Goal: Task Accomplishment & Management: Manage account settings

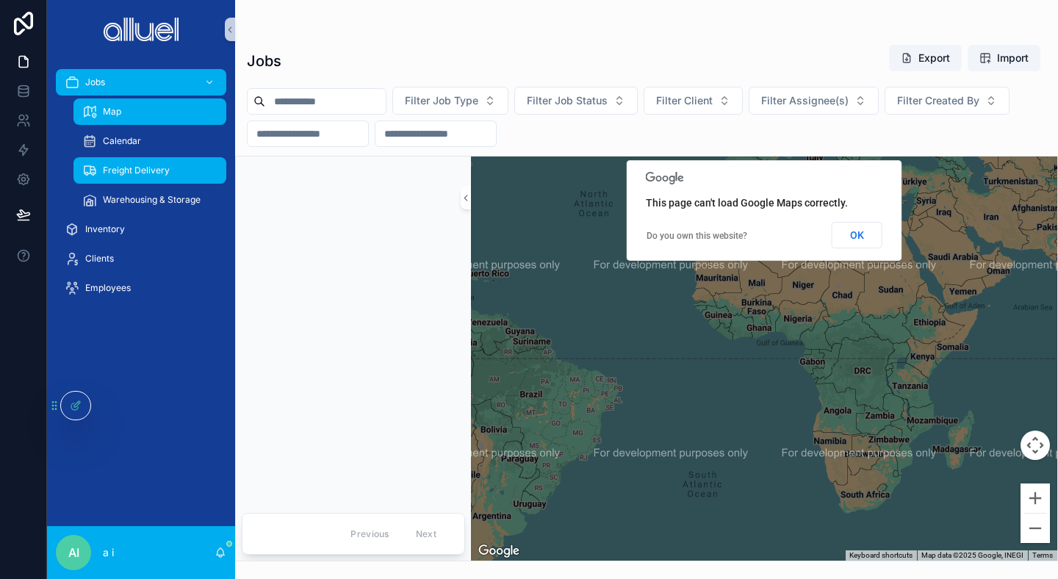
click at [133, 174] on span "Freight Delivery" at bounding box center [136, 171] width 67 height 12
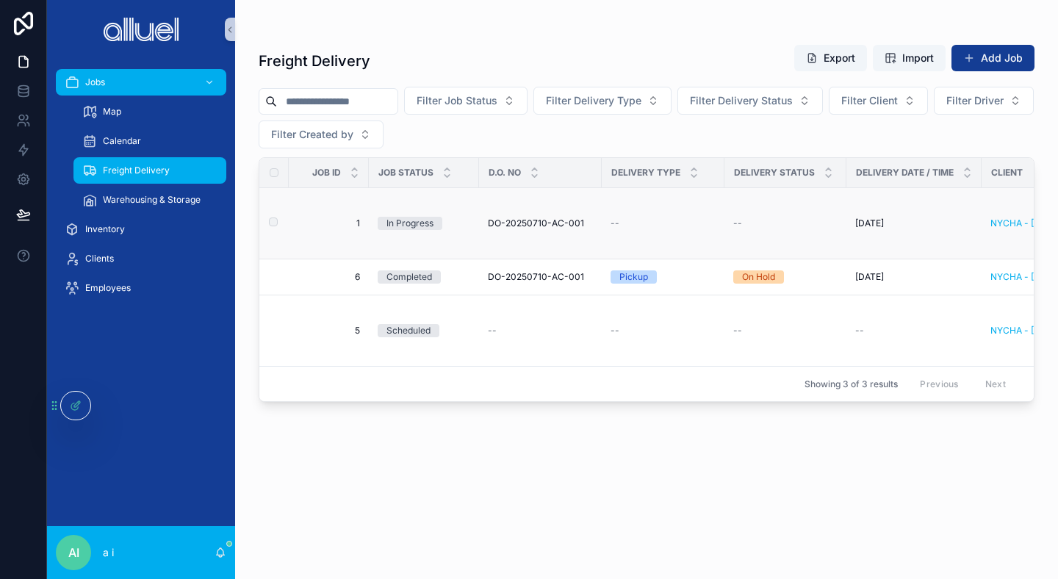
click at [753, 202] on td "--" at bounding box center [785, 223] width 122 height 71
click at [82, 406] on div at bounding box center [75, 406] width 29 height 28
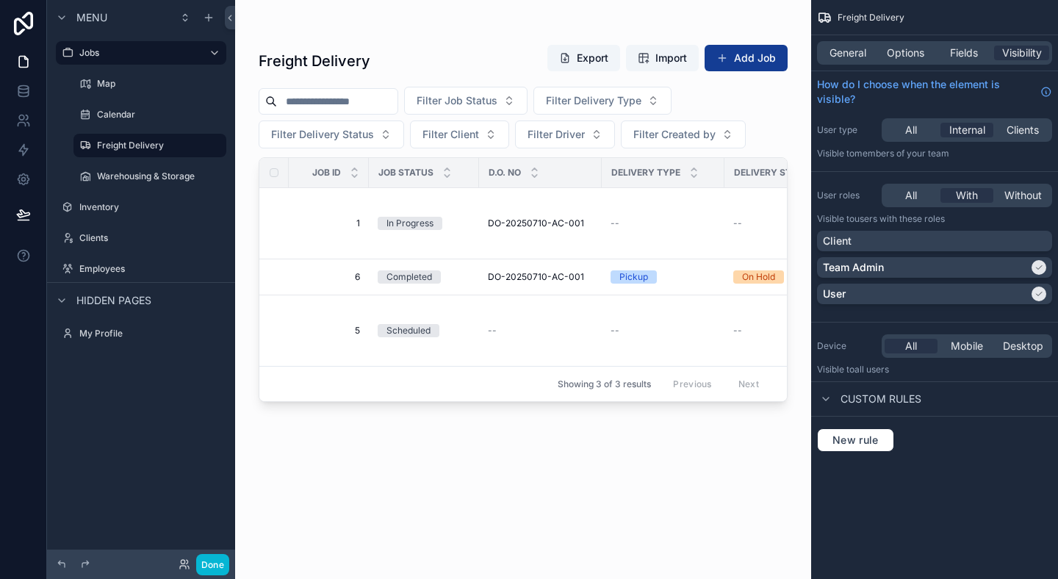
click at [429, 220] on div "scrollable content" at bounding box center [523, 280] width 576 height 561
click at [438, 220] on span "In Progress" at bounding box center [410, 223] width 65 height 13
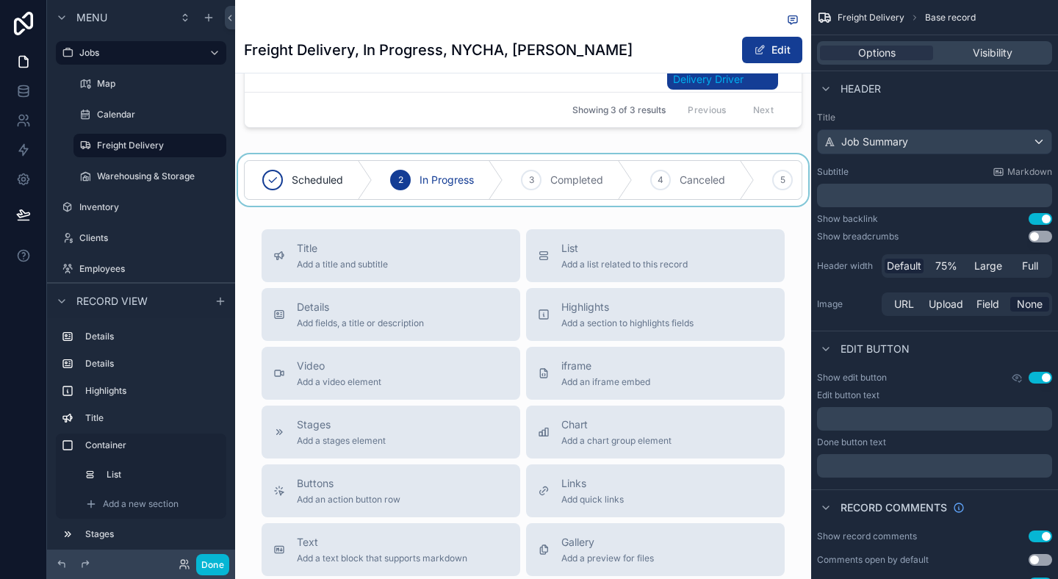
scroll to position [1176, 0]
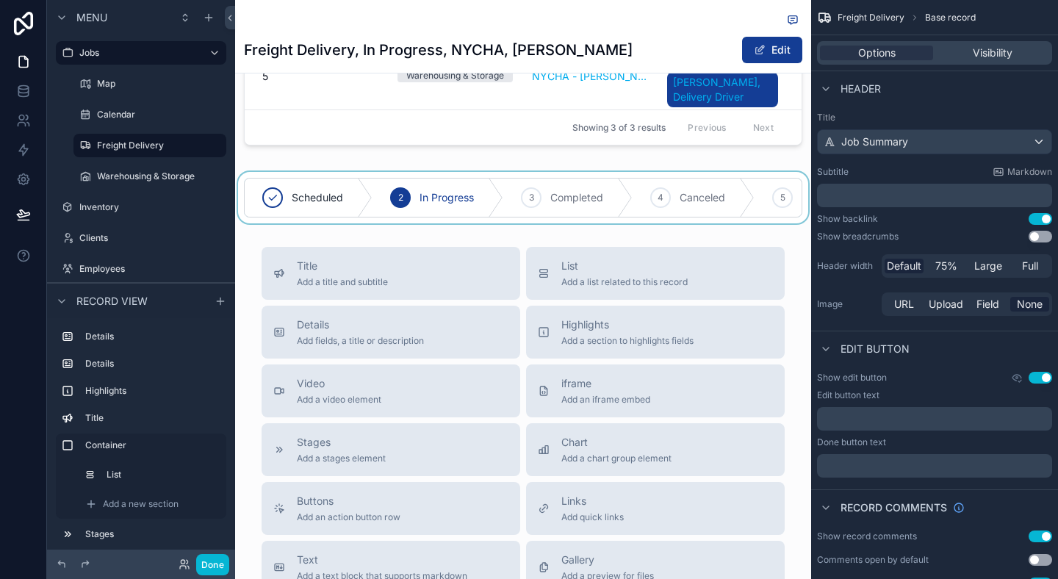
click at [437, 223] on div "scrollable content" at bounding box center [523, 197] width 576 height 51
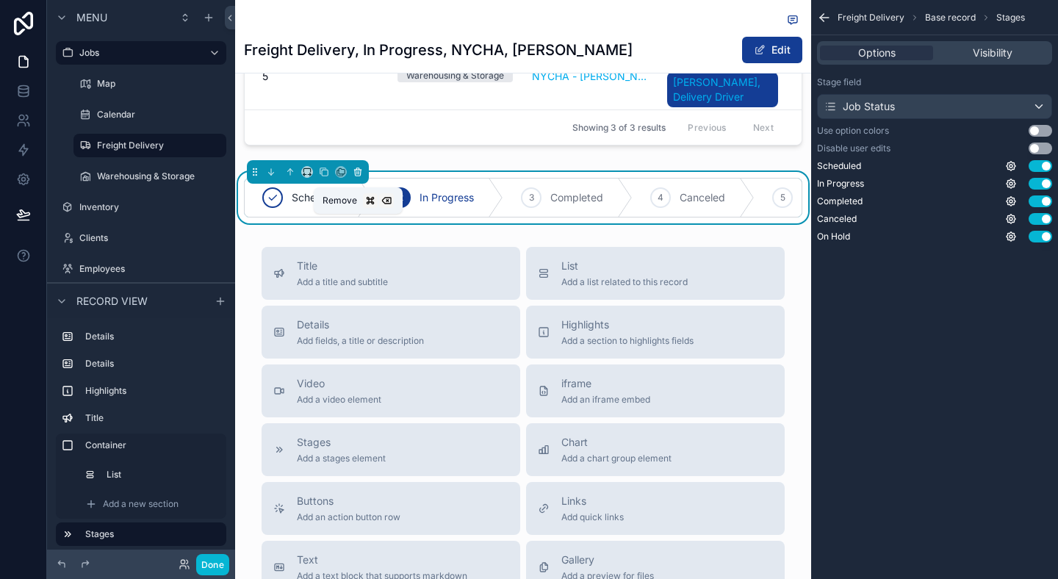
click at [358, 177] on icon "scrollable content" at bounding box center [358, 172] width 10 height 10
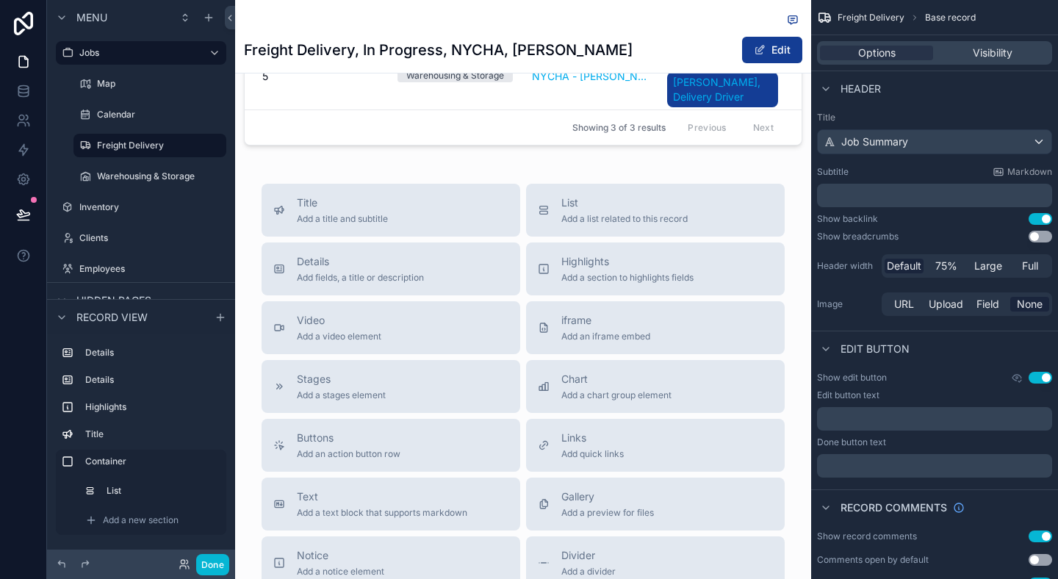
scroll to position [883, 0]
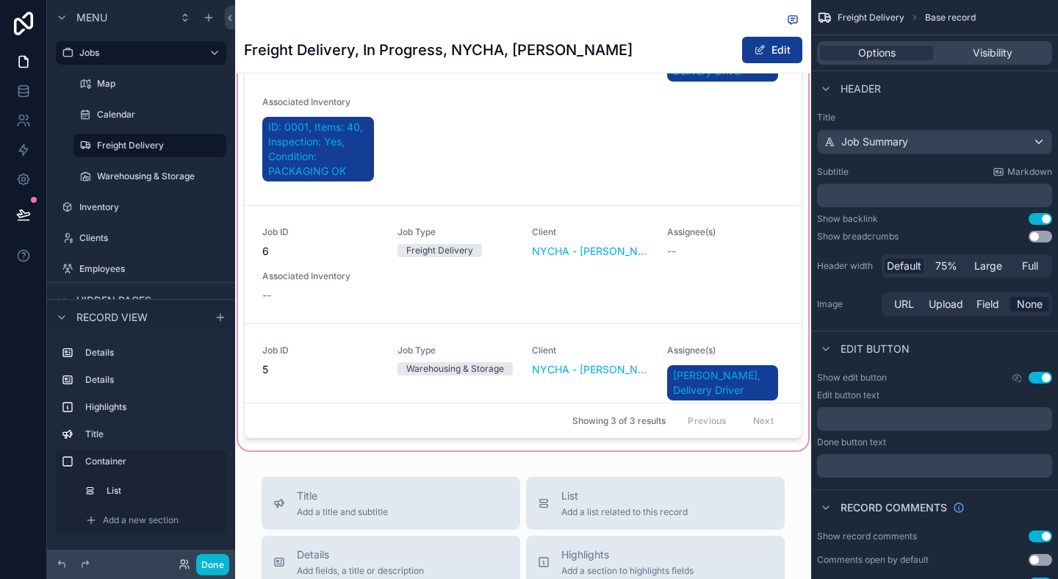
click at [445, 326] on div "scrollable content" at bounding box center [523, 203] width 576 height 500
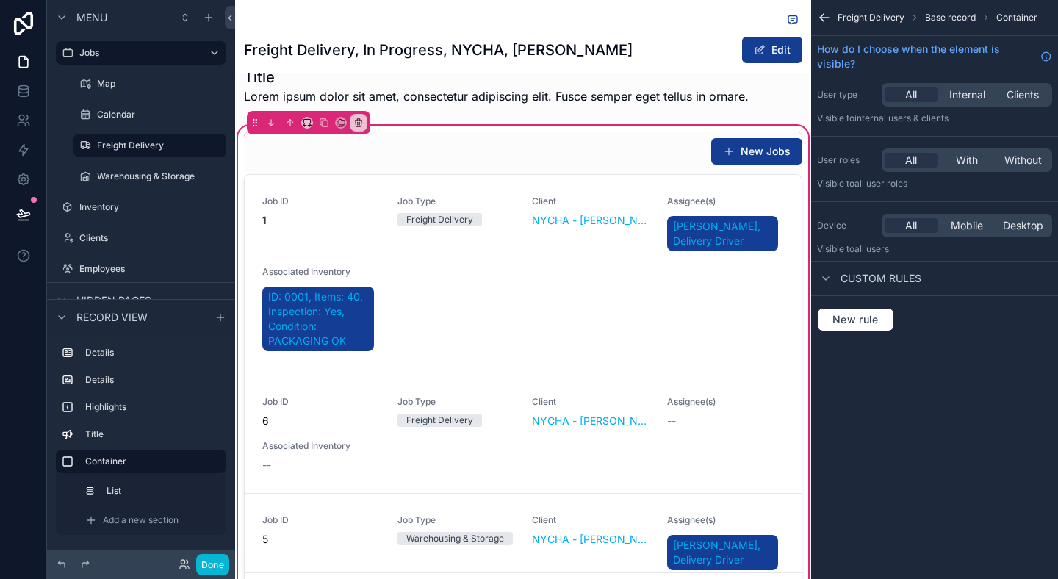
scroll to position [665, 0]
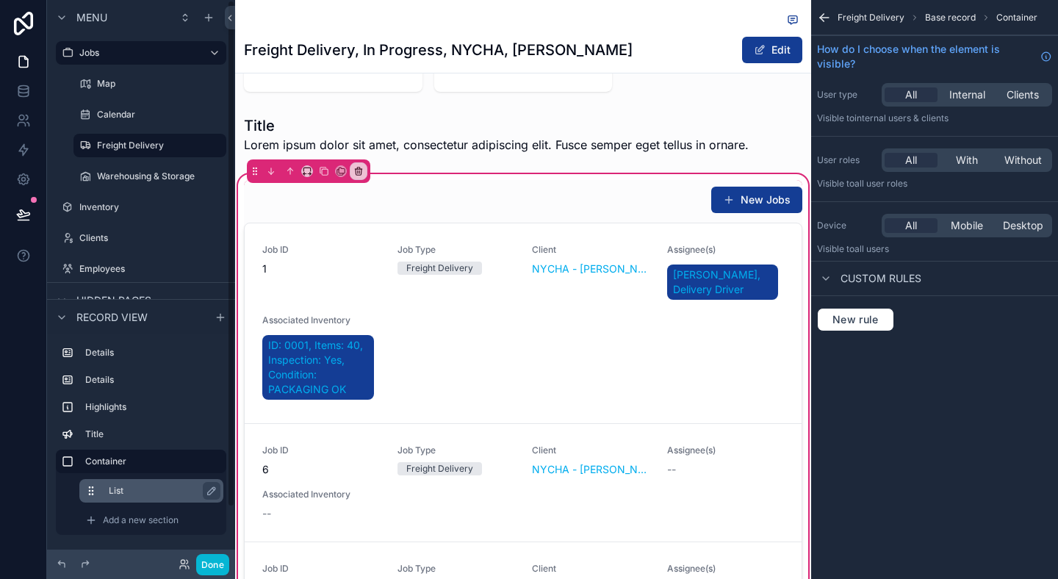
click at [134, 486] on label "List" at bounding box center [160, 491] width 103 height 12
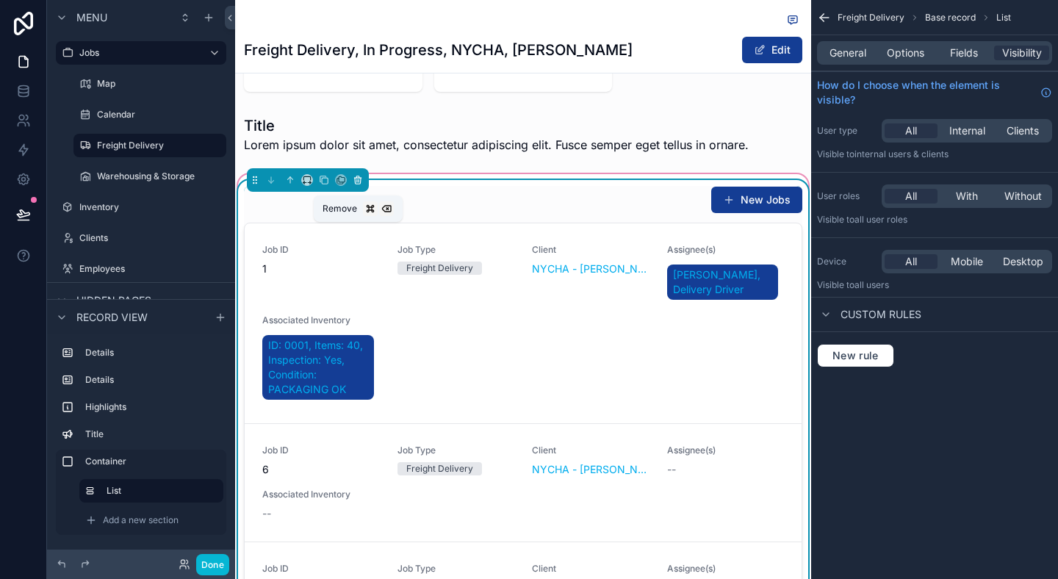
click at [361, 188] on button "scrollable content" at bounding box center [358, 180] width 16 height 16
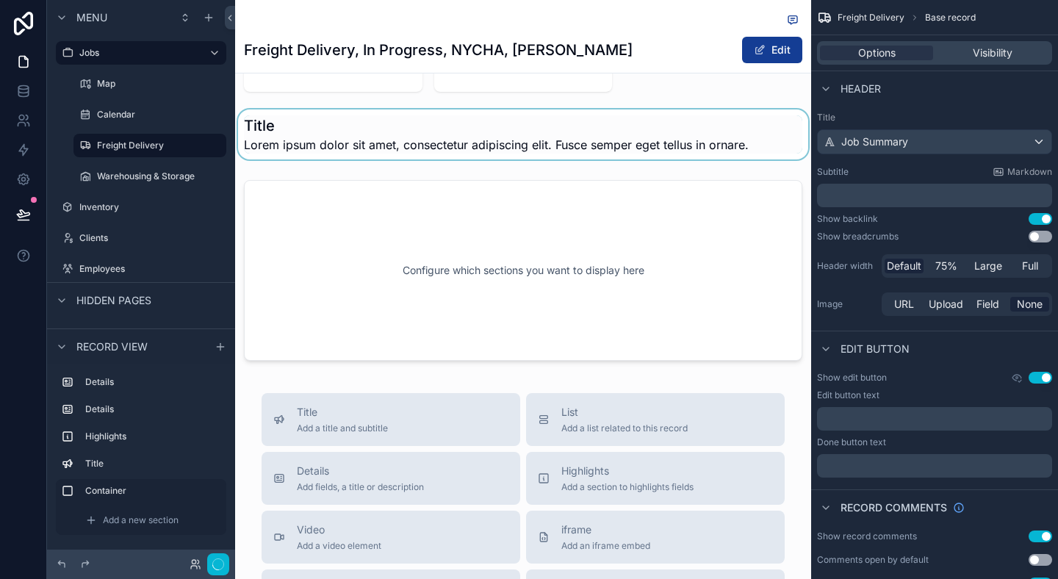
click at [417, 159] on div "scrollable content" at bounding box center [523, 134] width 576 height 50
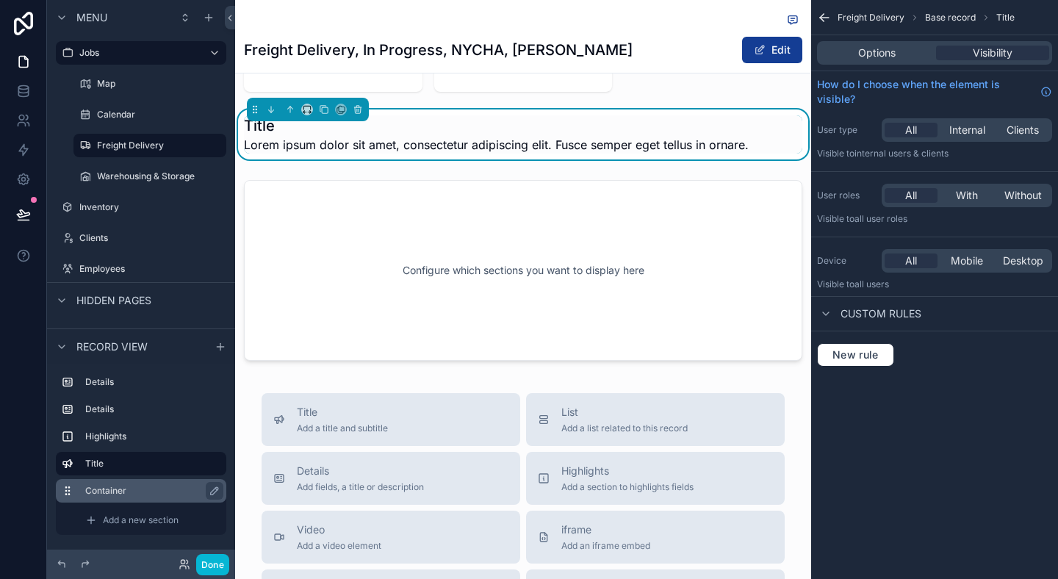
click at [126, 489] on label "Container" at bounding box center [149, 491] width 129 height 12
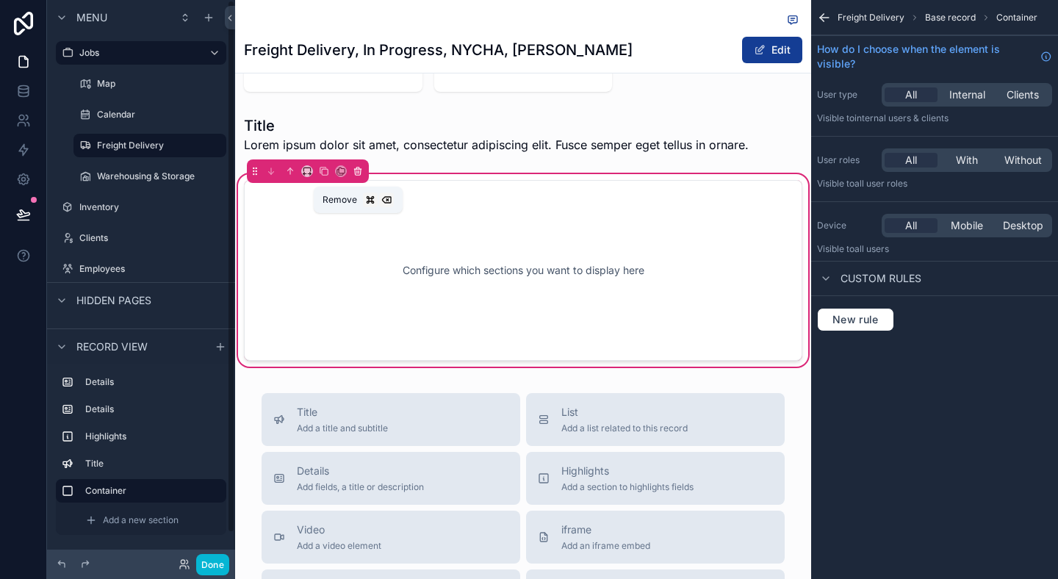
click at [358, 176] on icon "scrollable content" at bounding box center [358, 171] width 10 height 10
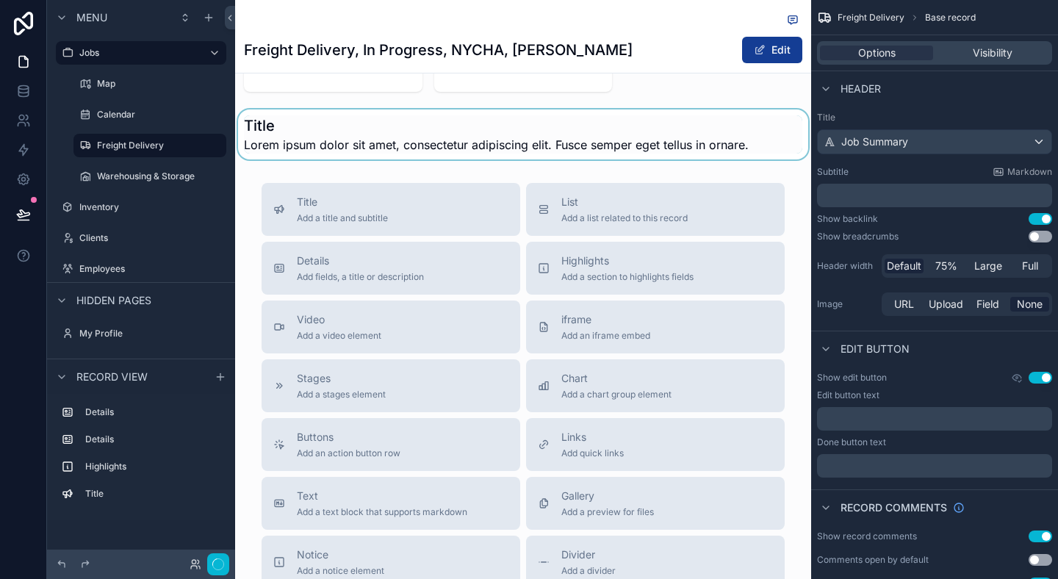
click at [281, 159] on div "scrollable content" at bounding box center [523, 134] width 576 height 50
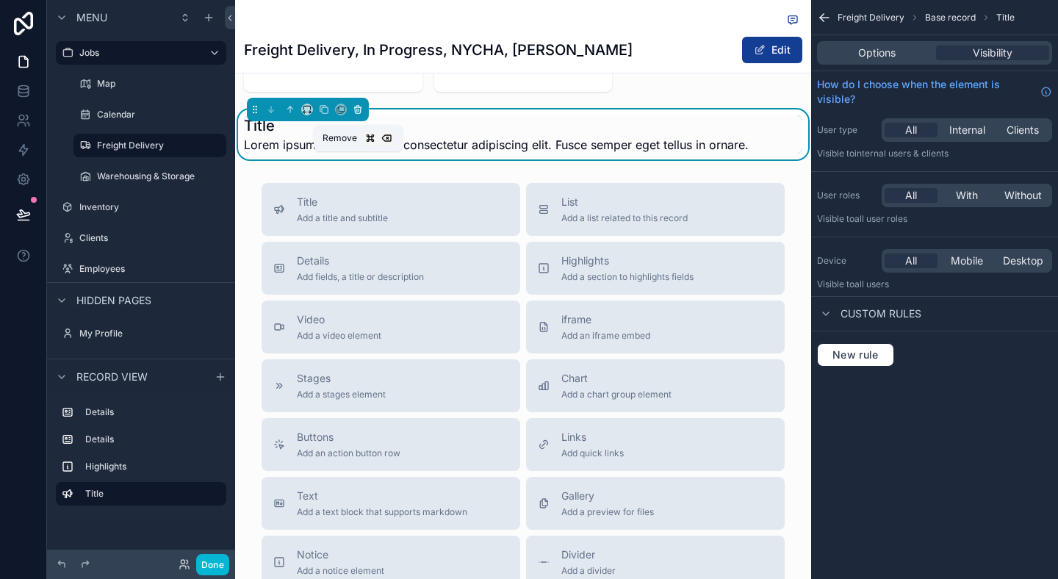
click at [356, 115] on icon "scrollable content" at bounding box center [358, 109] width 10 height 10
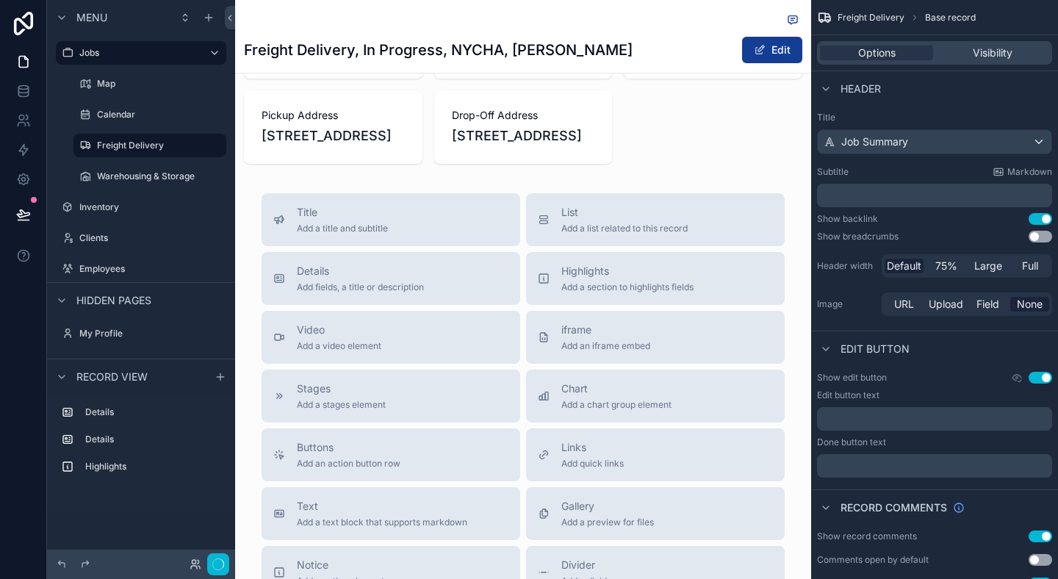
scroll to position [389, 0]
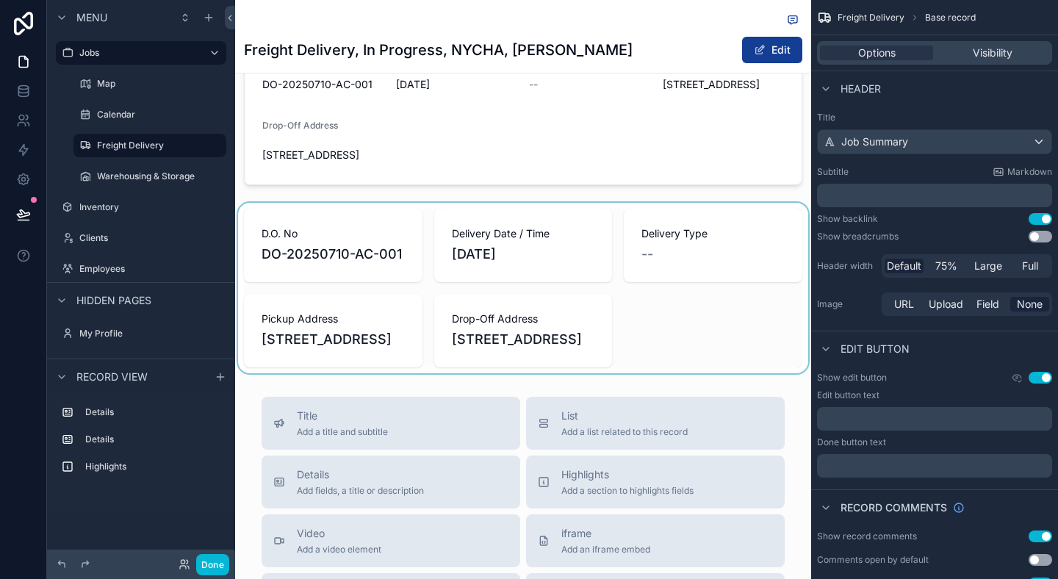
click at [397, 291] on div "scrollable content" at bounding box center [523, 288] width 576 height 170
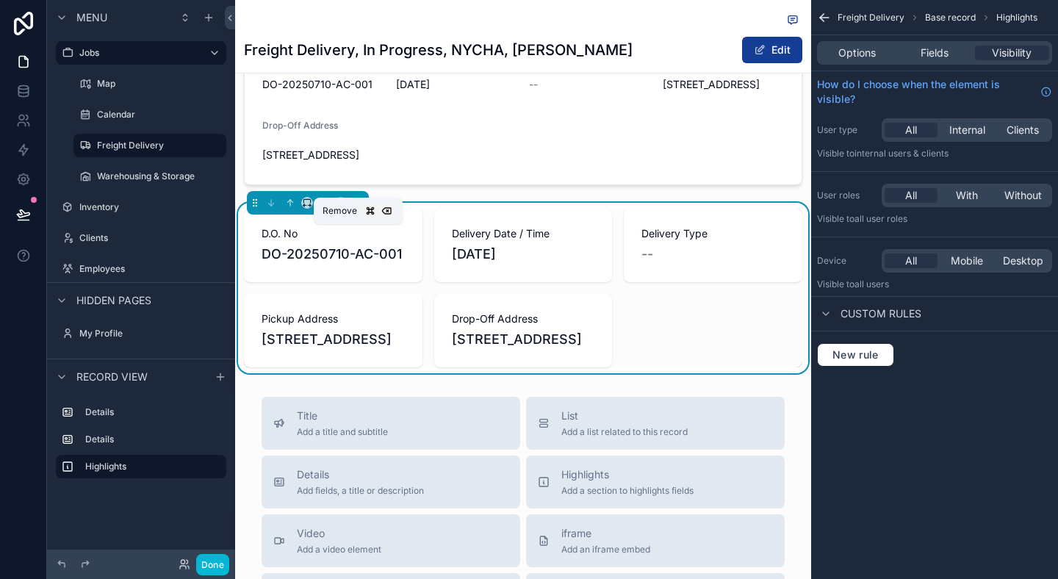
click at [358, 205] on icon "scrollable content" at bounding box center [358, 203] width 0 height 3
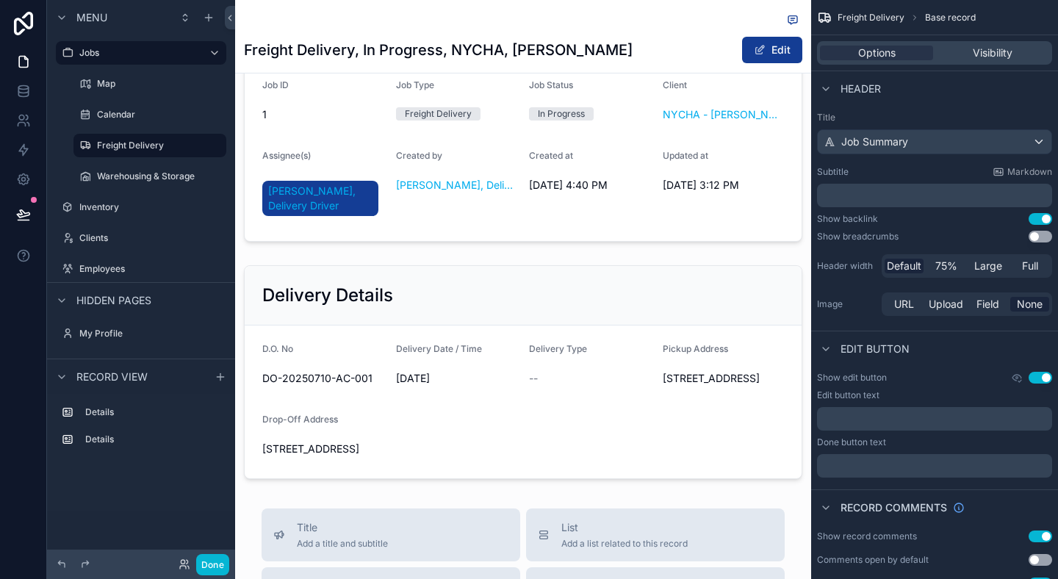
scroll to position [0, 0]
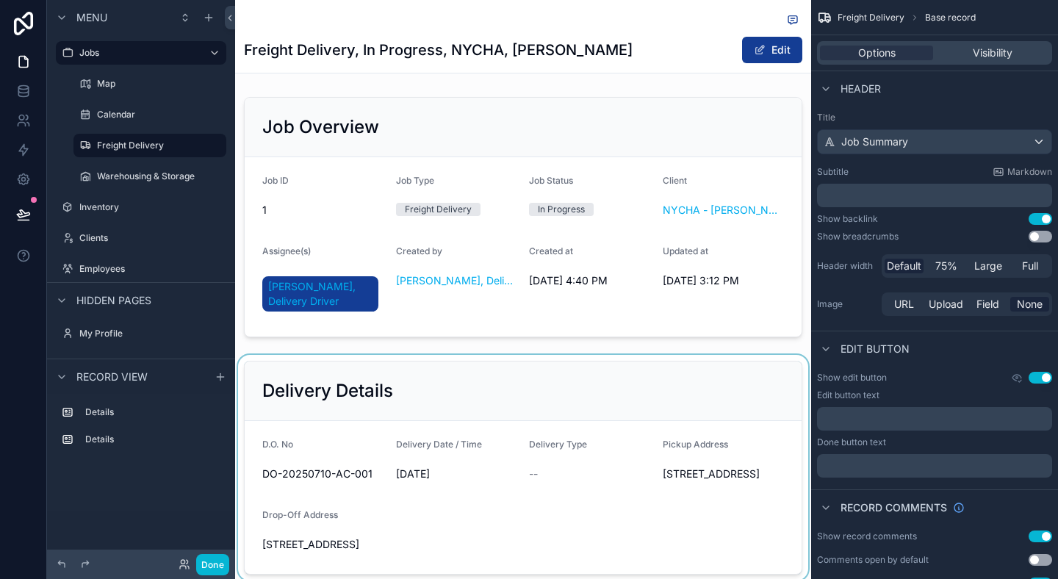
click at [432, 459] on div "scrollable content" at bounding box center [523, 468] width 576 height 226
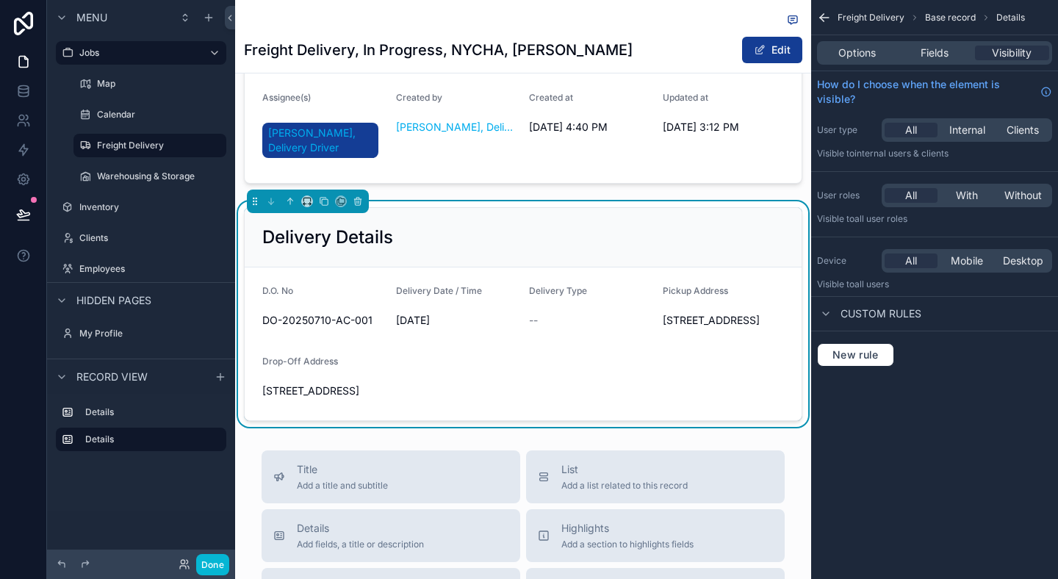
scroll to position [155, 0]
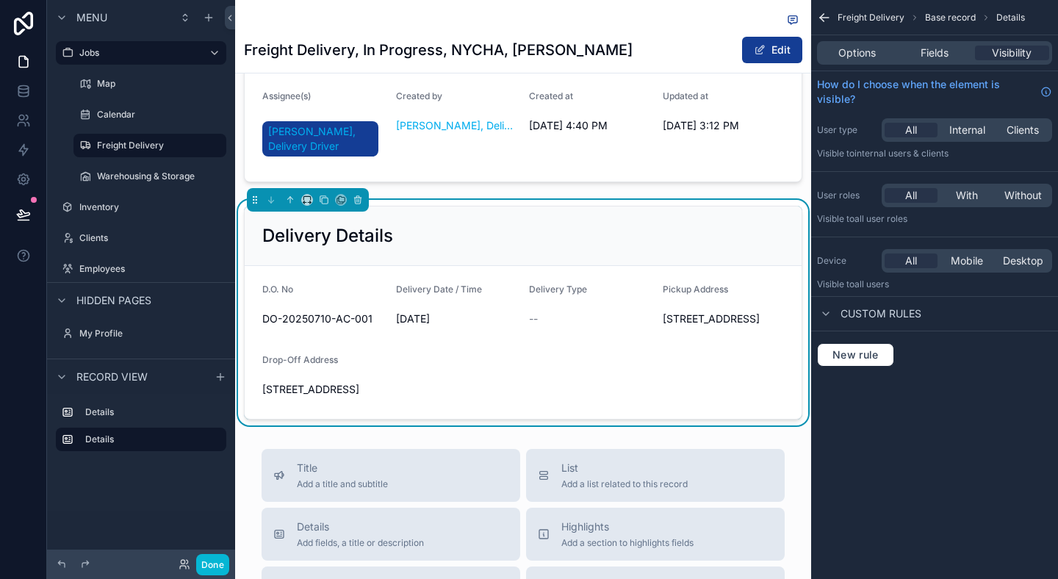
click at [559, 406] on form "D.O. No DO-20250710-AC-001 Delivery Date / Time 8/25/2025 Delivery Type -- Pick…" at bounding box center [523, 342] width 557 height 153
click at [356, 197] on icon "scrollable content" at bounding box center [357, 196] width 3 height 1
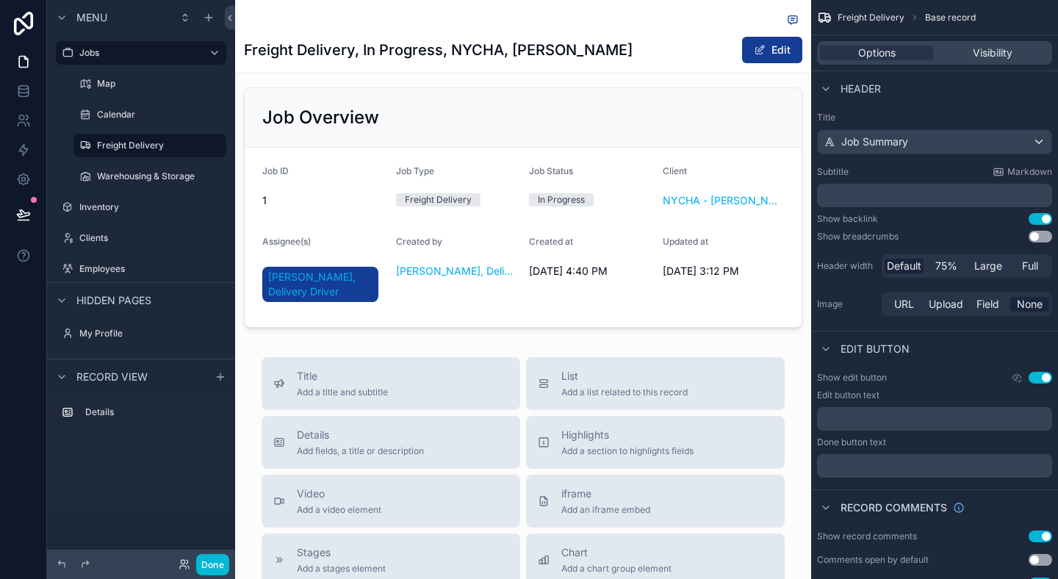
scroll to position [0, 0]
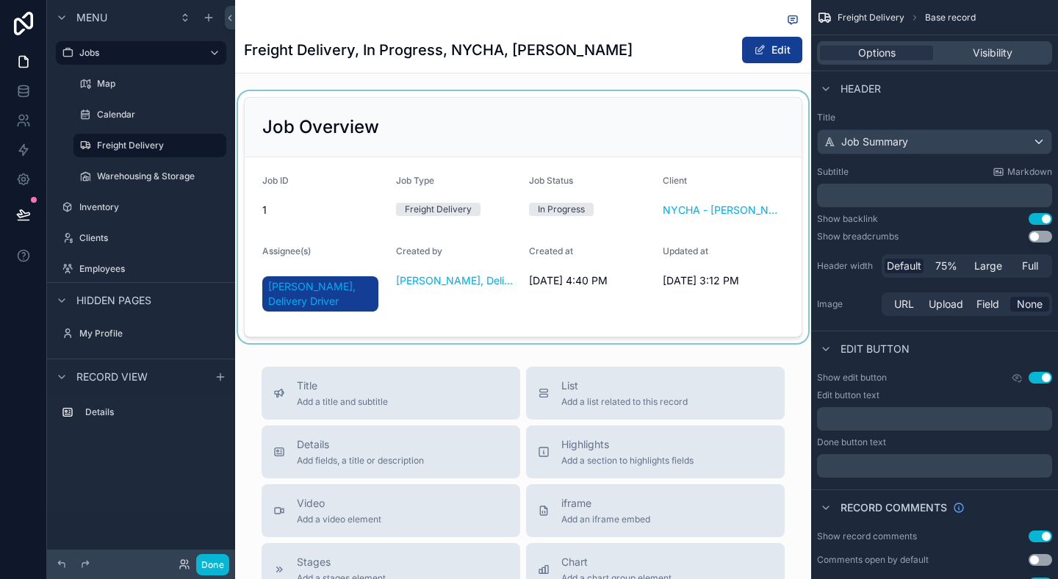
click at [388, 250] on div "scrollable content" at bounding box center [523, 217] width 576 height 252
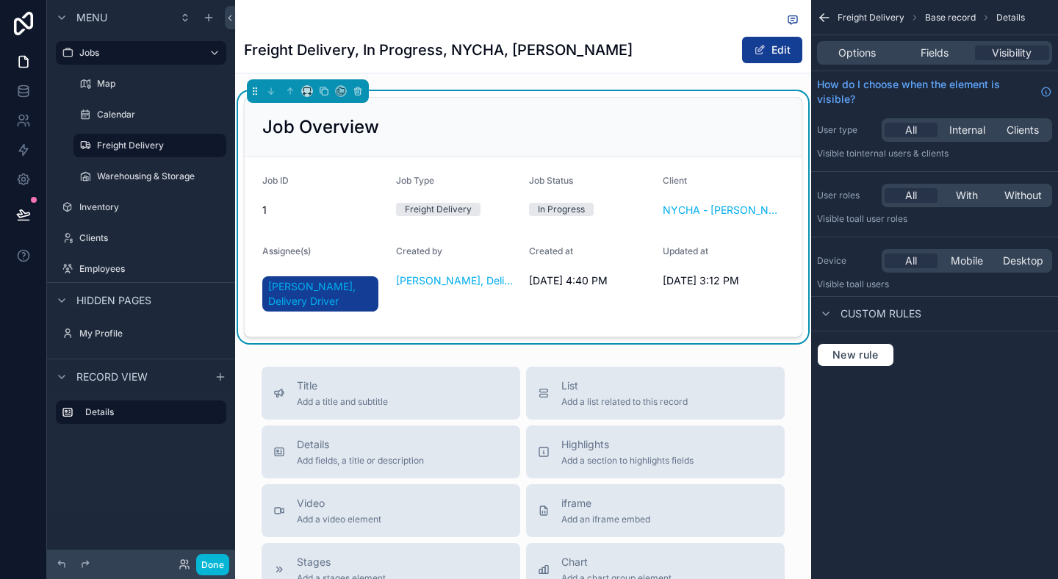
click at [355, 353] on div "Freight Delivery, In Progress, NYCHA, Antoinette Brown Edit Job Overview Job ID…" at bounding box center [523, 503] width 576 height 1007
click at [155, 459] on div "Details" at bounding box center [141, 453] width 188 height 118
click at [473, 345] on div "Freight Delivery, In Progress, NYCHA, Antoinette Brown Edit Job Overview Job ID…" at bounding box center [523, 503] width 576 height 1007
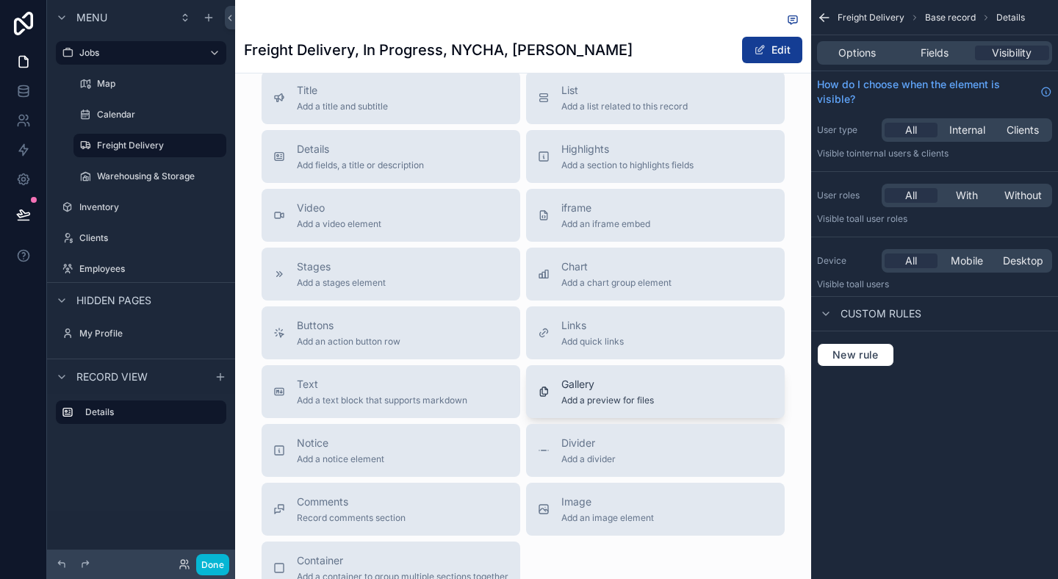
scroll to position [358, 0]
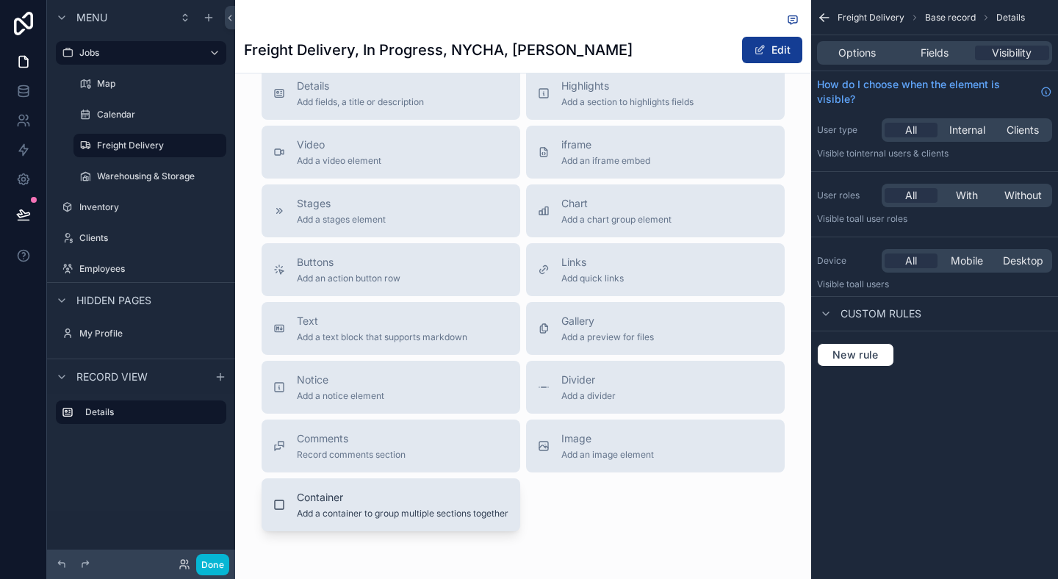
click at [419, 490] on span "Container" at bounding box center [403, 497] width 212 height 15
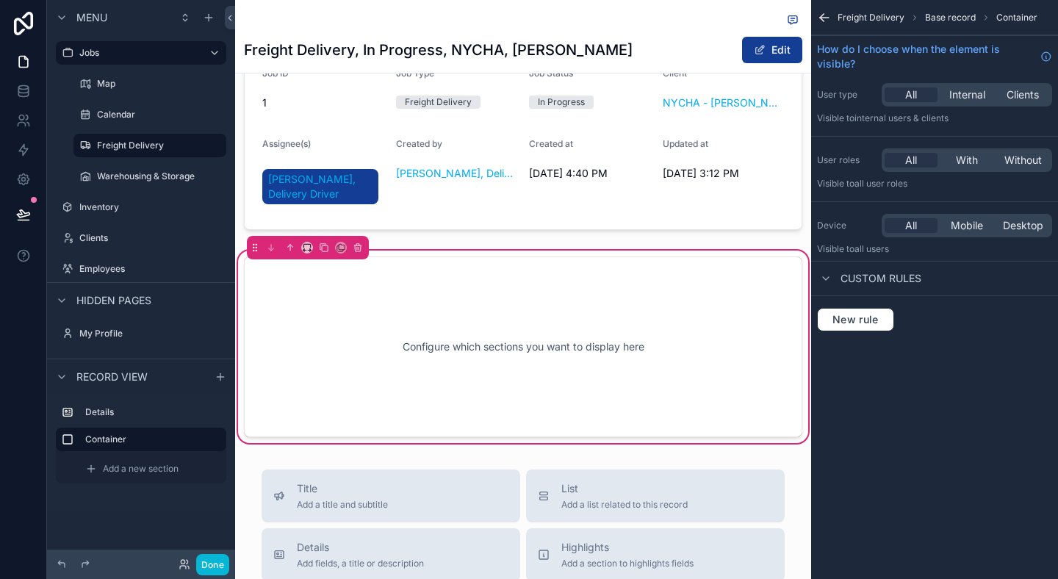
scroll to position [78, 0]
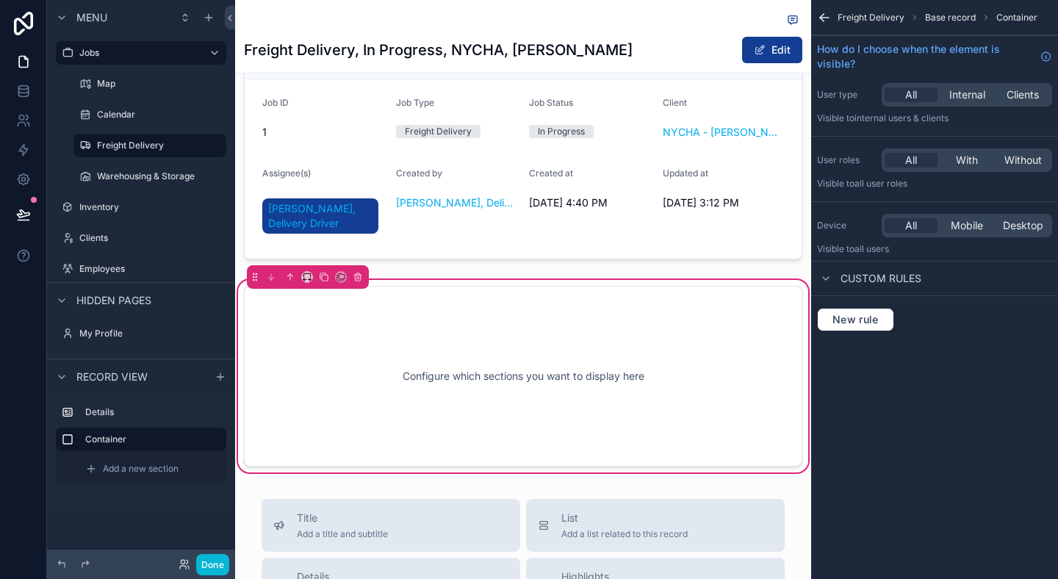
click at [489, 411] on div "Configure which sections you want to display here" at bounding box center [523, 376] width 510 height 132
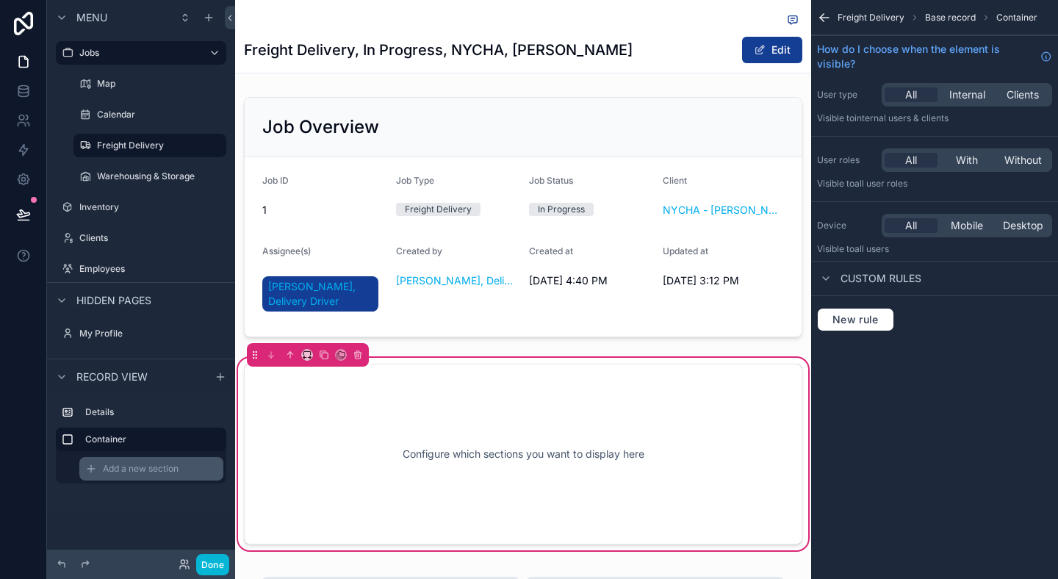
click at [146, 469] on span "Add a new section" at bounding box center [141, 469] width 76 height 12
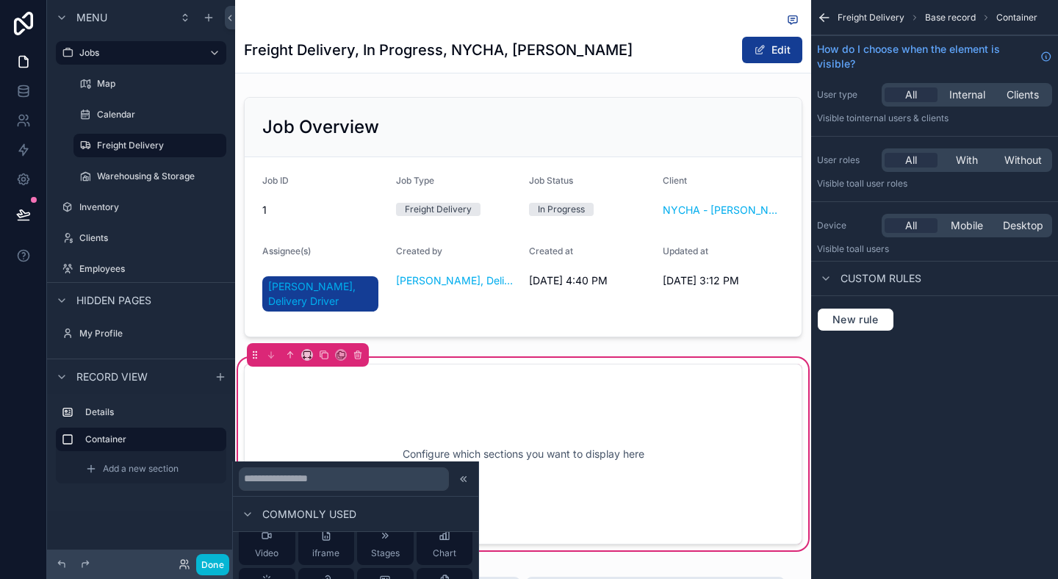
scroll to position [65, 0]
click at [542, 494] on div "Configure which sections you want to display here" at bounding box center [523, 454] width 510 height 132
click at [137, 473] on span "Add a new section" at bounding box center [141, 469] width 76 height 12
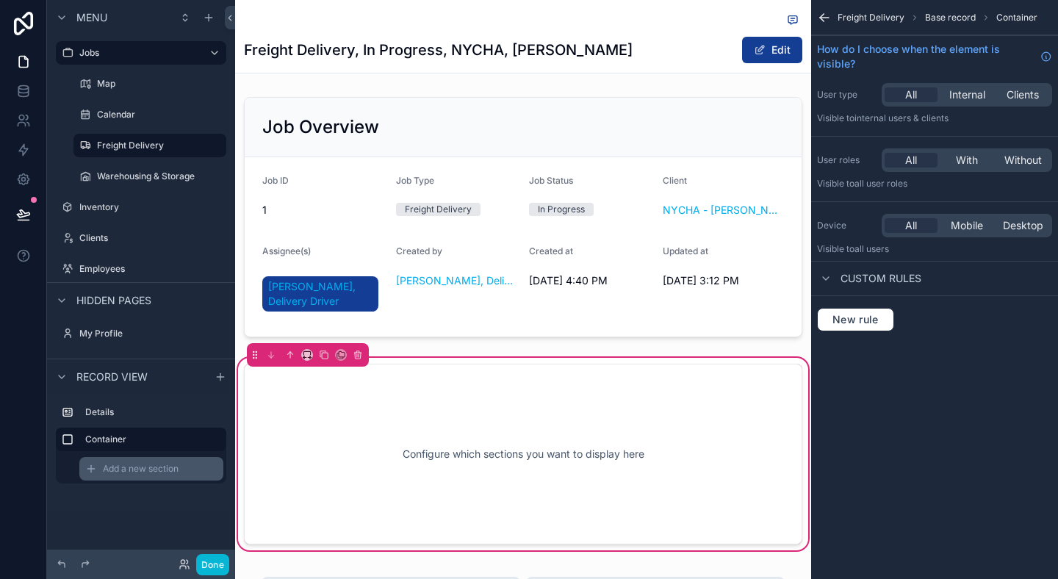
click at [137, 473] on span "Add a new section" at bounding box center [141, 469] width 76 height 12
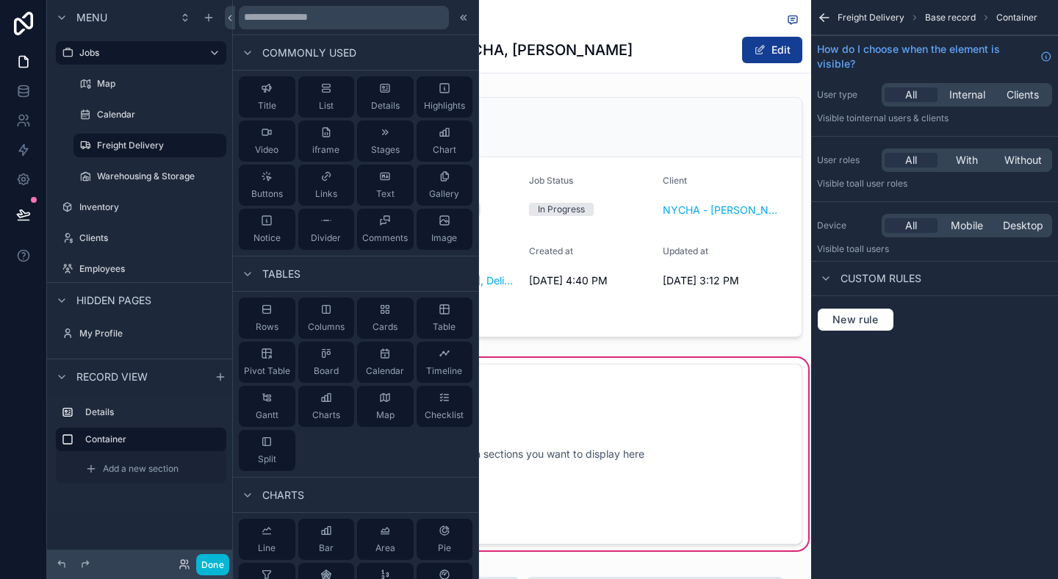
click at [354, 91] on div "Title List Details Highlights Video iframe Stages Chart Buttons Links Text Gall…" at bounding box center [355, 164] width 245 height 186
click at [275, 95] on div "Title" at bounding box center [267, 96] width 18 height 29
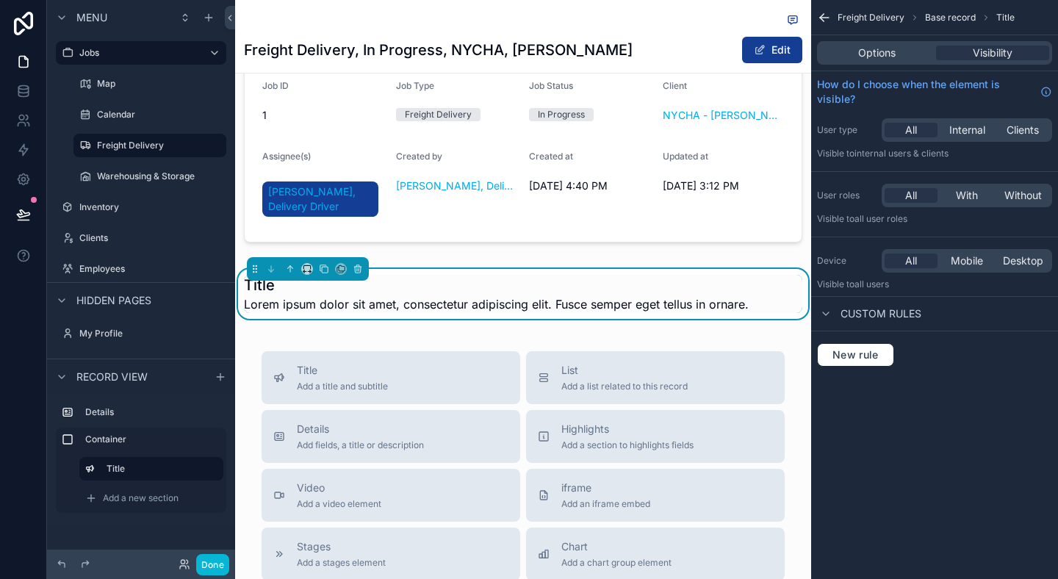
scroll to position [99, 0]
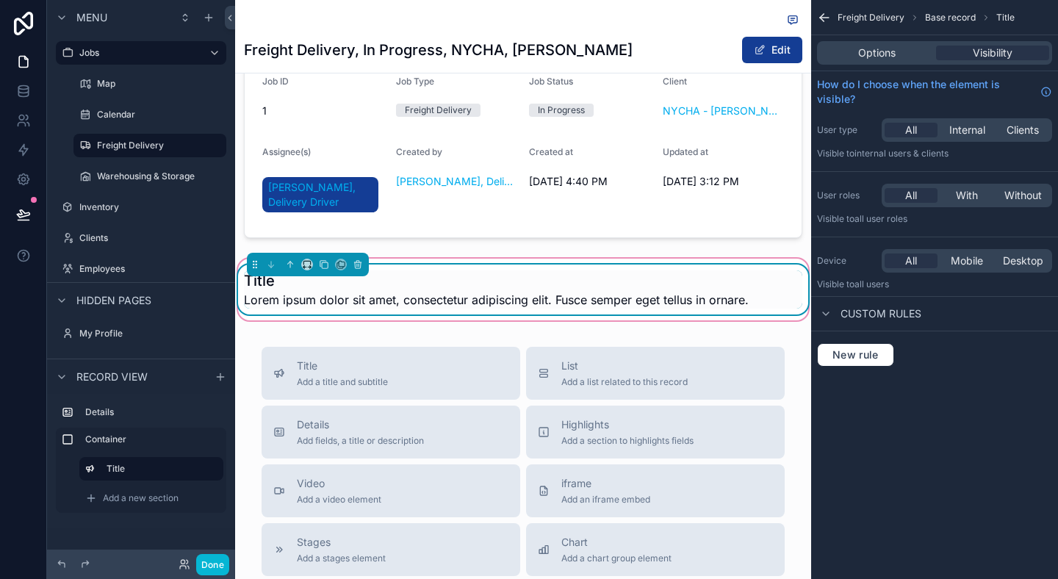
click at [330, 296] on span "Lorem ipsum dolor sit amet, consectetur adipiscing elit. Fusce semper eget tell…" at bounding box center [496, 300] width 505 height 18
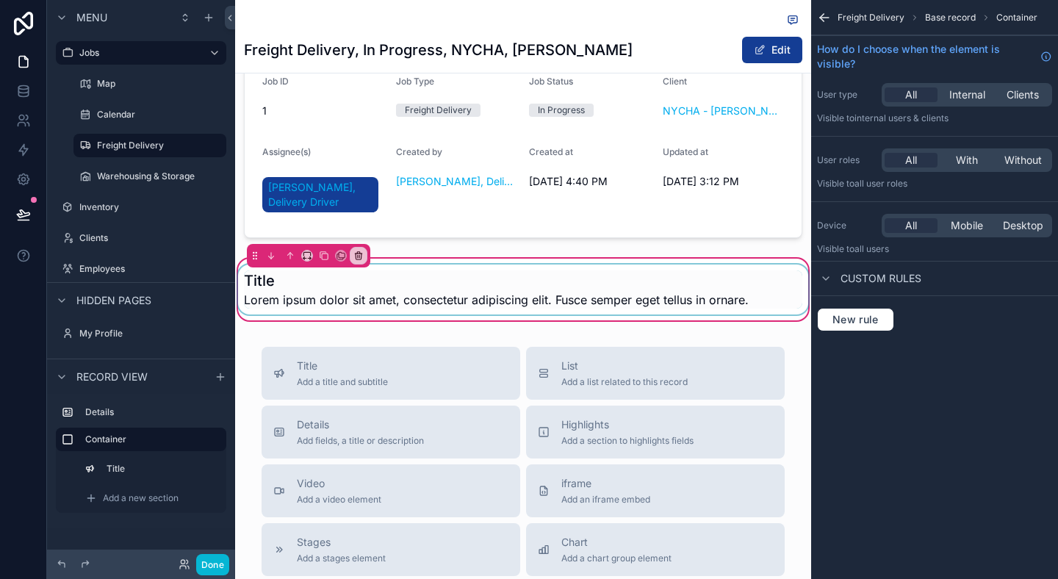
scroll to position [0, 0]
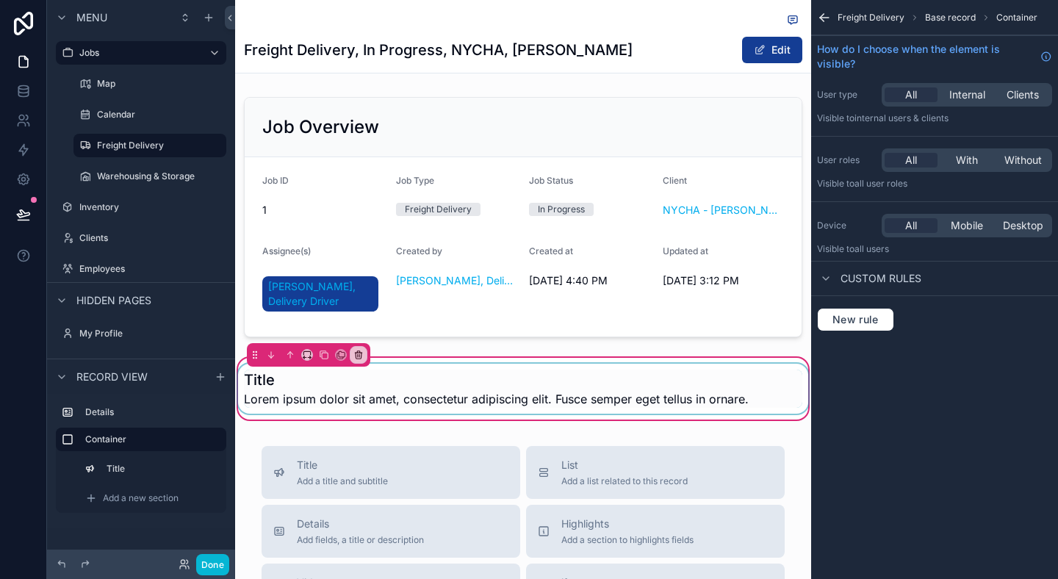
click at [294, 394] on div "scrollable content" at bounding box center [523, 389] width 576 height 50
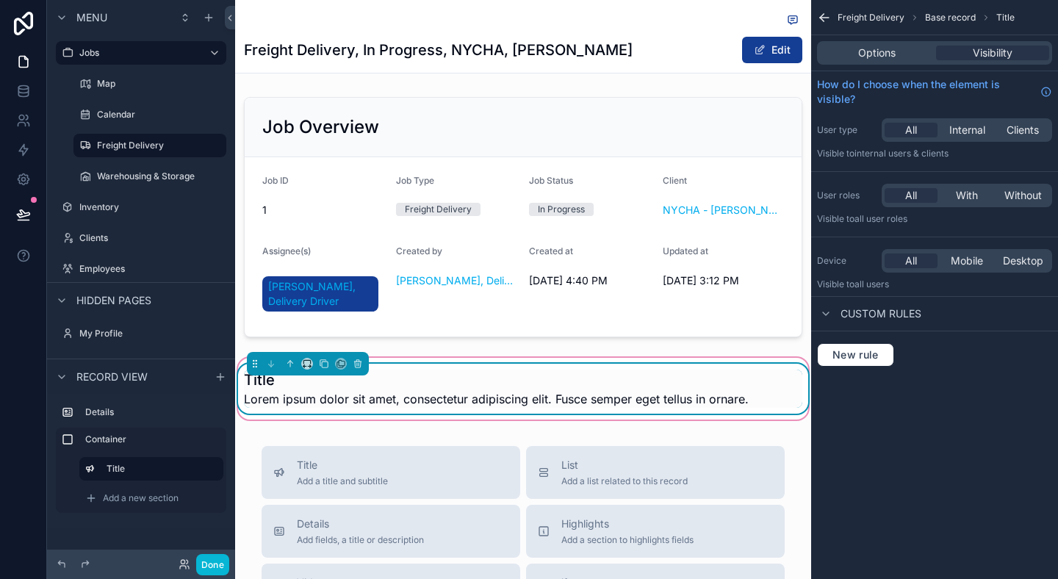
click at [410, 388] on h1 "Title" at bounding box center [496, 380] width 505 height 21
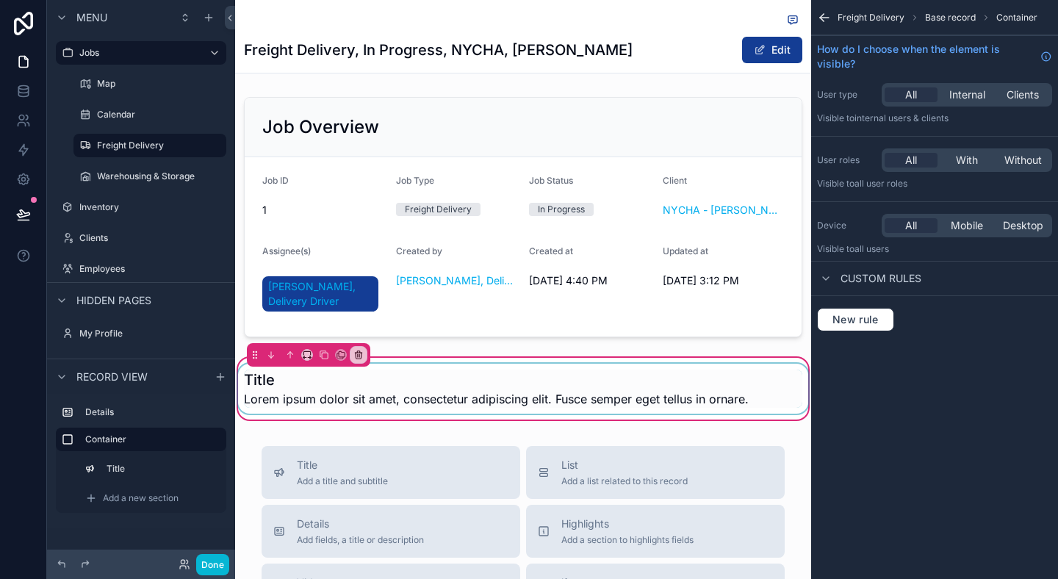
click at [574, 385] on div "scrollable content" at bounding box center [523, 389] width 576 height 50
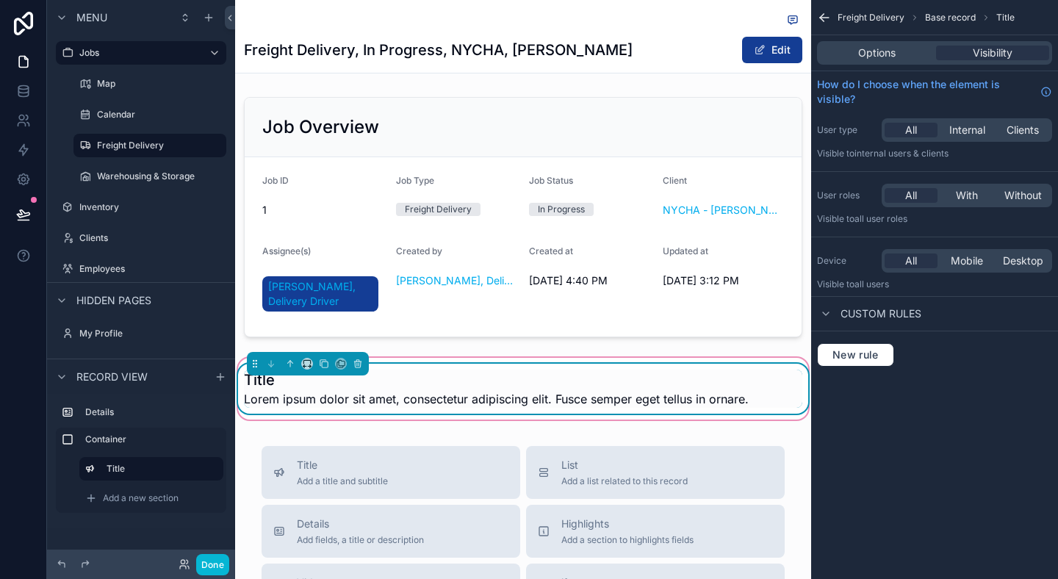
click at [874, 61] on div "Options Visibility" at bounding box center [934, 53] width 235 height 24
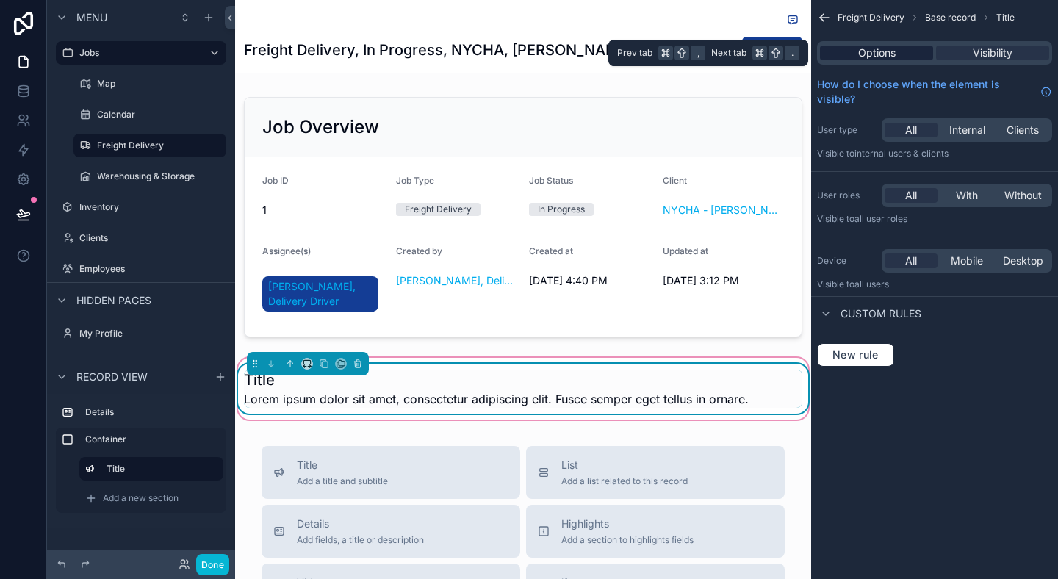
click at [865, 57] on span "Options" at bounding box center [876, 53] width 37 height 15
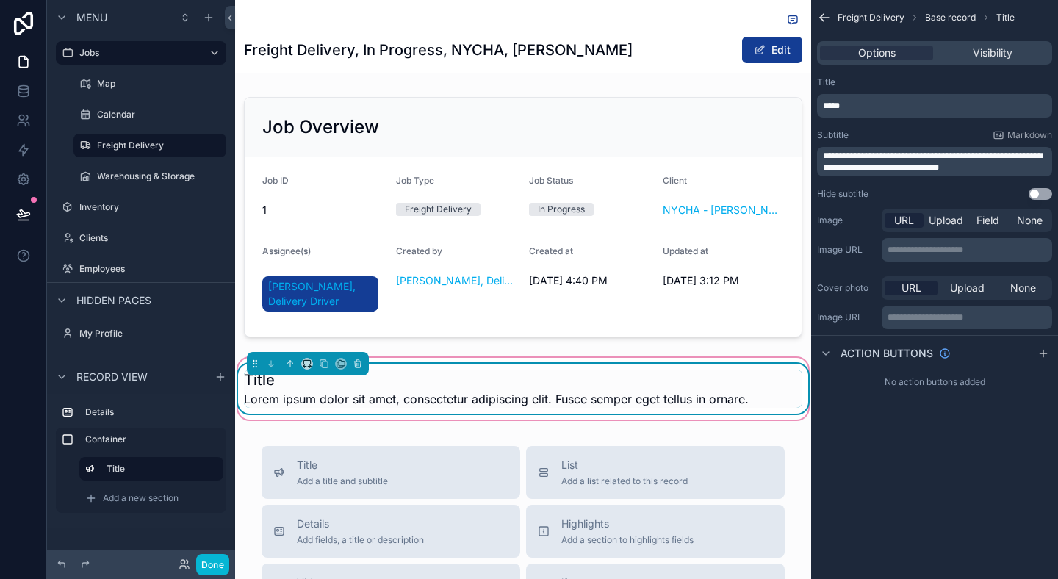
click at [873, 93] on div "Title *****" at bounding box center [934, 96] width 235 height 41
click at [877, 107] on p "*****" at bounding box center [936, 106] width 226 height 12
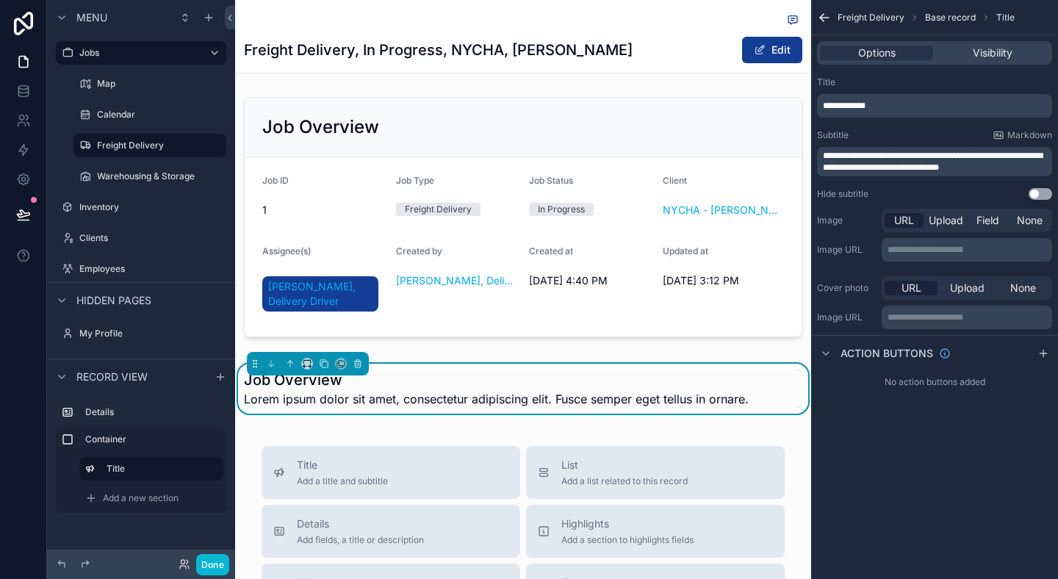
click at [896, 78] on div "Title" at bounding box center [934, 82] width 235 height 12
click at [907, 100] on p "**********" at bounding box center [936, 106] width 226 height 12
click at [914, 104] on p "**********" at bounding box center [936, 106] width 226 height 12
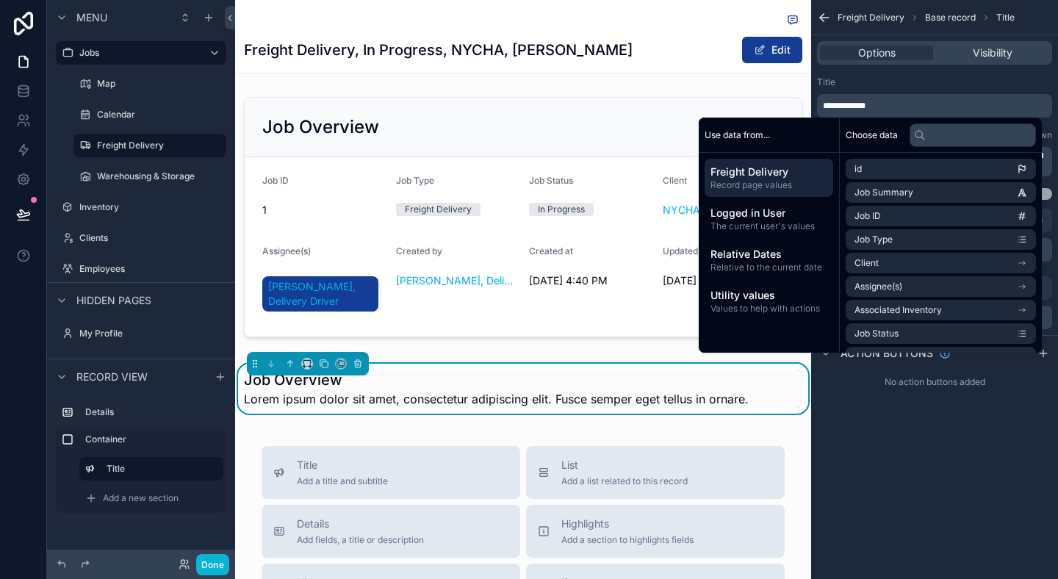
click at [928, 84] on div "Title" at bounding box center [934, 82] width 235 height 12
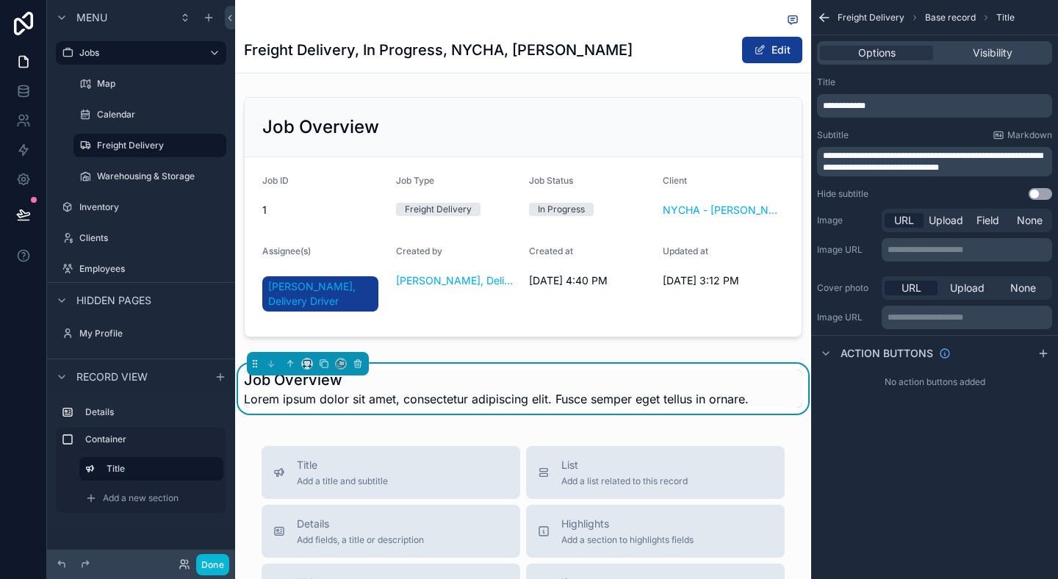
click at [925, 160] on span "**********" at bounding box center [933, 161] width 220 height 21
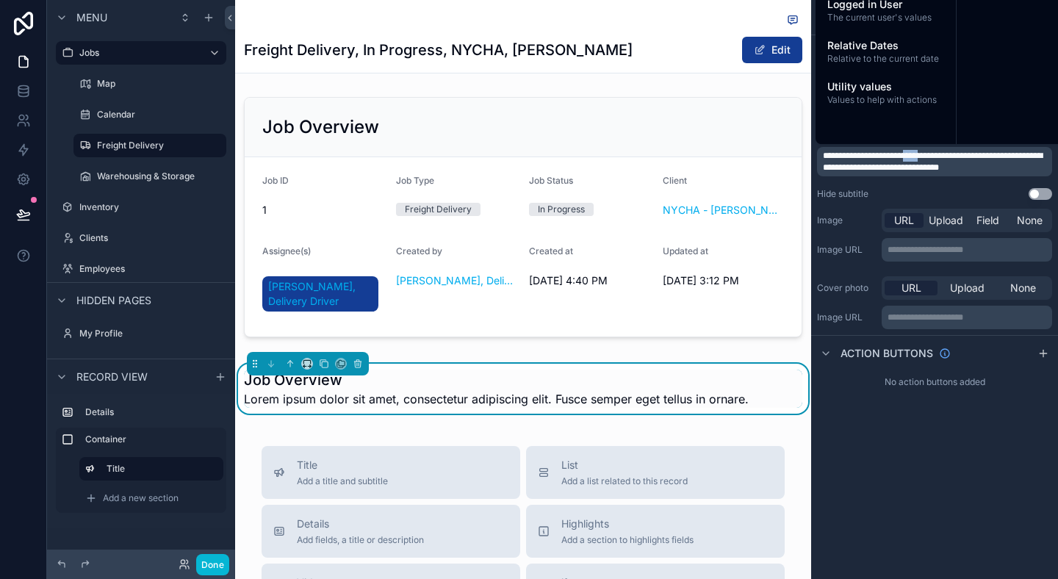
click at [925, 160] on span "**********" at bounding box center [933, 161] width 220 height 21
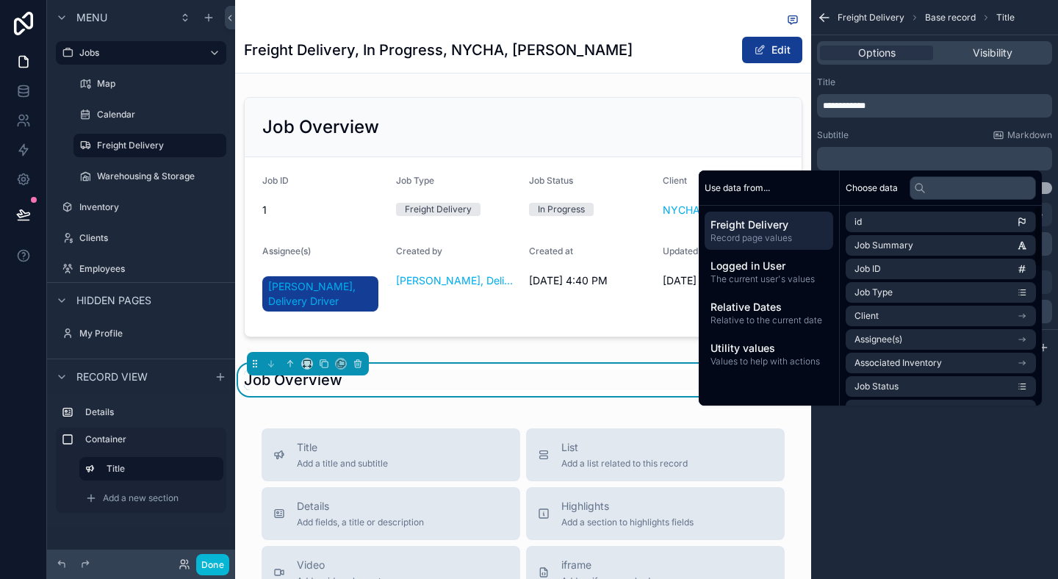
click at [939, 505] on div "**********" at bounding box center [934, 289] width 247 height 579
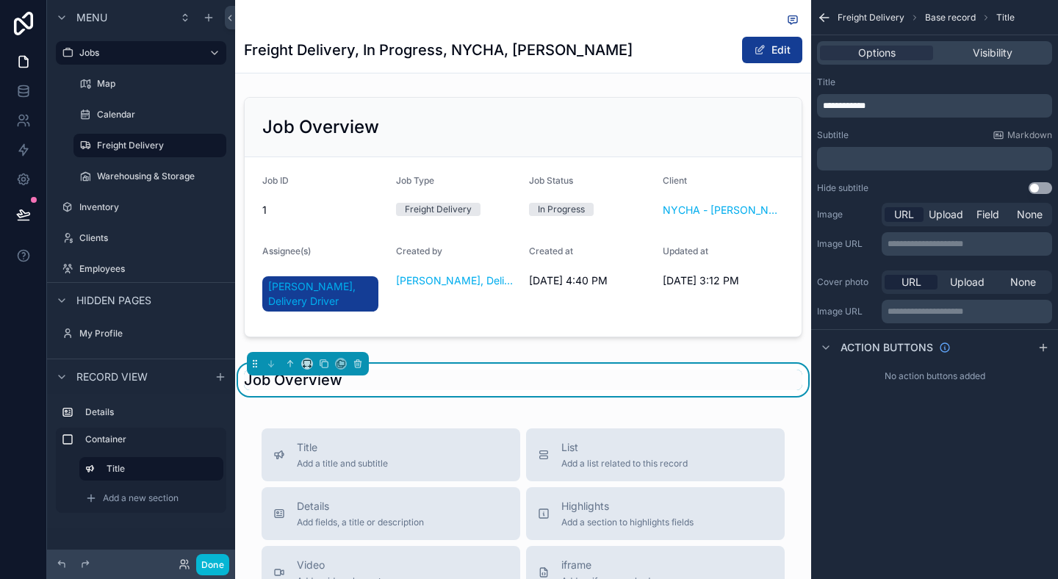
click at [357, 404] on div "Job Overview" at bounding box center [523, 380] width 576 height 50
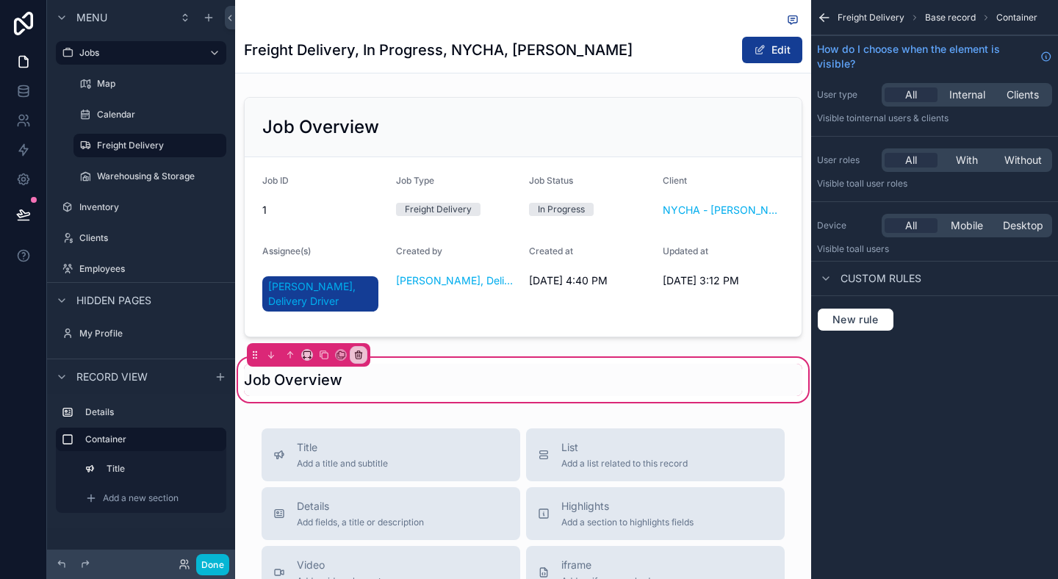
click at [125, 485] on div "Add a new section" at bounding box center [141, 497] width 170 height 29
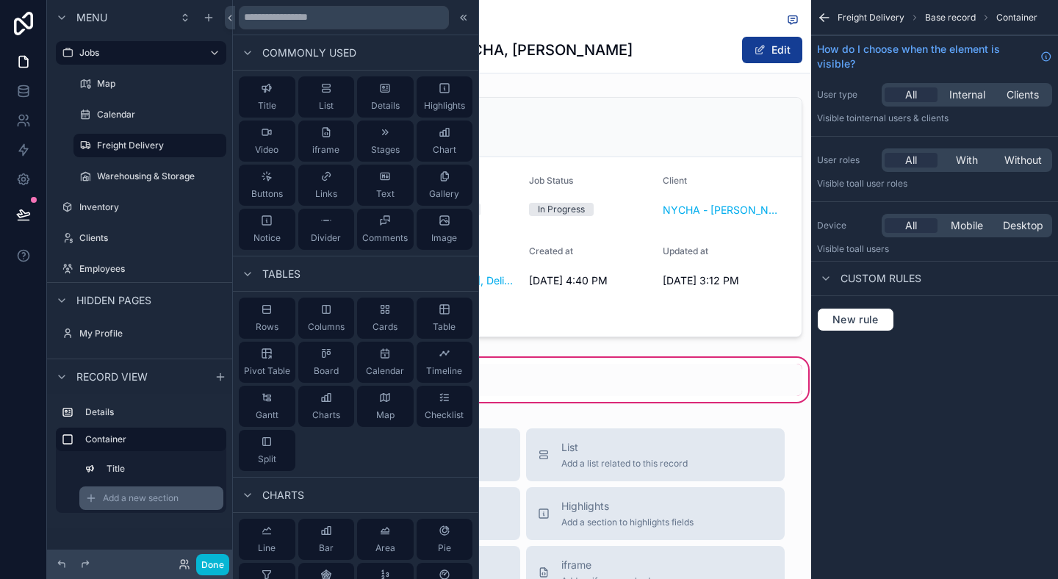
click at [125, 499] on span "Add a new section" at bounding box center [141, 498] width 76 height 12
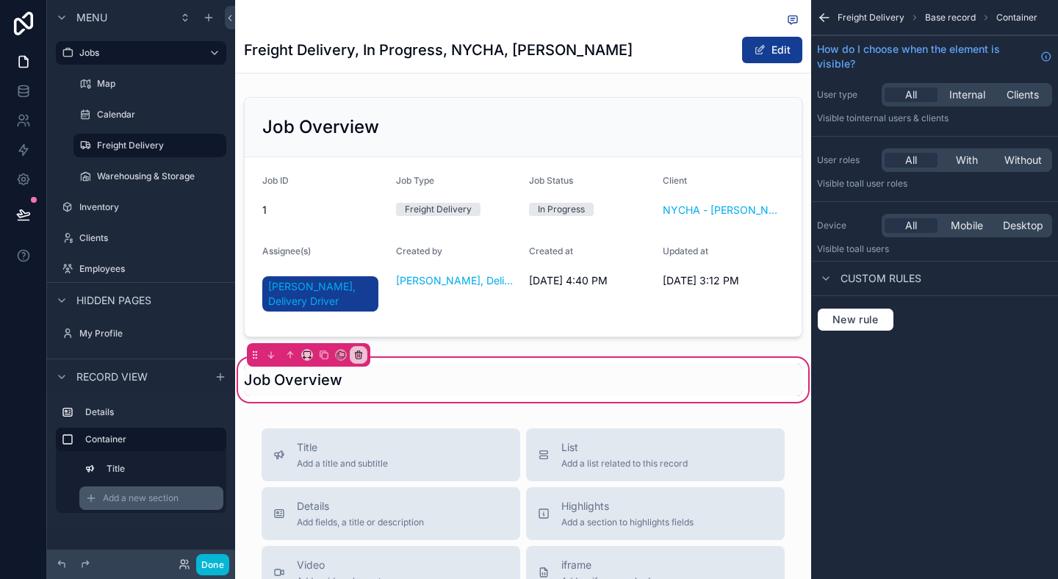
click at [125, 499] on span "Add a new section" at bounding box center [141, 498] width 76 height 12
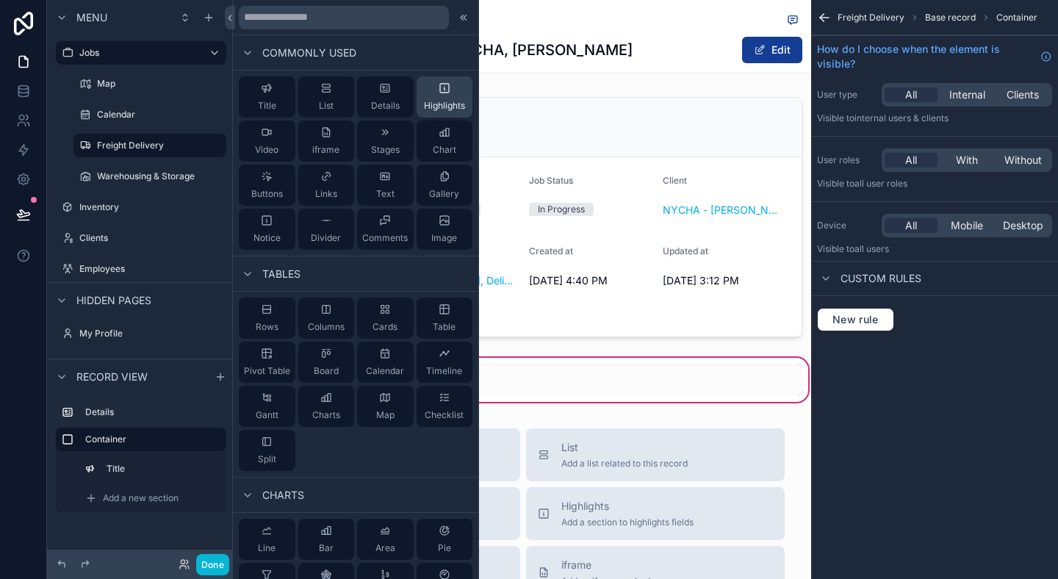
click at [446, 95] on div "Highlights" at bounding box center [444, 96] width 41 height 29
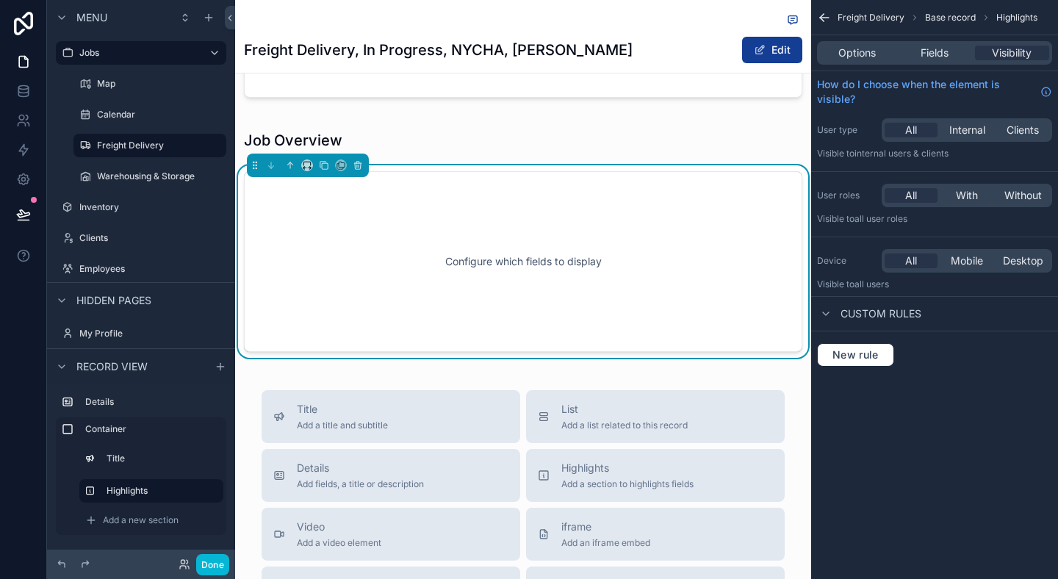
scroll to position [240, 0]
click at [544, 229] on div "Configure which fields to display" at bounding box center [523, 261] width 510 height 132
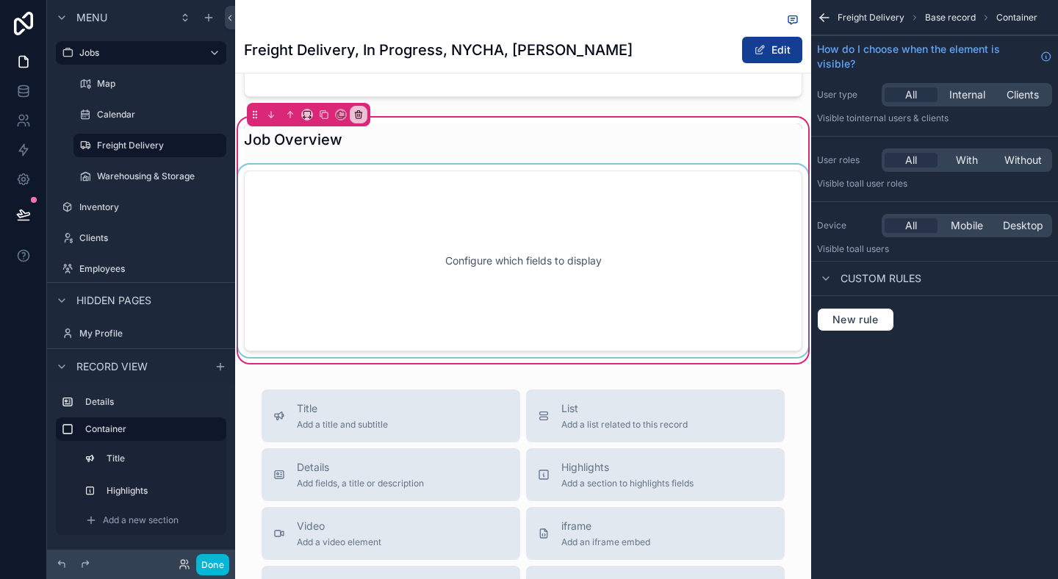
click at [621, 230] on div "scrollable content" at bounding box center [523, 261] width 576 height 192
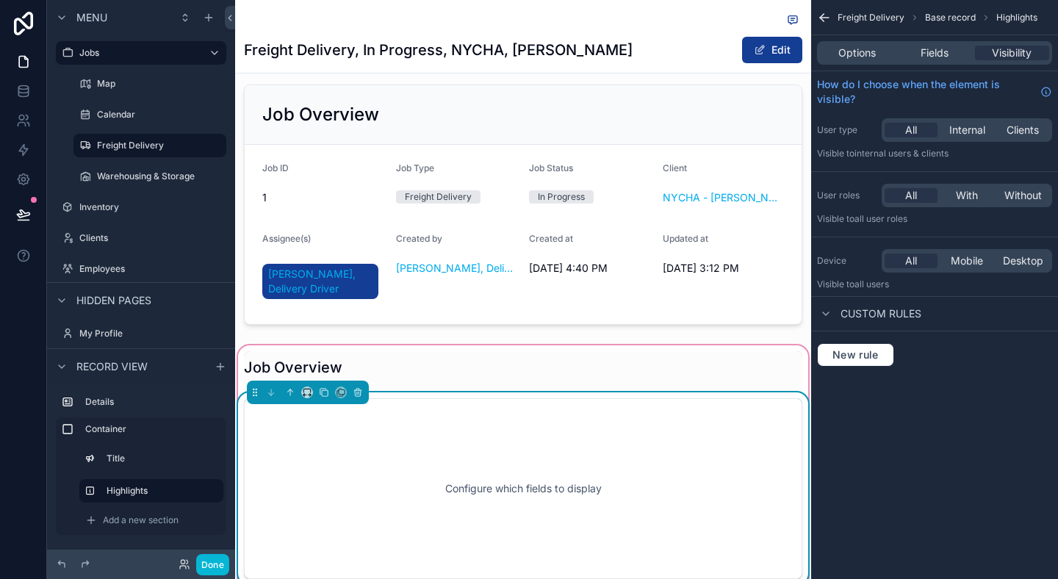
scroll to position [0, 0]
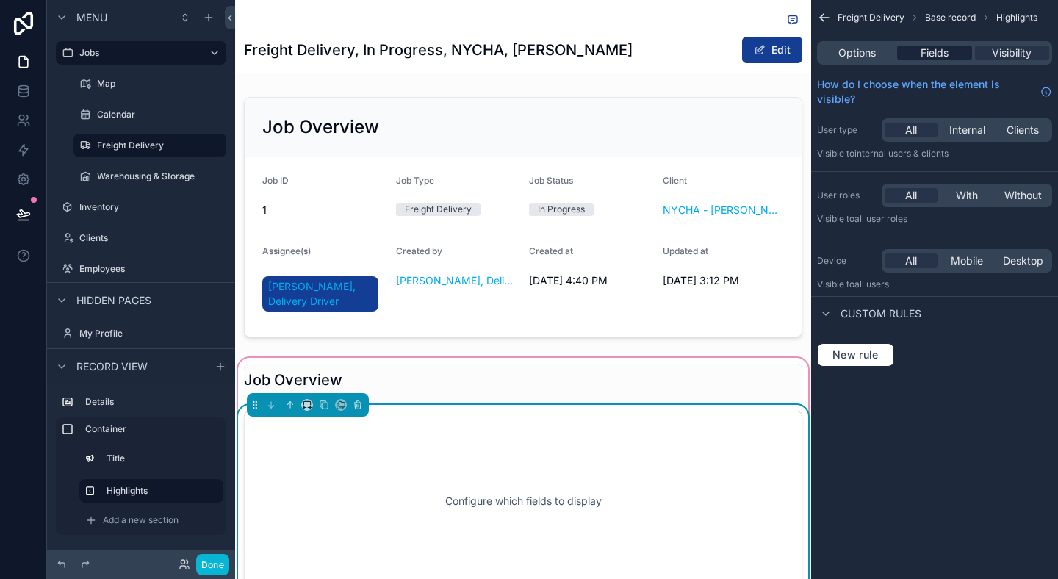
click at [916, 48] on div "Fields" at bounding box center [934, 53] width 74 height 15
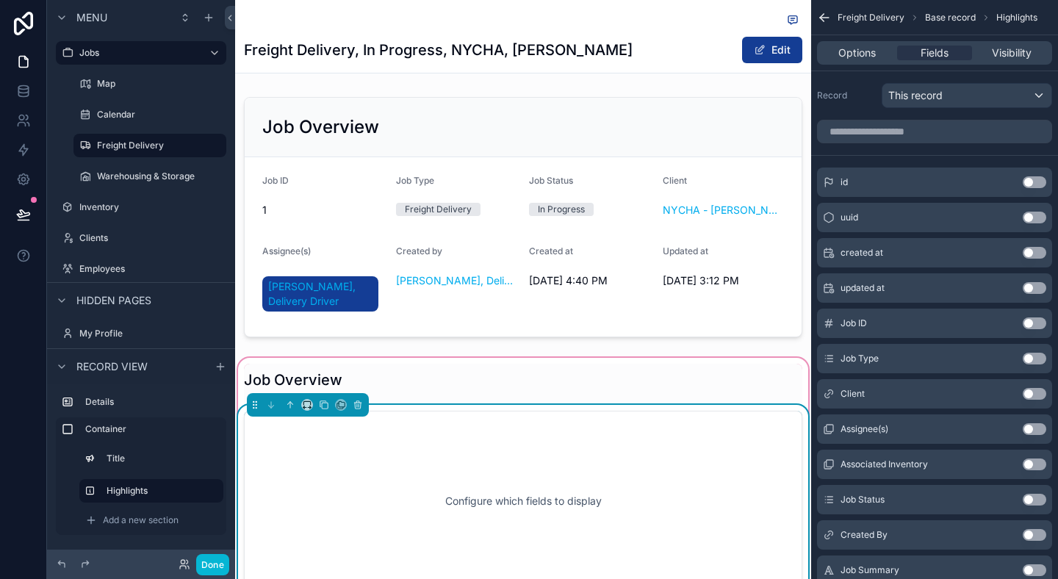
scroll to position [4, 0]
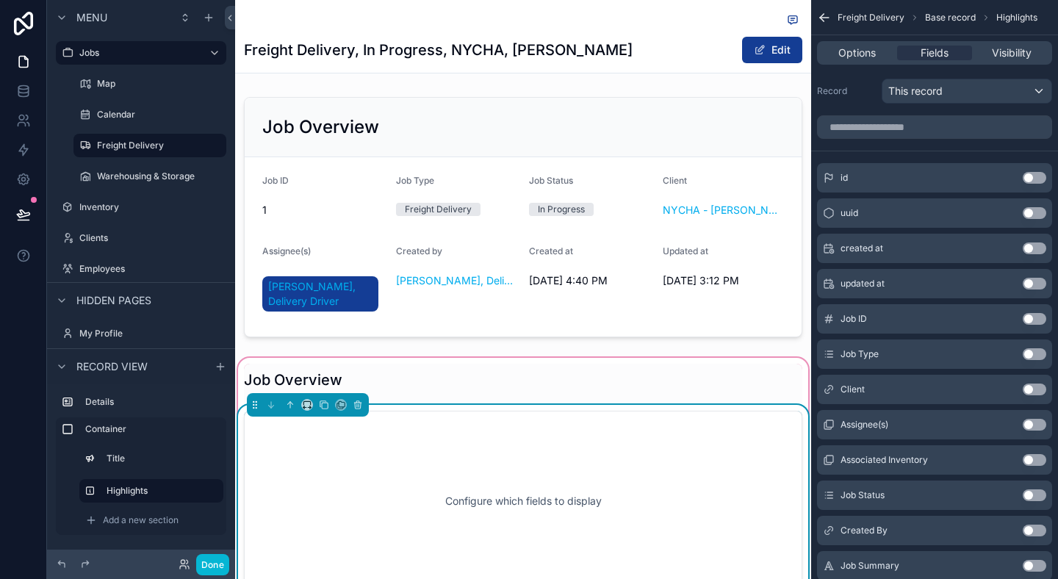
click at [1030, 317] on button "Use setting" at bounding box center [1035, 319] width 24 height 12
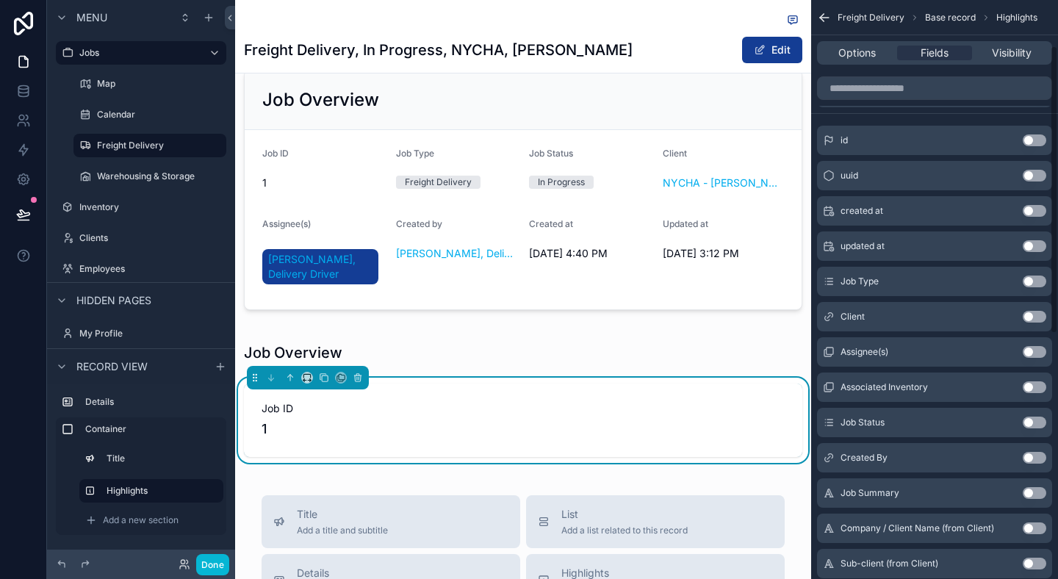
scroll to position [106, 0]
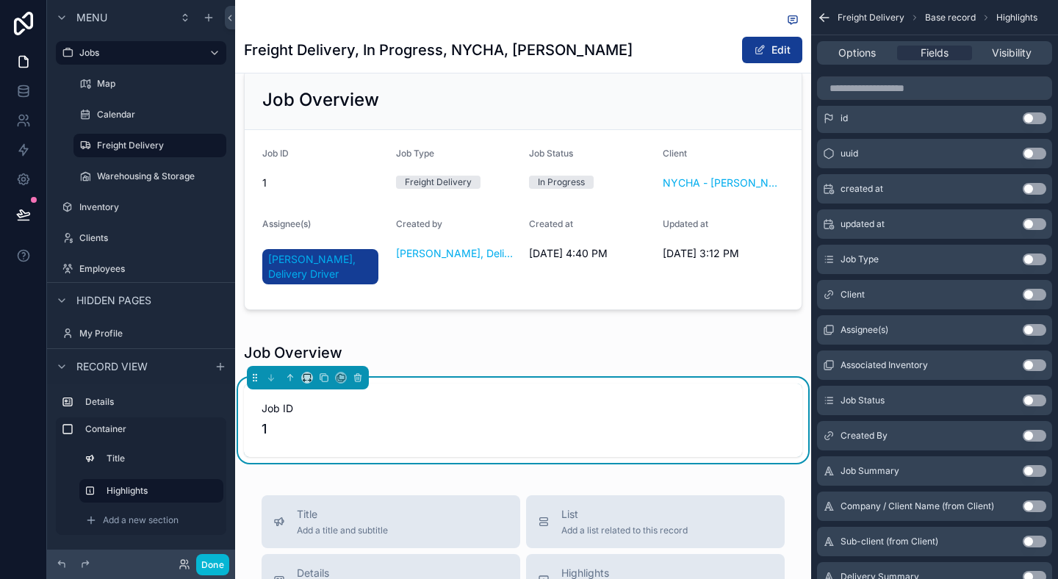
click at [1037, 295] on button "Use setting" at bounding box center [1035, 295] width 24 height 12
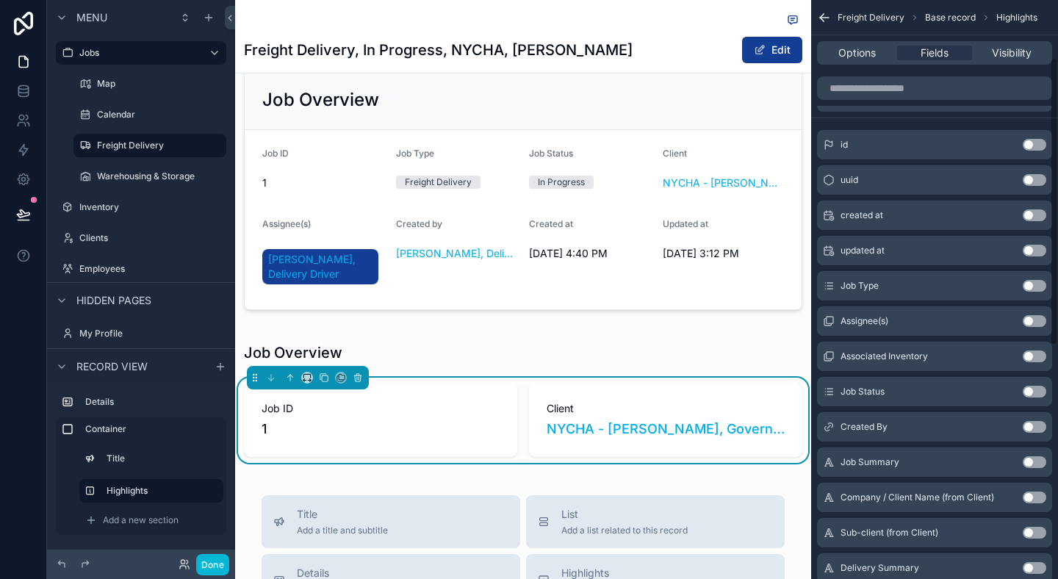
scroll to position [117, 0]
click at [1029, 314] on button "Use setting" at bounding box center [1035, 319] width 24 height 12
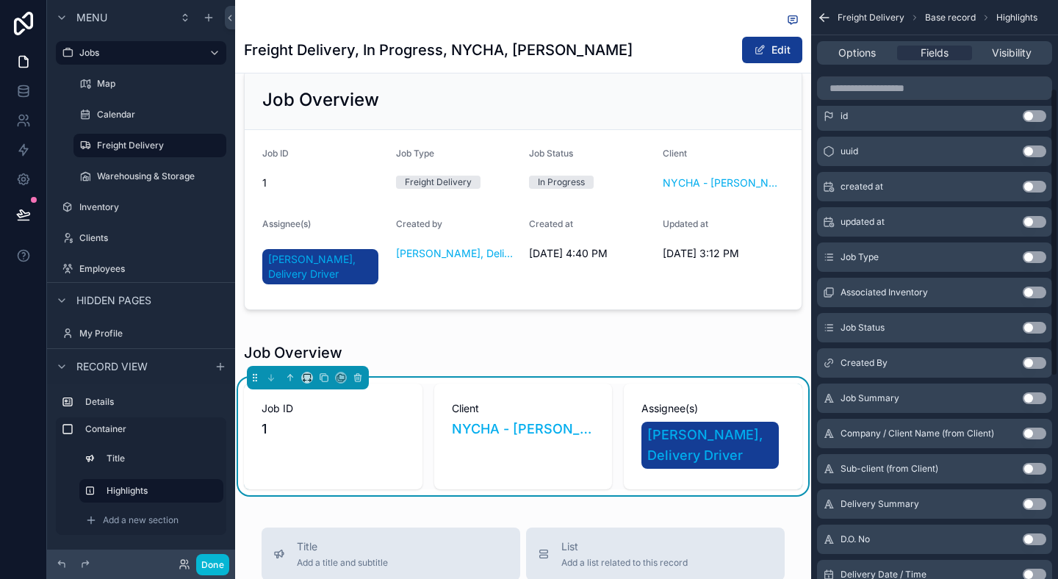
scroll to position [180, 0]
click at [1037, 331] on button "Use setting" at bounding box center [1035, 326] width 24 height 12
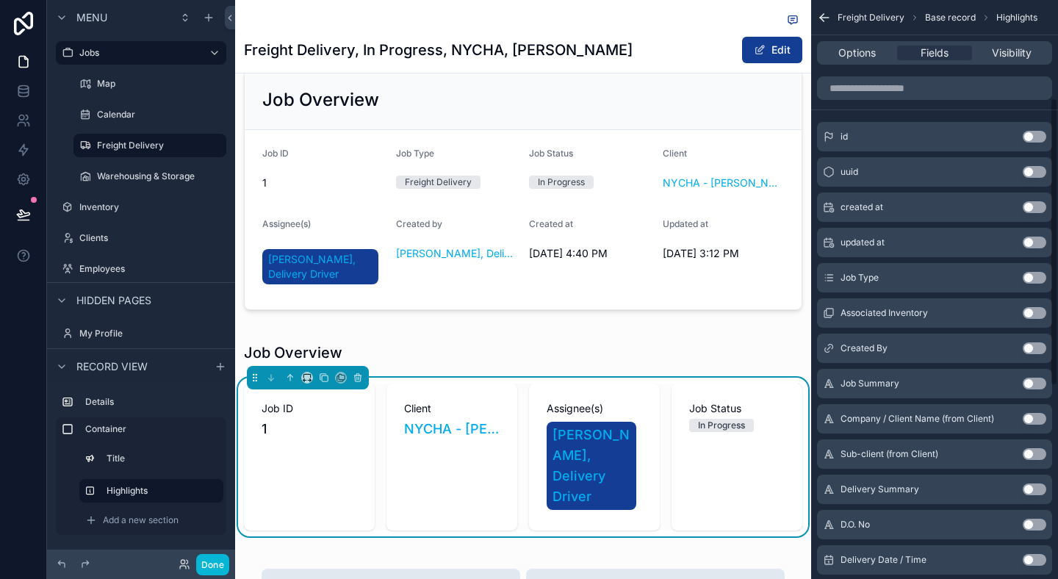
scroll to position [196, 0]
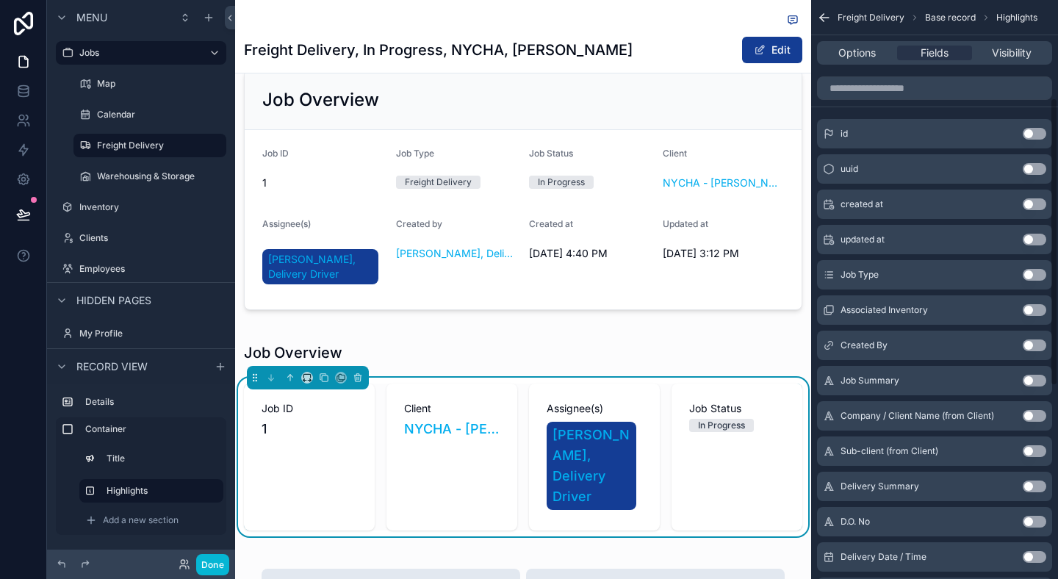
click at [1037, 342] on button "Use setting" at bounding box center [1035, 345] width 24 height 12
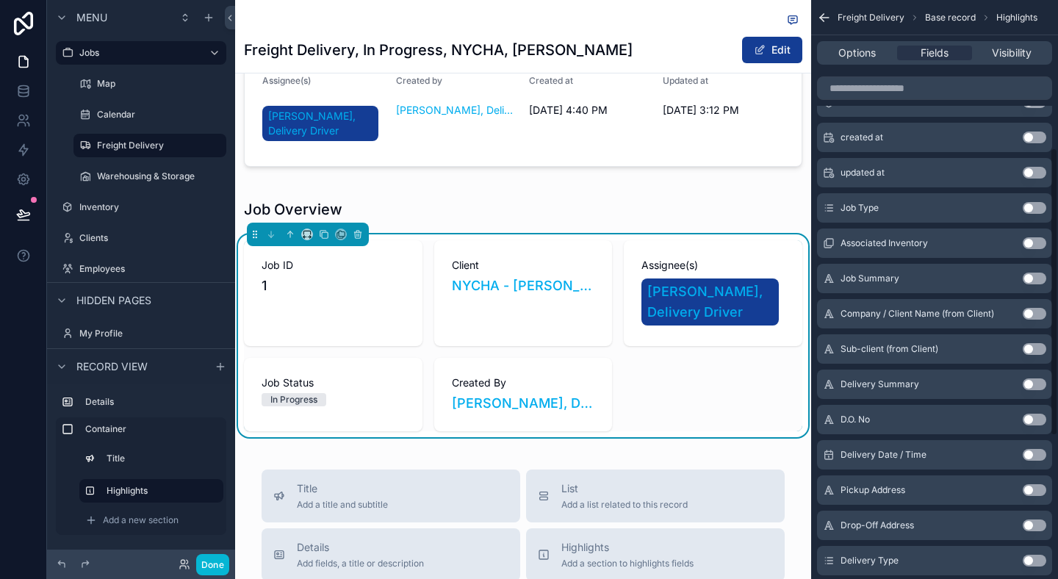
scroll to position [289, 0]
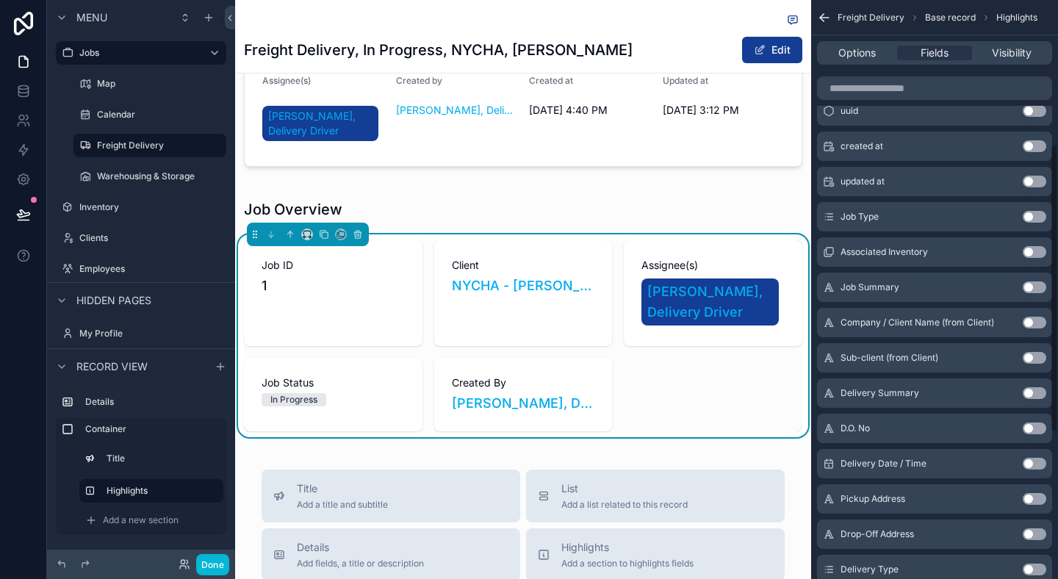
click at [1030, 148] on button "Use setting" at bounding box center [1035, 146] width 24 height 12
click at [1035, 181] on button "Use setting" at bounding box center [1035, 182] width 24 height 12
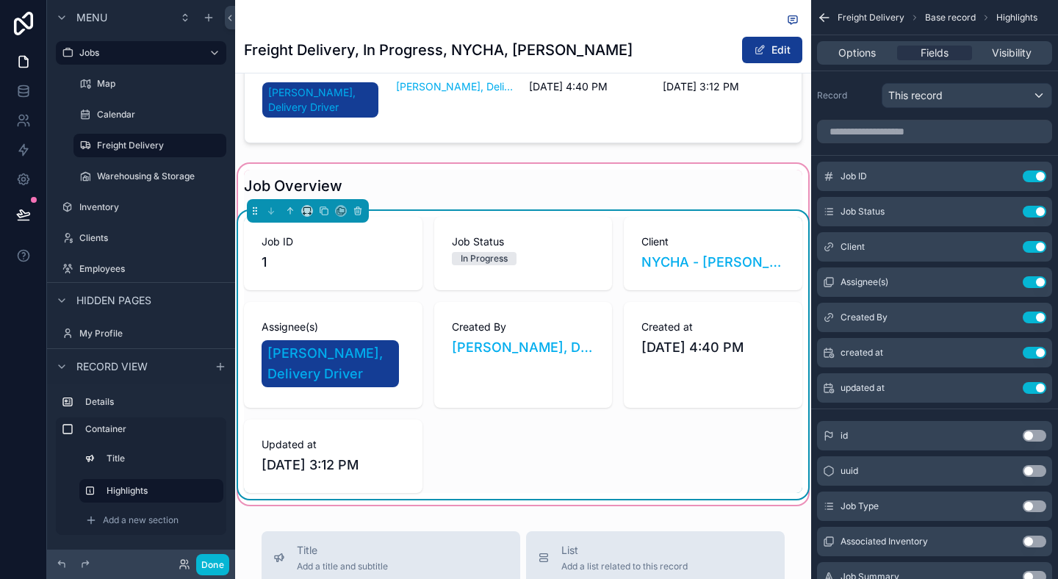
scroll to position [195, 0]
click at [542, 295] on div "Job ID 1 Job Status In Progress Client NYCHA - Antoinette Brown, Government, Ac…" at bounding box center [523, 354] width 558 height 276
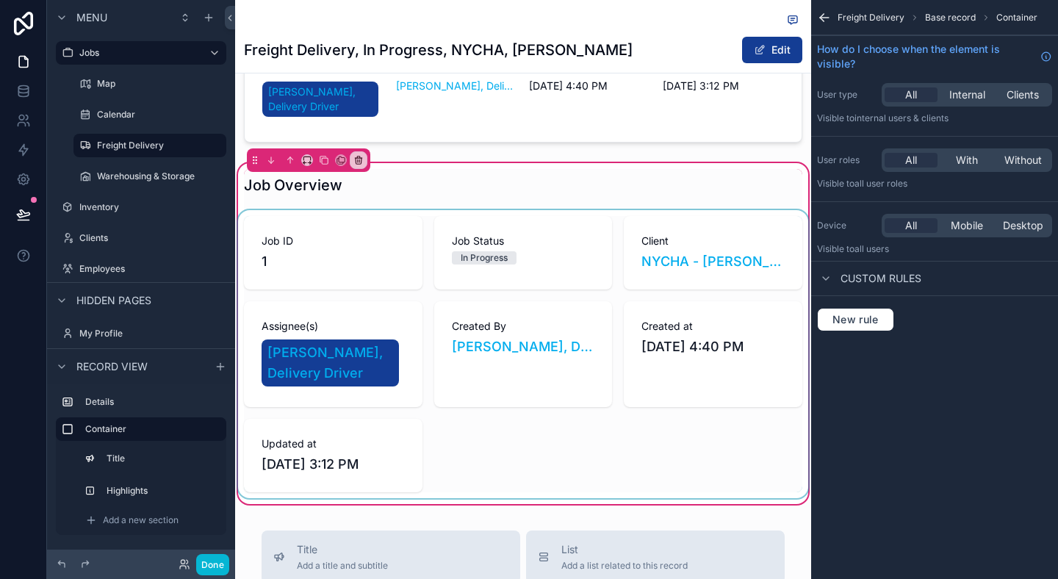
click at [542, 295] on div "scrollable content" at bounding box center [523, 354] width 576 height 288
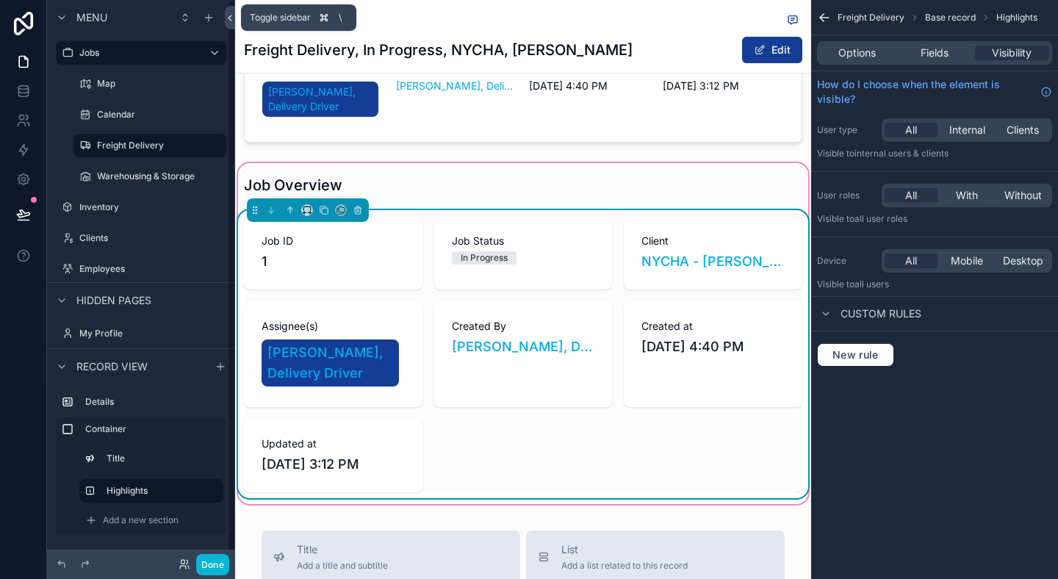
click at [230, 13] on icon at bounding box center [230, 17] width 10 height 11
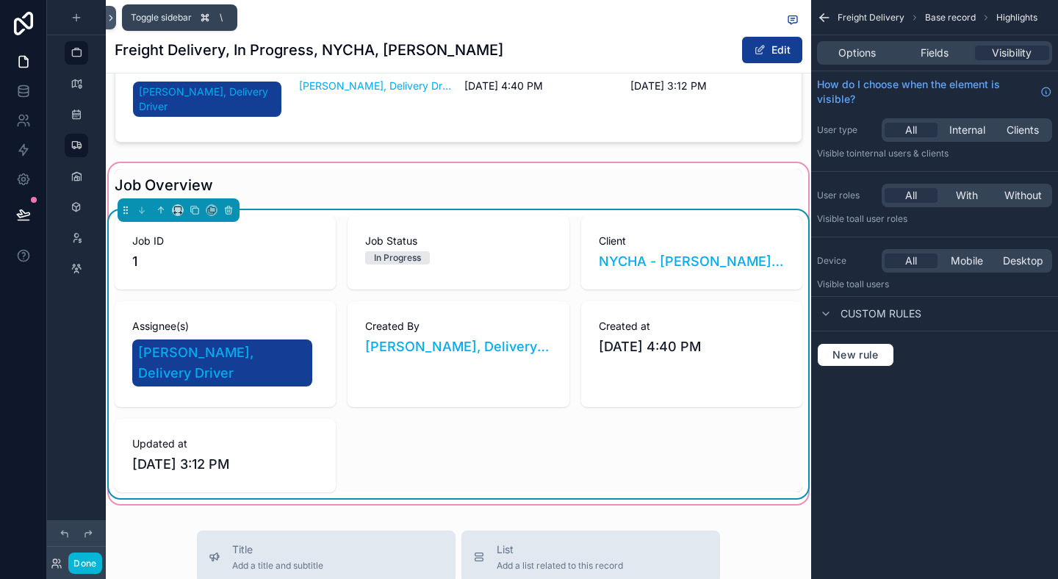
click at [113, 18] on icon at bounding box center [111, 17] width 10 height 11
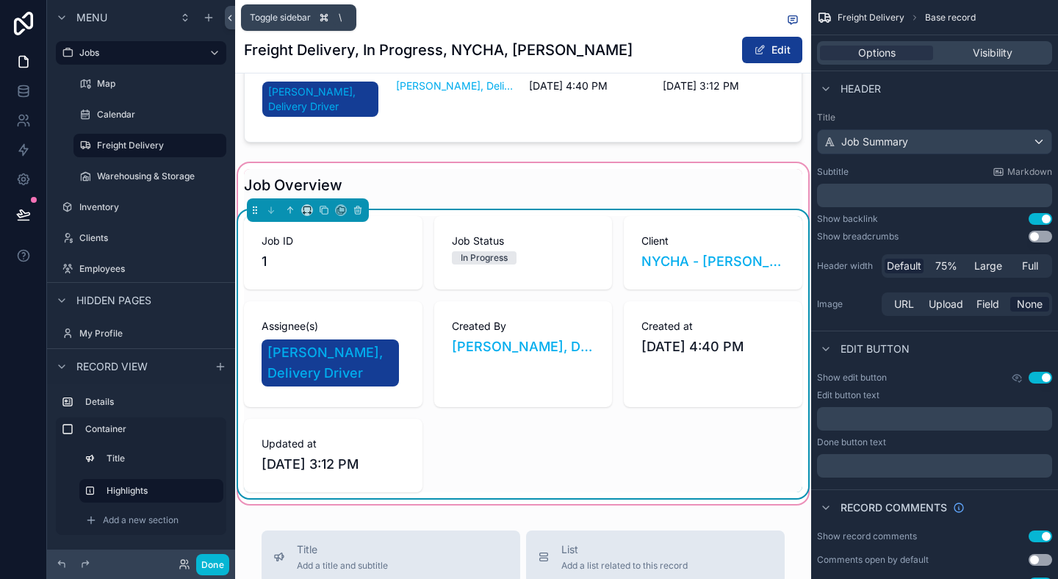
click at [229, 16] on icon at bounding box center [229, 17] width 3 height 5
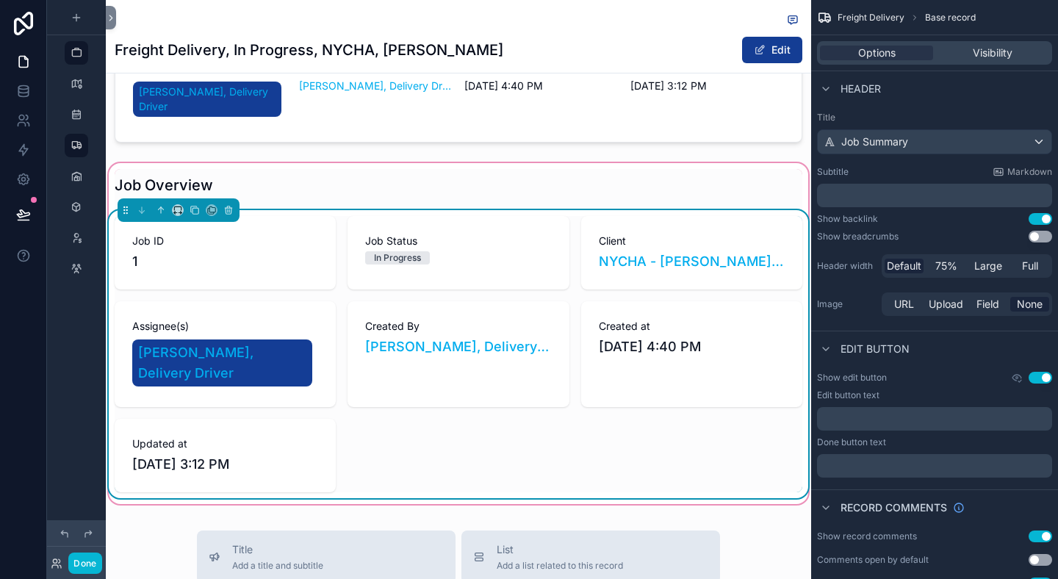
click at [430, 281] on div "Job ID 1 Job Status In Progress Client NYCHA - Antoinette Brown, Government, Ac…" at bounding box center [459, 354] width 688 height 276
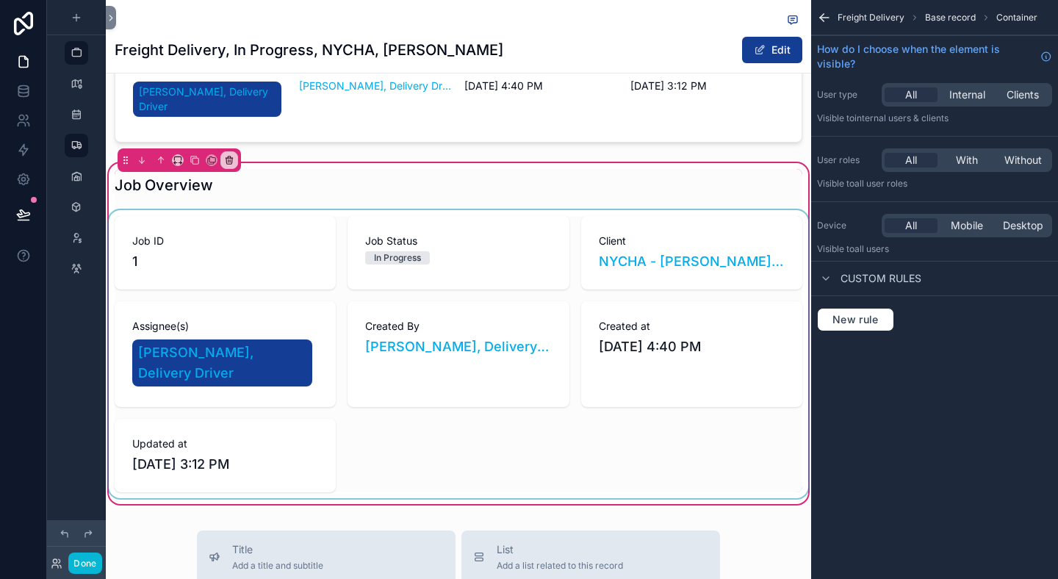
click at [544, 327] on div "scrollable content" at bounding box center [458, 354] width 705 height 288
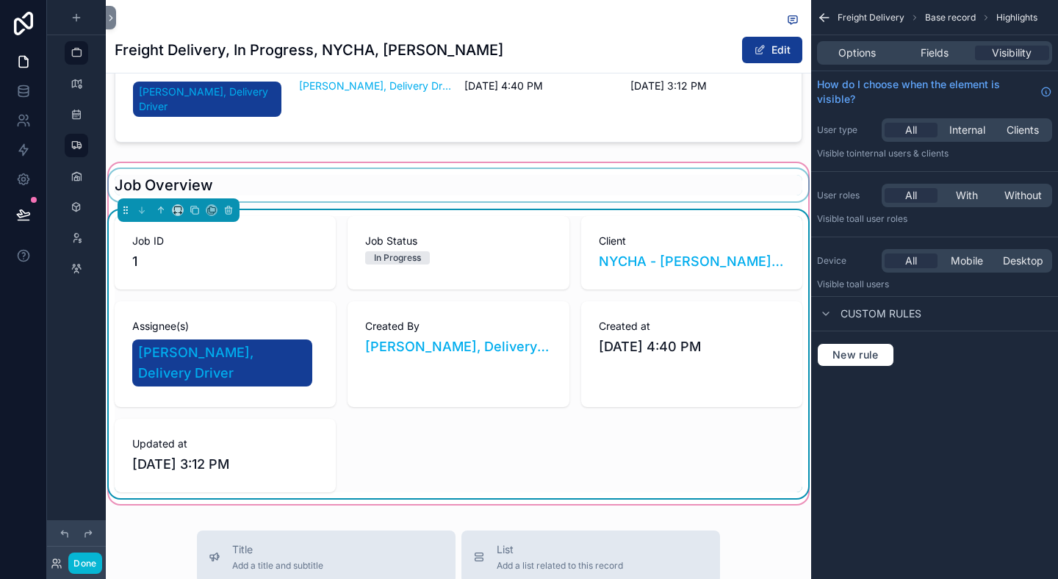
click at [618, 169] on div "scrollable content" at bounding box center [458, 185] width 705 height 32
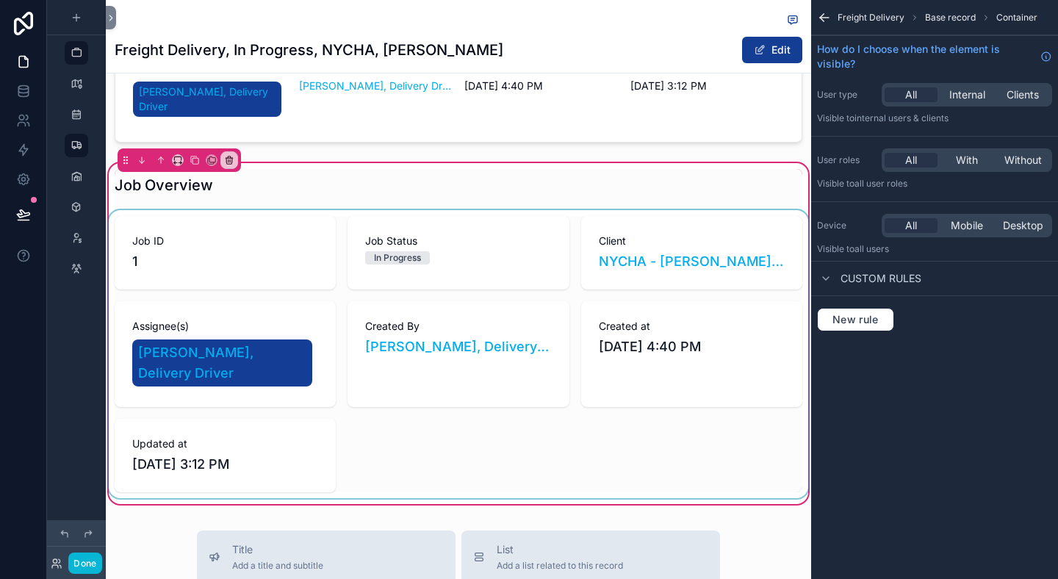
click at [608, 233] on div "scrollable content" at bounding box center [458, 354] width 705 height 288
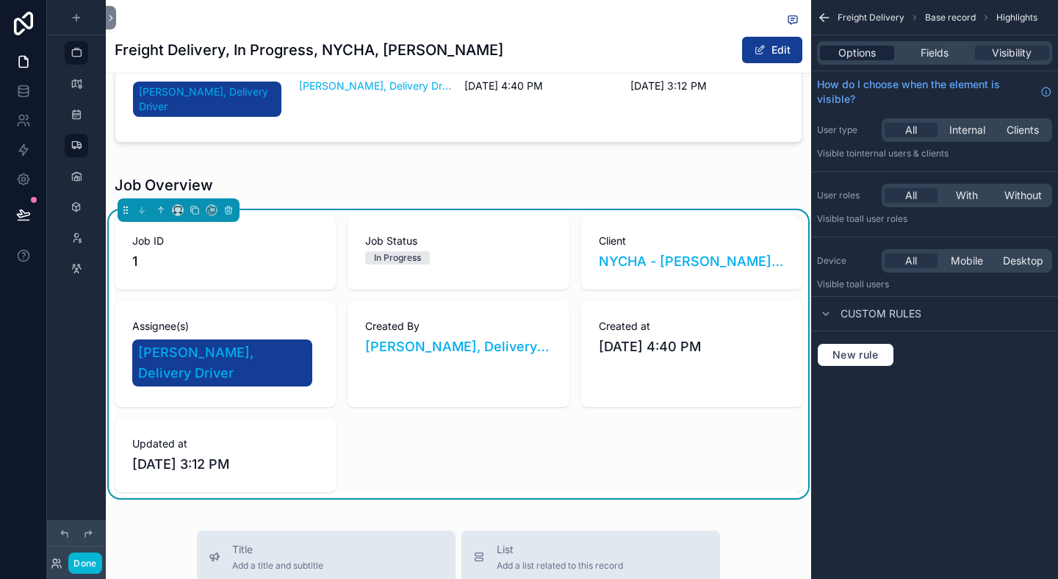
click at [867, 57] on span "Options" at bounding box center [856, 53] width 37 height 15
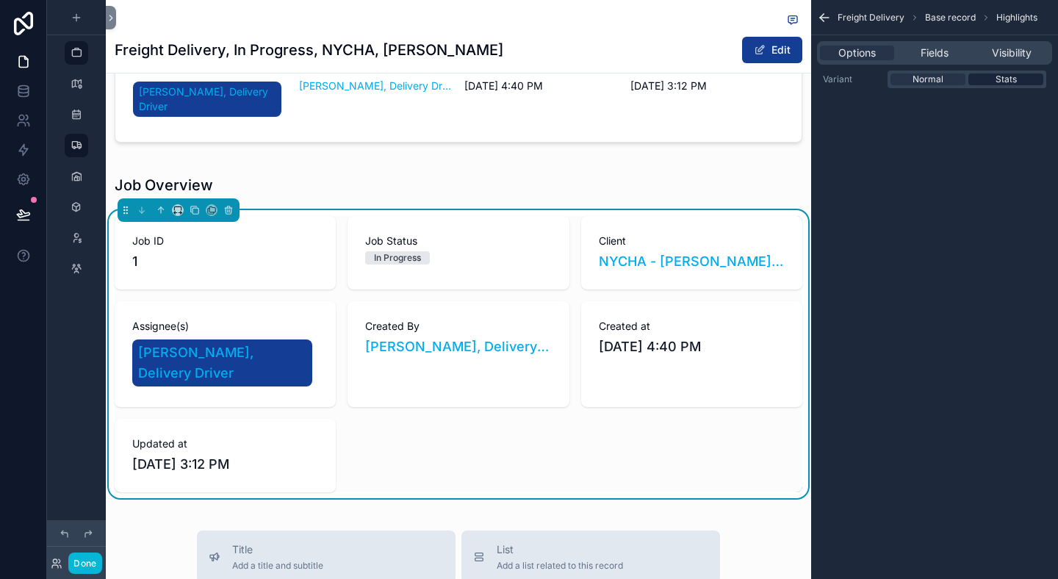
click at [995, 81] on span "Stats" at bounding box center [1005, 79] width 21 height 12
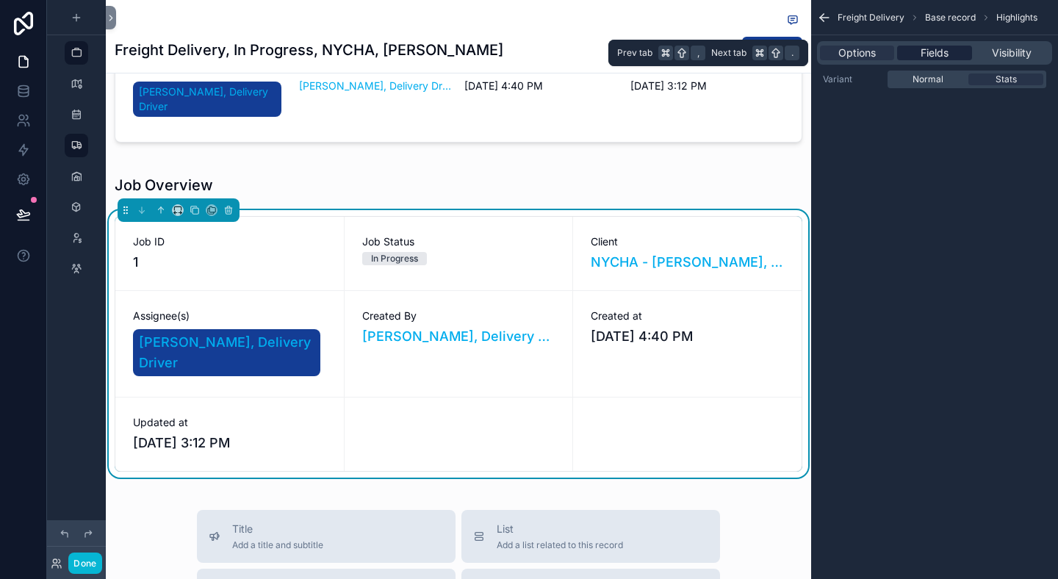
click at [937, 47] on span "Fields" at bounding box center [934, 53] width 28 height 15
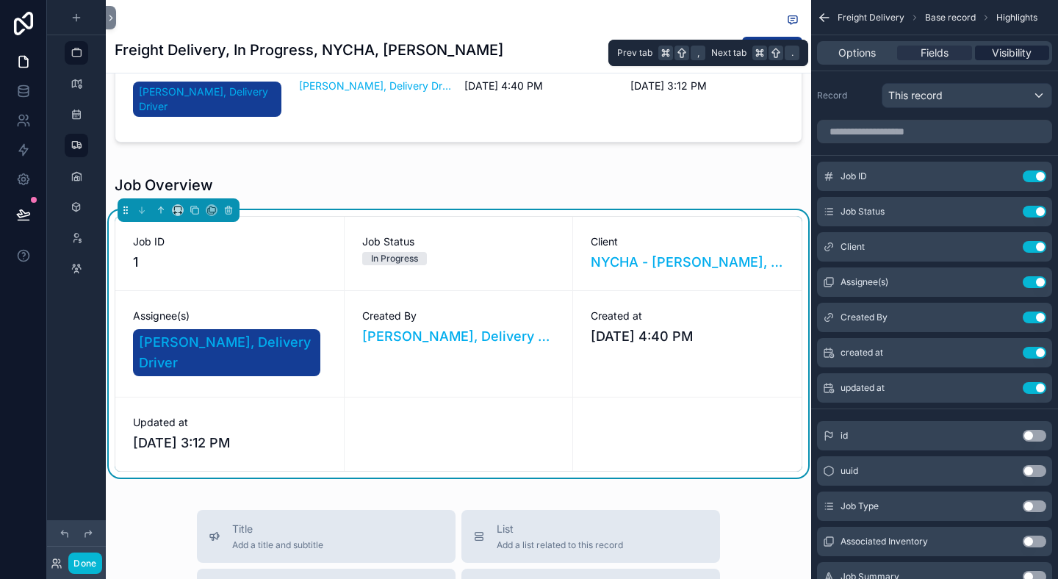
click at [1020, 57] on span "Visibility" at bounding box center [1012, 53] width 40 height 15
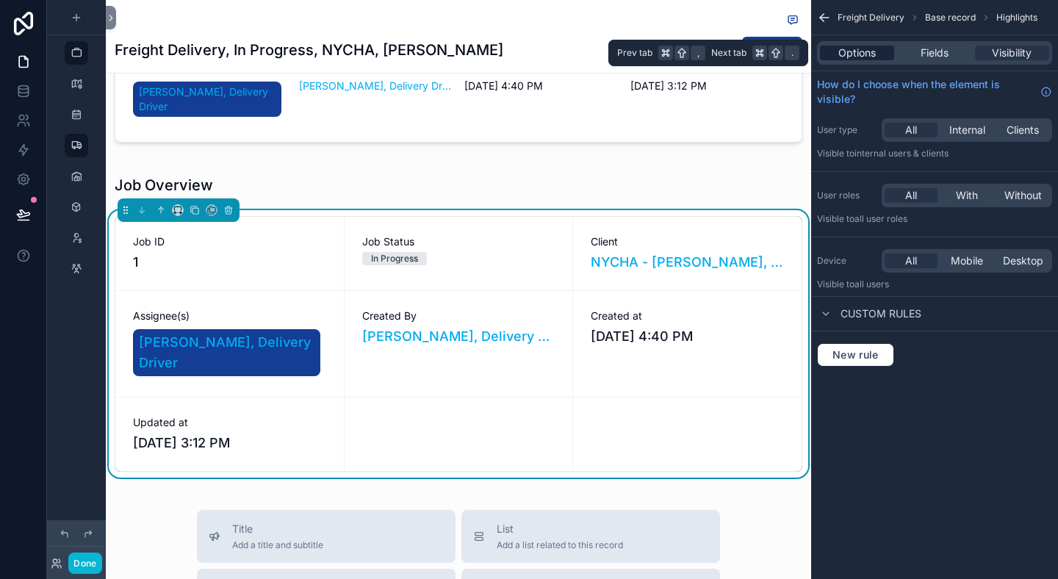
click at [846, 52] on span "Options" at bounding box center [856, 53] width 37 height 15
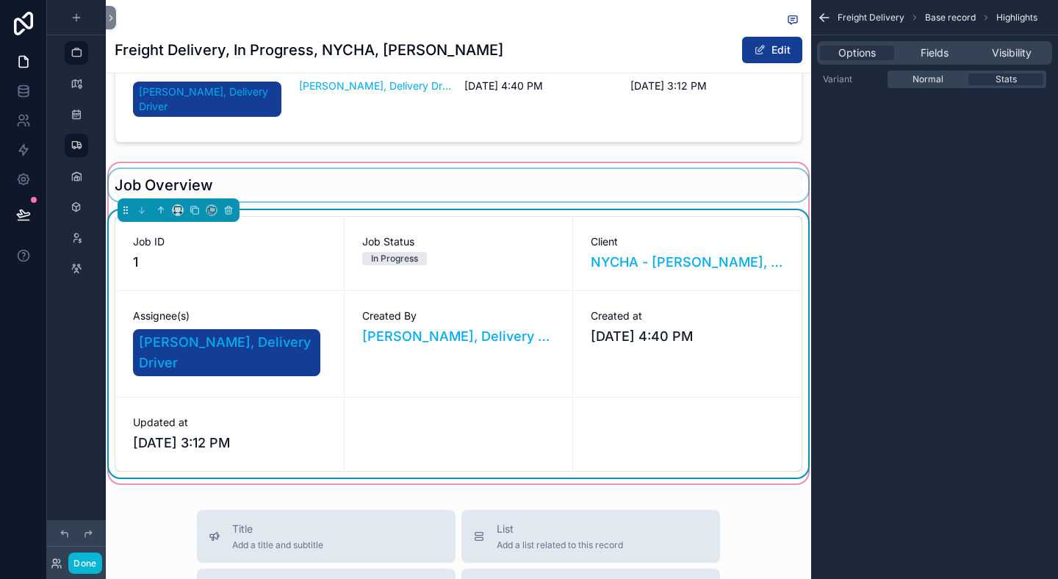
click at [565, 181] on div "scrollable content" at bounding box center [458, 185] width 705 height 32
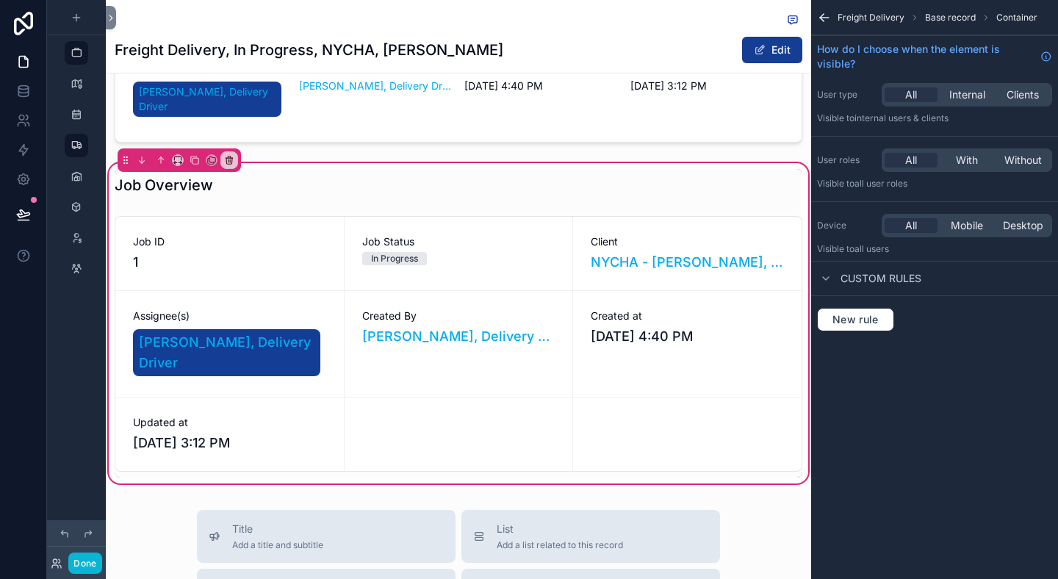
click at [565, 194] on div "Job Overview Job ID 1 Job Status In Progress Client NYCHA - Antoinette Brown, G…" at bounding box center [458, 323] width 705 height 309
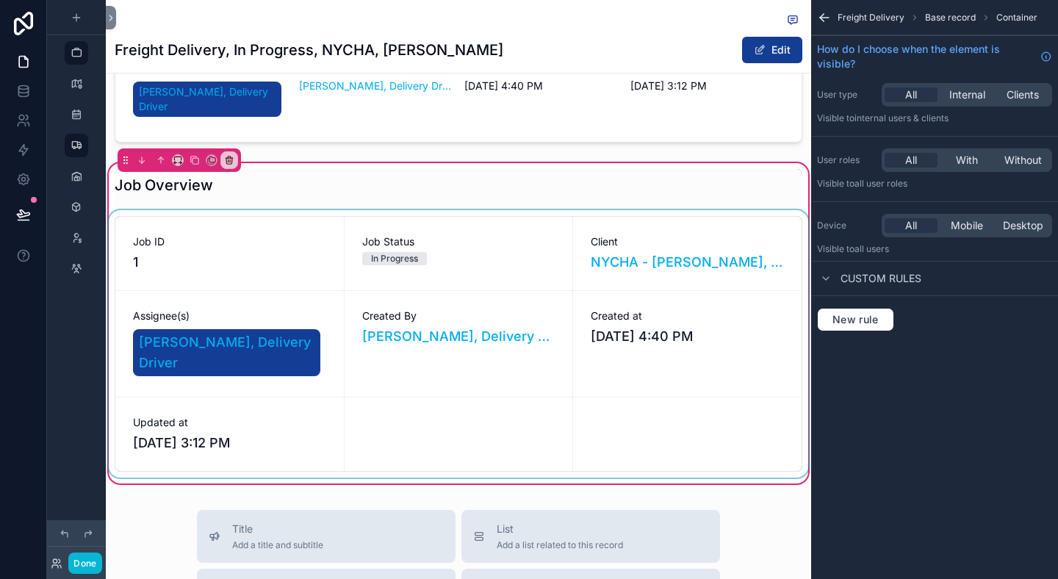
click at [571, 251] on div "scrollable content" at bounding box center [458, 343] width 705 height 267
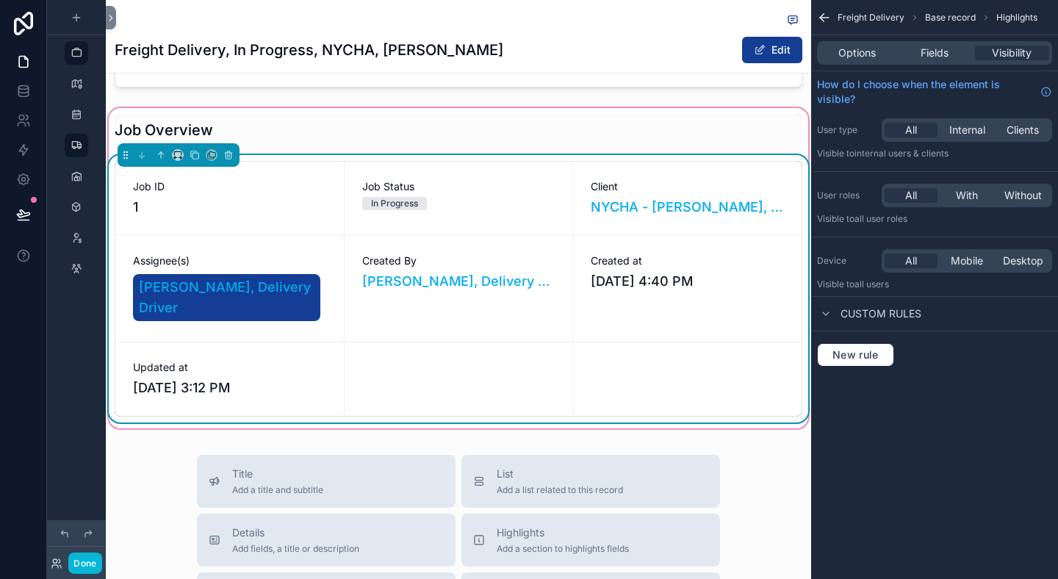
scroll to position [251, 0]
click at [940, 478] on div "Freight Delivery Base record Highlights Options Fields Visibility How do I choo…" at bounding box center [934, 289] width 247 height 579
click at [593, 354] on div "scrollable content" at bounding box center [687, 378] width 228 height 73
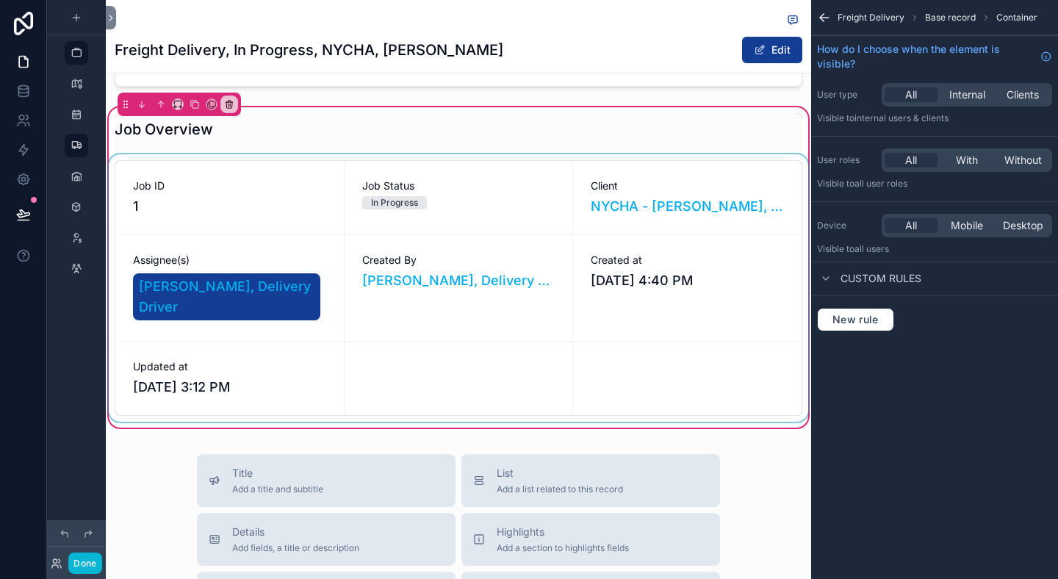
click at [688, 178] on div "scrollable content" at bounding box center [458, 287] width 705 height 267
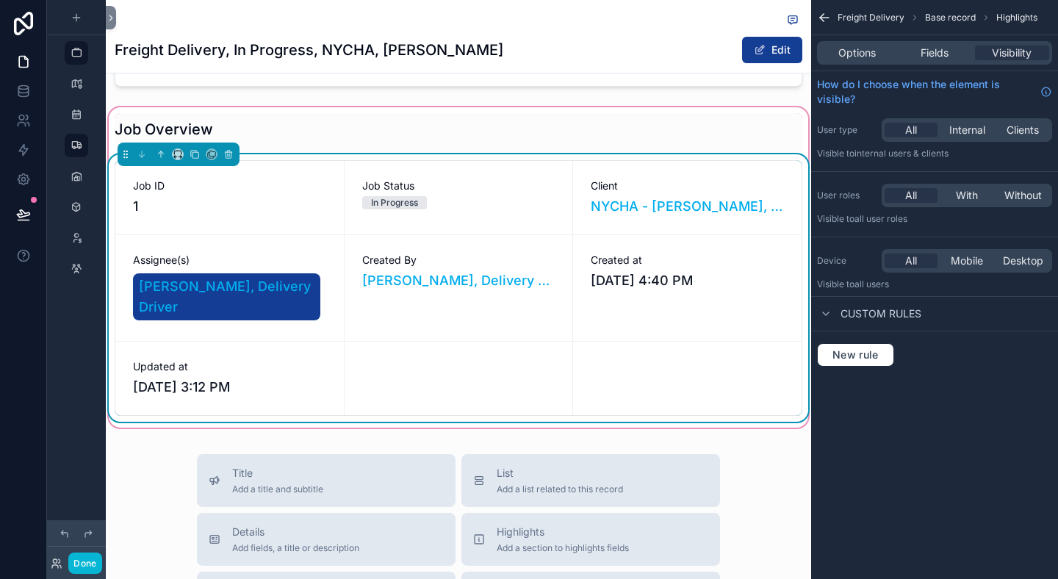
click at [688, 179] on span "Client" at bounding box center [687, 186] width 193 height 15
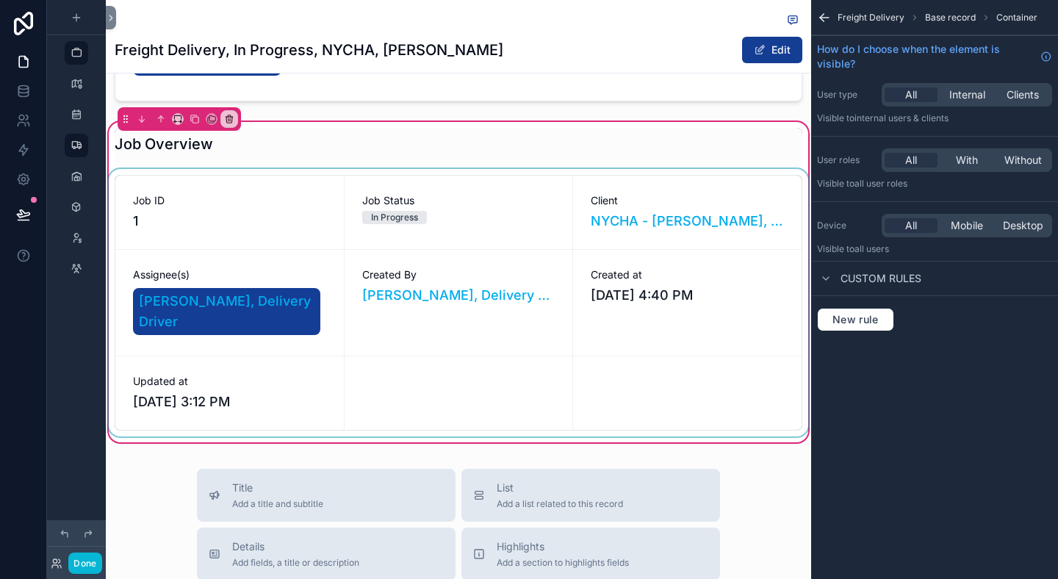
scroll to position [234, 0]
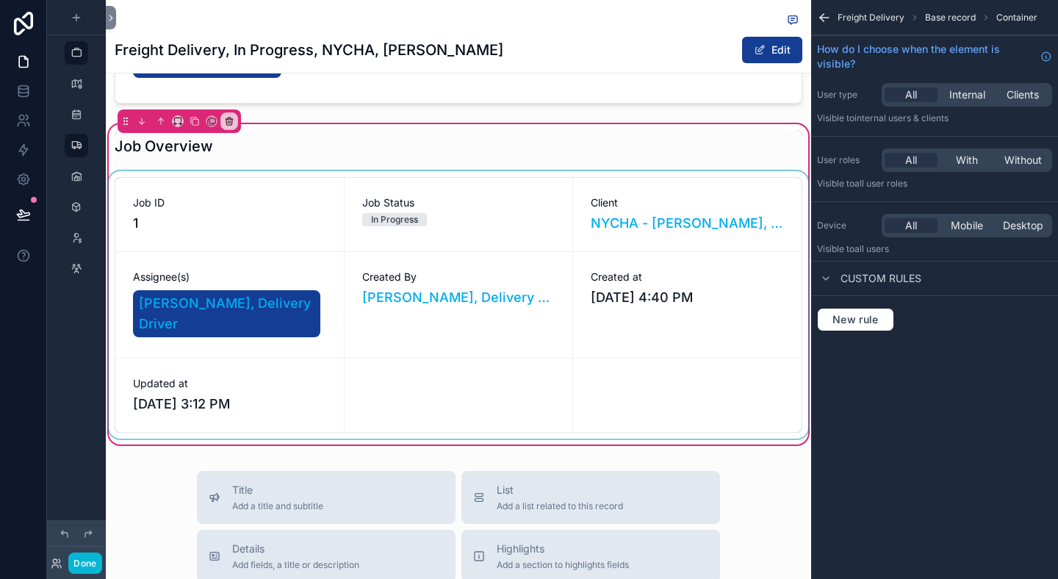
click at [243, 240] on div "scrollable content" at bounding box center [458, 304] width 705 height 267
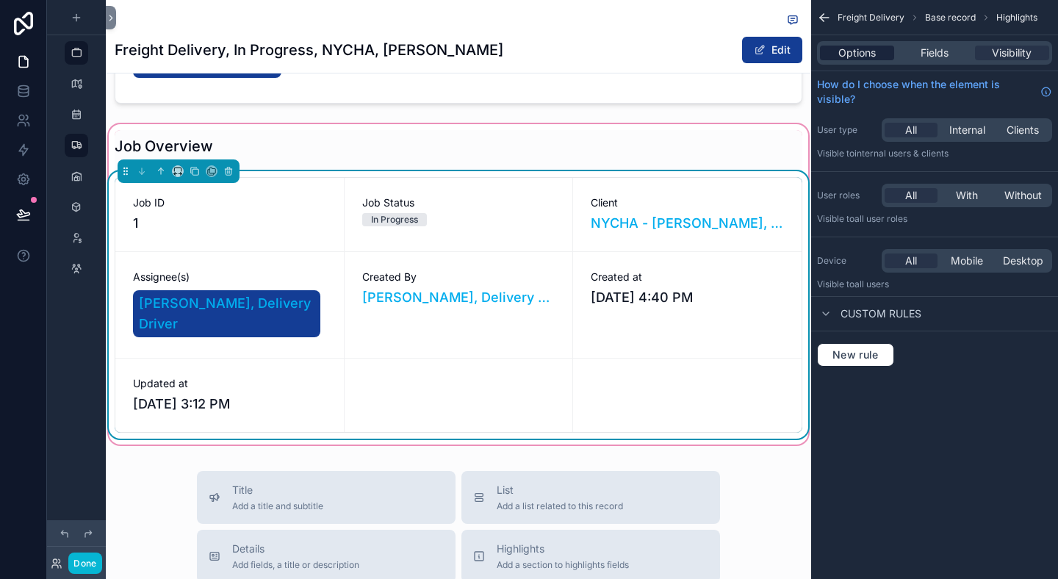
click at [859, 57] on span "Options" at bounding box center [856, 53] width 37 height 15
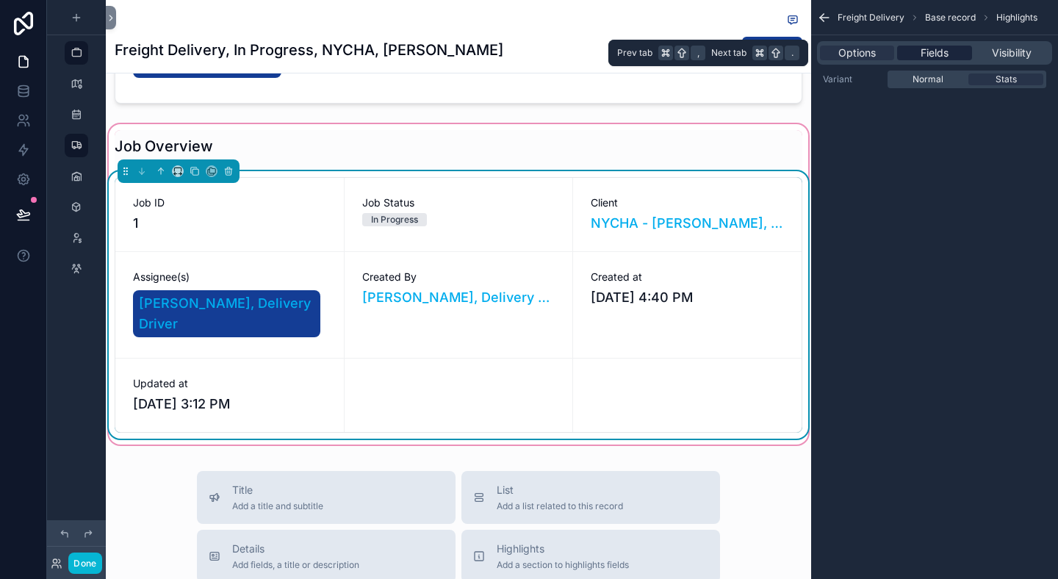
click at [926, 56] on span "Fields" at bounding box center [934, 53] width 28 height 15
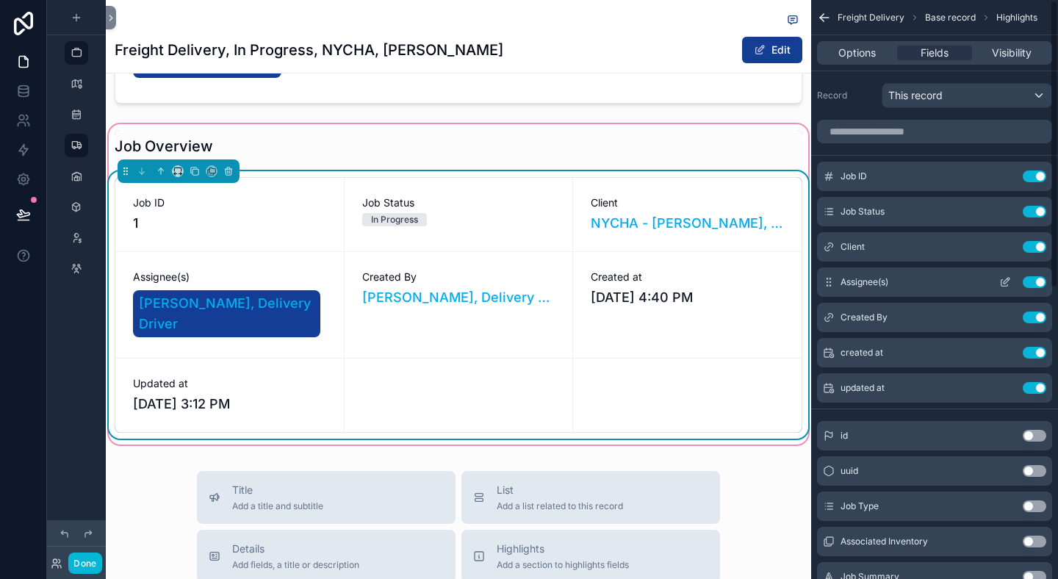
click at [1043, 284] on button "Use setting" at bounding box center [1035, 282] width 24 height 12
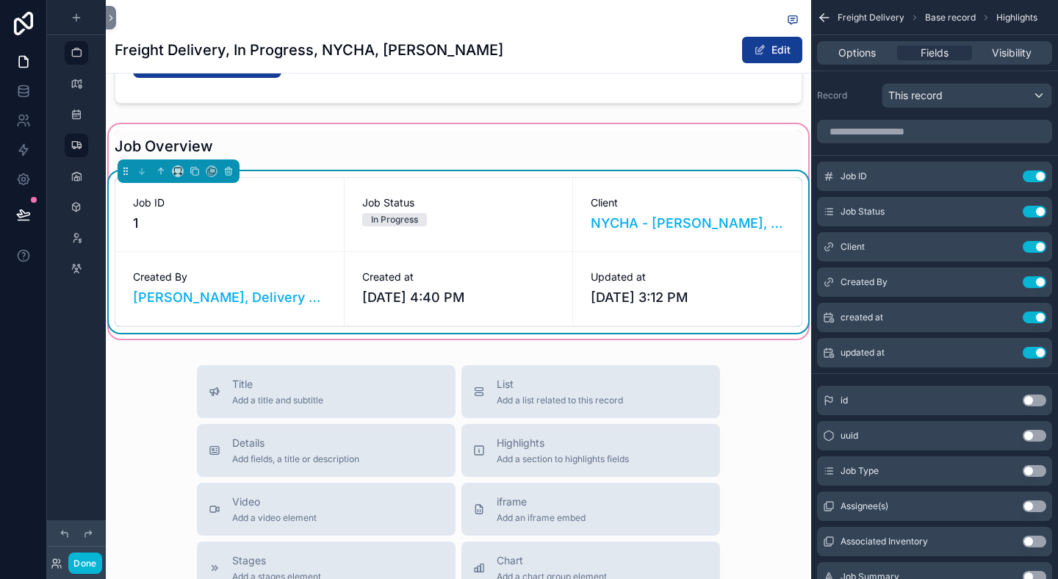
scroll to position [189, 0]
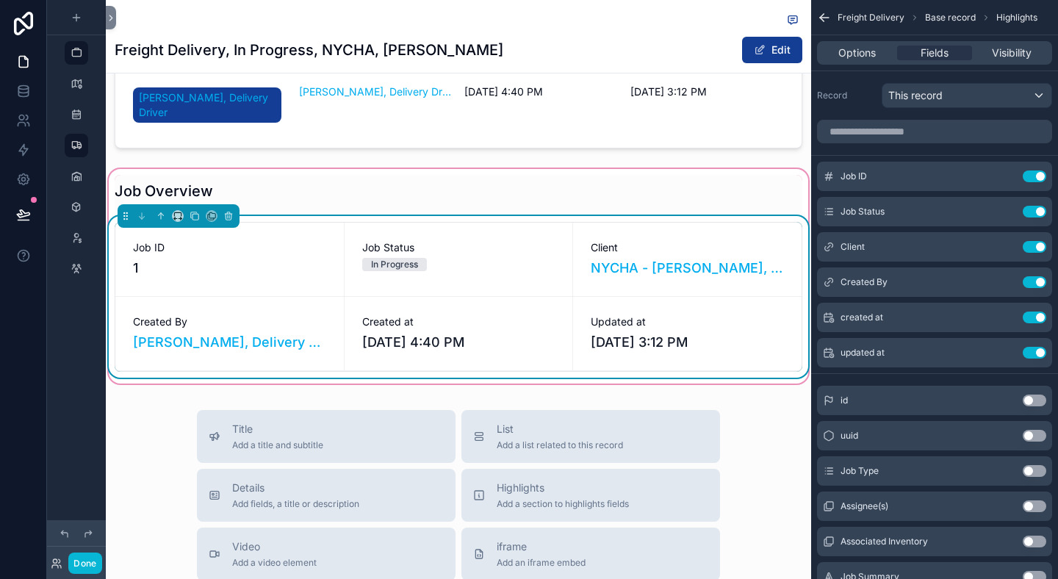
click at [226, 314] on span "Created By" at bounding box center [229, 321] width 193 height 15
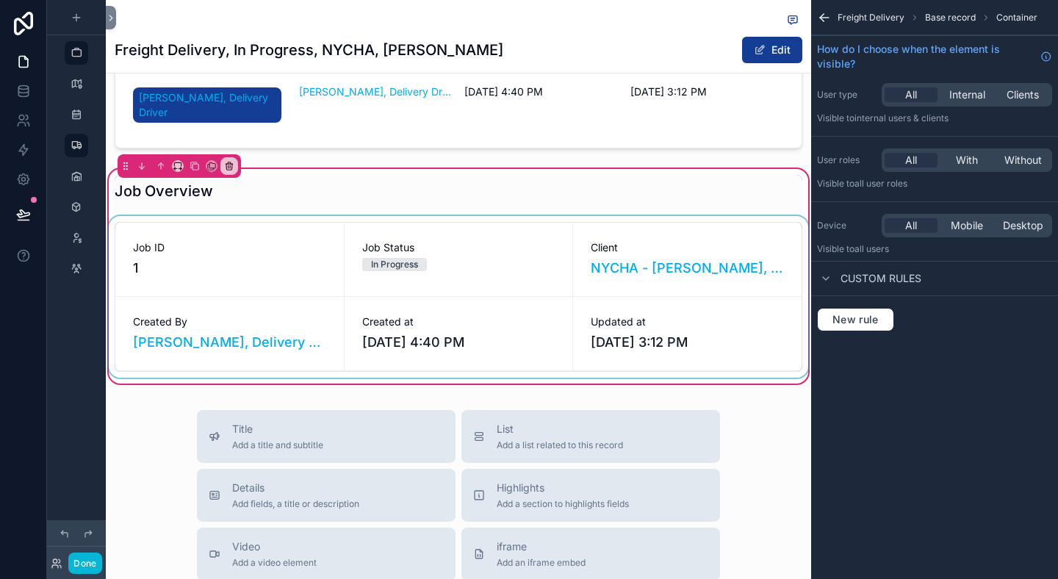
click at [471, 242] on div "scrollable content" at bounding box center [458, 297] width 705 height 162
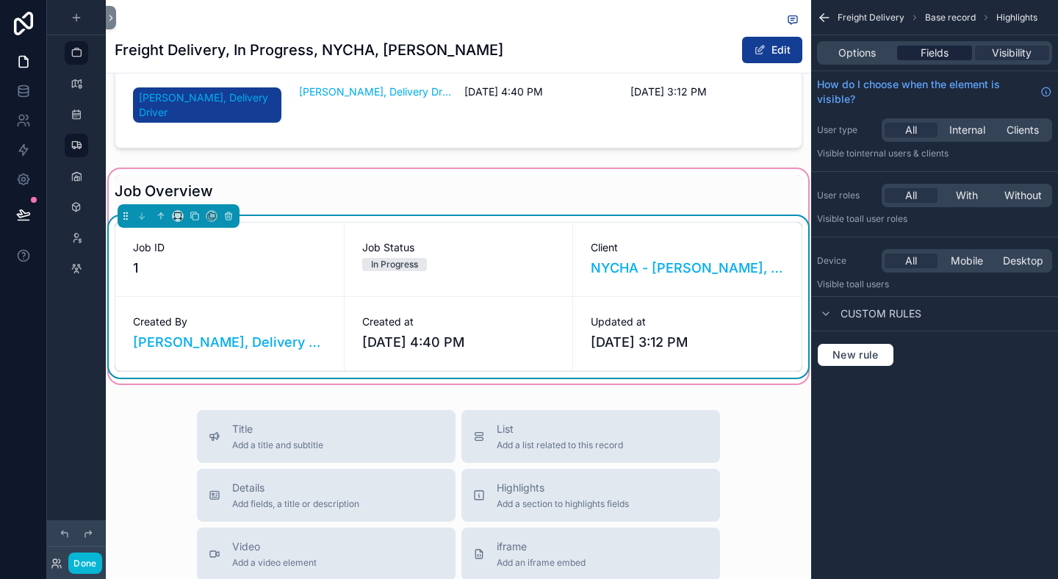
click at [920, 57] on span "Fields" at bounding box center [934, 53] width 28 height 15
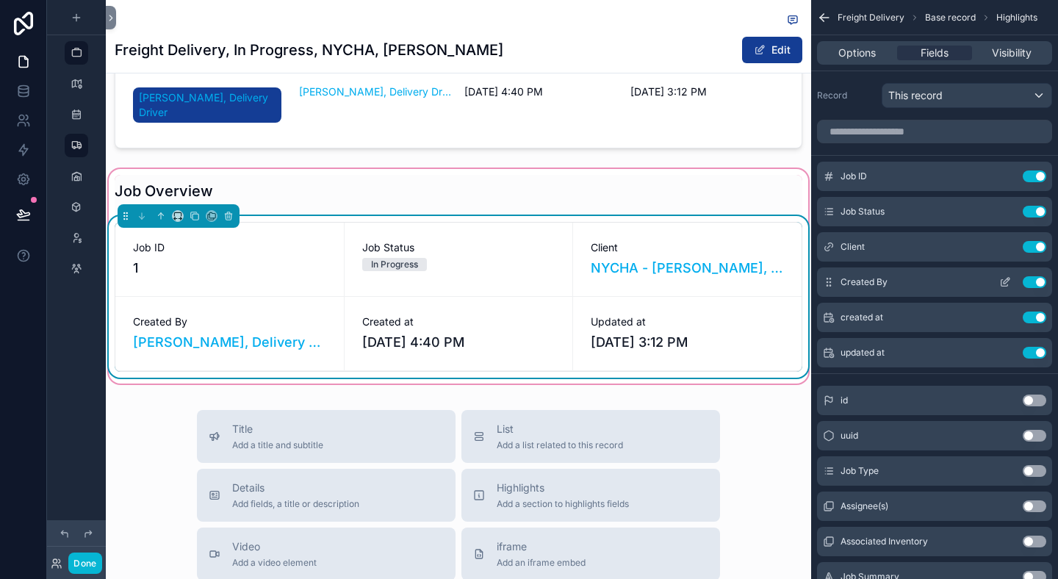
click at [1004, 280] on icon "scrollable content" at bounding box center [1005, 282] width 12 height 12
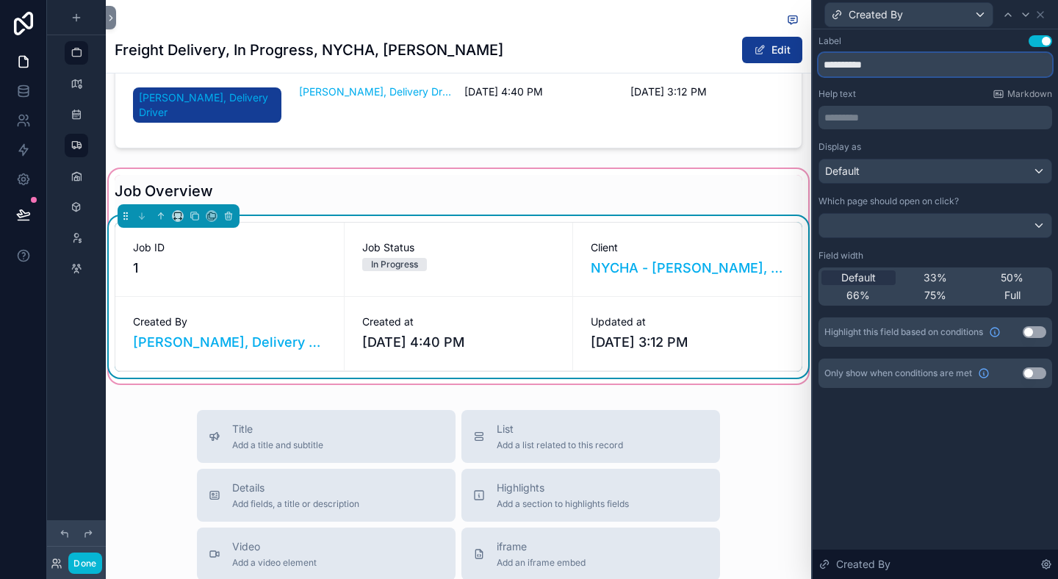
click at [869, 64] on input "**********" at bounding box center [935, 65] width 234 height 24
click at [890, 53] on input "**********" at bounding box center [935, 65] width 234 height 24
type input "**********"
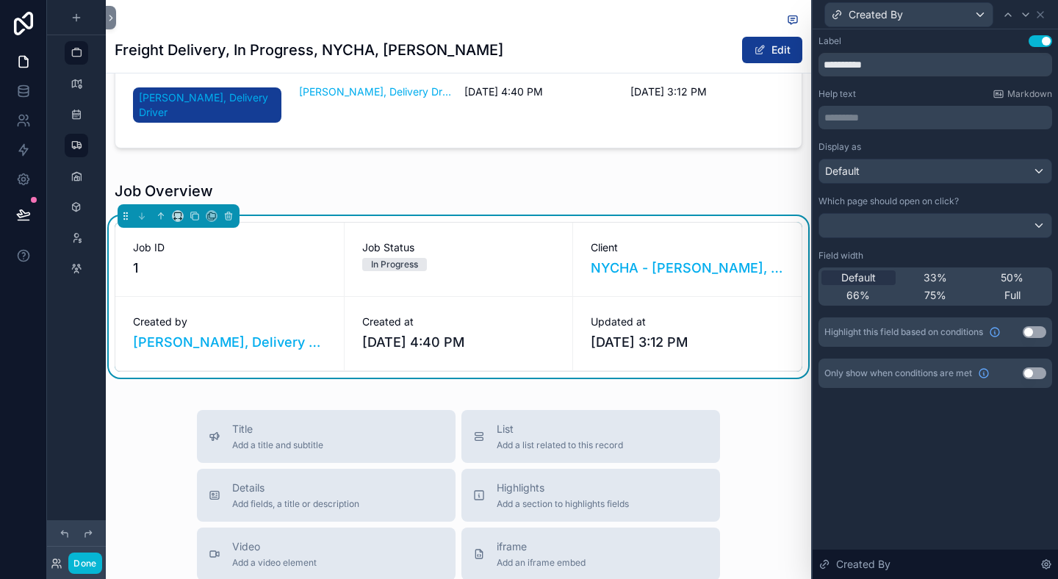
click at [897, 45] on div "Label Use setting" at bounding box center [935, 41] width 234 height 12
click at [1043, 18] on icon at bounding box center [1040, 15] width 12 height 12
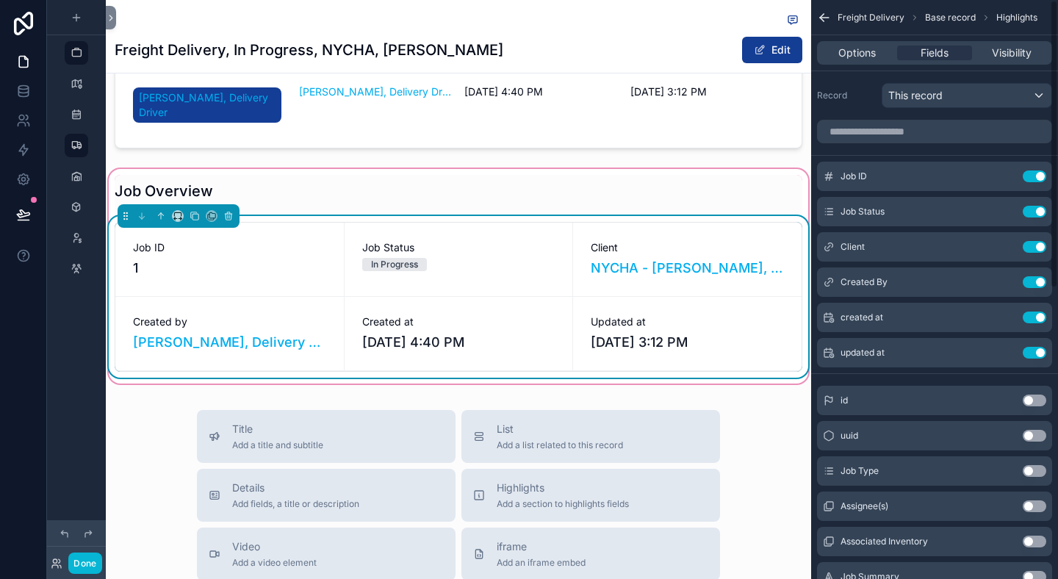
click at [466, 256] on div "Job Status In Progress" at bounding box center [459, 259] width 228 height 73
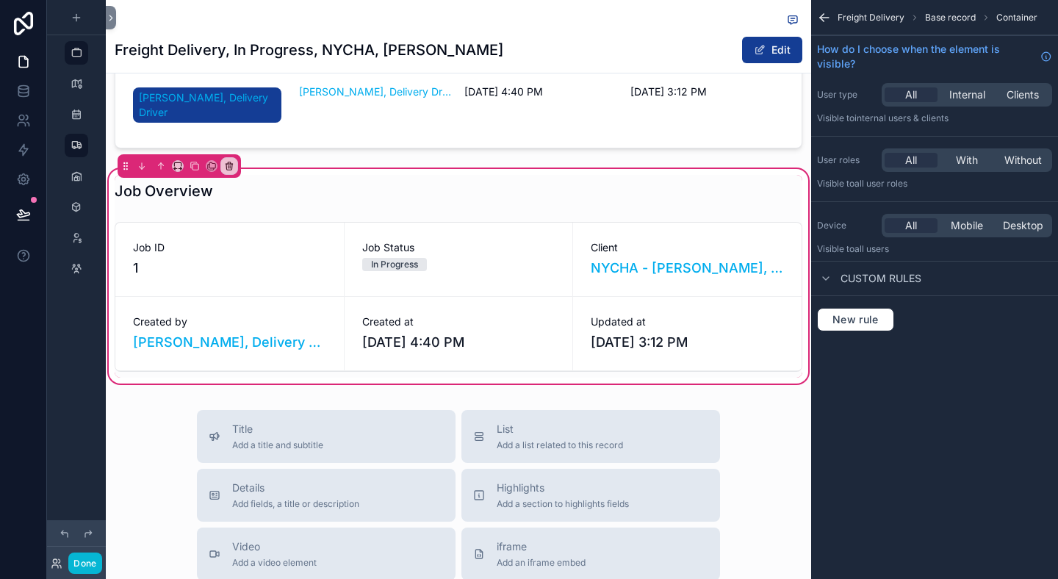
click at [749, 383] on div "Freight Delivery, In Progress, NYCHA, Antoinette Brown Edit Job Overview Job ID…" at bounding box center [458, 430] width 705 height 1239
click at [889, 411] on div "Freight Delivery Base record Container How do I choose when the element is visi…" at bounding box center [934, 289] width 247 height 579
click at [699, 145] on div "Job Overview Job ID 1 Job Type Freight Delivery Job Status In Progress Client N…" at bounding box center [458, 144] width 705 height 484
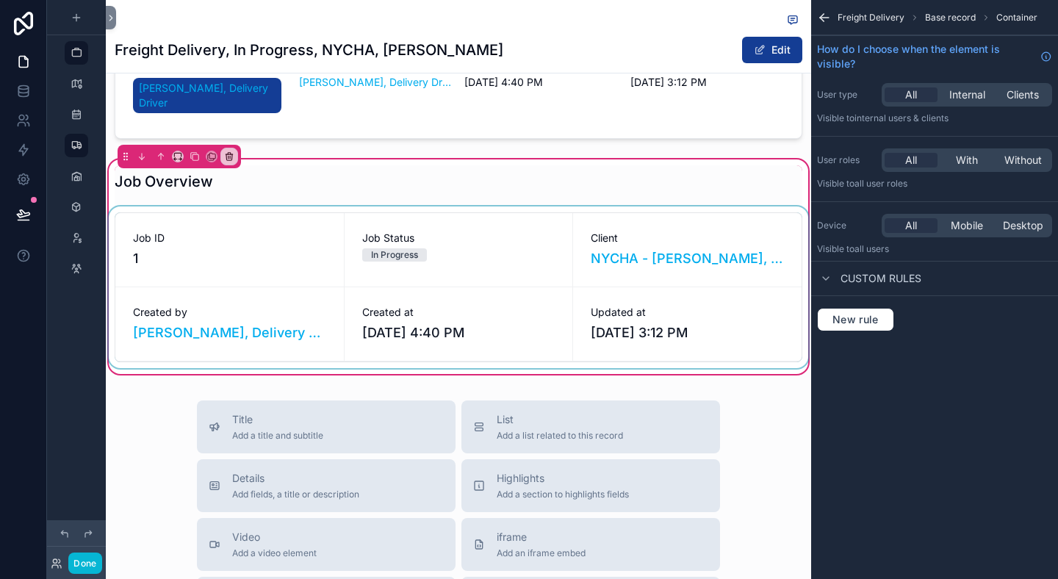
scroll to position [201, 0]
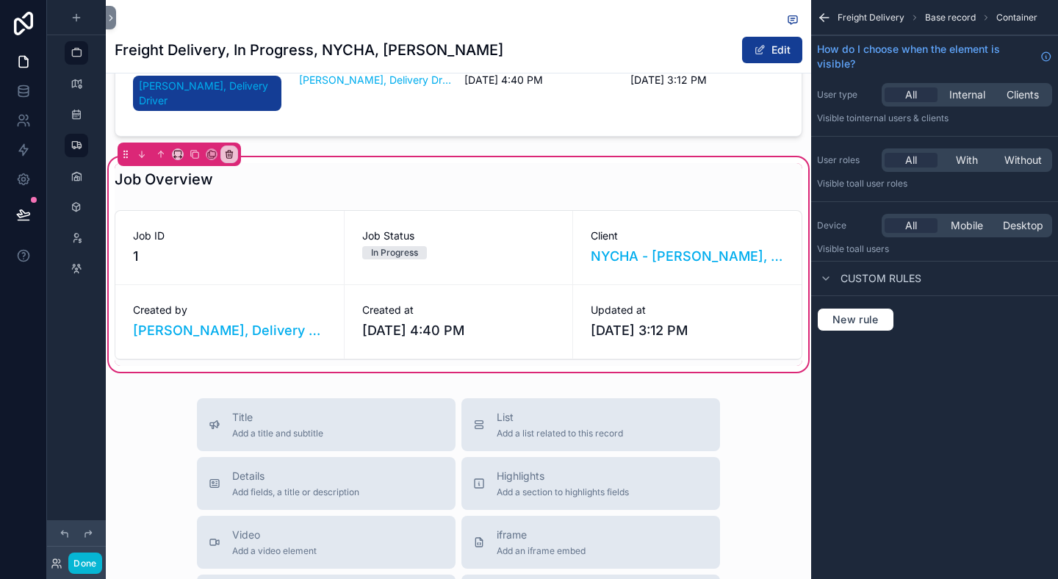
click at [376, 374] on div "Freight Delivery, In Progress, NYCHA, Antoinette Brown Edit Job Overview Job ID…" at bounding box center [458, 418] width 705 height 1239
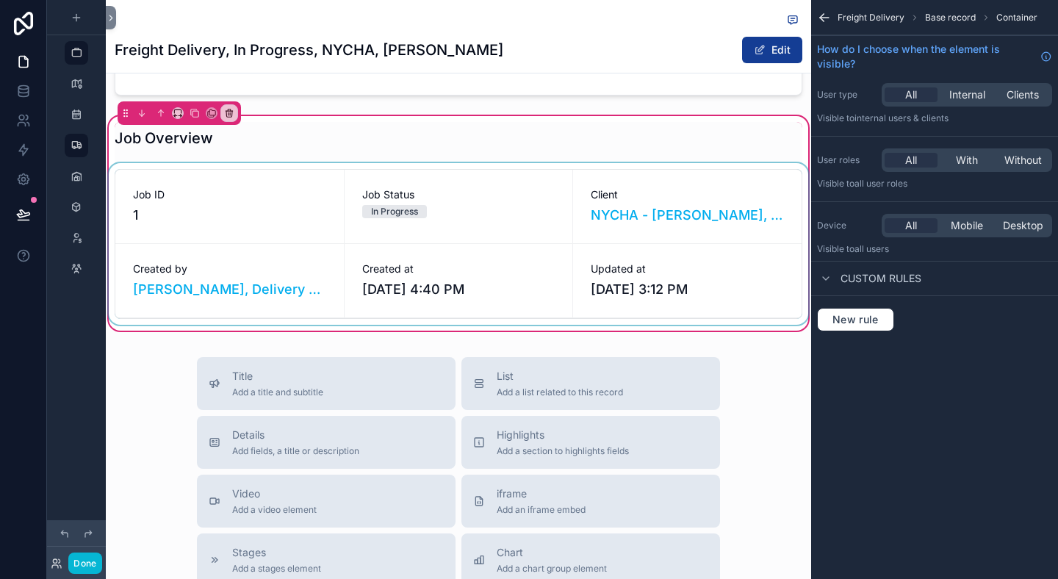
scroll to position [242, 0]
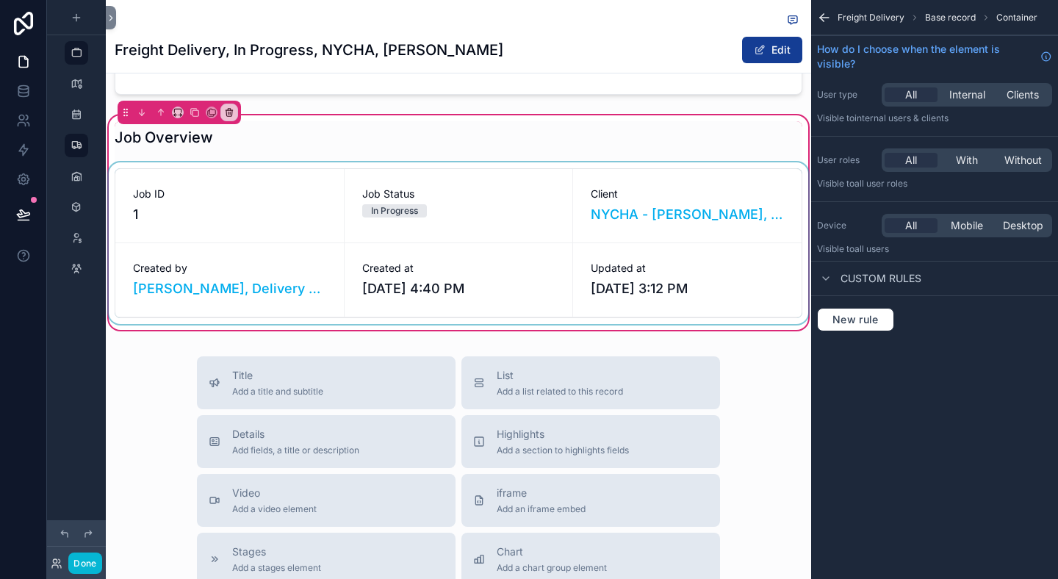
click at [206, 209] on div "scrollable content" at bounding box center [458, 243] width 705 height 162
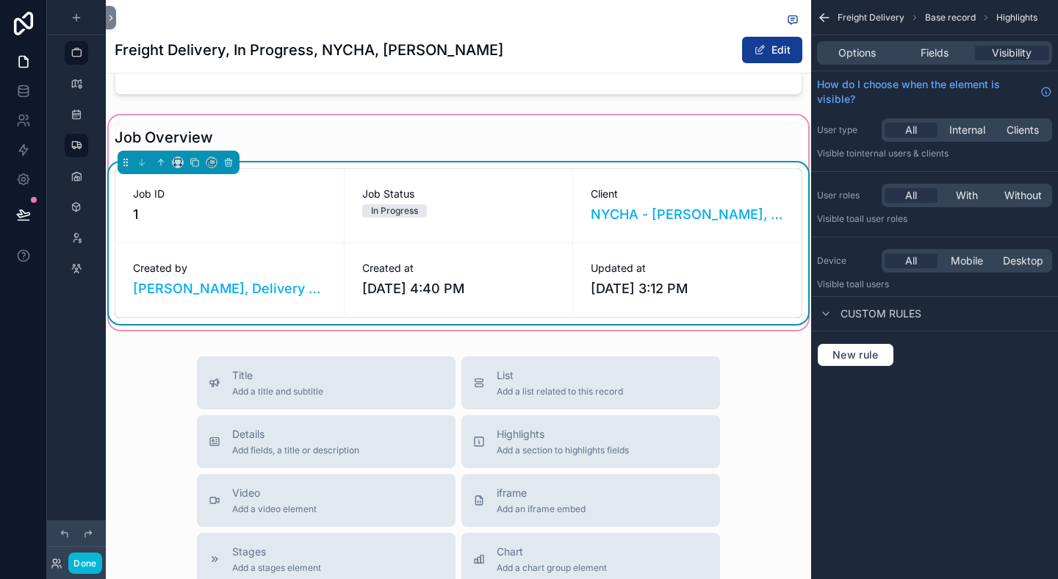
click at [261, 112] on div "Job Overview Job ID 1 Job Status In Progress Client NYCHA - Antoinette Brown, G…" at bounding box center [458, 222] width 705 height 220
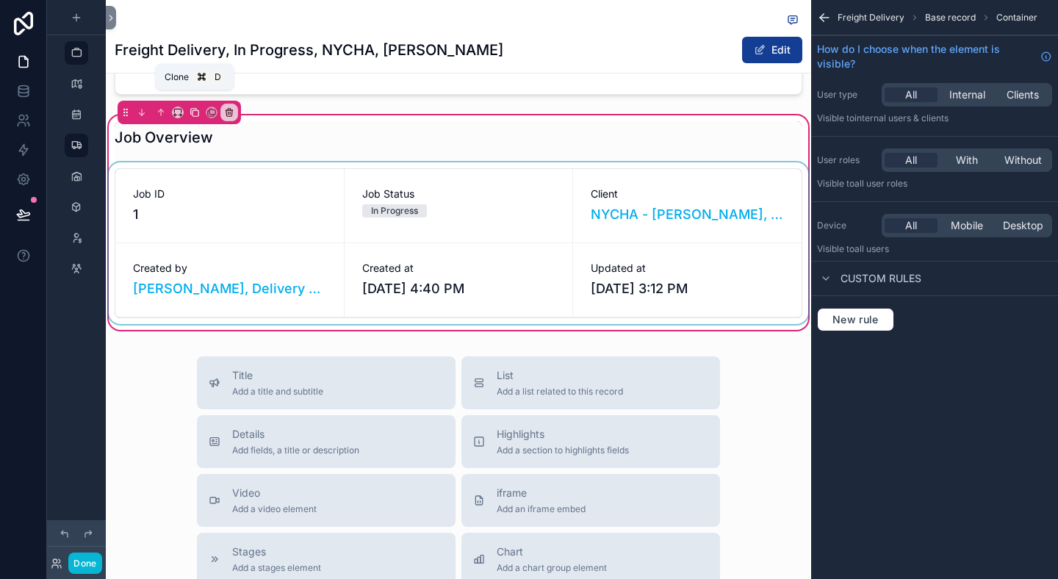
click at [190, 107] on icon "scrollable content" at bounding box center [195, 112] width 10 height 10
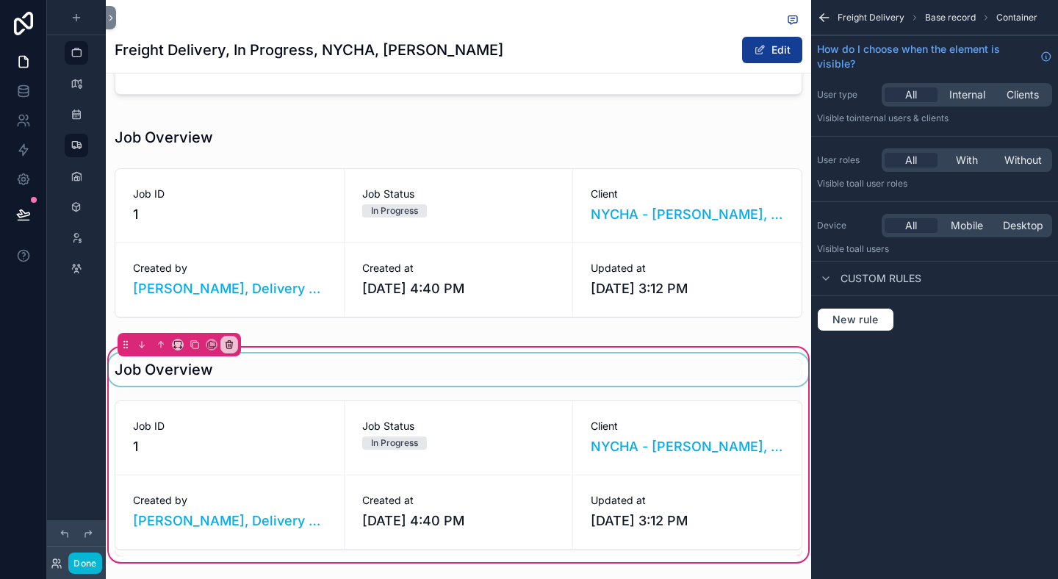
click at [171, 367] on div "scrollable content" at bounding box center [458, 369] width 705 height 32
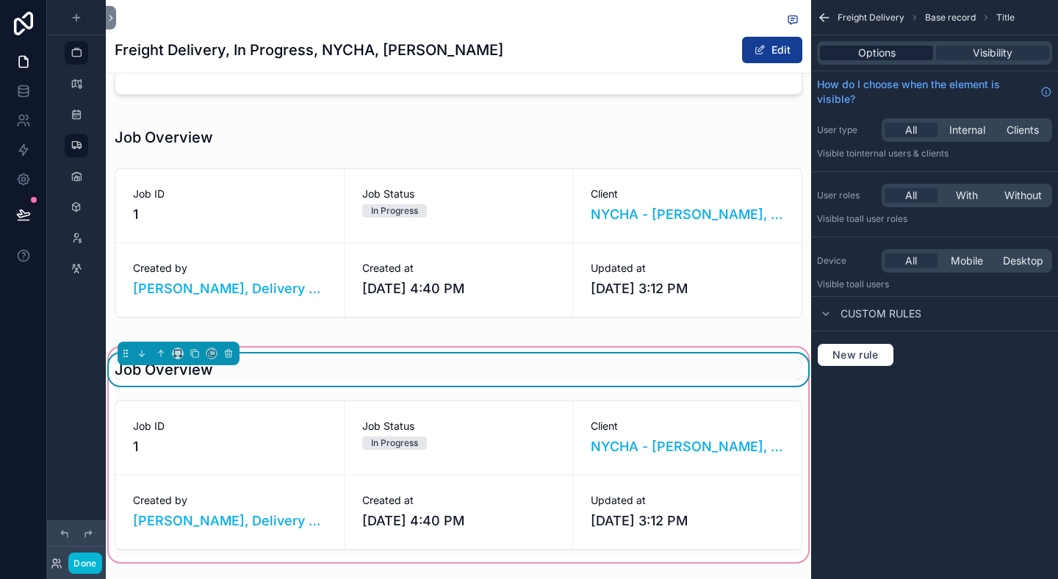
click at [865, 53] on span "Options" at bounding box center [876, 53] width 37 height 15
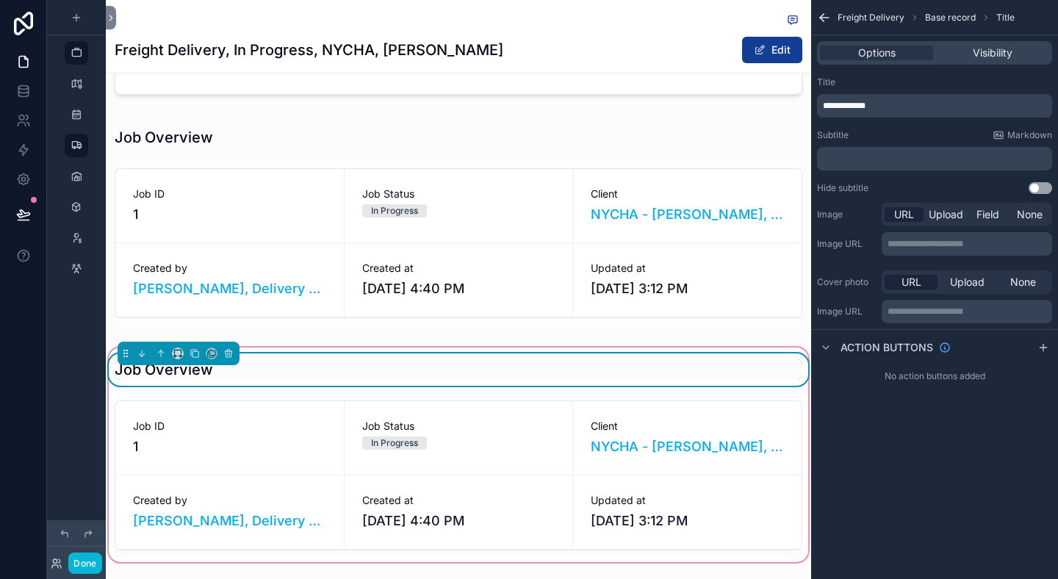
click at [850, 109] on span "**********" at bounding box center [844, 105] width 43 height 9
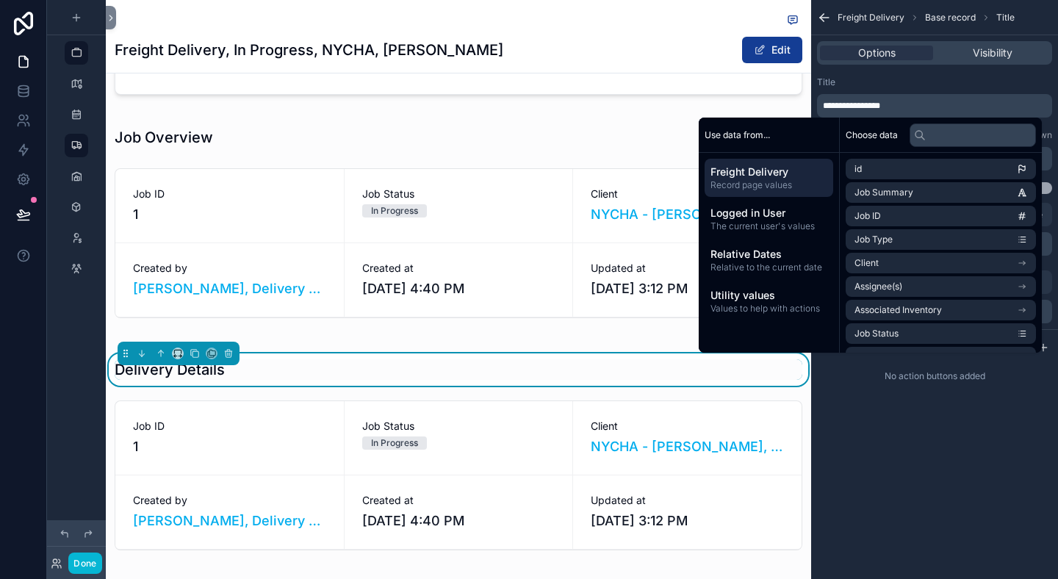
click at [891, 85] on div "Title" at bounding box center [934, 82] width 235 height 12
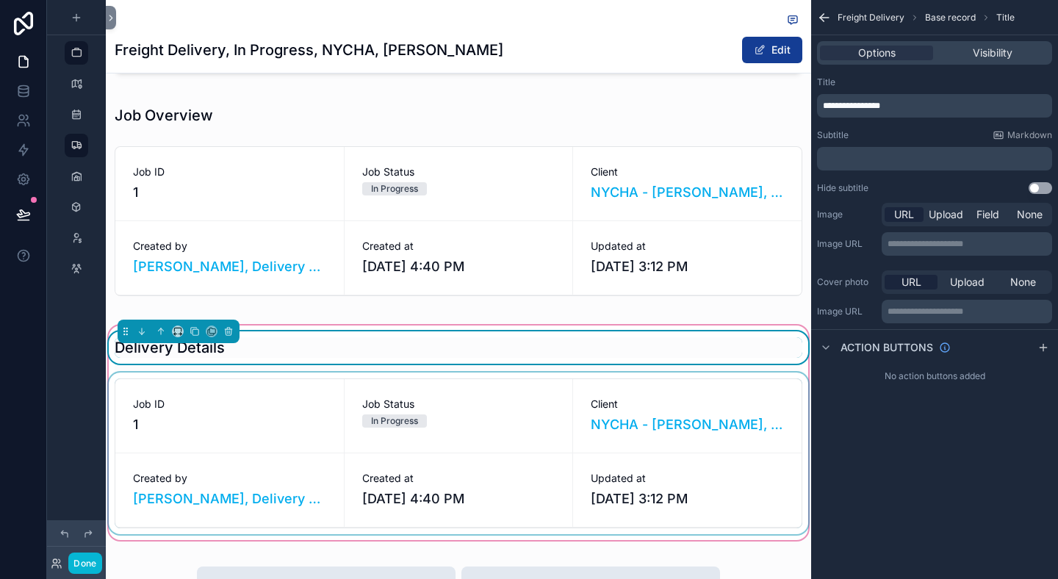
scroll to position [267, 0]
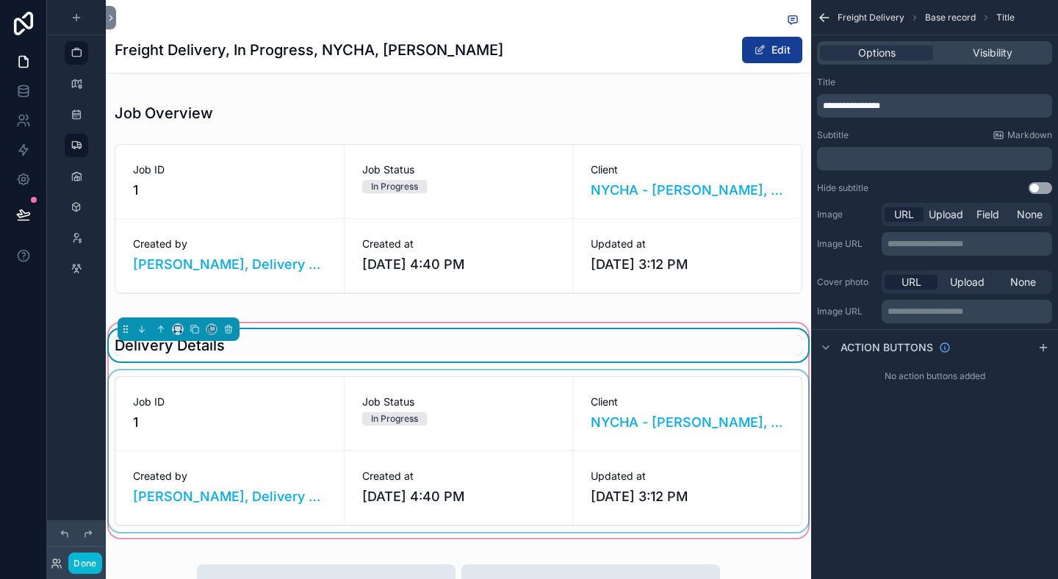
click at [503, 421] on div "scrollable content" at bounding box center [458, 451] width 705 height 162
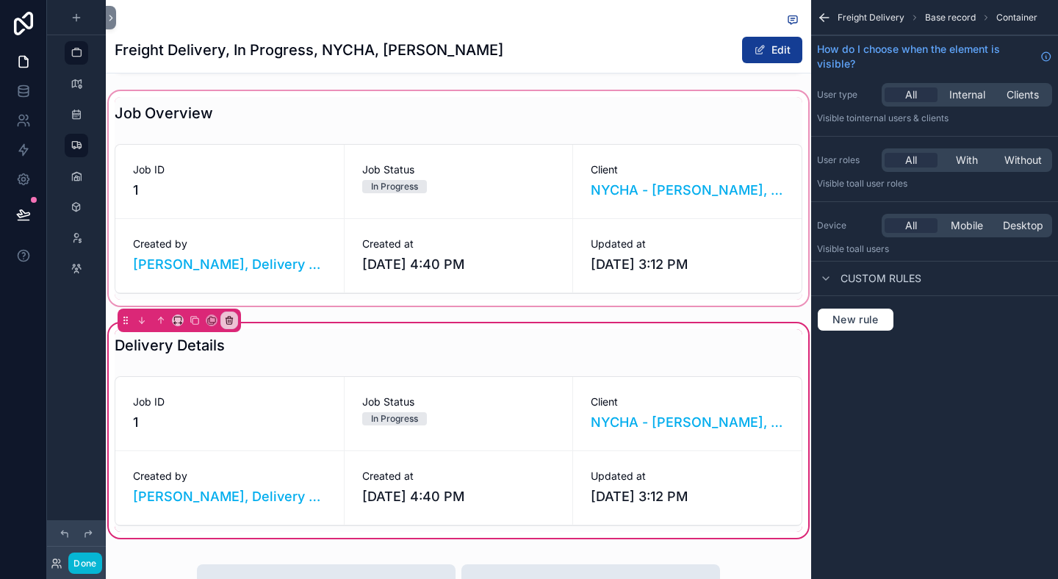
scroll to position [320, 0]
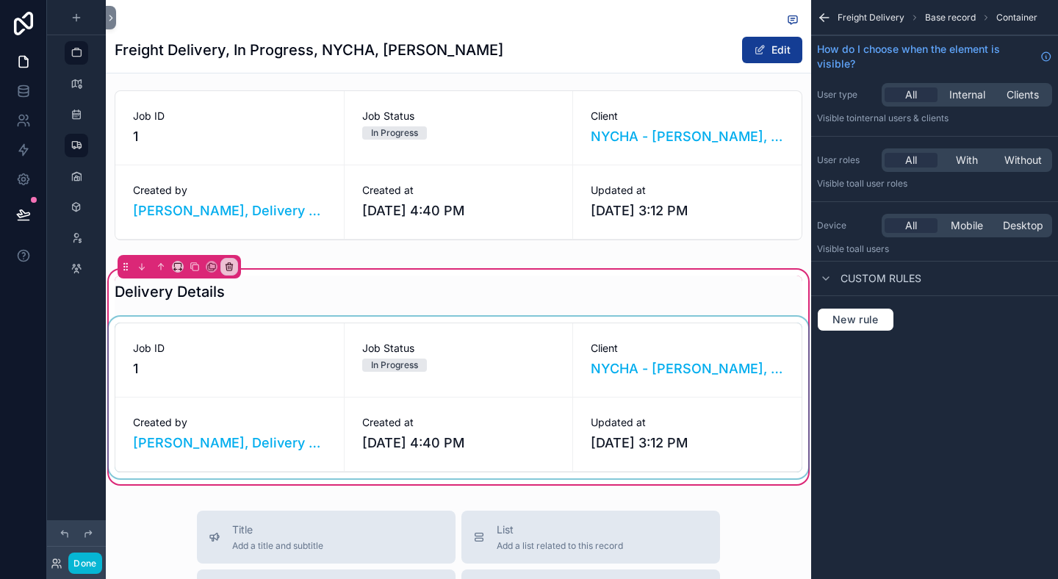
click at [640, 339] on div "scrollable content" at bounding box center [458, 398] width 705 height 162
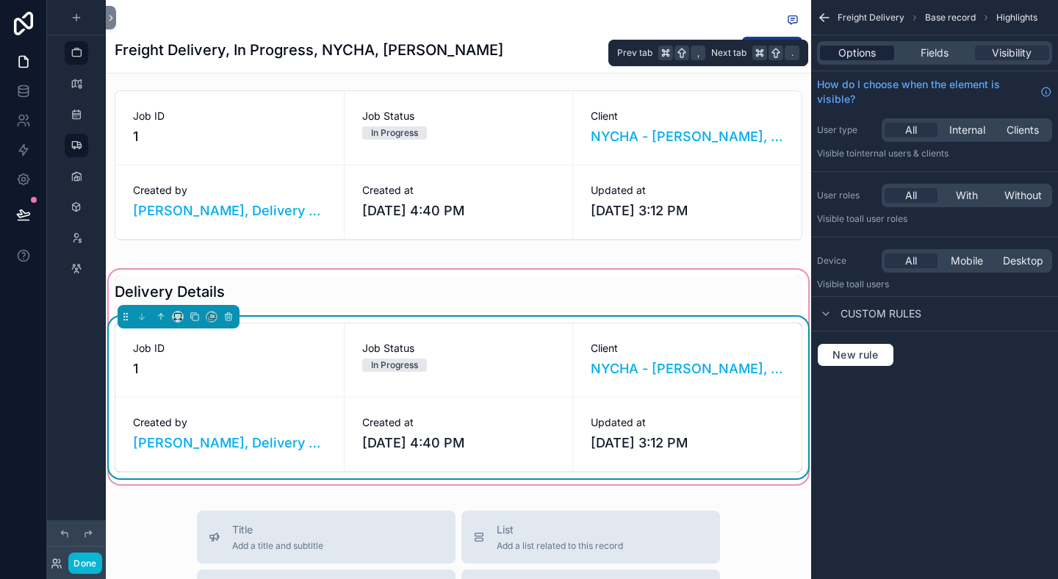
click at [869, 62] on div "Options Fields Visibility" at bounding box center [934, 53] width 235 height 24
click at [865, 57] on span "Options" at bounding box center [856, 53] width 37 height 15
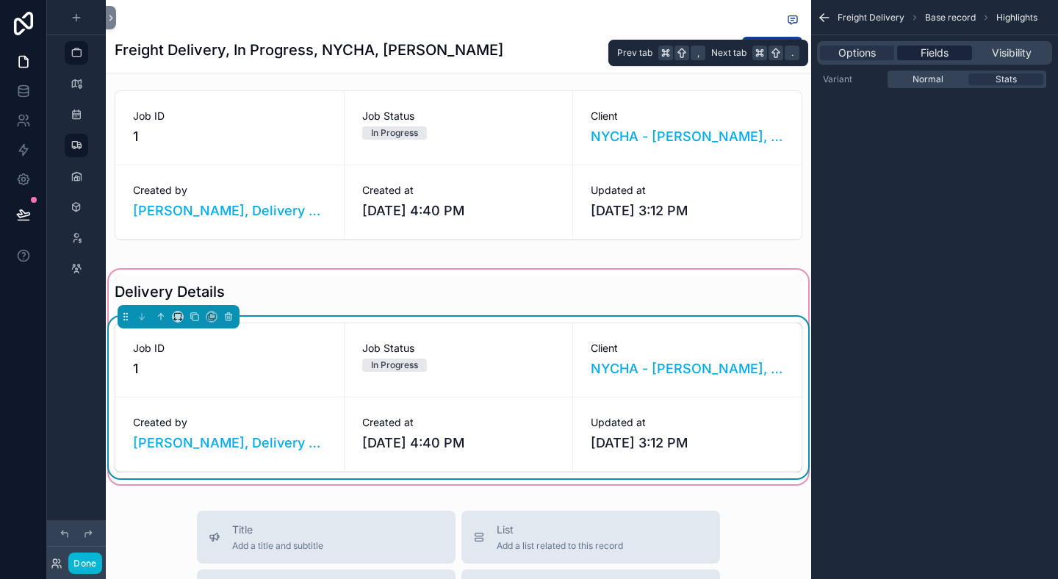
click at [933, 57] on span "Fields" at bounding box center [934, 53] width 28 height 15
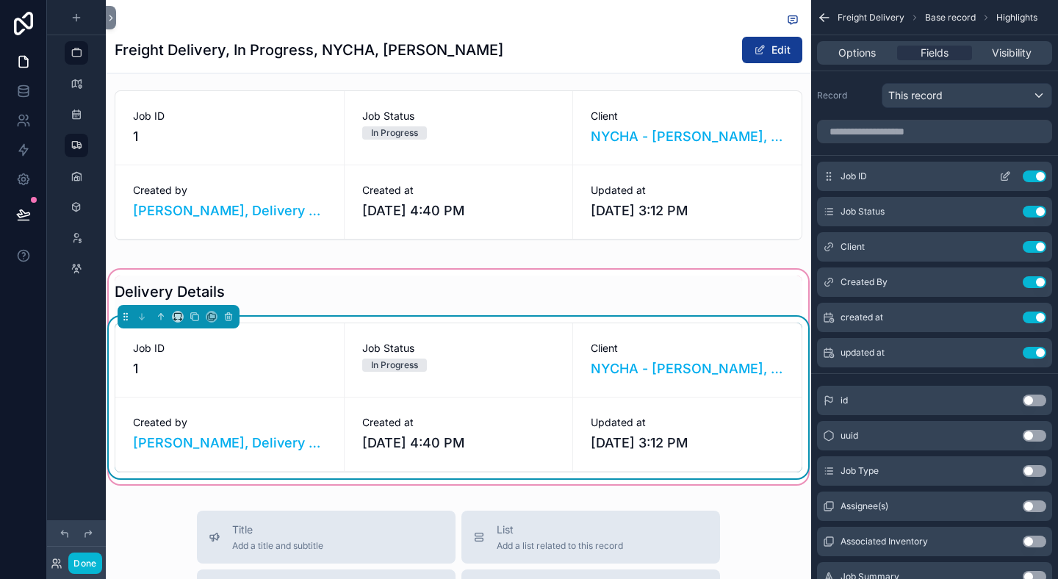
click at [1036, 175] on button "Use setting" at bounding box center [1035, 176] width 24 height 12
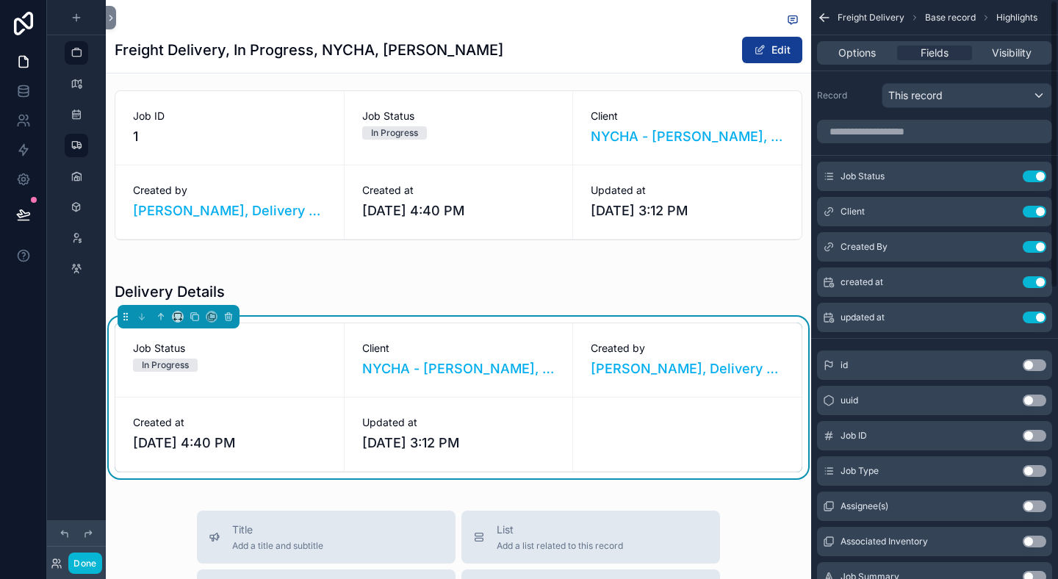
click at [1036, 175] on button "Use setting" at bounding box center [1035, 176] width 24 height 12
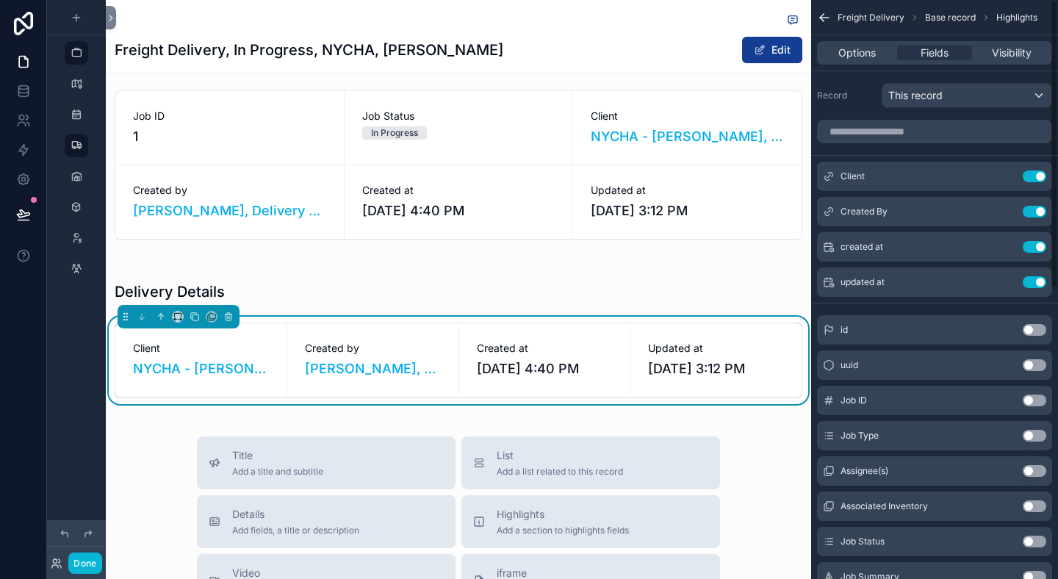
click at [1036, 175] on button "Use setting" at bounding box center [1035, 176] width 24 height 12
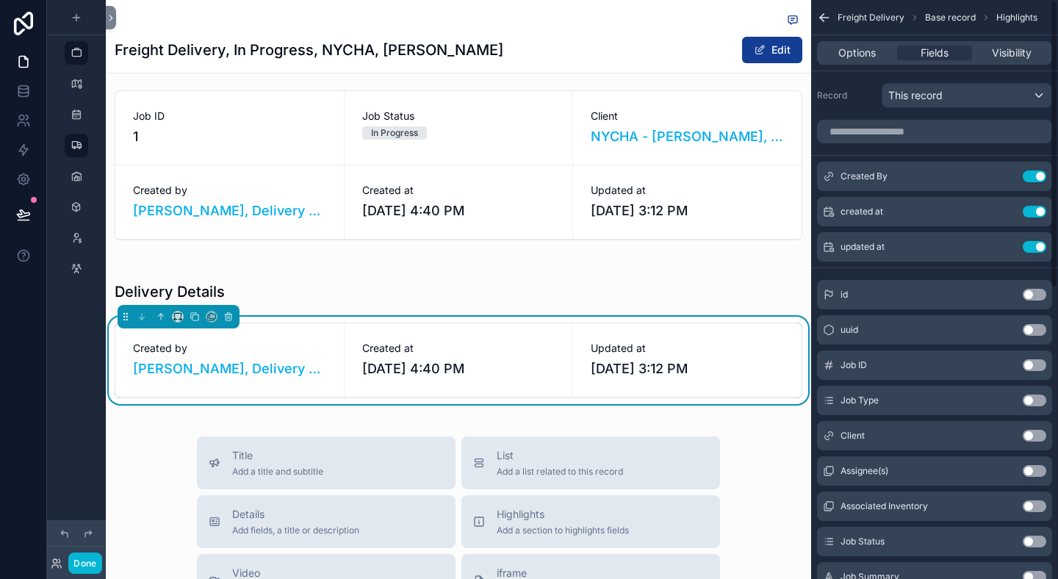
click at [1036, 175] on button "Use setting" at bounding box center [1035, 176] width 24 height 12
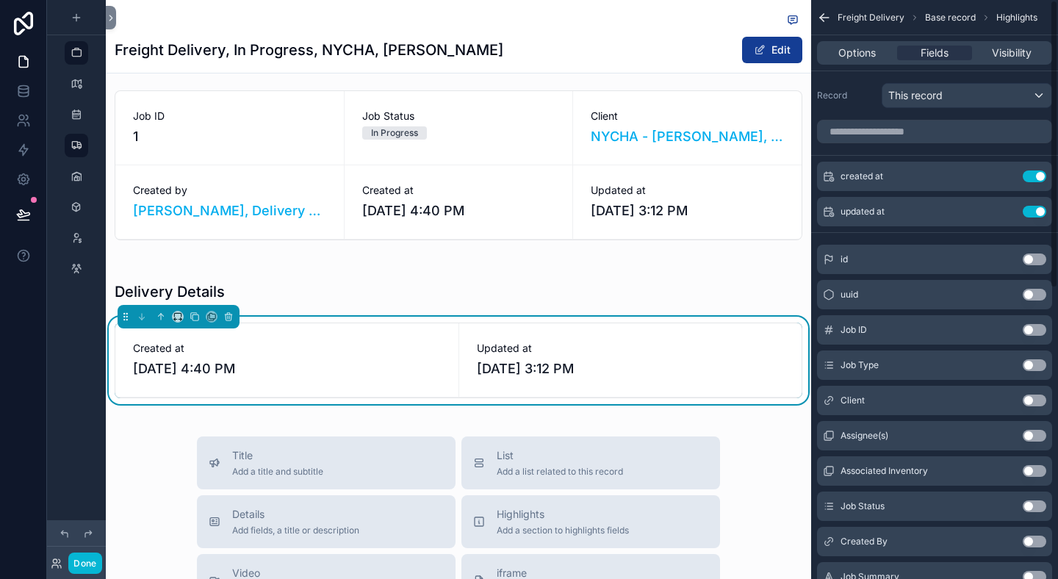
click at [1036, 175] on button "Use setting" at bounding box center [1035, 176] width 24 height 12
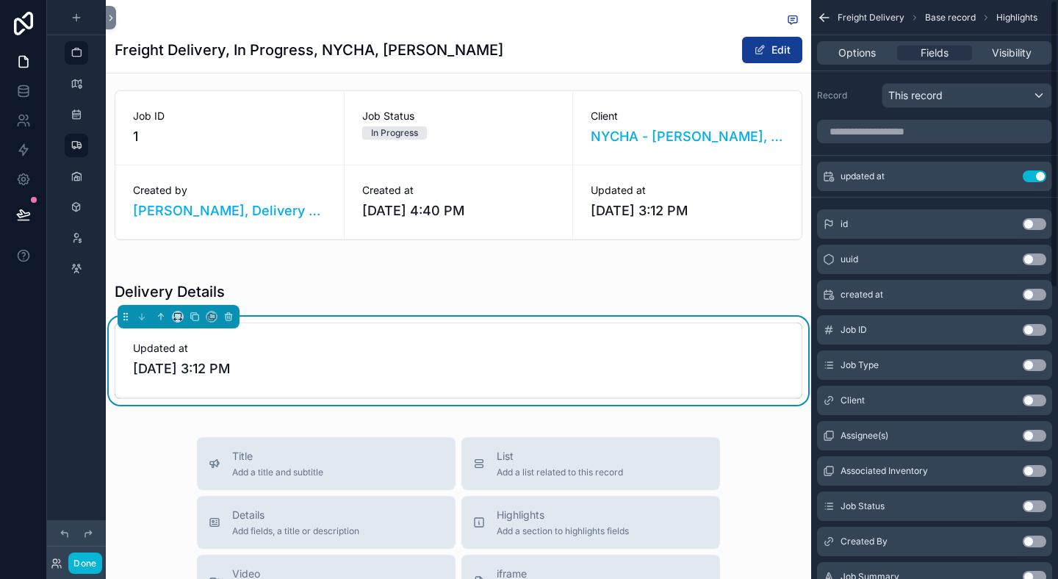
click at [1036, 175] on button "Use setting" at bounding box center [1035, 176] width 24 height 12
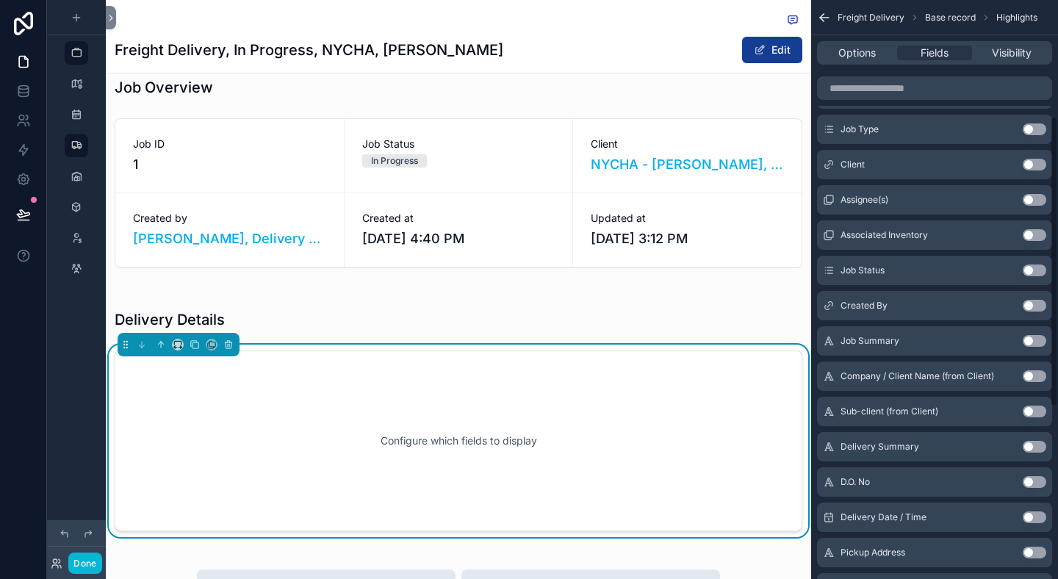
scroll to position [244, 0]
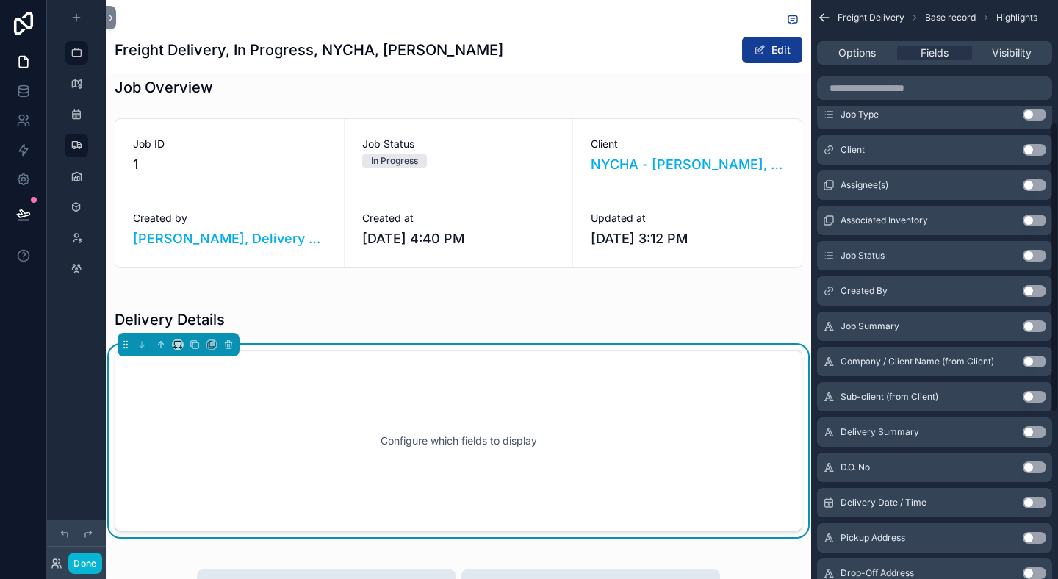
click at [1028, 464] on button "Use setting" at bounding box center [1035, 467] width 24 height 12
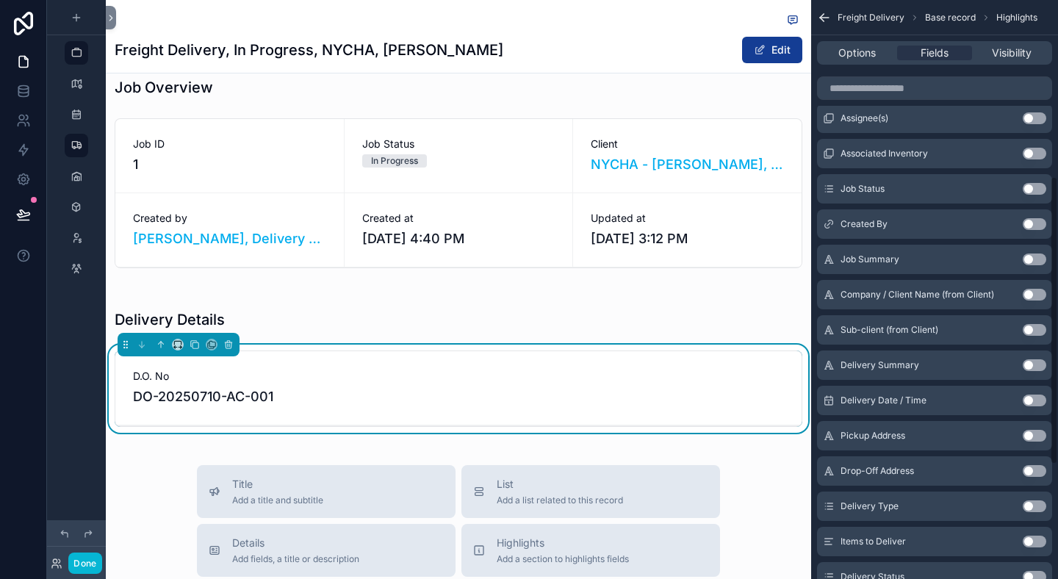
scroll to position [353, 0]
click at [1034, 502] on button "Use setting" at bounding box center [1035, 506] width 24 height 12
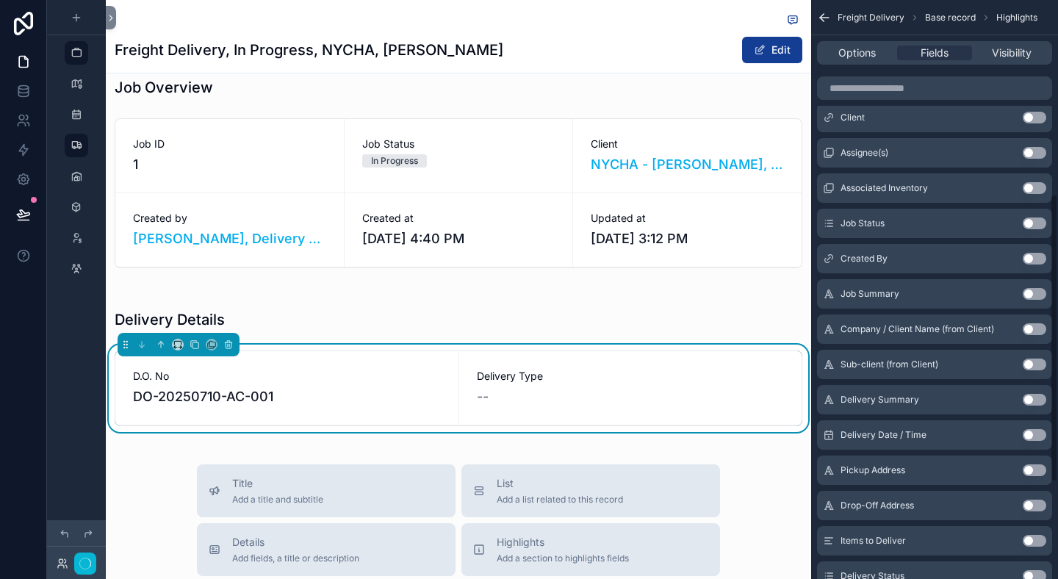
scroll to position [389, 0]
click at [1037, 400] on button "Use setting" at bounding box center [1035, 400] width 24 height 12
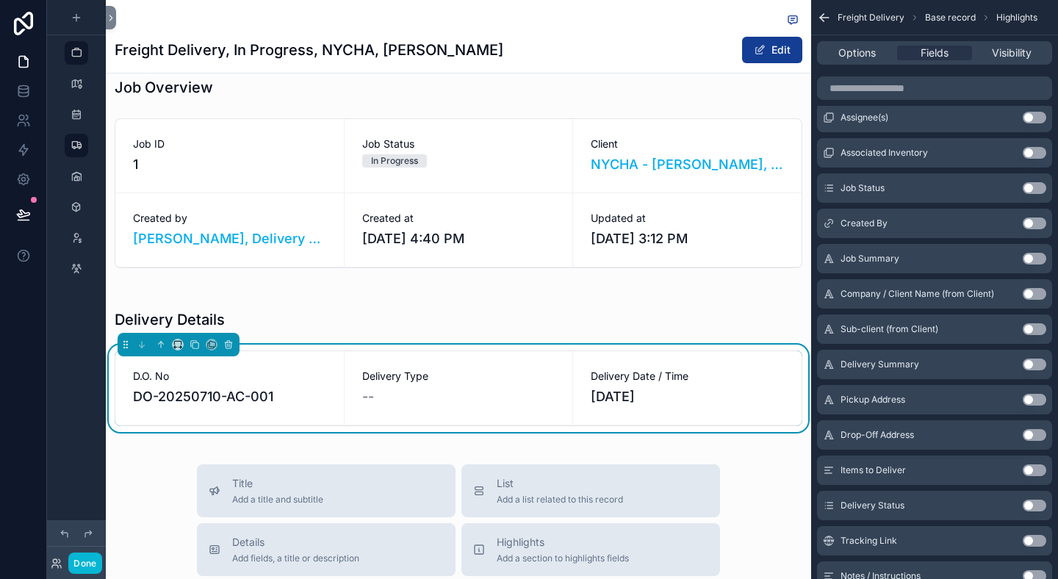
click at [1037, 400] on button "Use setting" at bounding box center [1035, 400] width 24 height 12
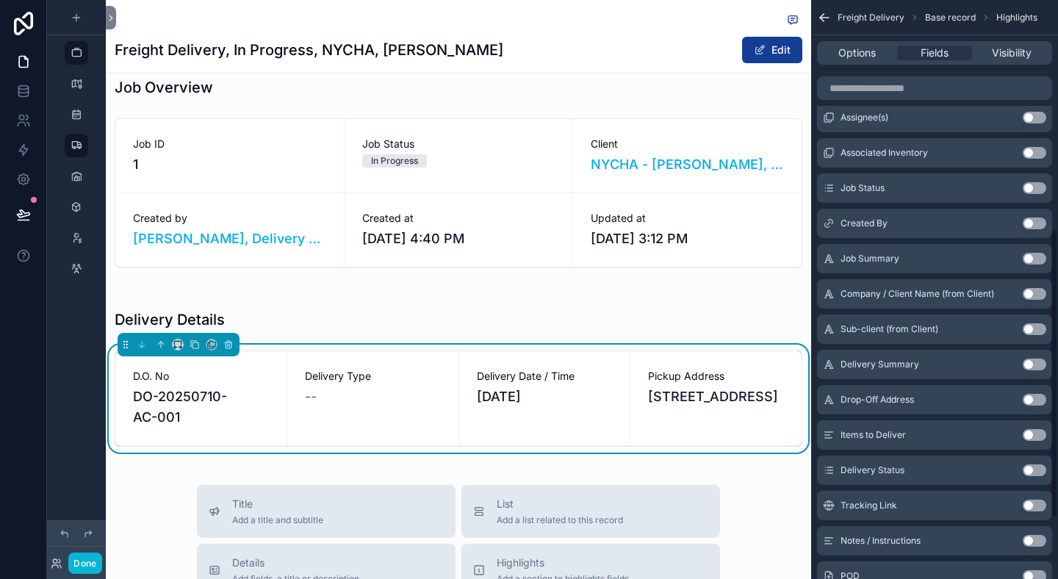
click at [1037, 400] on button "Use setting" at bounding box center [1035, 400] width 24 height 12
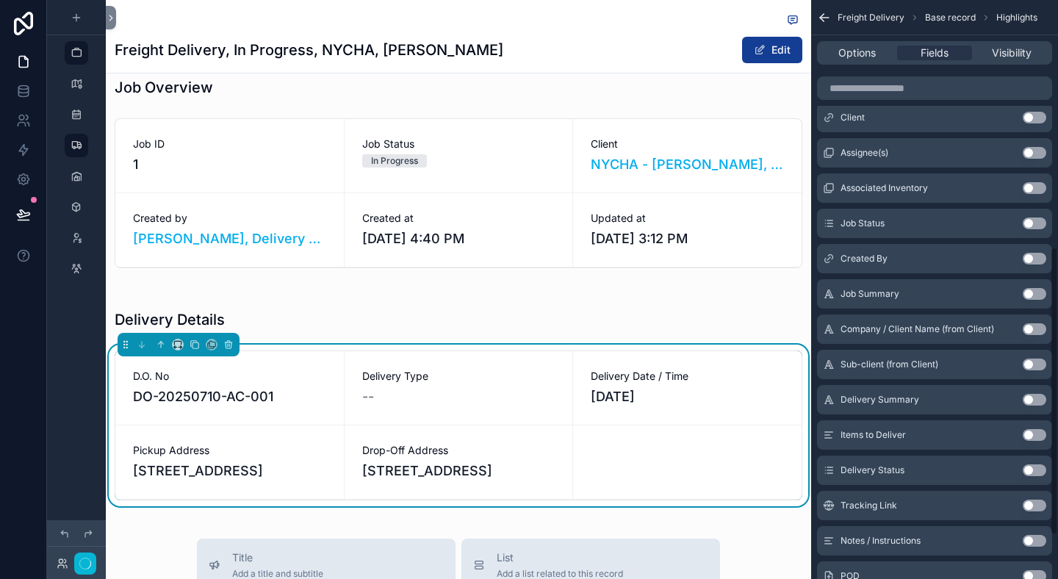
scroll to position [494, 0]
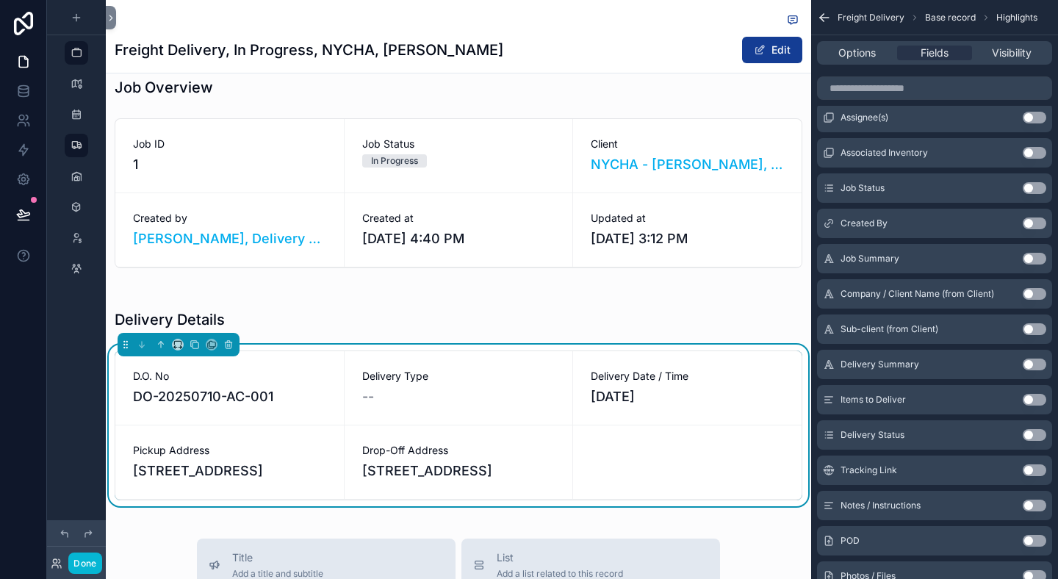
click at [1030, 433] on button "Use setting" at bounding box center [1035, 435] width 24 height 12
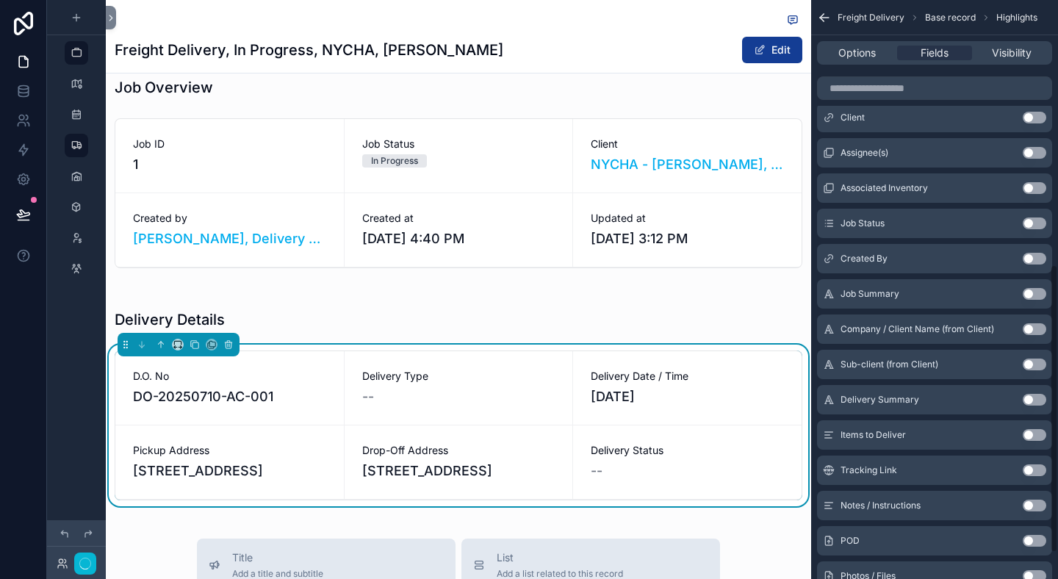
scroll to position [530, 0]
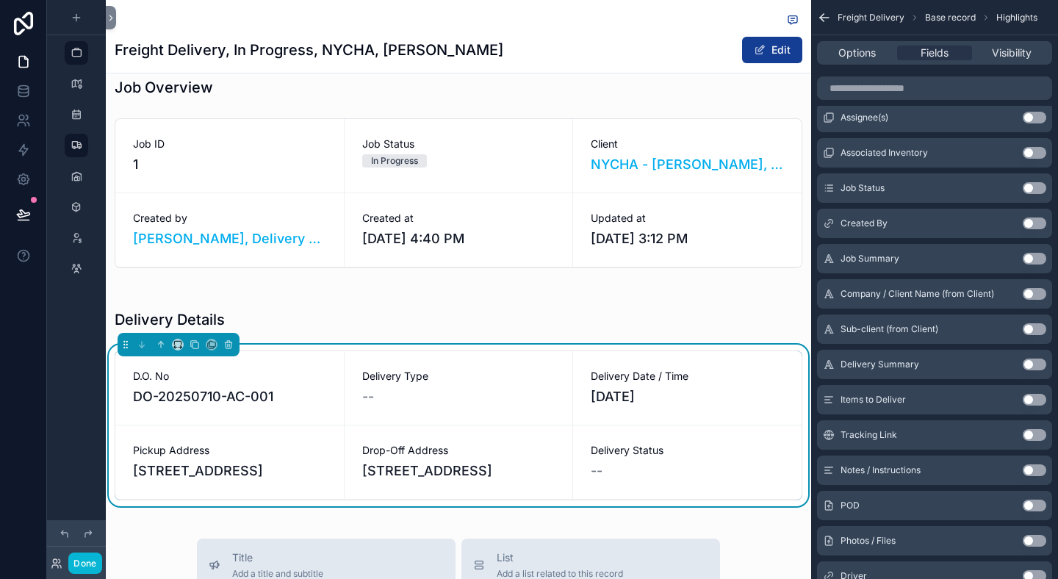
click at [1031, 397] on button "Use setting" at bounding box center [1035, 400] width 24 height 12
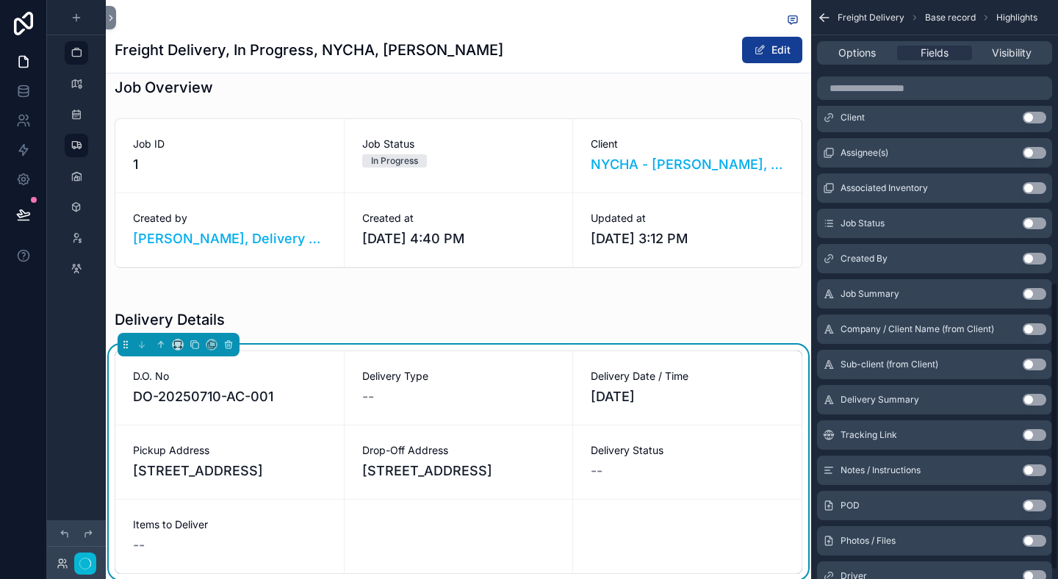
scroll to position [565, 0]
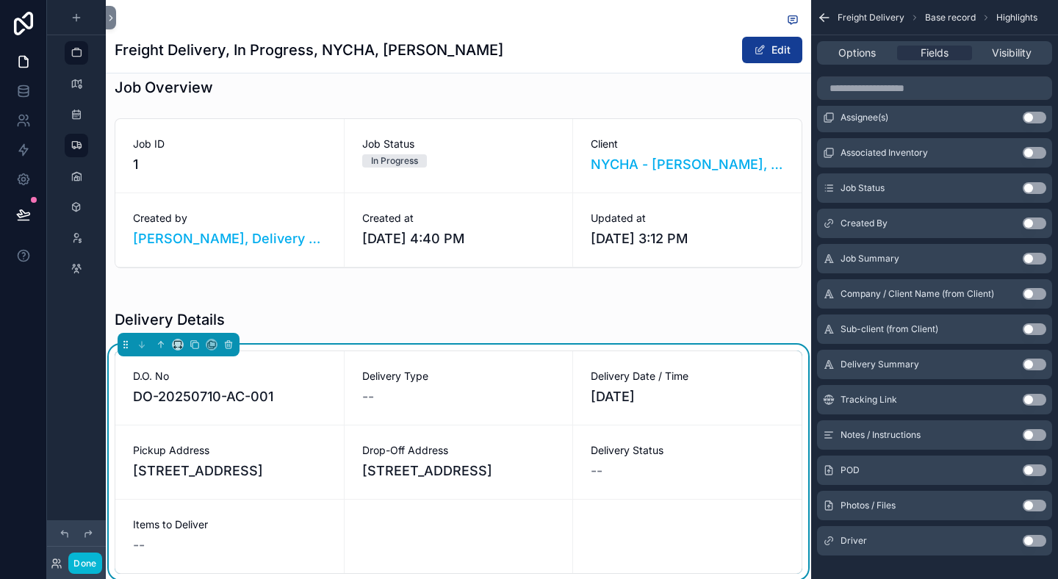
click at [1036, 433] on button "Use setting" at bounding box center [1035, 435] width 24 height 12
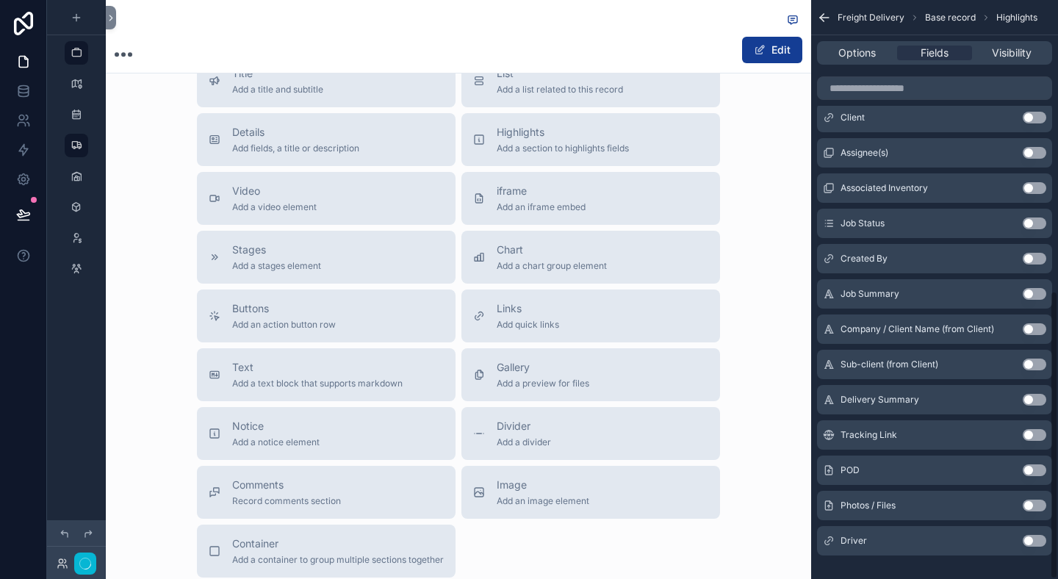
scroll to position [583, 0]
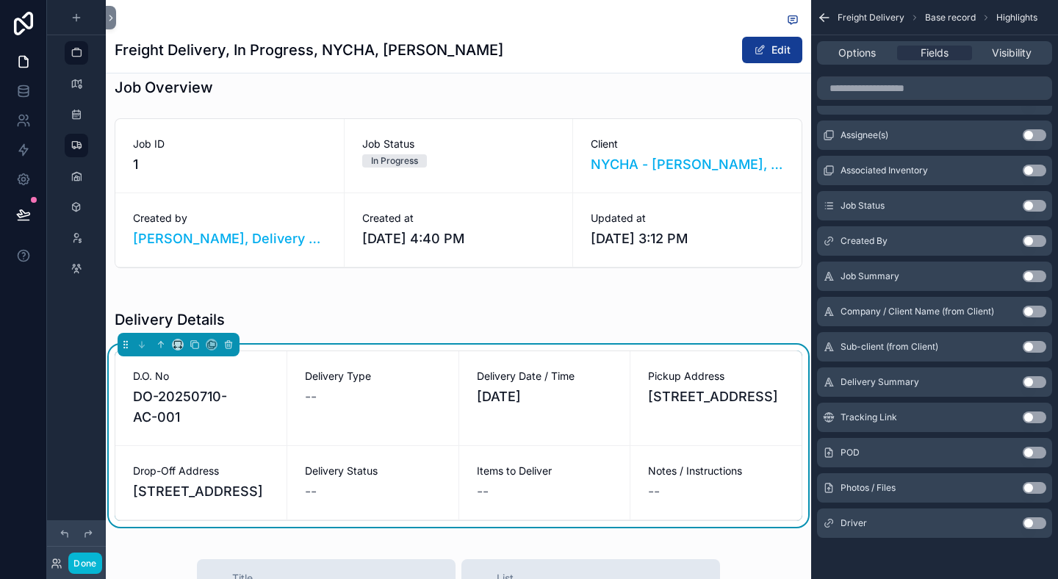
click at [1036, 519] on button "Use setting" at bounding box center [1035, 523] width 24 height 12
click at [1036, 494] on button "Use setting" at bounding box center [1035, 488] width 24 height 12
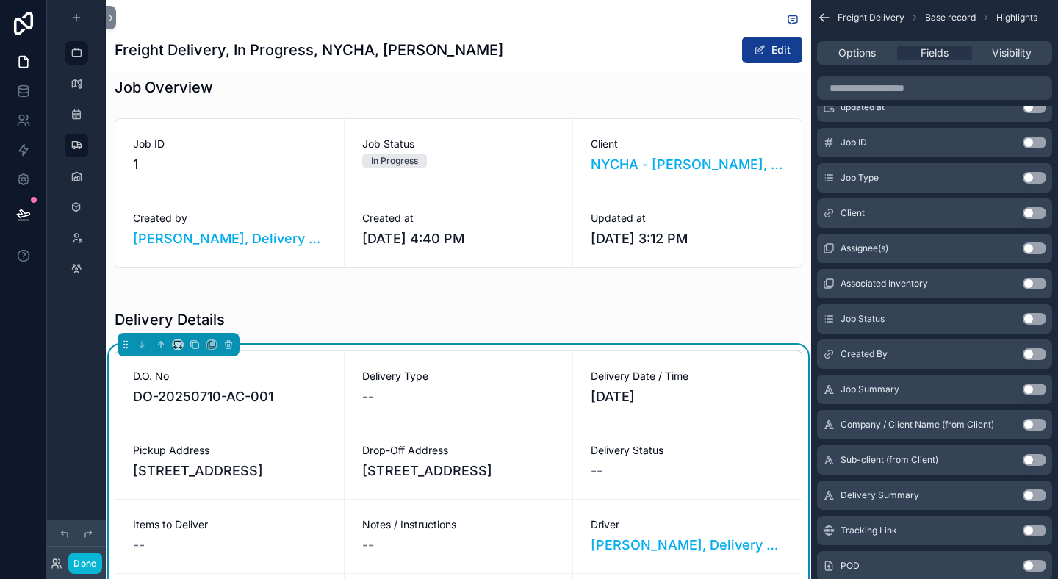
scroll to position [541, 0]
click at [1036, 281] on button "Use setting" at bounding box center [1035, 282] width 24 height 12
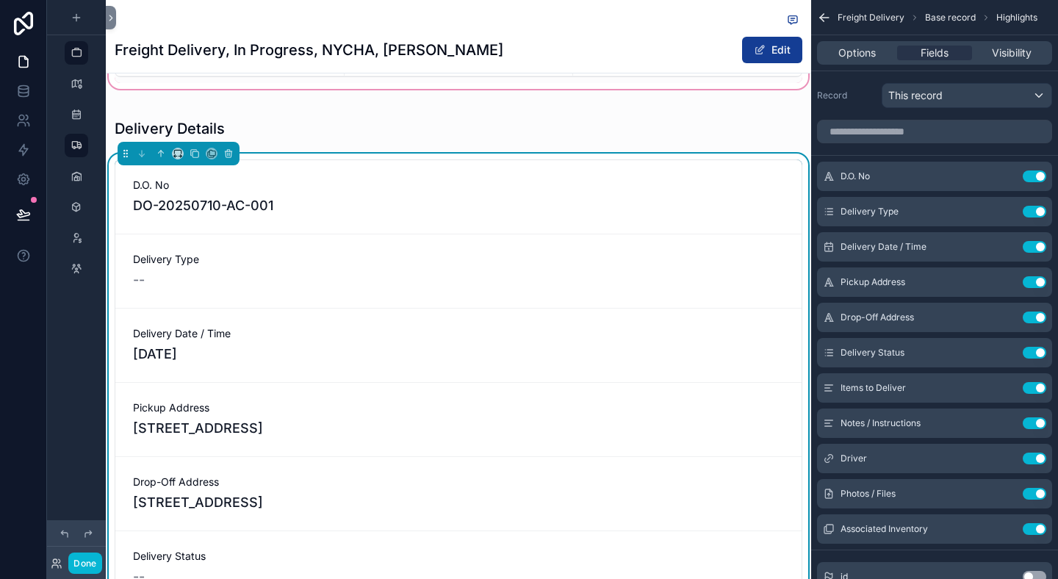
scroll to position [486, 0]
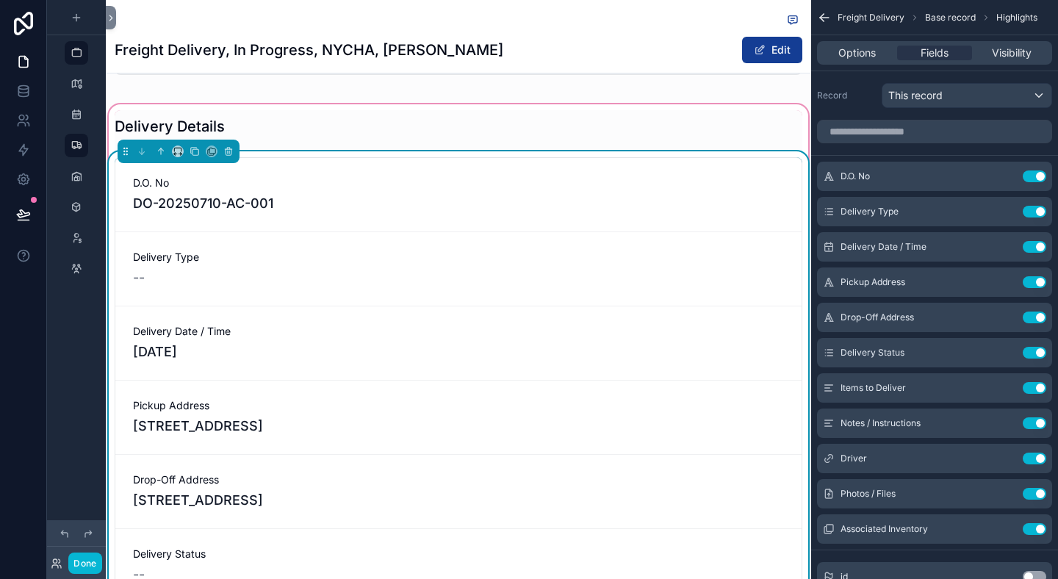
click at [361, 274] on div "Delivery Type --" at bounding box center [458, 268] width 686 height 73
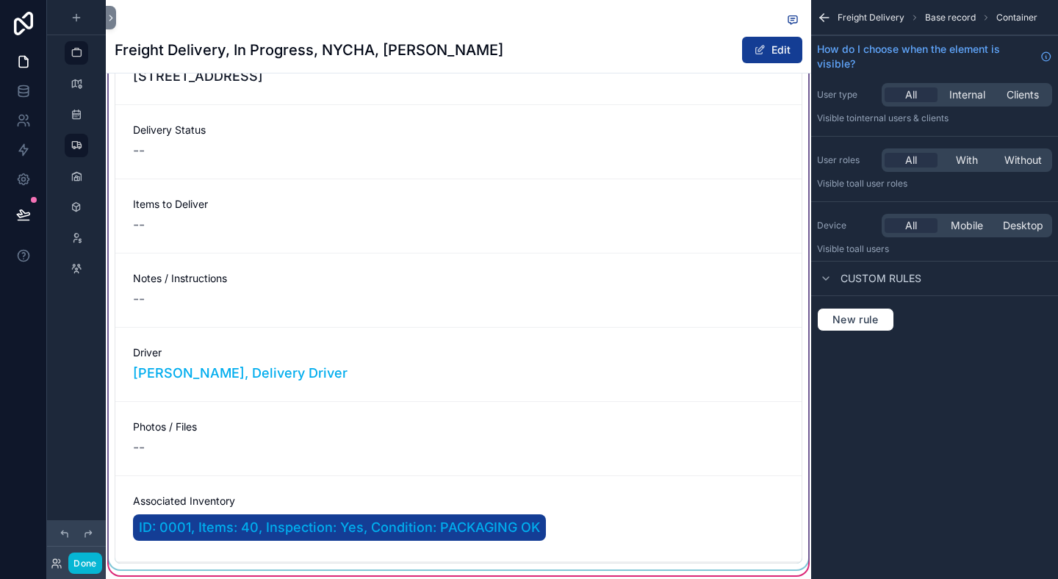
scroll to position [941, 0]
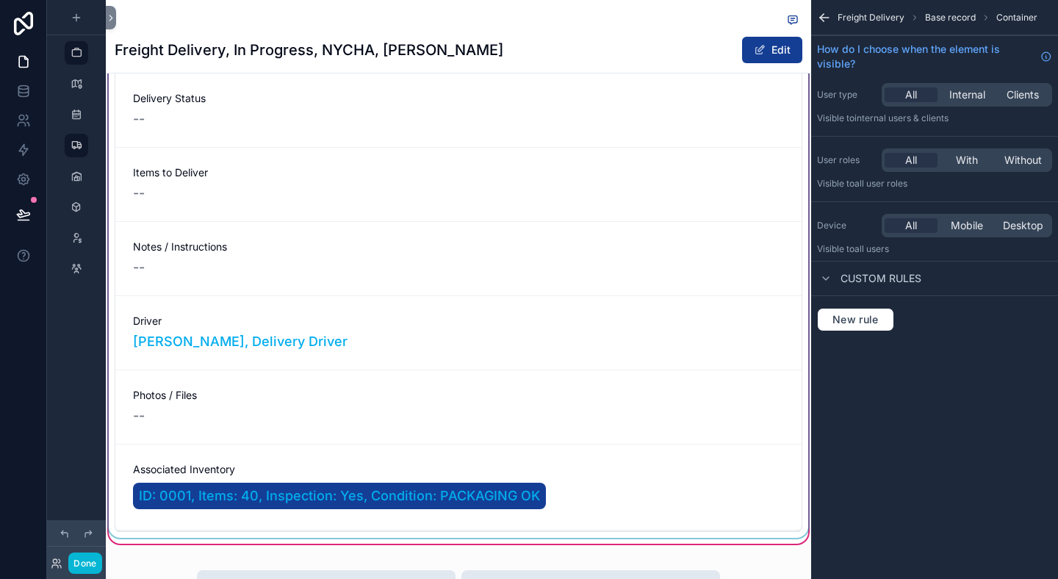
click at [591, 271] on div "scrollable content" at bounding box center [458, 117] width 705 height 842
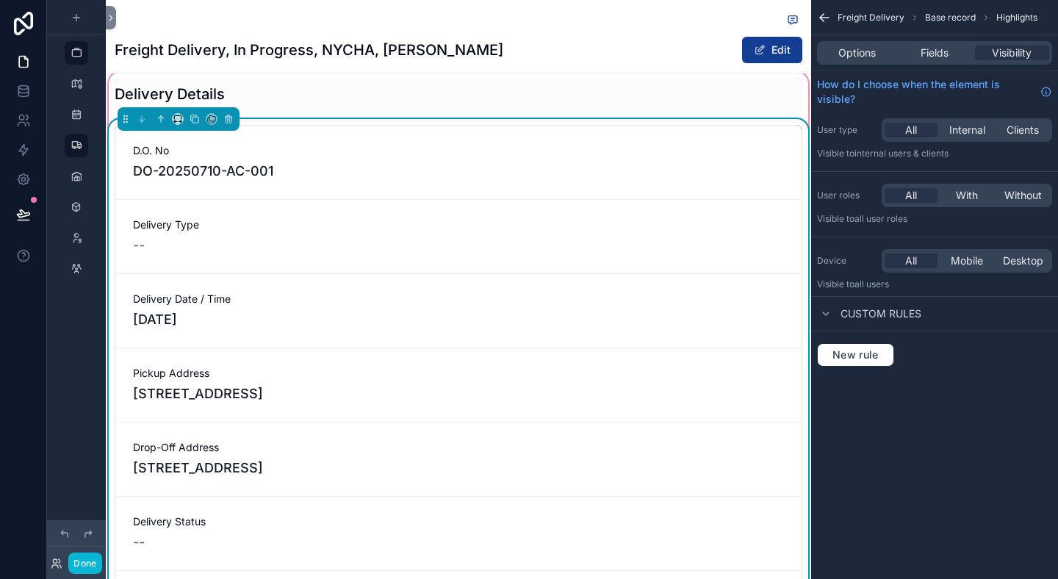
scroll to position [227, 0]
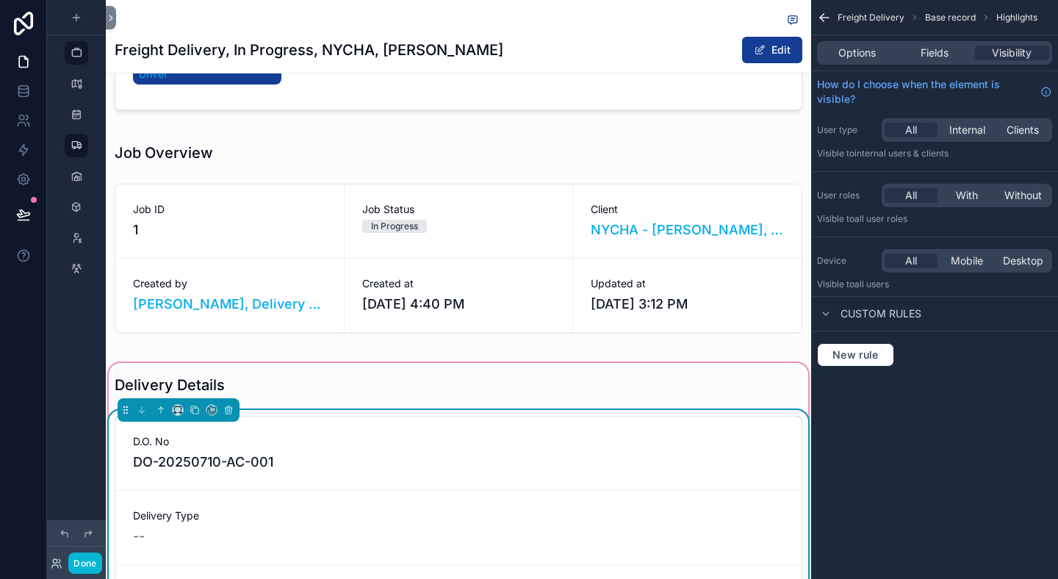
click at [591, 271] on div "scrollable content" at bounding box center [458, 238] width 705 height 220
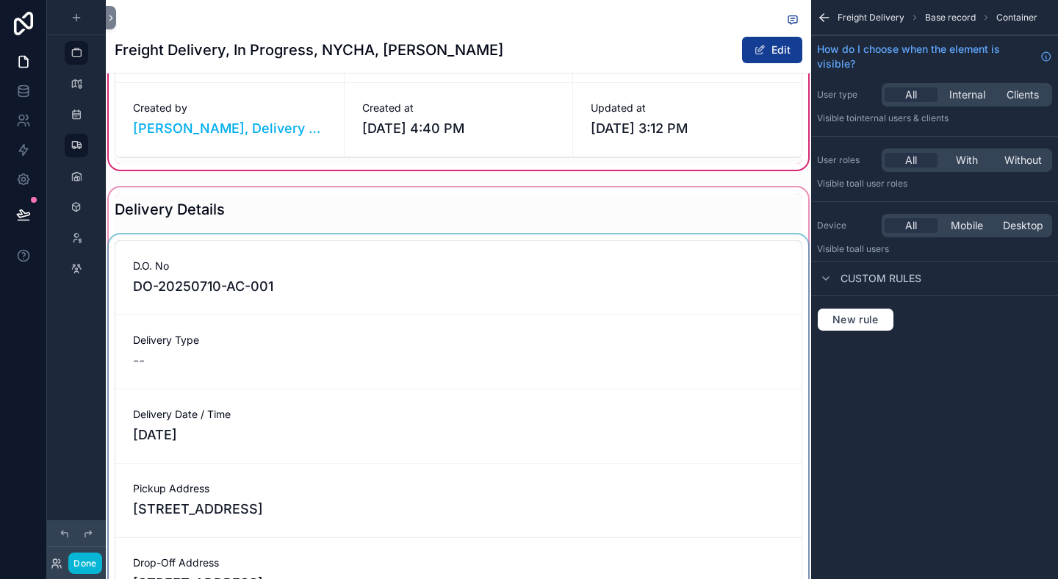
scroll to position [405, 0]
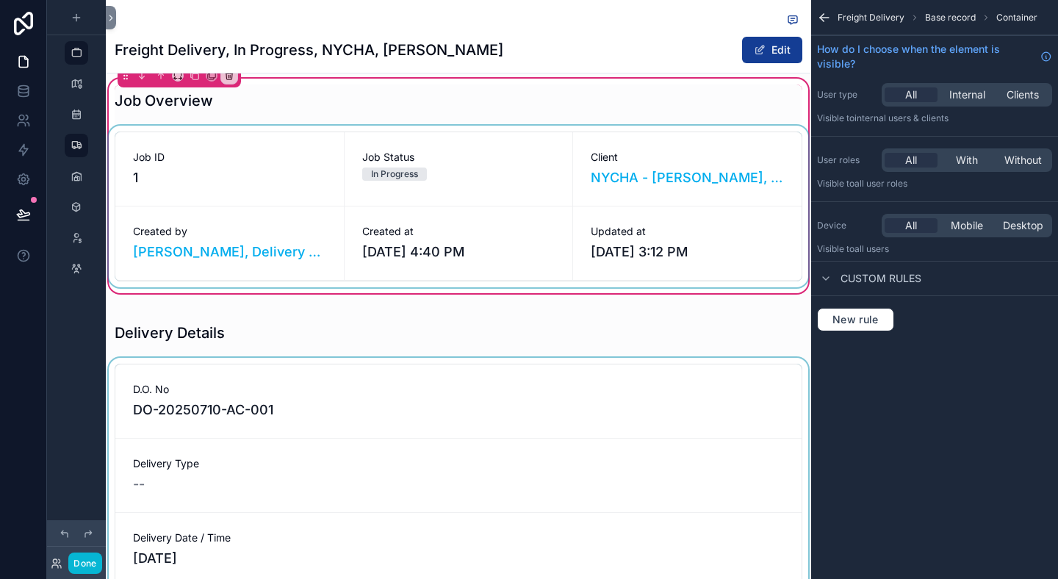
click at [625, 203] on div "scrollable content" at bounding box center [458, 207] width 705 height 162
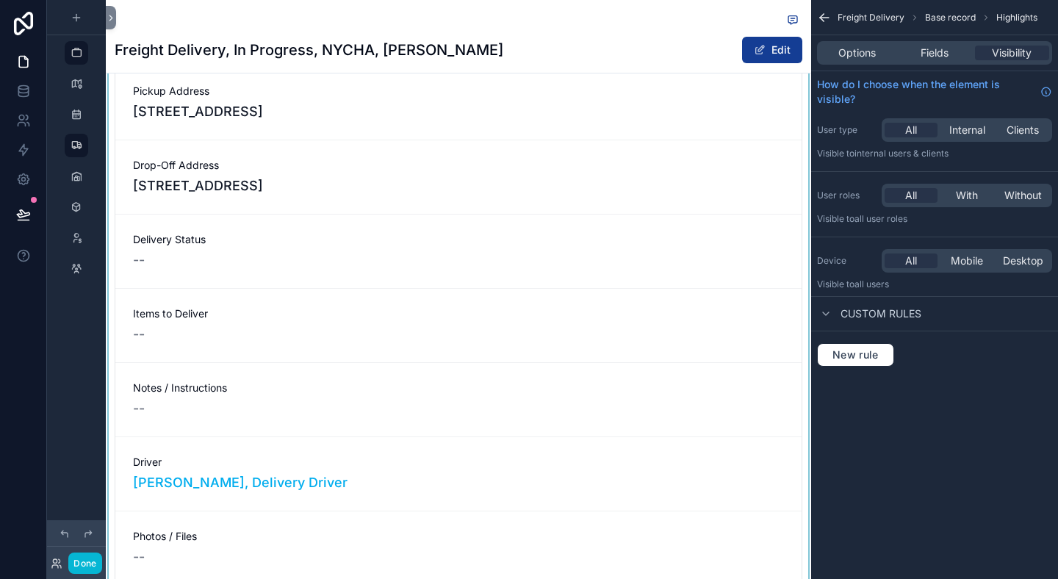
scroll to position [878, 0]
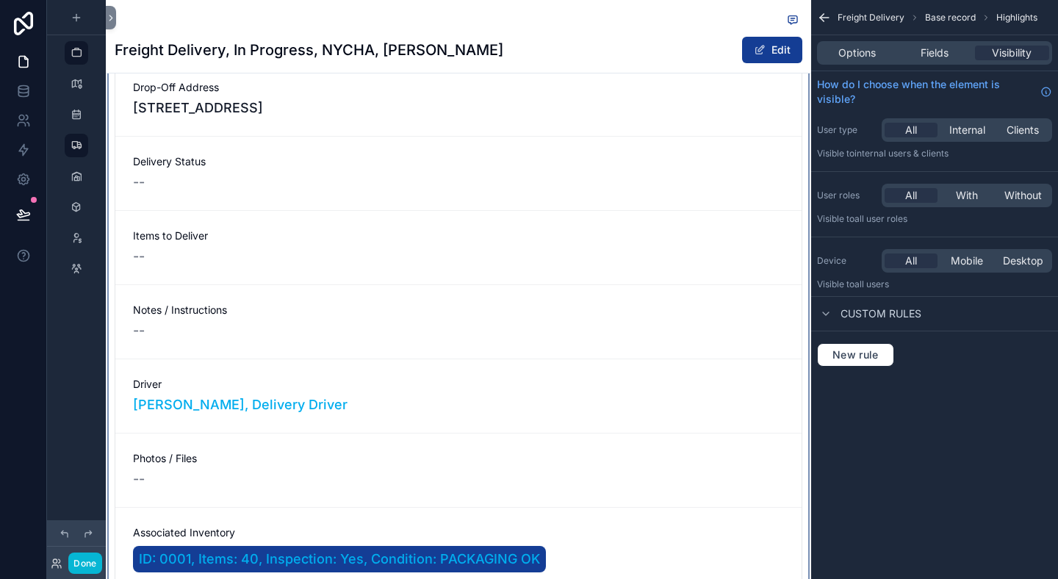
click at [507, 208] on div "scrollable content" at bounding box center [458, 159] width 705 height 901
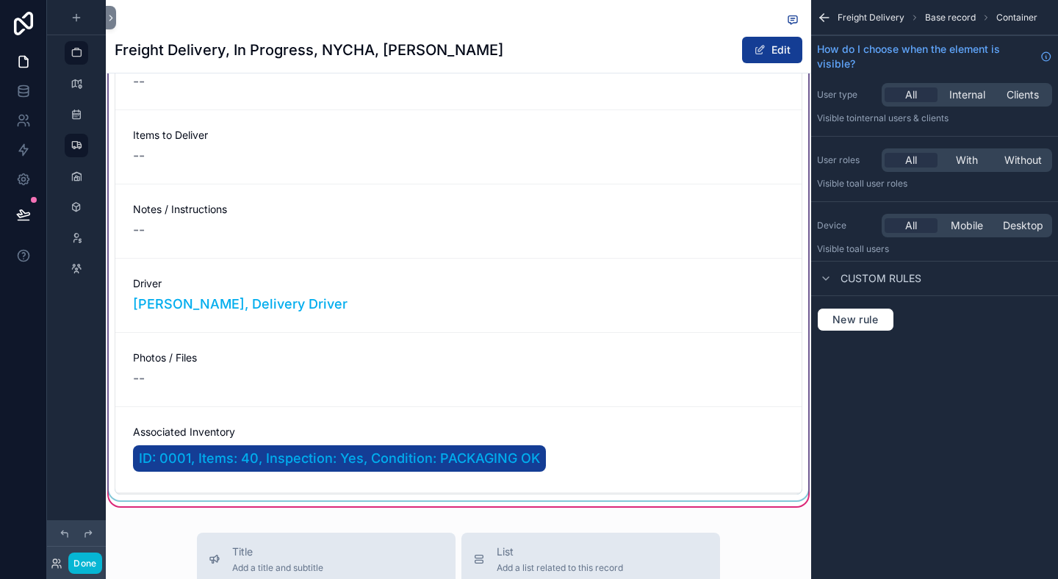
scroll to position [1154, 0]
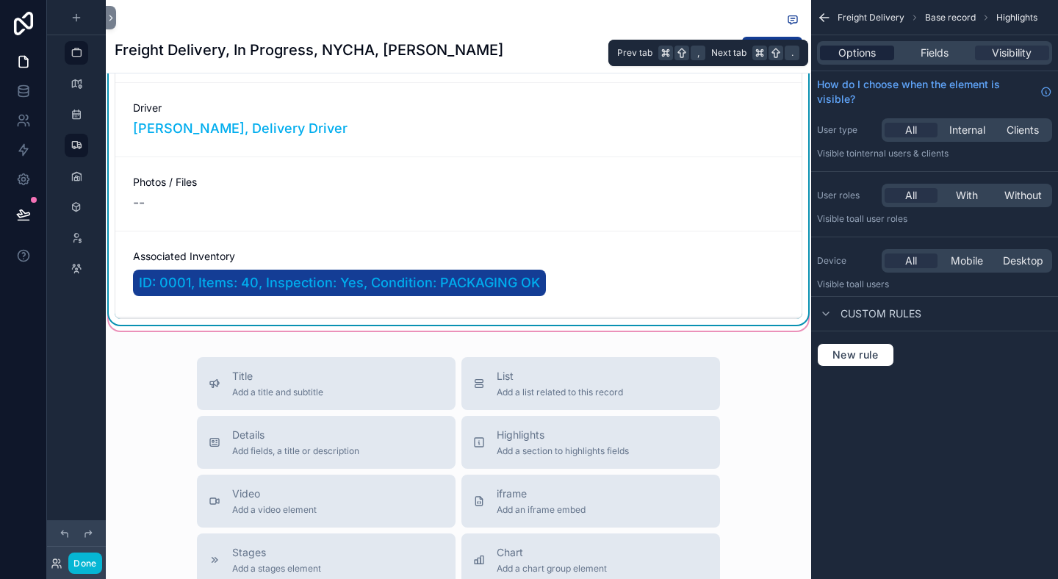
click at [848, 49] on span "Options" at bounding box center [856, 53] width 37 height 15
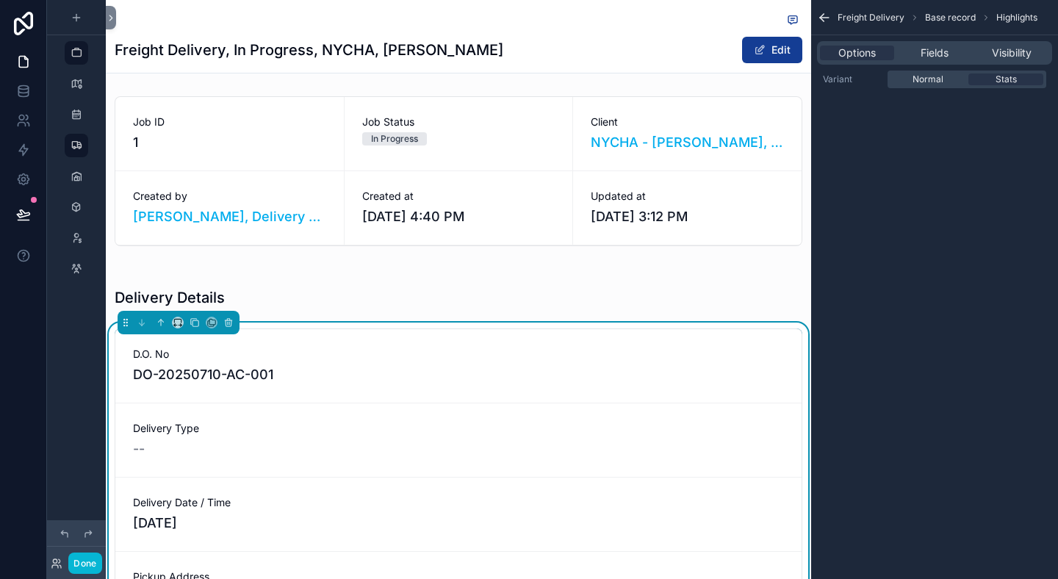
scroll to position [57, 0]
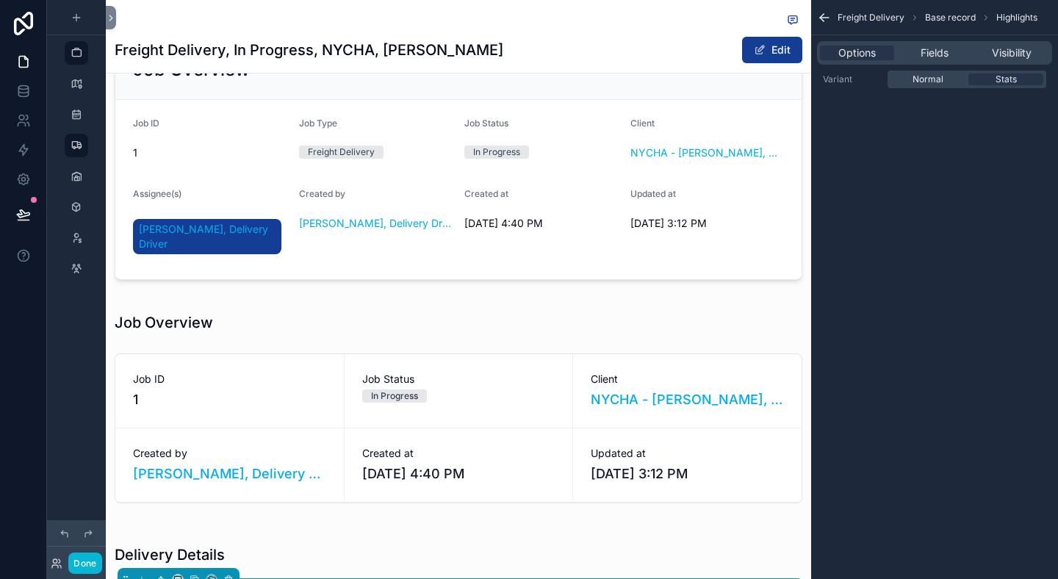
click at [942, 310] on div "Freight Delivery Base record Highlights Options Fields Visibility Variant Norma…" at bounding box center [934, 289] width 247 height 579
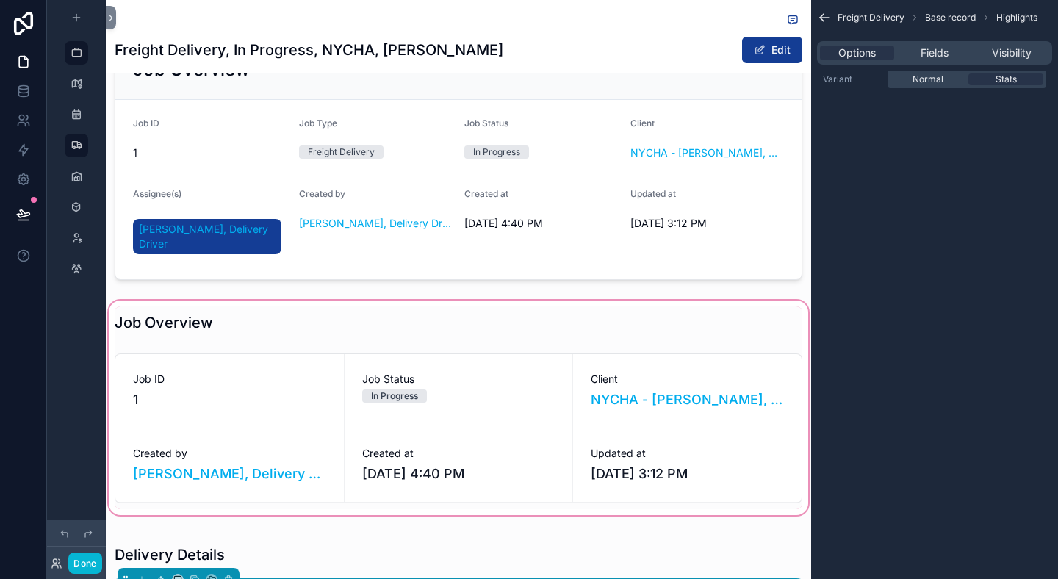
scroll to position [0, 0]
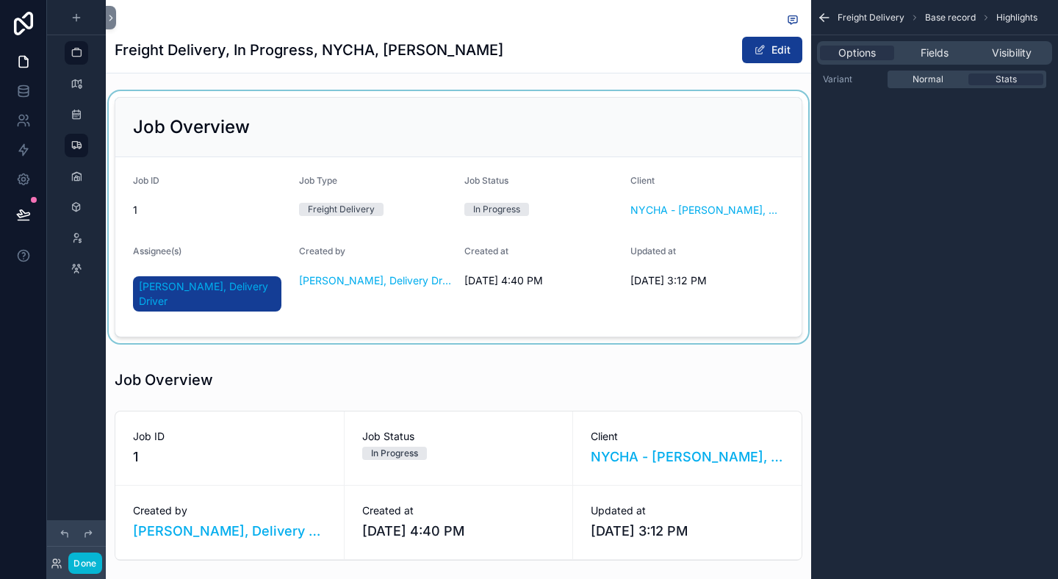
click at [524, 227] on div "scrollable content" at bounding box center [458, 217] width 705 height 252
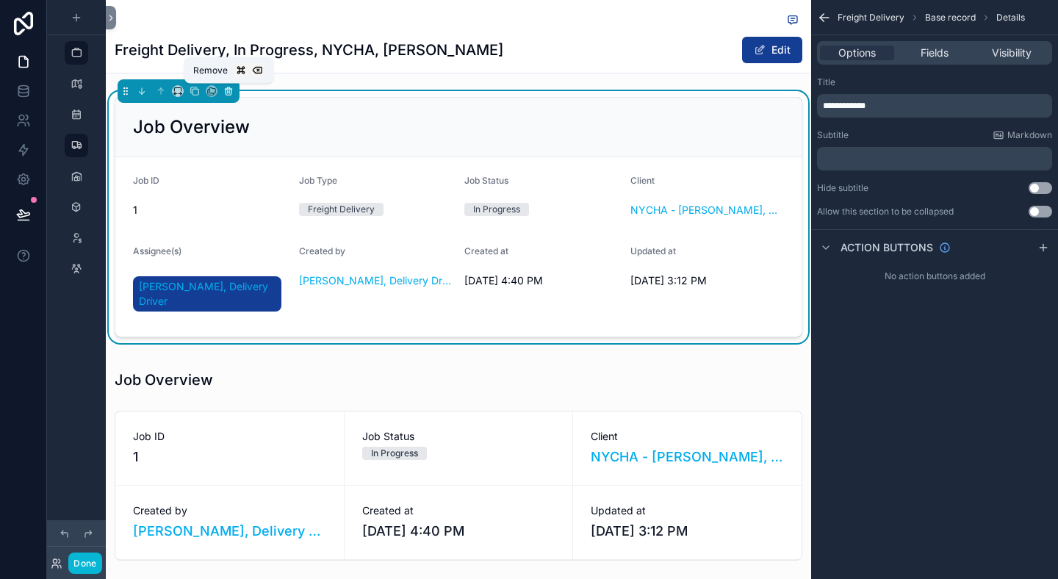
click at [230, 85] on button "scrollable content" at bounding box center [228, 91] width 16 height 16
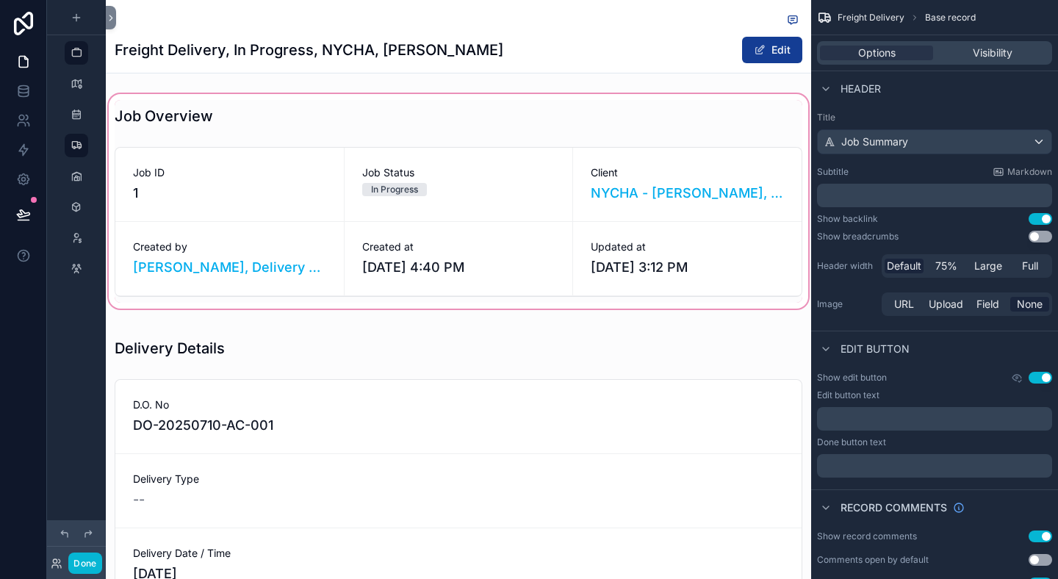
click at [185, 128] on div "scrollable content" at bounding box center [458, 201] width 705 height 220
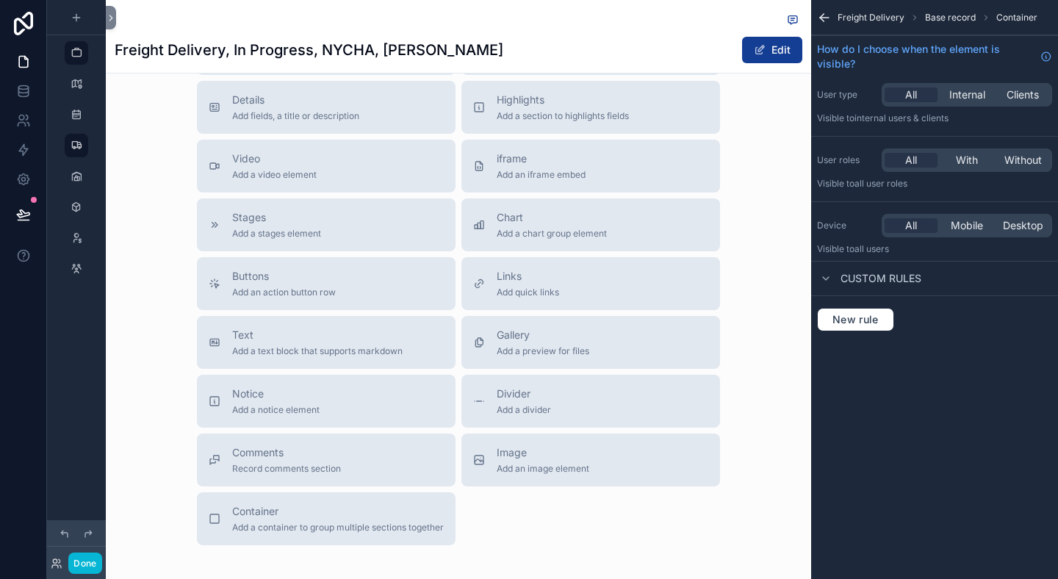
scroll to position [1309, 0]
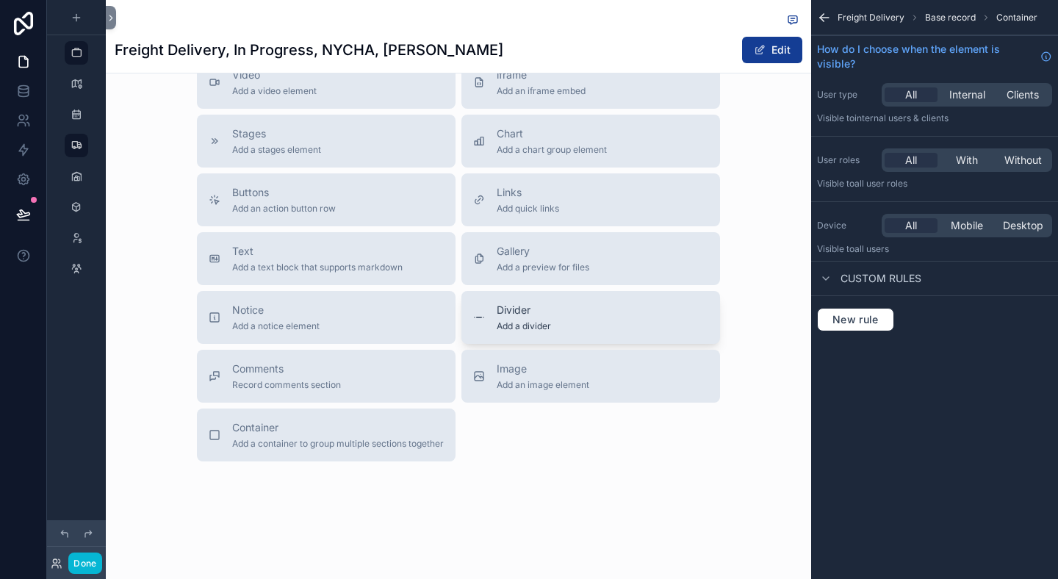
click at [494, 300] on button "Divider Add a divider" at bounding box center [590, 317] width 259 height 53
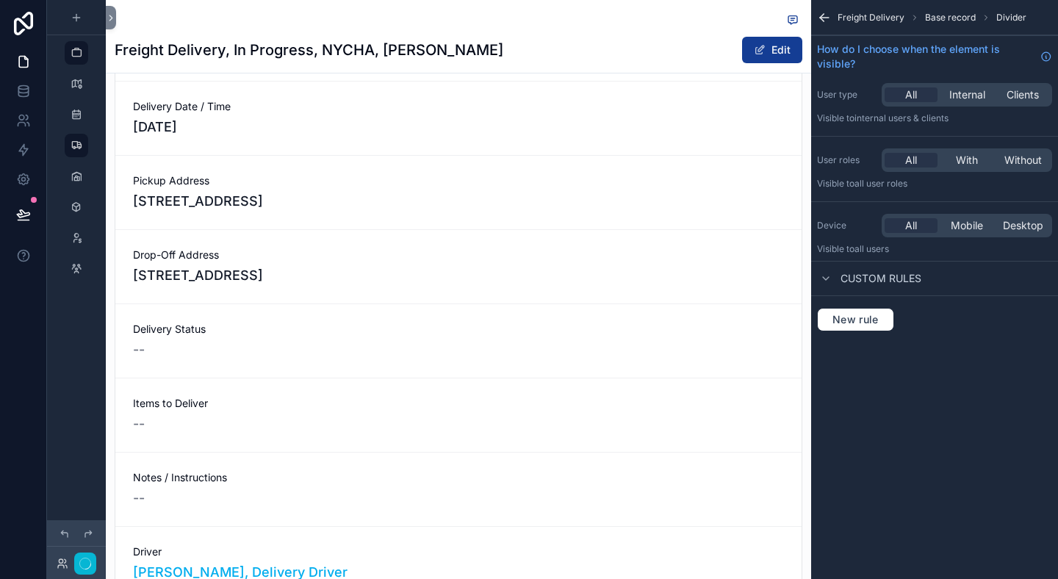
scroll to position [757, 0]
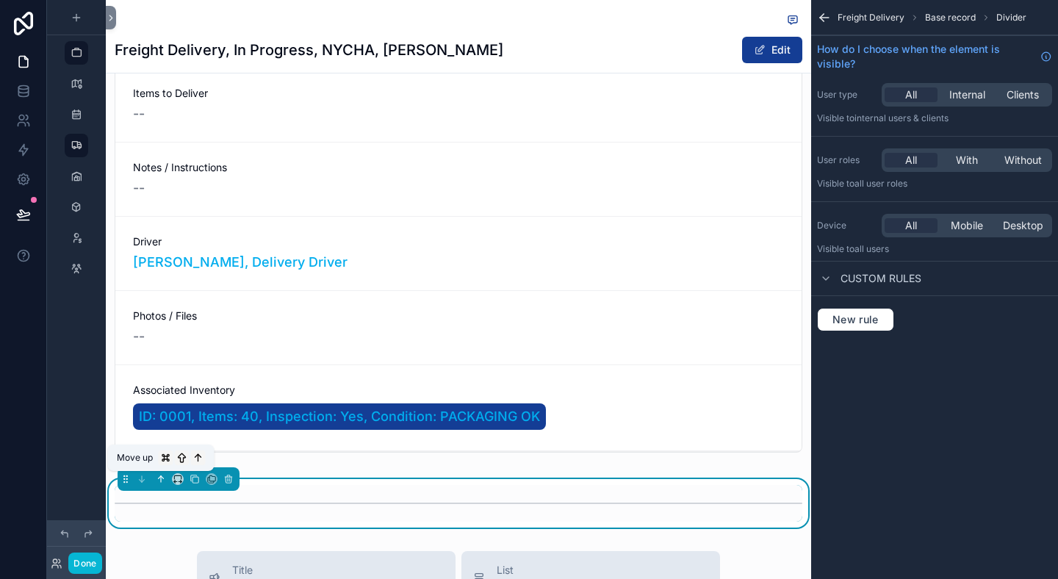
click at [164, 479] on icon "scrollable content" at bounding box center [161, 479] width 10 height 10
click at [157, 478] on icon "scrollable content" at bounding box center [161, 479] width 10 height 10
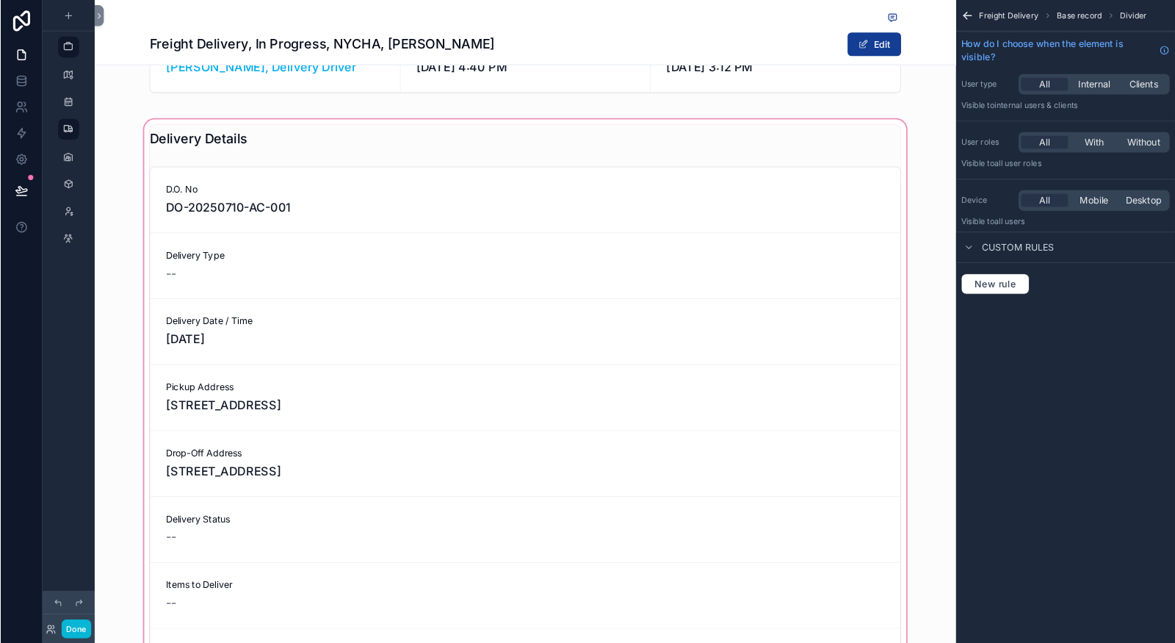
scroll to position [98, 0]
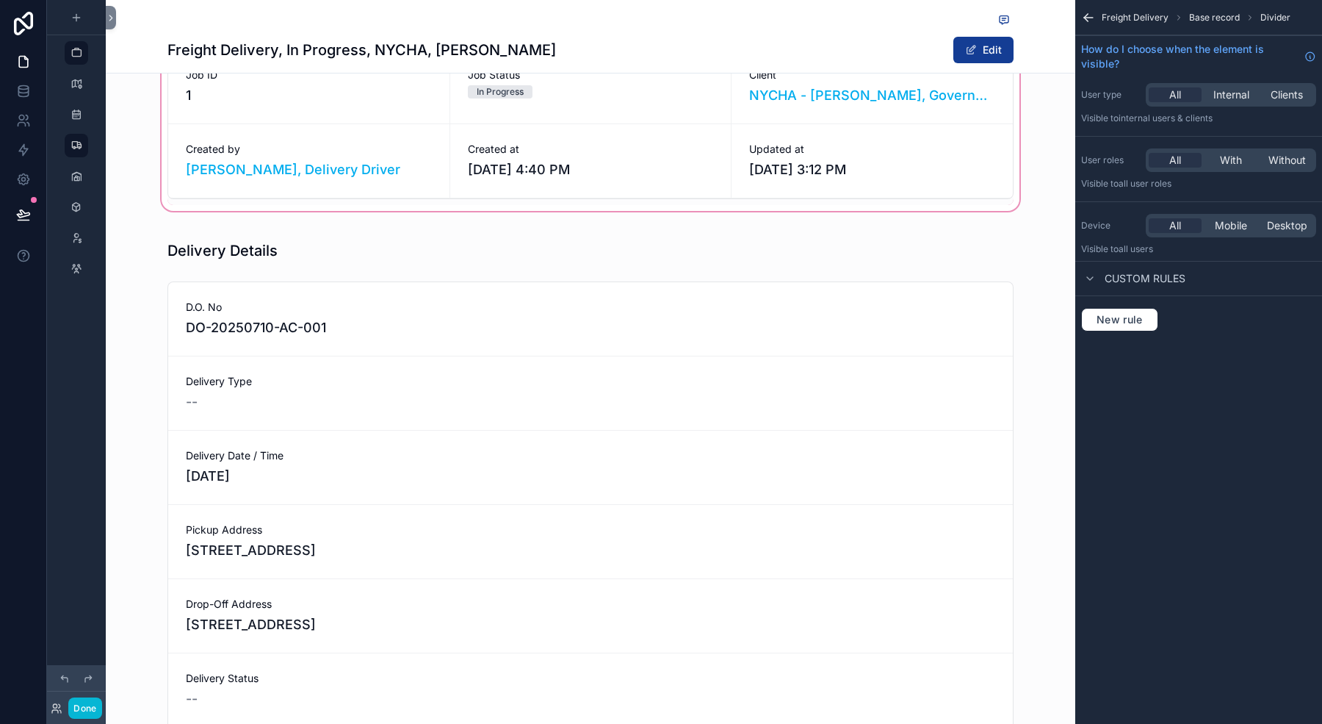
click at [224, 204] on div "scrollable content" at bounding box center [591, 103] width 970 height 220
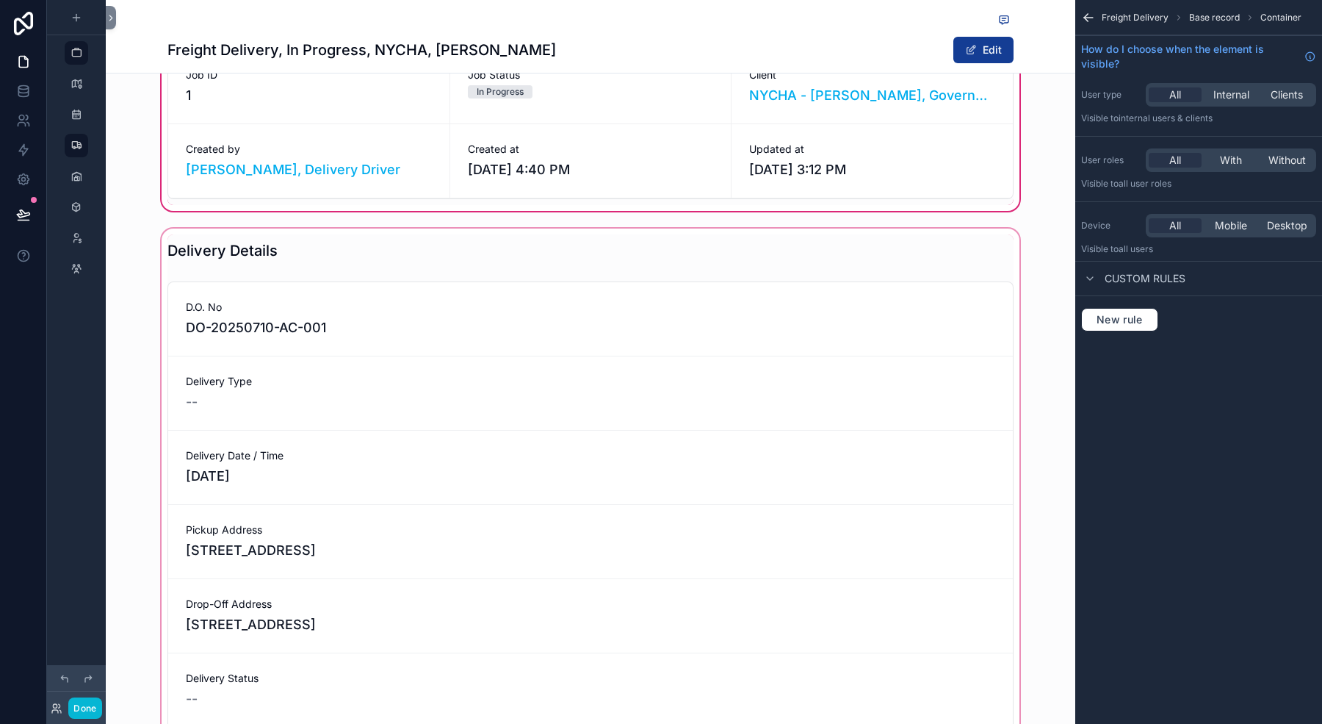
click at [208, 251] on div "scrollable content" at bounding box center [591, 676] width 970 height 901
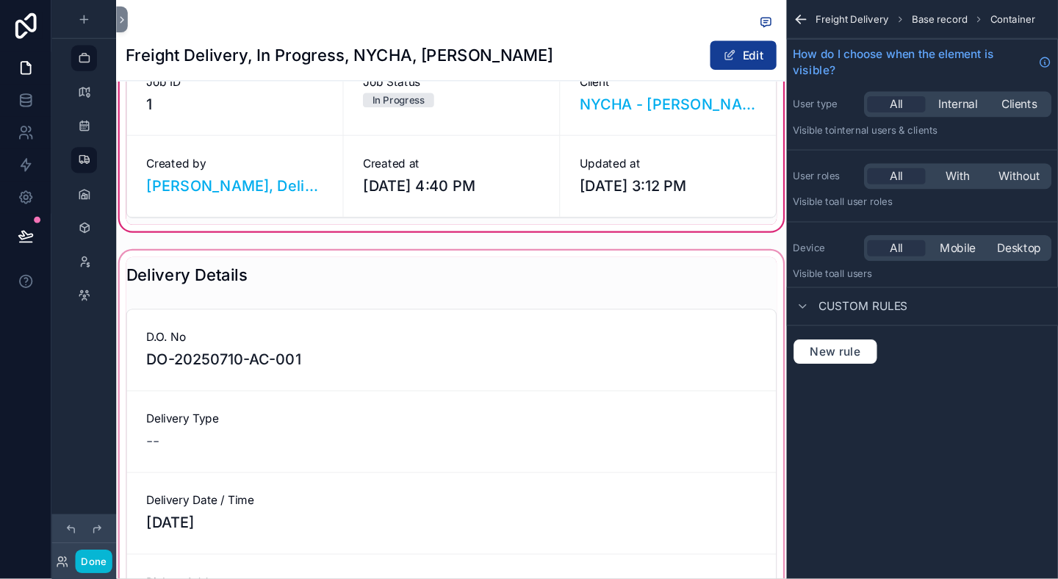
scroll to position [98, 0]
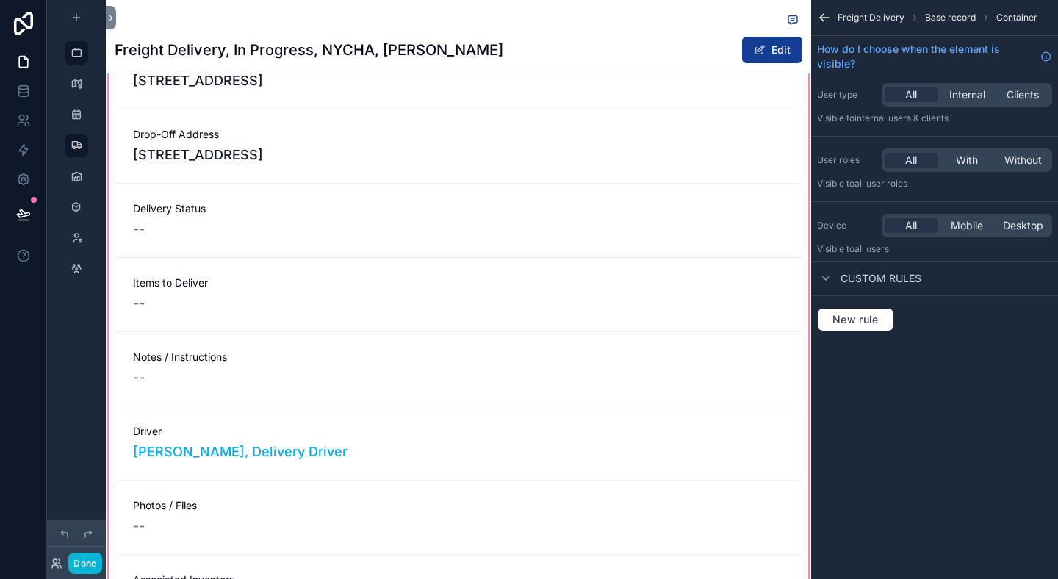
scroll to position [796, 0]
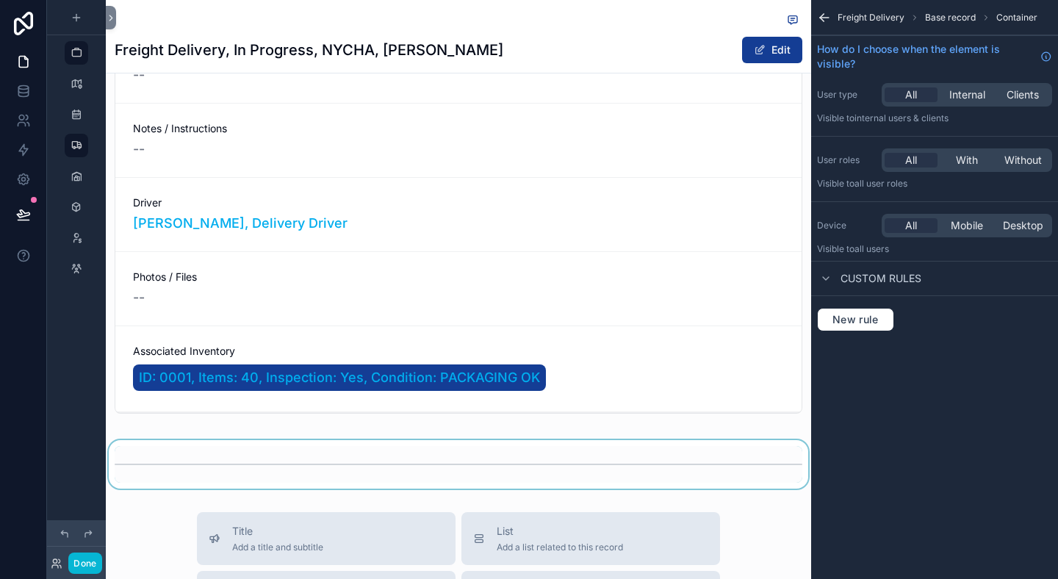
click at [181, 462] on div "scrollable content" at bounding box center [458, 464] width 705 height 48
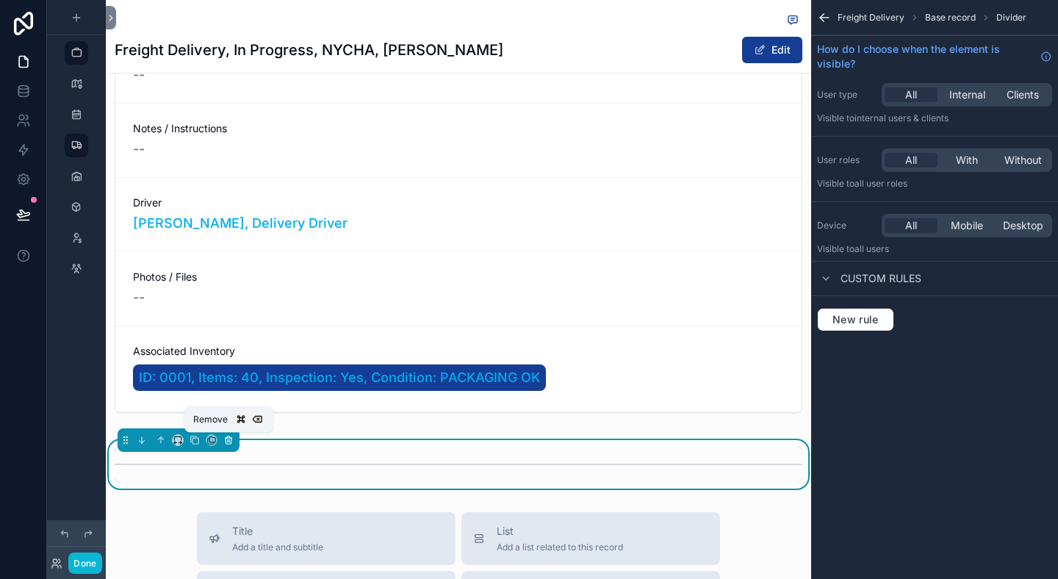
click at [226, 443] on icon "scrollable content" at bounding box center [228, 440] width 10 height 10
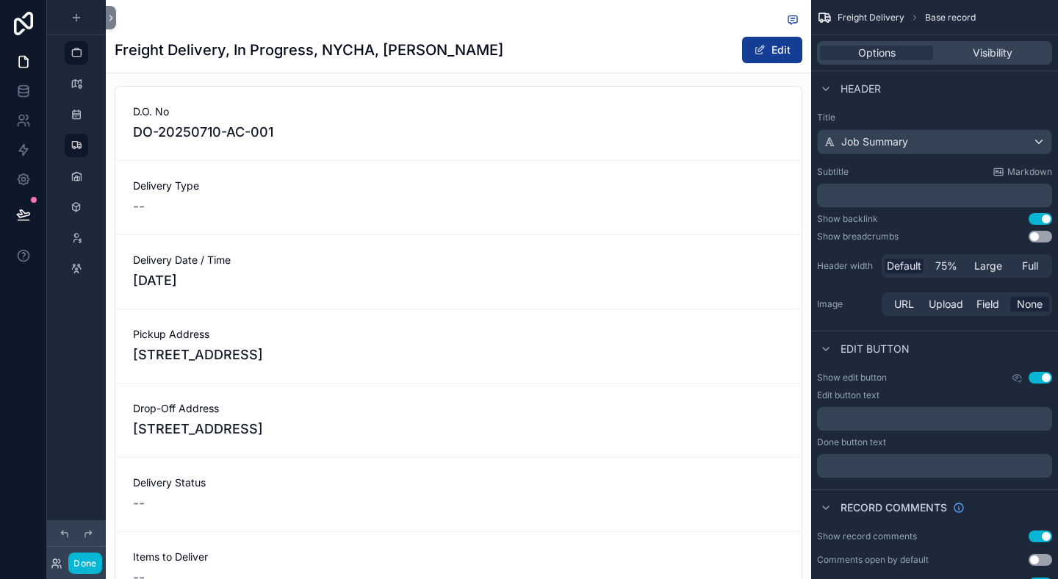
scroll to position [199, 0]
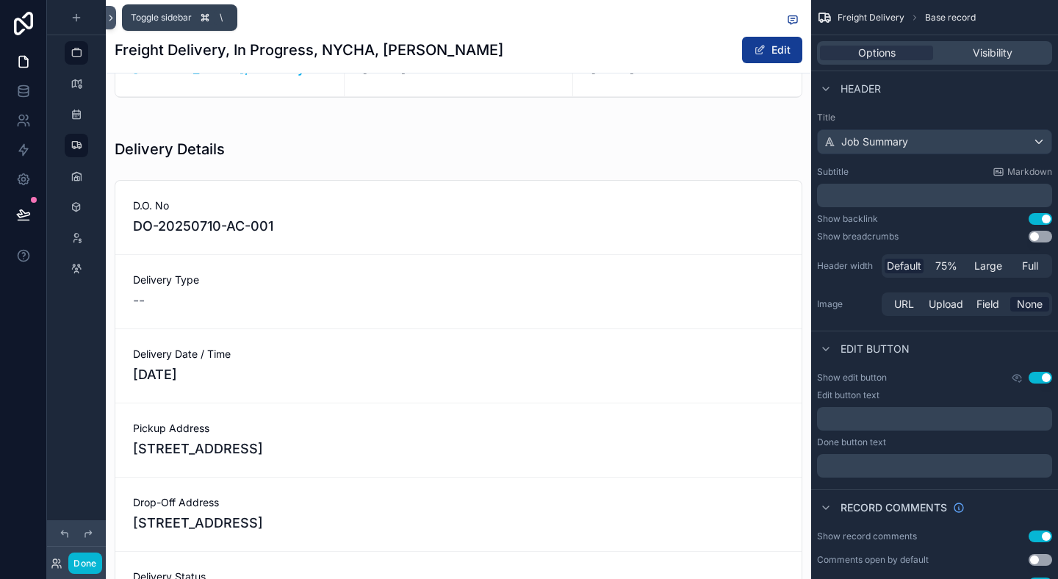
click at [106, 12] on icon at bounding box center [111, 17] width 10 height 11
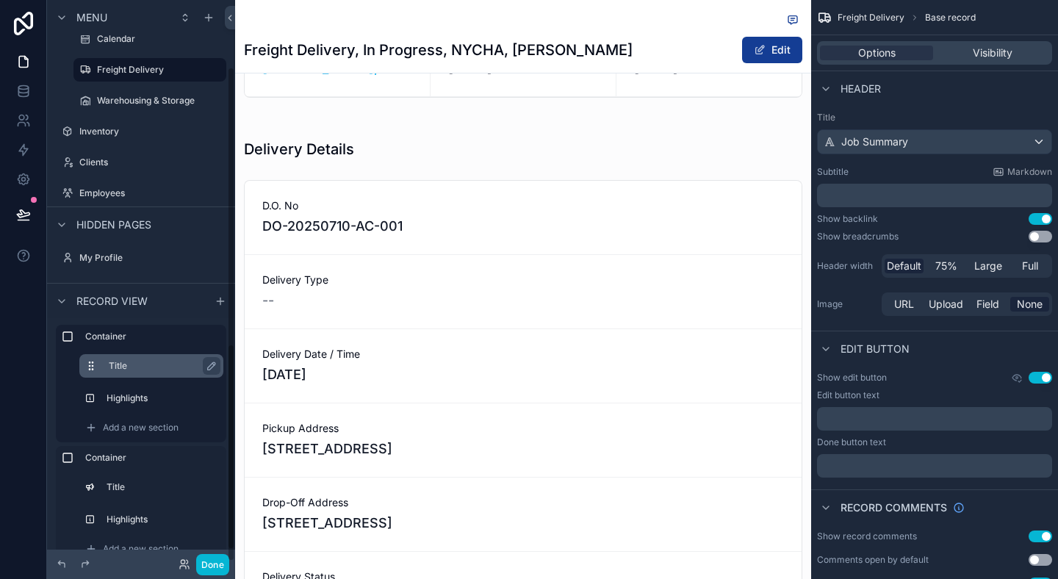
scroll to position [29, 0]
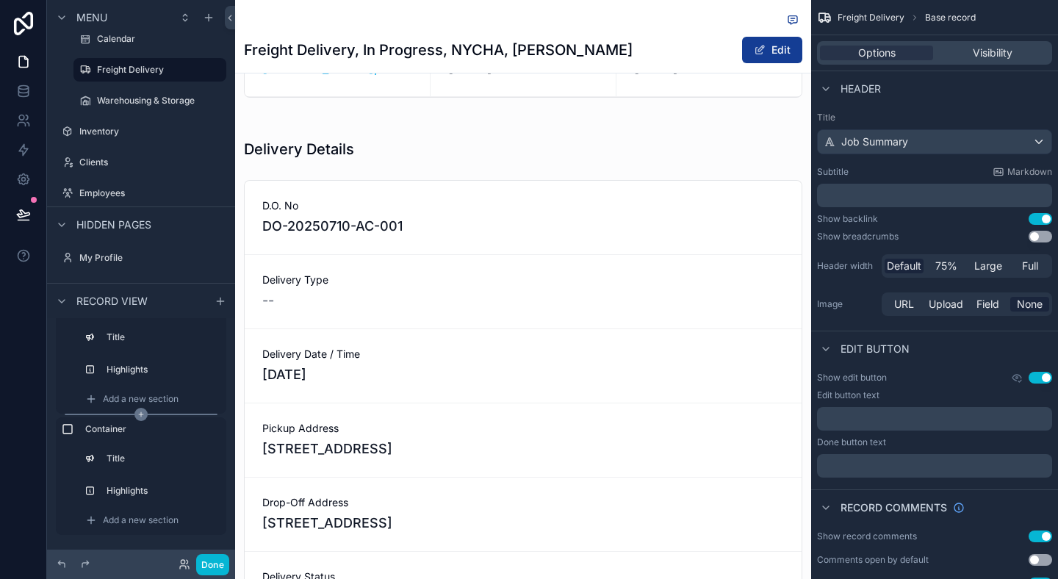
click at [139, 411] on icon "scrollable content" at bounding box center [140, 414] width 13 height 13
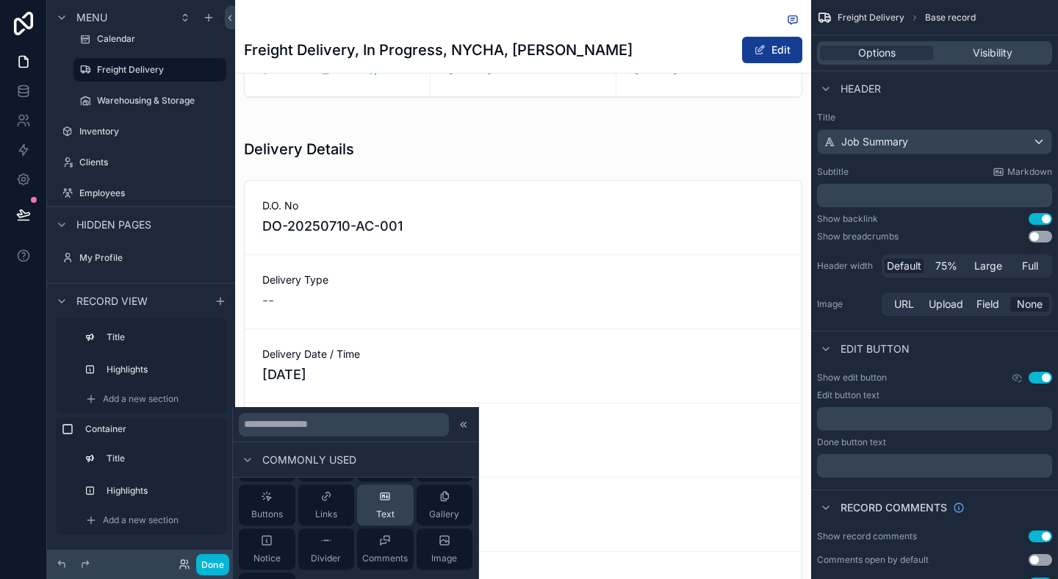
scroll to position [125, 0]
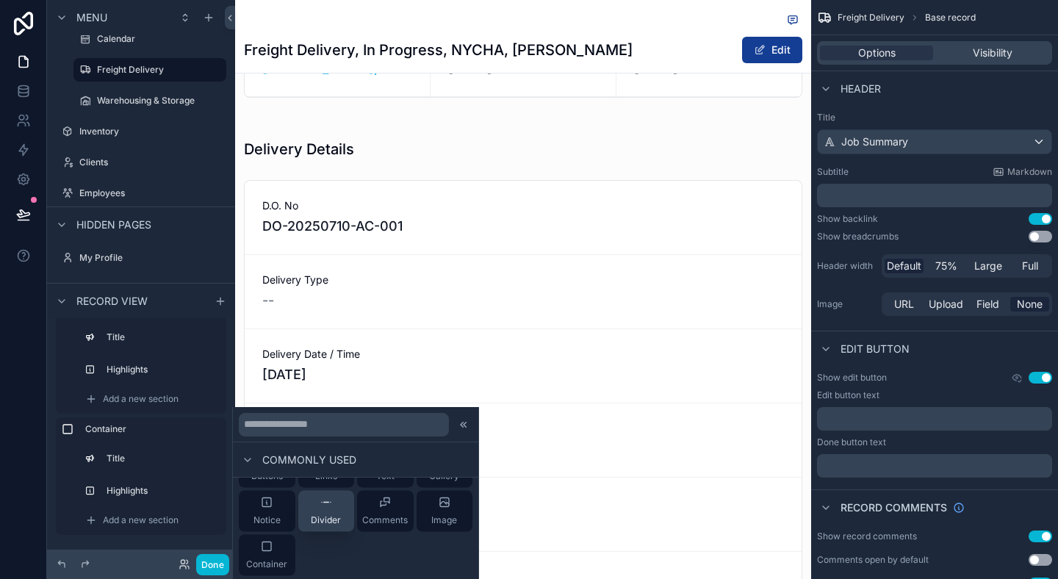
click at [342, 526] on button "Divider" at bounding box center [326, 511] width 57 height 41
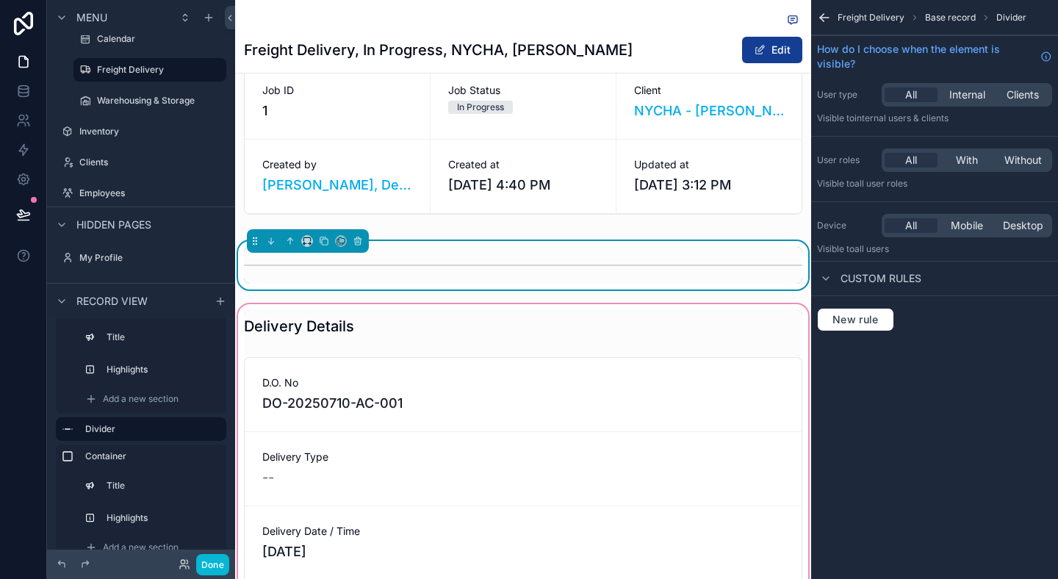
scroll to position [58, 0]
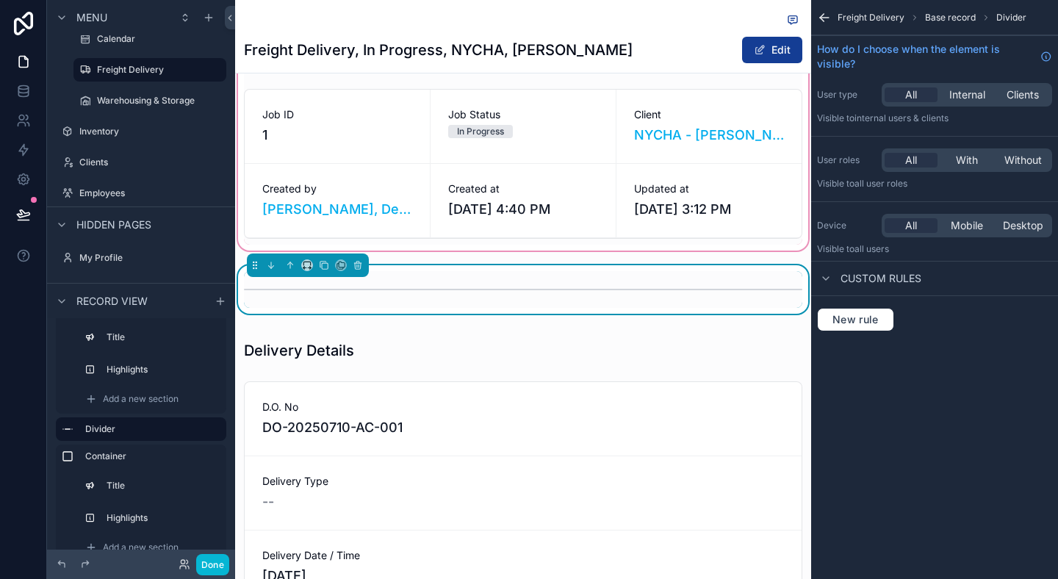
click at [443, 249] on div "scrollable content" at bounding box center [523, 143] width 576 height 220
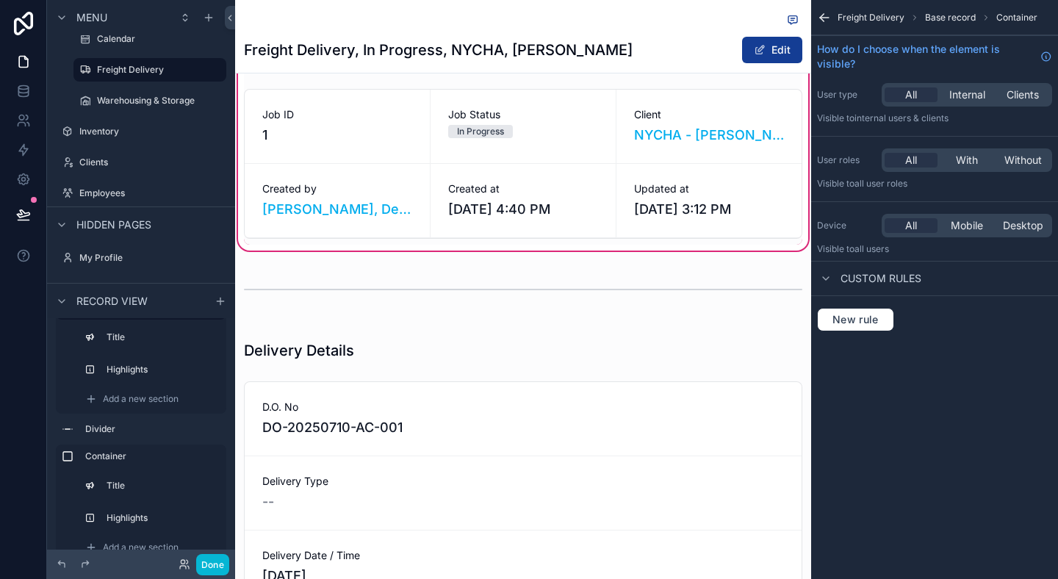
click at [851, 455] on div "Freight Delivery Base record Container How do I choose when the element is visi…" at bounding box center [934, 289] width 247 height 579
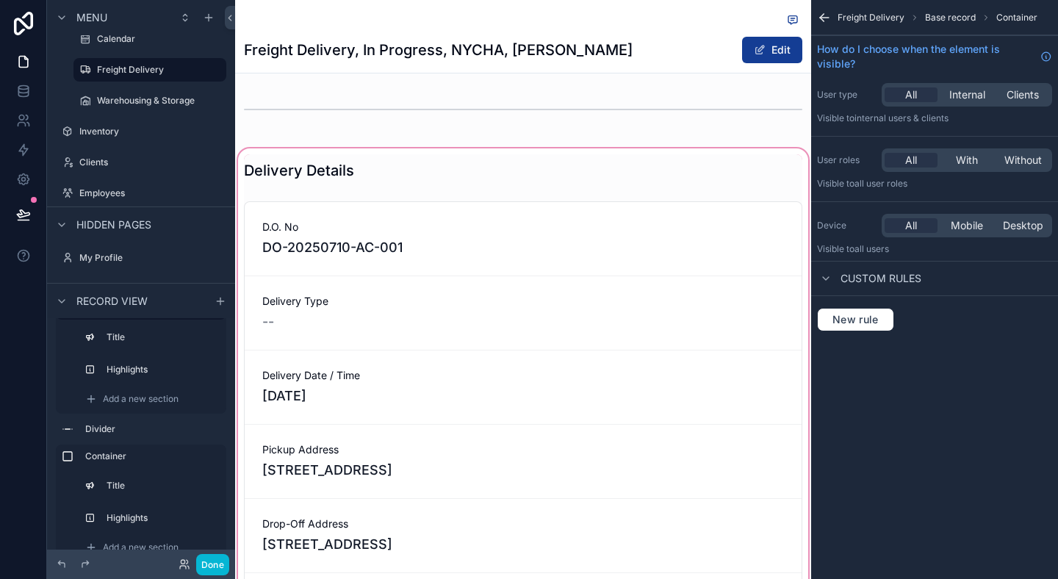
scroll to position [239, 0]
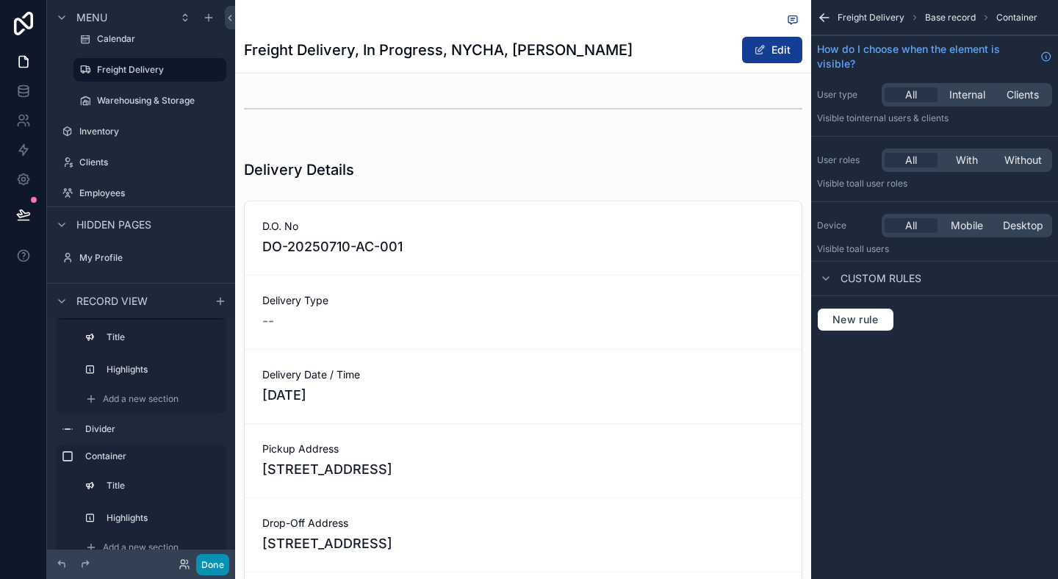
click at [209, 556] on button "Done" at bounding box center [212, 564] width 33 height 21
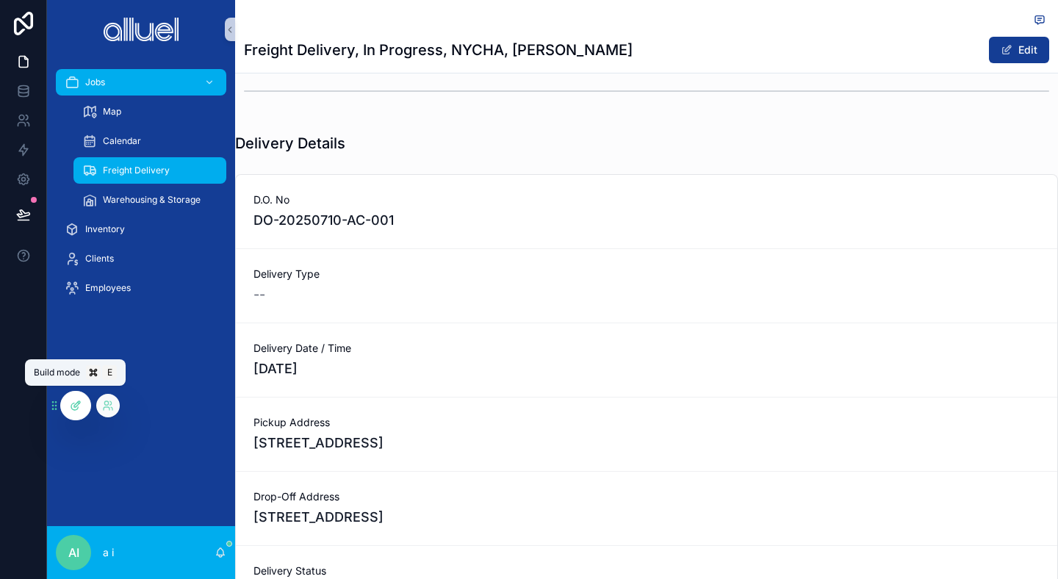
click at [73, 410] on icon at bounding box center [74, 406] width 7 height 7
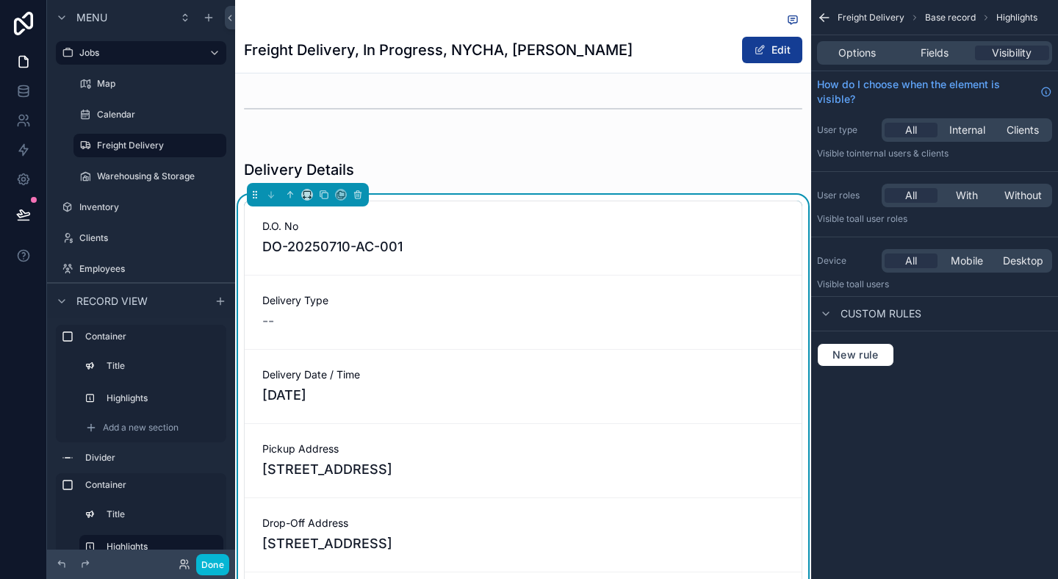
click at [557, 311] on div "--" at bounding box center [523, 321] width 522 height 21
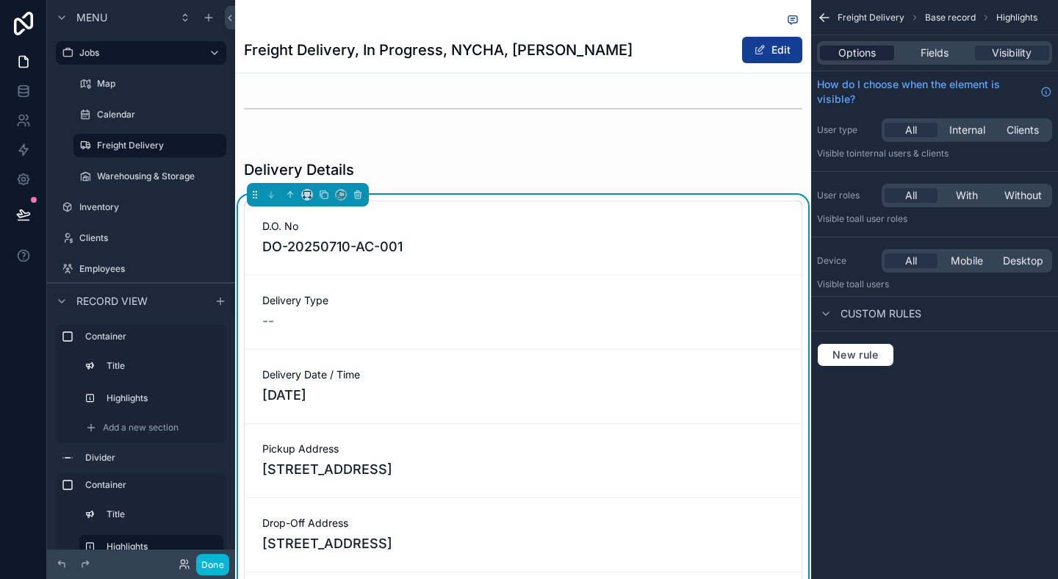
click at [857, 48] on span "Options" at bounding box center [856, 53] width 37 height 15
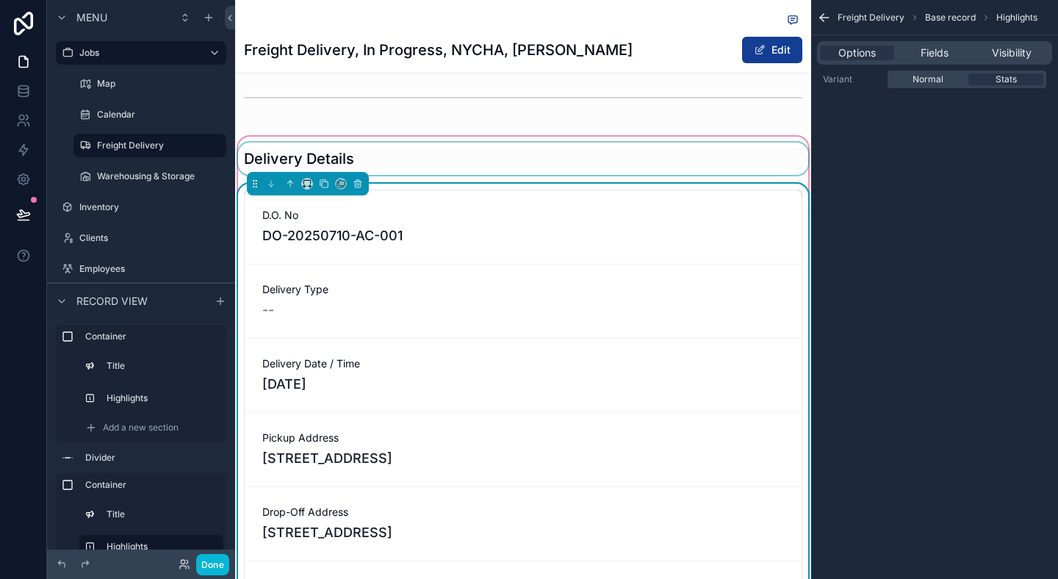
scroll to position [252, 0]
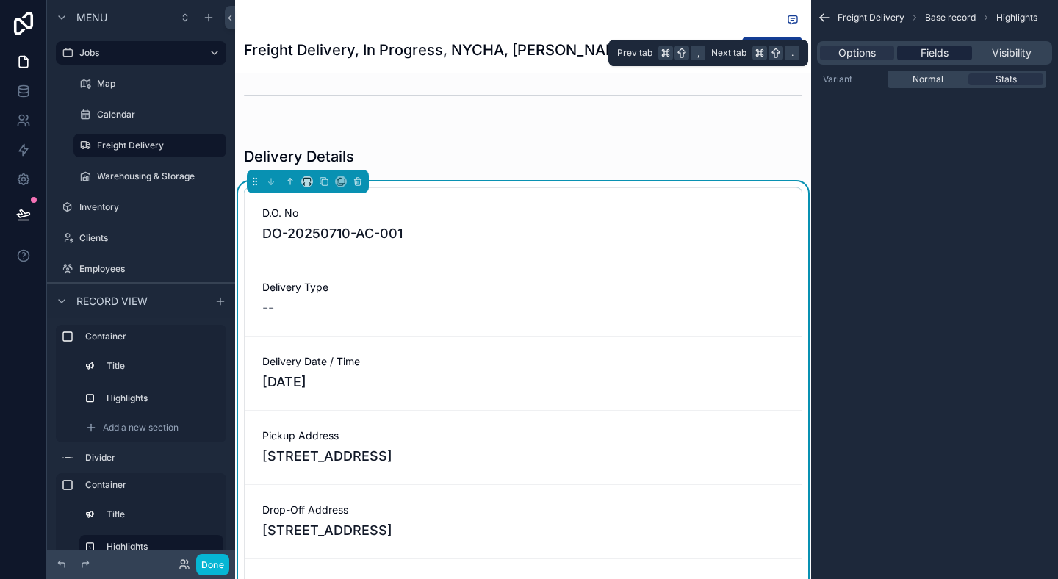
click at [944, 54] on span "Fields" at bounding box center [934, 53] width 28 height 15
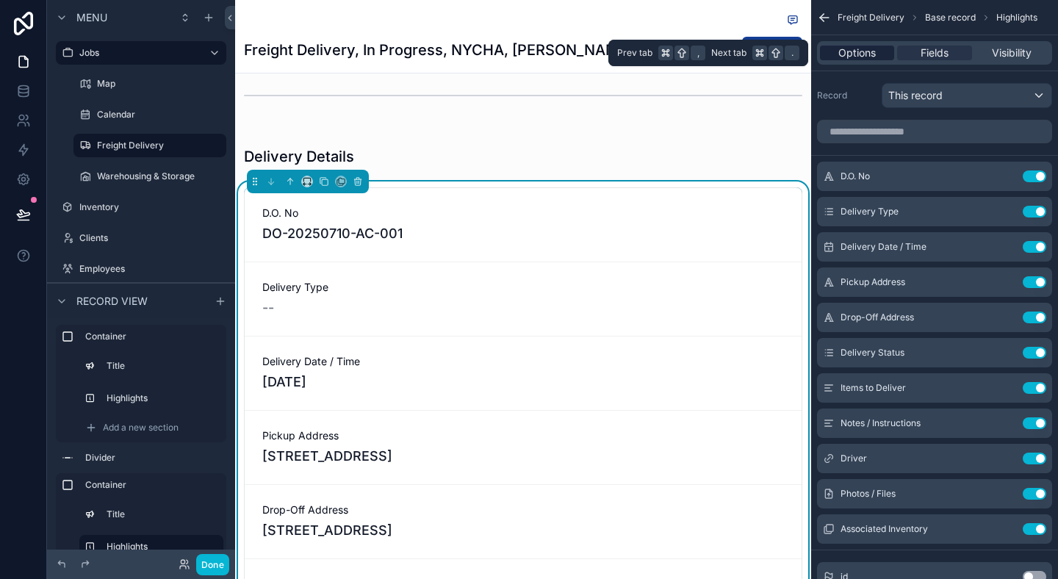
click at [876, 51] on div "Options" at bounding box center [857, 53] width 74 height 15
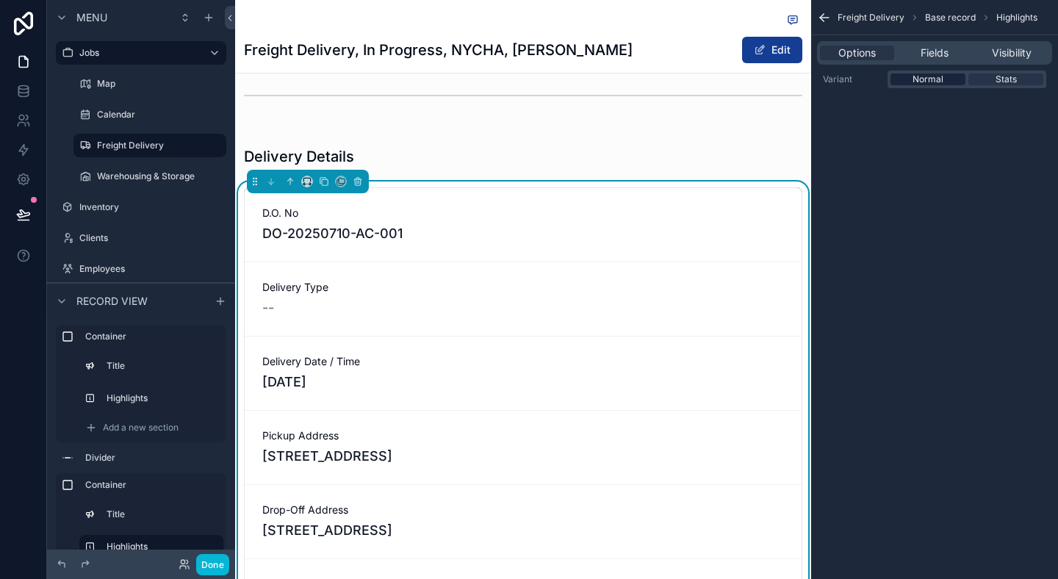
click at [926, 77] on span "Normal" at bounding box center [927, 79] width 31 height 12
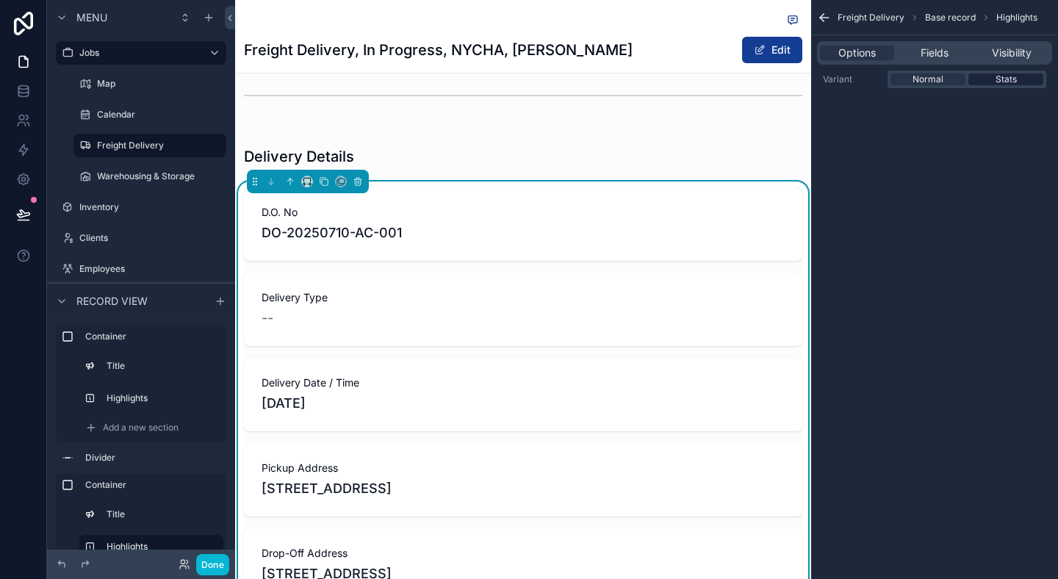
click at [1009, 83] on span "Stats" at bounding box center [1005, 79] width 21 height 12
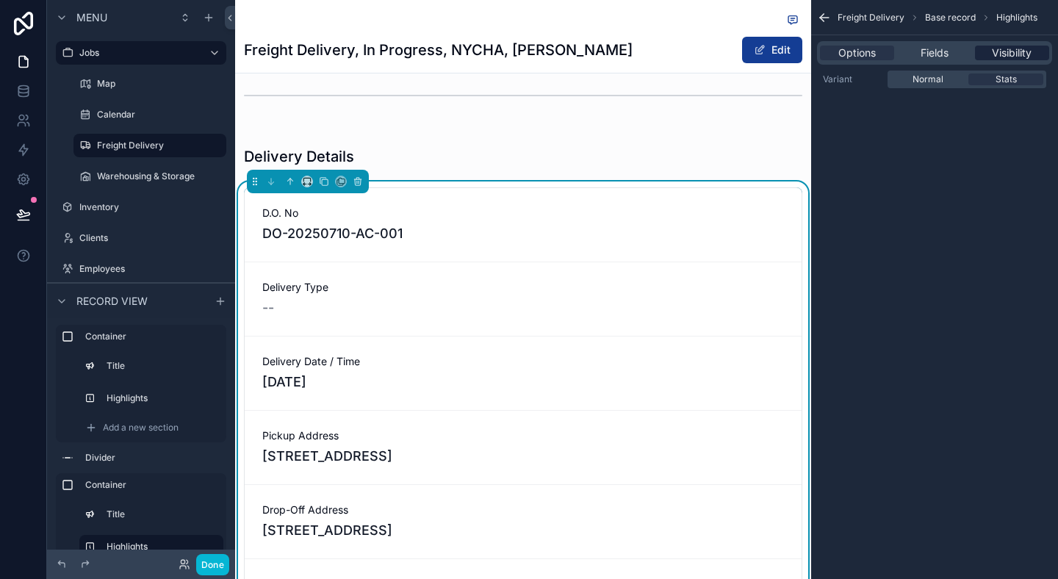
click at [988, 51] on div "Visibility" at bounding box center [1012, 53] width 74 height 15
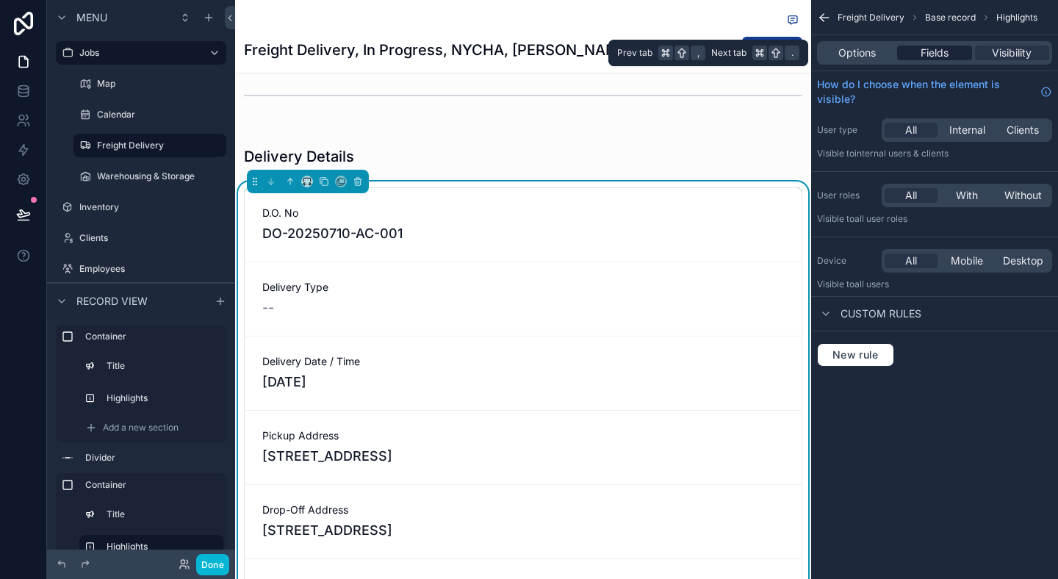
click at [942, 50] on span "Fields" at bounding box center [934, 53] width 28 height 15
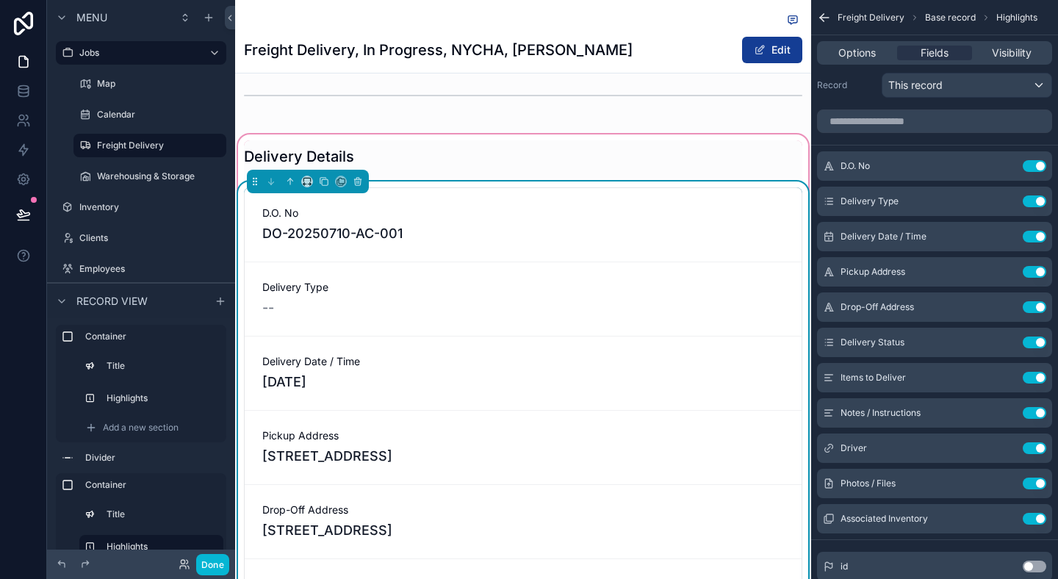
scroll to position [0, 0]
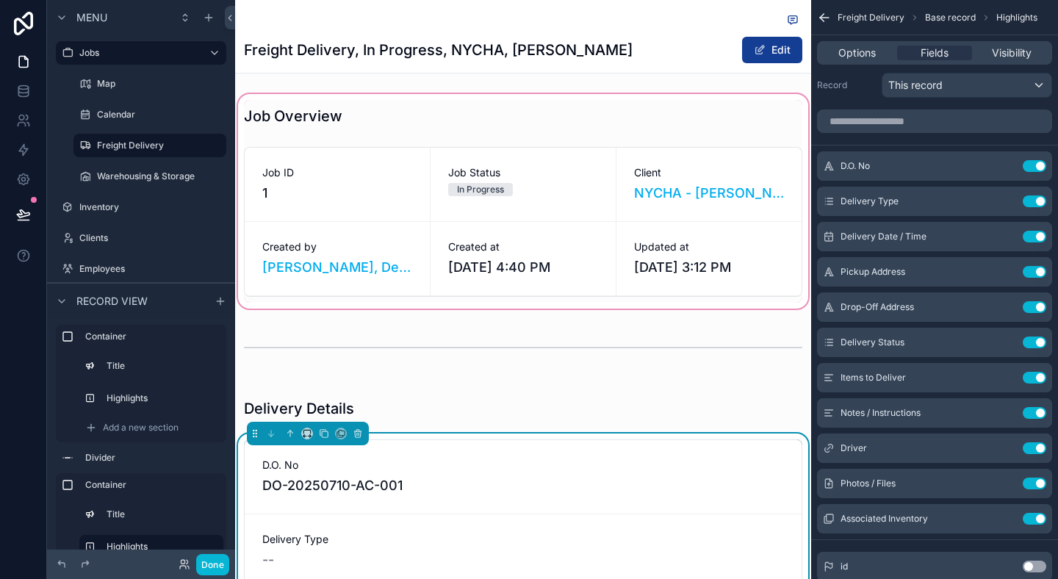
click at [727, 283] on div "scrollable content" at bounding box center [523, 201] width 576 height 220
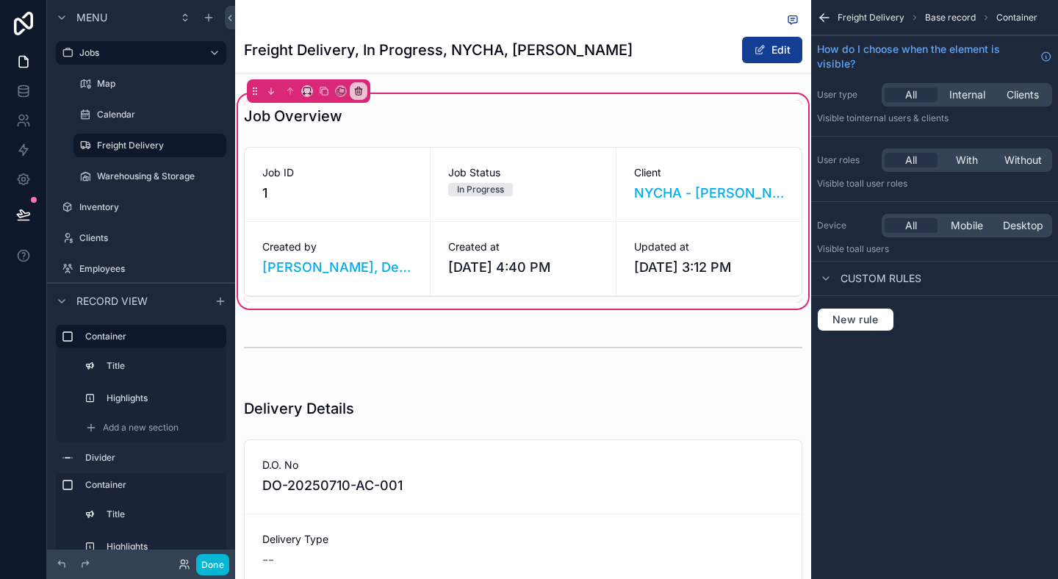
click at [658, 138] on div "Job Overview Job ID 1 Job Status In Progress Client NYCHA - Antoinette Brown, G…" at bounding box center [523, 201] width 576 height 203
click at [675, 123] on div "scrollable content" at bounding box center [523, 116] width 576 height 32
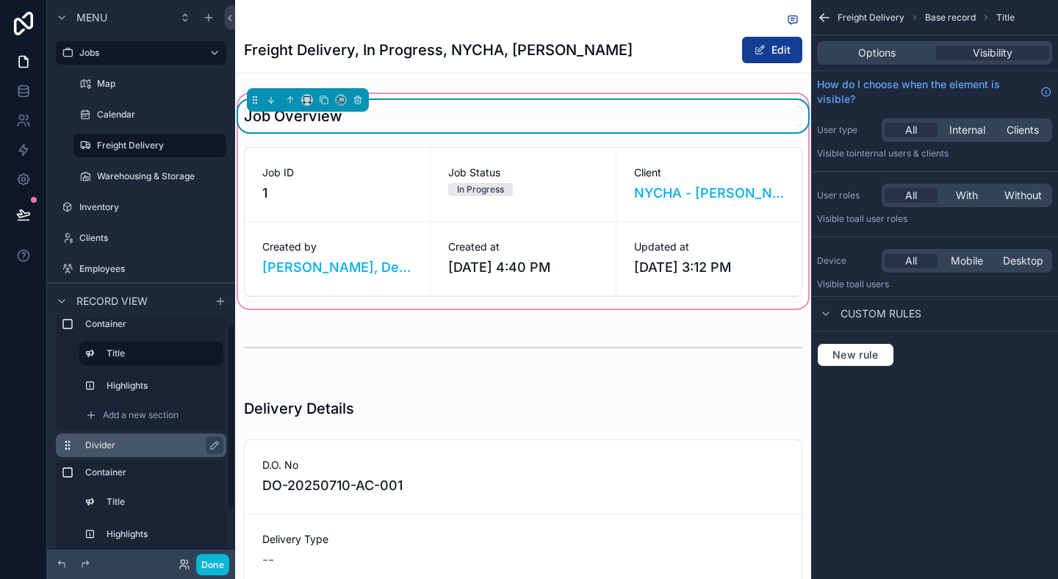
scroll to position [6, 0]
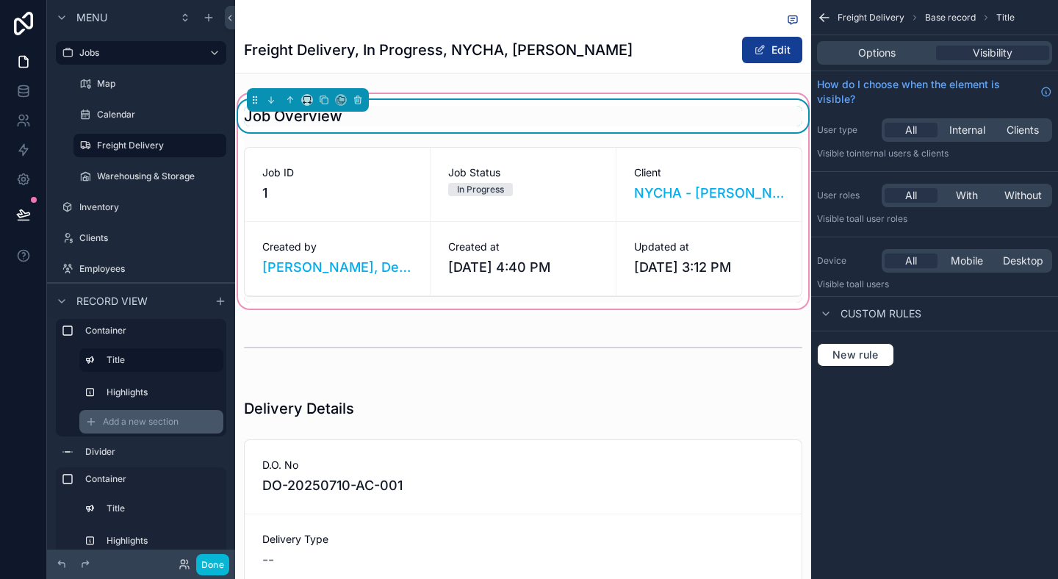
click at [118, 426] on span "Add a new section" at bounding box center [141, 422] width 76 height 12
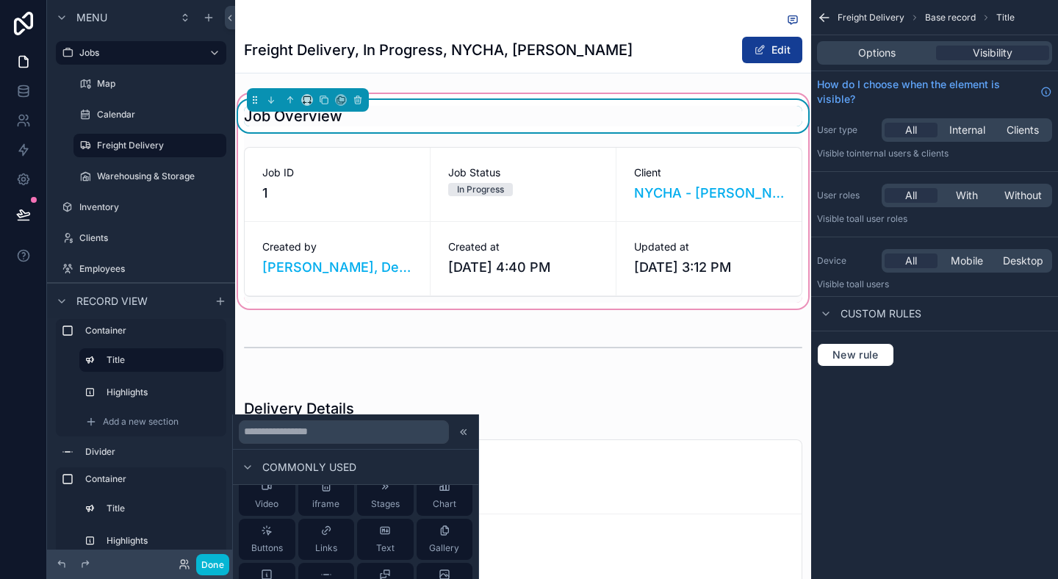
scroll to position [64, 0]
click at [378, 500] on span "Stages" at bounding box center [385, 500] width 29 height 12
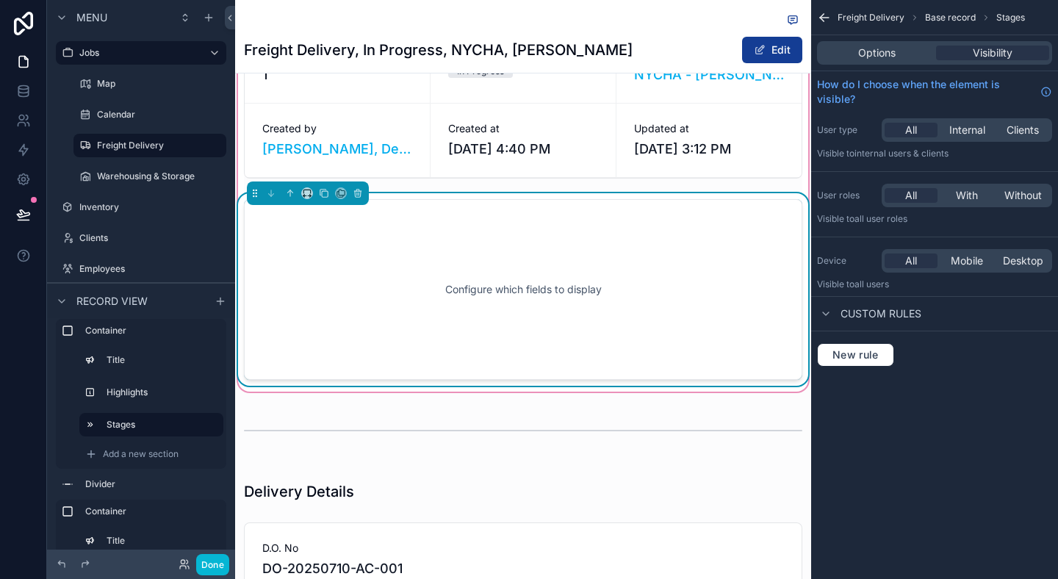
scroll to position [42, 0]
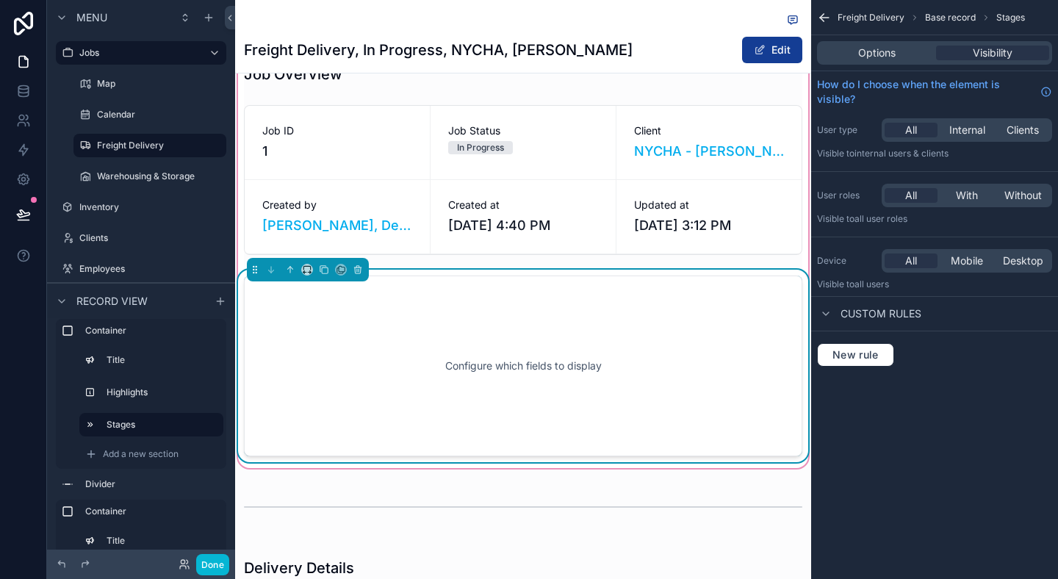
click at [514, 353] on div "Configure which fields to display" at bounding box center [523, 366] width 510 height 132
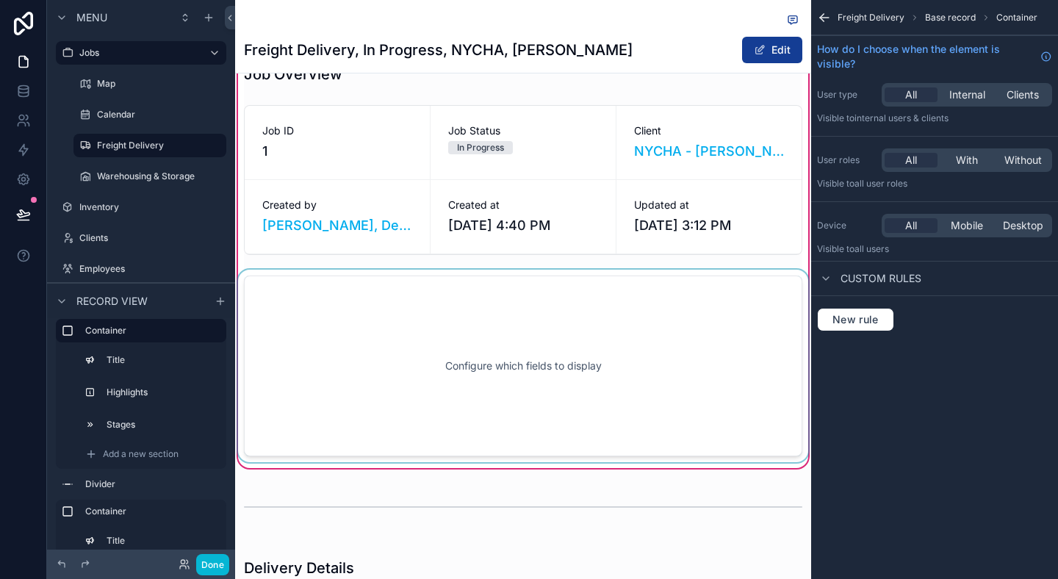
click at [583, 318] on div "scrollable content" at bounding box center [523, 366] width 576 height 192
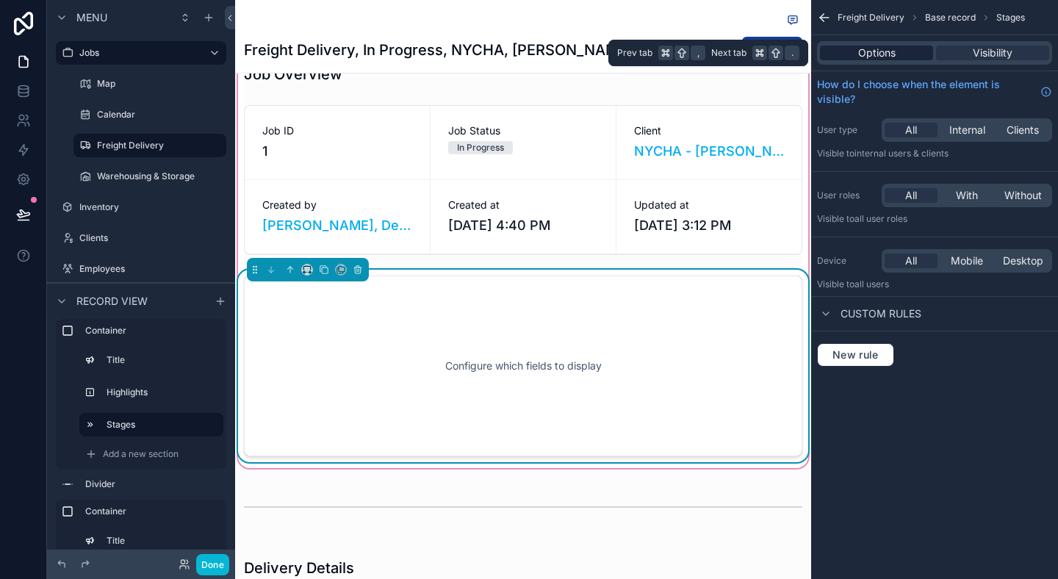
click at [910, 58] on div "Options" at bounding box center [876, 53] width 113 height 15
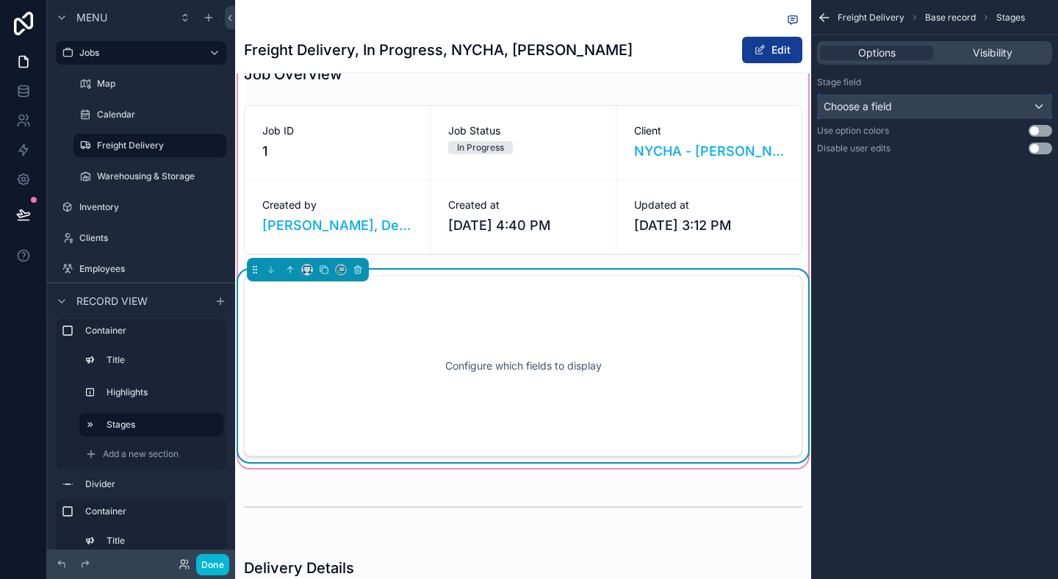
click at [998, 110] on div "Choose a field" at bounding box center [935, 107] width 234 height 24
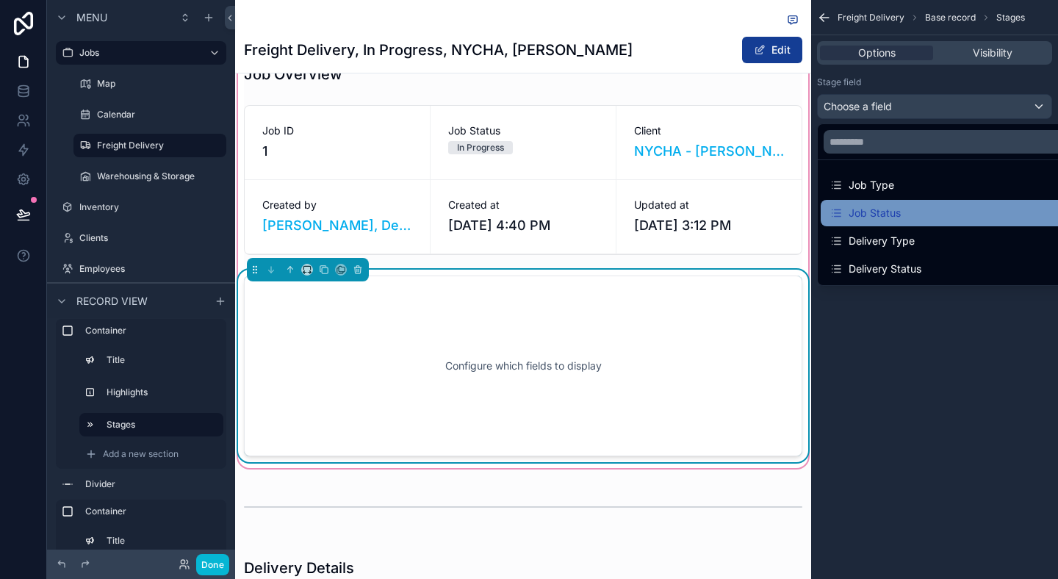
click at [882, 212] on div "Job Status" at bounding box center [864, 213] width 71 height 18
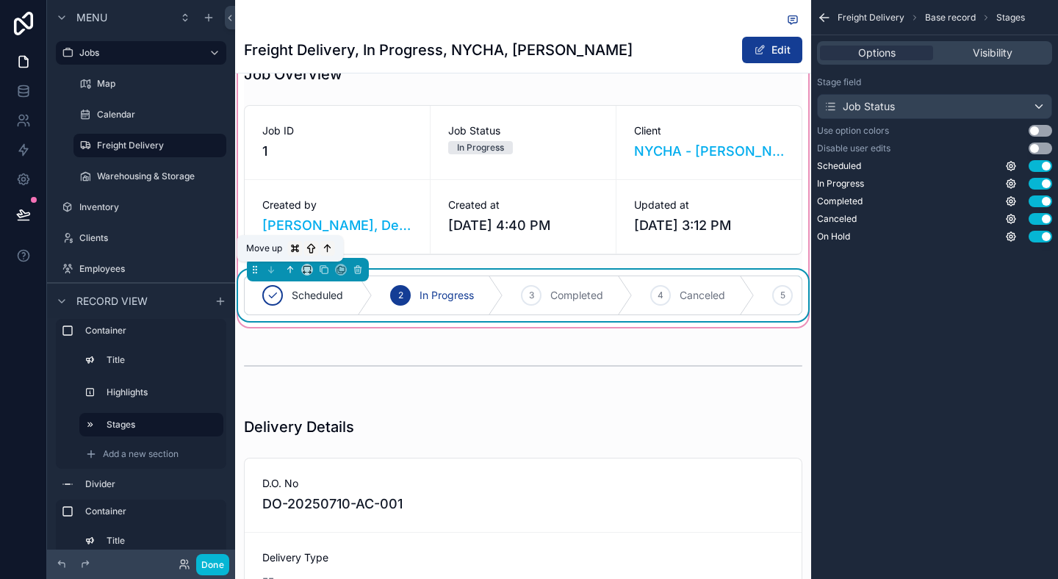
click at [292, 268] on icon "scrollable content" at bounding box center [291, 268] width 3 height 3
click at [292, 267] on icon "scrollable content" at bounding box center [291, 268] width 3 height 3
drag, startPoint x: 254, startPoint y: 267, endPoint x: 267, endPoint y: 71, distance: 196.5
click at [430, 278] on div "2 In Progress" at bounding box center [437, 295] width 131 height 38
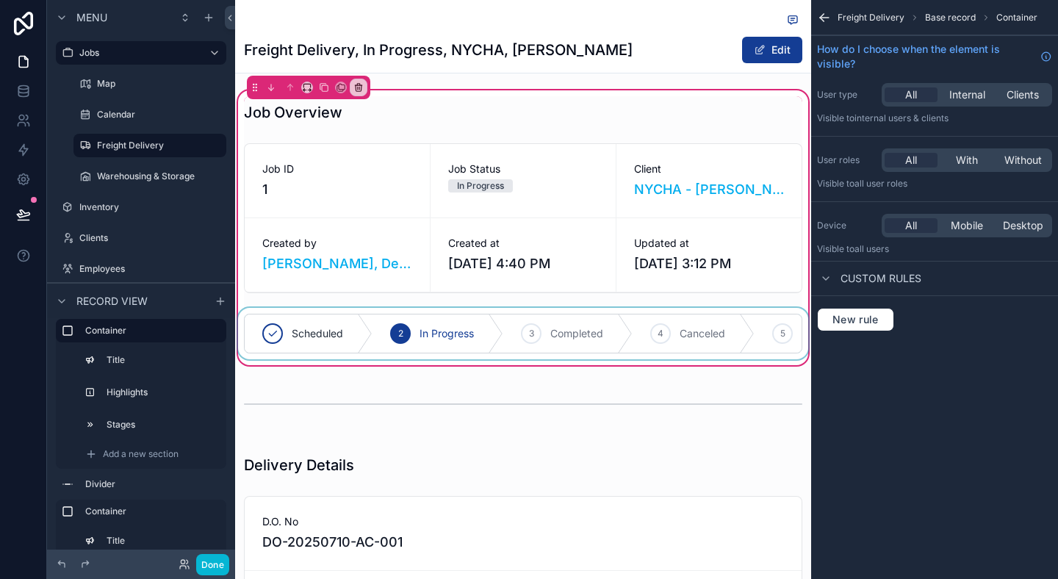
scroll to position [0, 0]
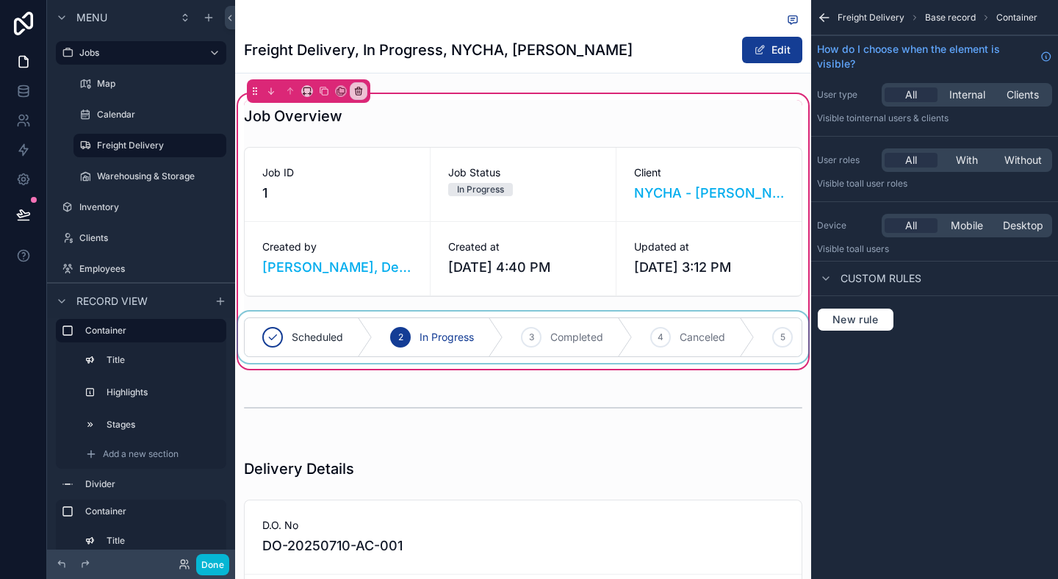
click at [399, 314] on div "scrollable content" at bounding box center [523, 336] width 576 height 51
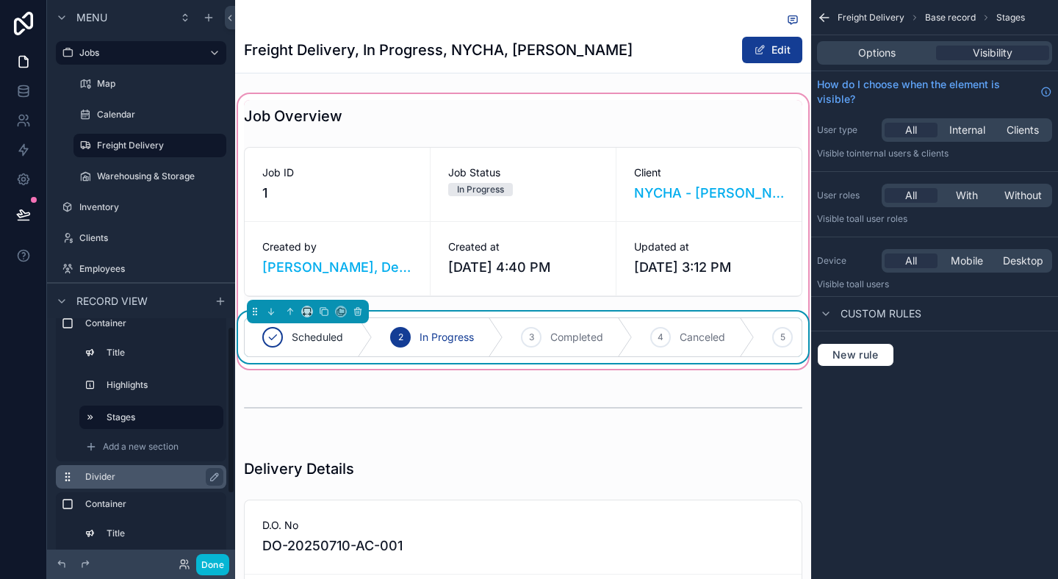
scroll to position [10, 0]
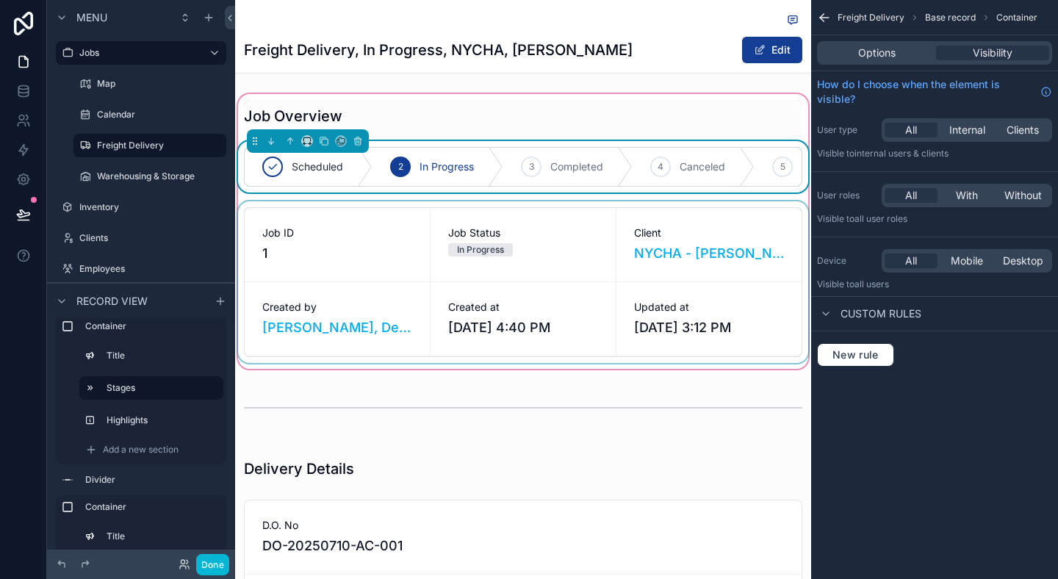
click at [588, 273] on div "scrollable content" at bounding box center [523, 282] width 576 height 162
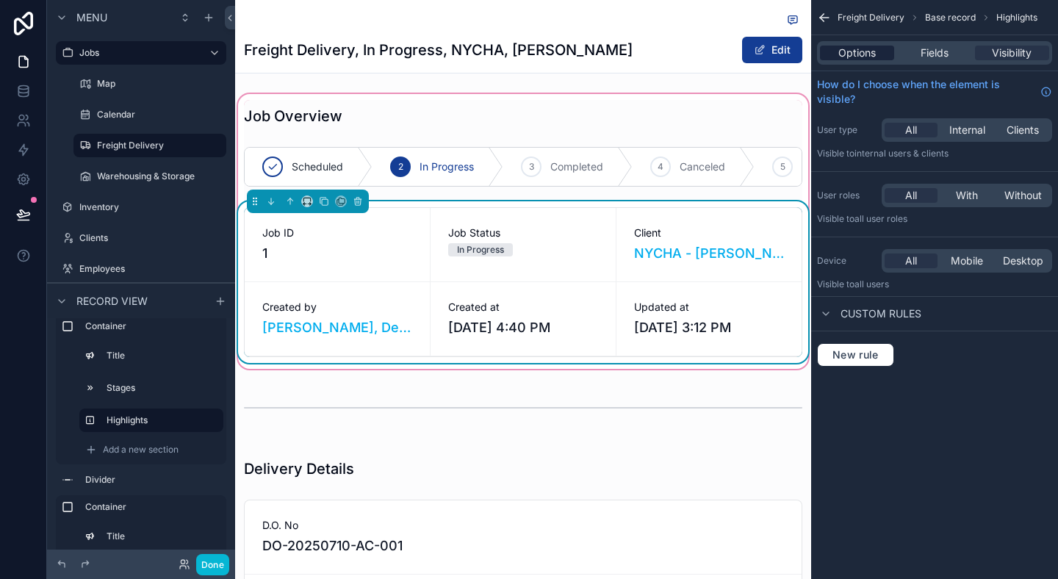
click at [863, 51] on span "Options" at bounding box center [856, 53] width 37 height 15
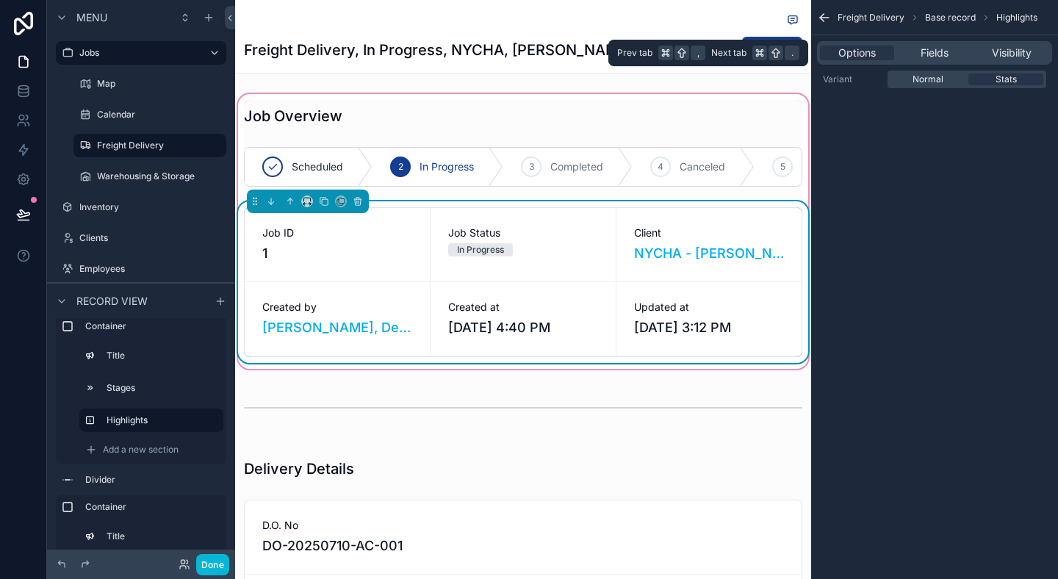
click at [924, 60] on div "Options Fields Visibility" at bounding box center [934, 53] width 235 height 24
click at [929, 48] on span "Fields" at bounding box center [934, 53] width 28 height 15
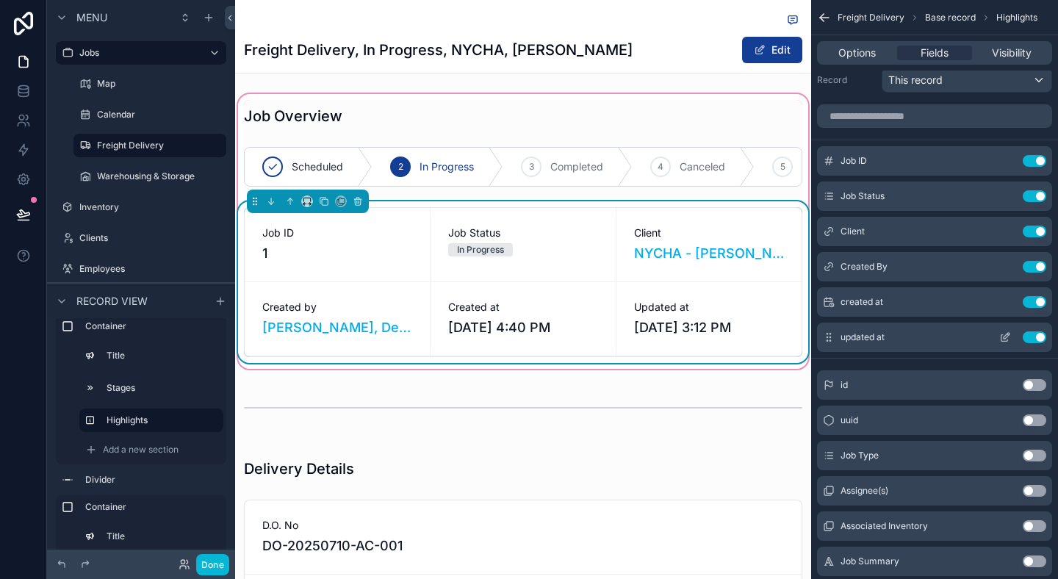
scroll to position [0, 0]
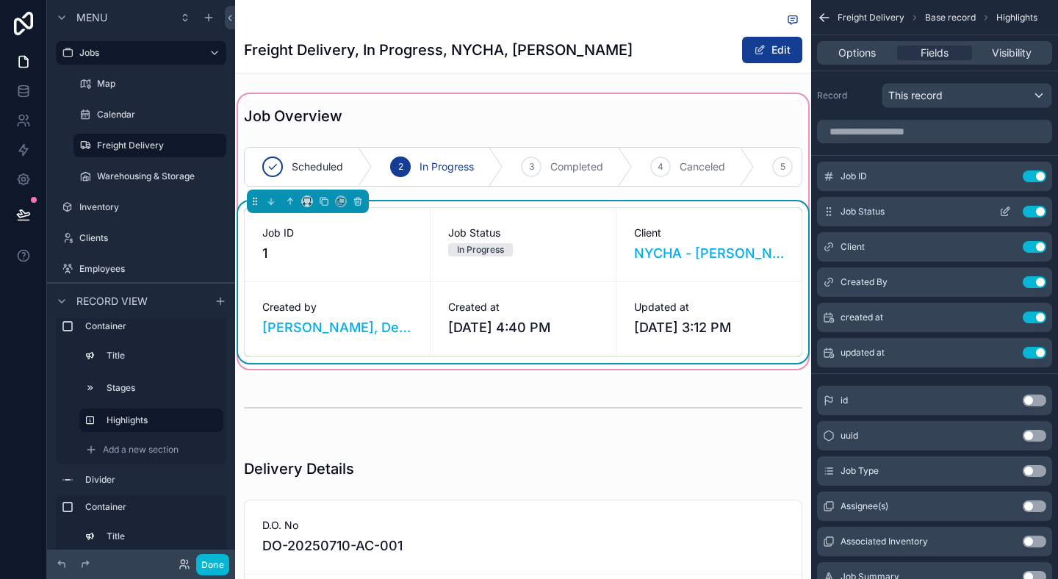
click at [1037, 208] on button "Use setting" at bounding box center [1035, 212] width 24 height 12
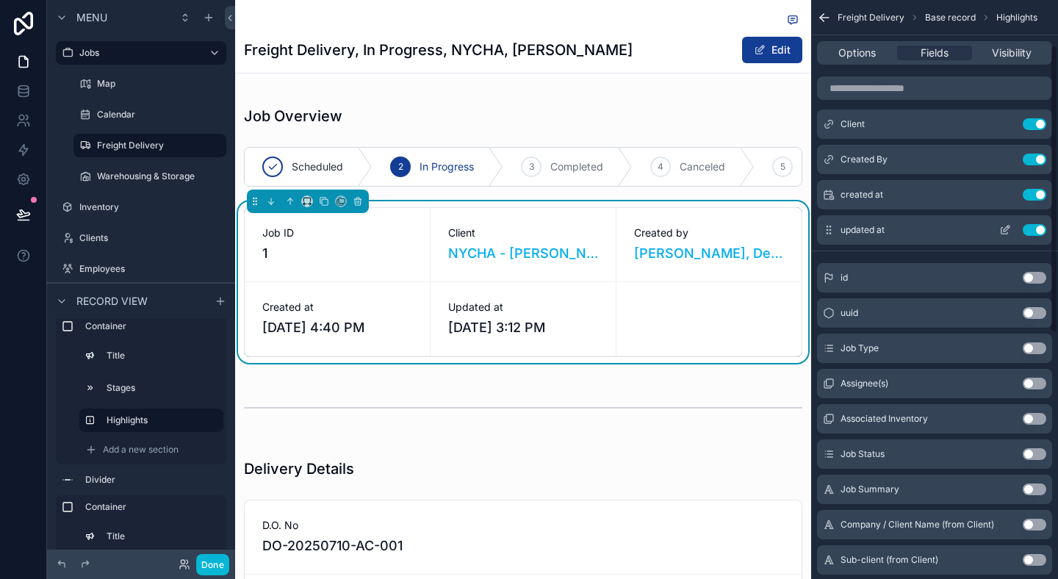
scroll to position [93, 0]
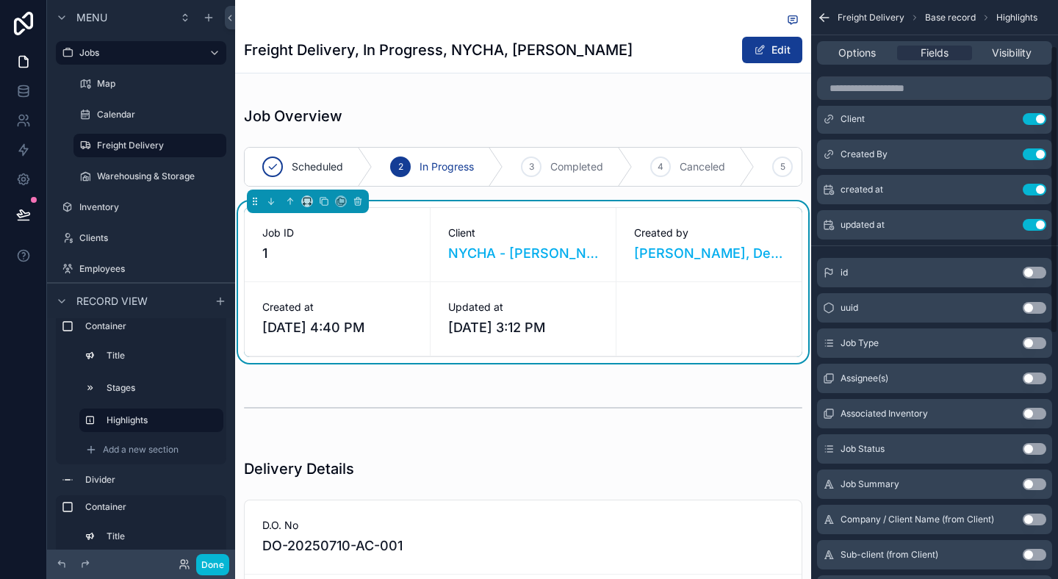
click at [1034, 379] on button "Use setting" at bounding box center [1035, 378] width 24 height 12
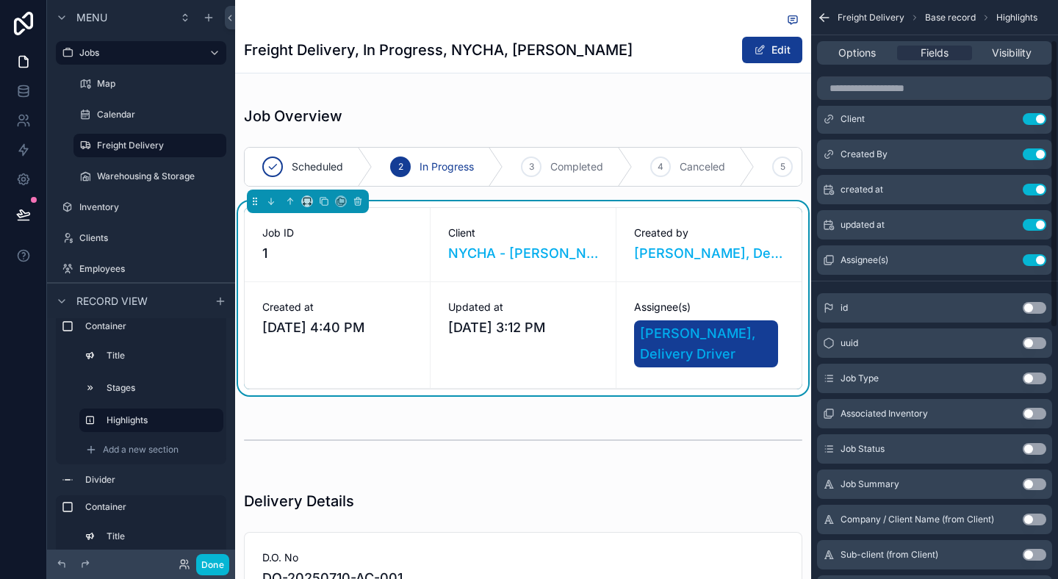
scroll to position [0, 0]
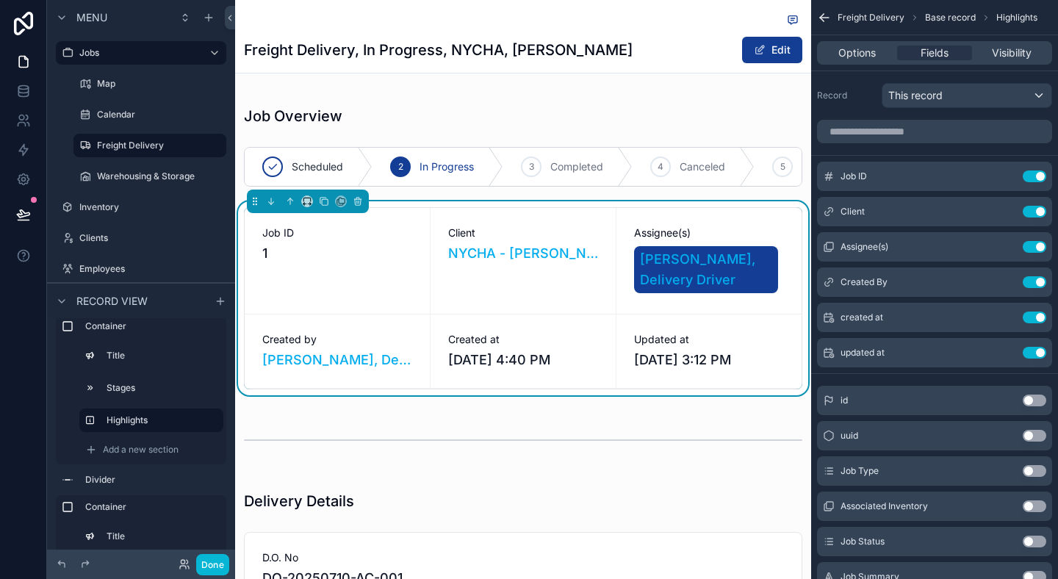
click at [718, 62] on div "Edit" at bounding box center [747, 50] width 110 height 28
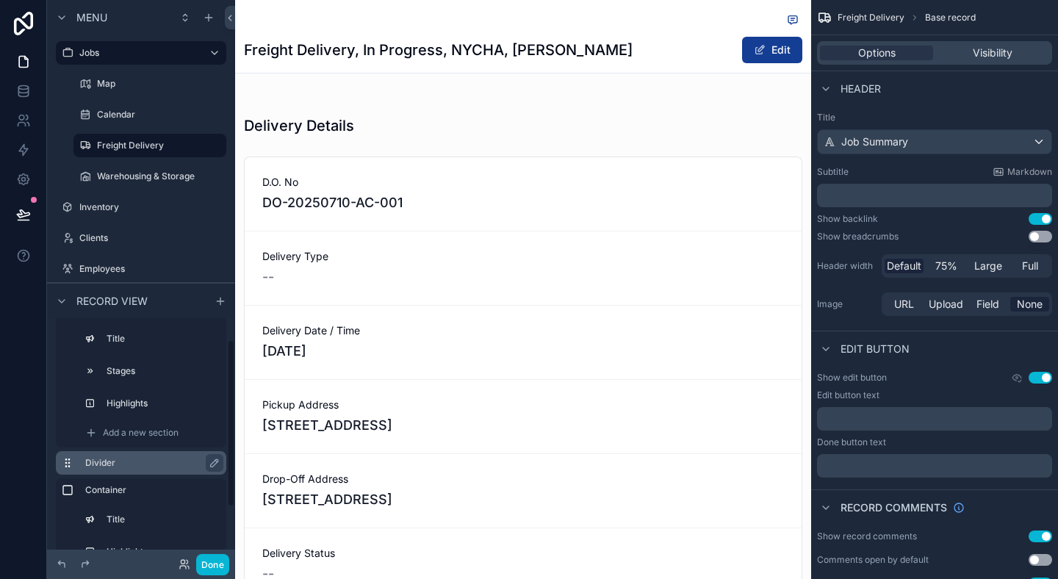
scroll to position [88, 0]
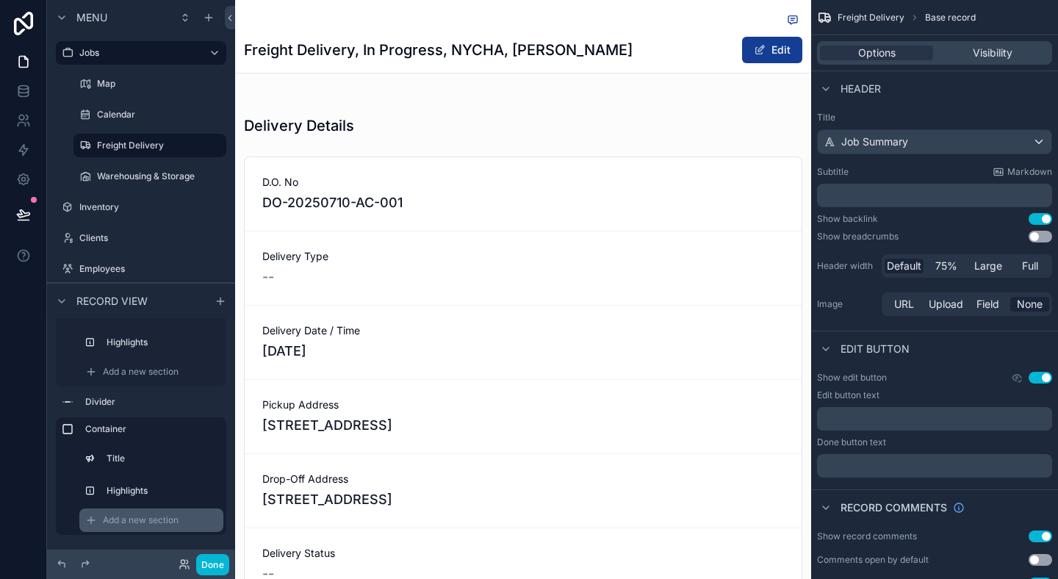
click at [121, 527] on div "Add a new section" at bounding box center [151, 520] width 144 height 24
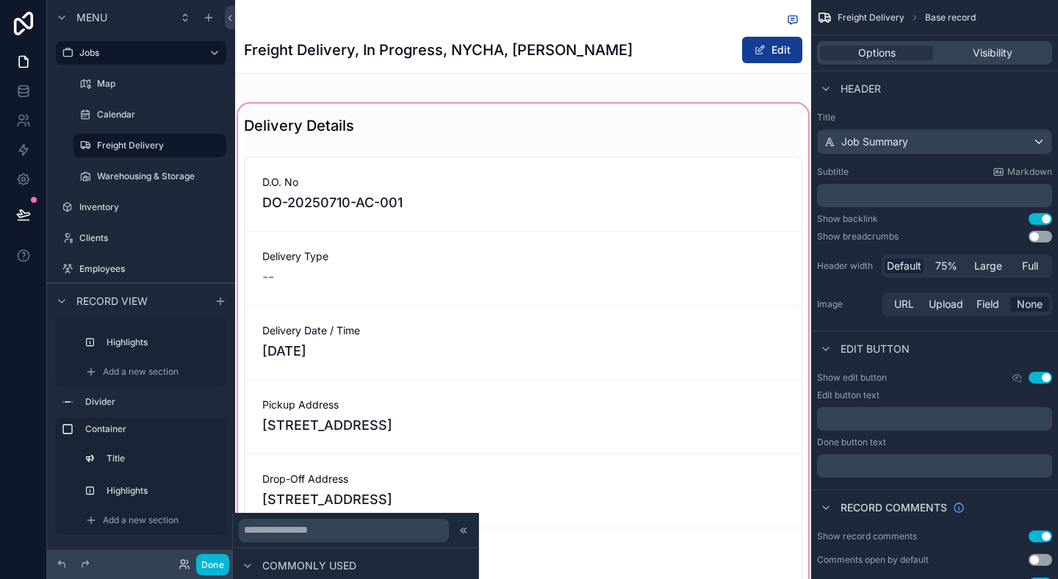
click at [334, 411] on div "scrollable content" at bounding box center [523, 551] width 576 height 901
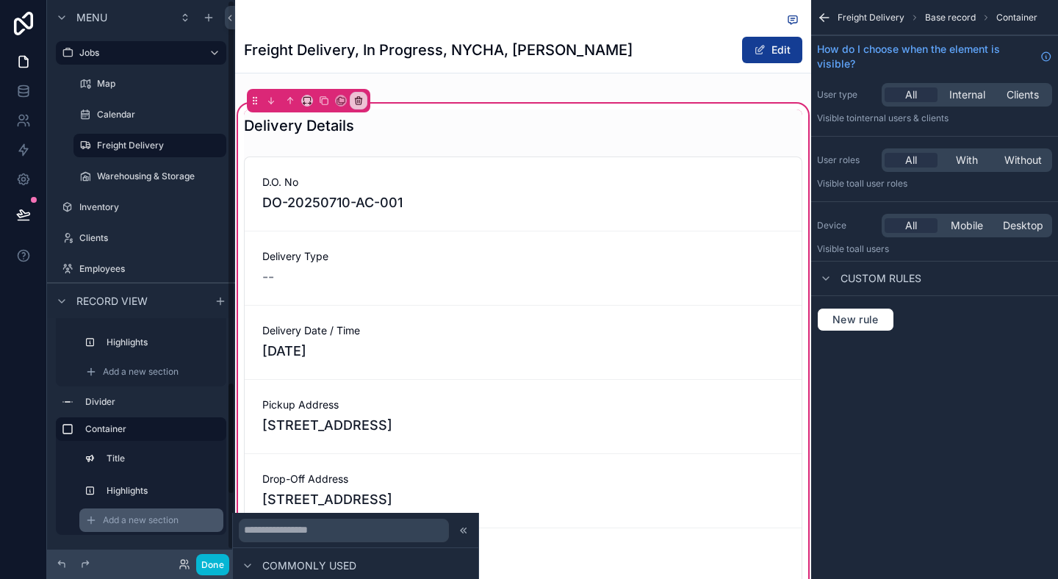
click at [135, 524] on span "Add a new section" at bounding box center [141, 520] width 76 height 12
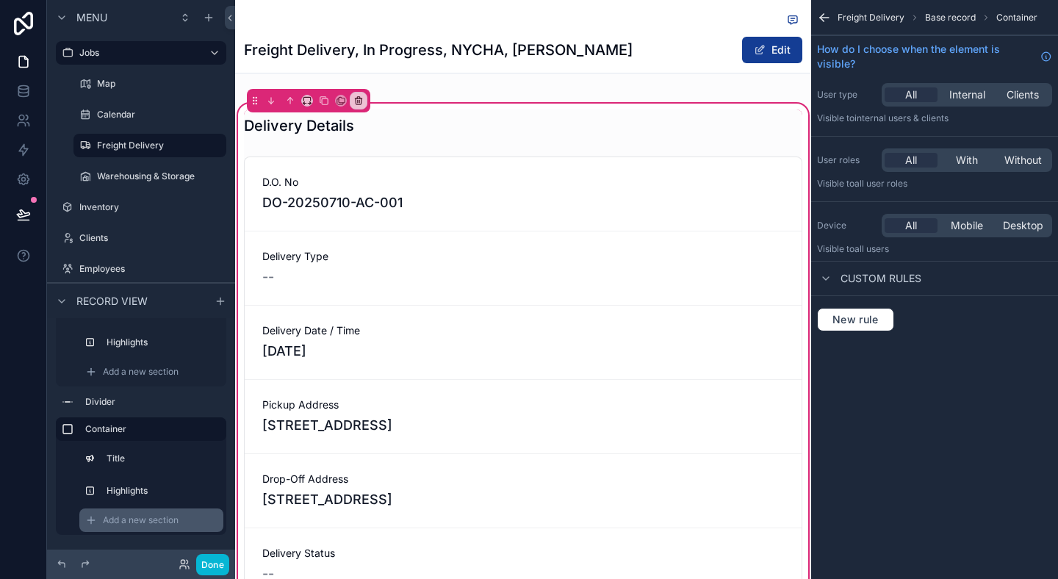
click at [135, 524] on span "Add a new section" at bounding box center [141, 520] width 76 height 12
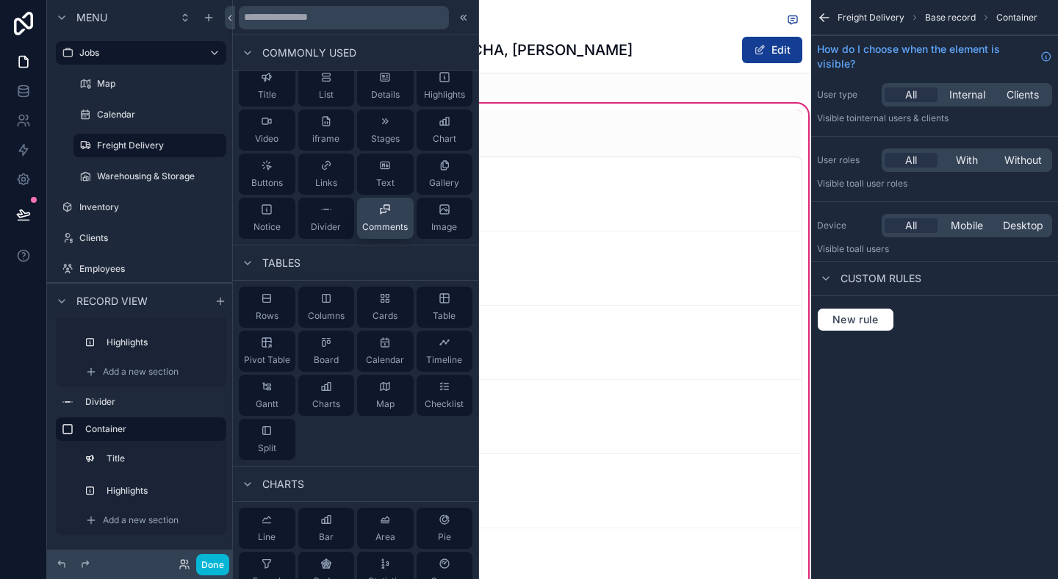
scroll to position [0, 0]
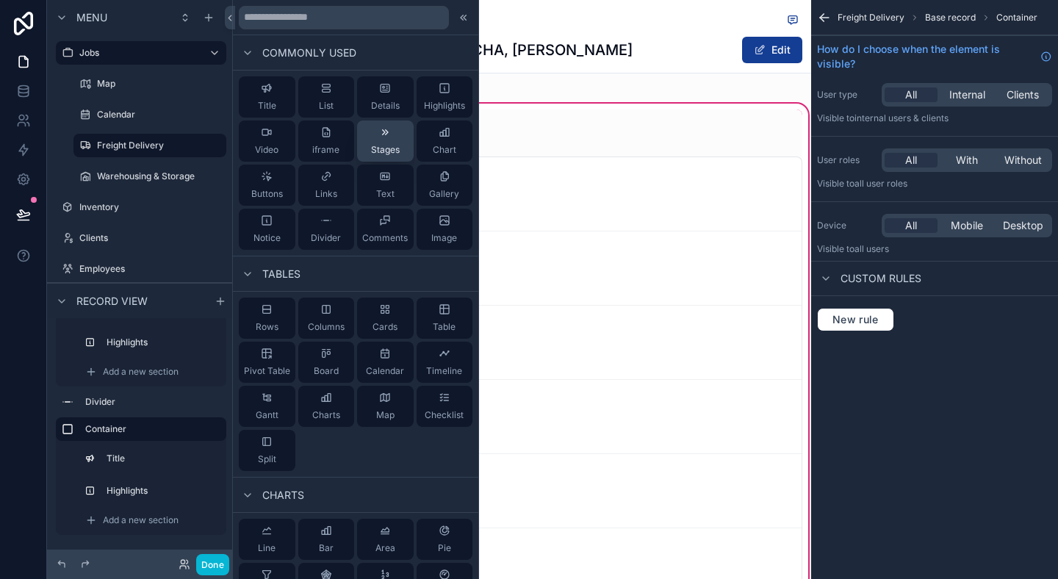
click at [375, 152] on span "Stages" at bounding box center [385, 150] width 29 height 12
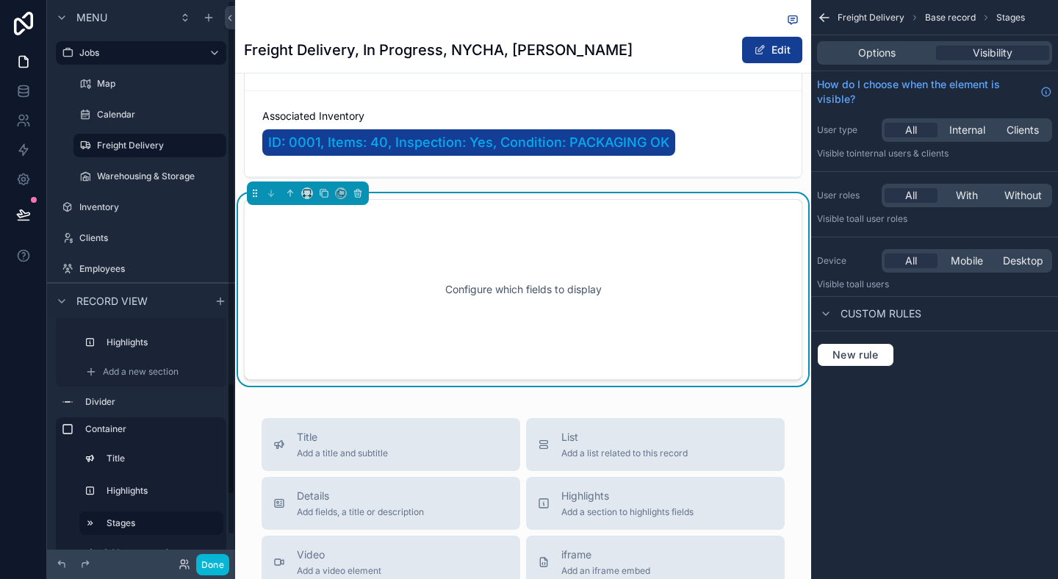
scroll to position [109, 0]
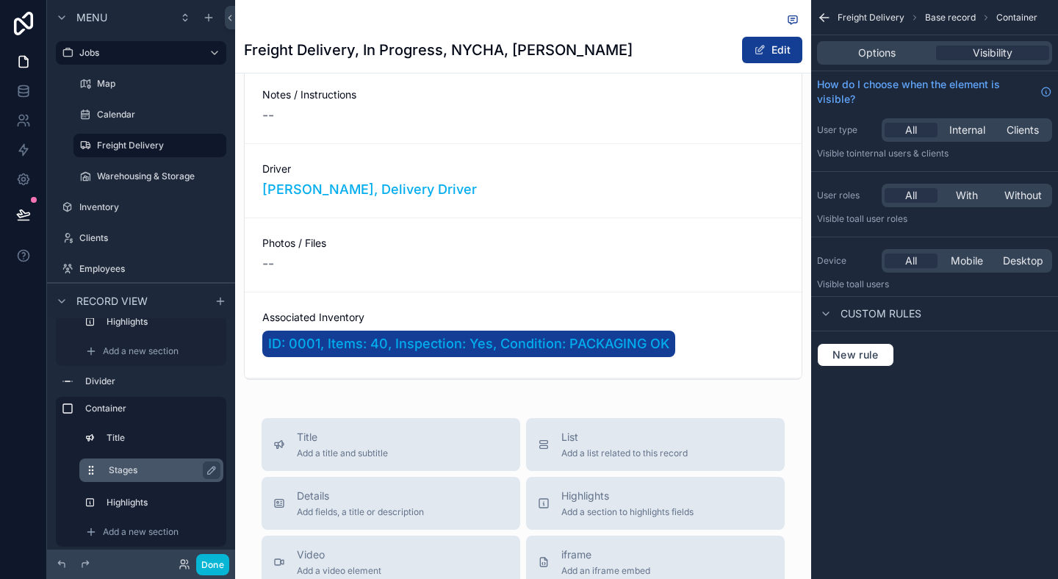
click at [149, 469] on label "Stages" at bounding box center [160, 470] width 103 height 12
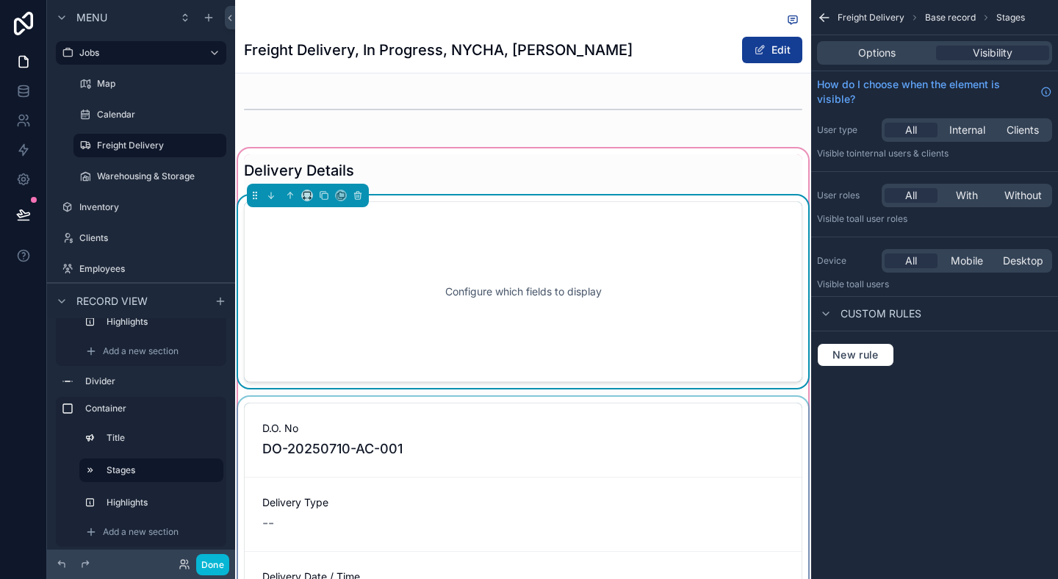
scroll to position [324, 0]
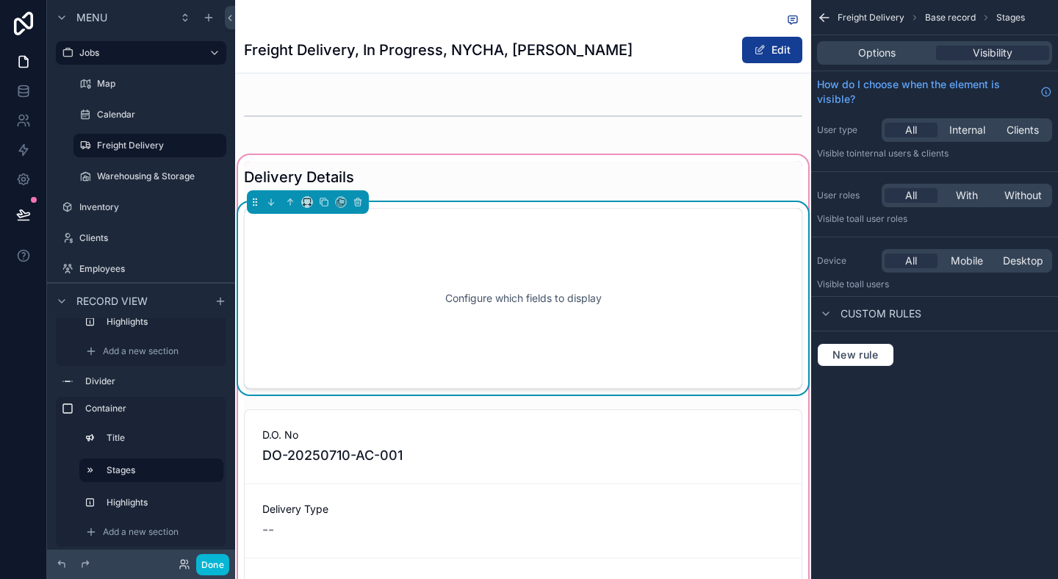
click at [409, 328] on div "Configure which fields to display" at bounding box center [523, 298] width 510 height 132
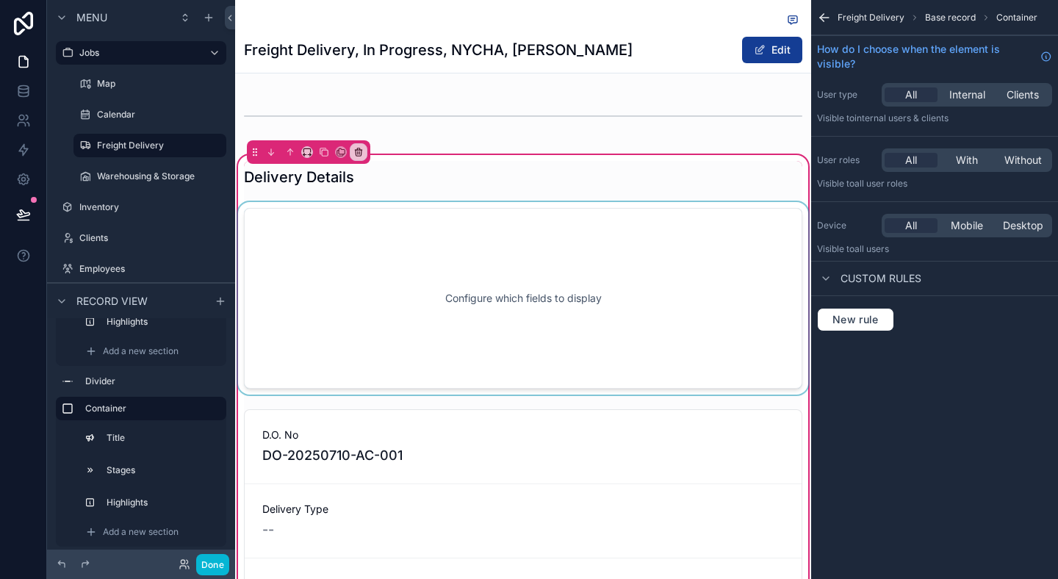
click at [677, 264] on div "scrollable content" at bounding box center [523, 298] width 576 height 192
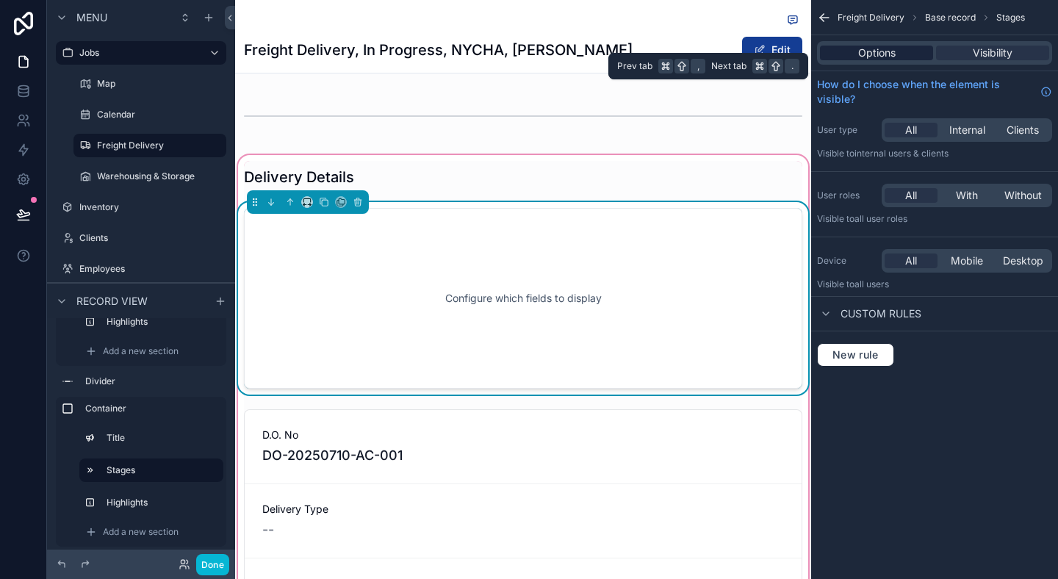
click at [872, 57] on span "Options" at bounding box center [876, 53] width 37 height 15
drag, startPoint x: 871, startPoint y: 57, endPoint x: 897, endPoint y: 68, distance: 28.7
click at [871, 57] on span "Options" at bounding box center [876, 53] width 37 height 15
click at [864, 50] on span "Options" at bounding box center [876, 53] width 37 height 15
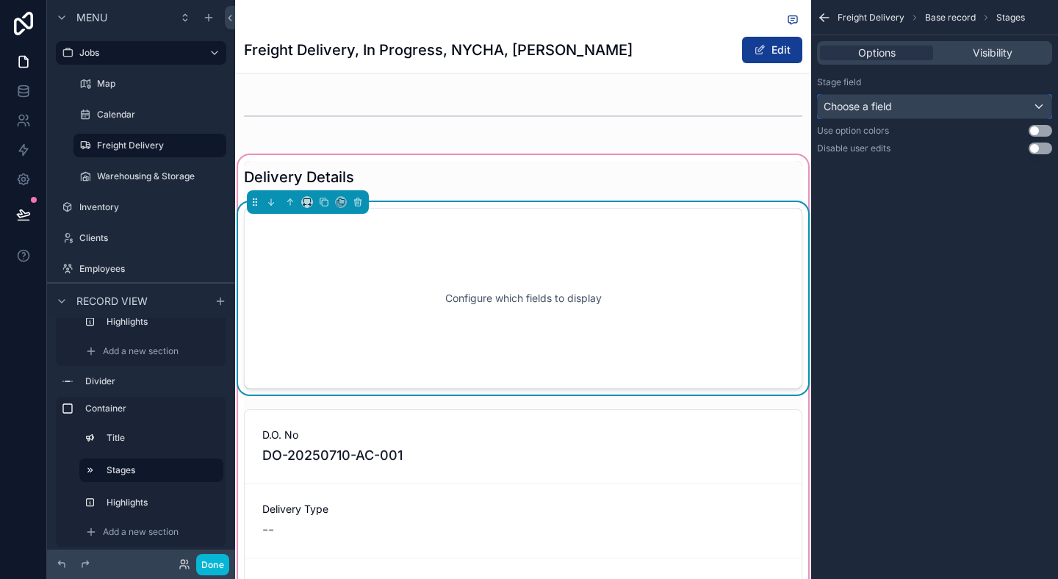
click at [993, 109] on div "Choose a field" at bounding box center [935, 107] width 234 height 24
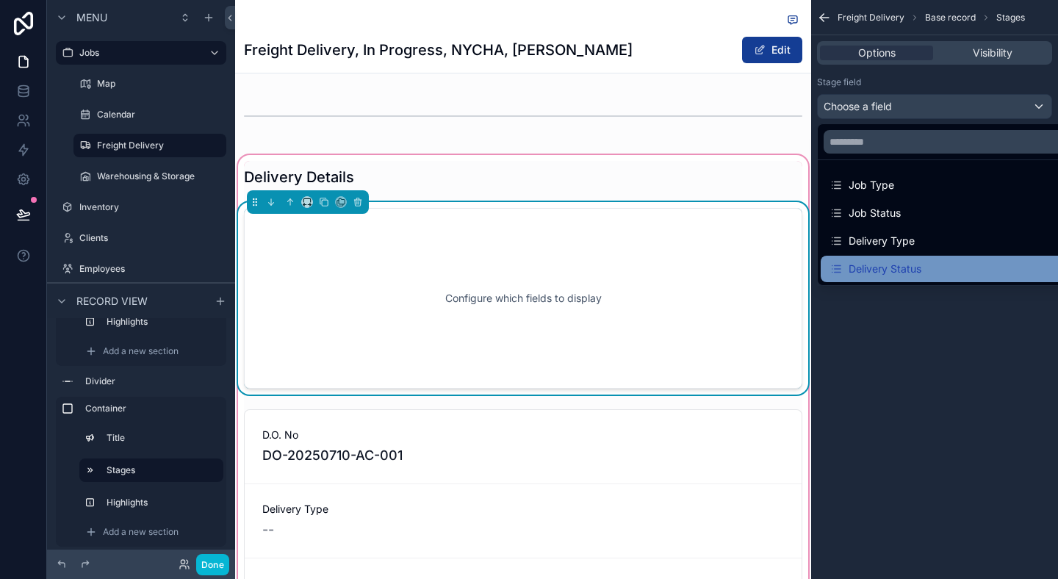
click at [895, 263] on div "Delivery Status" at bounding box center [875, 269] width 92 height 18
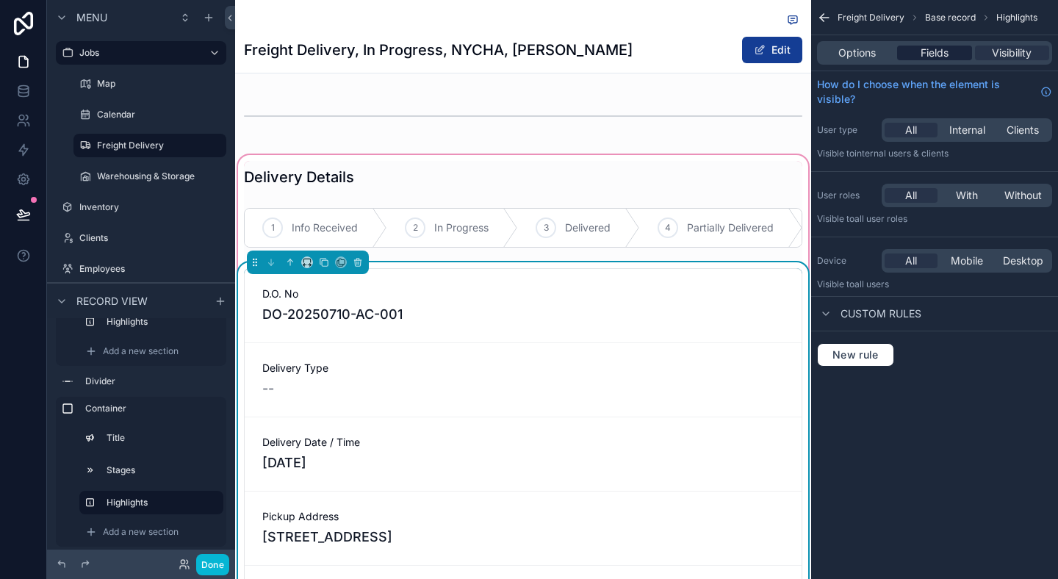
click at [943, 56] on span "Fields" at bounding box center [934, 53] width 28 height 15
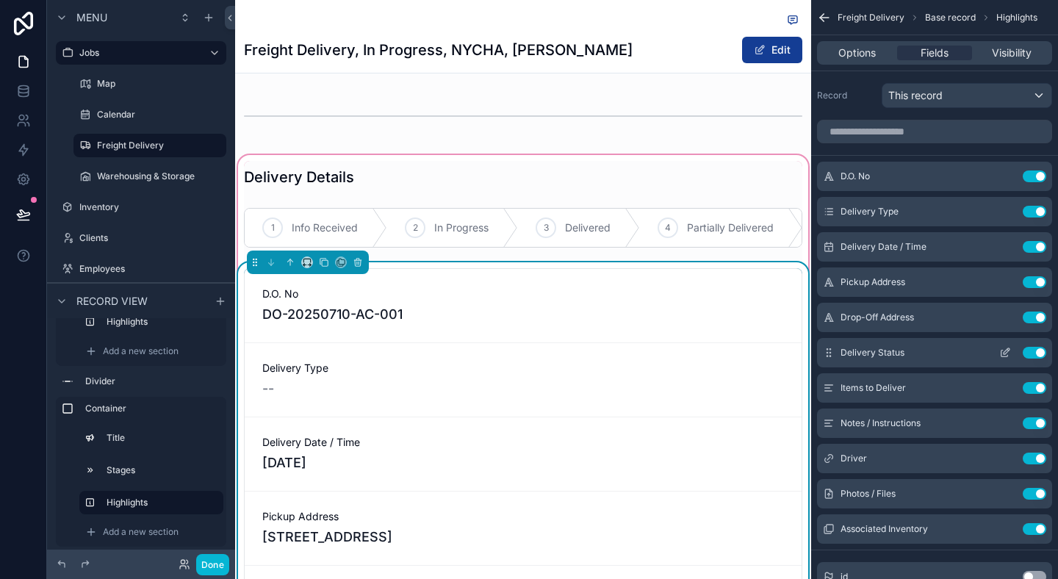
click at [1036, 348] on button "Use setting" at bounding box center [1035, 353] width 24 height 12
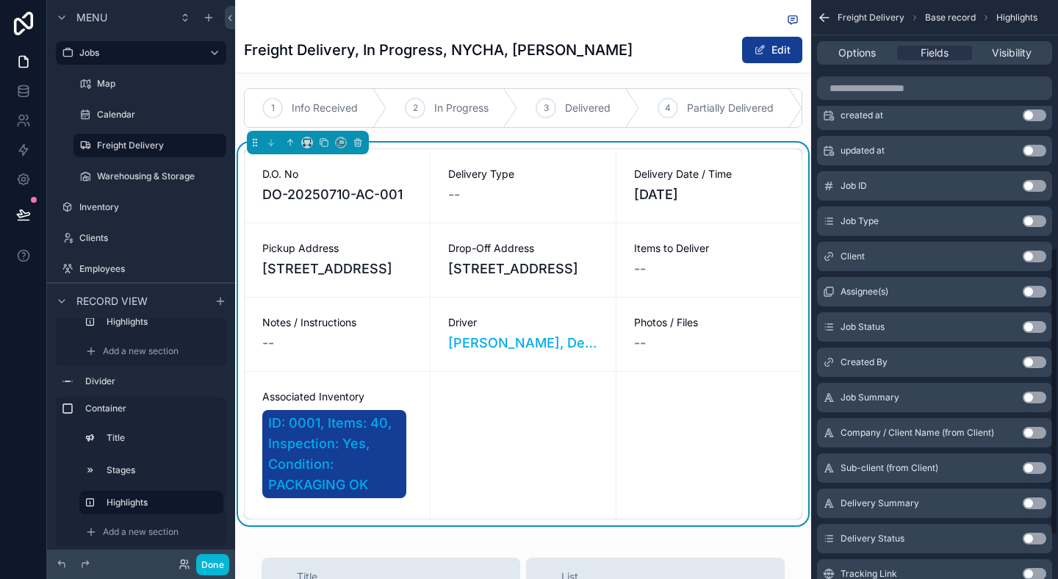
scroll to position [571, 0]
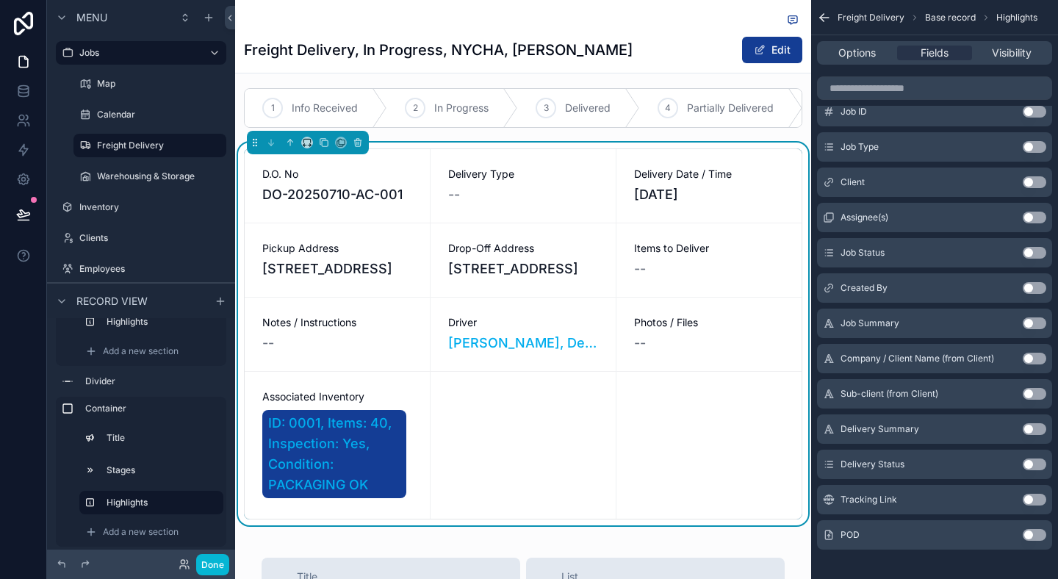
click at [1035, 465] on button "Use setting" at bounding box center [1035, 464] width 24 height 12
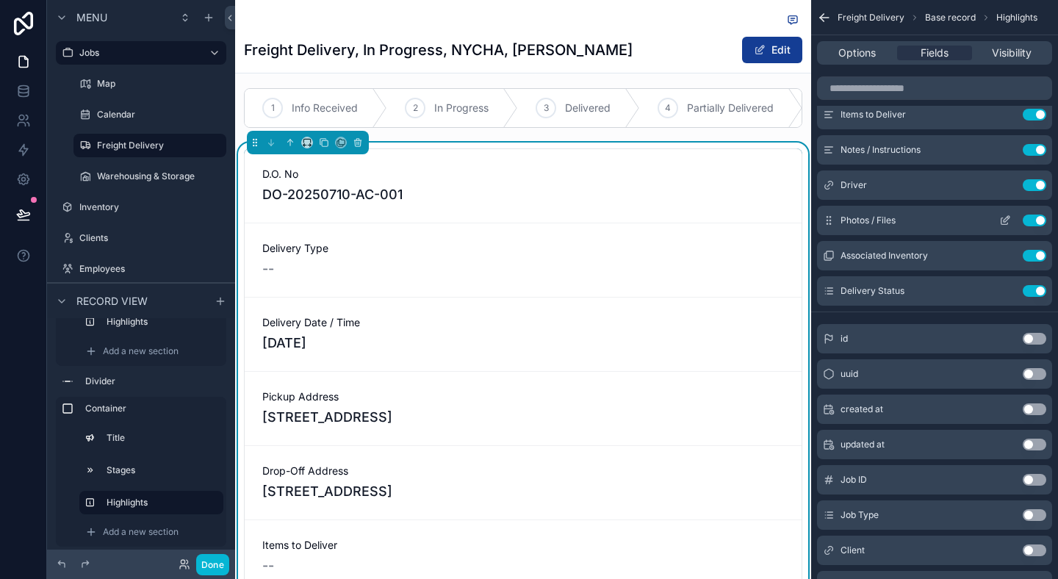
scroll to position [0, 0]
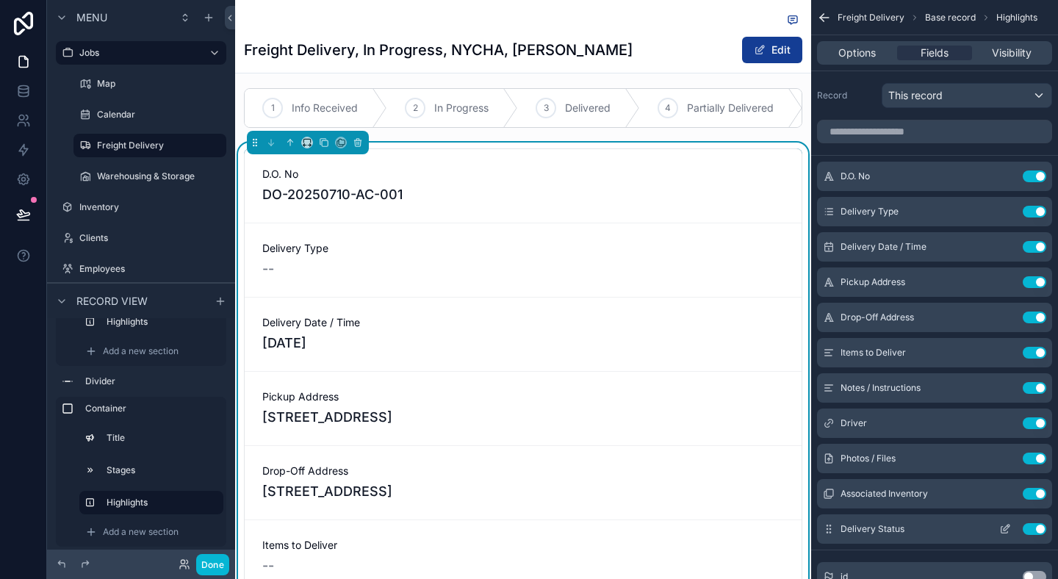
click at [1009, 526] on icon "scrollable content" at bounding box center [1007, 528] width 6 height 6
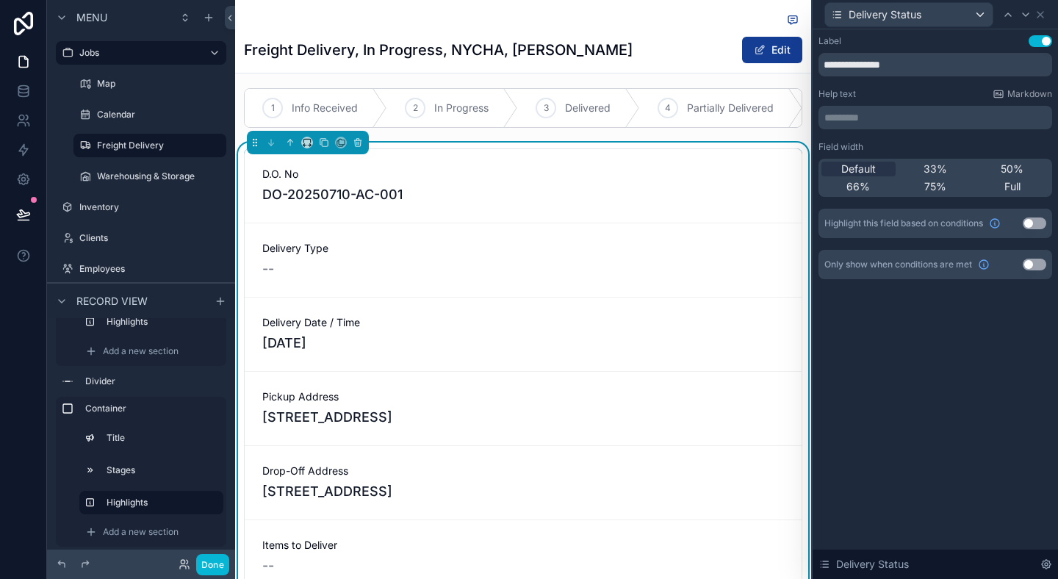
click at [1028, 260] on button "Use setting" at bounding box center [1035, 265] width 24 height 12
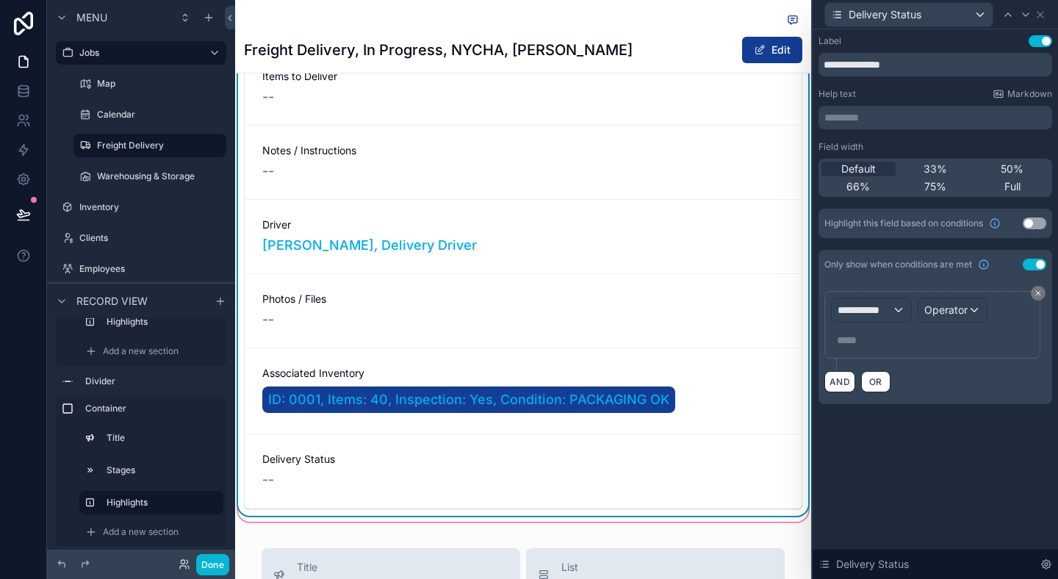
scroll to position [912, 0]
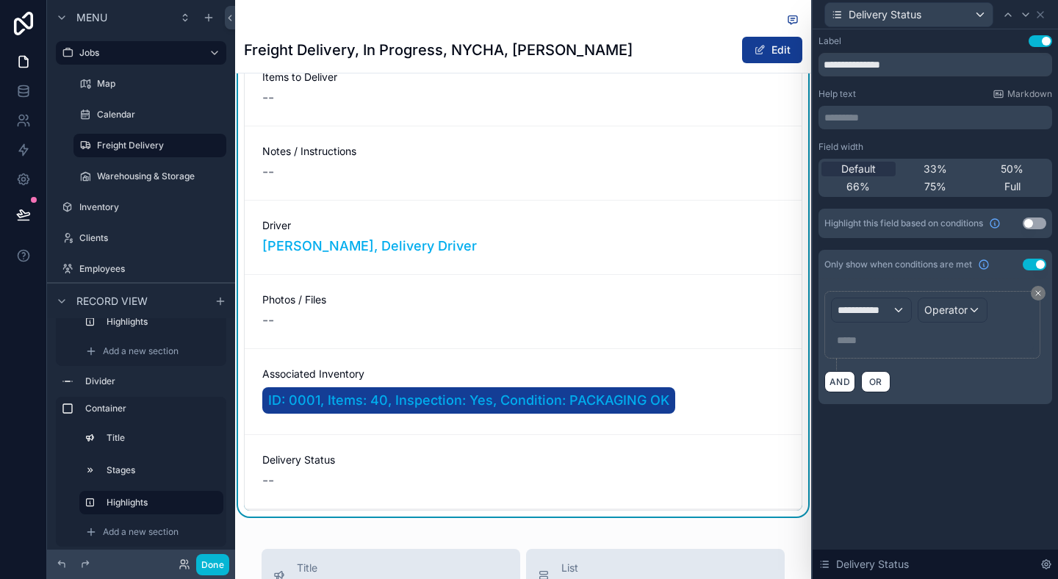
click at [1037, 264] on button "Use setting" at bounding box center [1035, 265] width 24 height 12
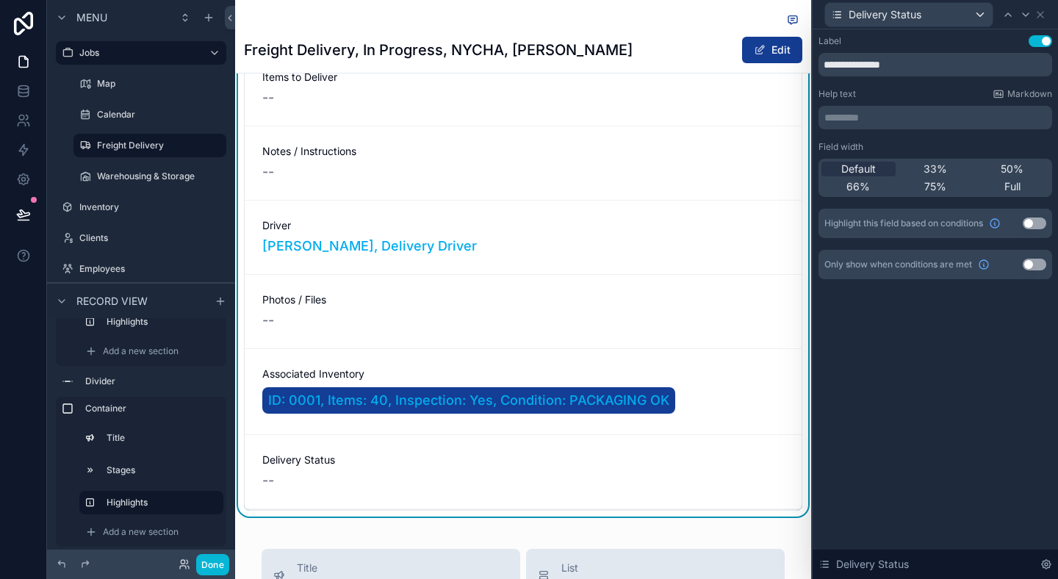
click at [1042, 41] on button "Use setting" at bounding box center [1040, 41] width 24 height 12
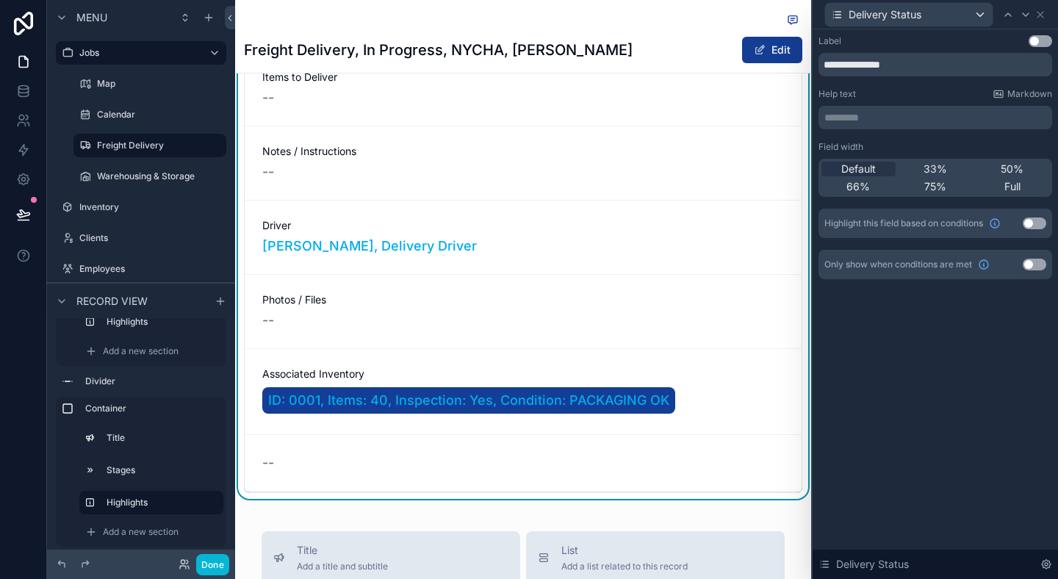
click at [1038, 39] on button "Use setting" at bounding box center [1040, 41] width 24 height 12
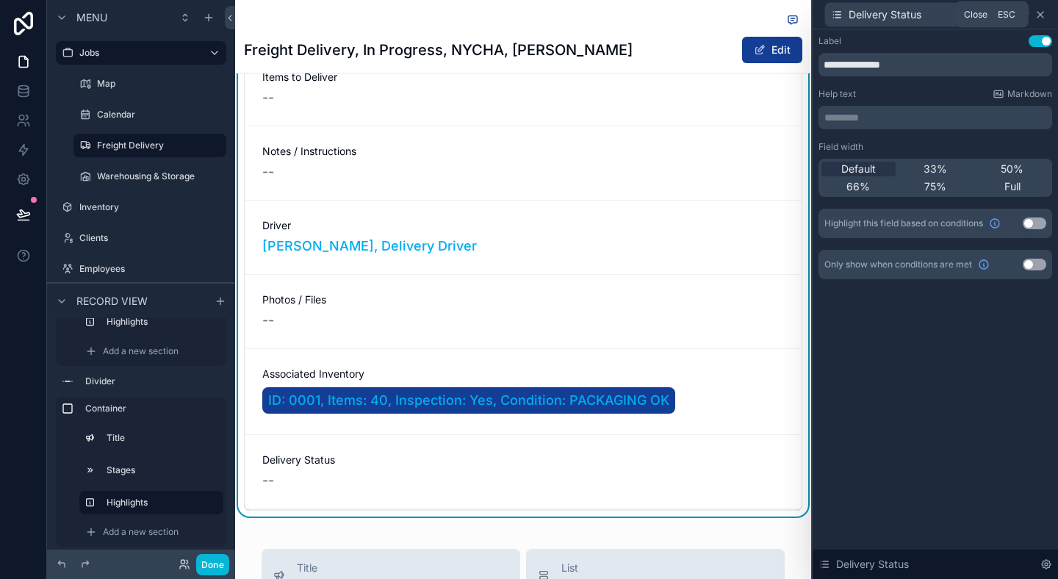
click at [1041, 18] on icon at bounding box center [1040, 15] width 12 height 12
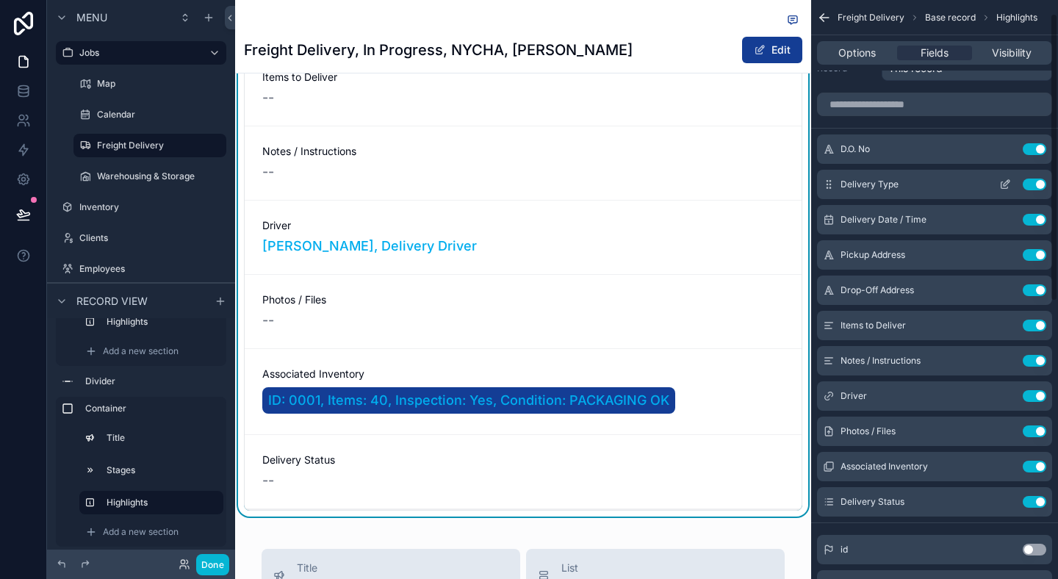
scroll to position [33, 0]
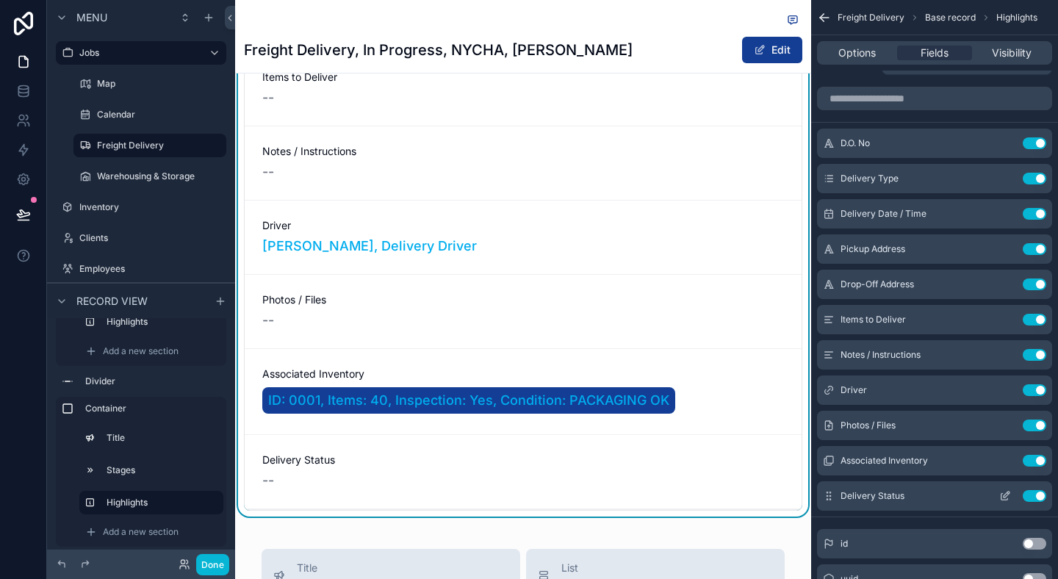
click at [1029, 493] on button "Use setting" at bounding box center [1035, 496] width 24 height 12
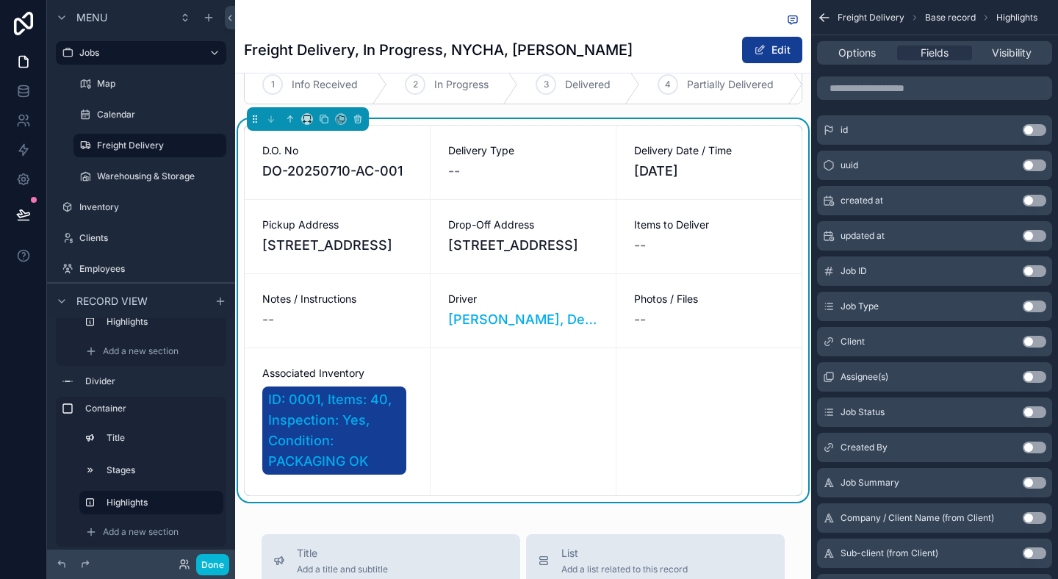
scroll to position [480, 0]
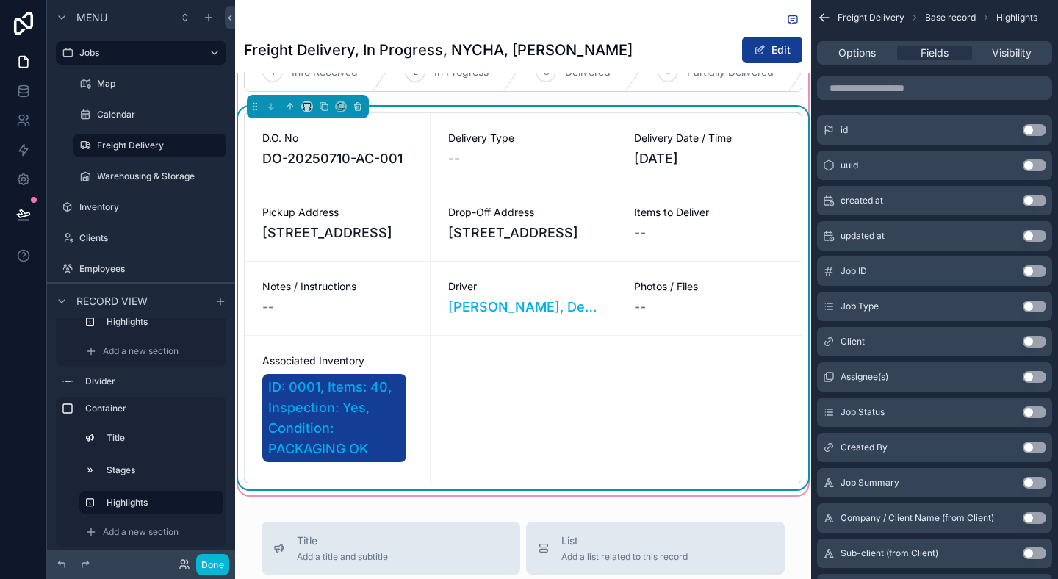
click at [674, 396] on div "scrollable content" at bounding box center [708, 409] width 185 height 147
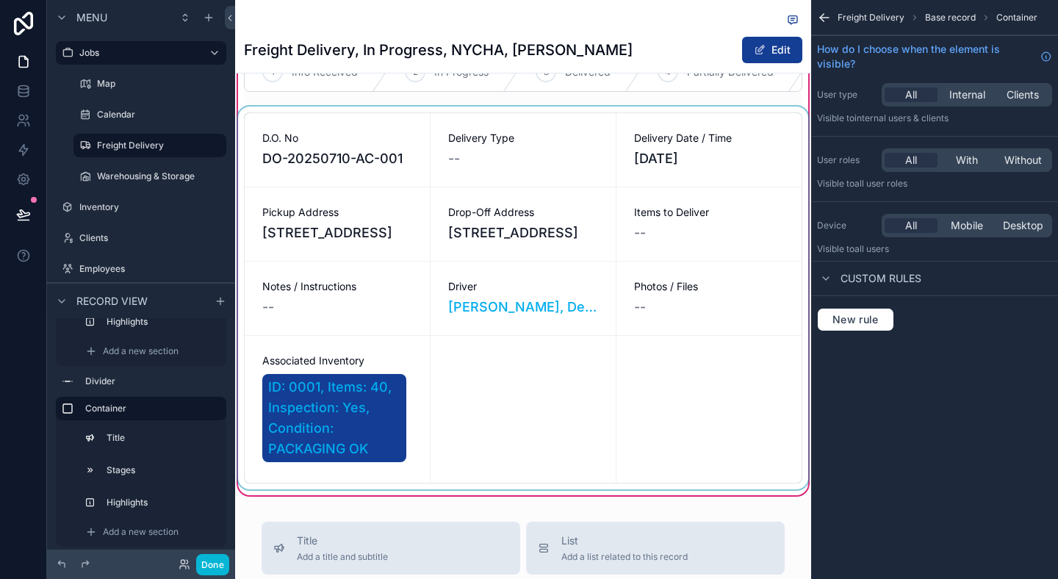
scroll to position [0, 0]
click at [628, 254] on div "scrollable content" at bounding box center [523, 298] width 576 height 383
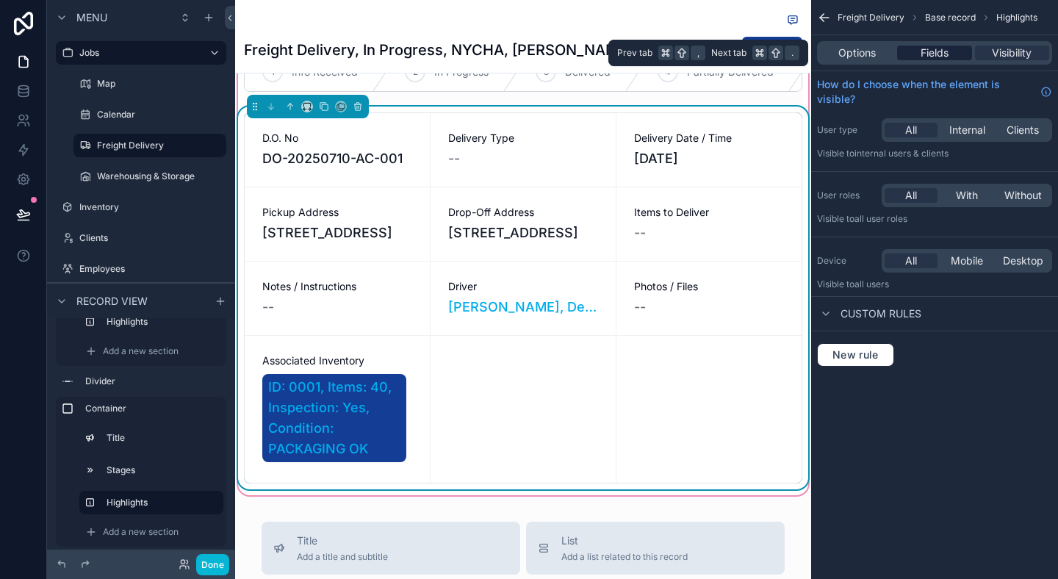
click at [945, 46] on span "Fields" at bounding box center [934, 53] width 28 height 15
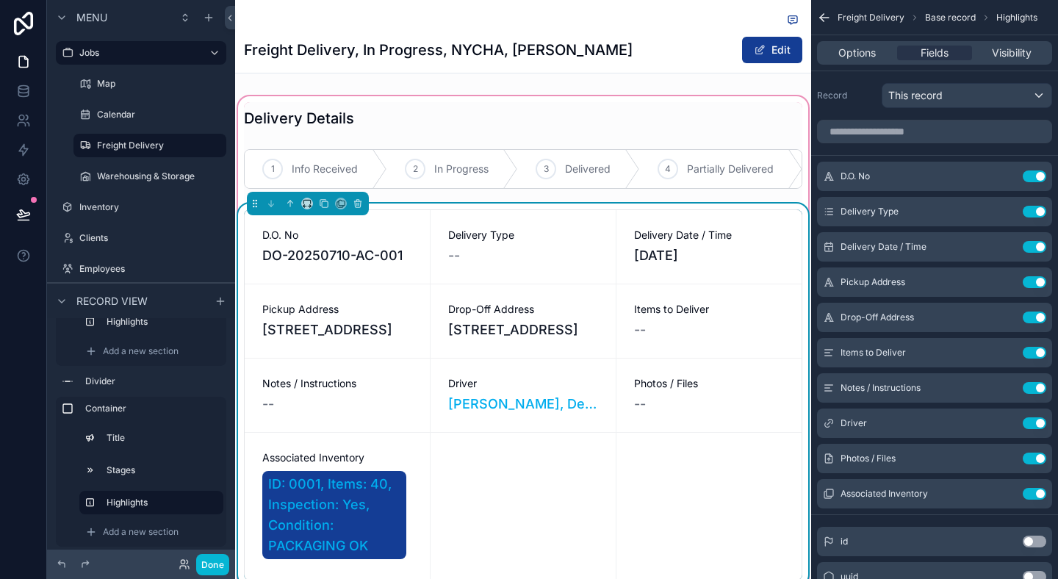
scroll to position [382, 0]
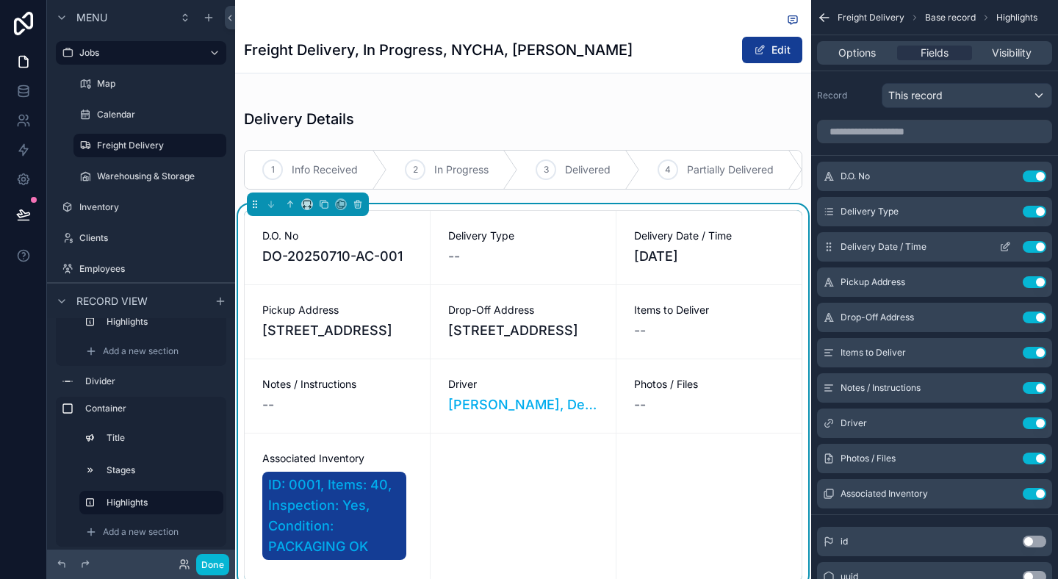
click at [965, 251] on div "Delivery Date / Time Use setting" at bounding box center [934, 246] width 235 height 29
click at [933, 273] on div "Pickup Address Use setting" at bounding box center [934, 281] width 235 height 29
click at [940, 373] on div "Notes / Instructions Use setting" at bounding box center [934, 387] width 235 height 29
click at [940, 372] on div "D.O. No Use setting Delivery Type Use setting Delivery Date / Time Use setting …" at bounding box center [934, 335] width 247 height 347
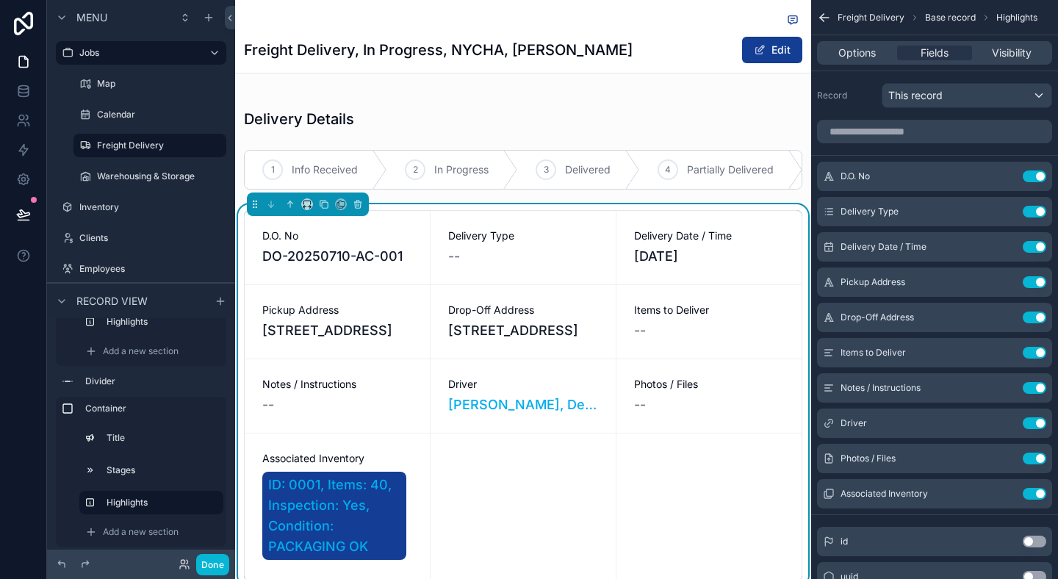
click at [940, 372] on div "D.O. No Use setting Delivery Type Use setting Delivery Date / Time Use setting …" at bounding box center [934, 335] width 247 height 347
click at [1037, 461] on button "Use setting" at bounding box center [1035, 459] width 24 height 12
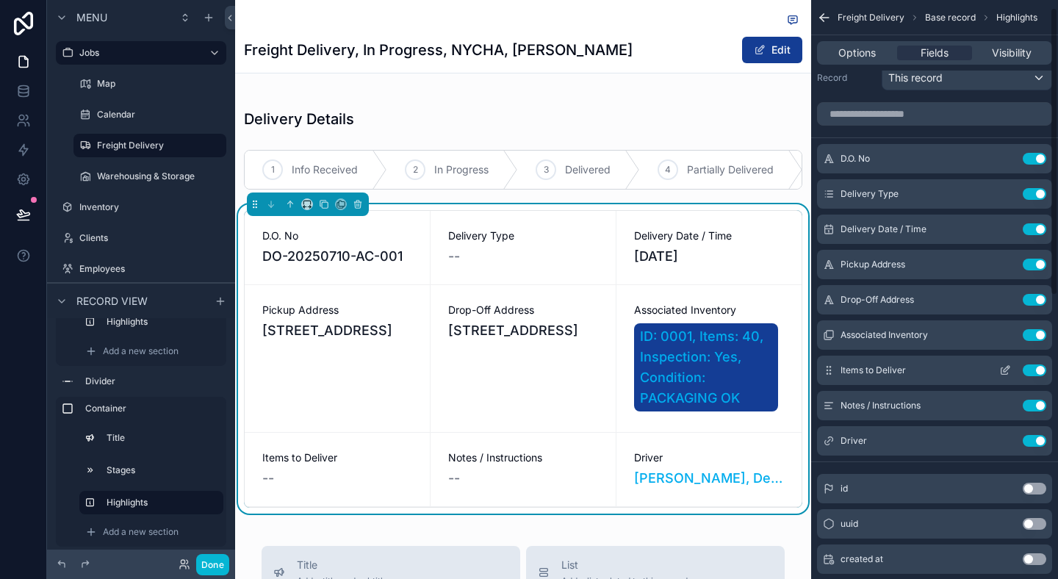
scroll to position [16, 0]
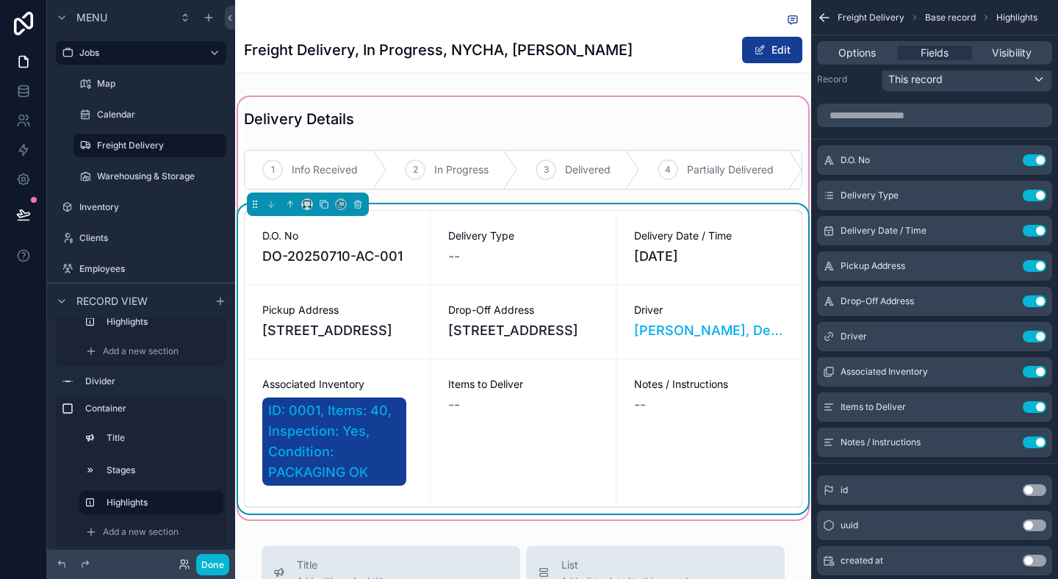
click at [729, 392] on span "Notes / Instructions" at bounding box center [709, 384] width 150 height 15
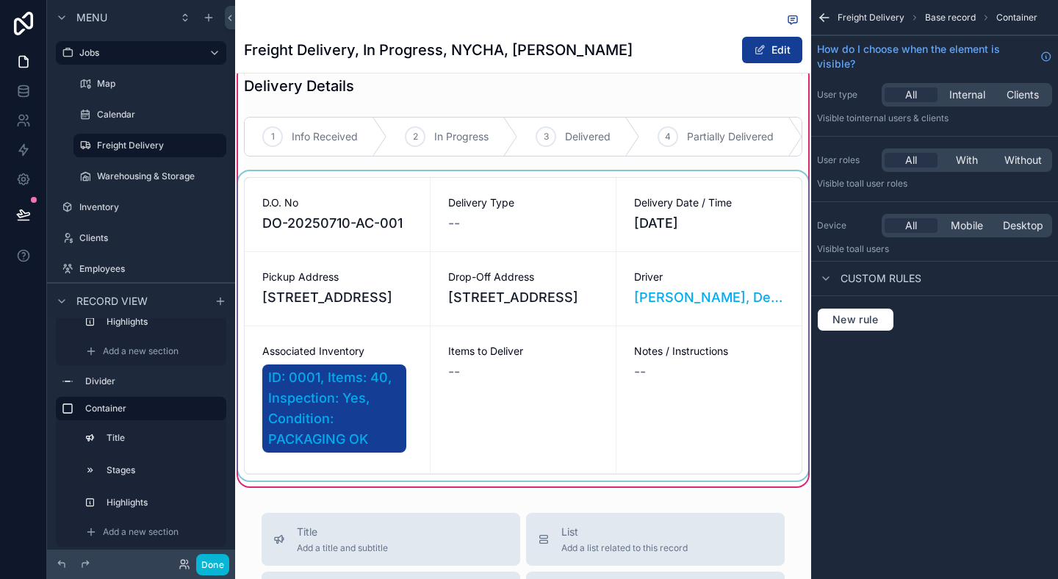
scroll to position [421, 0]
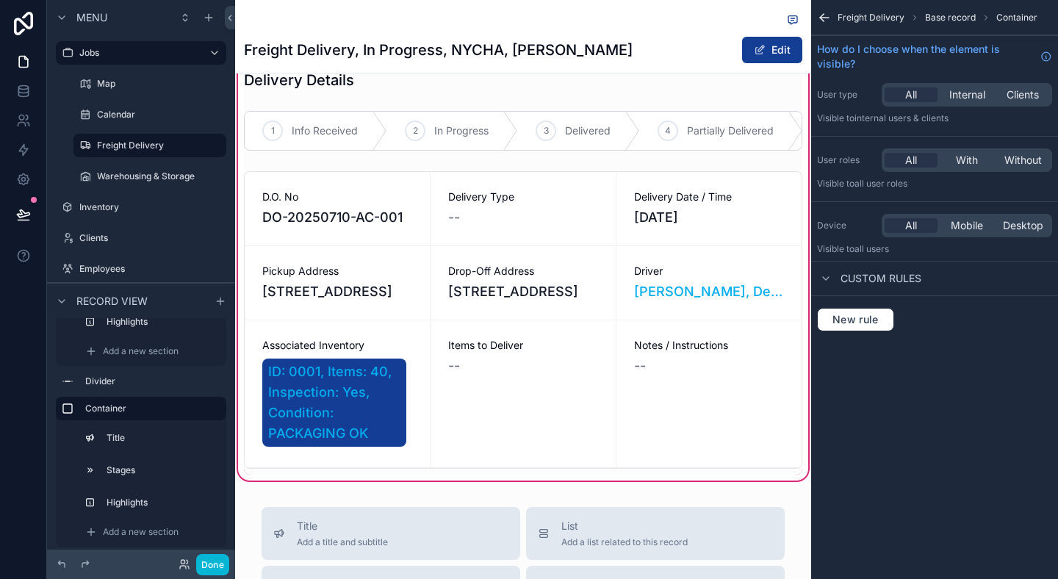
click at [916, 432] on div "Freight Delivery Base record Container How do I choose when the element is visi…" at bounding box center [934, 289] width 247 height 579
drag, startPoint x: 350, startPoint y: 366, endPoint x: 890, endPoint y: 439, distance: 545.6
click at [350, 366] on div "scrollable content" at bounding box center [523, 319] width 576 height 309
click at [758, 441] on div "Notes / Instructions --" at bounding box center [708, 393] width 185 height 147
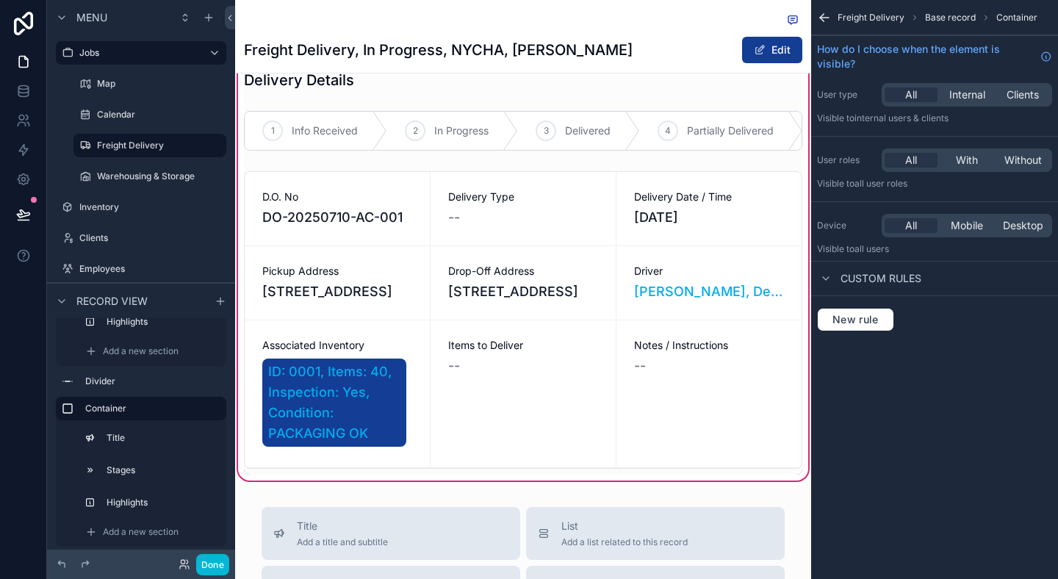
click at [890, 439] on div "Freight Delivery Base record Container How do I choose when the element is visi…" at bounding box center [934, 289] width 247 height 579
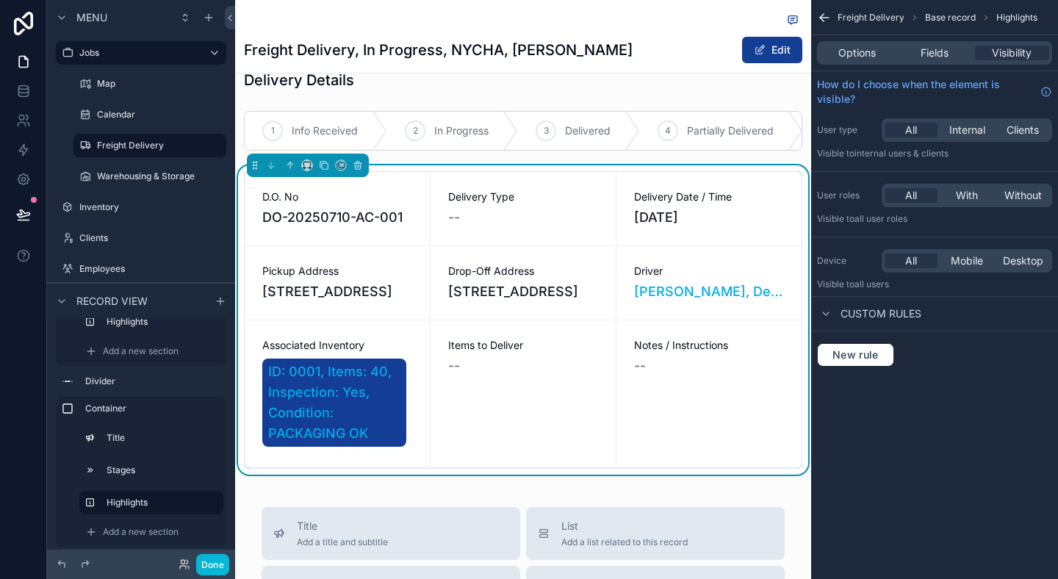
click at [473, 353] on span "Items to Deliver" at bounding box center [523, 345] width 150 height 15
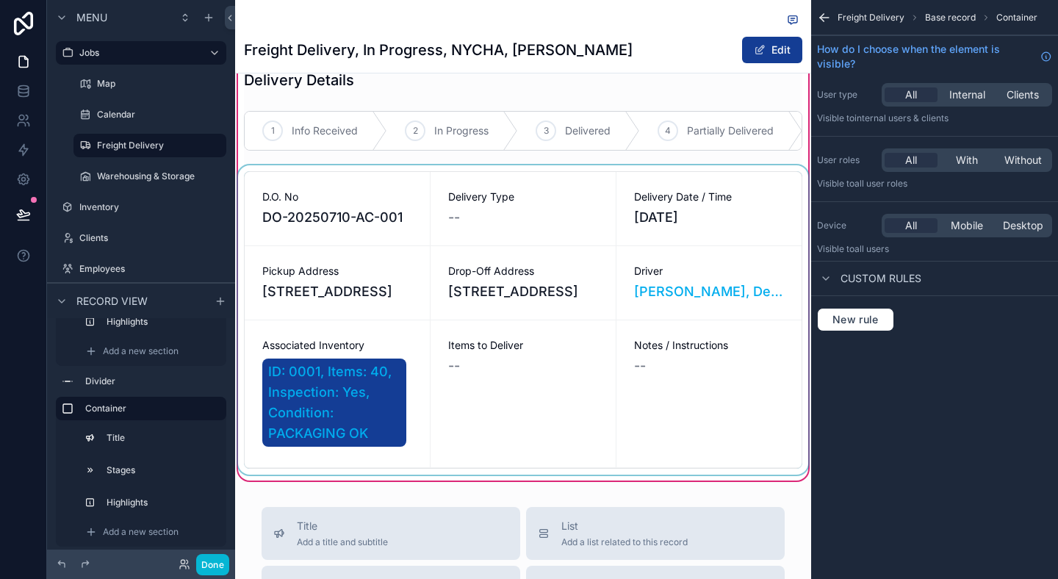
click at [308, 369] on div "scrollable content" at bounding box center [523, 319] width 576 height 309
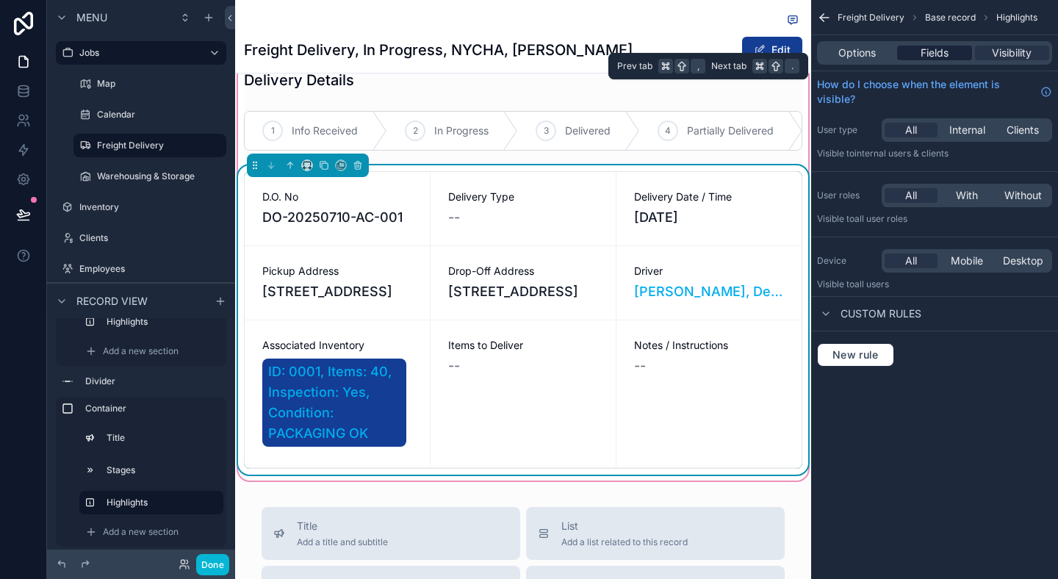
click at [911, 48] on div "Fields" at bounding box center [934, 53] width 74 height 15
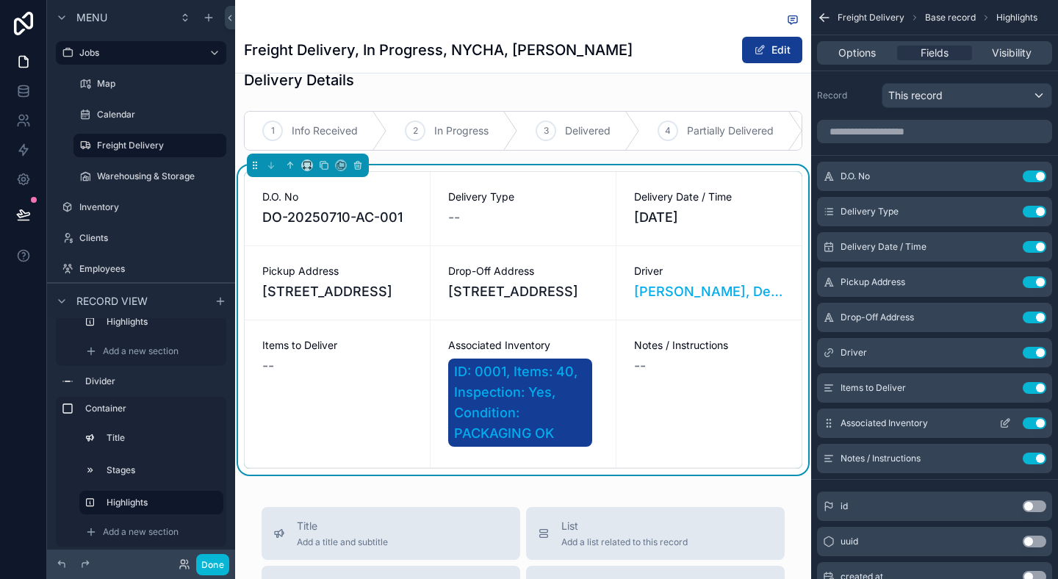
click at [895, 425] on span "Associated Inventory" at bounding box center [883, 423] width 87 height 12
click at [1010, 420] on icon "scrollable content" at bounding box center [1005, 423] width 12 height 12
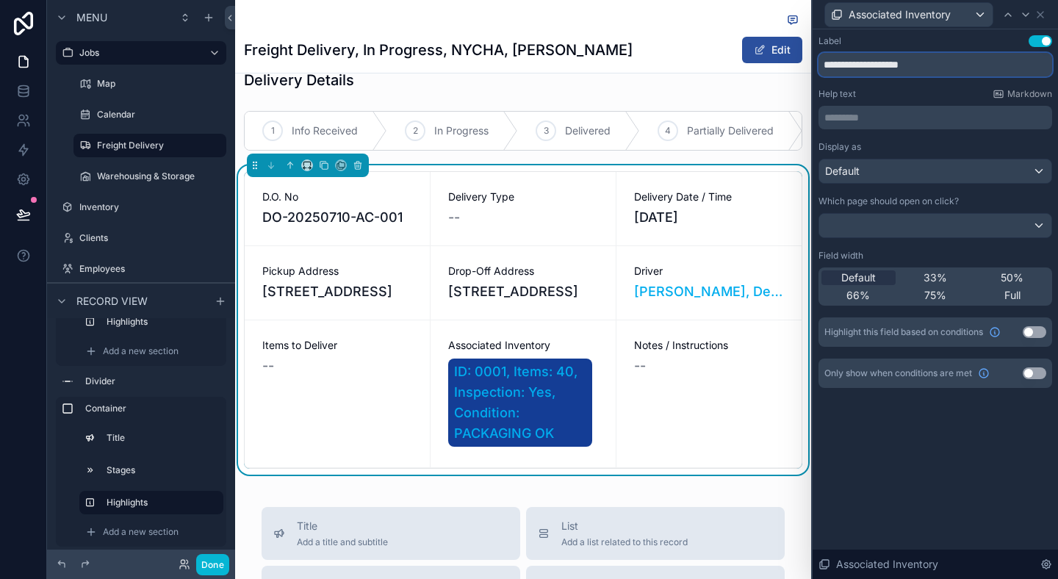
drag, startPoint x: 879, startPoint y: 63, endPoint x: 791, endPoint y: 60, distance: 87.5
click at [791, 60] on div "**********" at bounding box center [529, 289] width 1058 height 579
type input "*********"
click at [707, 320] on div "Driver John Smith, Delivery Driver" at bounding box center [708, 282] width 185 height 73
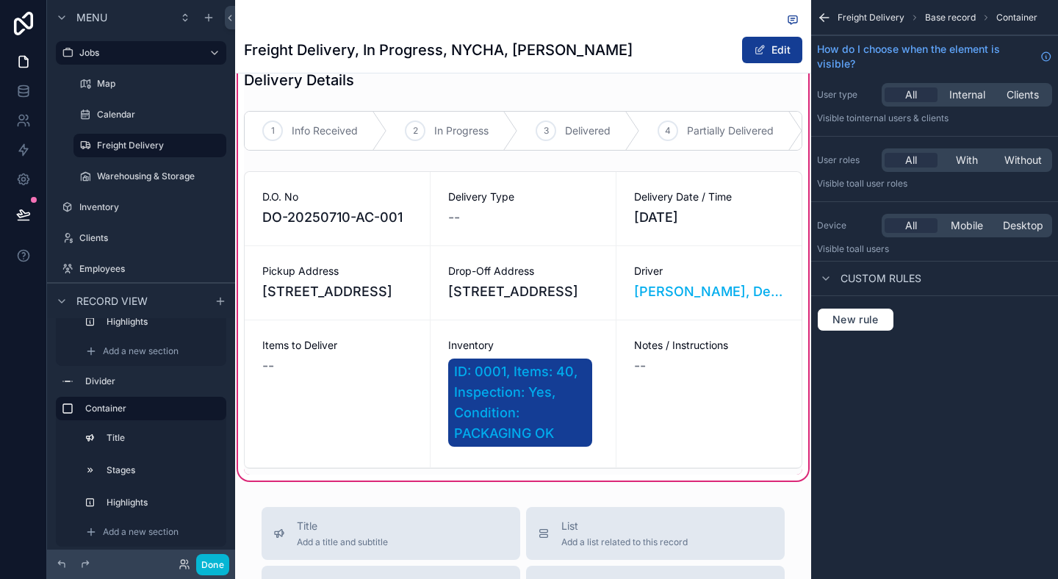
click at [896, 492] on div "Freight Delivery Base record Container How do I choose when the element is visi…" at bounding box center [934, 289] width 247 height 579
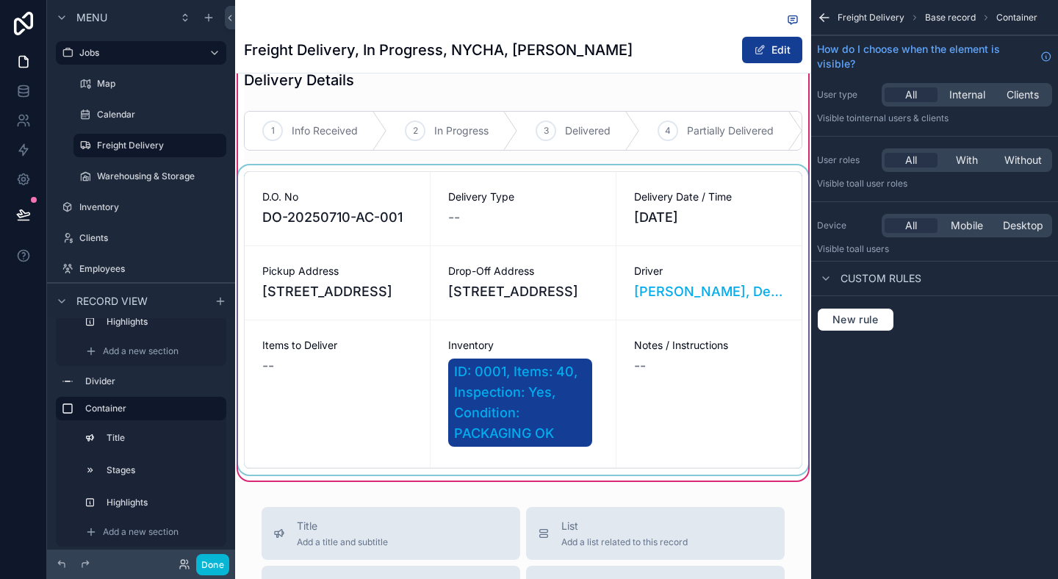
click at [674, 394] on div "scrollable content" at bounding box center [523, 319] width 576 height 309
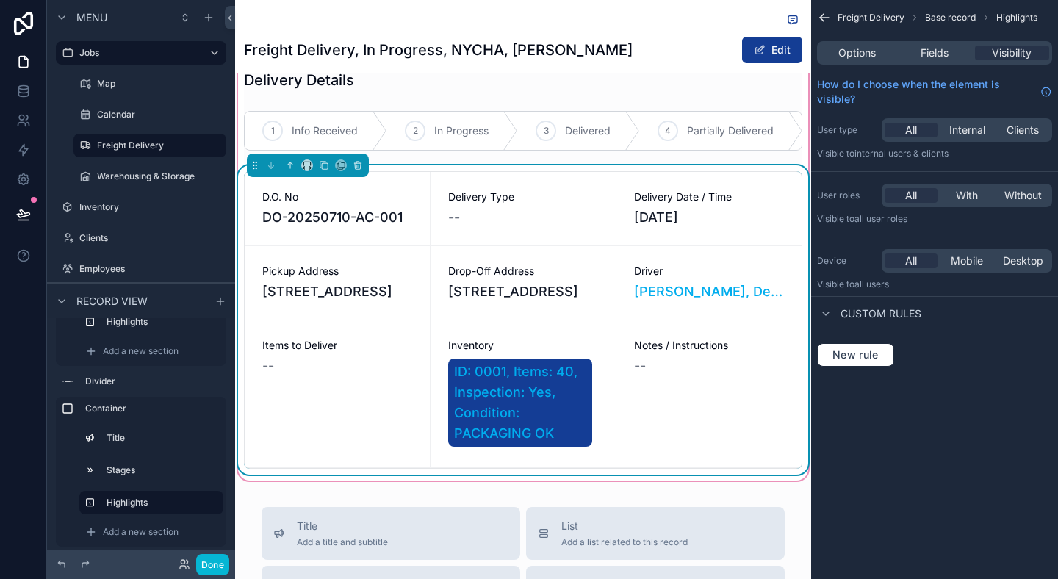
click at [920, 430] on div "Freight Delivery Base record Highlights Options Fields Visibility How do I choo…" at bounding box center [934, 289] width 247 height 579
click at [545, 353] on span "Inventory" at bounding box center [523, 345] width 150 height 15
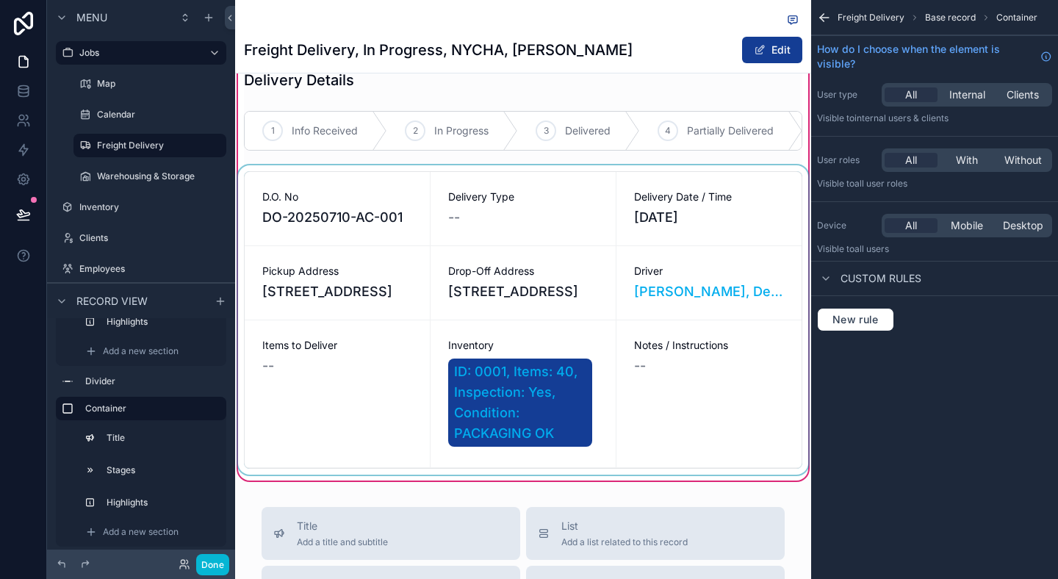
click at [325, 377] on div "scrollable content" at bounding box center [523, 319] width 576 height 309
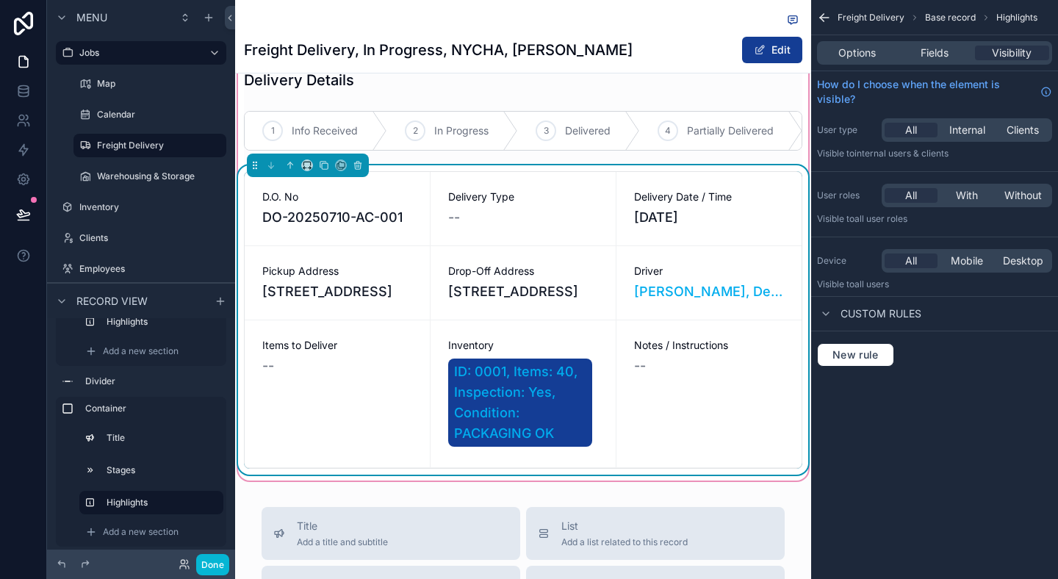
click at [298, 353] on span "Items to Deliver" at bounding box center [337, 345] width 150 height 15
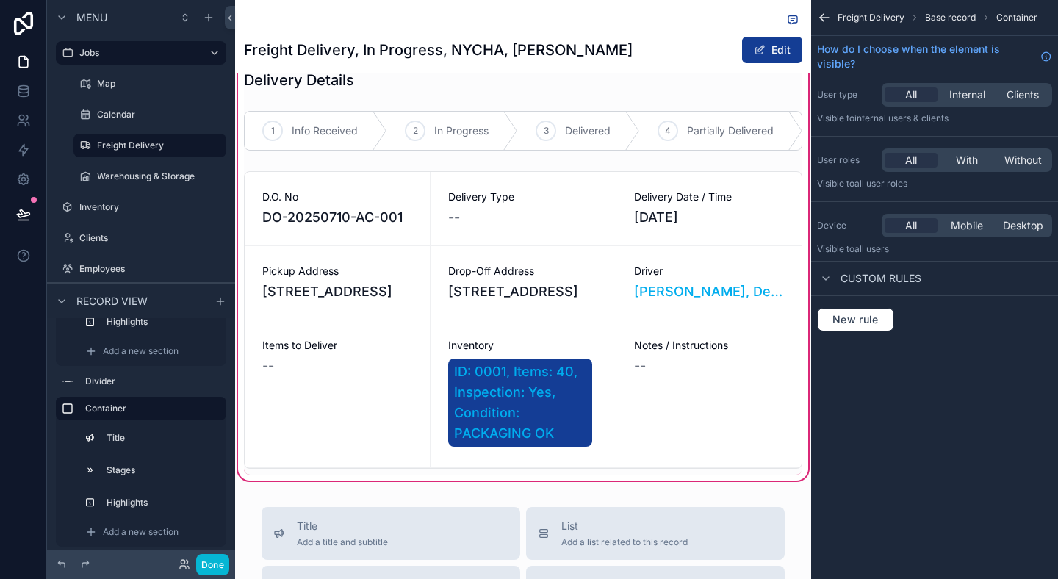
click at [884, 493] on div "Freight Delivery Base record Container How do I choose when the element is visi…" at bounding box center [934, 289] width 247 height 579
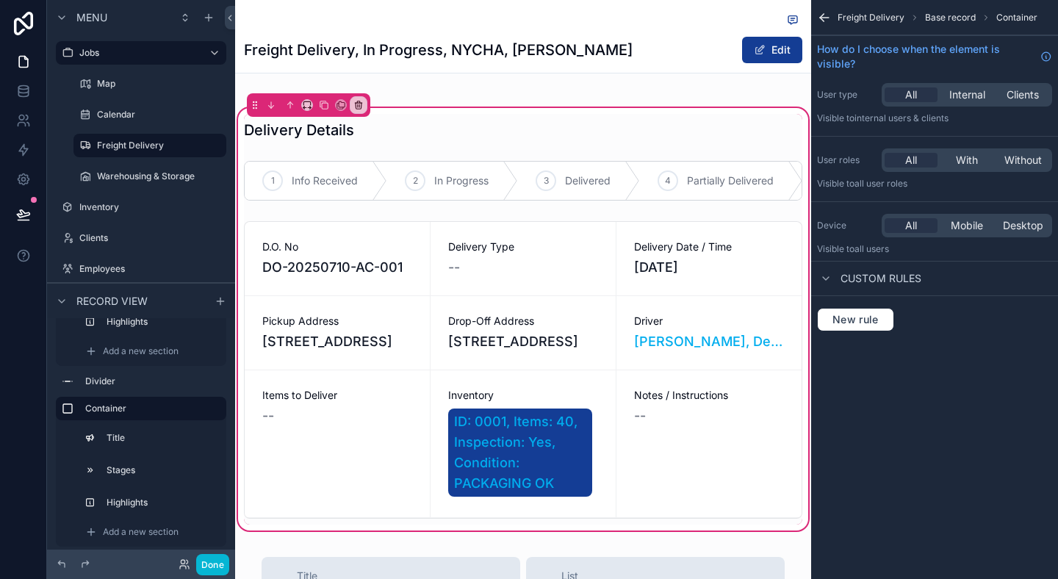
scroll to position [370, 0]
click at [209, 563] on button "Done" at bounding box center [212, 564] width 33 height 21
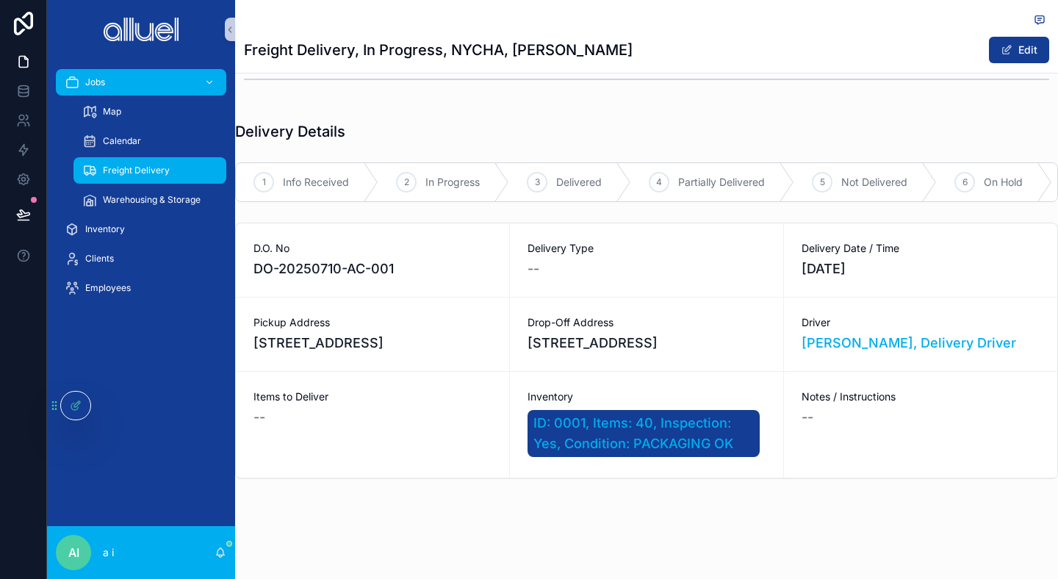
scroll to position [343, 0]
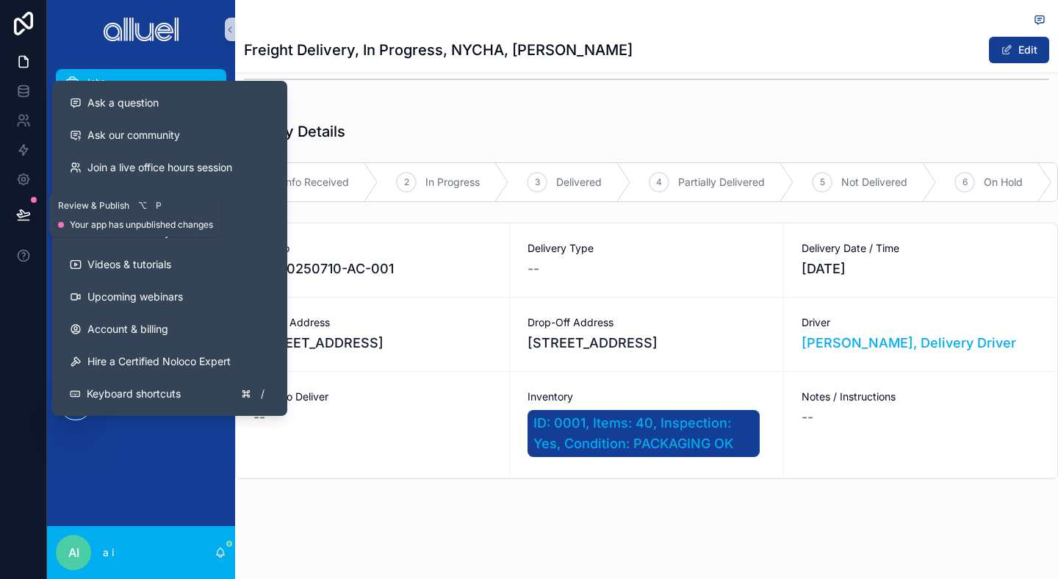
click at [24, 208] on icon at bounding box center [23, 214] width 15 height 15
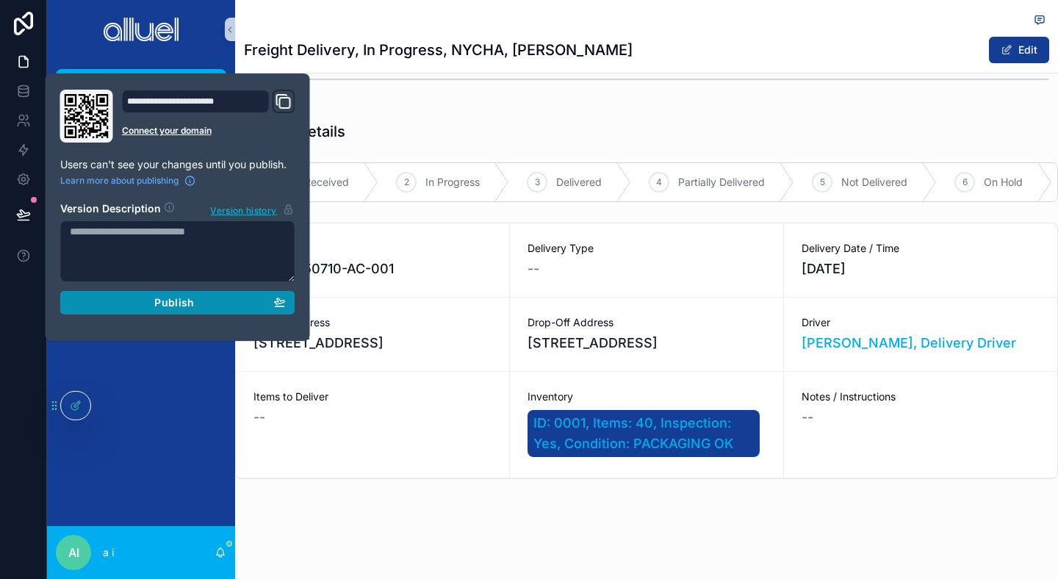
click at [204, 300] on div "Publish" at bounding box center [178, 302] width 216 height 13
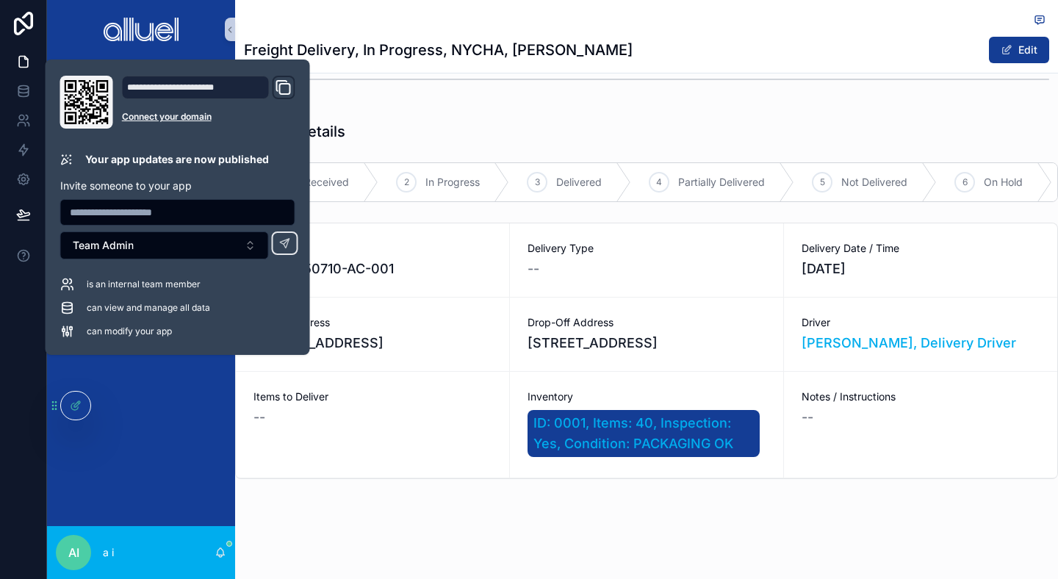
click at [279, 82] on icon "Domain and Custom Link" at bounding box center [284, 88] width 18 height 18
click at [542, 531] on div "Freight Delivery, In Progress, NYCHA, Antoinette Brown Edit Job Overview Schedu…" at bounding box center [646, 127] width 823 height 901
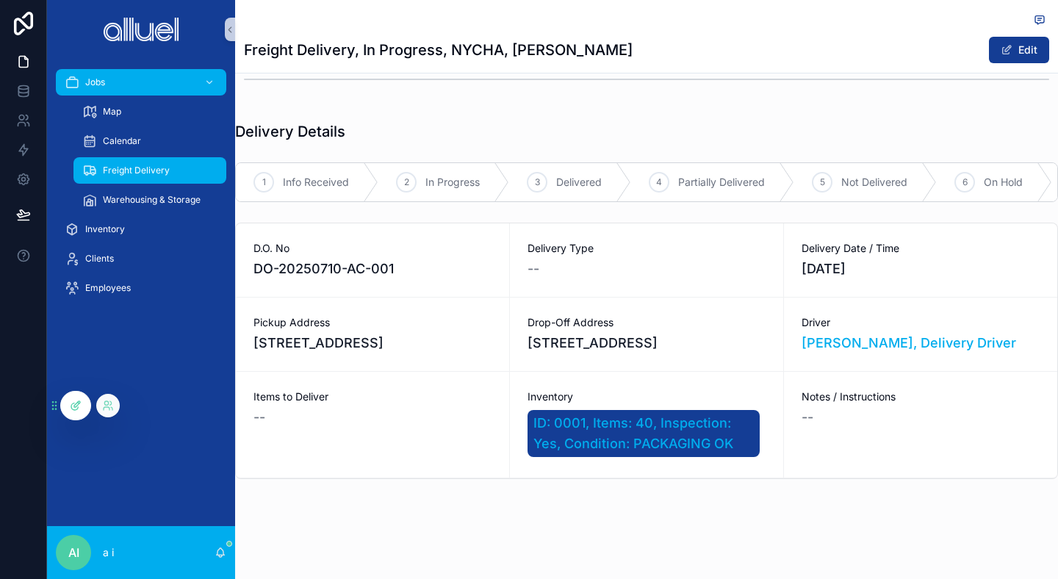
click at [88, 409] on div at bounding box center [75, 406] width 29 height 28
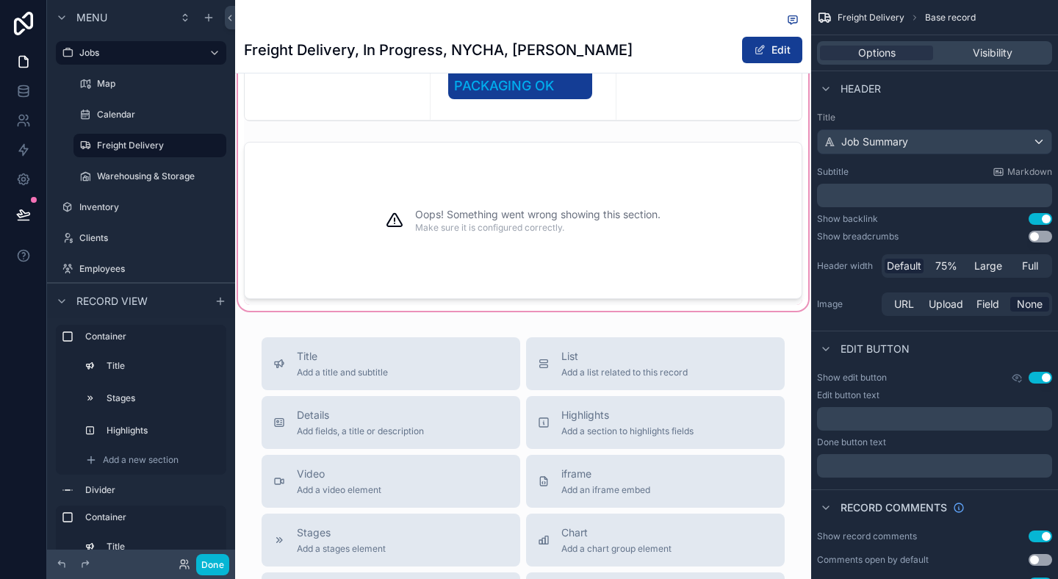
scroll to position [760, 0]
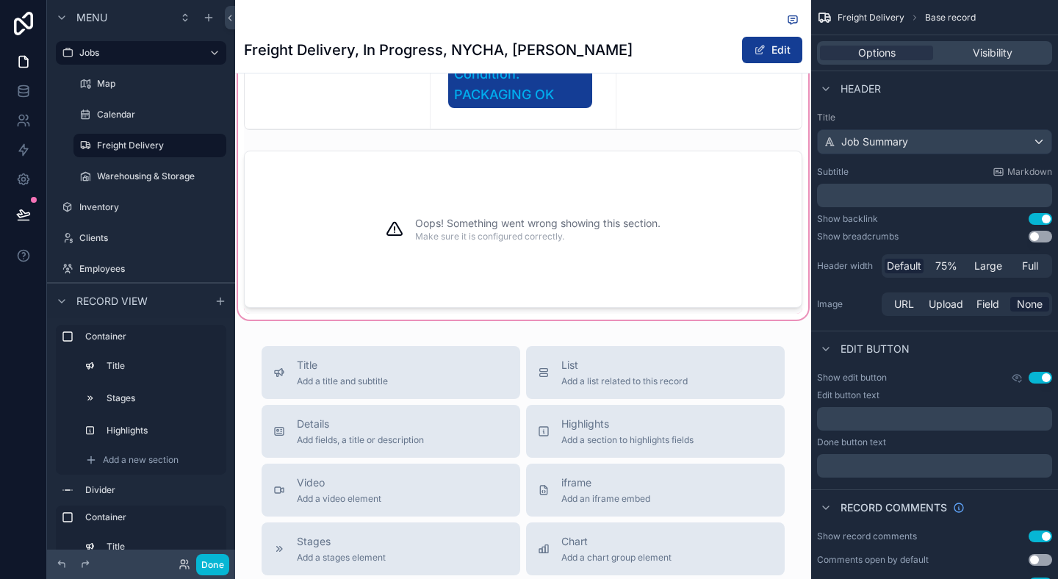
click at [538, 264] on div "scrollable content" at bounding box center [523, 19] width 576 height 606
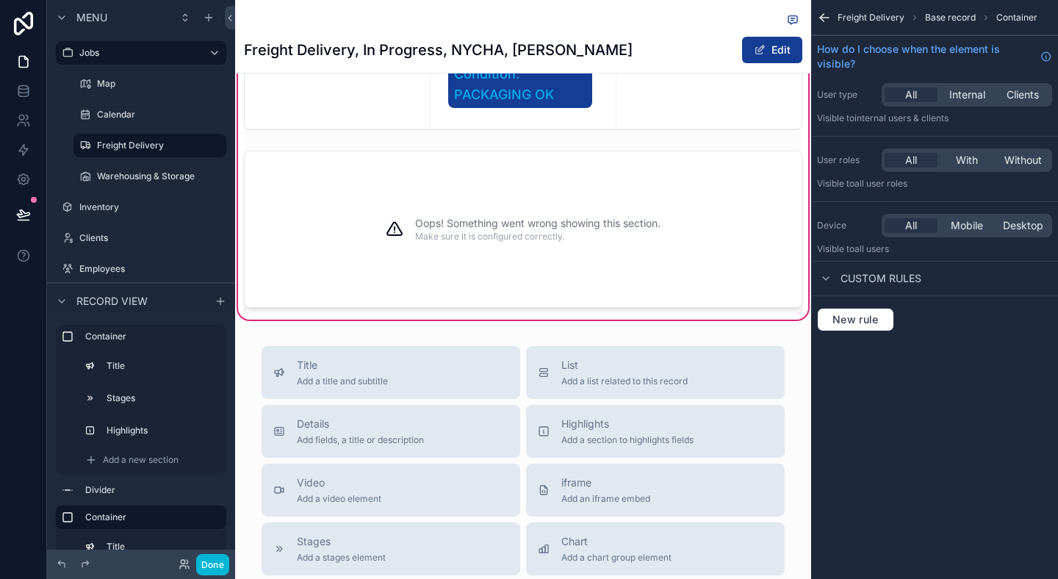
click at [538, 264] on div "Oops! Something went wrong showing this section. Make sure it is configured cor…" at bounding box center [537, 229] width 245 height 120
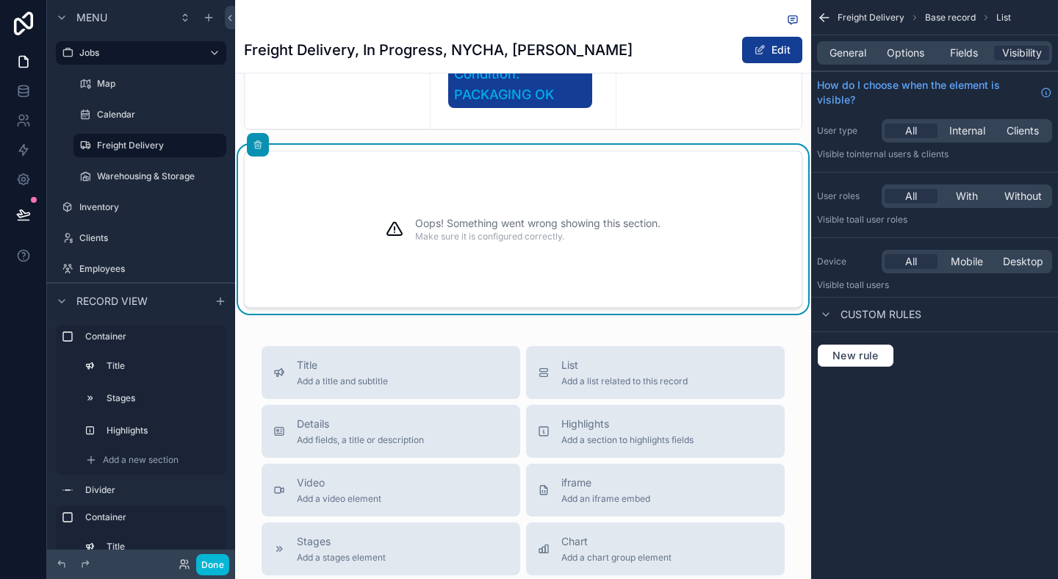
click at [538, 264] on div "Oops! Something went wrong showing this section. Make sure it is configured cor…" at bounding box center [537, 229] width 245 height 120
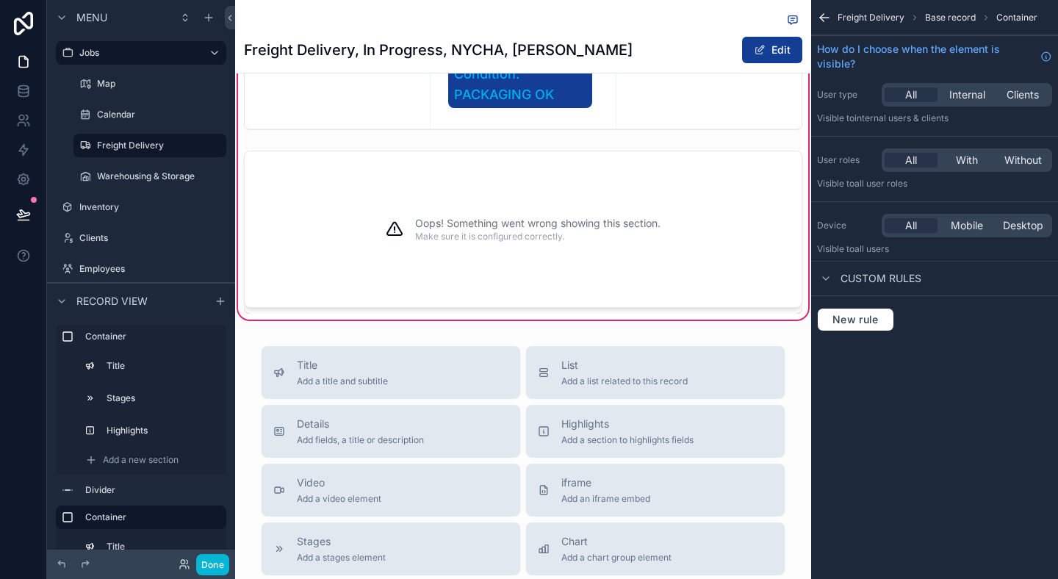
click at [538, 264] on div "Oops! Something went wrong showing this section. Make sure it is configured cor…" at bounding box center [537, 229] width 245 height 120
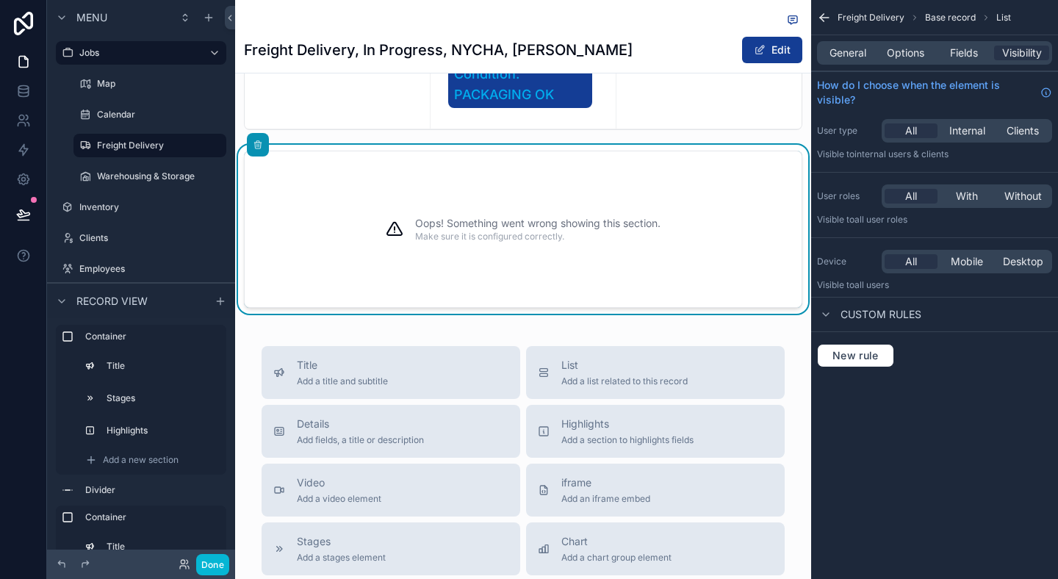
click at [847, 63] on div "General Options Fields Visibility" at bounding box center [934, 53] width 235 height 24
click at [839, 60] on span "General" at bounding box center [847, 53] width 37 height 15
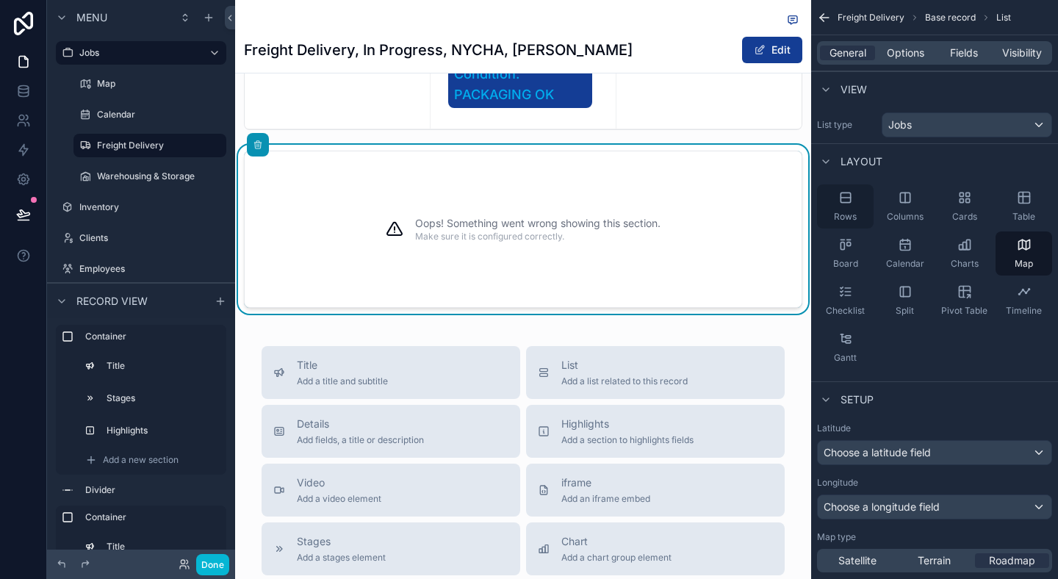
click at [830, 196] on div "Rows" at bounding box center [845, 206] width 57 height 44
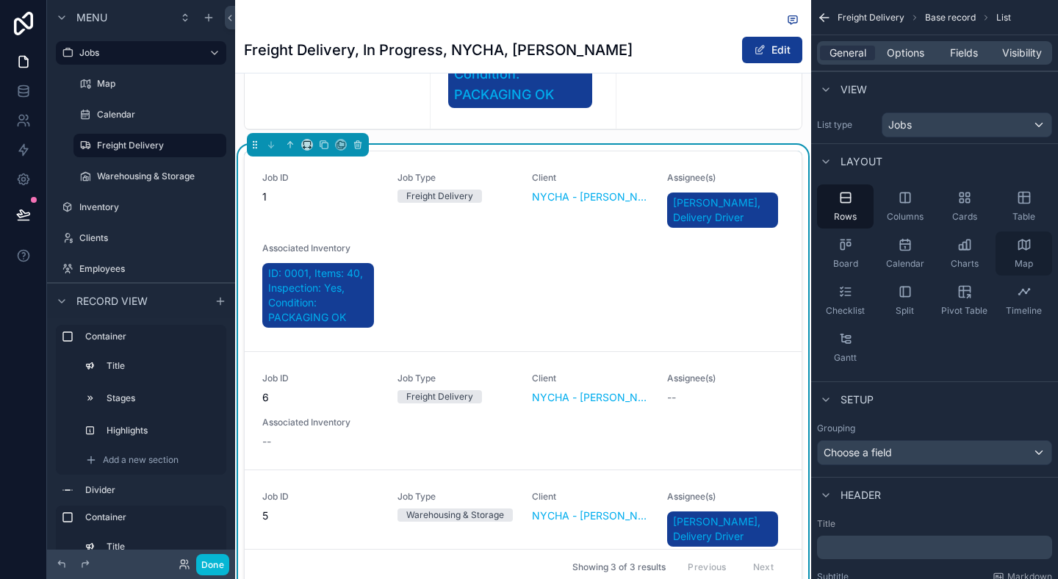
click at [1038, 248] on div "Map" at bounding box center [1023, 253] width 57 height 44
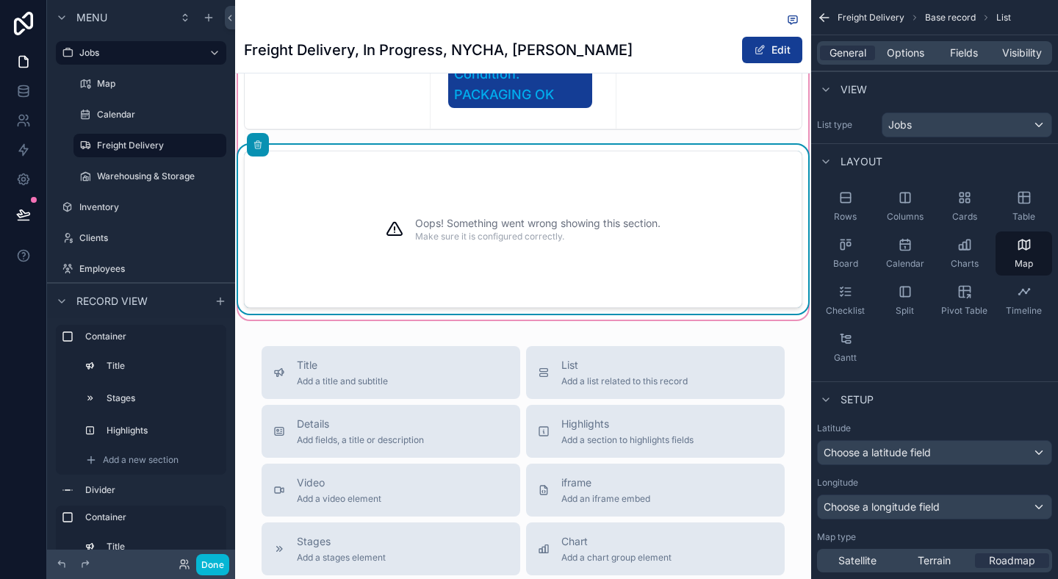
click at [578, 289] on div "Oops! Something went wrong showing this section. Make sure it is configured cor…" at bounding box center [537, 229] width 245 height 120
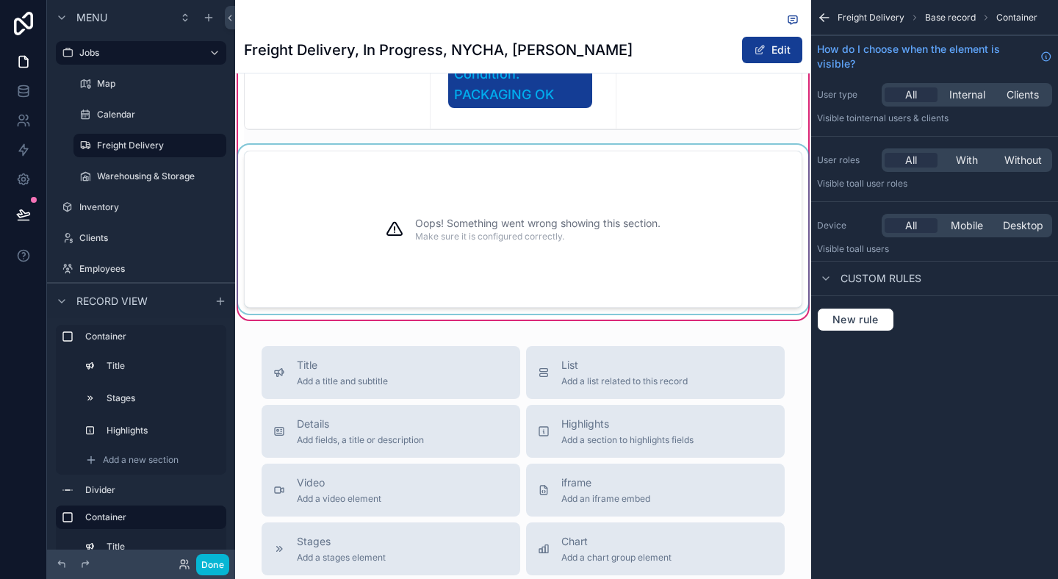
click at [707, 283] on div "Oops! Something went wrong showing this section. Make sure it is configured cor…" at bounding box center [523, 229] width 558 height 157
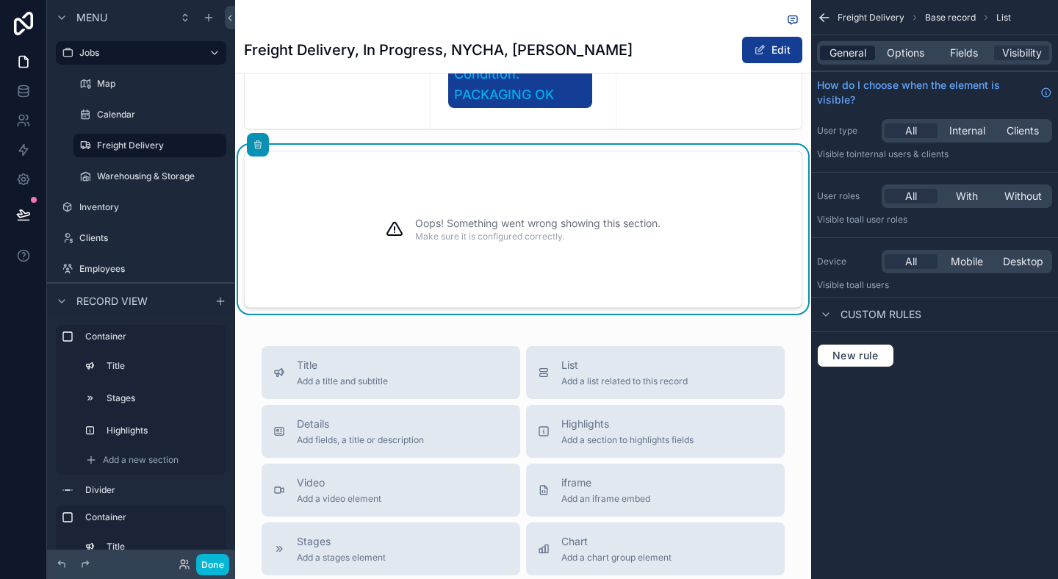
click at [867, 57] on div "General" at bounding box center [847, 53] width 55 height 15
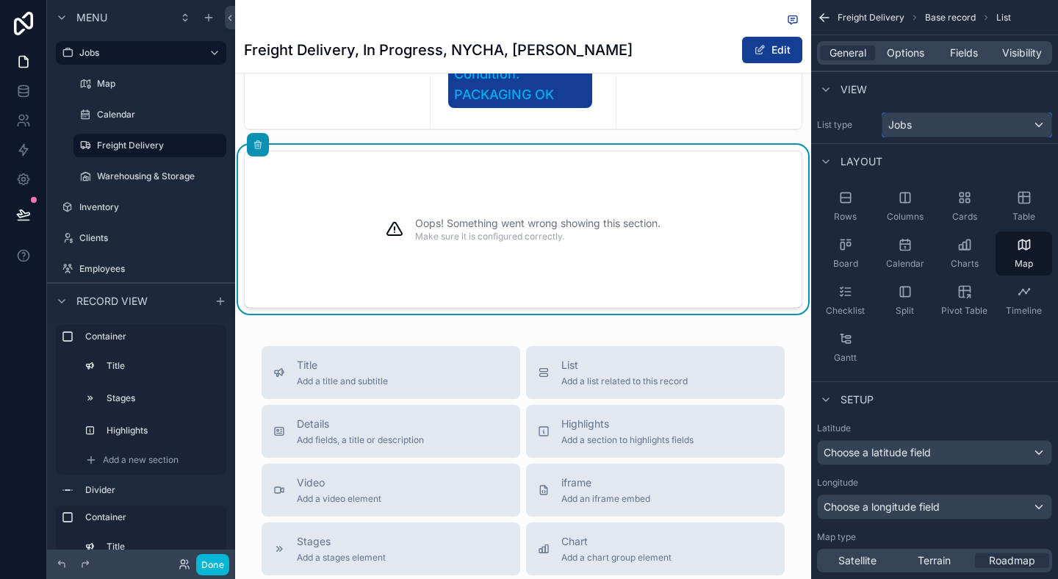
click at [921, 120] on div "Jobs" at bounding box center [966, 125] width 169 height 24
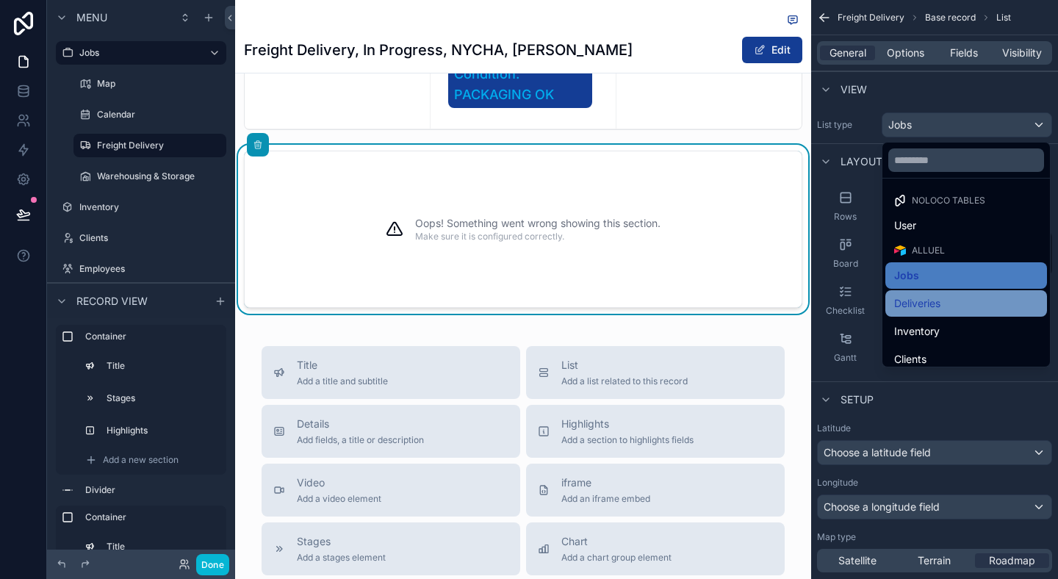
click at [907, 299] on span "Deliveries" at bounding box center [917, 304] width 46 height 18
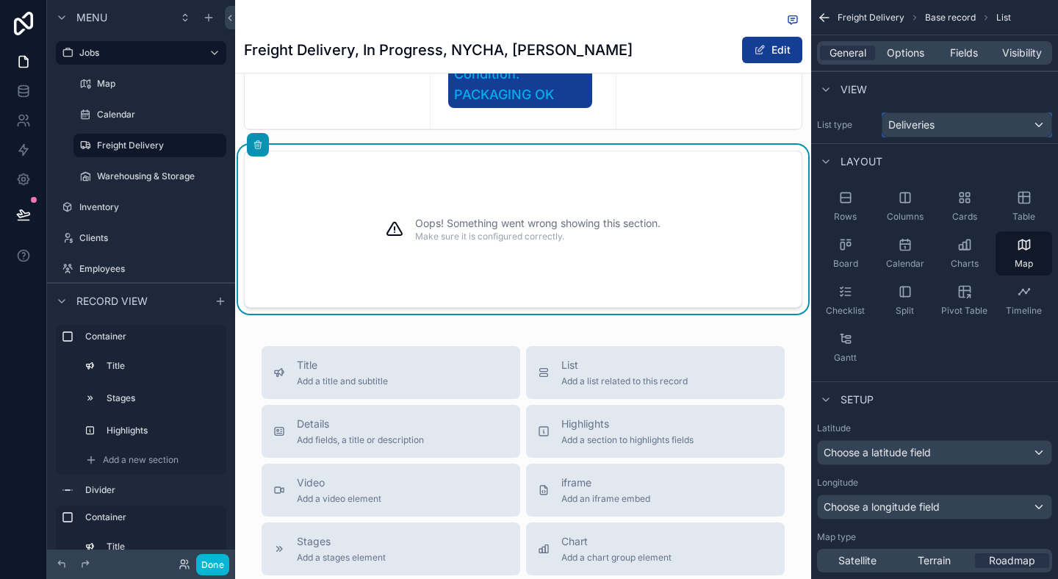
click at [973, 119] on div "Deliveries" at bounding box center [966, 125] width 169 height 24
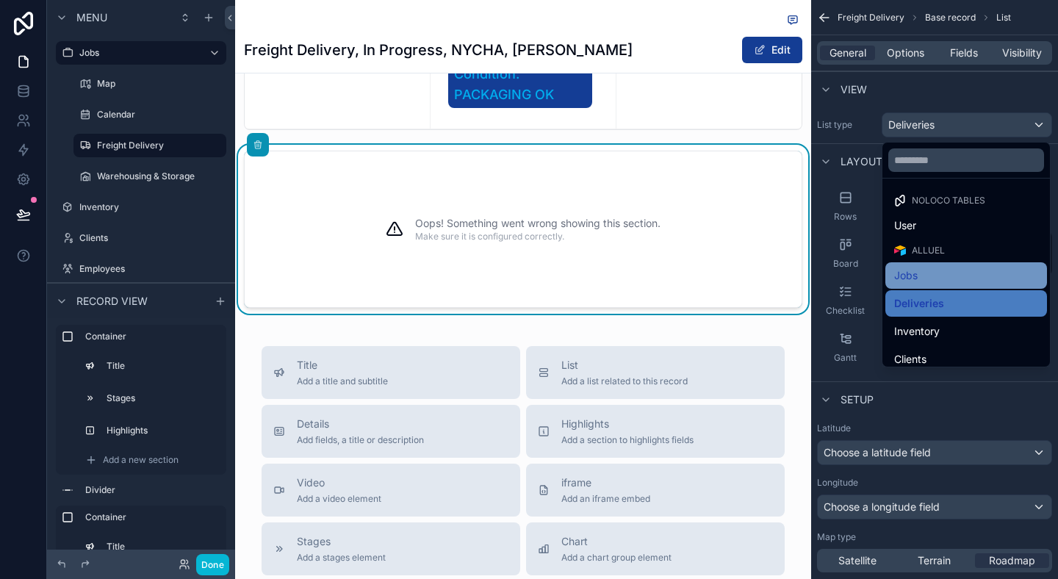
click at [931, 278] on div "Jobs" at bounding box center [966, 276] width 144 height 18
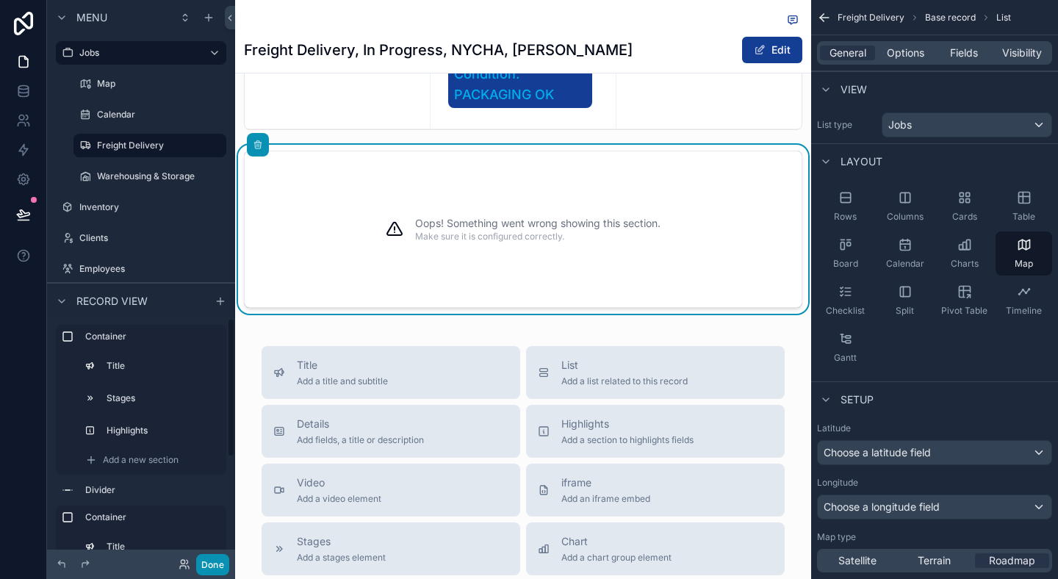
click at [214, 568] on button "Done" at bounding box center [212, 564] width 33 height 21
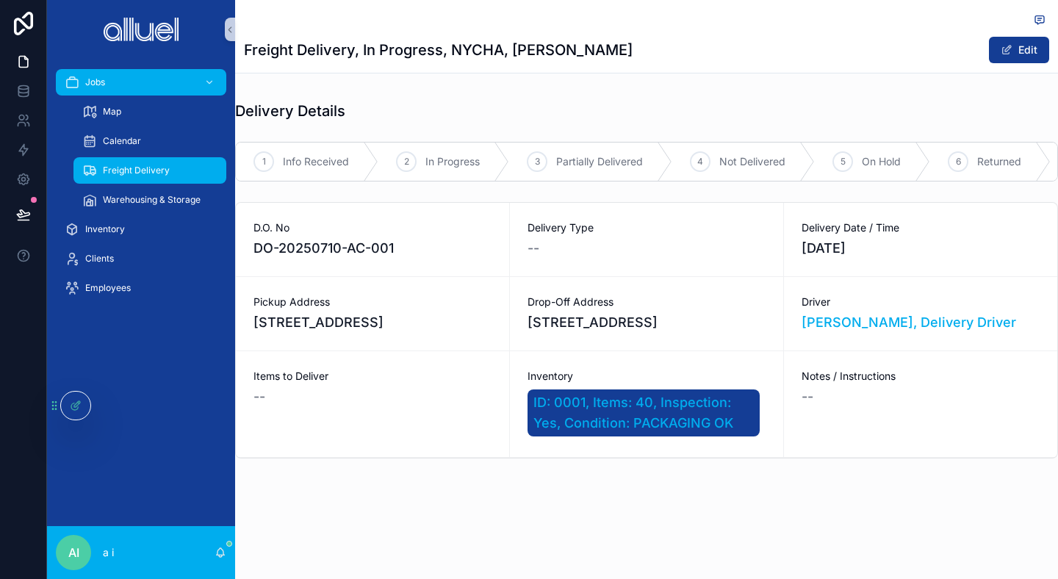
scroll to position [364, 0]
click at [91, 404] on div "Jobs Map Calendar Freight Delivery Warehousing & Storage Inventory Clients Empl…" at bounding box center [141, 292] width 188 height 467
click at [71, 404] on icon at bounding box center [74, 406] width 7 height 7
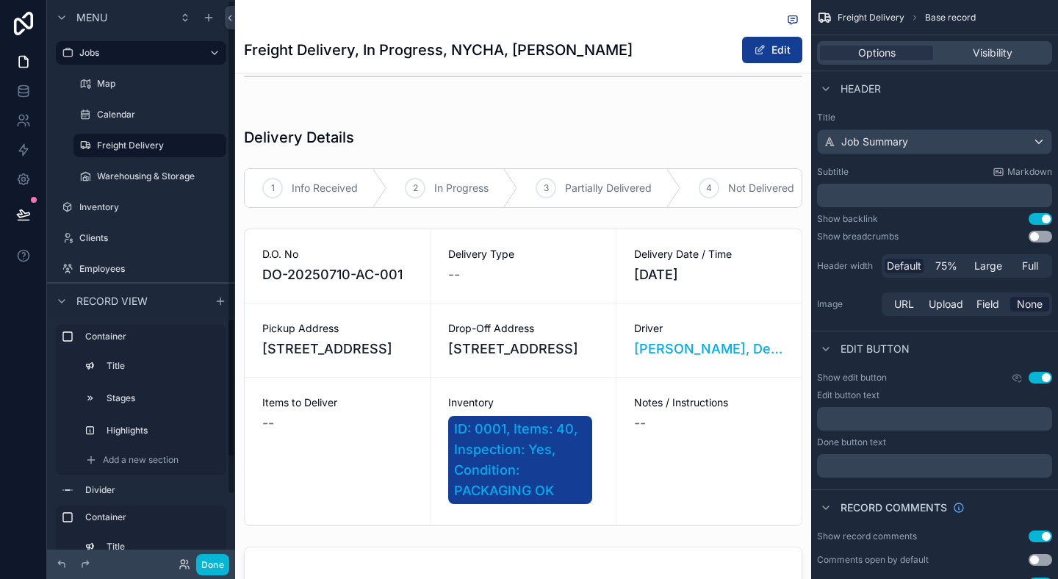
scroll to position [760, 0]
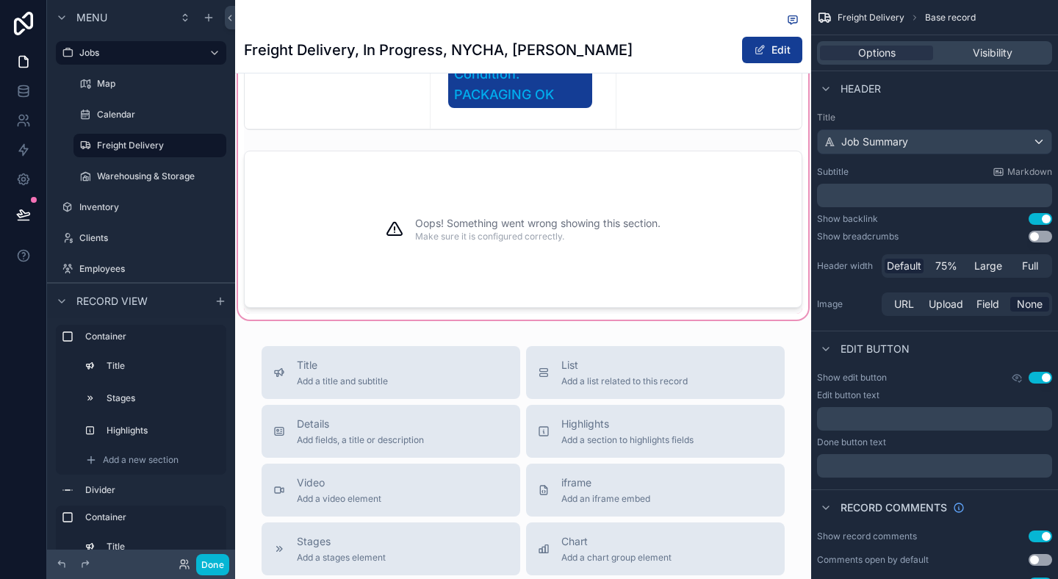
click at [460, 278] on div "scrollable content" at bounding box center [523, 19] width 576 height 606
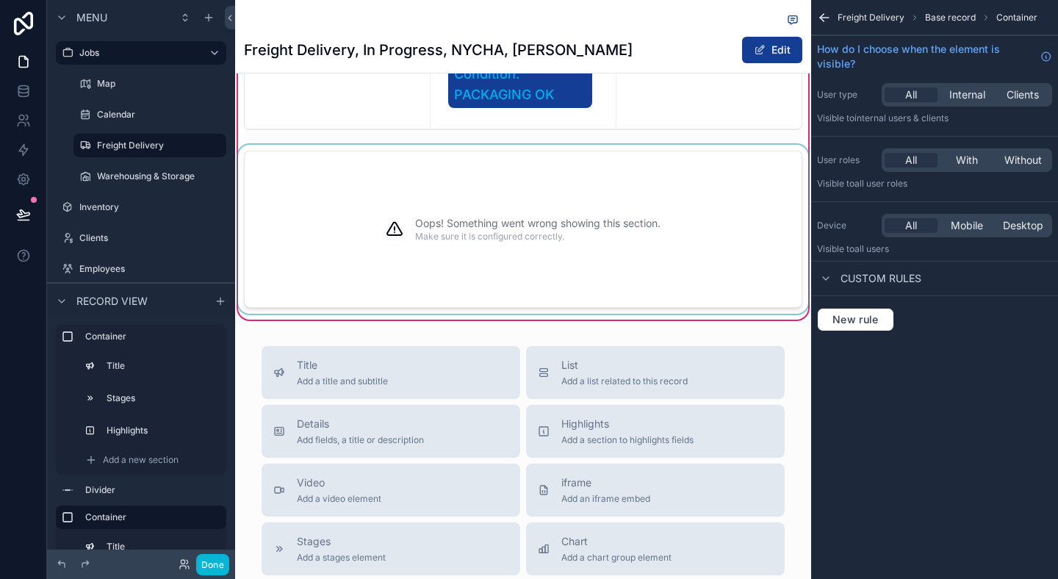
click at [659, 231] on h3 "Oops! Something went wrong showing this section." at bounding box center [537, 223] width 245 height 15
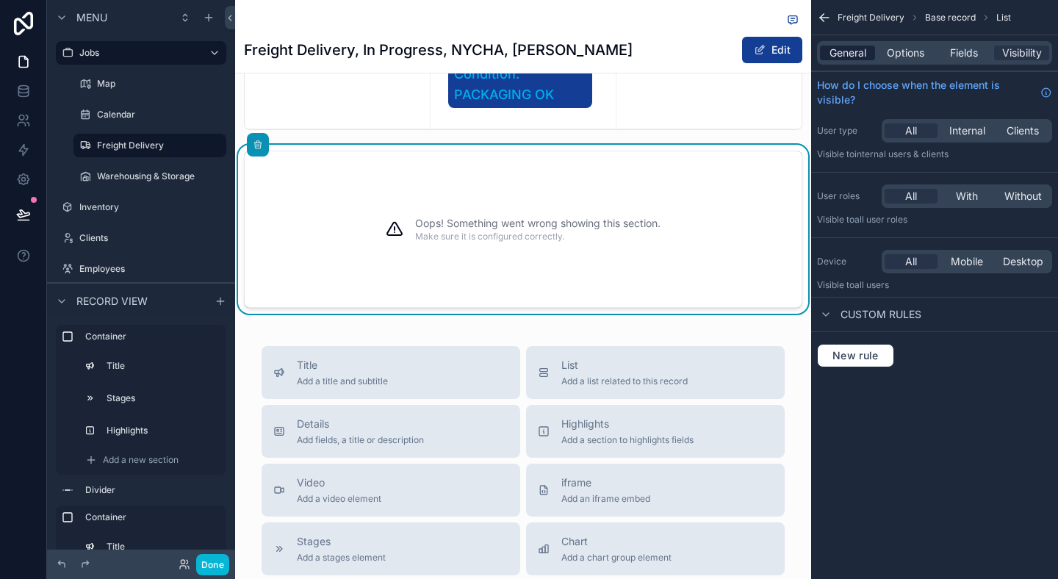
click at [856, 51] on span "General" at bounding box center [847, 53] width 37 height 15
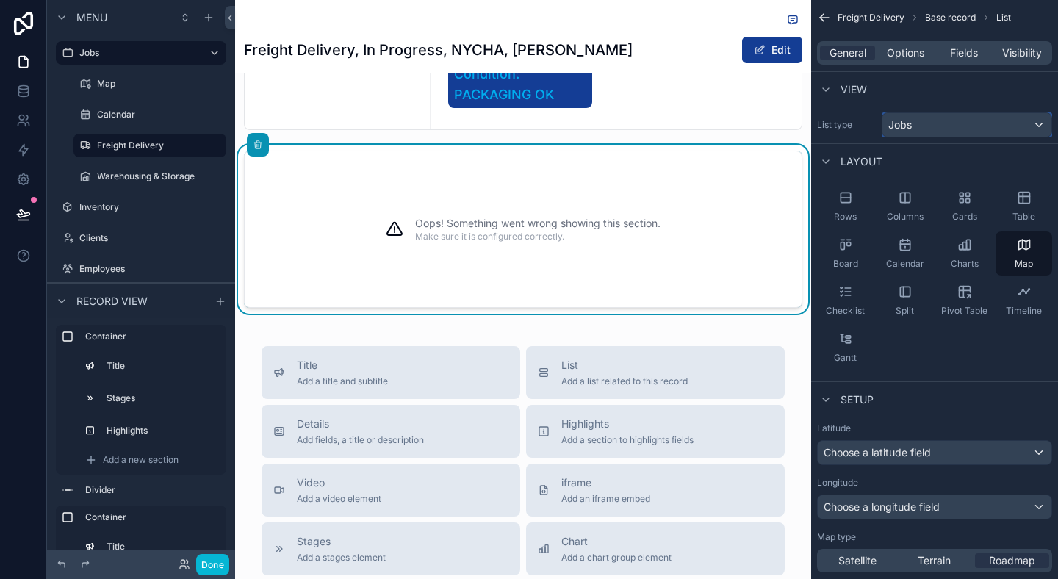
click at [932, 118] on div "Jobs" at bounding box center [966, 125] width 169 height 24
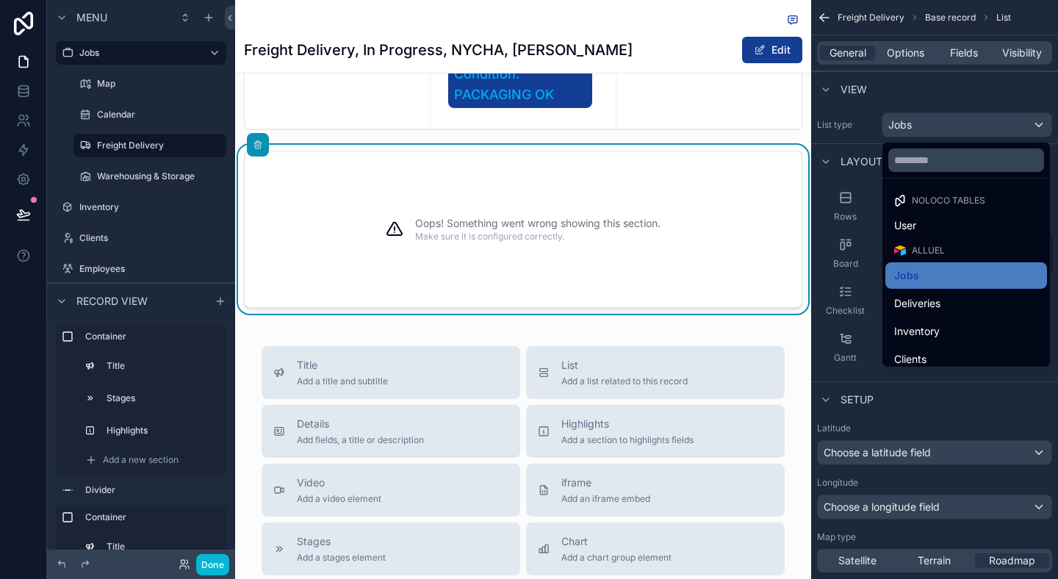
click at [903, 248] on img at bounding box center [900, 251] width 12 height 12
click at [930, 192] on div "Noloco tables" at bounding box center [966, 200] width 162 height 21
click at [913, 292] on div "Deliveries" at bounding box center [966, 303] width 162 height 26
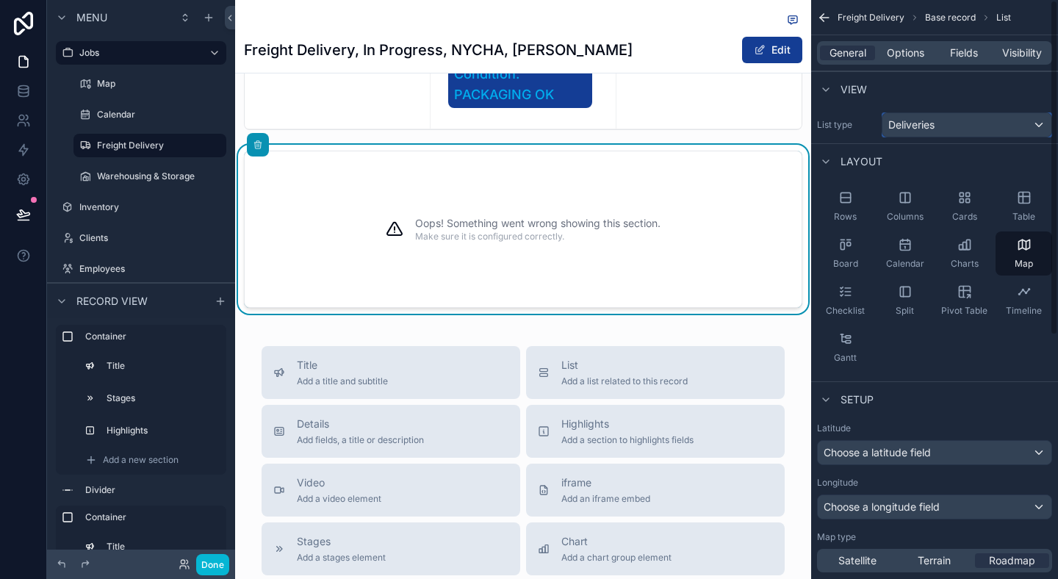
click at [919, 131] on div "Deliveries" at bounding box center [966, 125] width 169 height 24
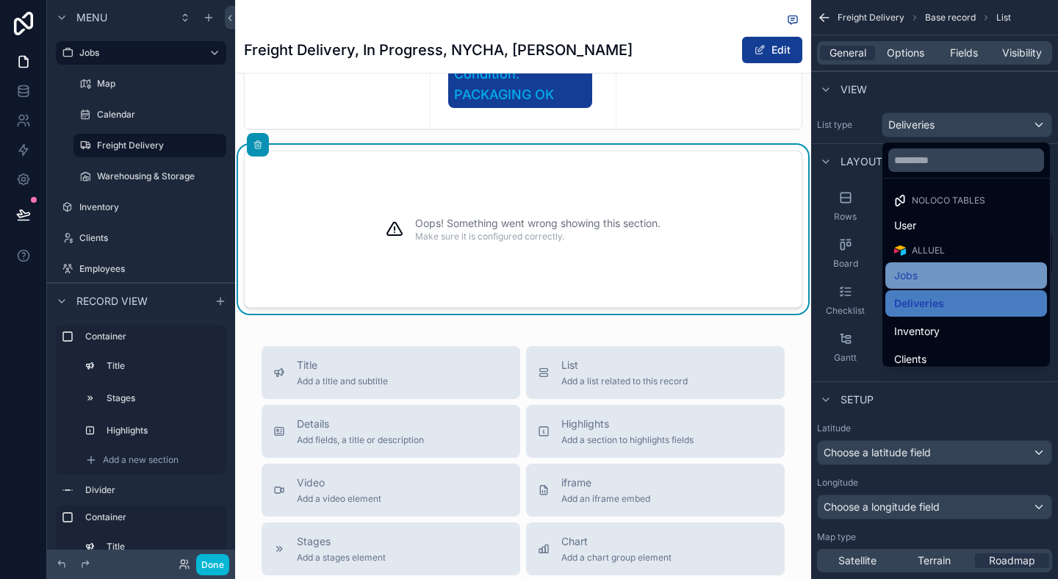
click at [929, 278] on div "Jobs" at bounding box center [966, 276] width 144 height 18
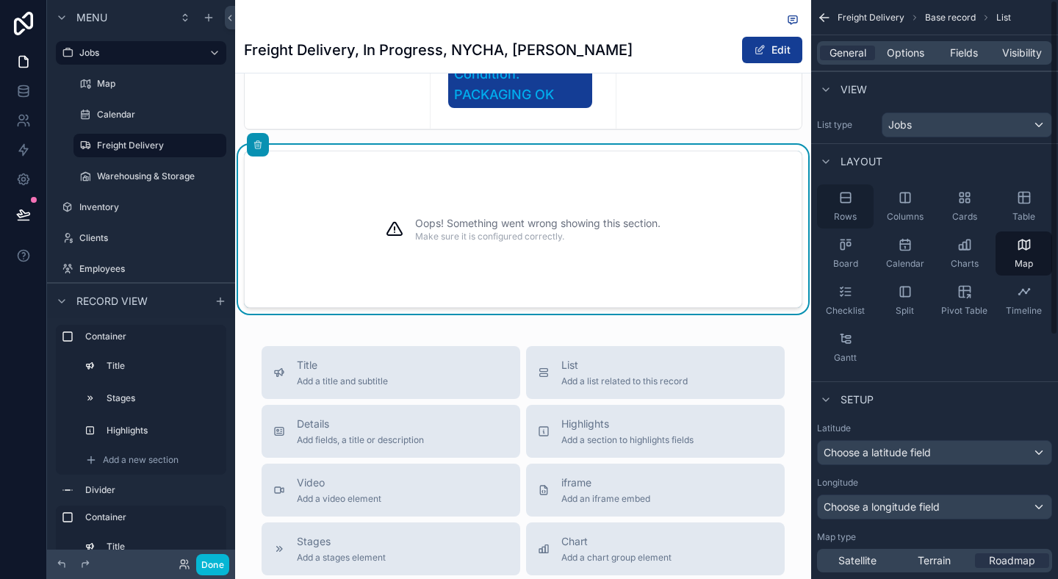
click at [862, 214] on div "Rows" at bounding box center [845, 206] width 57 height 44
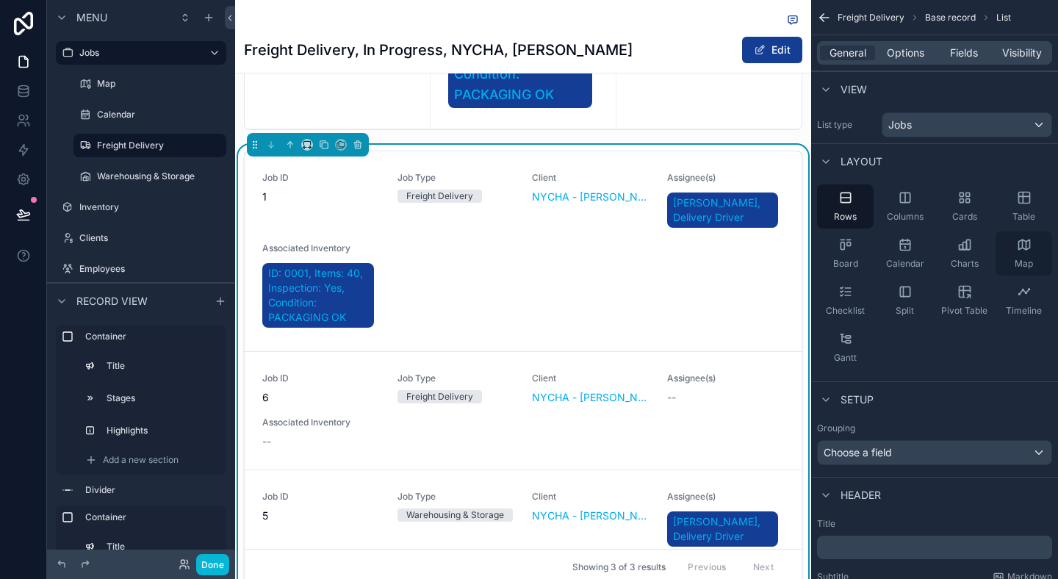
click at [1023, 255] on div "Map" at bounding box center [1023, 253] width 57 height 44
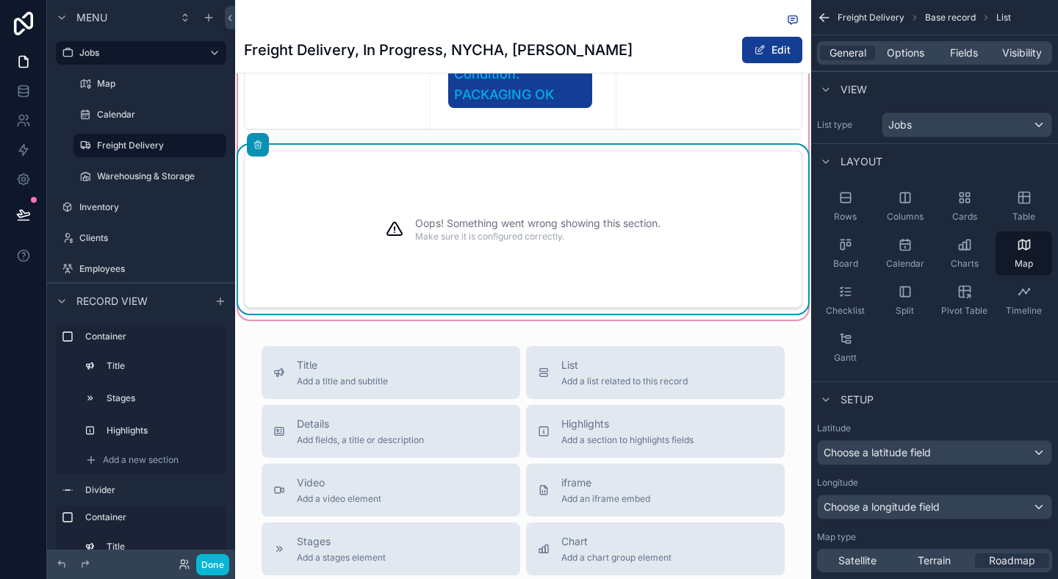
click at [583, 275] on div "Oops! Something went wrong showing this section. Make sure it is configured cor…" at bounding box center [537, 229] width 245 height 120
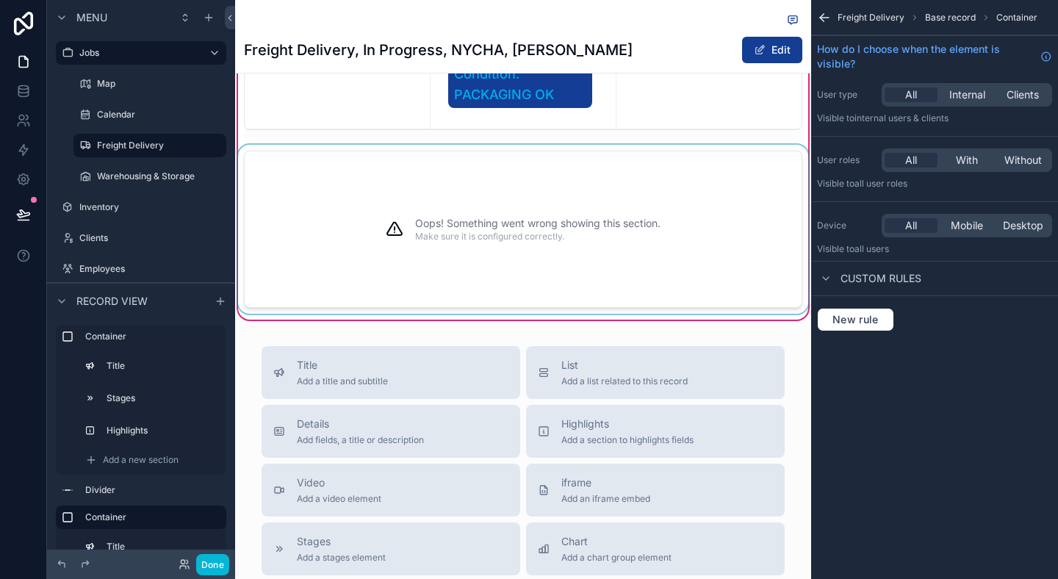
click at [583, 275] on div "Oops! Something went wrong showing this section. Make sure it is configured cor…" at bounding box center [537, 229] width 245 height 120
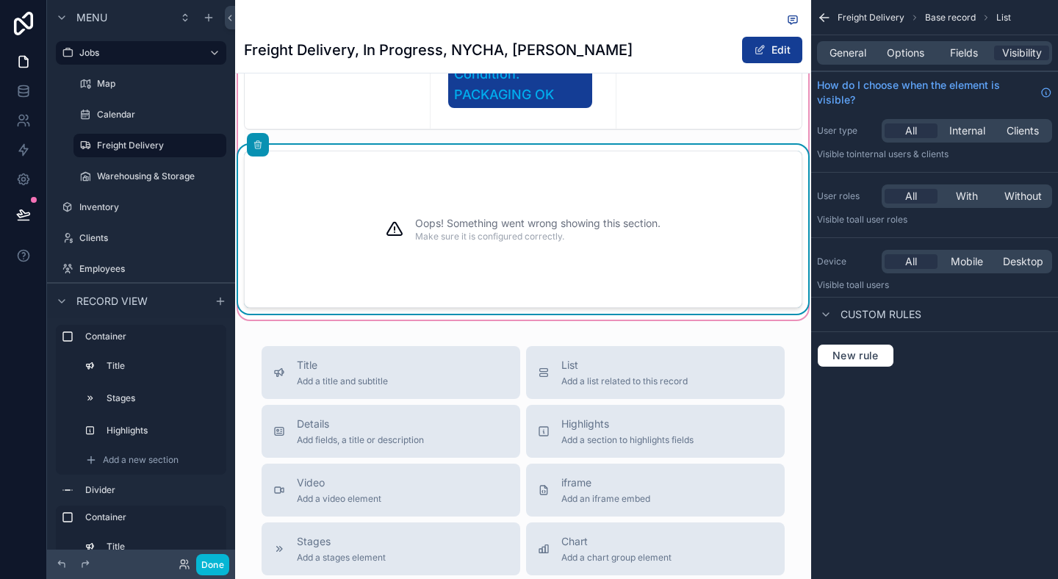
click at [583, 275] on div "Oops! Something went wrong showing this section. Make sure it is configured cor…" at bounding box center [537, 229] width 245 height 120
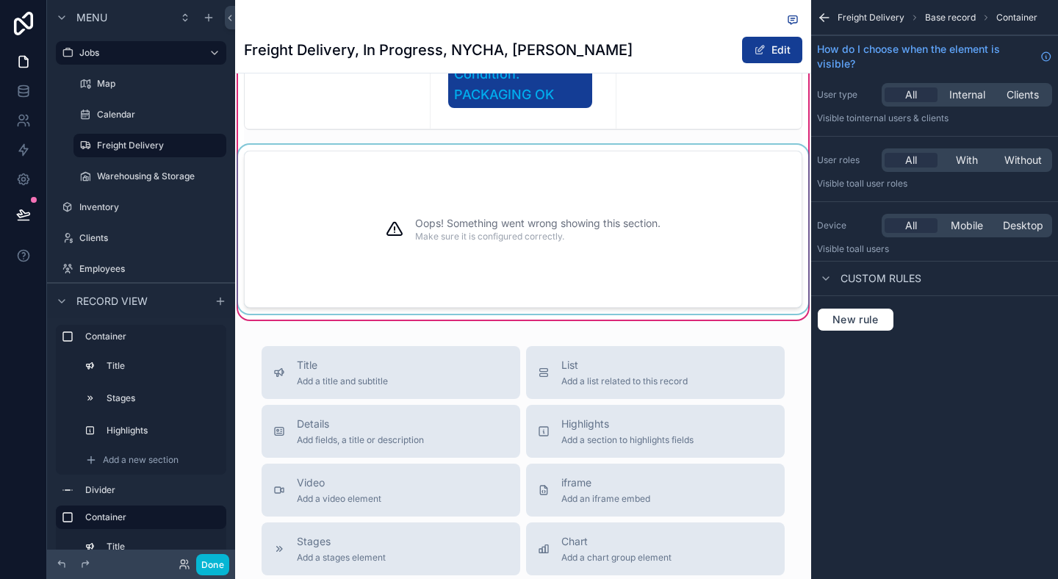
click at [583, 275] on div "Oops! Something went wrong showing this section. Make sure it is configured cor…" at bounding box center [537, 229] width 245 height 120
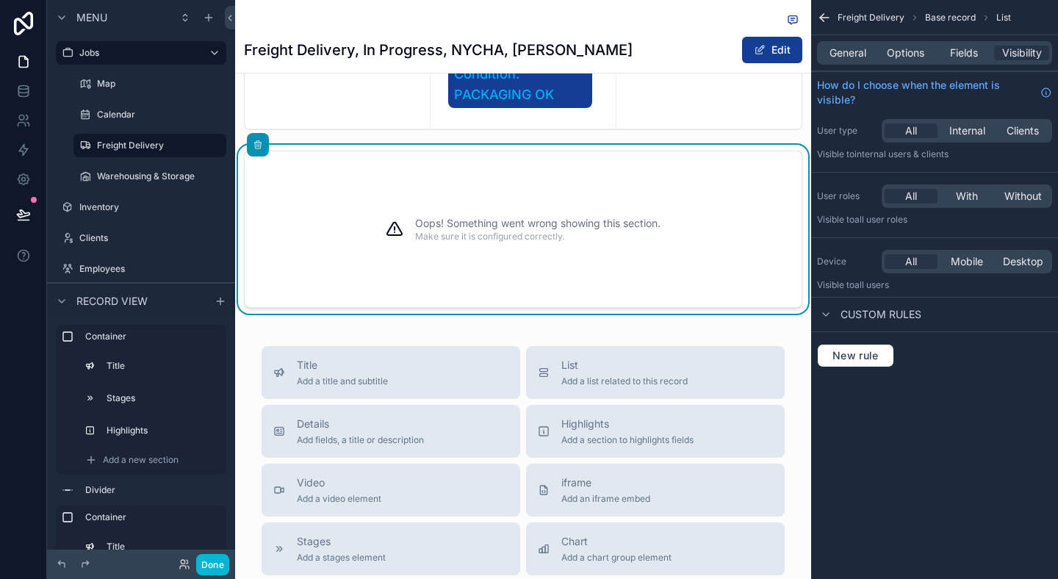
click at [896, 67] on div "General Options Fields Visibility" at bounding box center [934, 52] width 247 height 35
click at [896, 48] on span "Options" at bounding box center [905, 53] width 37 height 15
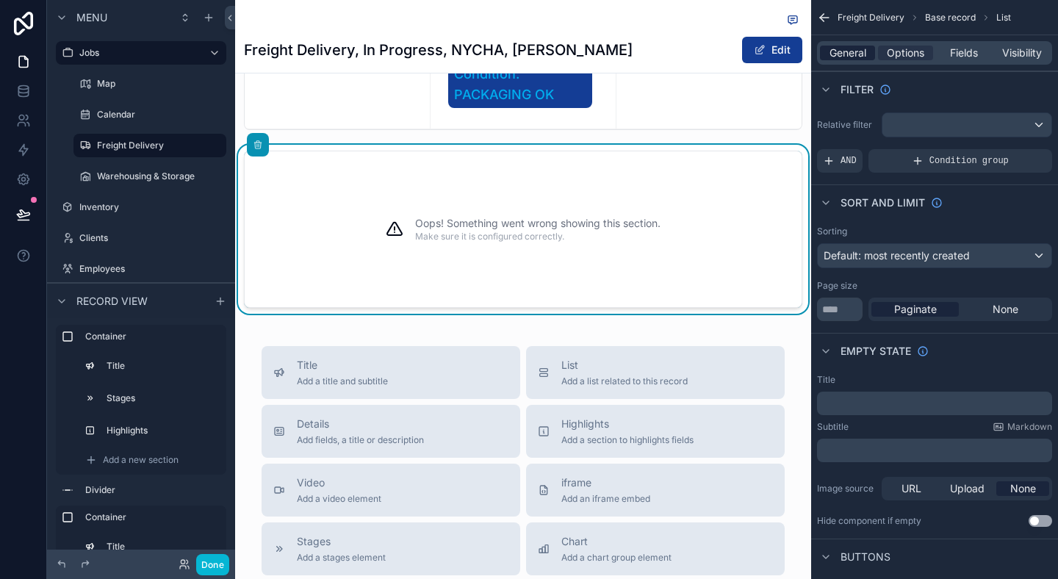
click at [856, 48] on span "General" at bounding box center [847, 53] width 37 height 15
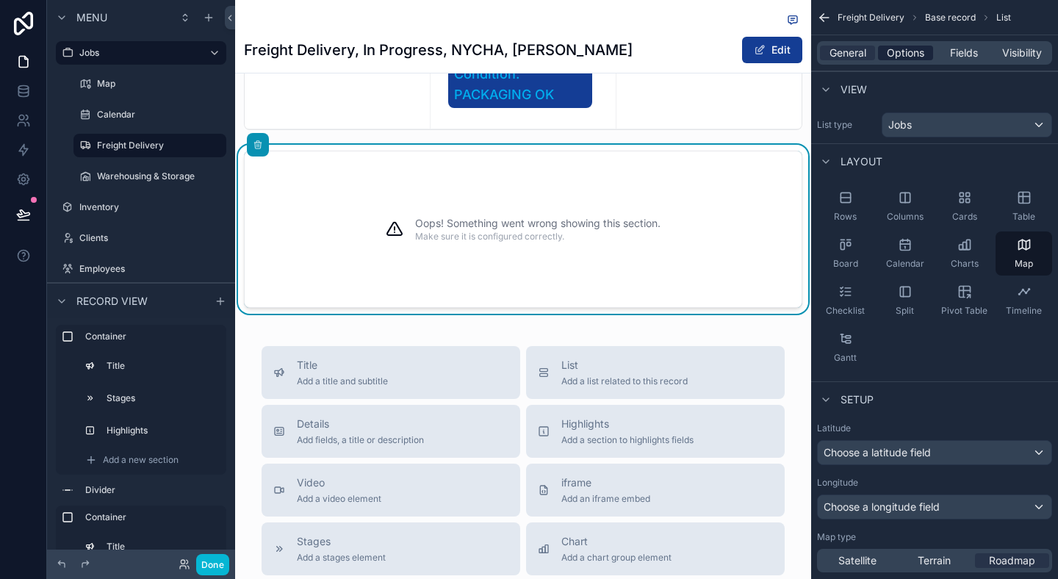
click at [906, 57] on span "Options" at bounding box center [905, 53] width 37 height 15
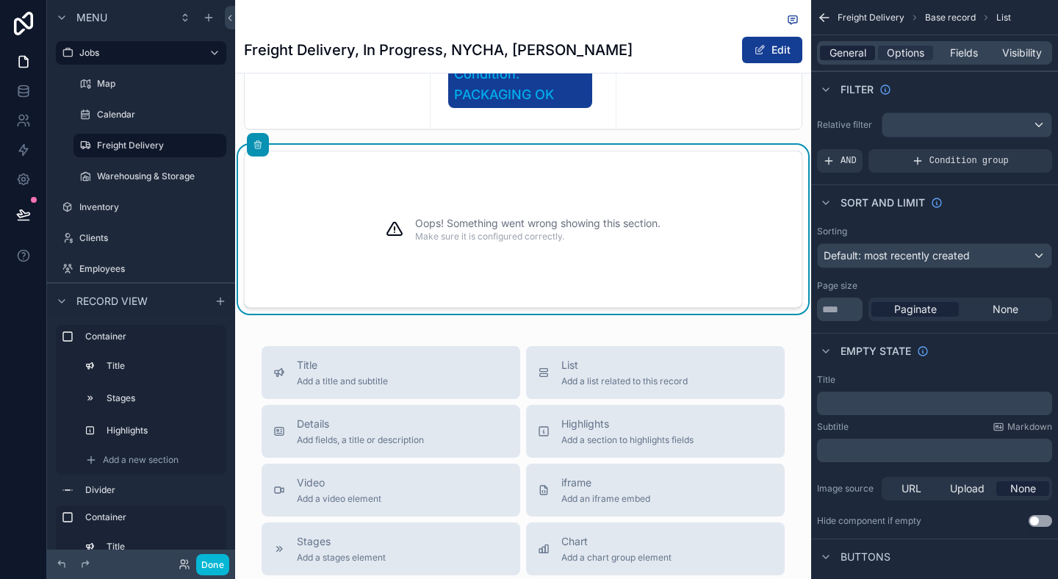
click at [838, 53] on span "General" at bounding box center [847, 53] width 37 height 15
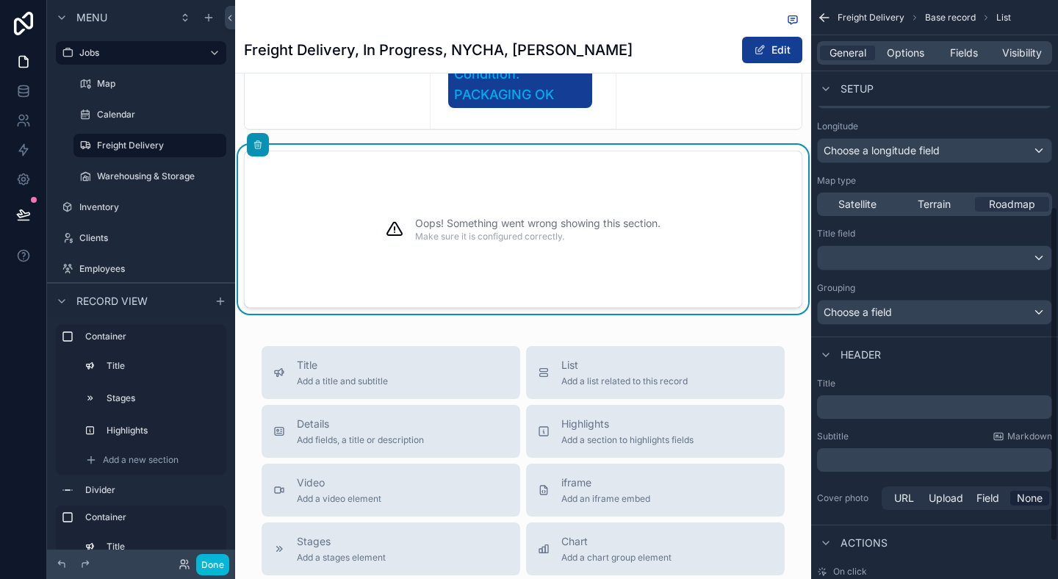
scroll to position [421, 0]
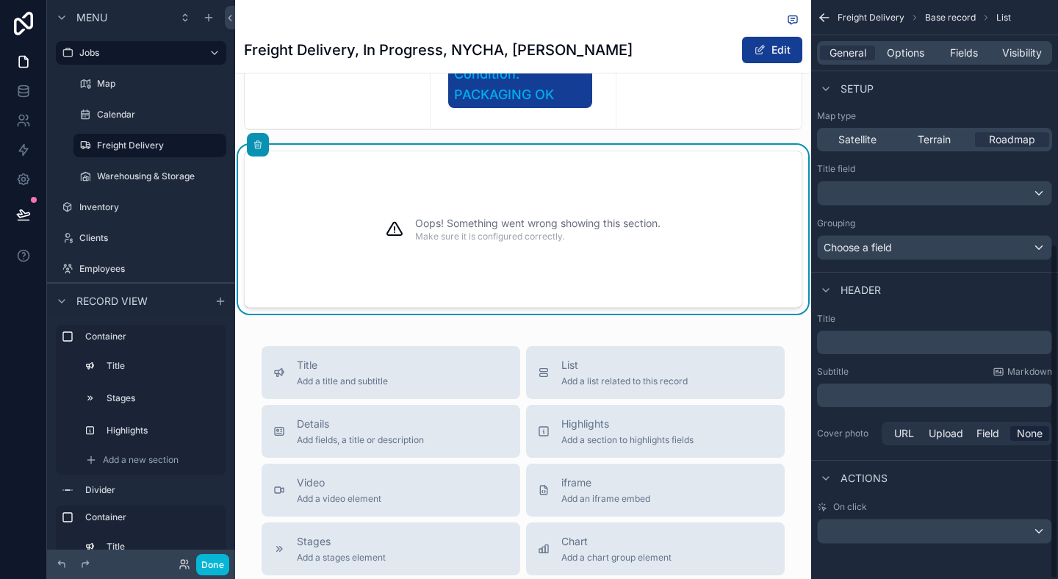
click at [843, 307] on div "Title ﻿ Subtitle Markdown ﻿ Cover photo URL Upload Field None" at bounding box center [934, 380] width 247 height 147
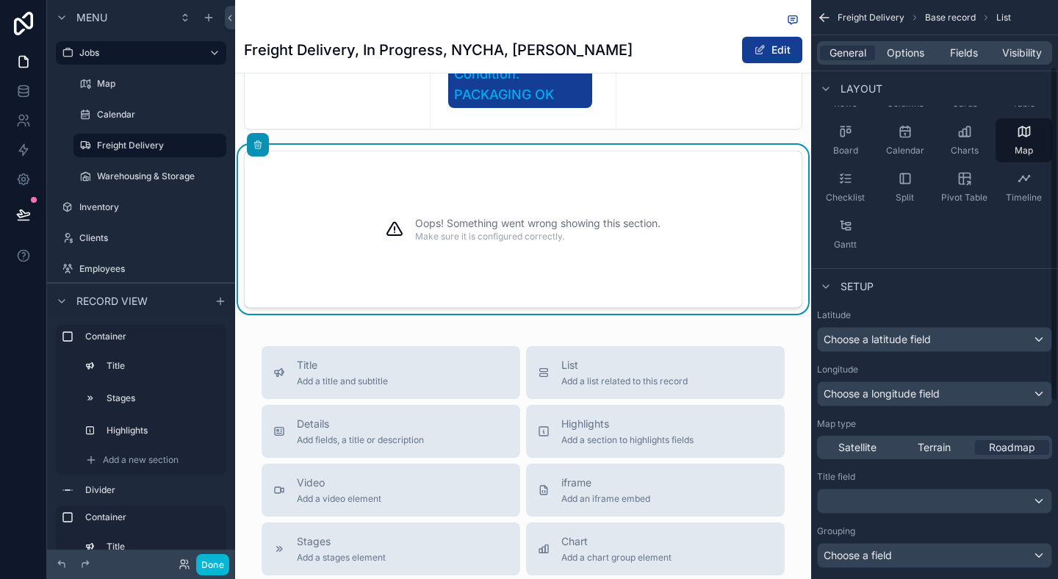
scroll to position [121, 0]
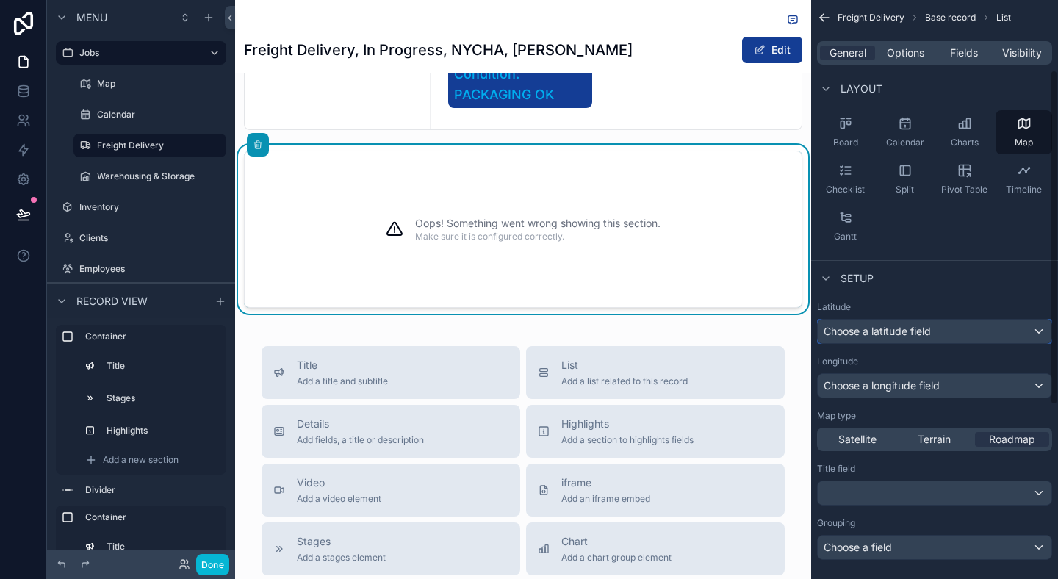
click at [909, 332] on span "Choose a latitude field" at bounding box center [877, 331] width 107 height 12
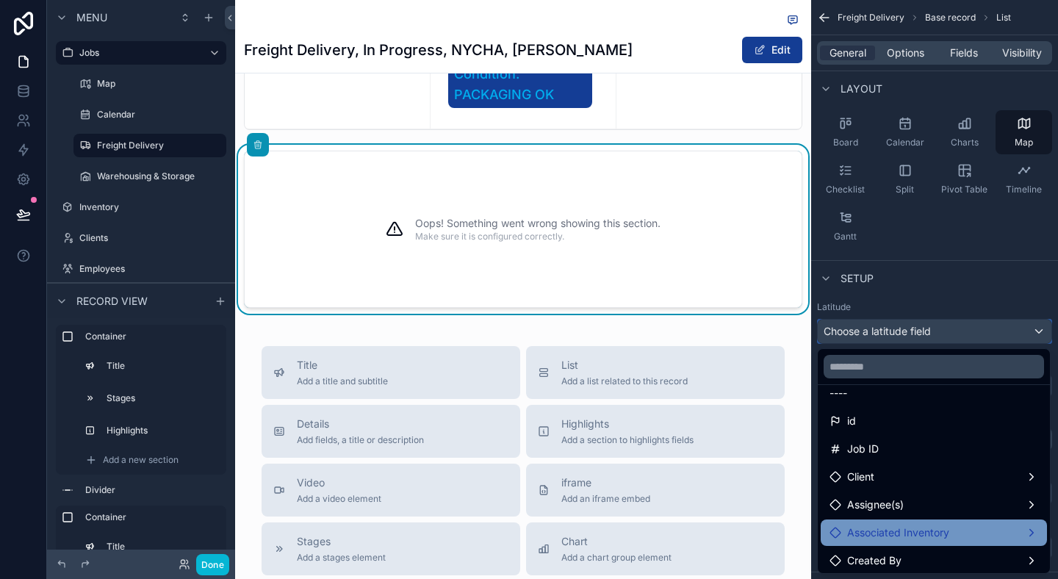
scroll to position [15, 0]
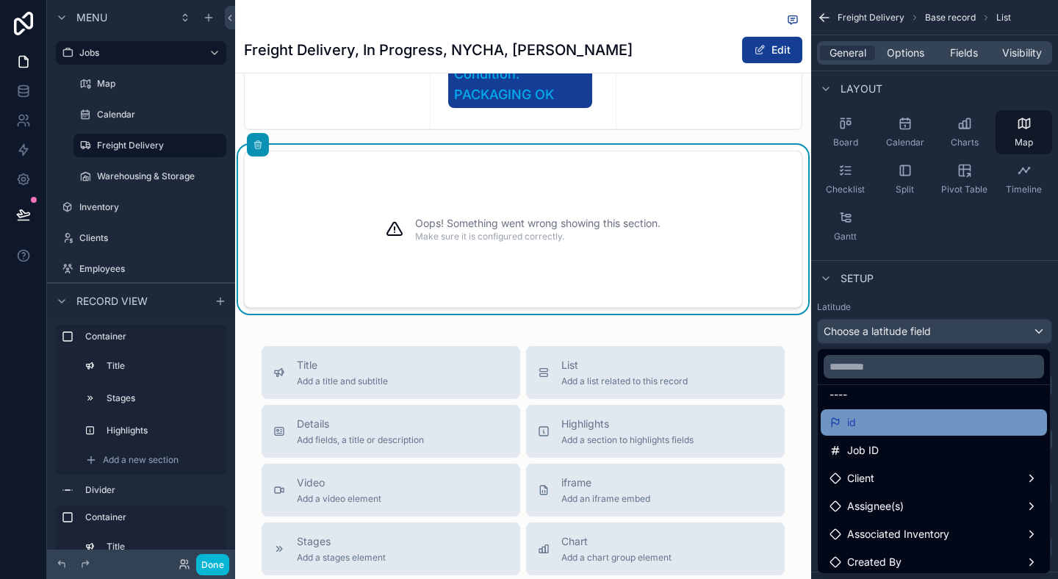
click at [916, 433] on div "id" at bounding box center [934, 422] width 226 height 26
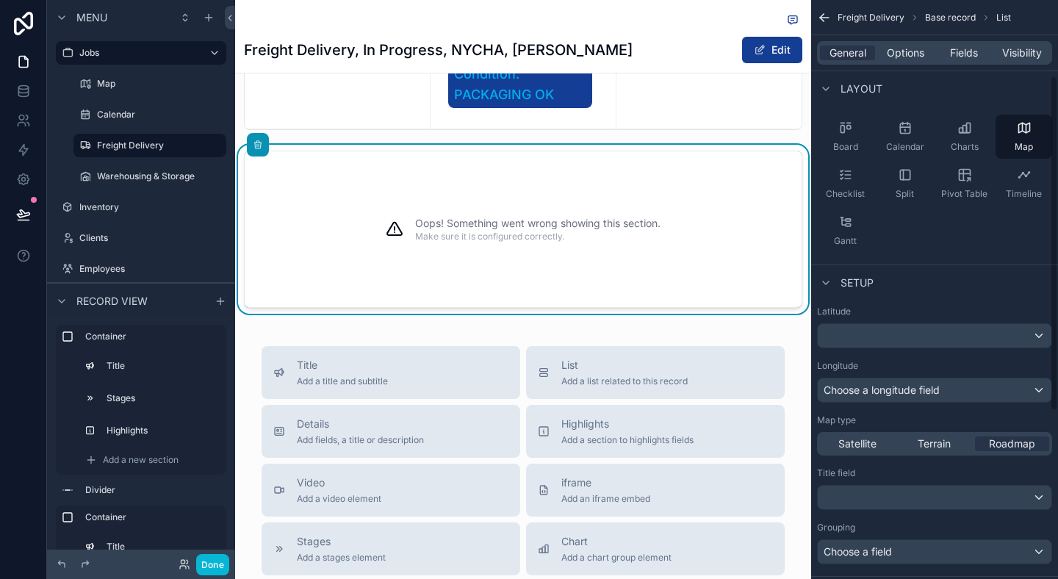
scroll to position [137, 0]
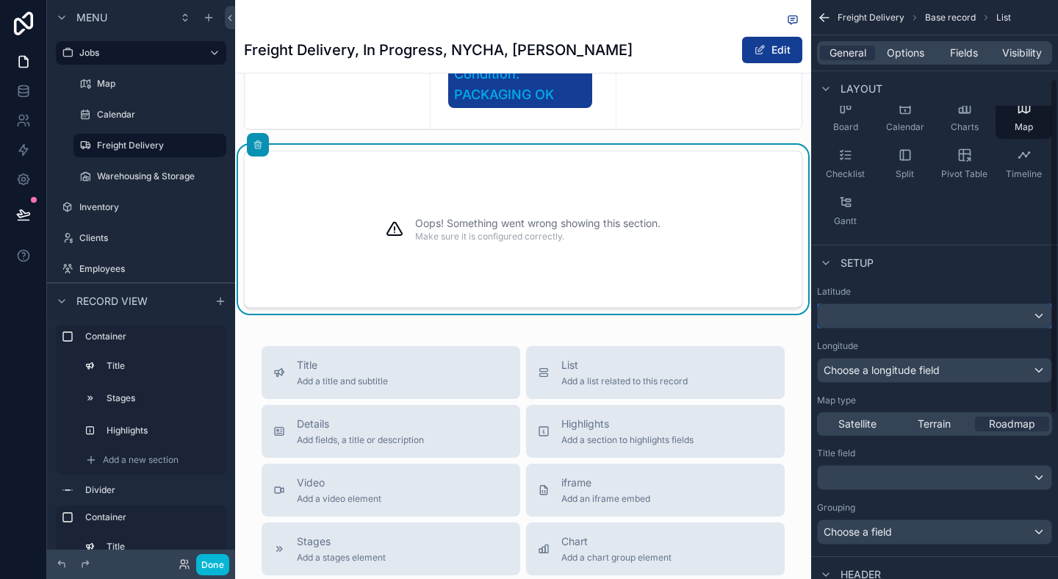
click at [910, 322] on div "scrollable content" at bounding box center [935, 316] width 234 height 24
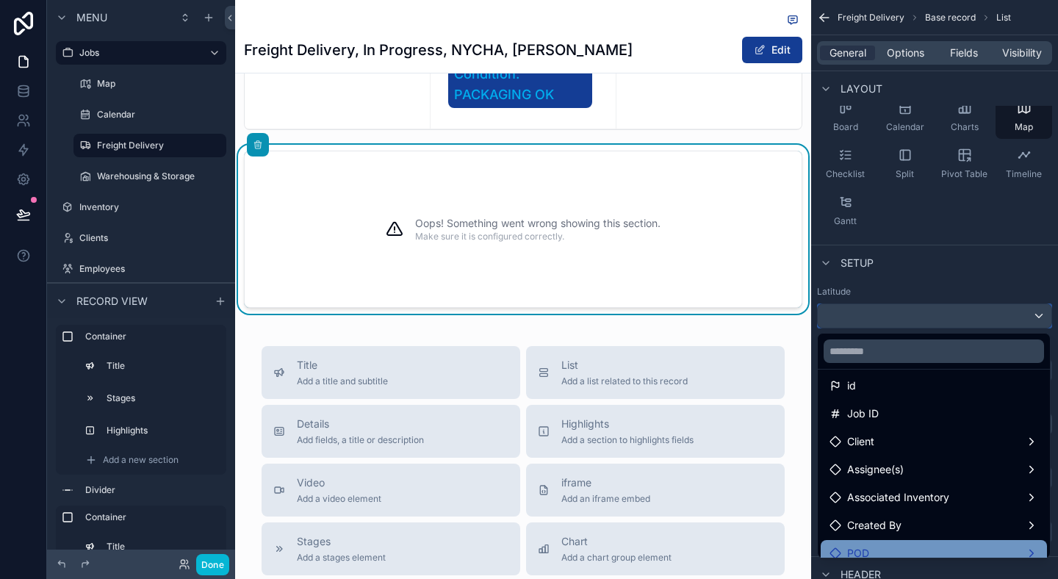
scroll to position [0, 0]
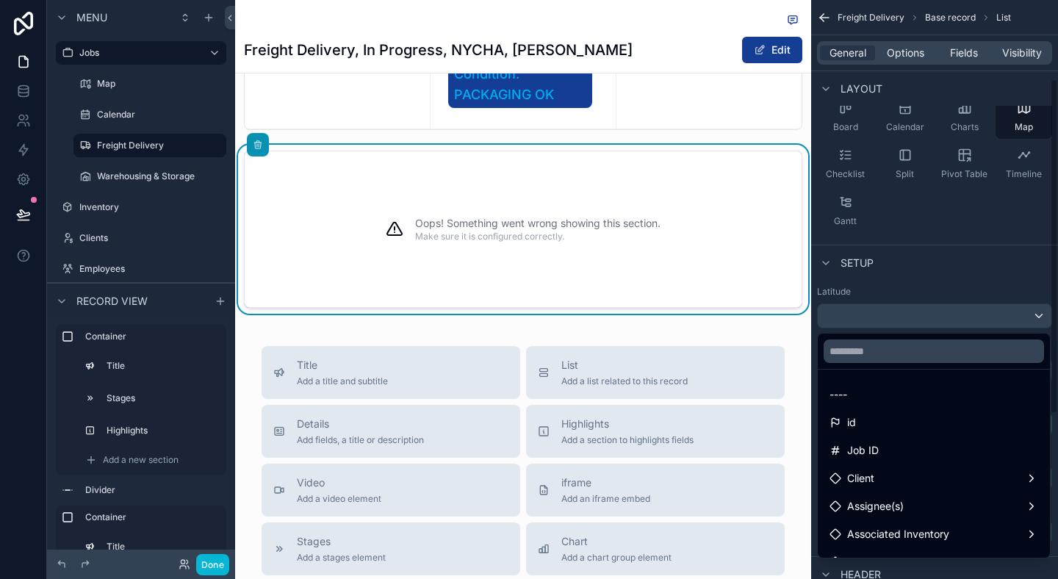
click at [918, 278] on div "scrollable content" at bounding box center [529, 289] width 1058 height 579
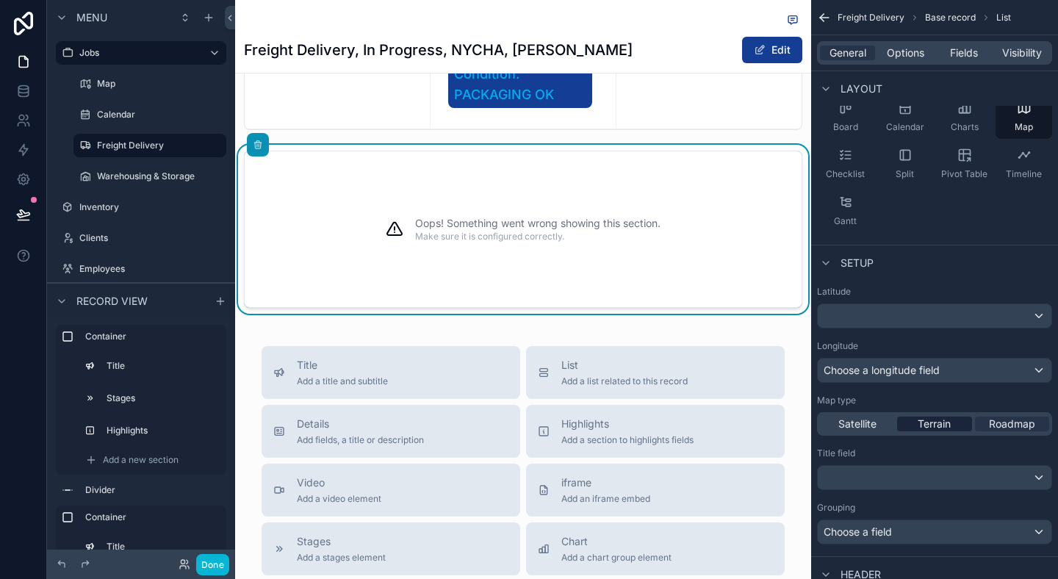
click at [926, 425] on span "Terrain" at bounding box center [934, 424] width 33 height 15
click at [856, 422] on span "Satellite" at bounding box center [857, 424] width 38 height 15
click at [1022, 426] on span "Roadmap" at bounding box center [1012, 424] width 46 height 15
click at [959, 370] on div "Choose a longitude field" at bounding box center [935, 370] width 234 height 24
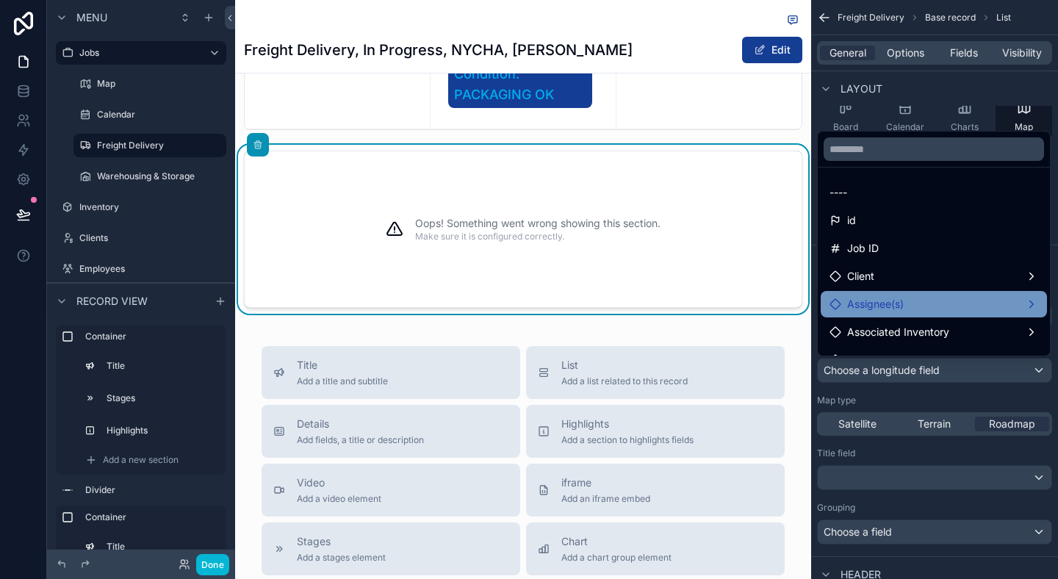
click at [945, 307] on div "Assignee(s)" at bounding box center [933, 304] width 209 height 18
click at [932, 389] on div "scrollable content" at bounding box center [529, 289] width 1058 height 579
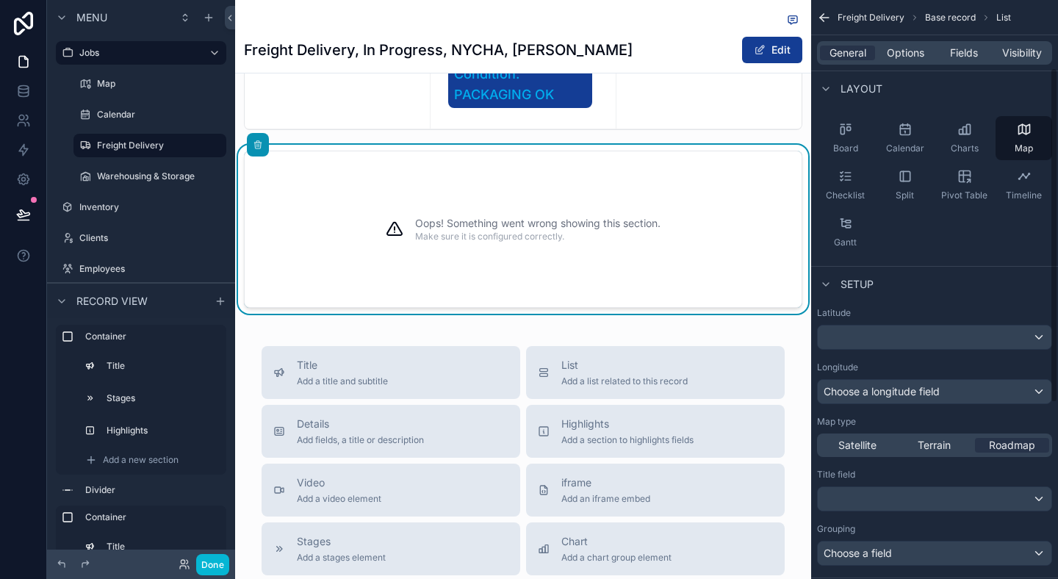
scroll to position [118, 0]
click at [916, 345] on div "scrollable content" at bounding box center [935, 335] width 234 height 24
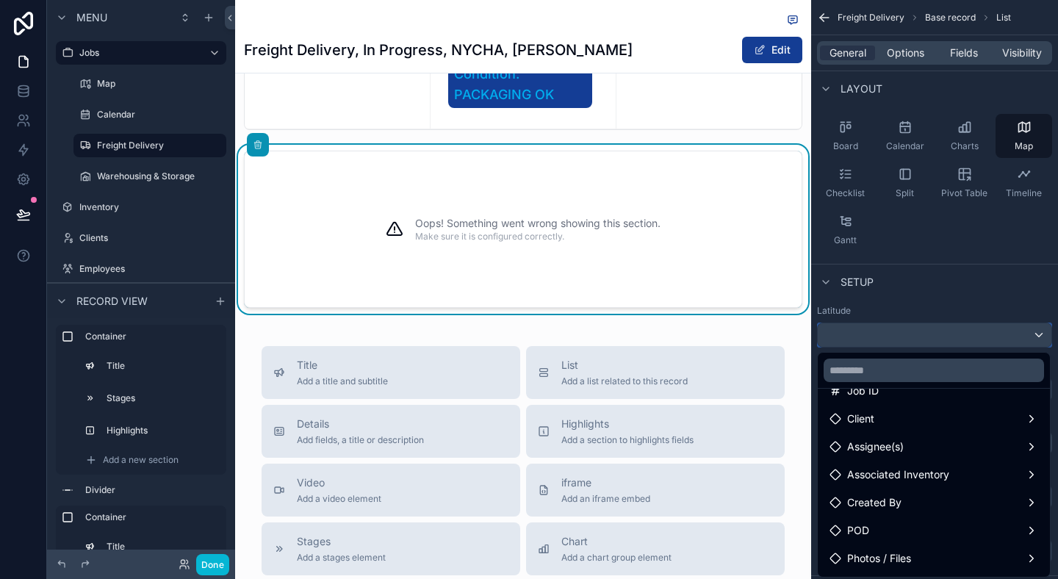
scroll to position [104, 0]
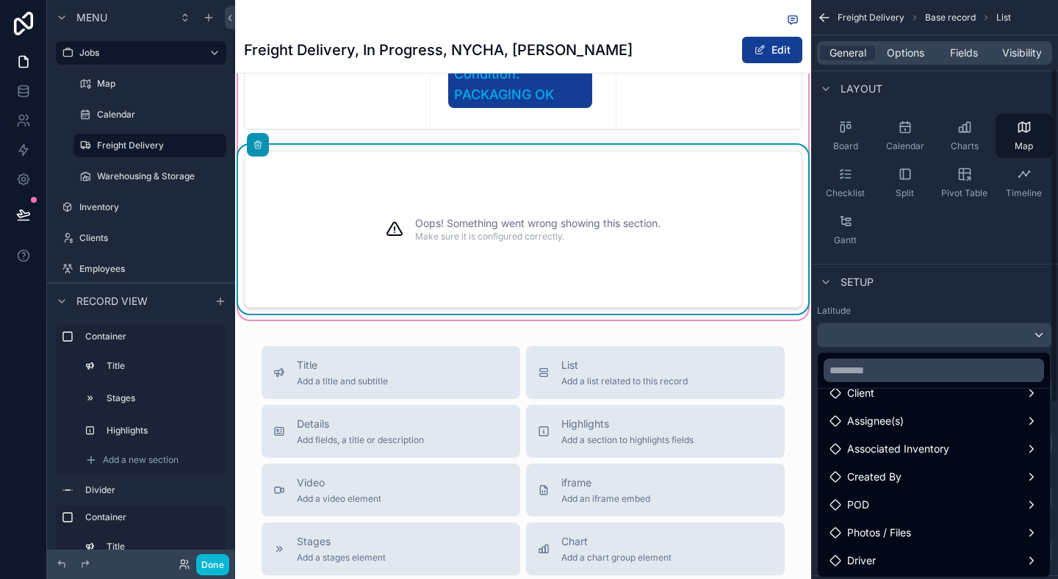
click at [717, 288] on div "Oops! Something went wrong showing this section. Make sure it is configured cor…" at bounding box center [523, 229] width 558 height 157
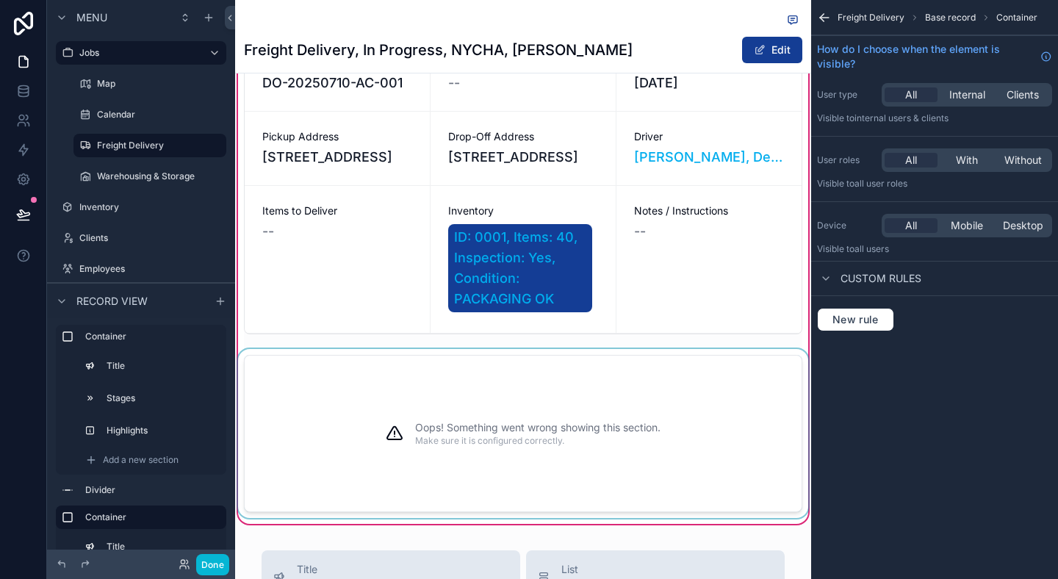
scroll to position [339, 0]
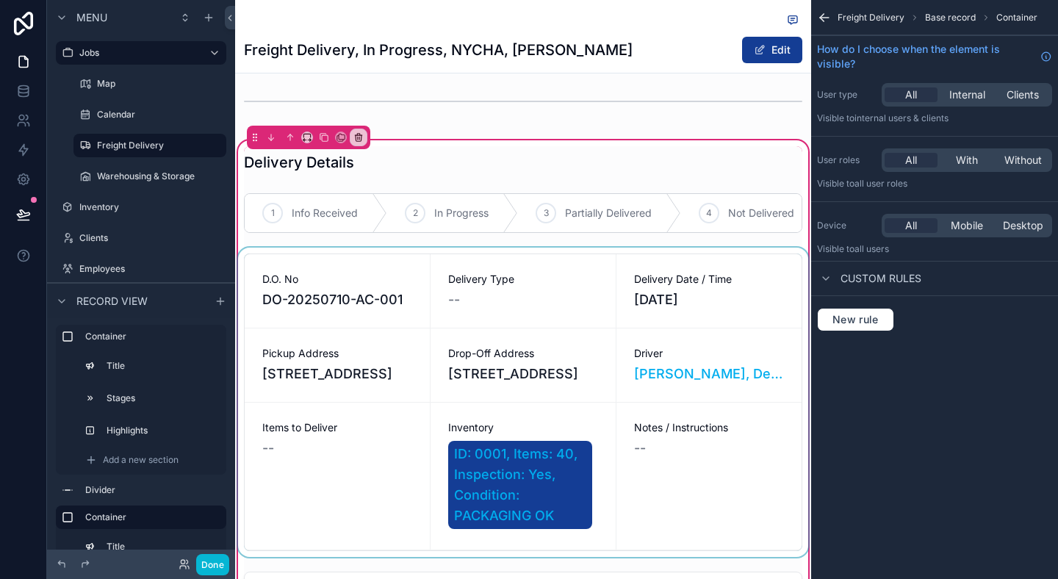
click at [271, 395] on div "scrollable content" at bounding box center [523, 402] width 576 height 309
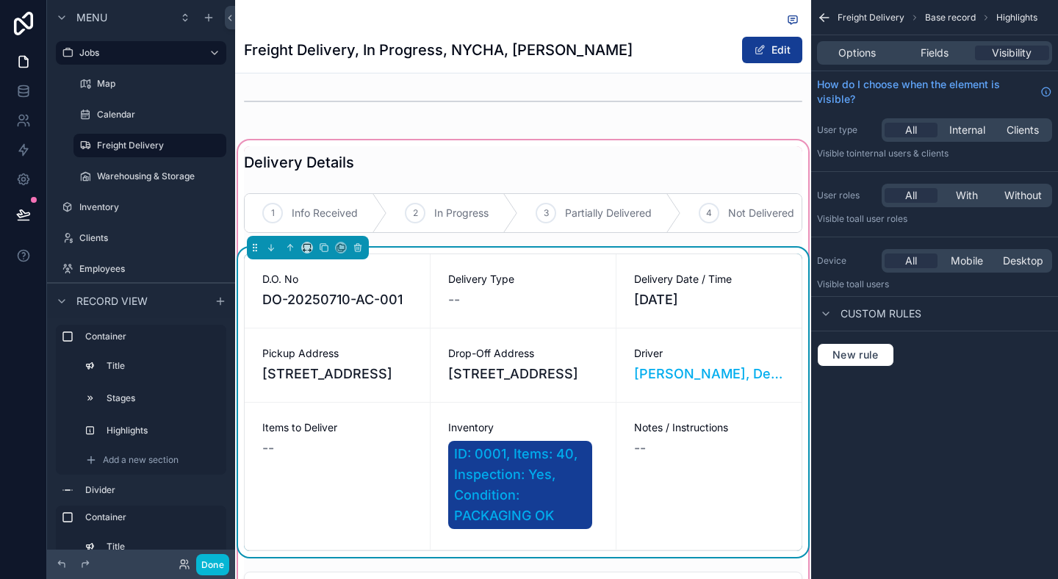
scroll to position [494, 0]
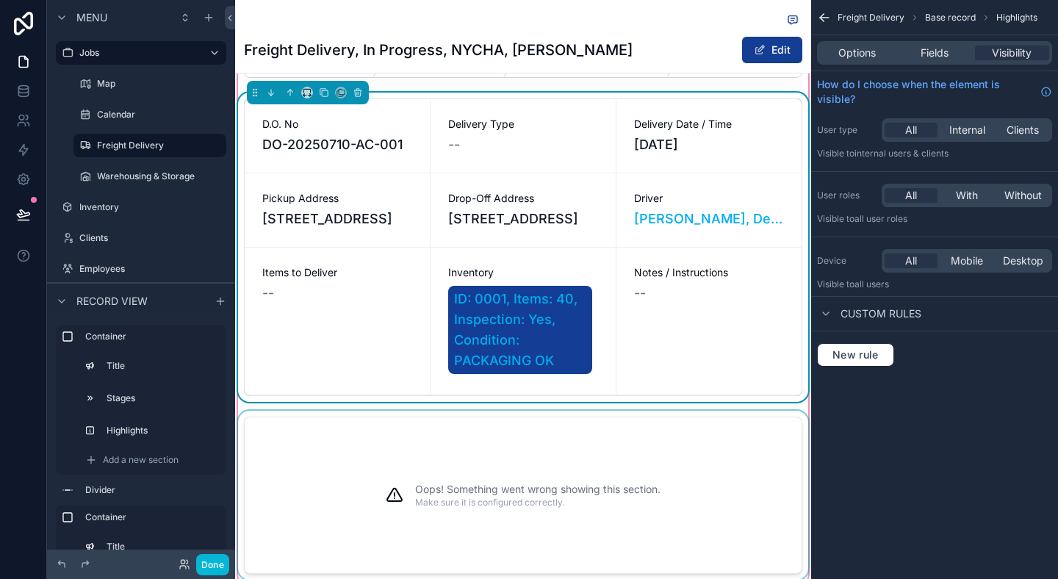
click at [519, 478] on div "Oops! Something went wrong showing this section. Make sure it is configured cor…" at bounding box center [537, 495] width 245 height 120
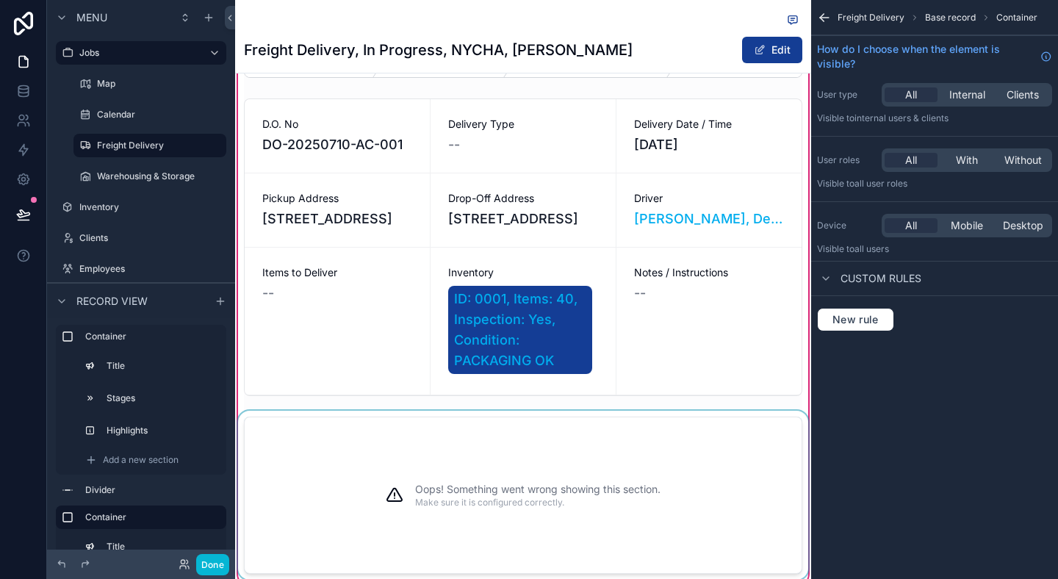
click at [580, 464] on div "Oops! Something went wrong showing this section. Make sure it is configured cor…" at bounding box center [537, 495] width 245 height 120
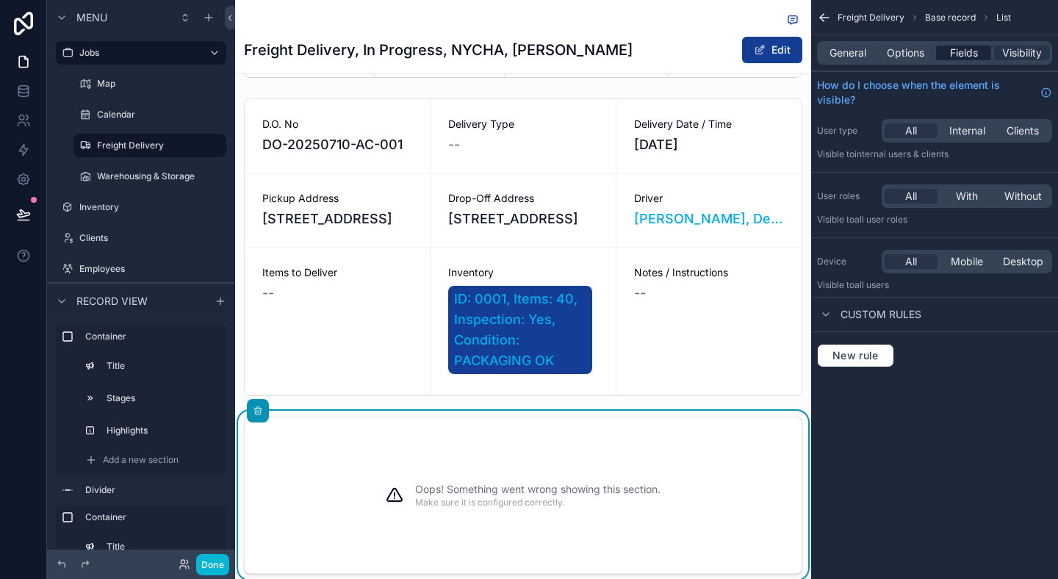
click at [952, 52] on span "Fields" at bounding box center [964, 53] width 28 height 15
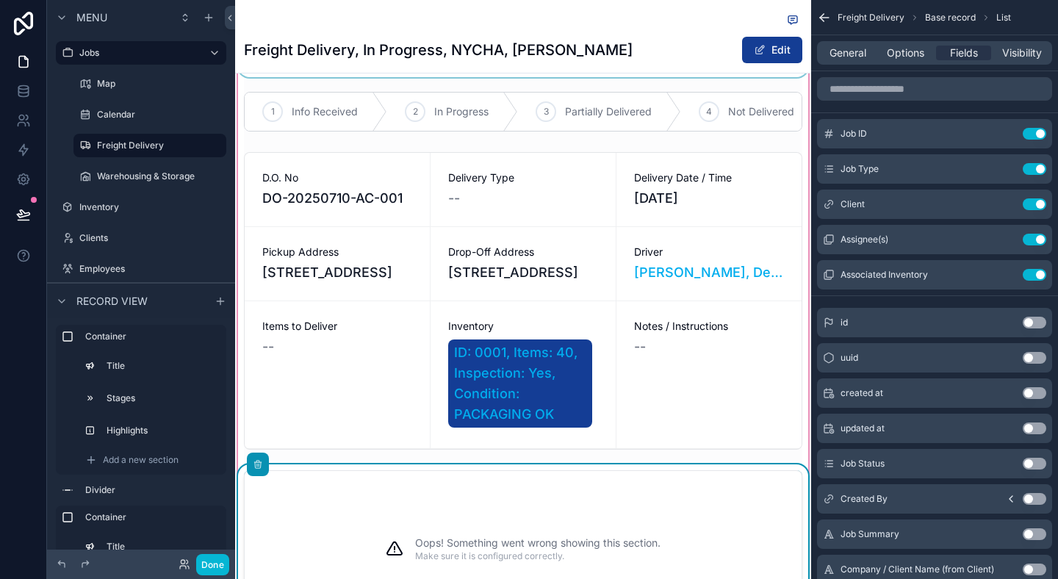
scroll to position [500, 0]
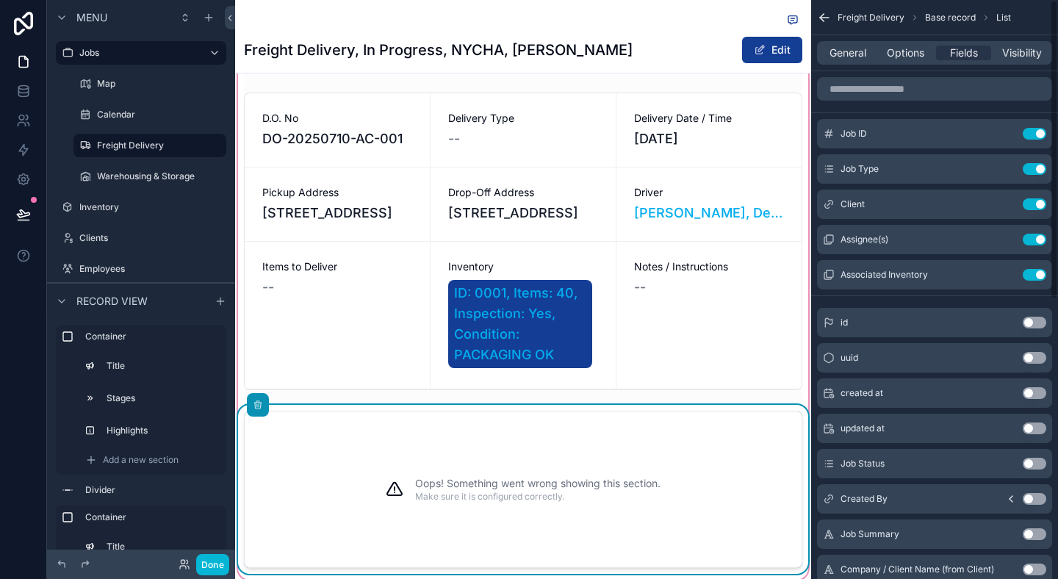
click at [577, 475] on div "Oops! Something went wrong showing this section. Make sure it is configured cor…" at bounding box center [537, 489] width 245 height 120
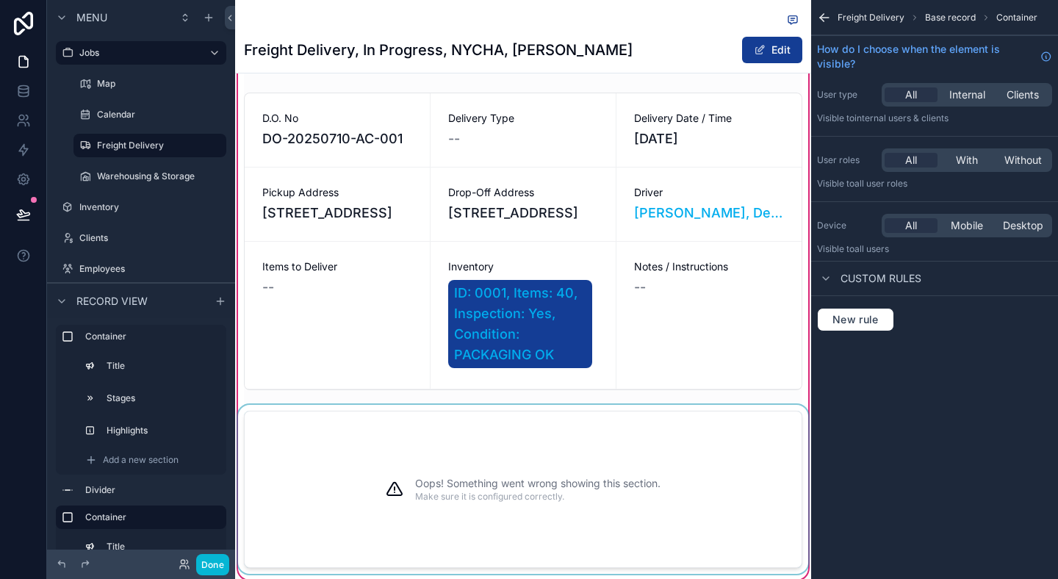
click at [577, 475] on div "Oops! Something went wrong showing this section. Make sure it is configured cor…" at bounding box center [537, 489] width 245 height 120
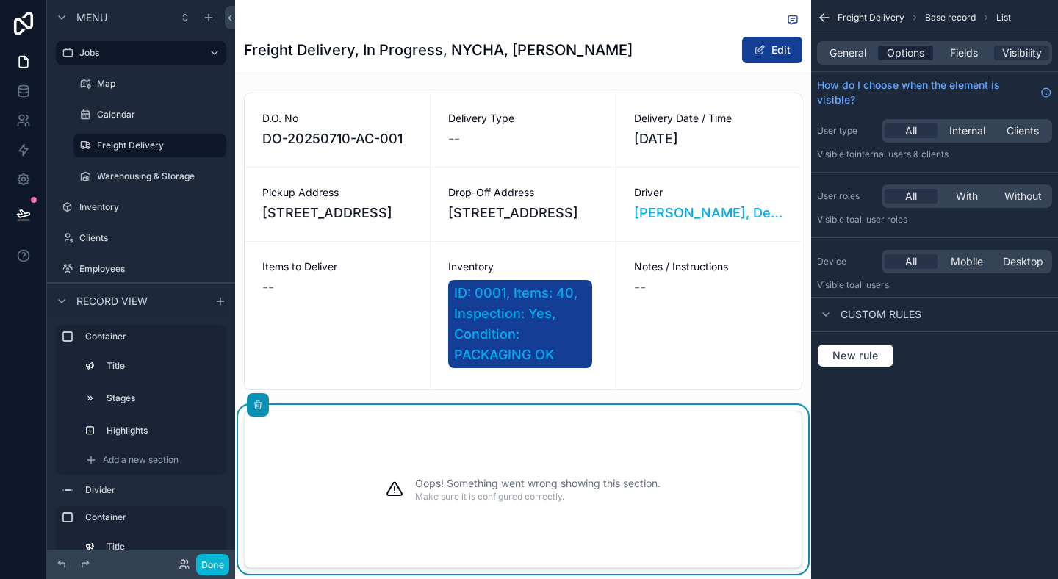
click at [923, 55] on span "Options" at bounding box center [905, 53] width 37 height 15
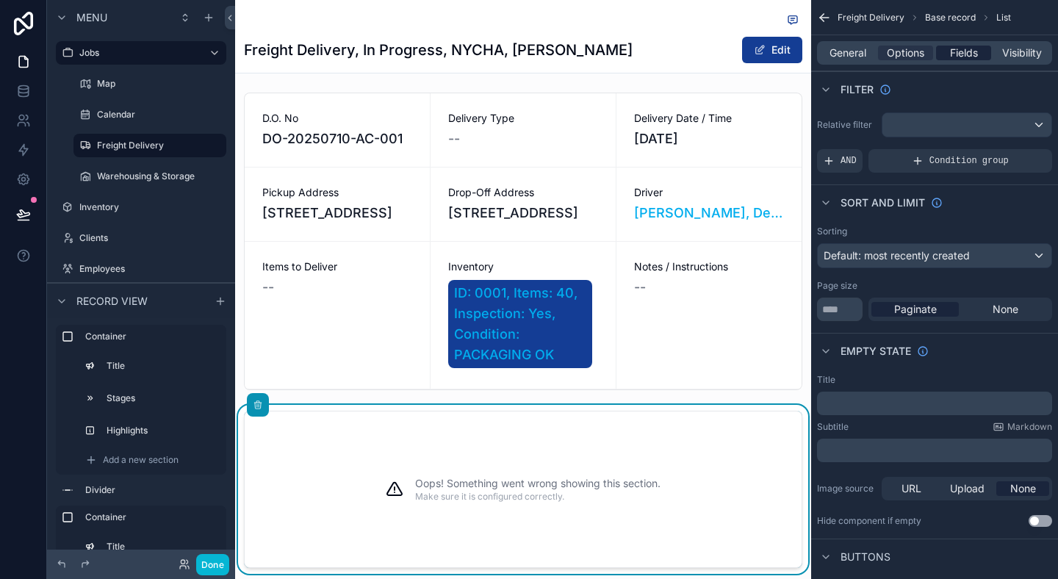
click at [973, 55] on span "Fields" at bounding box center [964, 53] width 28 height 15
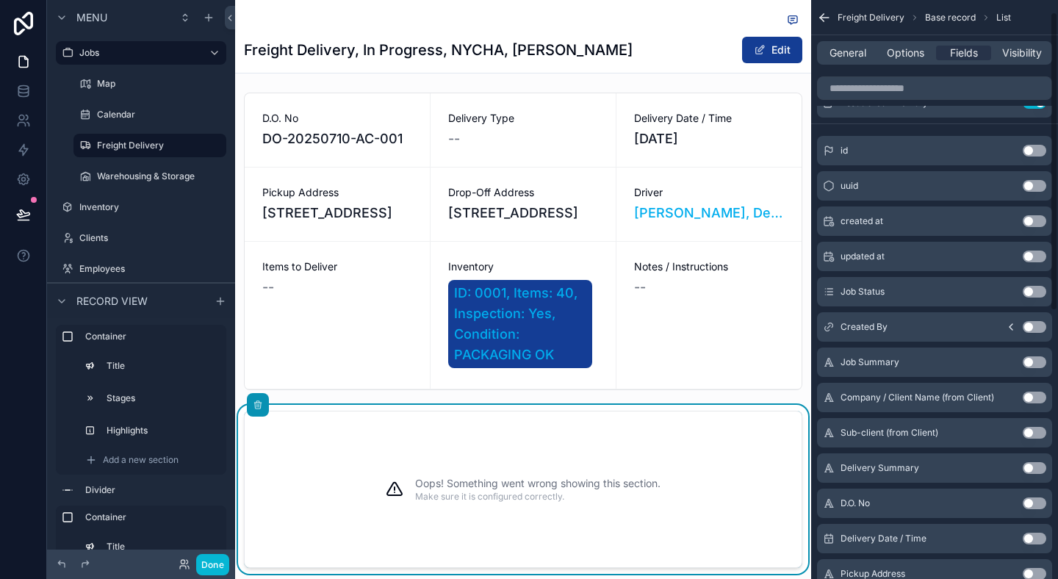
scroll to position [0, 0]
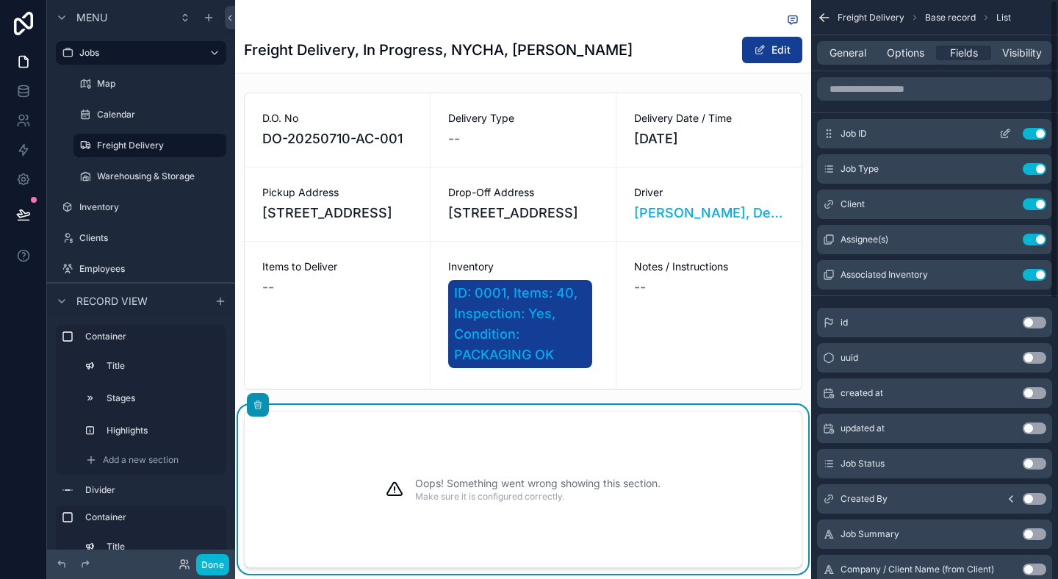
click at [1033, 129] on button "Use setting" at bounding box center [1035, 134] width 24 height 12
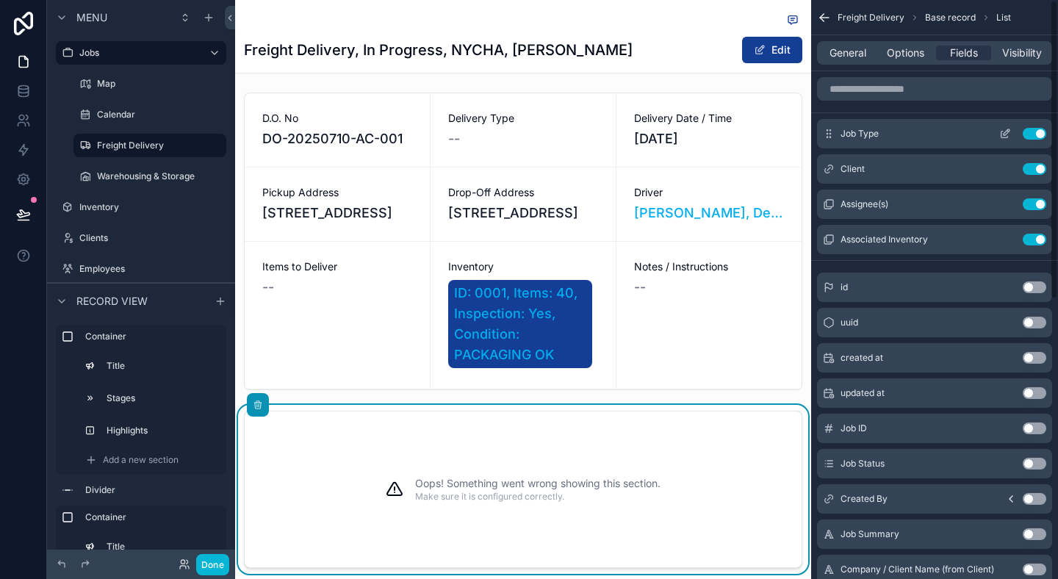
click at [1034, 136] on button "Use setting" at bounding box center [1035, 134] width 24 height 12
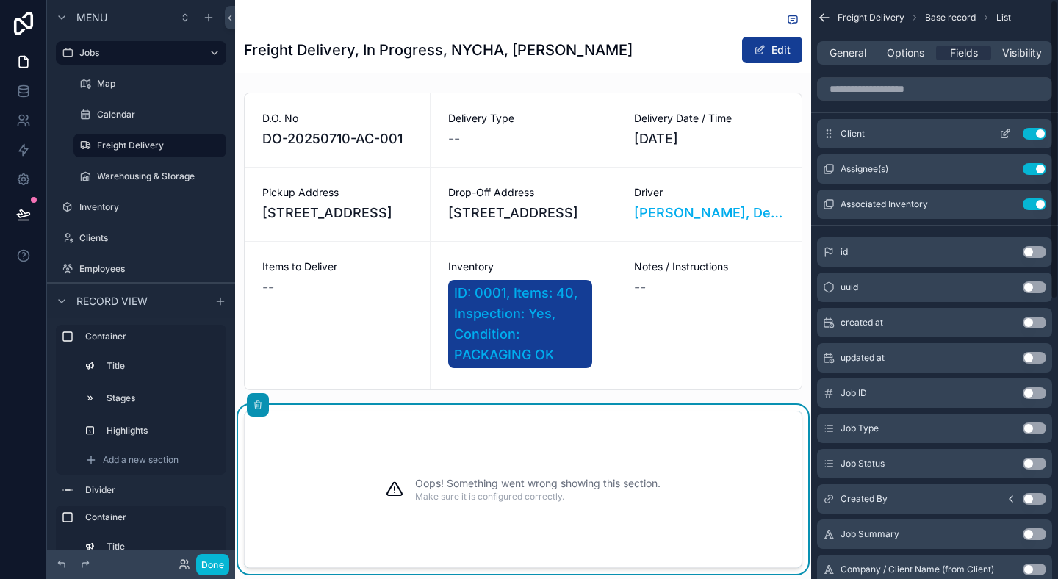
click at [1034, 135] on button "Use setting" at bounding box center [1035, 134] width 24 height 12
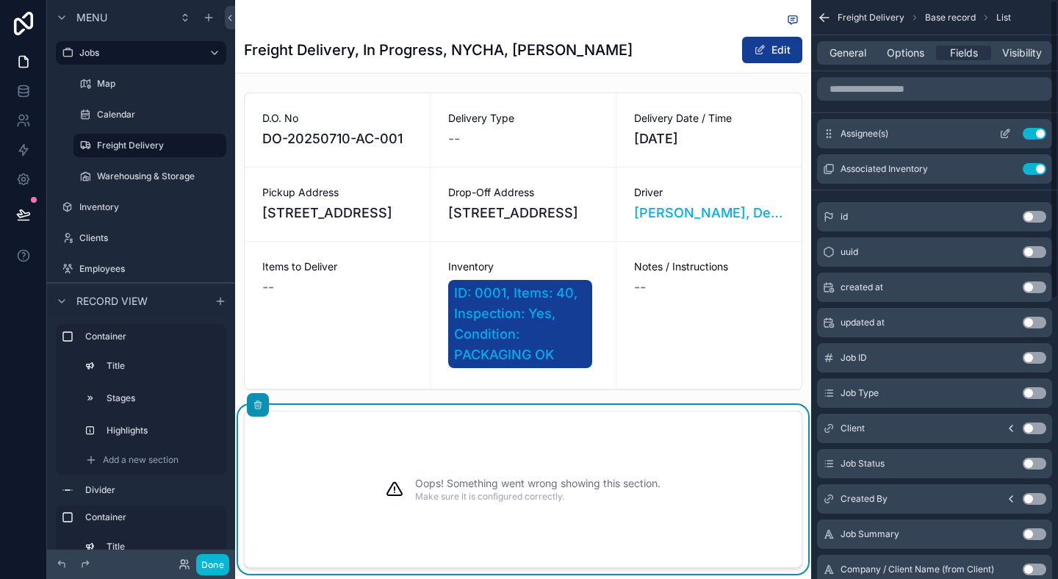
click at [1034, 134] on button "Use setting" at bounding box center [1035, 134] width 24 height 12
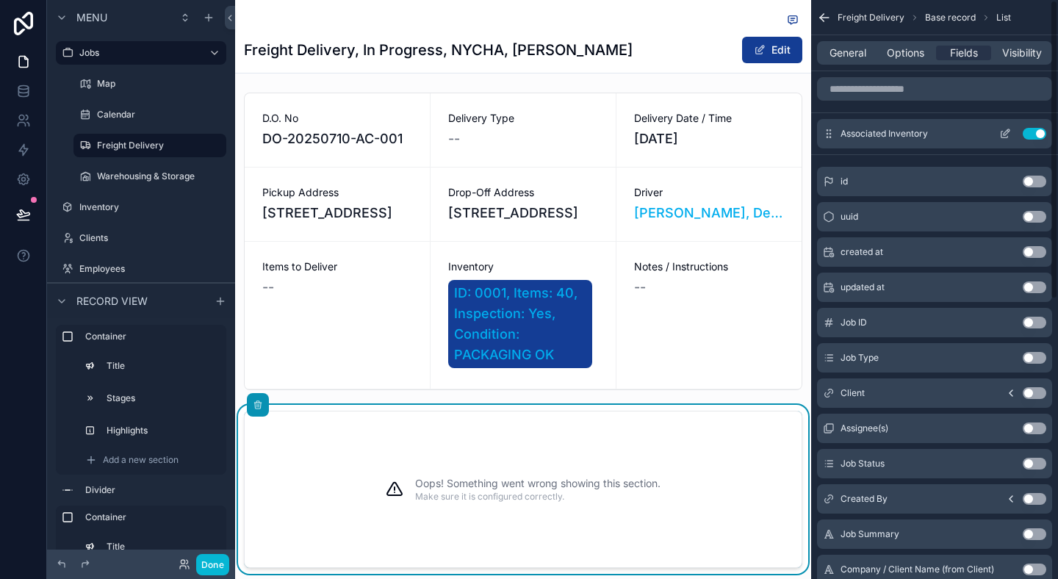
click at [1034, 134] on button "Use setting" at bounding box center [1035, 134] width 24 height 12
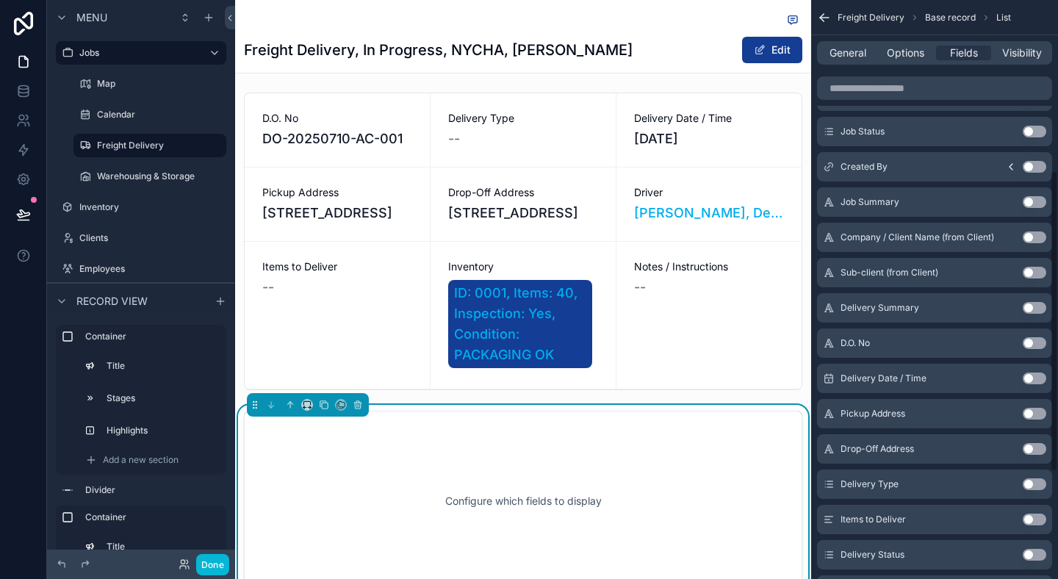
scroll to position [328, 0]
click at [1030, 411] on button "Use setting" at bounding box center [1035, 412] width 24 height 12
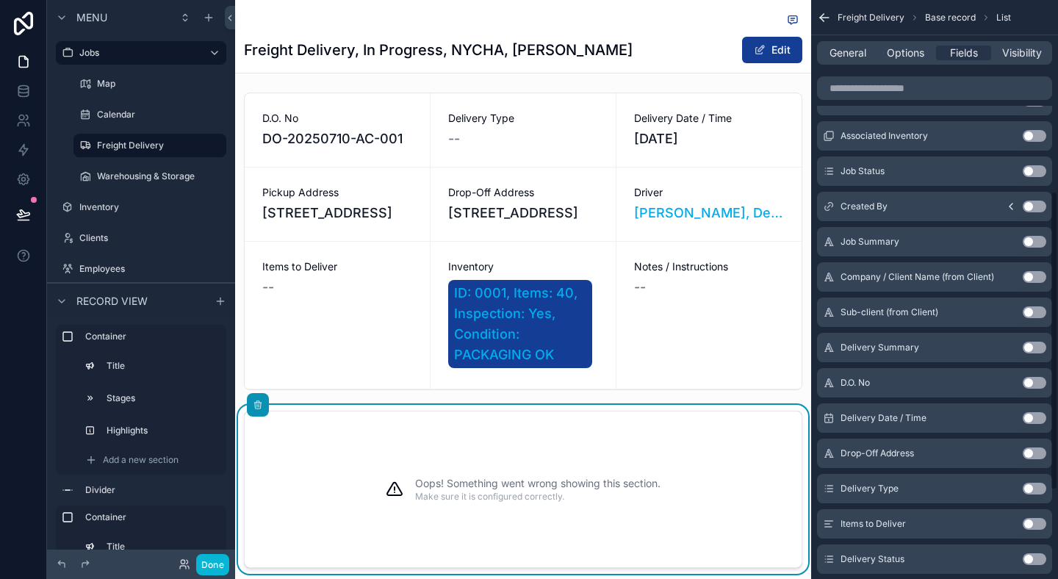
scroll to position [370, 0]
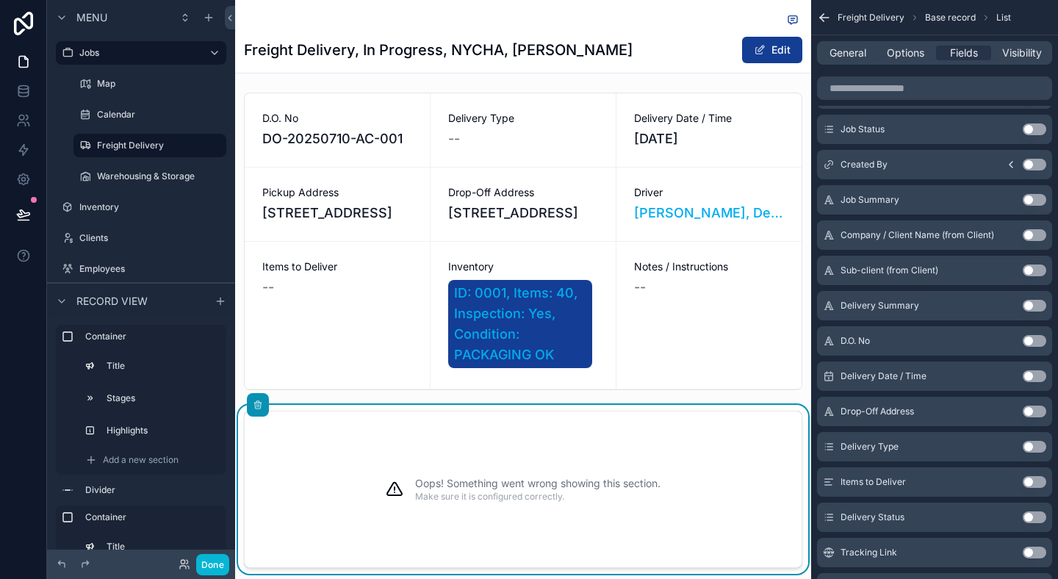
click at [1030, 411] on button "Use setting" at bounding box center [1035, 412] width 24 height 12
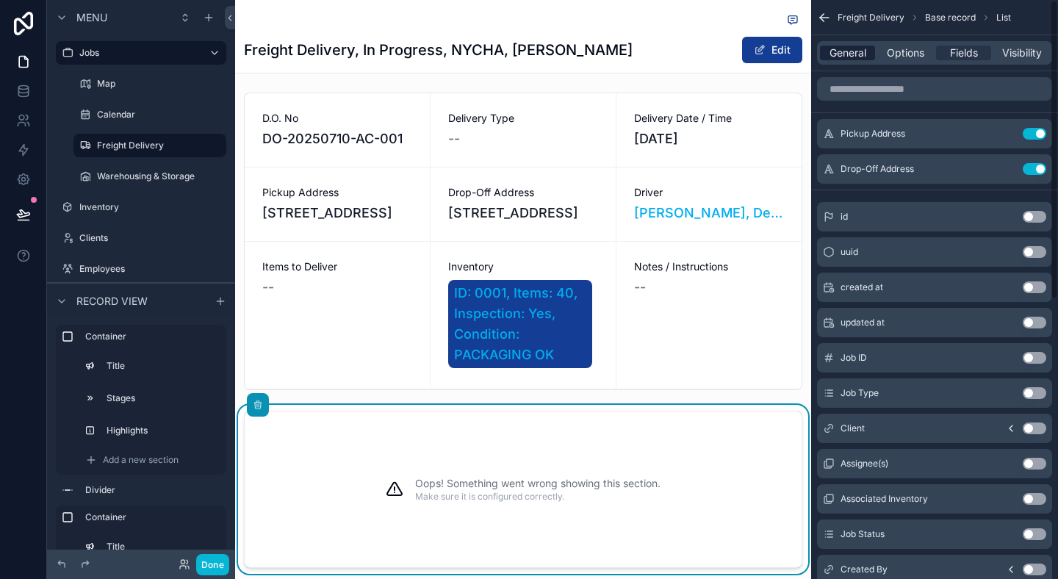
click at [862, 48] on span "General" at bounding box center [847, 53] width 37 height 15
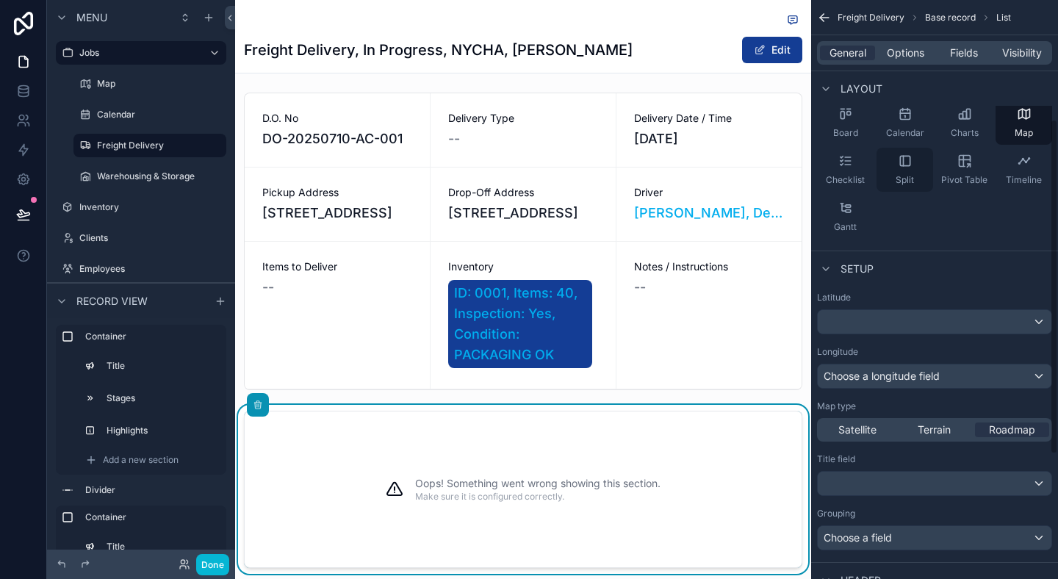
scroll to position [277, 0]
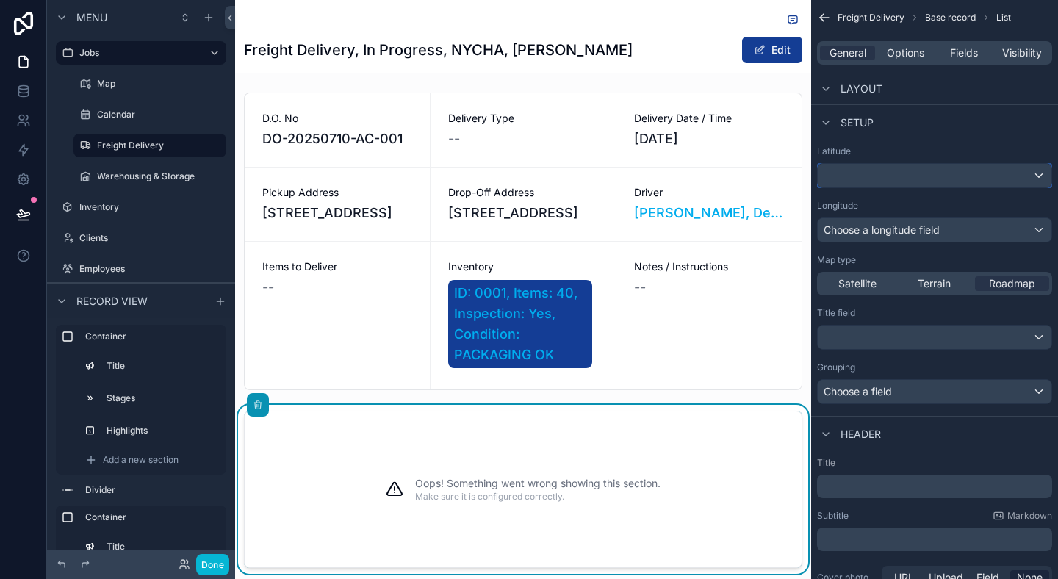
click at [865, 186] on div "scrollable content" at bounding box center [935, 176] width 234 height 24
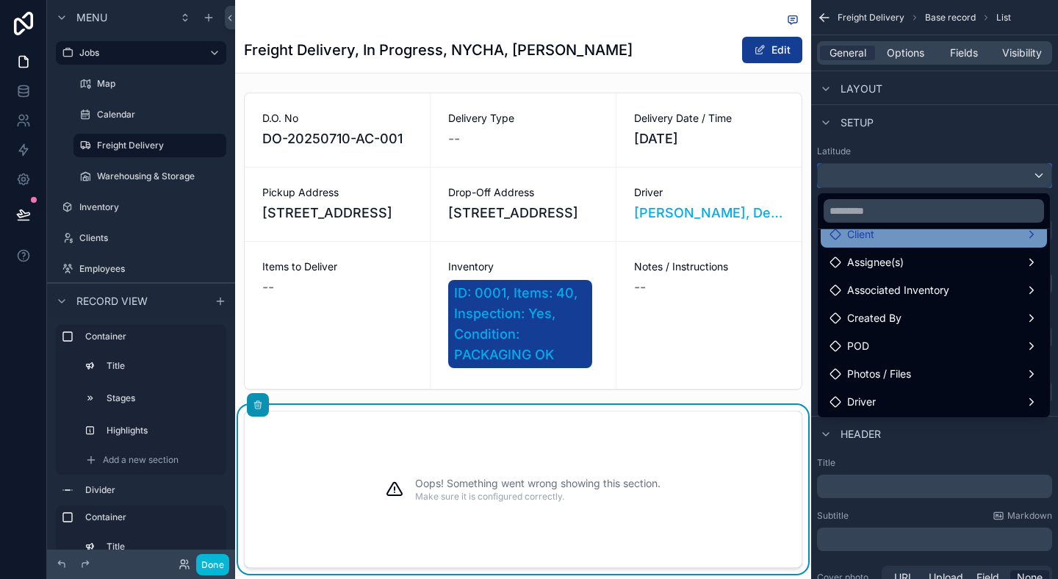
scroll to position [104, 0]
click at [917, 143] on div "scrollable content" at bounding box center [529, 289] width 1058 height 579
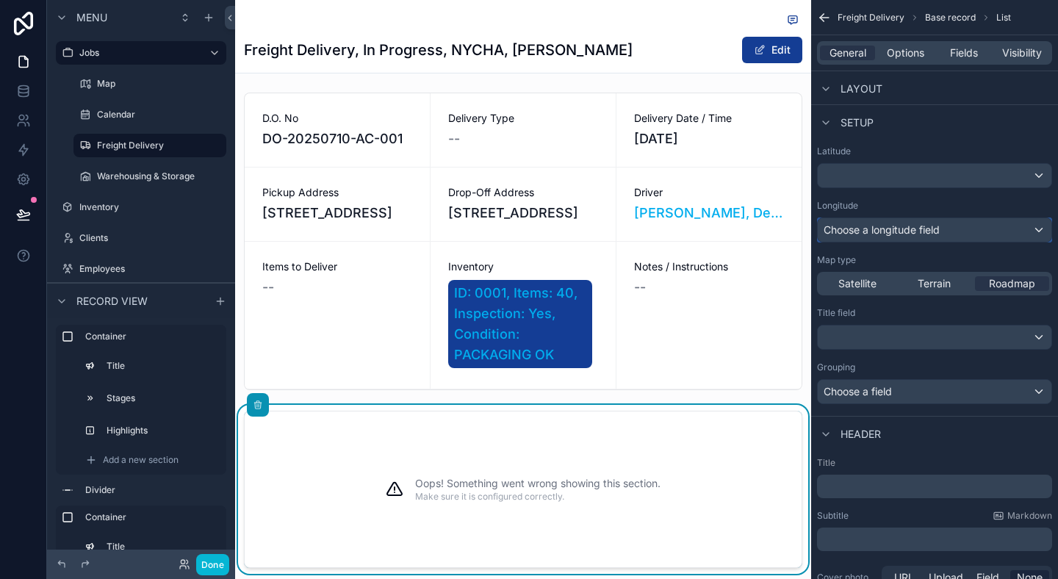
click at [884, 225] on span "Choose a longitude field" at bounding box center [882, 229] width 116 height 12
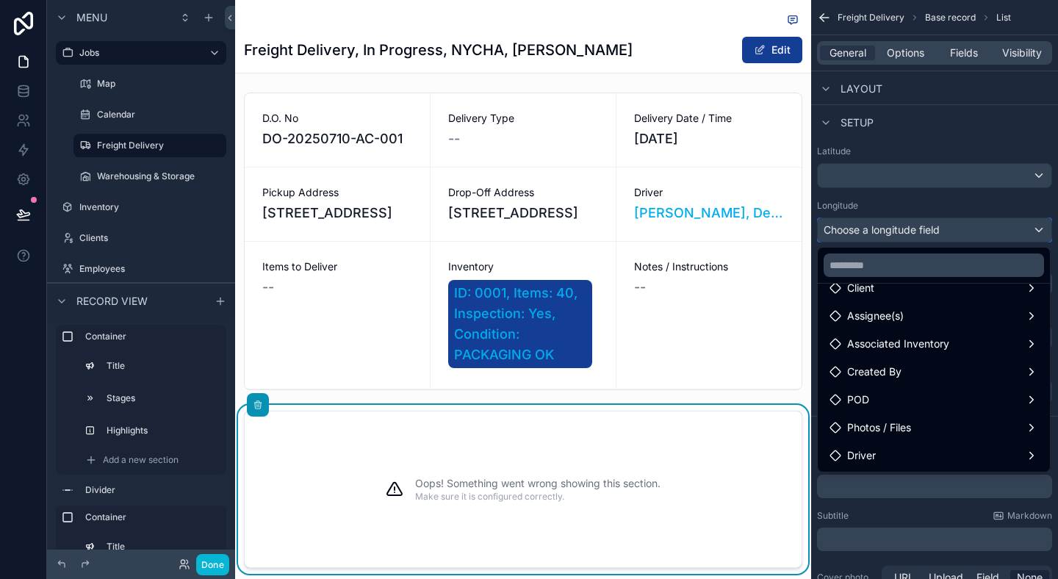
scroll to position [0, 0]
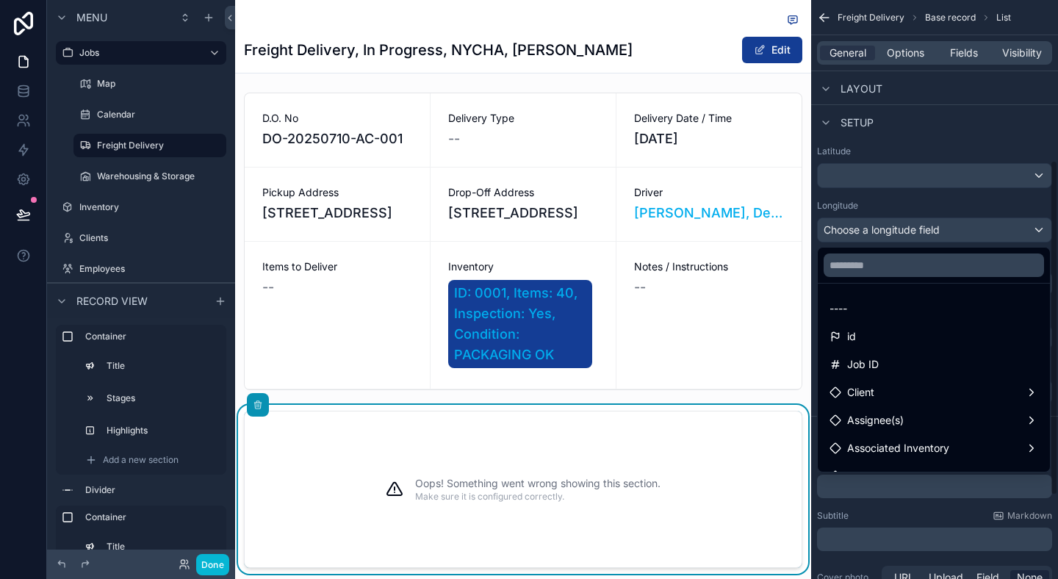
click at [893, 141] on div "scrollable content" at bounding box center [529, 289] width 1058 height 579
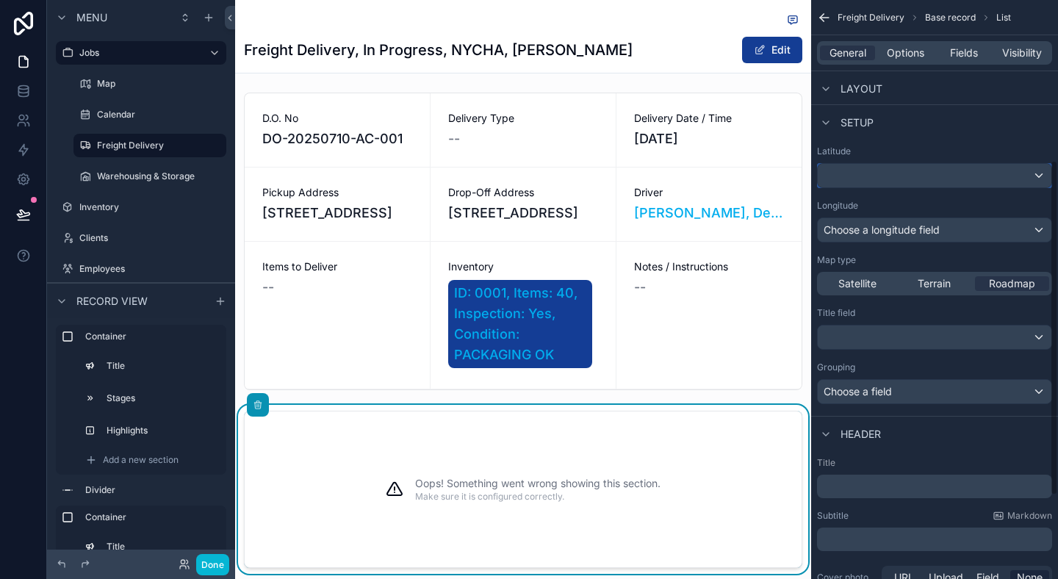
click at [897, 170] on div "scrollable content" at bounding box center [935, 176] width 234 height 24
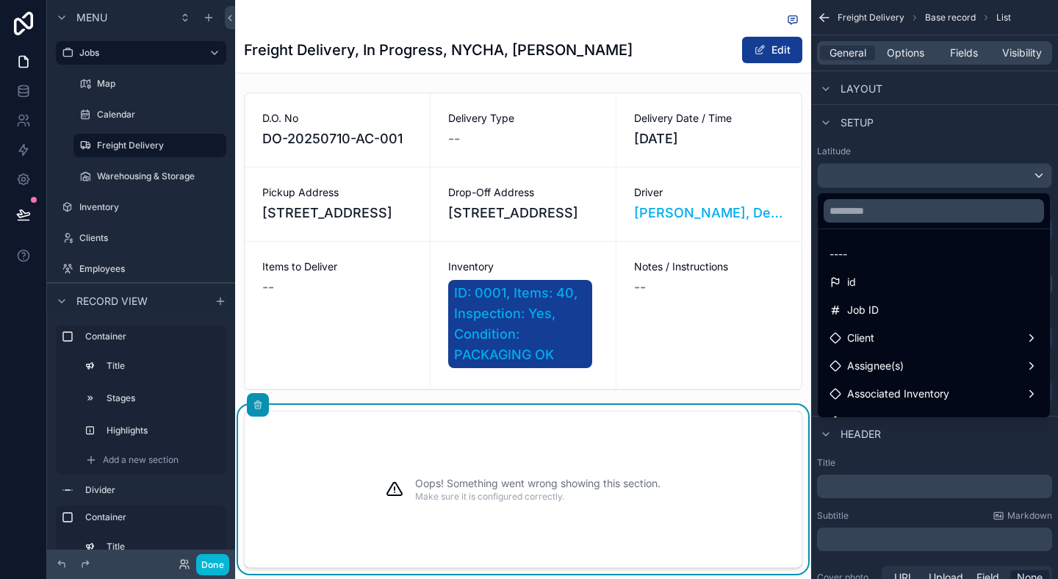
click at [897, 170] on div "scrollable content" at bounding box center [529, 289] width 1058 height 579
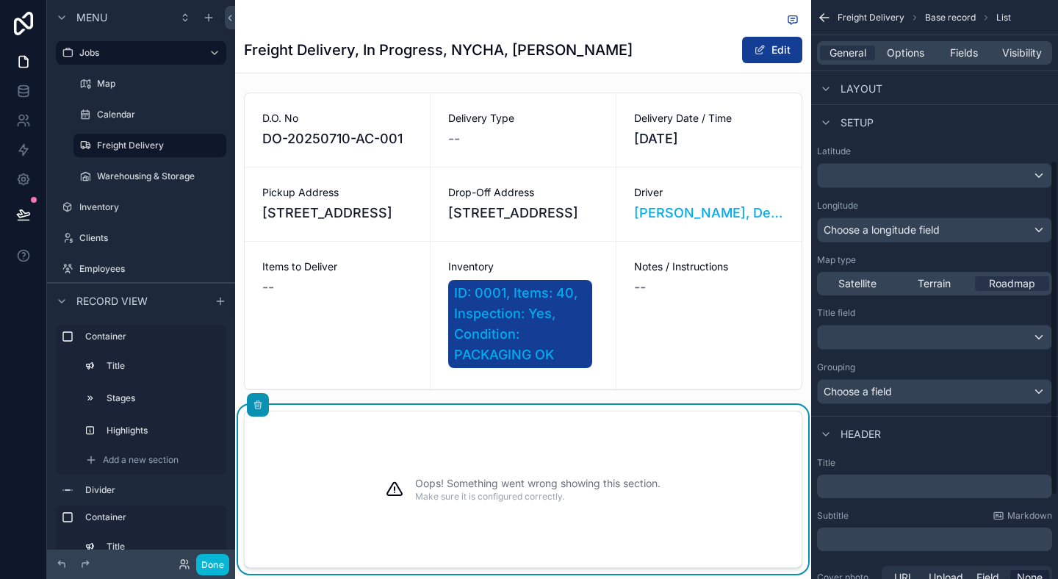
click at [922, 126] on div "Setup" at bounding box center [934, 121] width 247 height 35
click at [887, 345] on div "scrollable content" at bounding box center [935, 337] width 234 height 24
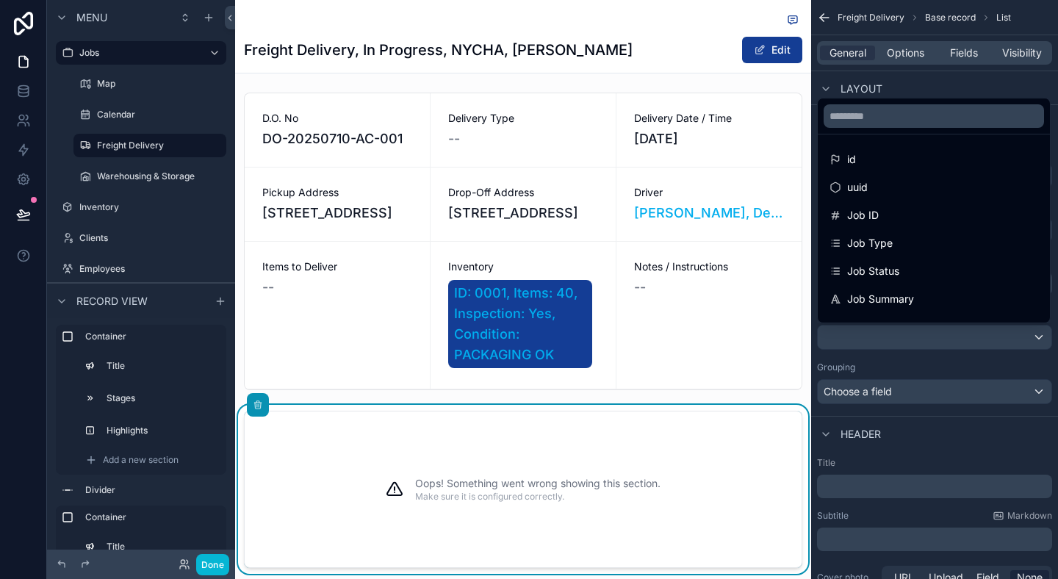
click at [887, 345] on div "scrollable content" at bounding box center [529, 289] width 1058 height 579
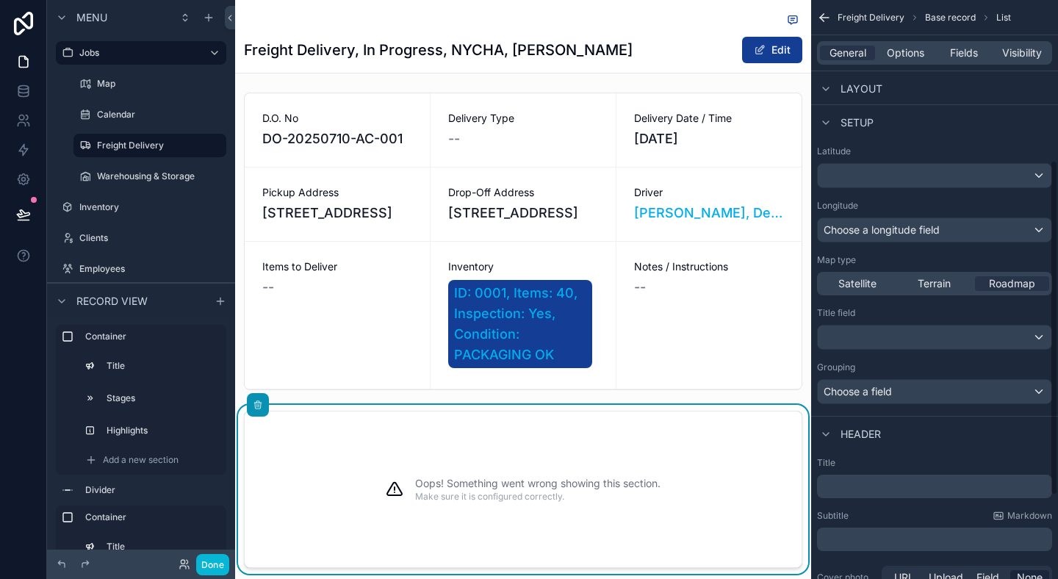
click at [934, 273] on div "Satellite Terrain Roadmap" at bounding box center [934, 284] width 235 height 24
click at [934, 283] on span "Terrain" at bounding box center [934, 283] width 33 height 15
click at [876, 283] on div "Satellite" at bounding box center [857, 283] width 74 height 15
click at [1016, 281] on span "Roadmap" at bounding box center [1012, 283] width 46 height 15
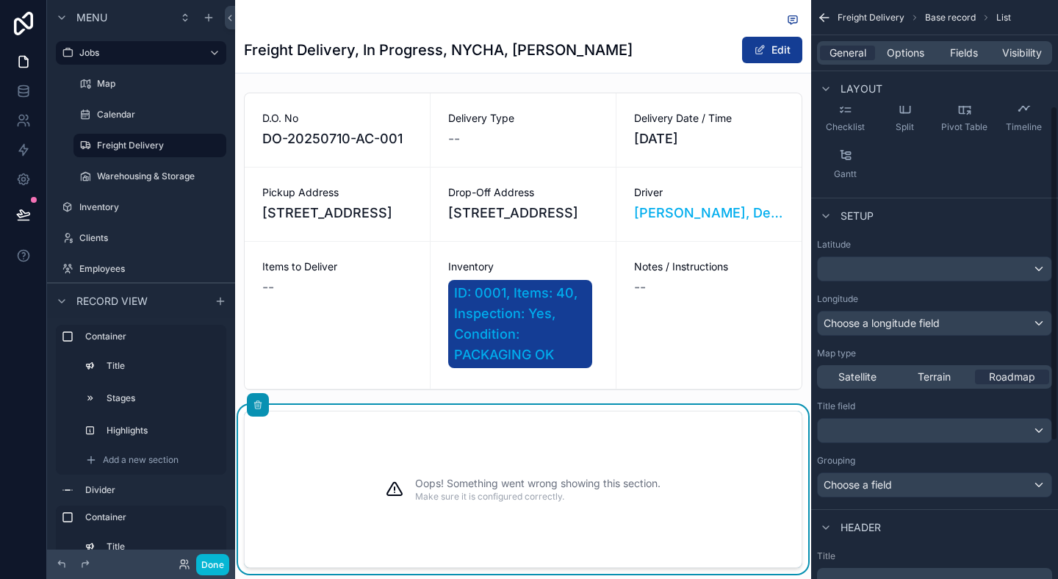
scroll to position [183, 0]
click at [892, 275] on div "scrollable content" at bounding box center [935, 270] width 234 height 24
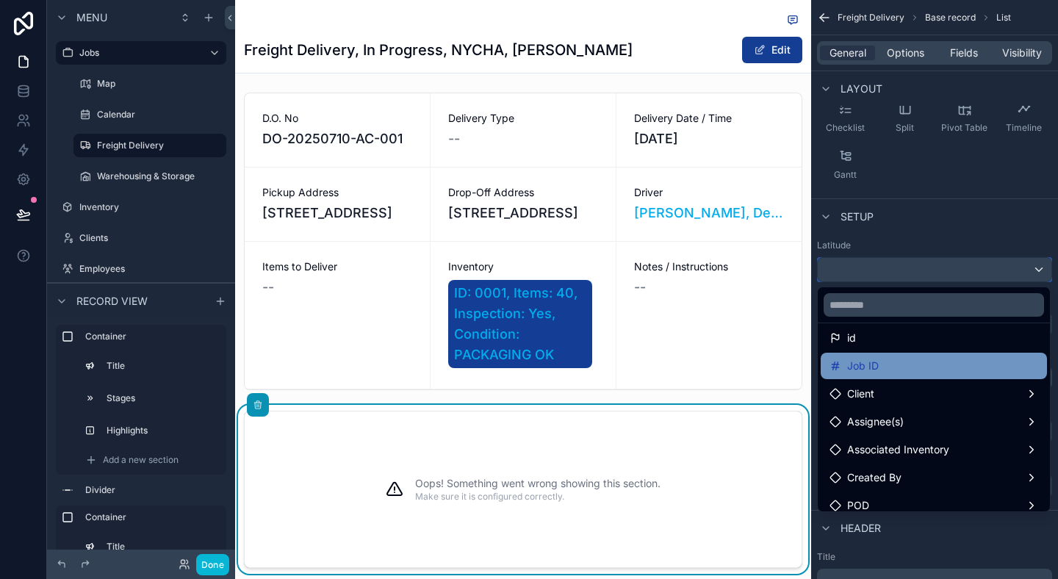
scroll to position [37, 0]
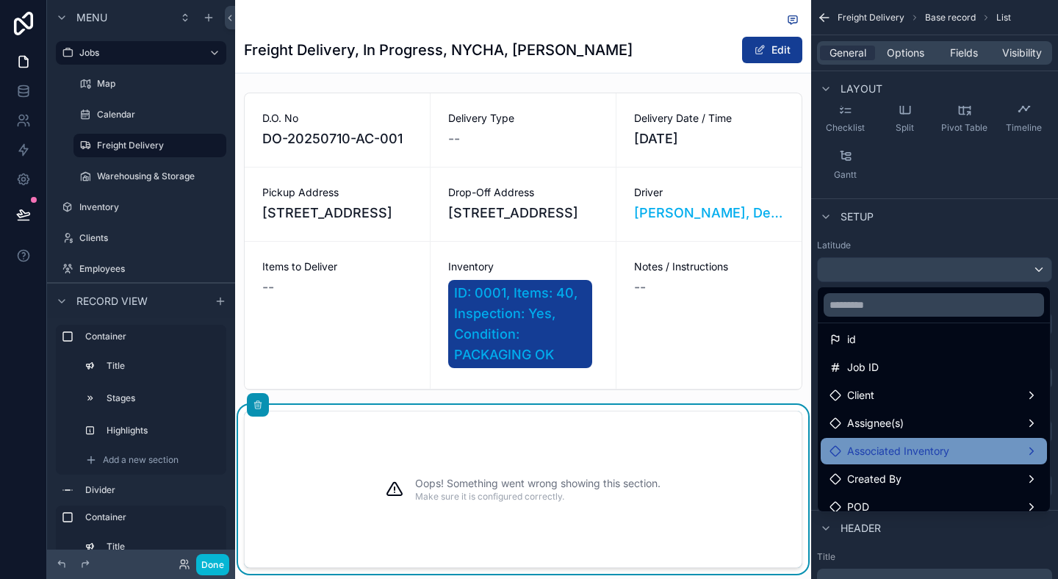
click at [880, 464] on div "Associated Inventory" at bounding box center [934, 451] width 226 height 26
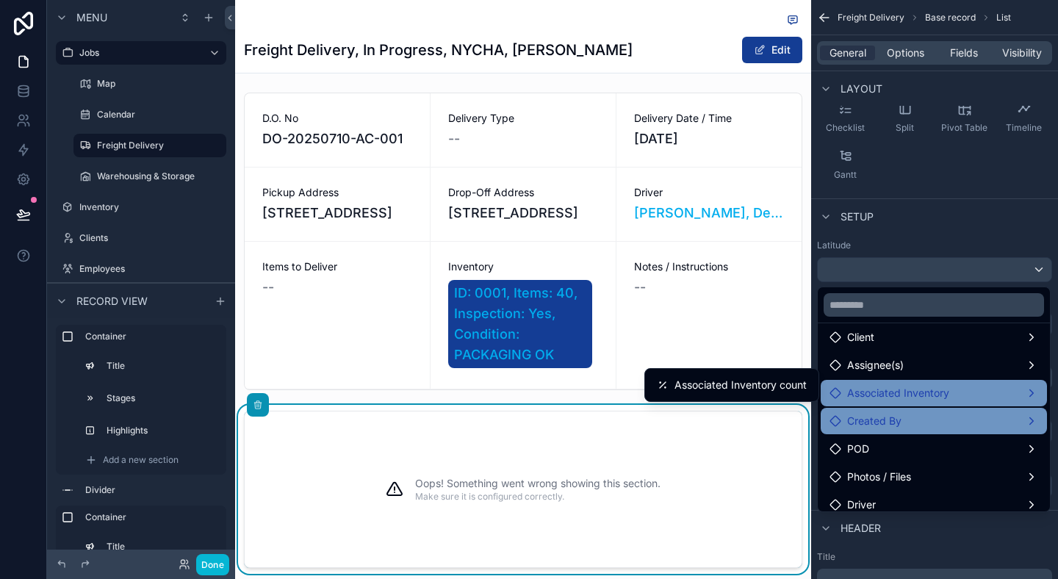
scroll to position [104, 0]
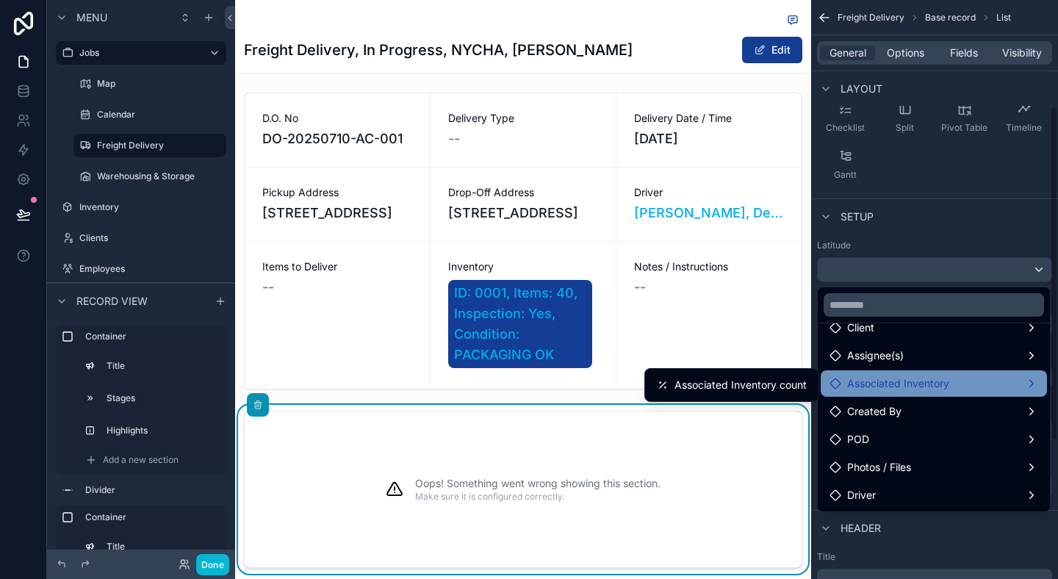
click at [904, 209] on div "scrollable content" at bounding box center [529, 289] width 1058 height 579
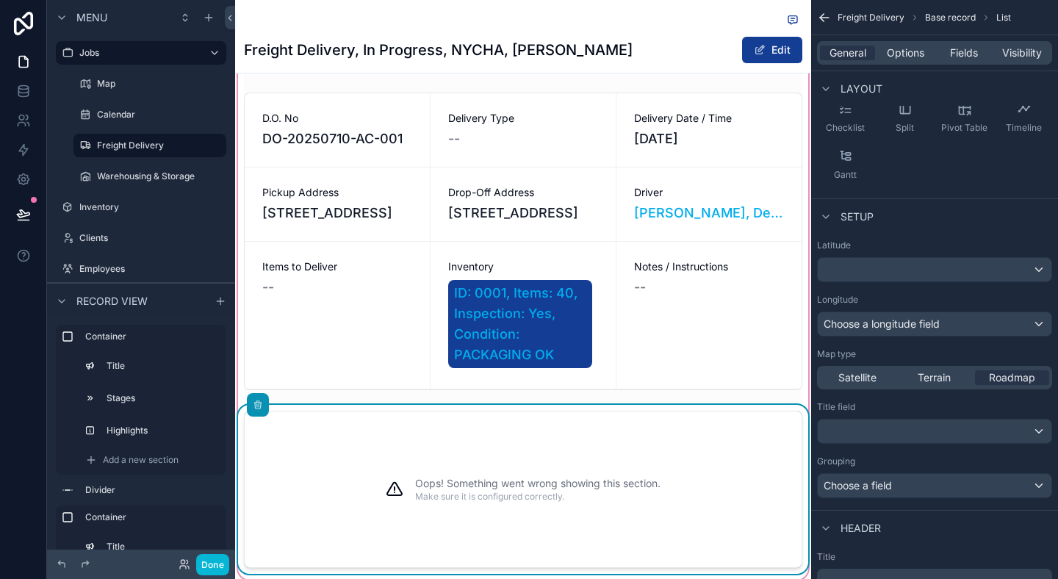
click at [646, 469] on div "Oops! Something went wrong showing this section. Make sure it is configured cor…" at bounding box center [537, 489] width 245 height 120
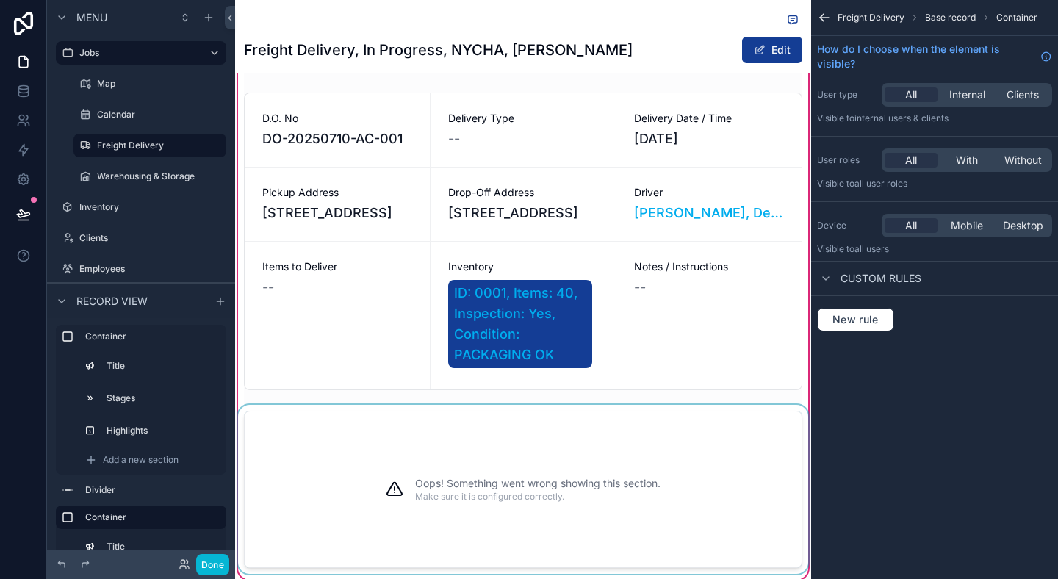
scroll to position [0, 0]
click at [328, 438] on div "Oops! Something went wrong showing this section. Make sure it is configured cor…" at bounding box center [523, 489] width 558 height 157
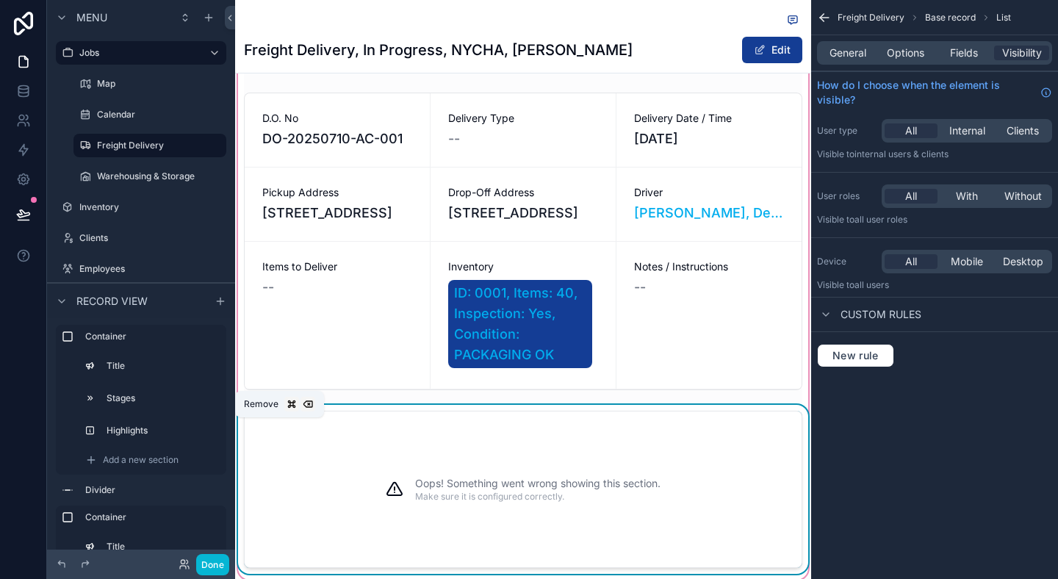
click at [264, 413] on button "scrollable content" at bounding box center [258, 405] width 16 height 16
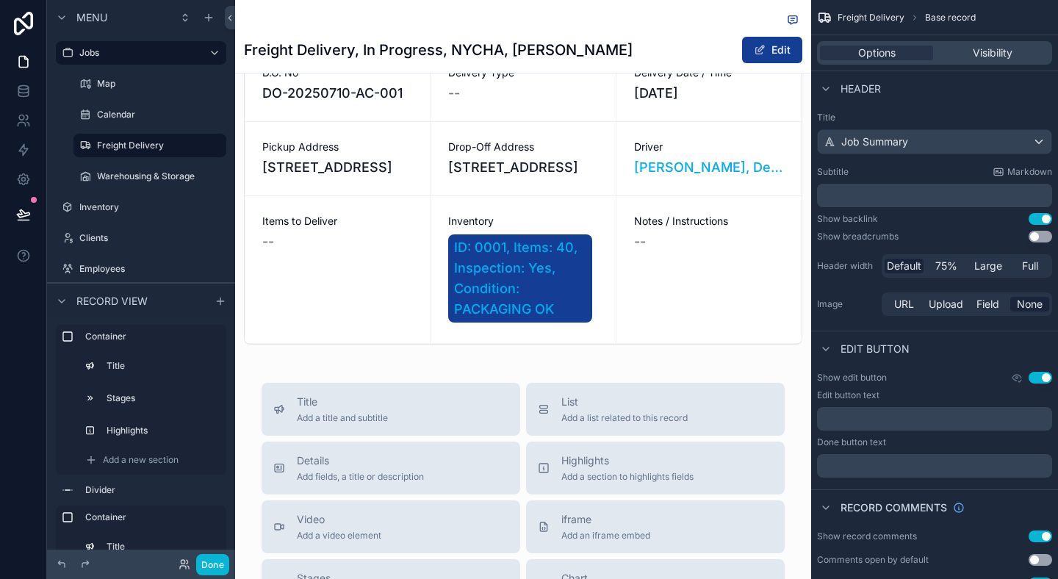
scroll to position [612, 0]
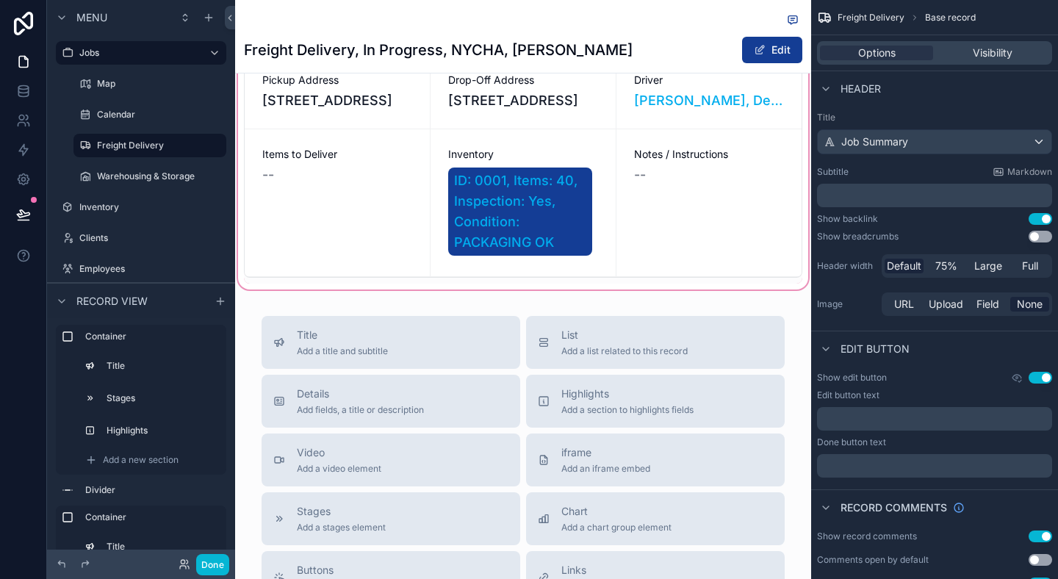
click at [336, 282] on div "scrollable content" at bounding box center [523, 78] width 576 height 428
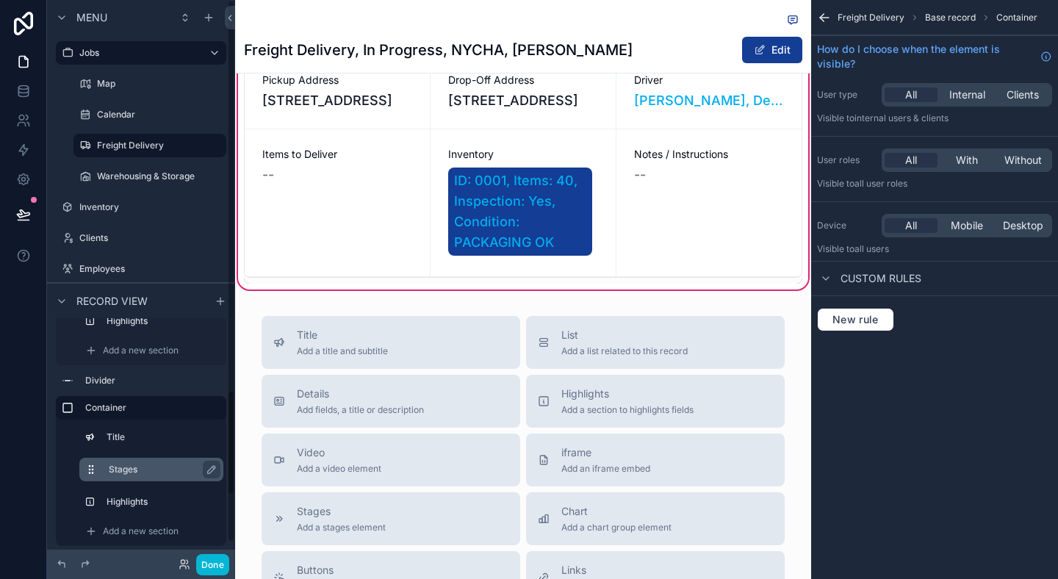
scroll to position [120, 0]
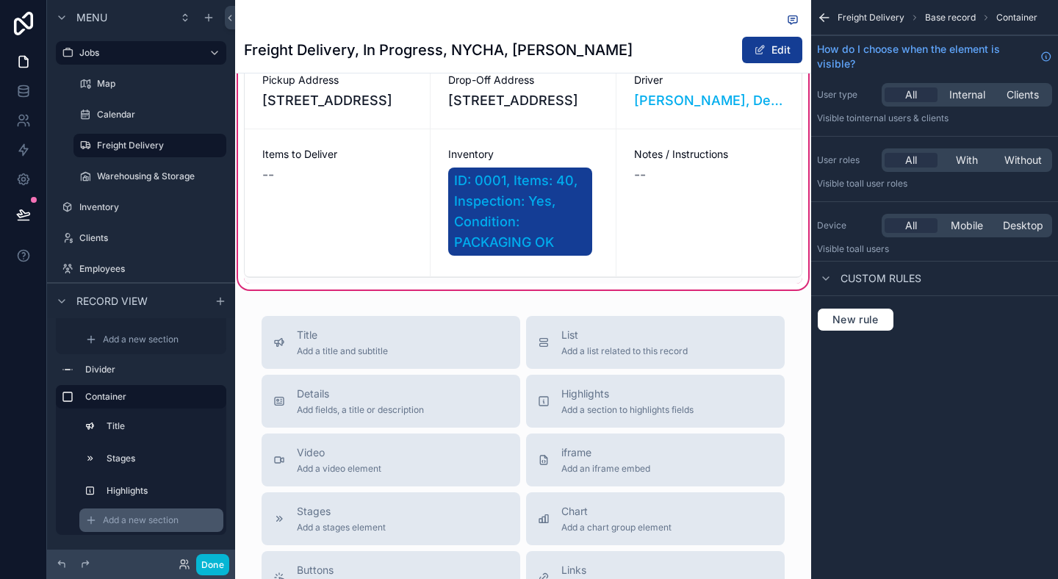
click at [126, 522] on span "Add a new section" at bounding box center [141, 520] width 76 height 12
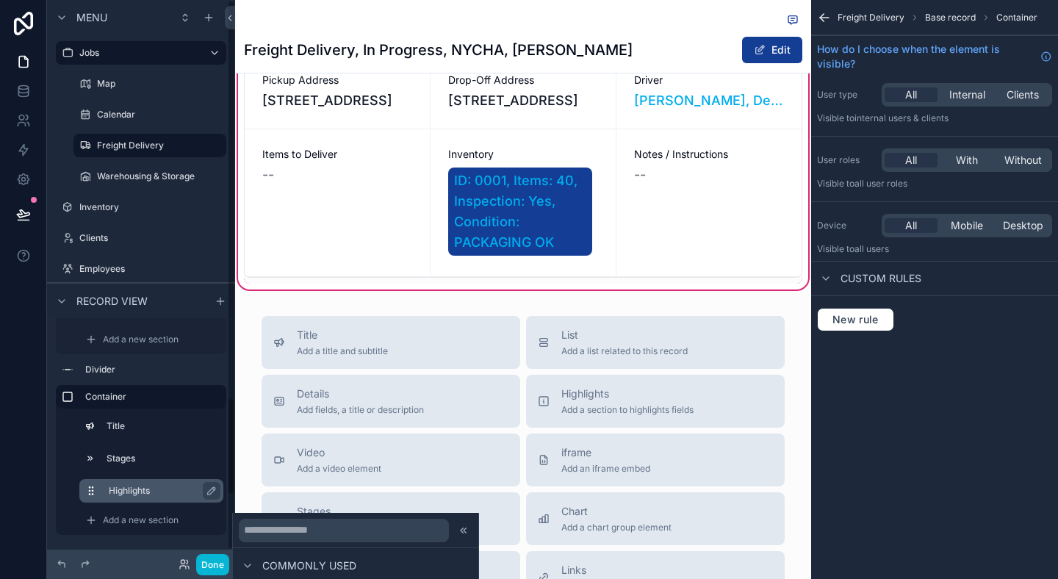
click at [151, 491] on label "Highlights" at bounding box center [160, 491] width 103 height 12
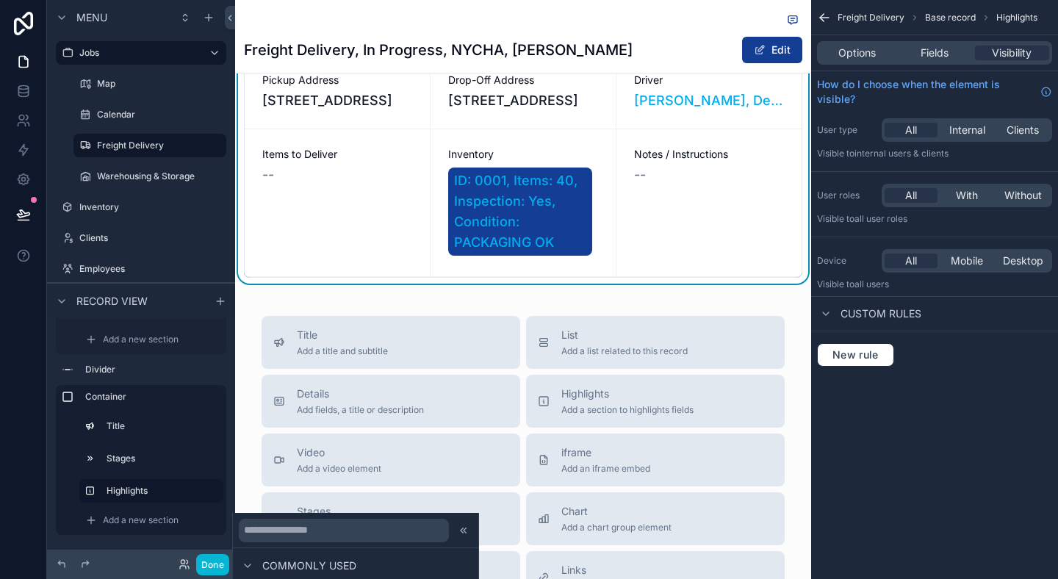
click at [146, 507] on div "Add a new section" at bounding box center [141, 519] width 170 height 29
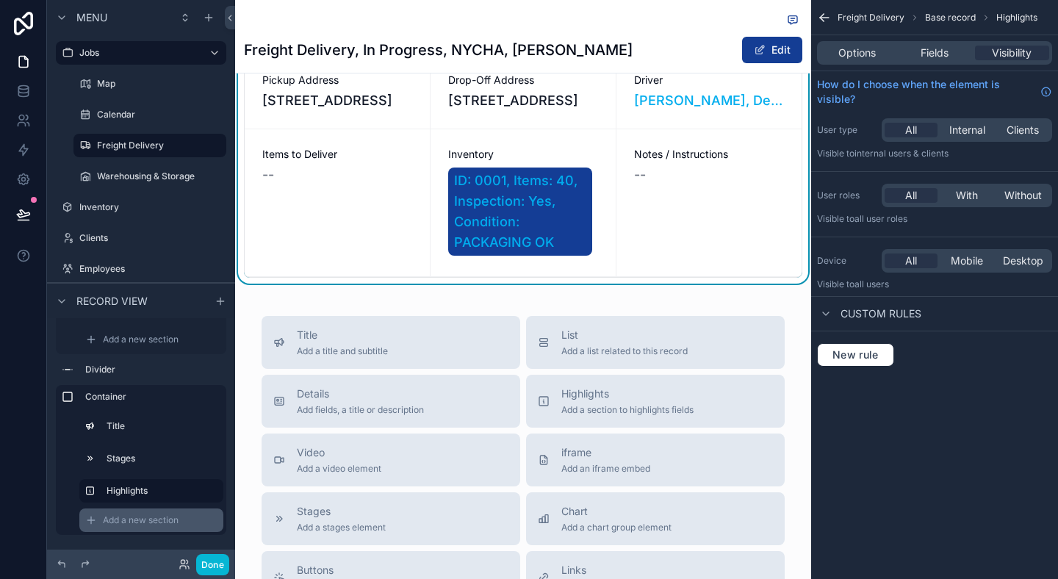
click at [151, 517] on span "Add a new section" at bounding box center [141, 520] width 76 height 12
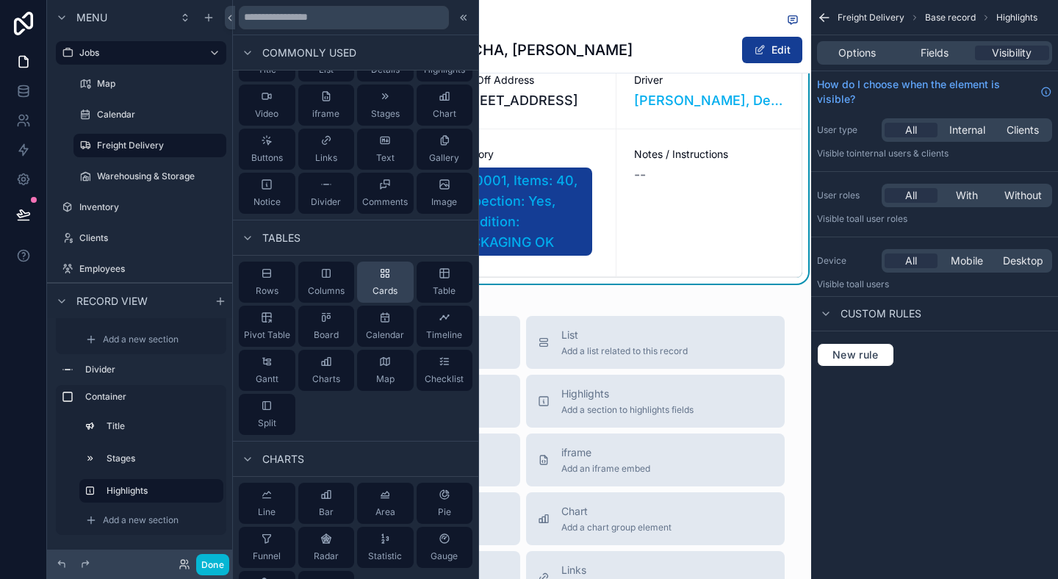
scroll to position [37, 0]
click at [395, 361] on div "Map" at bounding box center [385, 369] width 57 height 41
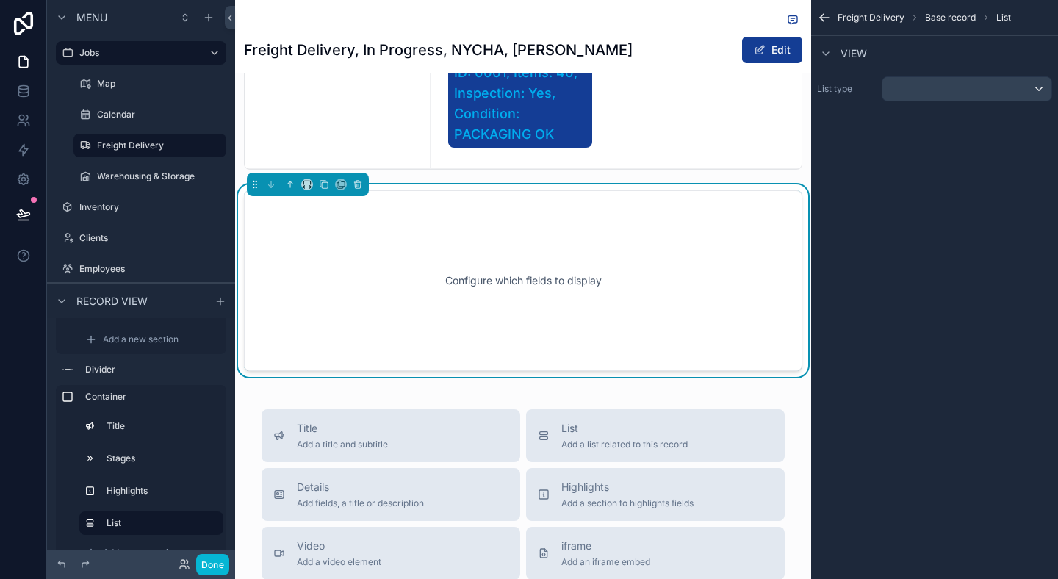
scroll to position [732, 0]
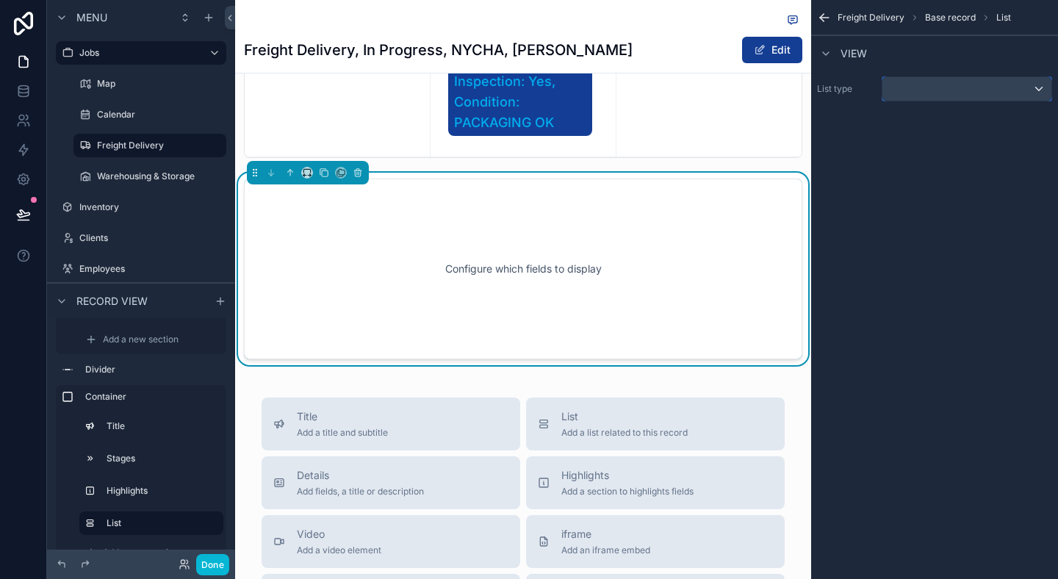
click at [914, 99] on div "scrollable content" at bounding box center [966, 89] width 169 height 24
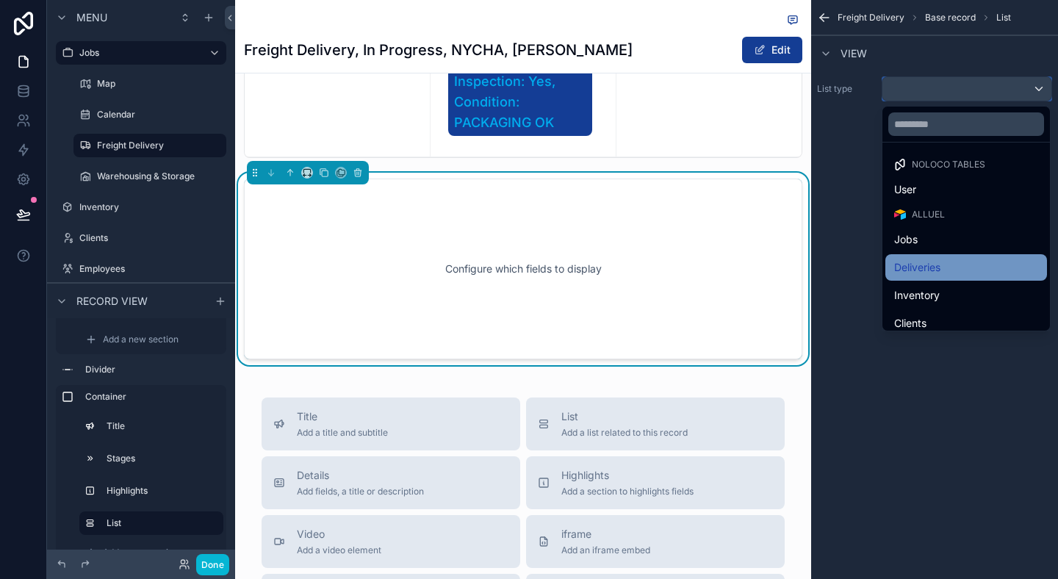
scroll to position [10, 0]
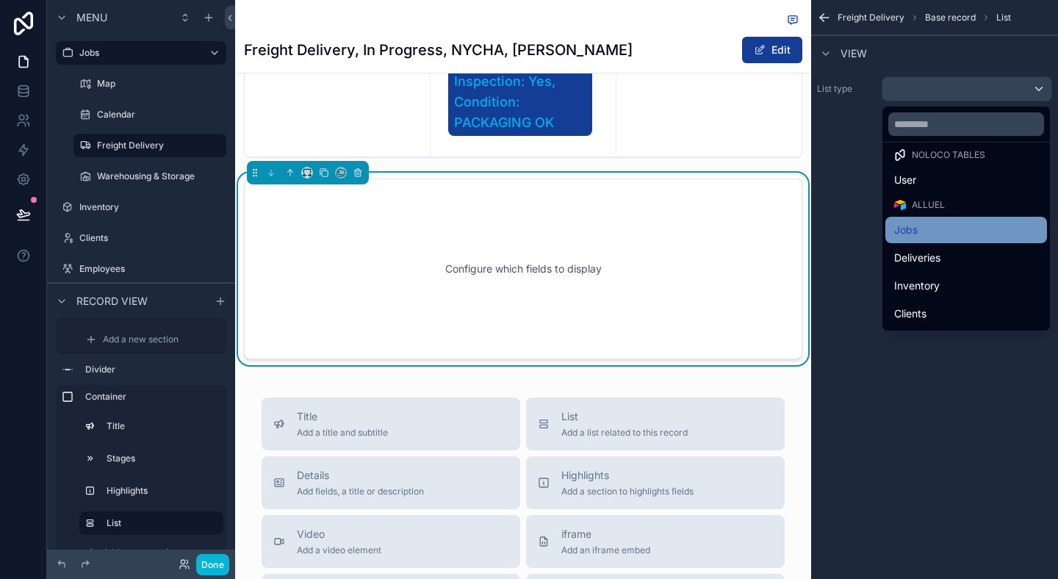
click at [932, 232] on div "Jobs" at bounding box center [966, 230] width 144 height 18
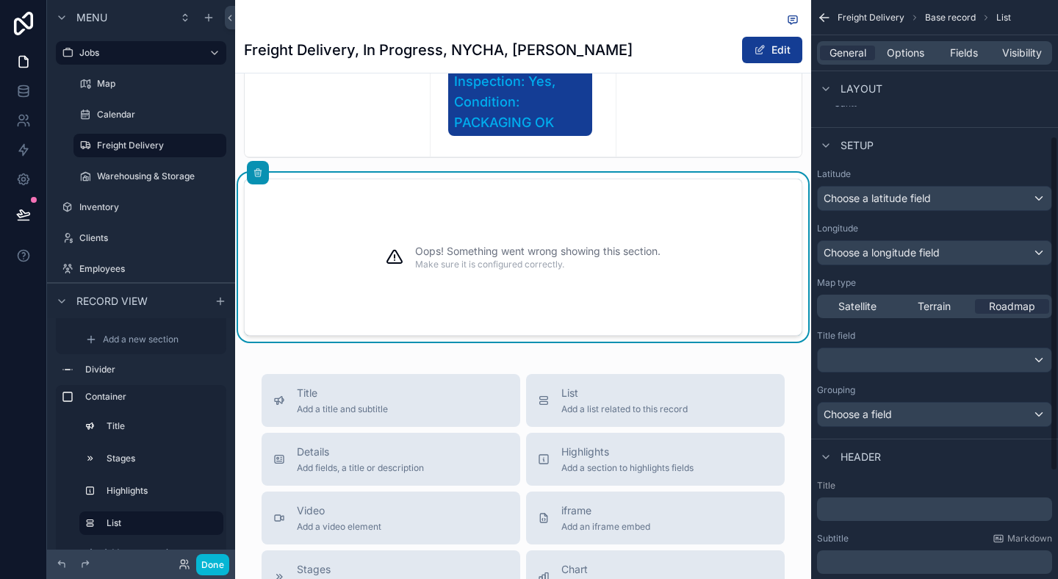
scroll to position [161, 0]
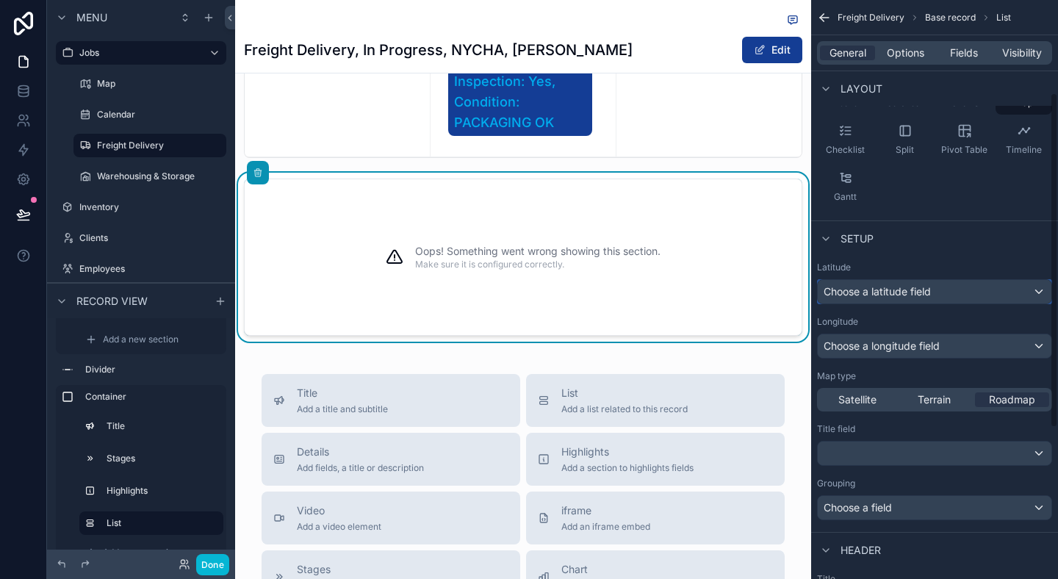
click at [891, 295] on span "Choose a latitude field" at bounding box center [877, 291] width 107 height 12
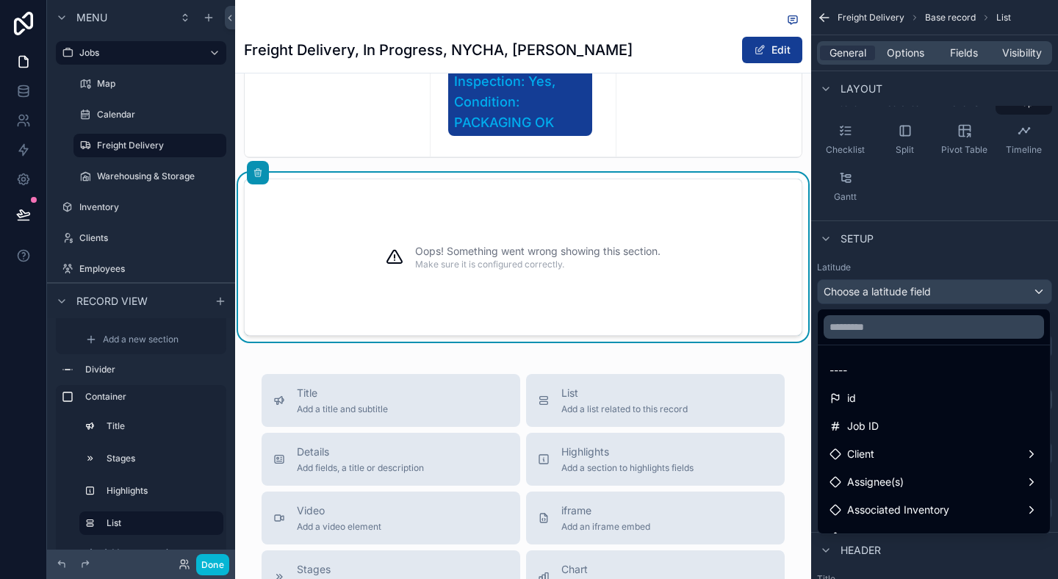
click at [928, 231] on div "scrollable content" at bounding box center [529, 289] width 1058 height 579
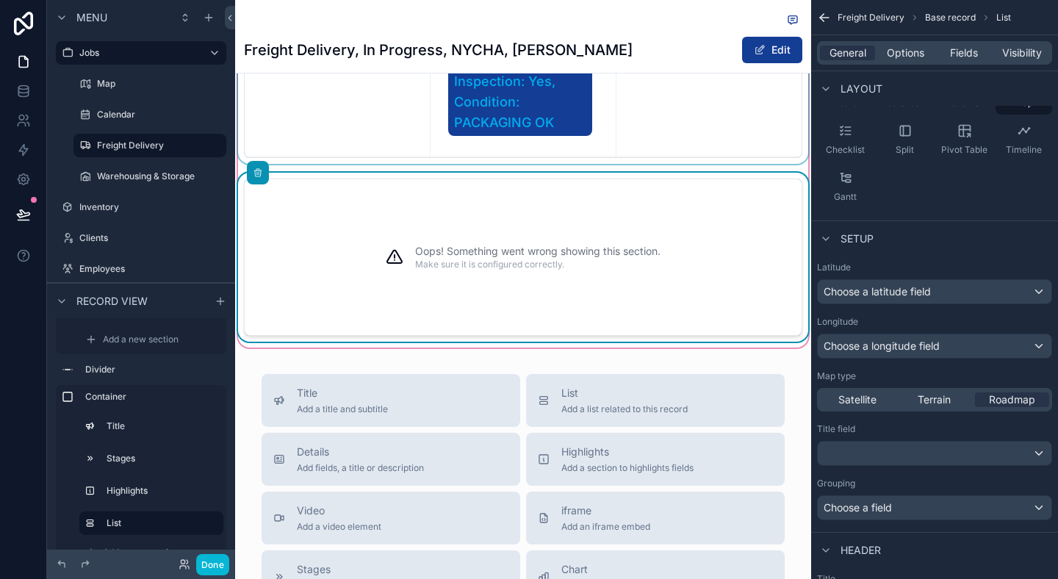
click at [729, 164] on div "scrollable content" at bounding box center [523, 9] width 576 height 309
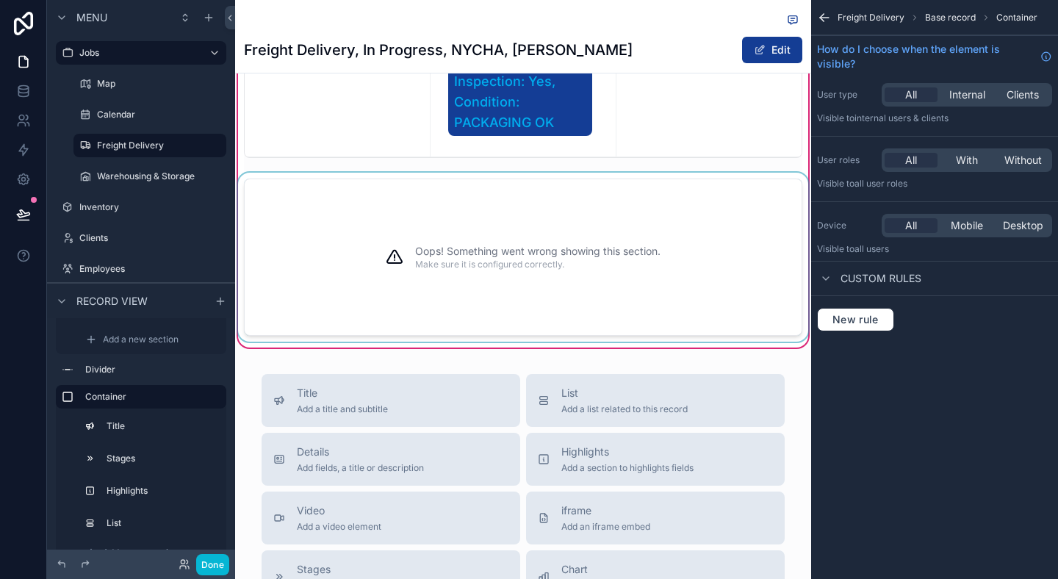
click at [801, 280] on div "Oops! Something went wrong showing this section. Make sure it is configured cor…" at bounding box center [523, 257] width 558 height 157
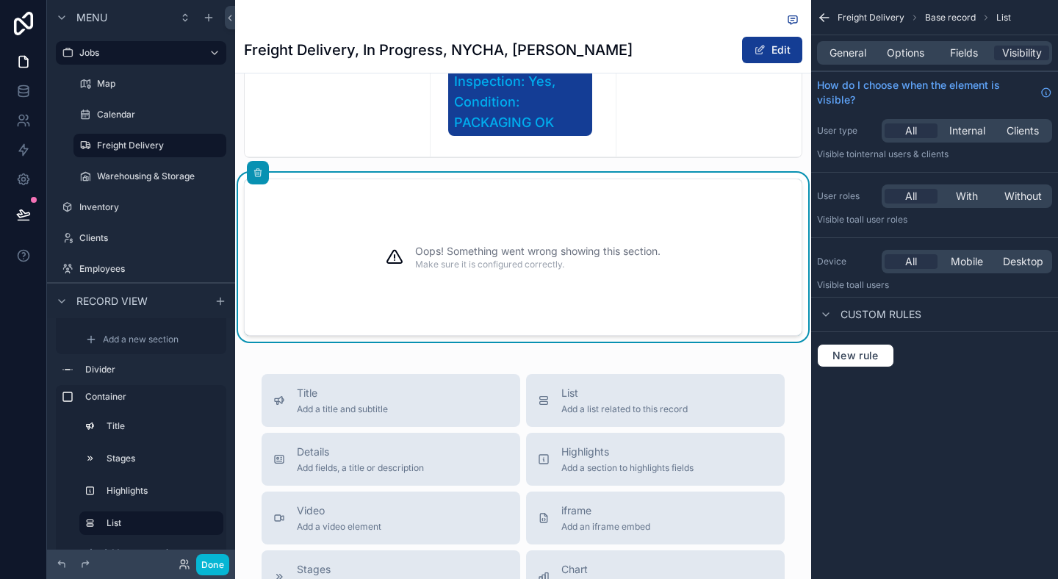
click at [845, 68] on div "General Options Fields Visibility" at bounding box center [934, 52] width 247 height 35
click at [855, 56] on span "General" at bounding box center [847, 53] width 37 height 15
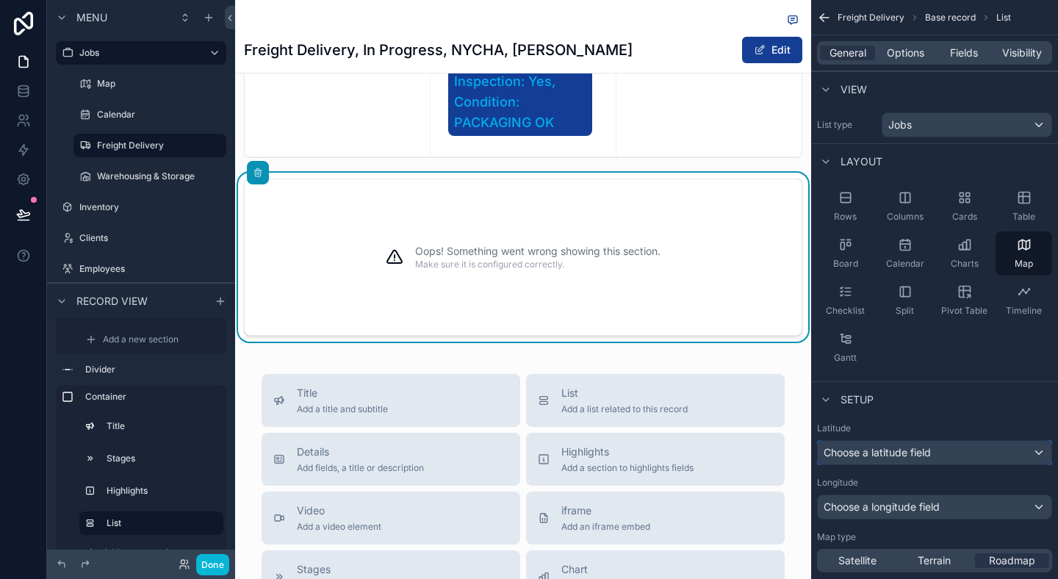
click at [916, 448] on span "Choose a latitude field" at bounding box center [877, 452] width 107 height 12
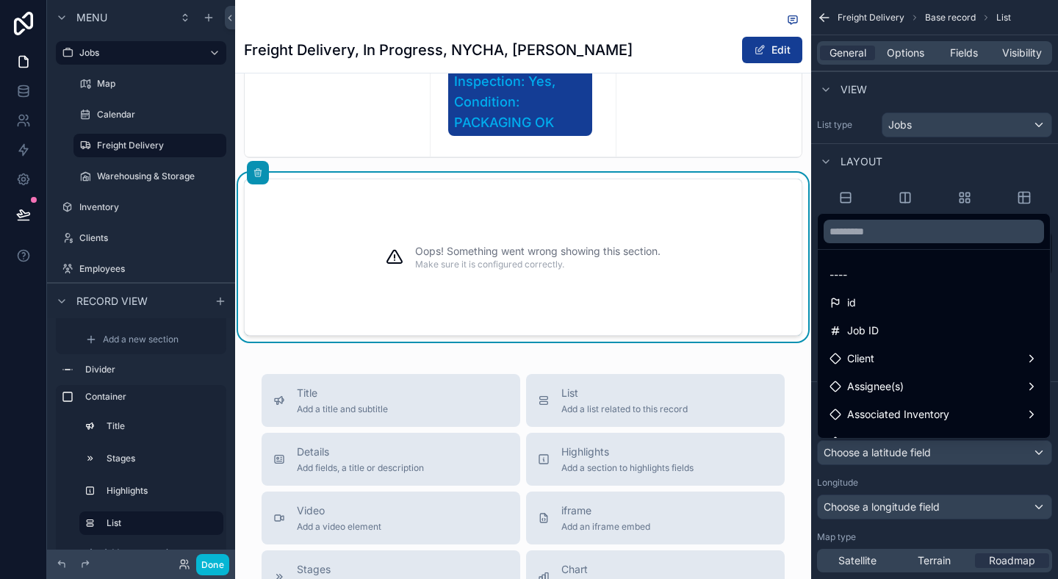
click at [849, 266] on div "----" at bounding box center [933, 275] width 209 height 18
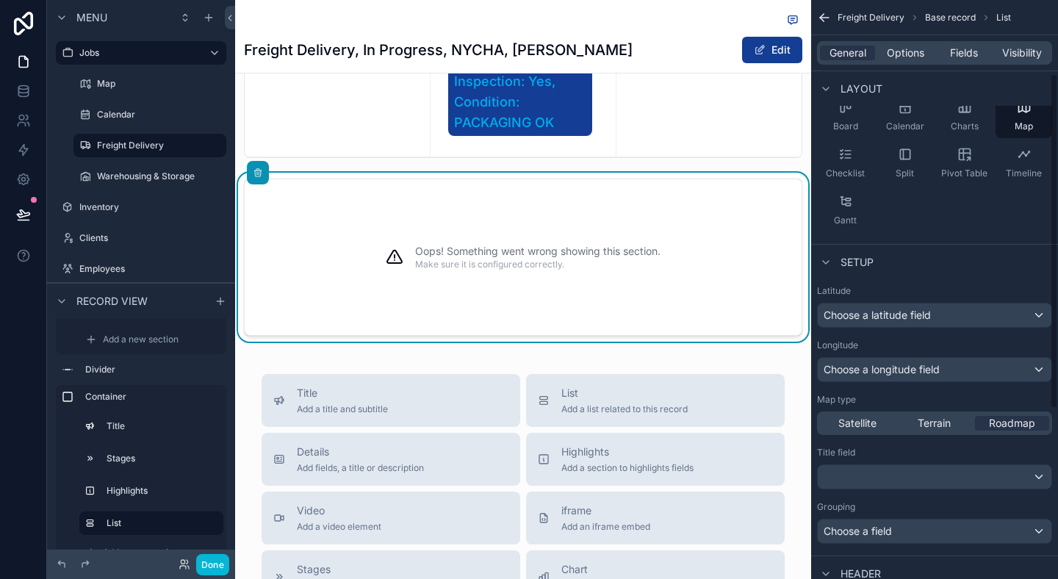
scroll to position [125, 0]
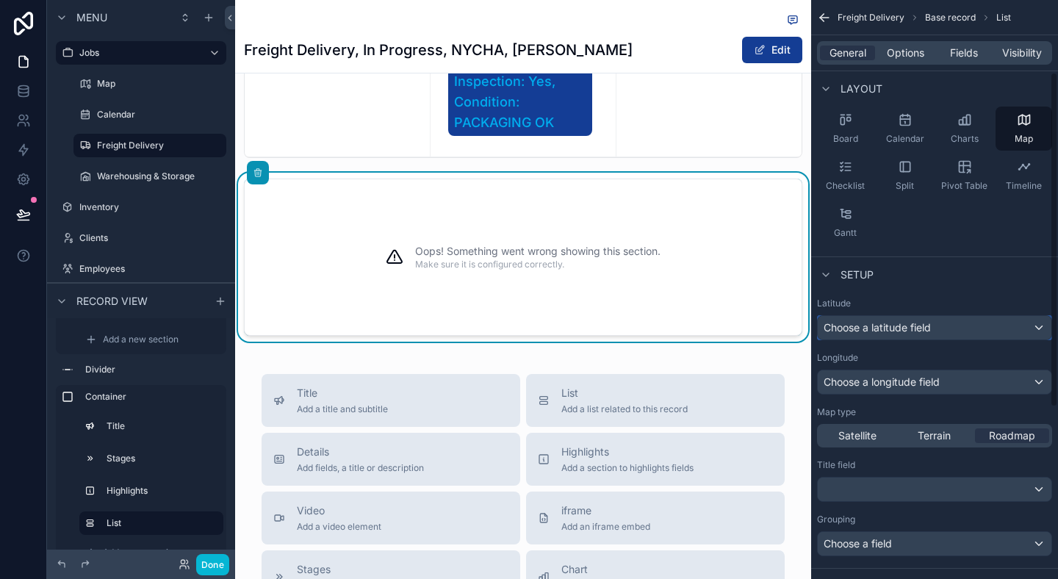
click at [901, 320] on div "Choose a latitude field" at bounding box center [935, 328] width 234 height 24
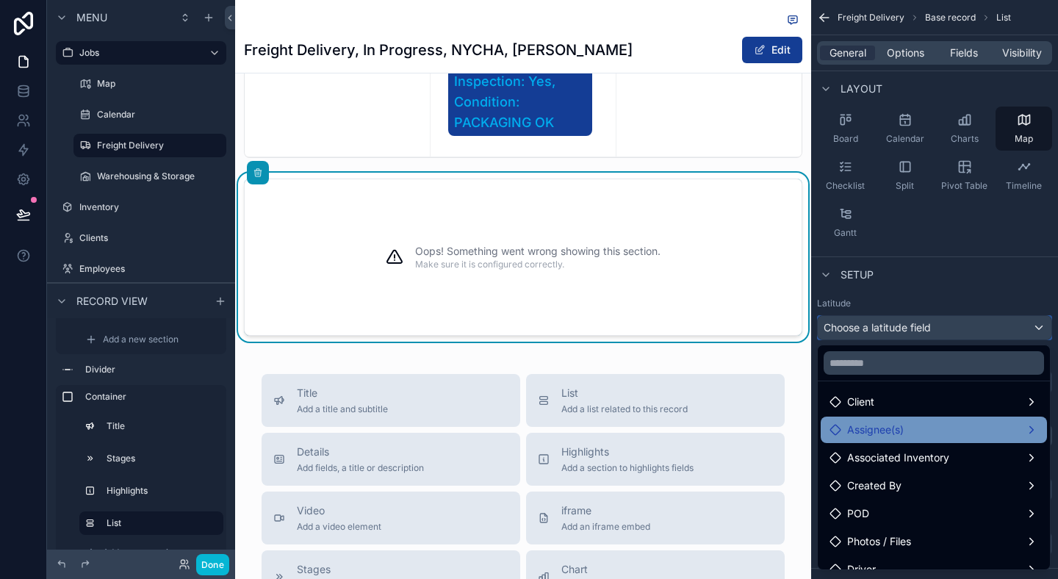
scroll to position [104, 0]
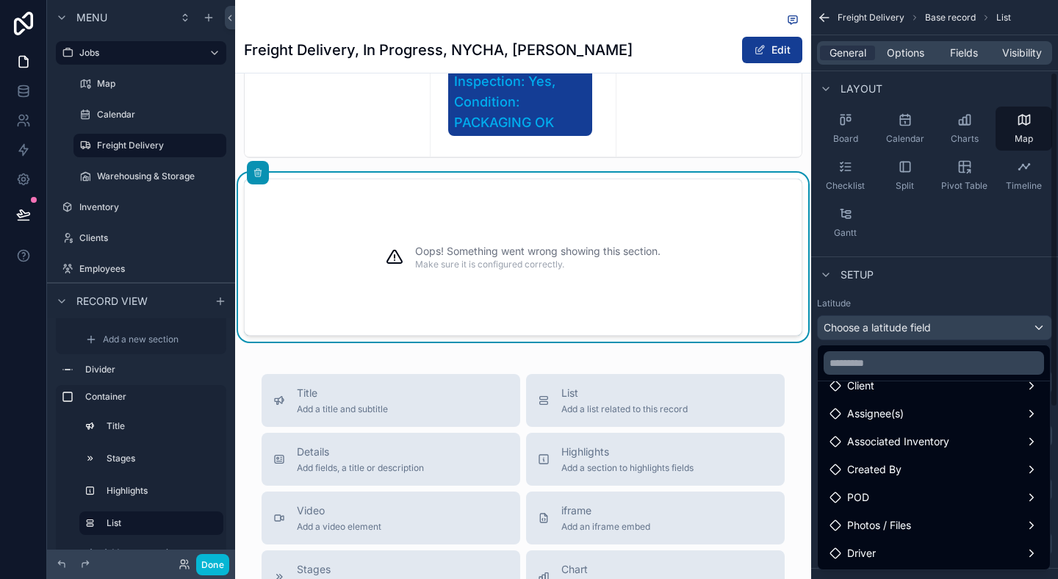
click at [881, 290] on div "scrollable content" at bounding box center [529, 289] width 1058 height 579
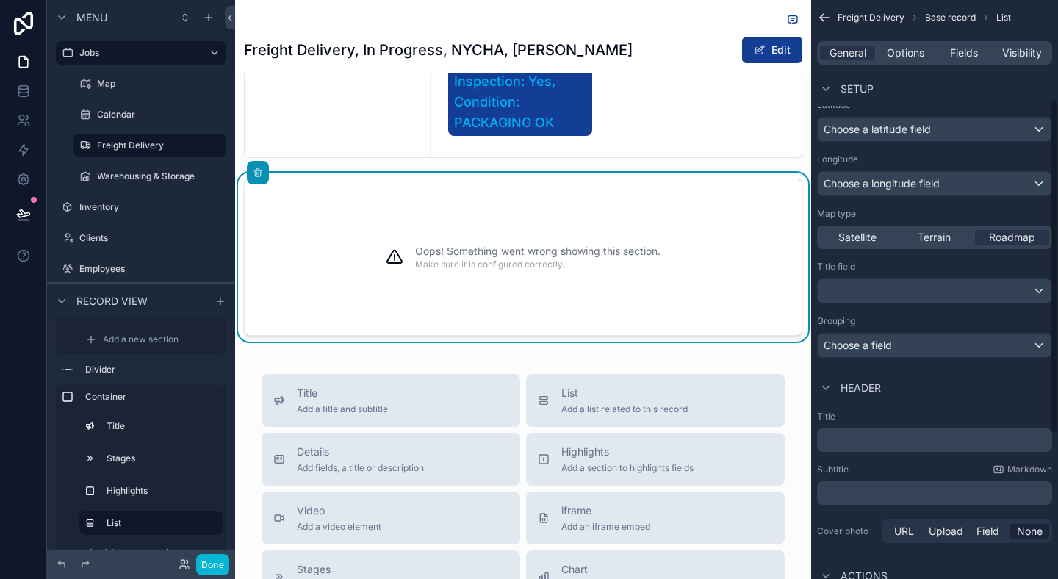
scroll to position [354, 0]
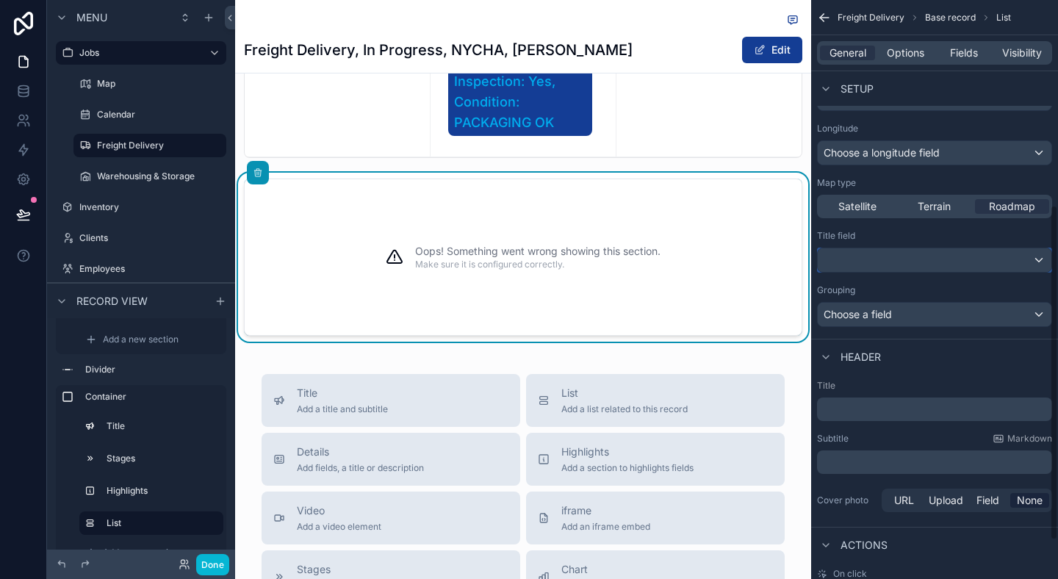
click at [891, 264] on div "scrollable content" at bounding box center [935, 260] width 234 height 24
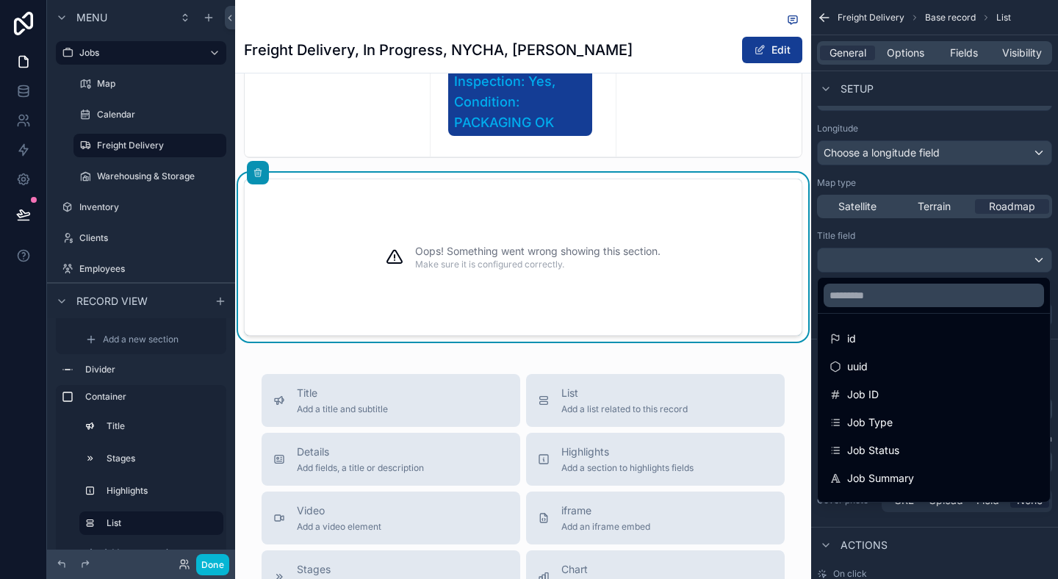
click at [891, 264] on div "scrollable content" at bounding box center [529, 289] width 1058 height 579
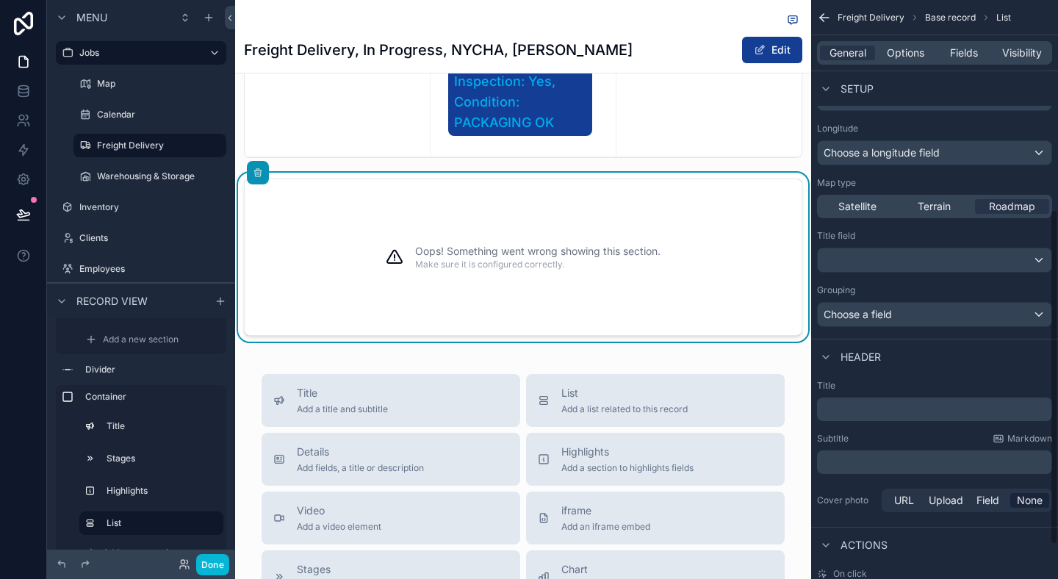
scroll to position [421, 0]
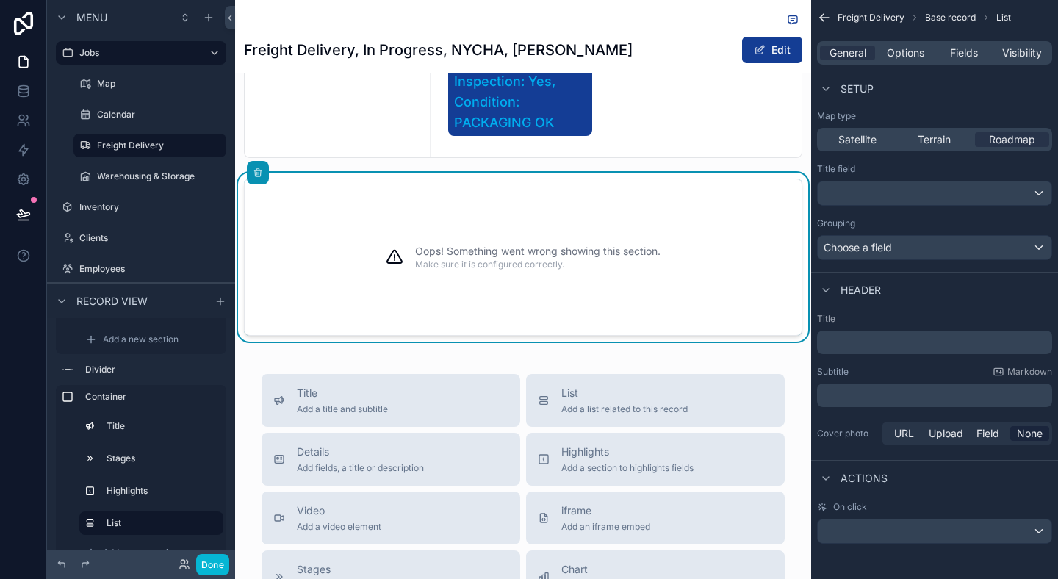
click at [876, 324] on label "Title" at bounding box center [934, 319] width 235 height 12
click at [876, 334] on div "﻿" at bounding box center [934, 343] width 235 height 24
click at [876, 350] on div "﻿" at bounding box center [934, 343] width 235 height 24
click at [880, 349] on p "﻿" at bounding box center [936, 342] width 226 height 15
click at [896, 371] on div "Subtitle Markdown" at bounding box center [934, 372] width 235 height 12
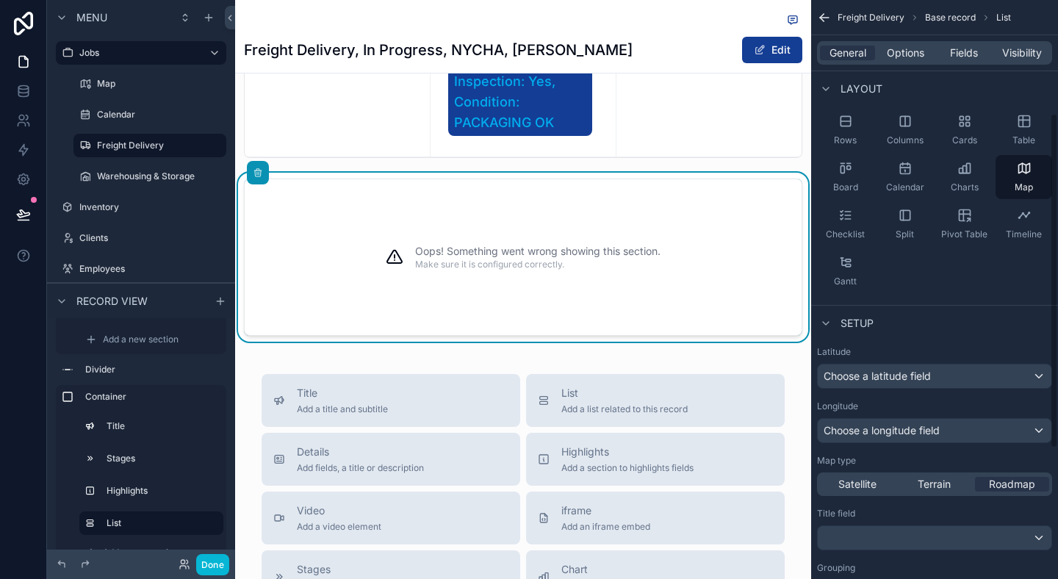
scroll to position [1, 0]
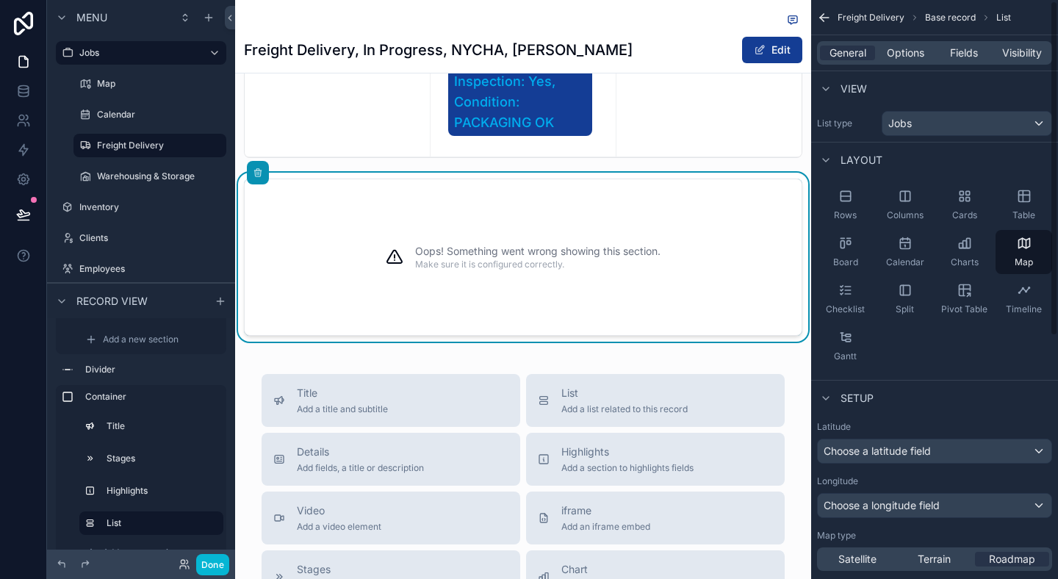
click at [922, 43] on div "General Options Fields Visibility" at bounding box center [934, 53] width 235 height 24
click at [910, 51] on span "Options" at bounding box center [905, 53] width 37 height 15
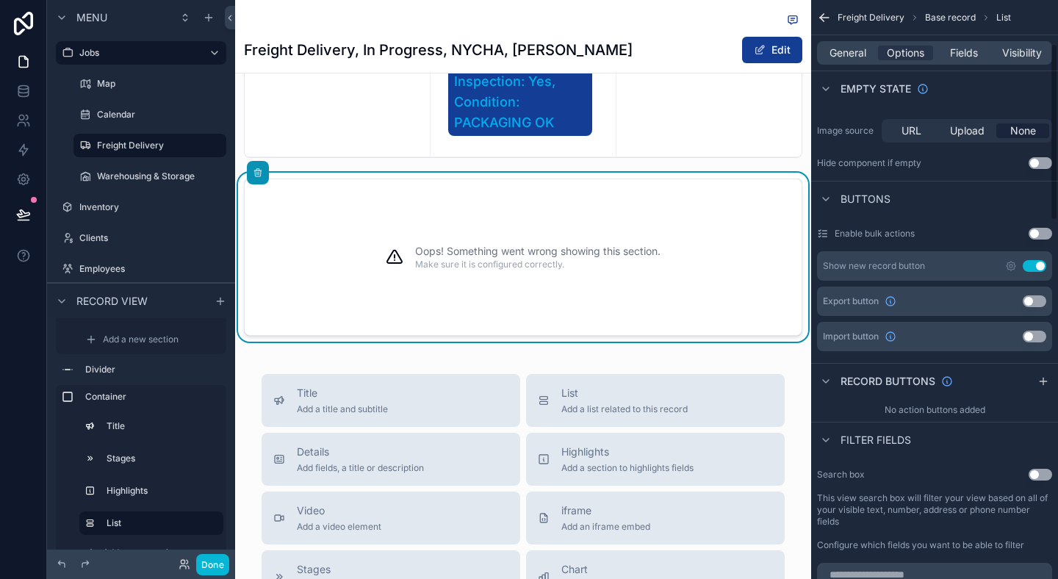
scroll to position [421, 0]
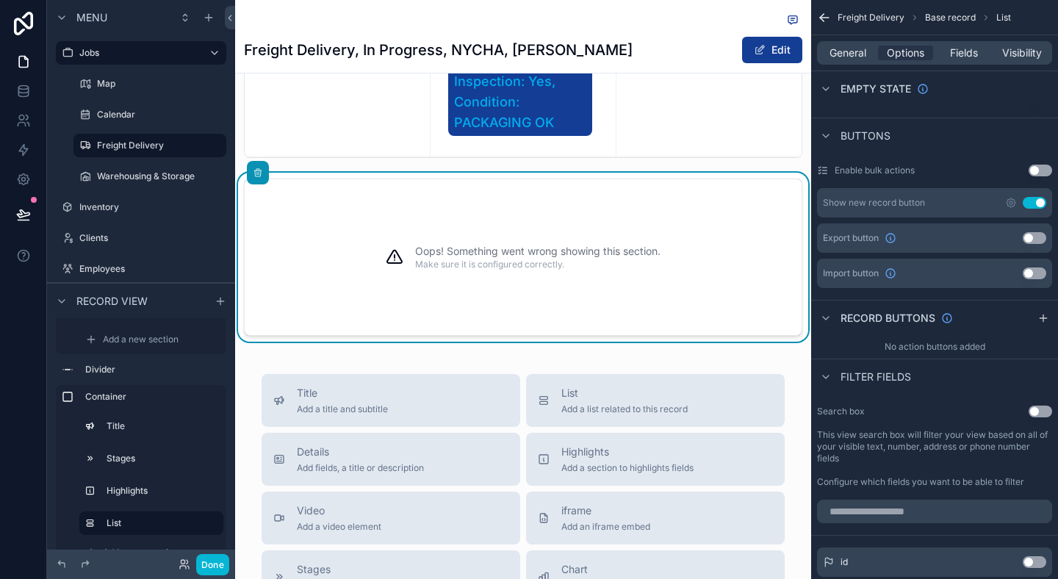
click at [1039, 203] on button "Use setting" at bounding box center [1035, 203] width 24 height 12
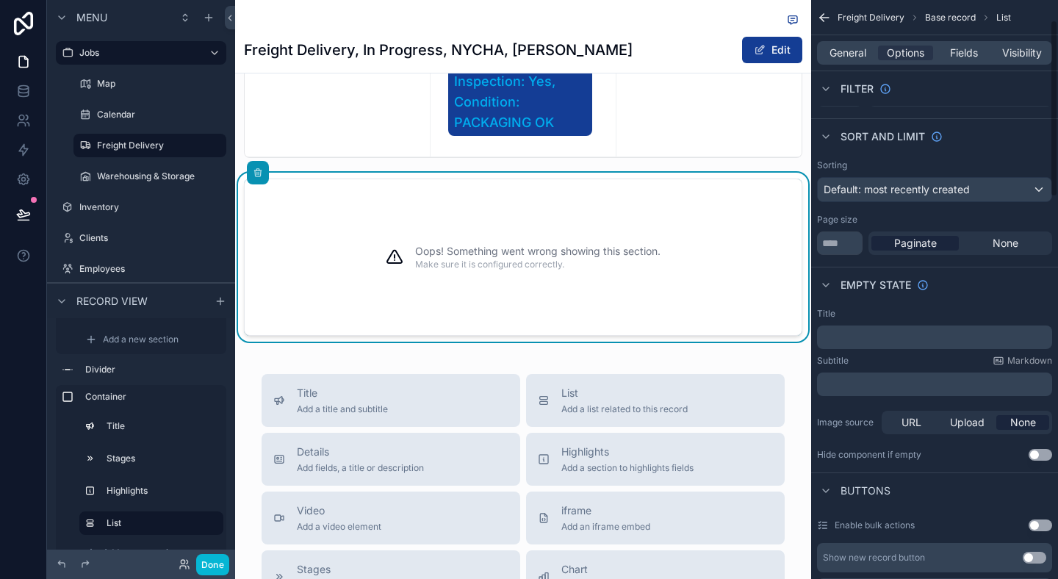
scroll to position [0, 0]
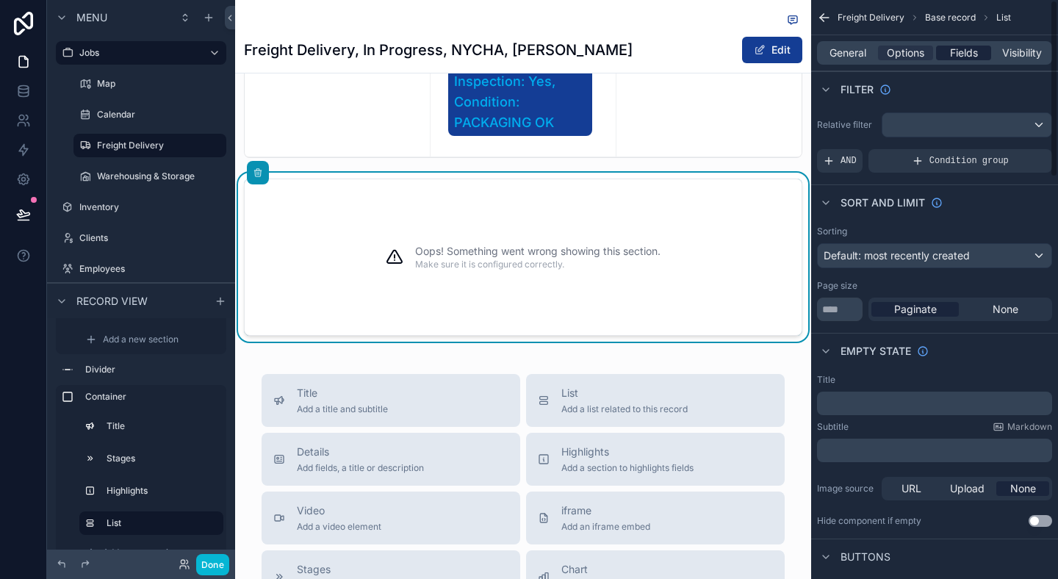
click at [954, 55] on span "Fields" at bounding box center [964, 53] width 28 height 15
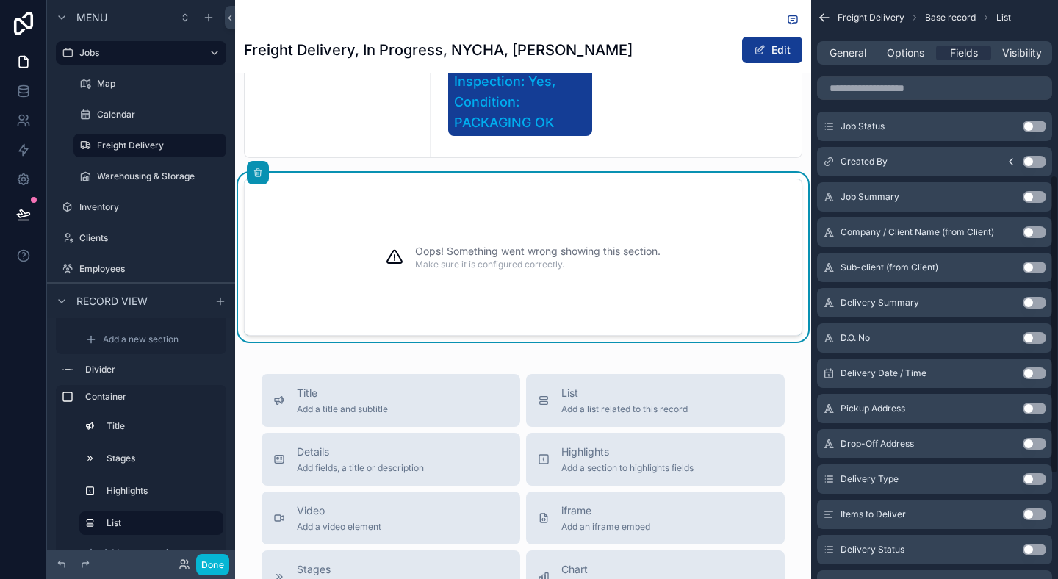
scroll to position [338, 0]
click at [1031, 370] on button "Use setting" at bounding box center [1035, 373] width 24 height 12
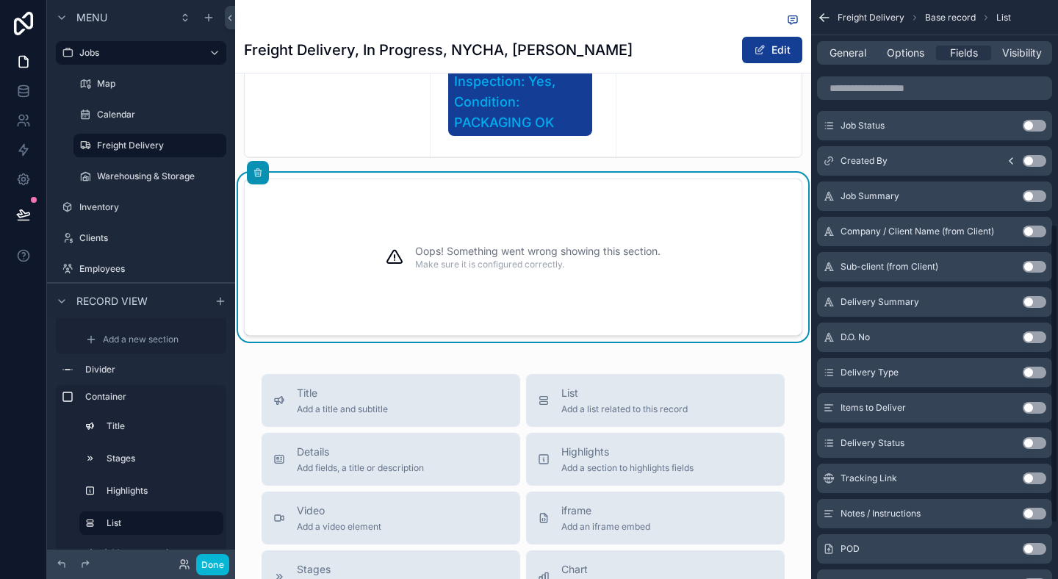
scroll to position [0, 0]
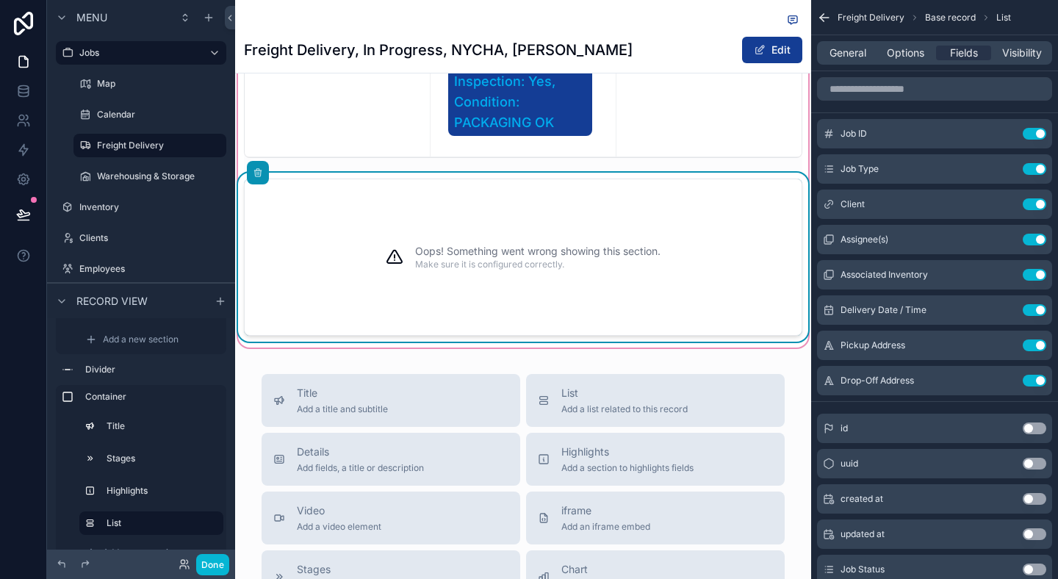
click at [347, 242] on div "Oops! Something went wrong showing this section. Make sure it is configured cor…" at bounding box center [523, 257] width 558 height 157
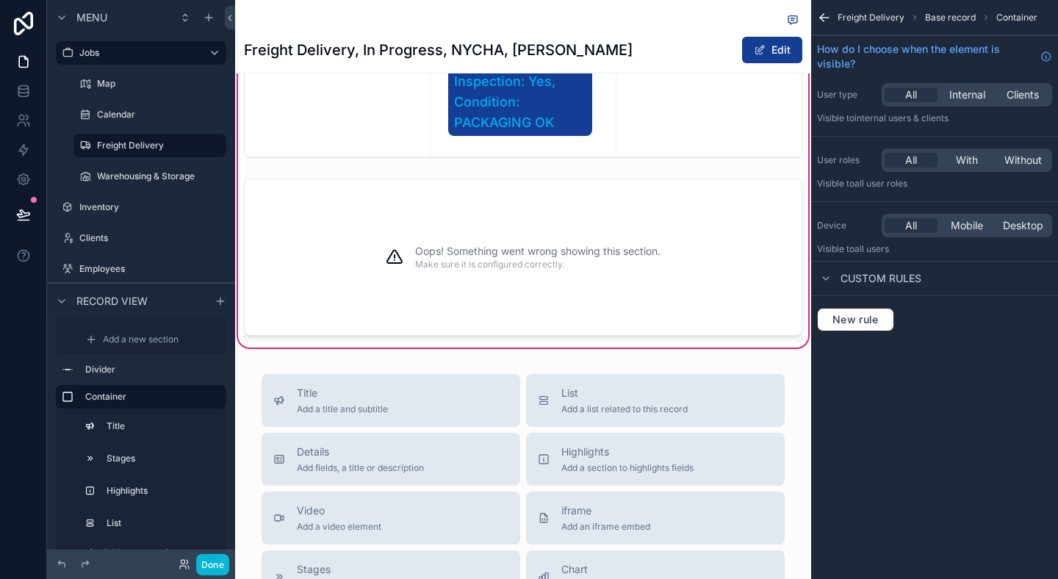
click at [849, 10] on div "Freight Delivery Base record Container" at bounding box center [934, 17] width 247 height 35
click at [830, 15] on icon "scrollable content" at bounding box center [824, 17] width 15 height 15
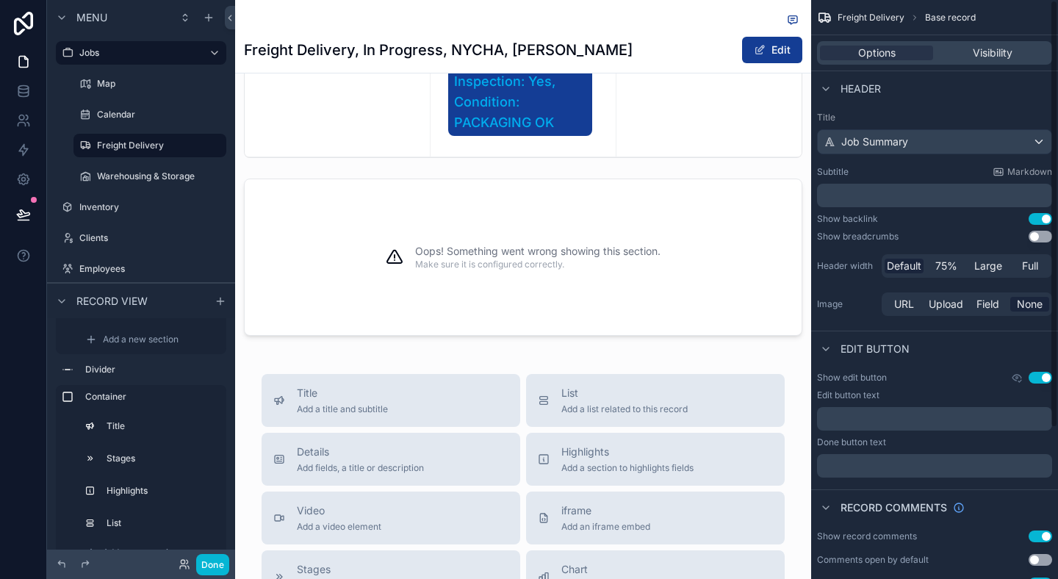
click at [827, 15] on icon "scrollable content" at bounding box center [824, 17] width 15 height 15
click at [881, 58] on span "Options" at bounding box center [876, 53] width 37 height 15
click at [977, 49] on span "Visibility" at bounding box center [993, 53] width 40 height 15
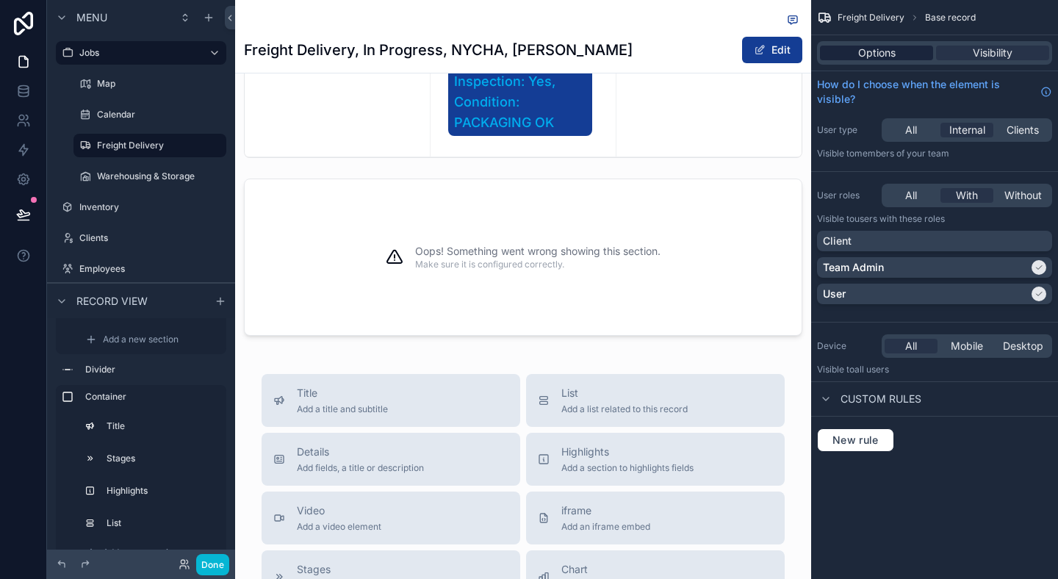
click at [878, 51] on span "Options" at bounding box center [876, 53] width 37 height 15
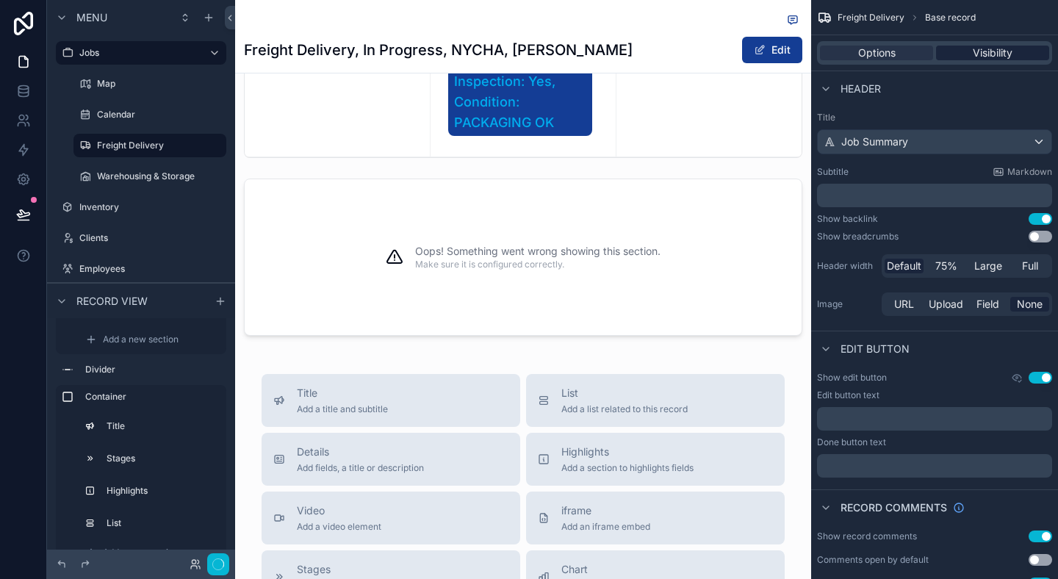
click at [980, 53] on span "Visibility" at bounding box center [993, 53] width 40 height 15
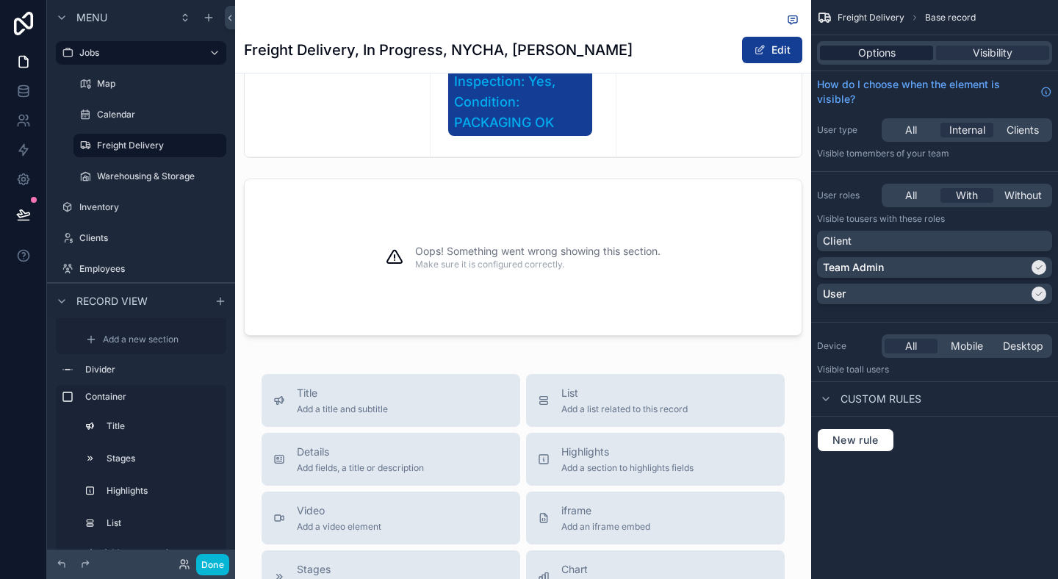
click at [895, 56] on div "Options" at bounding box center [876, 53] width 113 height 15
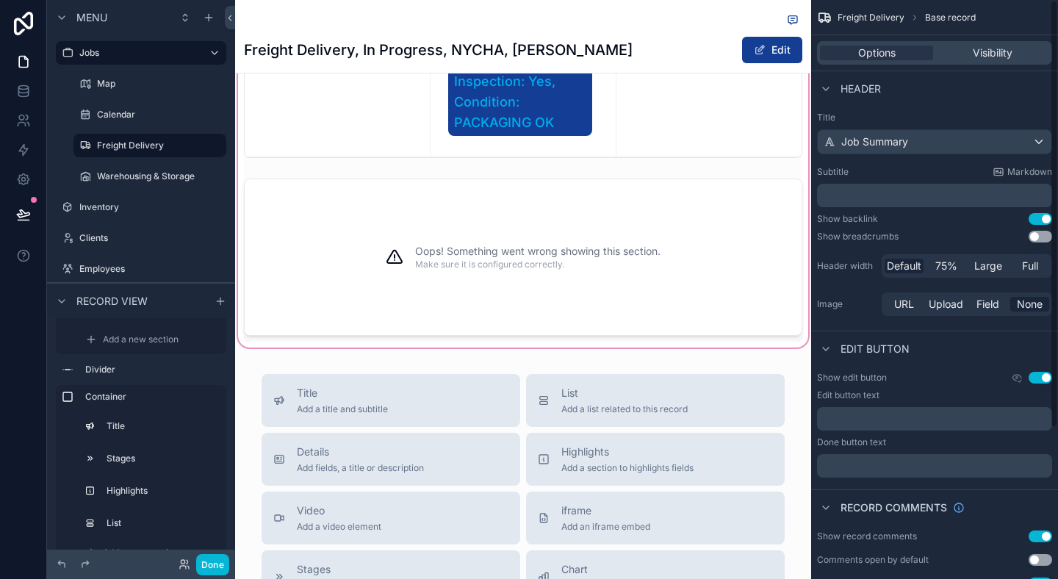
click at [652, 251] on div "scrollable content" at bounding box center [523, 47] width 576 height 606
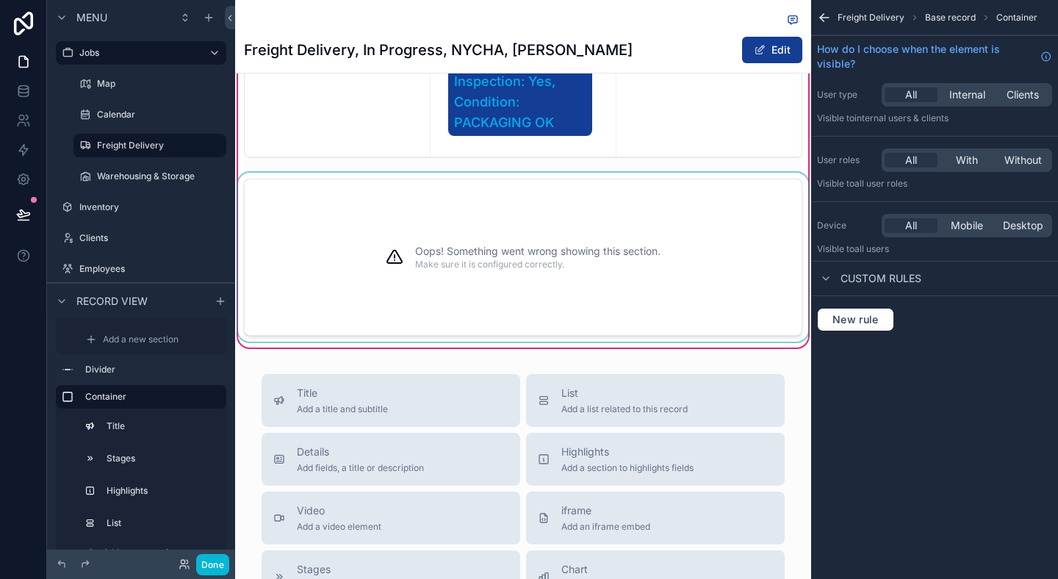
click at [698, 329] on div "Oops! Something went wrong showing this section. Make sure it is configured cor…" at bounding box center [523, 257] width 558 height 157
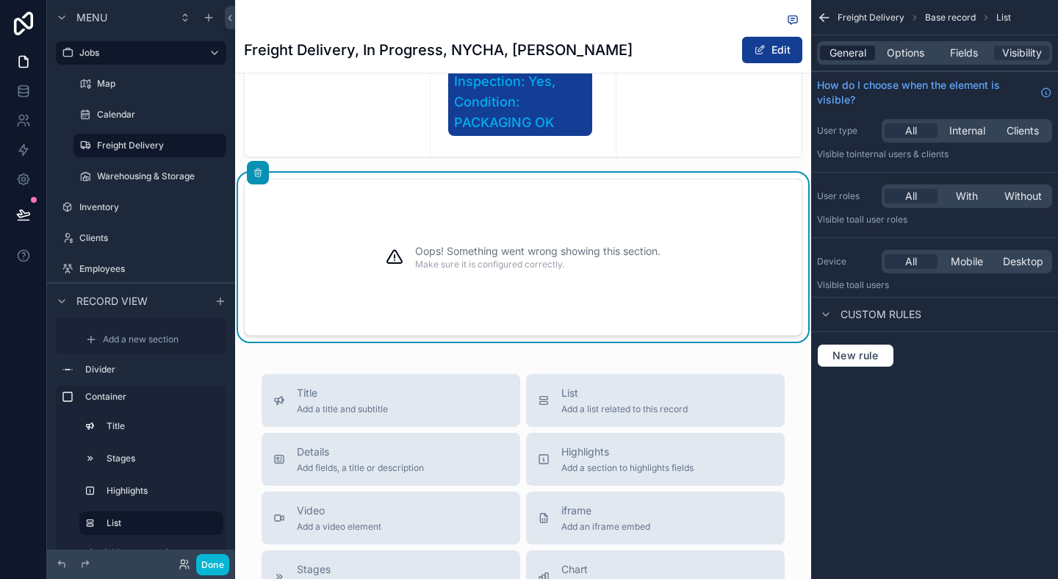
click at [860, 51] on span "General" at bounding box center [847, 53] width 37 height 15
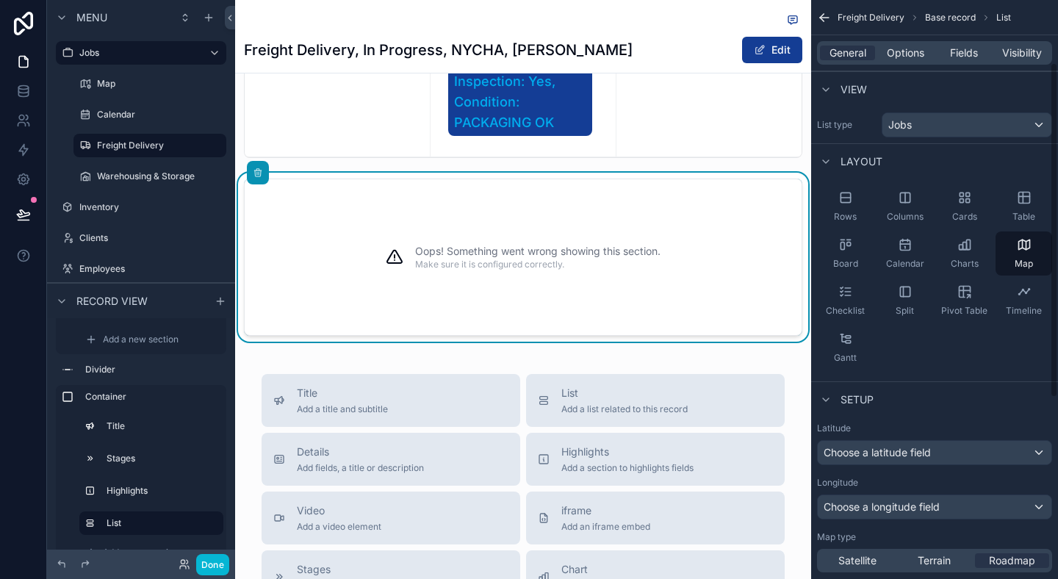
scroll to position [224, 0]
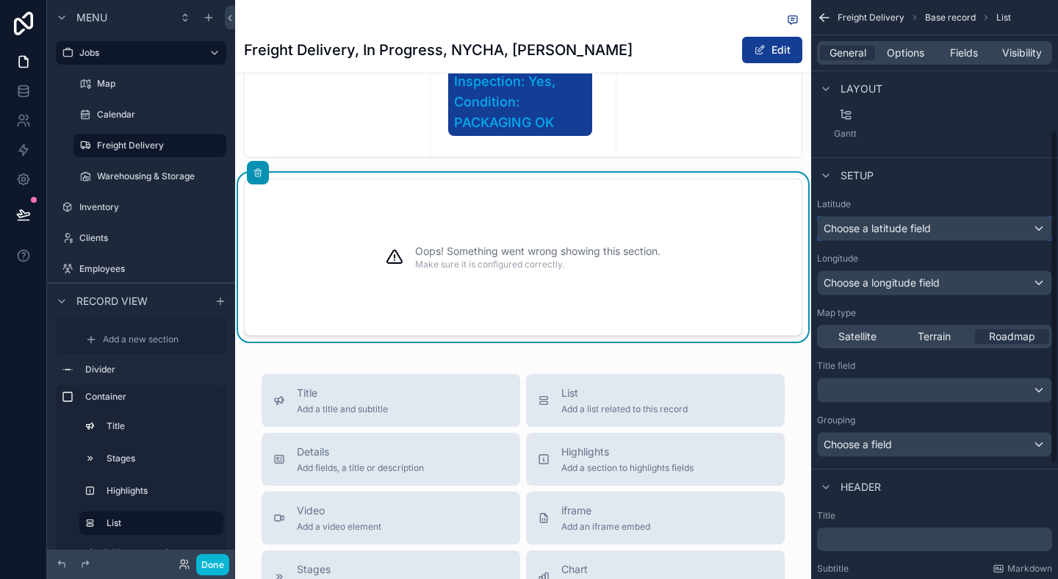
click at [934, 233] on div "Choose a latitude field" at bounding box center [935, 229] width 234 height 24
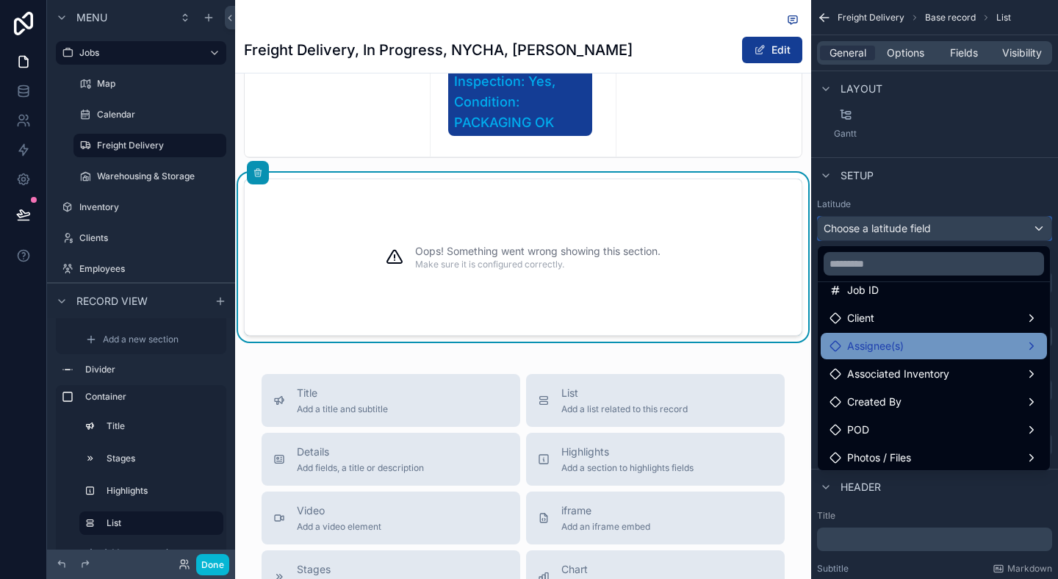
scroll to position [104, 0]
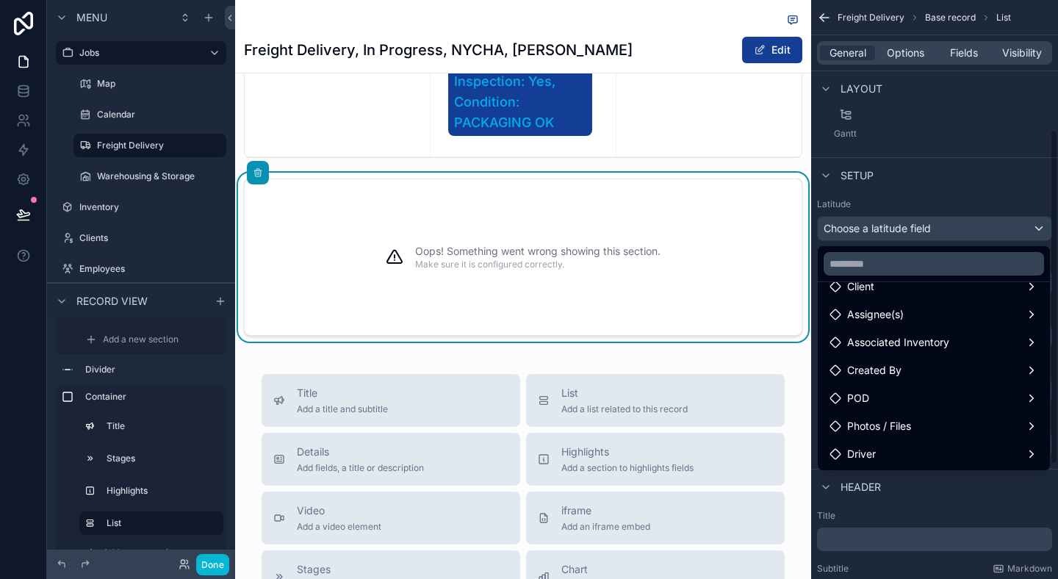
click at [888, 508] on div "scrollable content" at bounding box center [529, 289] width 1058 height 579
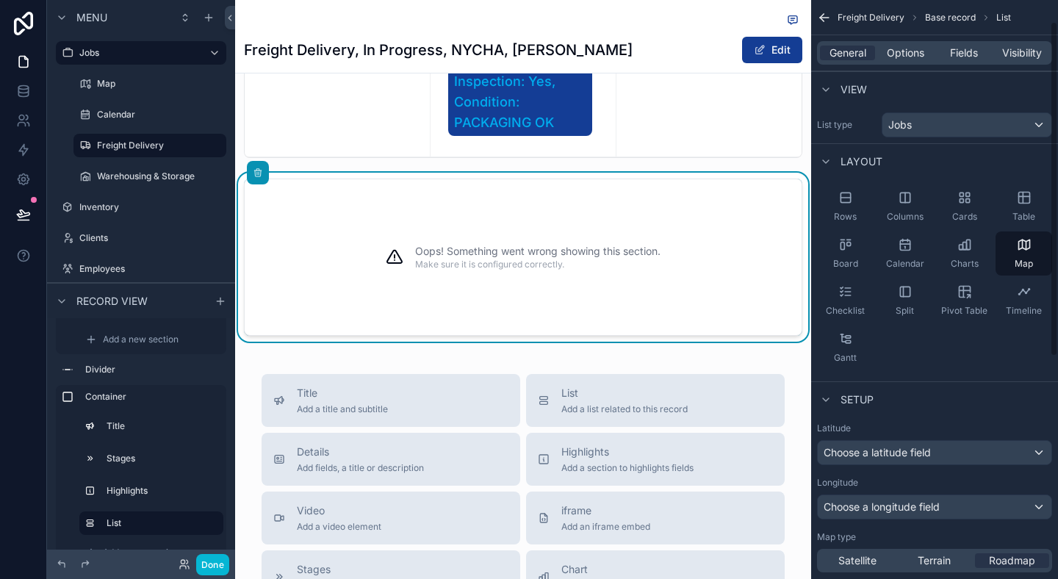
scroll to position [54, 0]
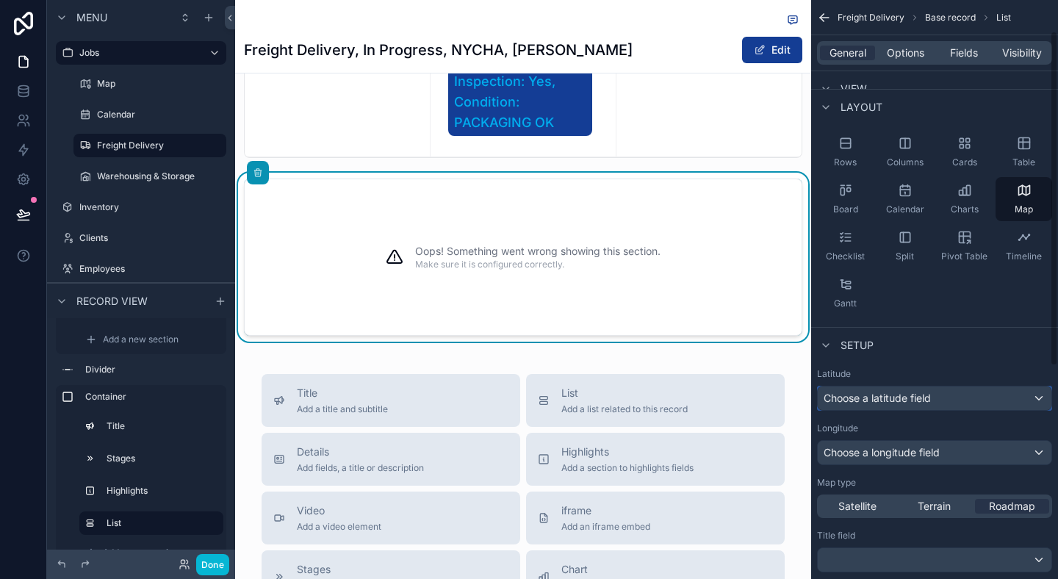
click at [956, 403] on div "Choose a latitude field" at bounding box center [935, 398] width 234 height 24
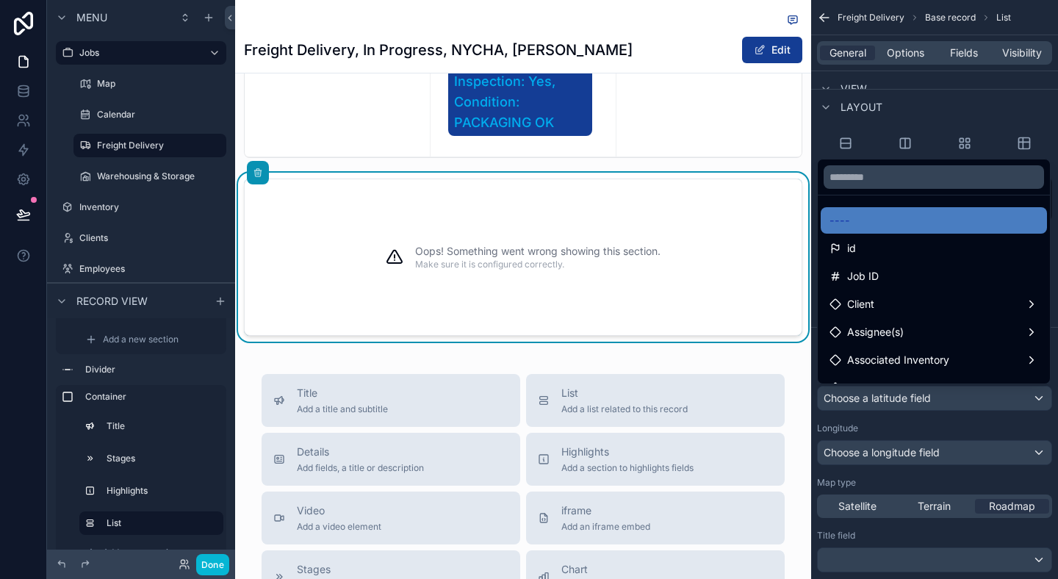
click at [956, 403] on div "scrollable content" at bounding box center [529, 289] width 1058 height 579
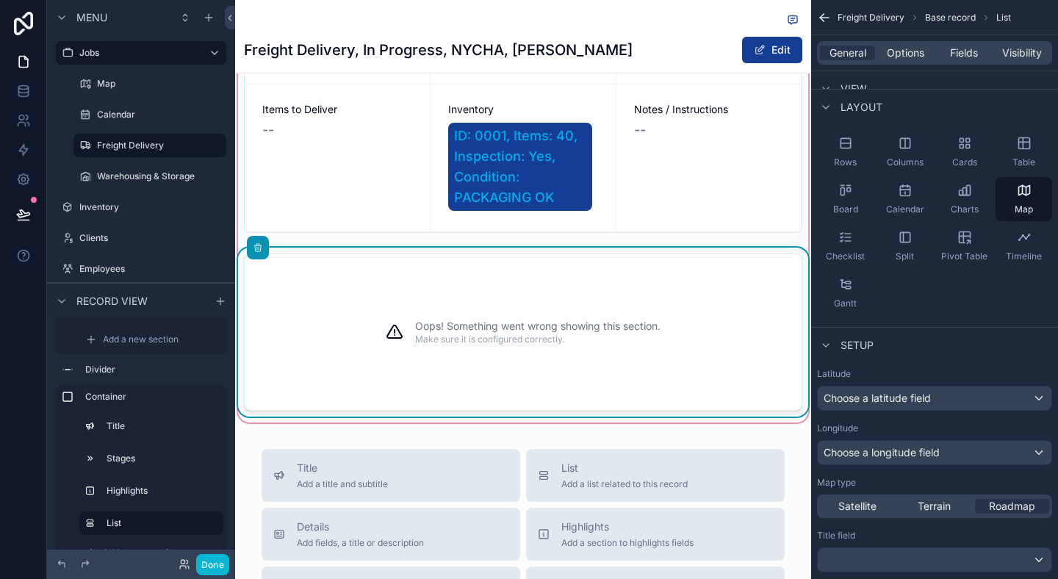
scroll to position [522, 0]
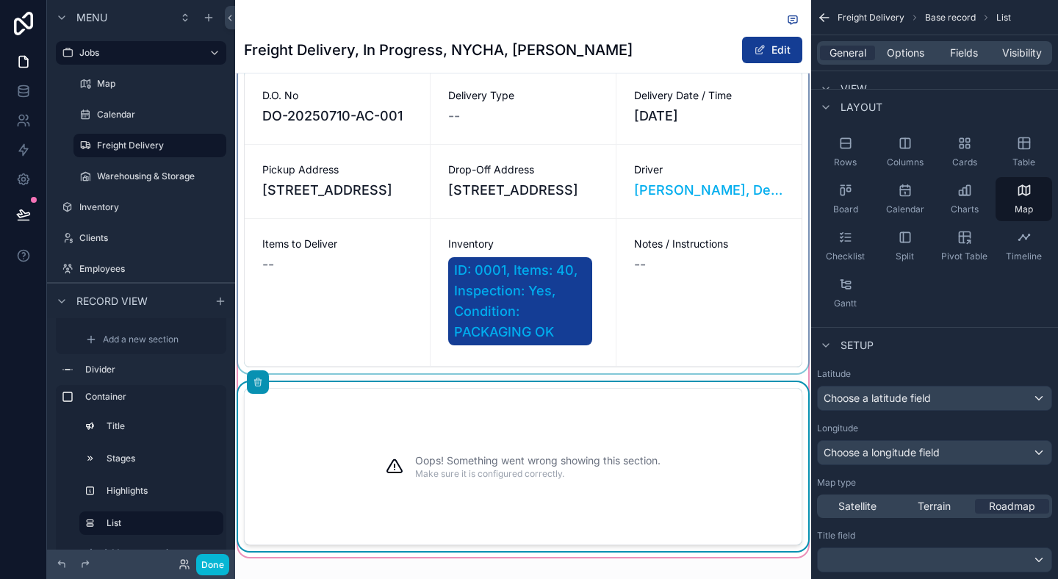
click at [349, 283] on div "scrollable content" at bounding box center [523, 218] width 576 height 309
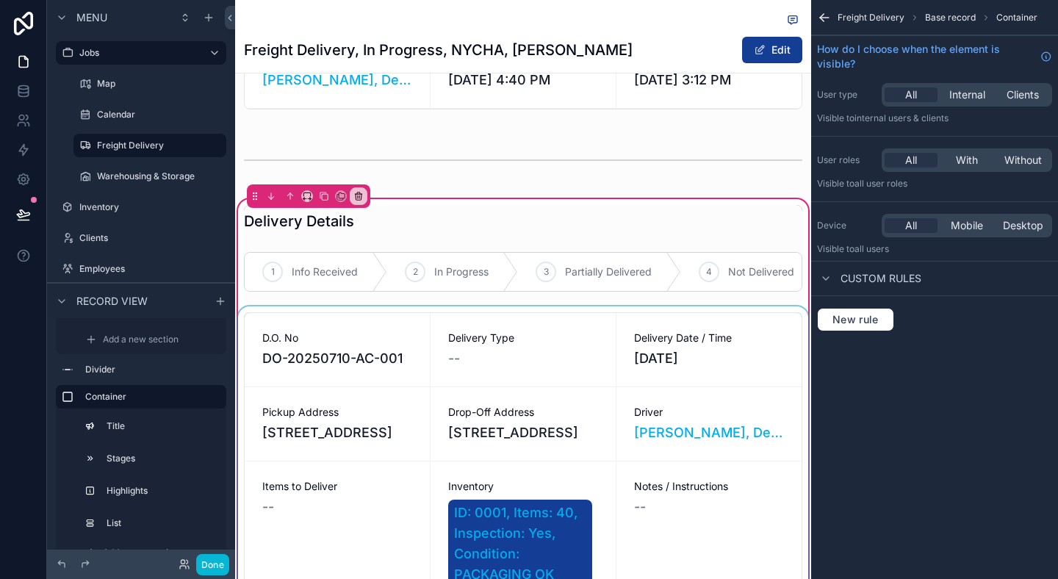
scroll to position [0, 0]
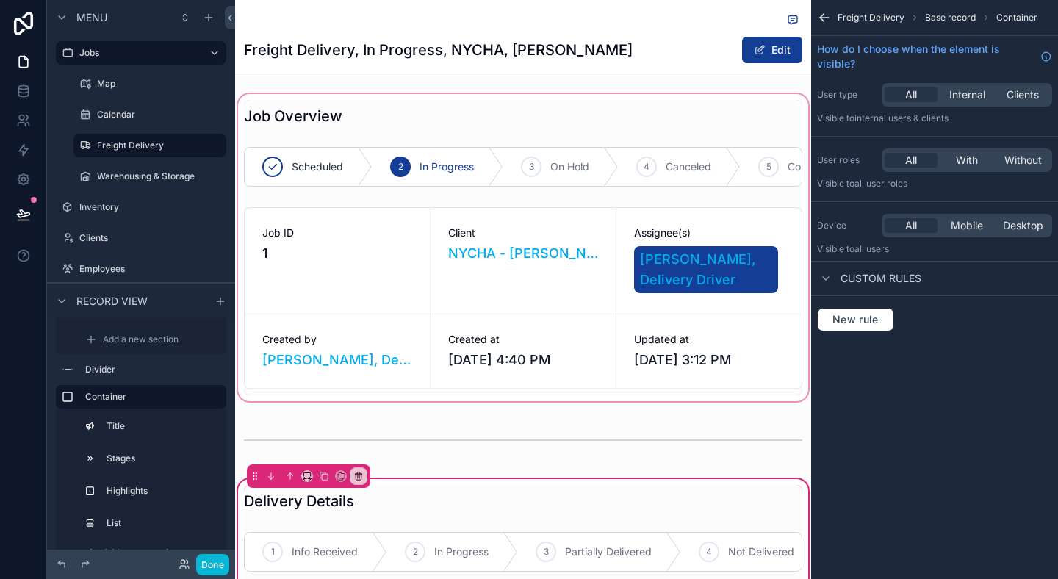
click at [349, 284] on div "scrollable content" at bounding box center [523, 247] width 576 height 313
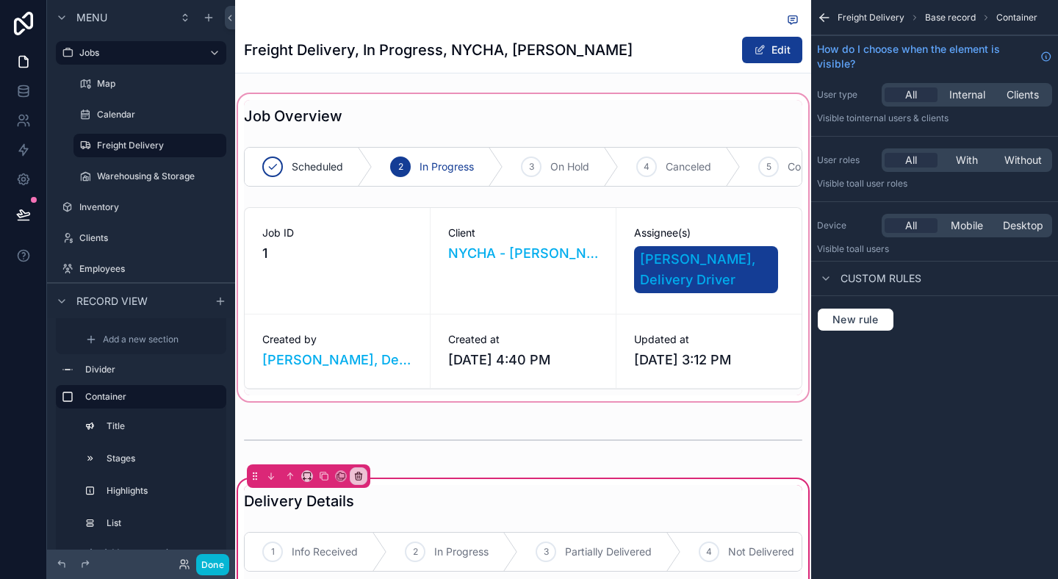
click at [484, 189] on div "scrollable content" at bounding box center [523, 247] width 576 height 313
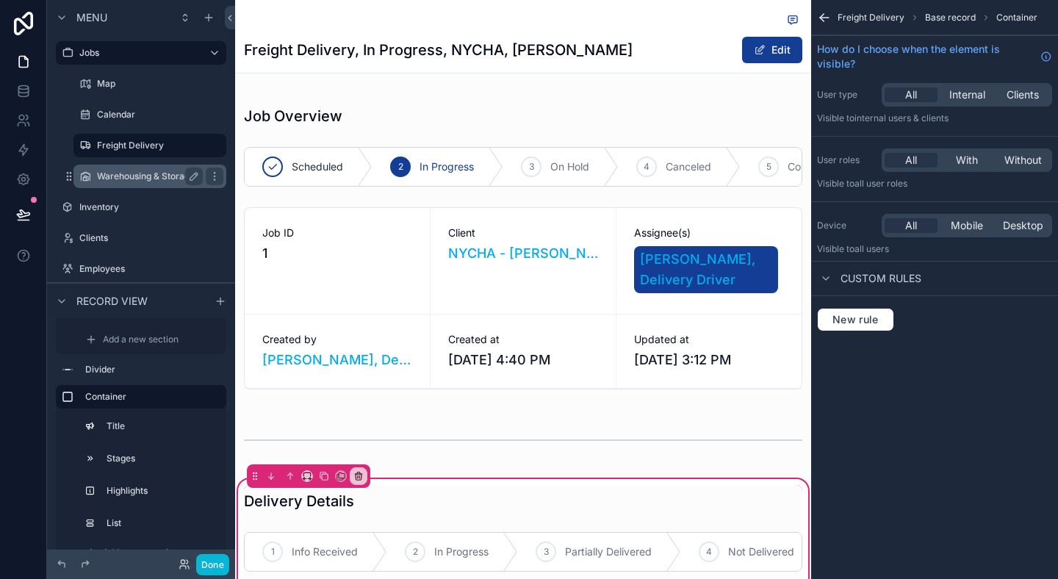
click at [154, 173] on label "Warehousing & Storage" at bounding box center [147, 176] width 100 height 12
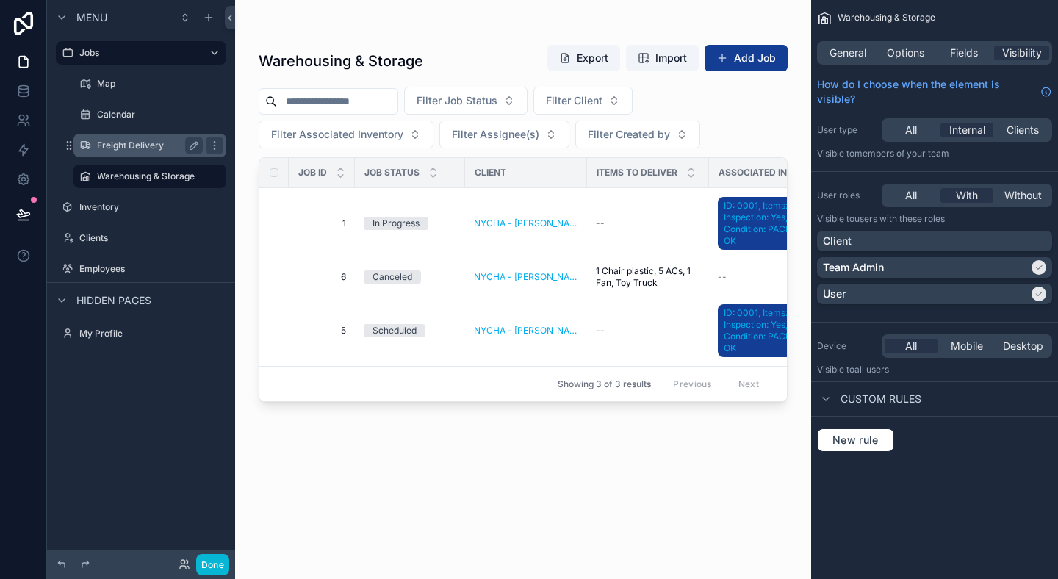
click at [112, 147] on label "Freight Delivery" at bounding box center [147, 146] width 100 height 12
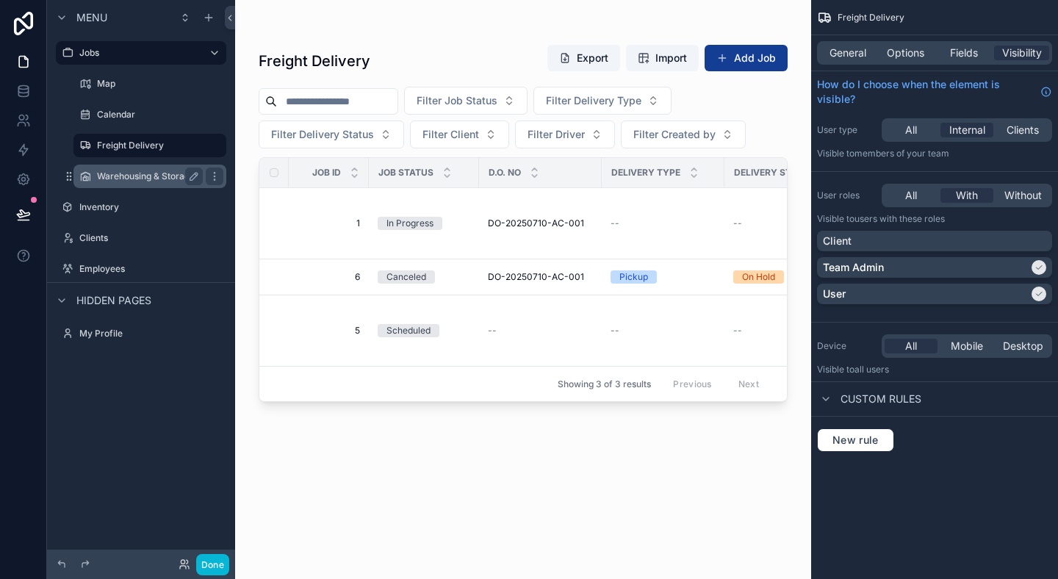
click at [120, 165] on div "Warehousing & Storage" at bounding box center [149, 177] width 147 height 24
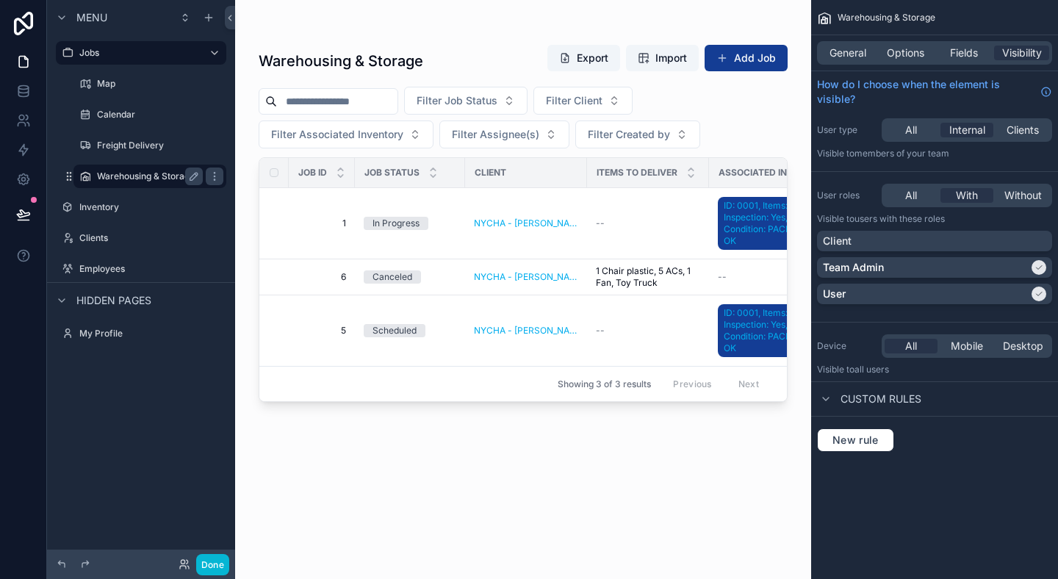
click at [128, 178] on label "Warehousing & Storage" at bounding box center [147, 176] width 100 height 12
click at [123, 173] on label "Warehousing & Storage" at bounding box center [147, 176] width 100 height 12
click at [830, 54] on span "General" at bounding box center [847, 53] width 37 height 15
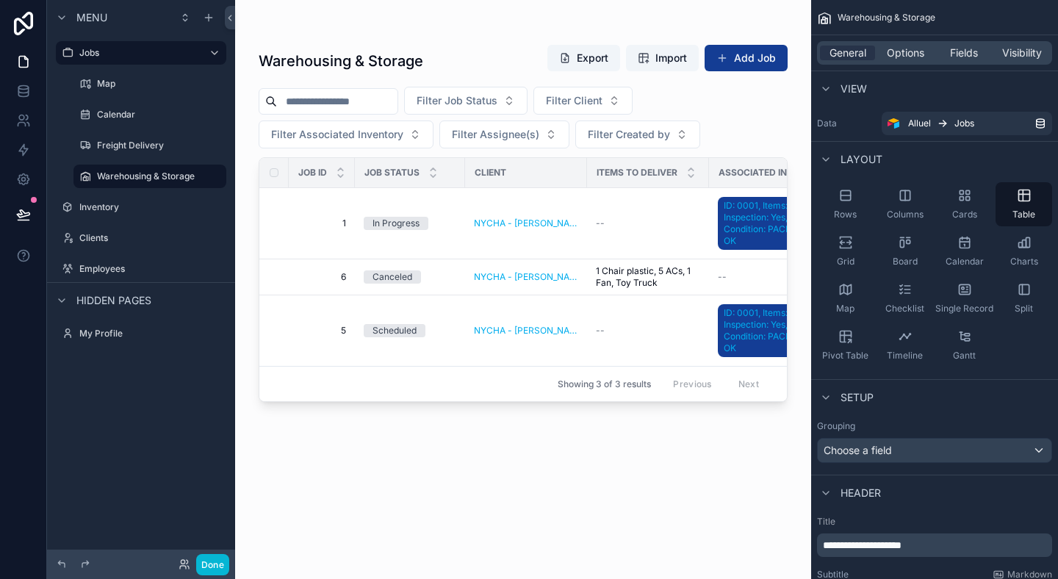
click at [491, 222] on div "scrollable content" at bounding box center [523, 280] width 576 height 561
click at [223, 563] on button "Done" at bounding box center [212, 564] width 33 height 21
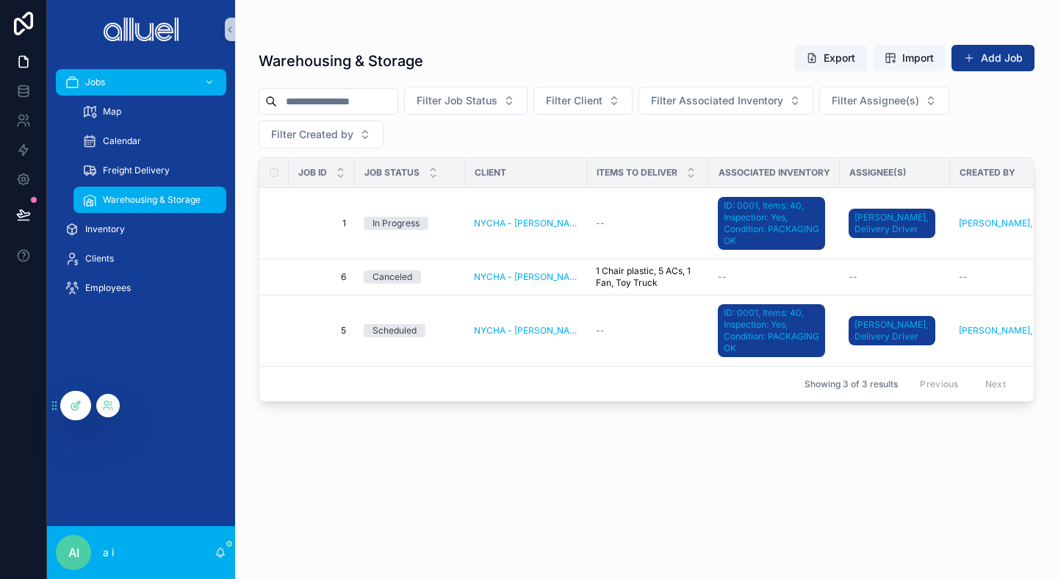
click at [76, 404] on icon at bounding box center [77, 404] width 6 height 6
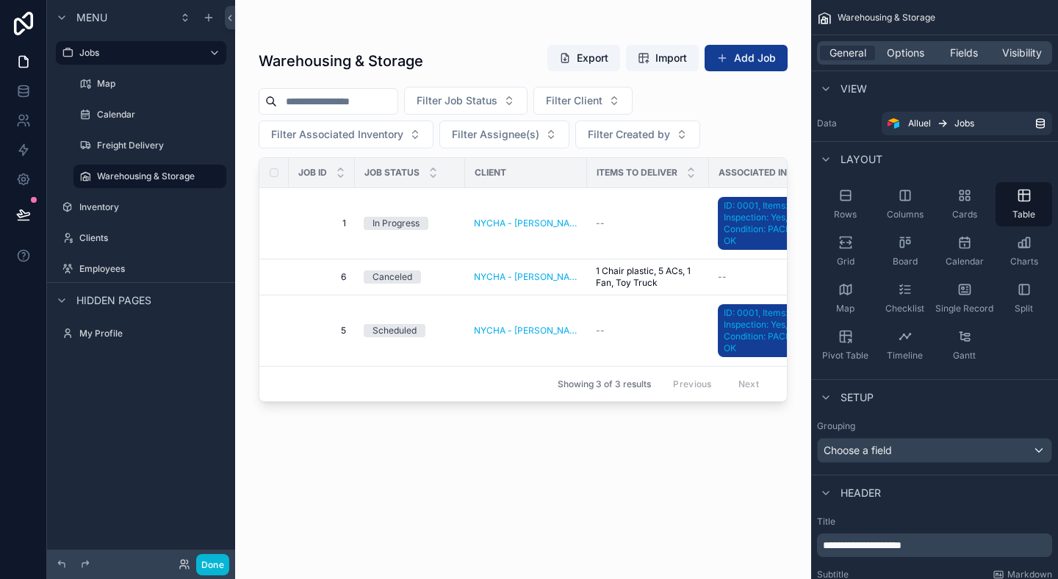
click at [491, 217] on div "scrollable content" at bounding box center [523, 280] width 576 height 561
click at [500, 206] on td "NYCHA - [PERSON_NAME], Government, Active" at bounding box center [526, 223] width 122 height 71
click at [502, 231] on td "NYCHA - [PERSON_NAME], Government, Active" at bounding box center [526, 223] width 122 height 71
click at [475, 446] on div "Warehousing & Storage Export Import Add Job Filter Job Status Filter Client Fil…" at bounding box center [523, 298] width 529 height 526
click at [612, 270] on span "1 Chair plastic, 5 ACs, 1 Fan, Toy Truck" at bounding box center [648, 277] width 104 height 24
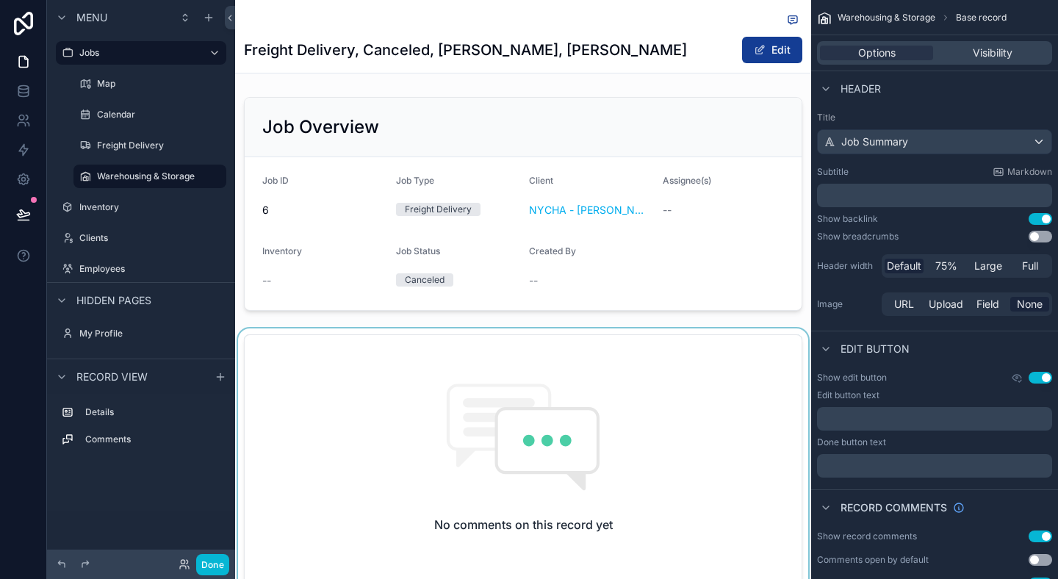
click at [796, 367] on div "scrollable content" at bounding box center [523, 516] width 576 height 377
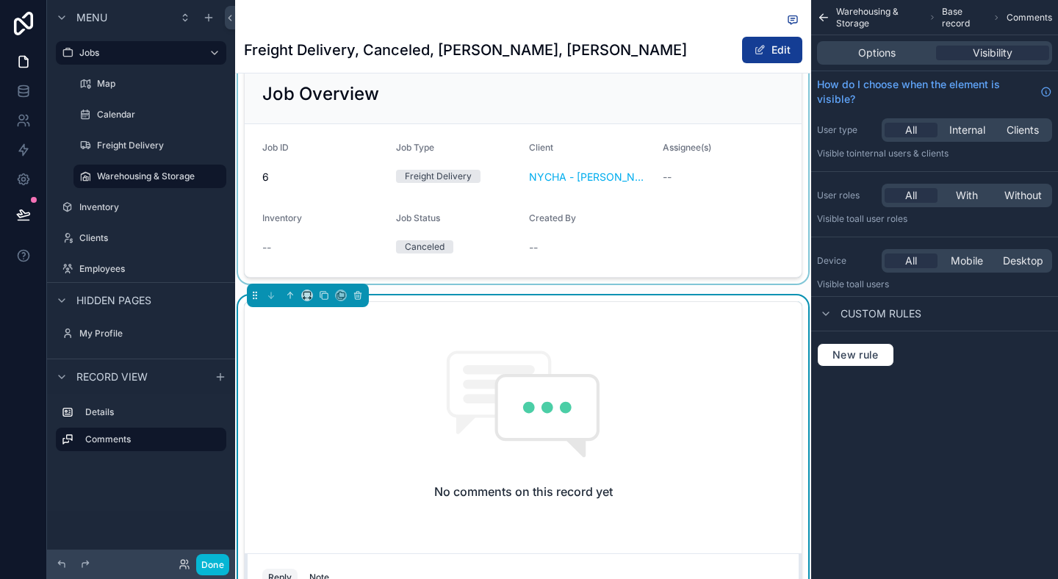
scroll to position [43, 0]
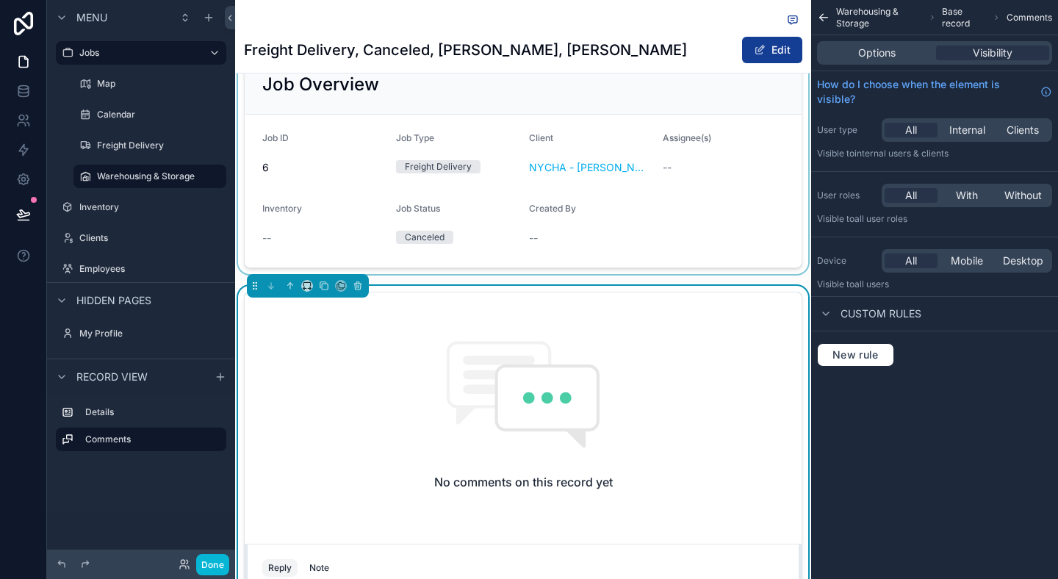
click at [692, 223] on div "scrollable content" at bounding box center [523, 161] width 576 height 226
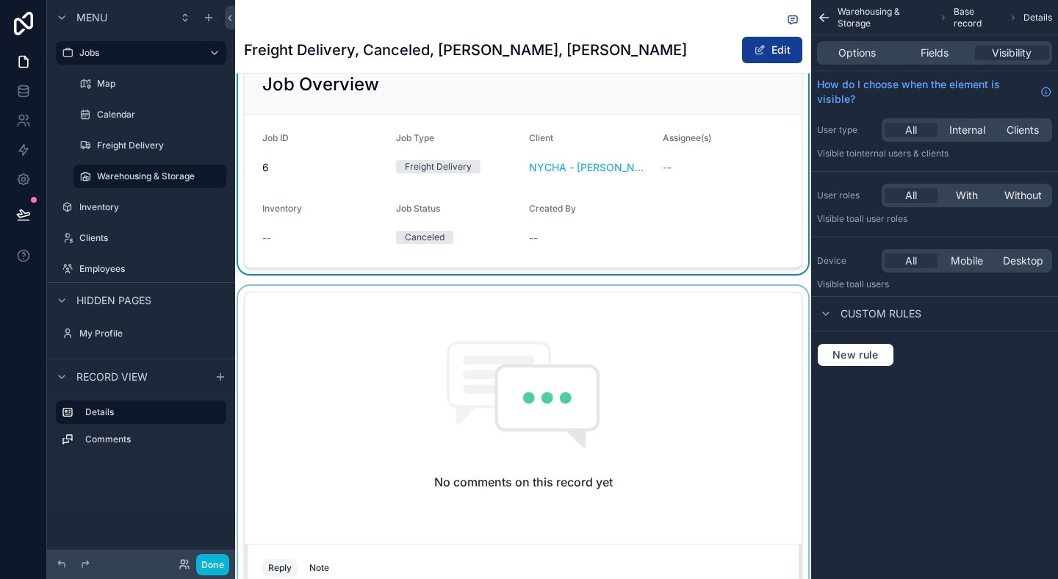
scroll to position [0, 0]
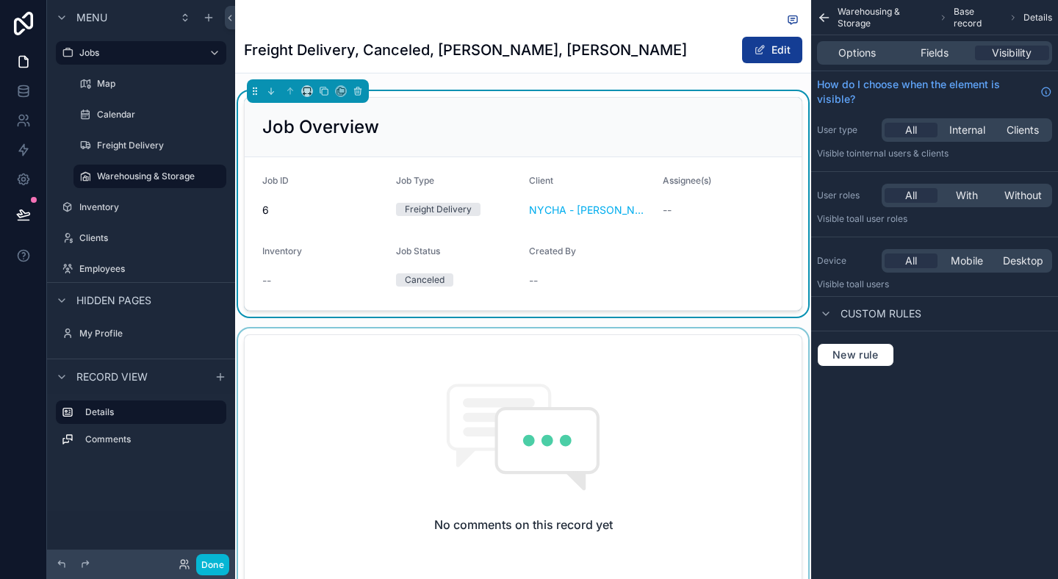
click at [924, 502] on div "Warehousing & Storage Base record Details Options Fields Visibility How do I ch…" at bounding box center [934, 289] width 247 height 579
click at [674, 198] on div "--" at bounding box center [724, 210] width 122 height 24
click at [625, 414] on div "scrollable content" at bounding box center [523, 516] width 576 height 377
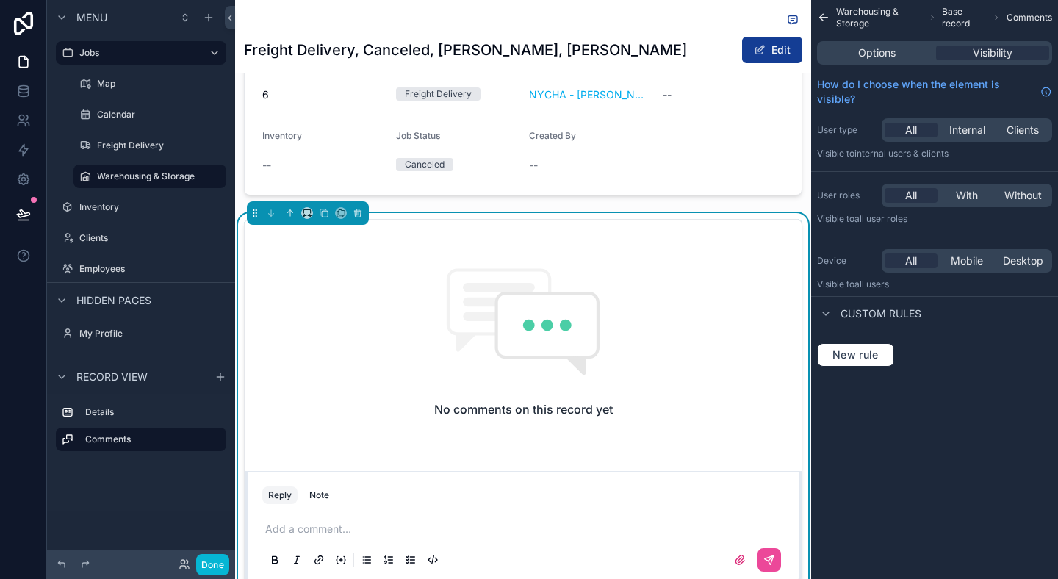
scroll to position [118, 0]
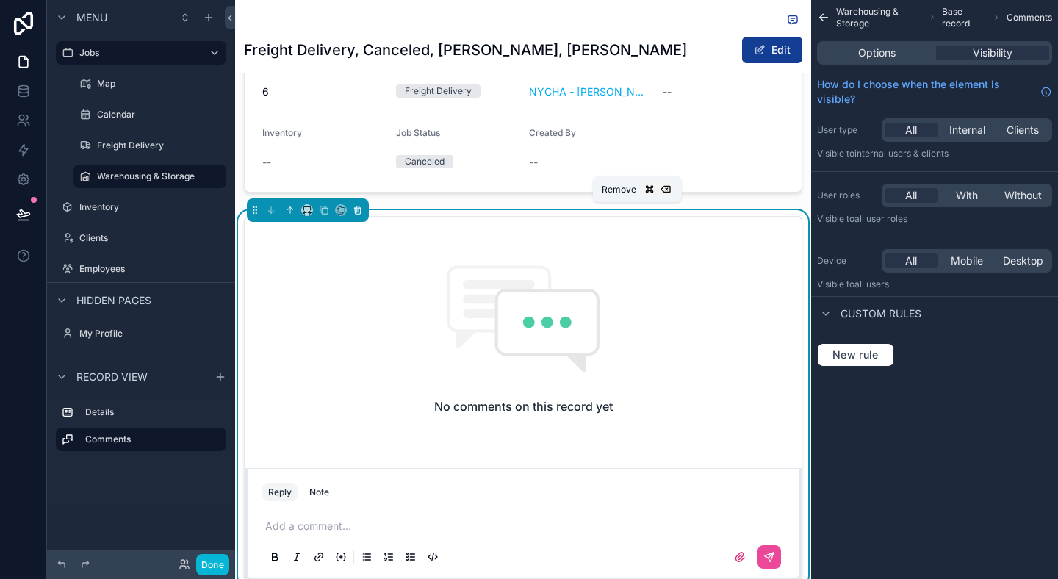
click at [359, 214] on icon "scrollable content" at bounding box center [358, 211] width 6 height 6
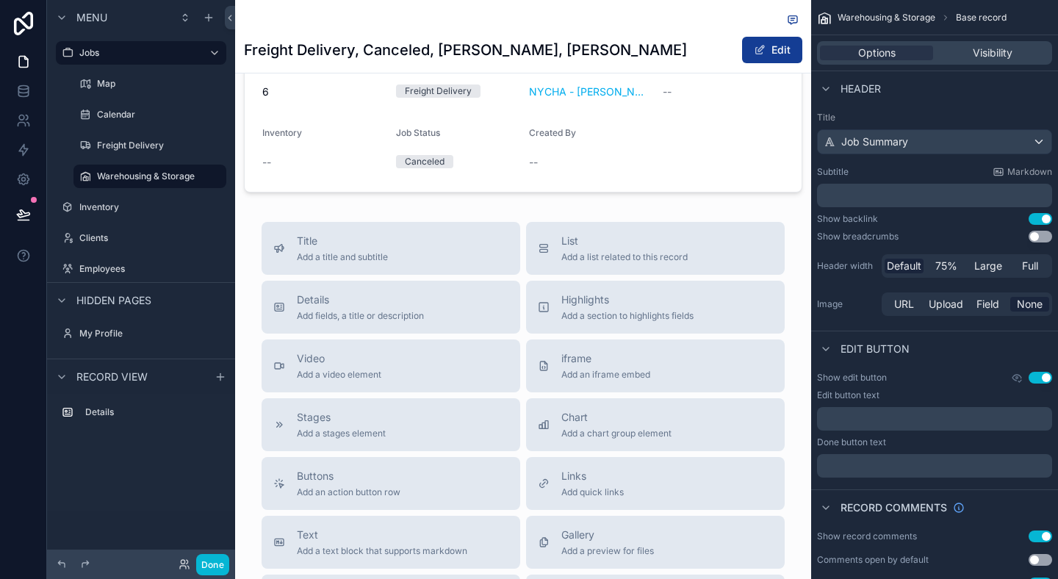
scroll to position [0, 0]
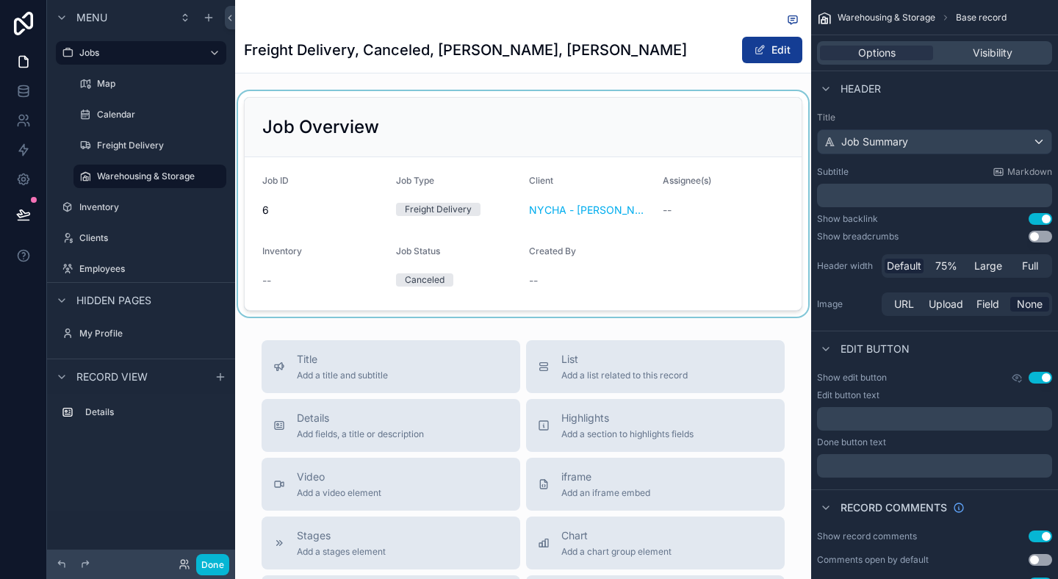
click at [655, 285] on div "scrollable content" at bounding box center [523, 204] width 576 height 226
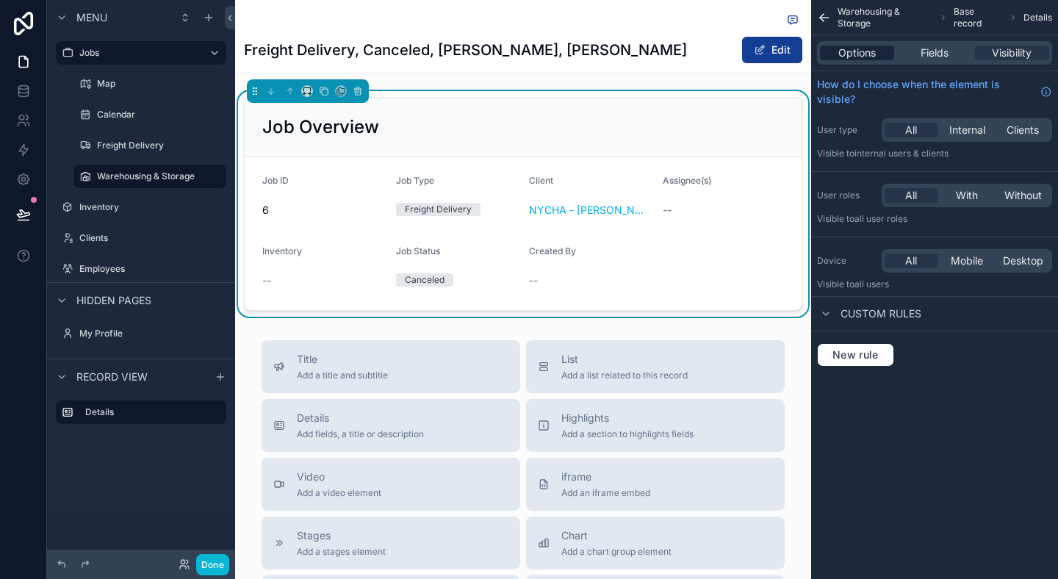
click at [847, 54] on span "Options" at bounding box center [856, 53] width 37 height 15
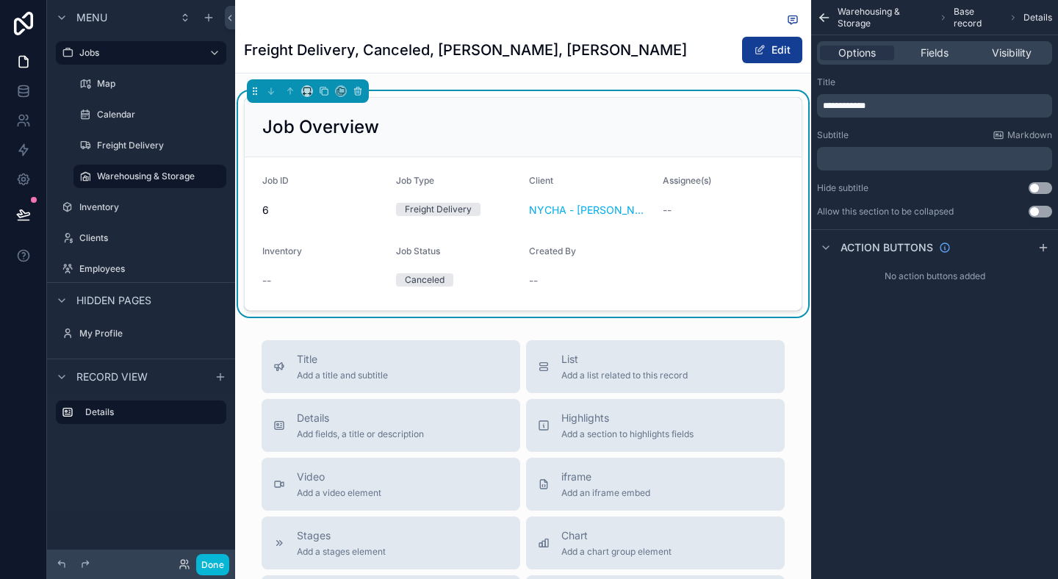
click at [610, 182] on div "Client" at bounding box center [590, 184] width 122 height 18
click at [674, 173] on form "Job ID 6 Job Type Freight Delivery Client NYCHA - Antoinette Brown, Government,…" at bounding box center [523, 233] width 557 height 153
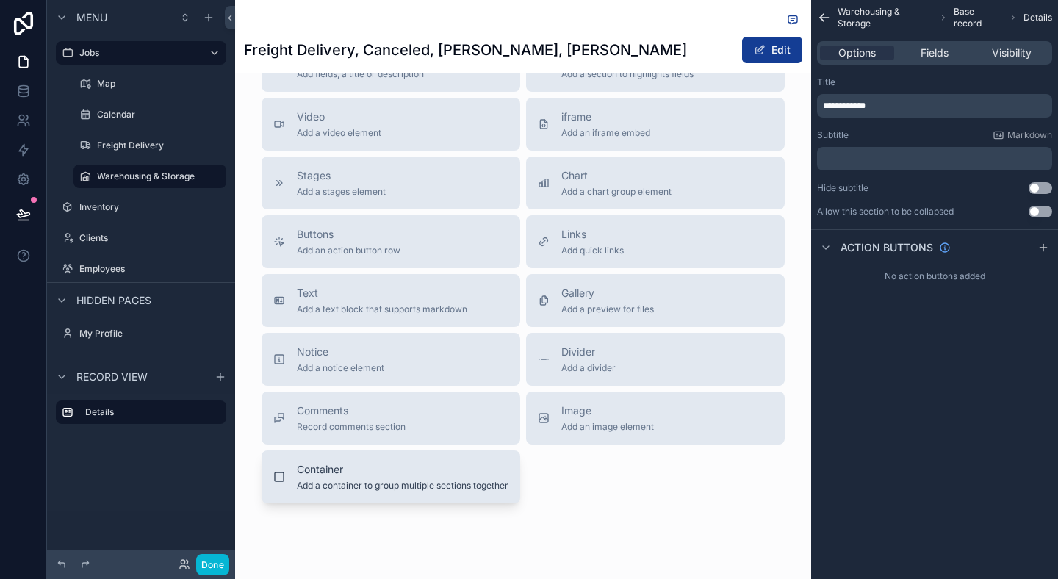
click at [361, 475] on span "Container" at bounding box center [403, 469] width 212 height 15
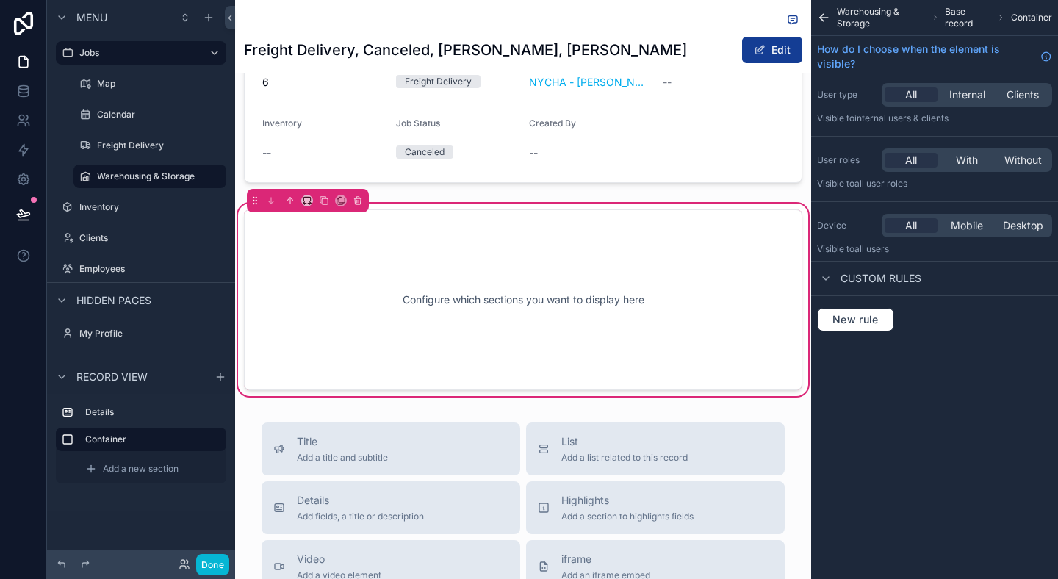
scroll to position [126, 0]
click at [486, 351] on div "Configure which sections you want to display here" at bounding box center [523, 301] width 510 height 132
click at [132, 461] on div "Add a new section" at bounding box center [151, 469] width 144 height 24
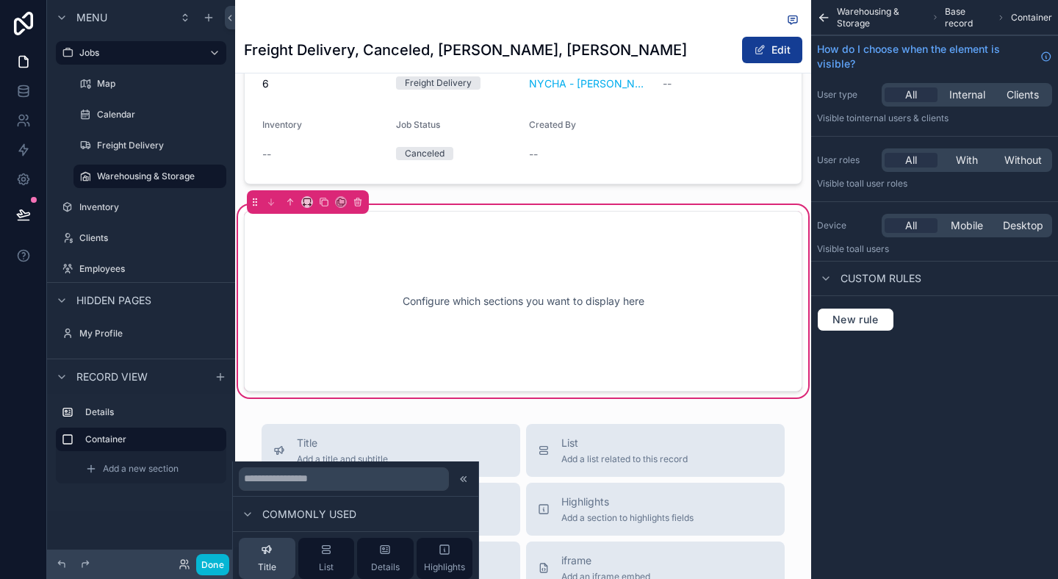
click at [265, 544] on icon at bounding box center [267, 550] width 12 height 12
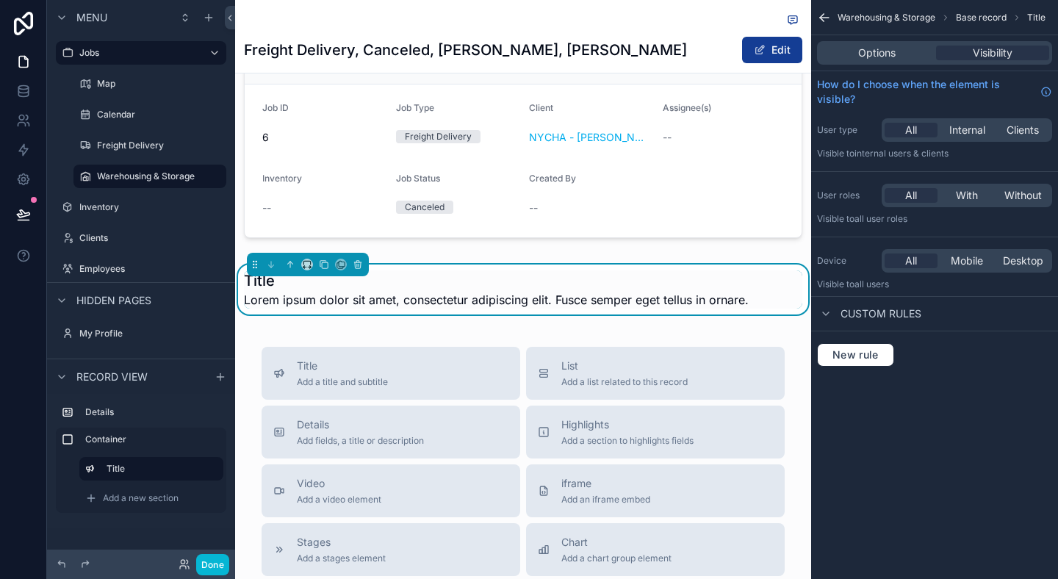
scroll to position [0, 0]
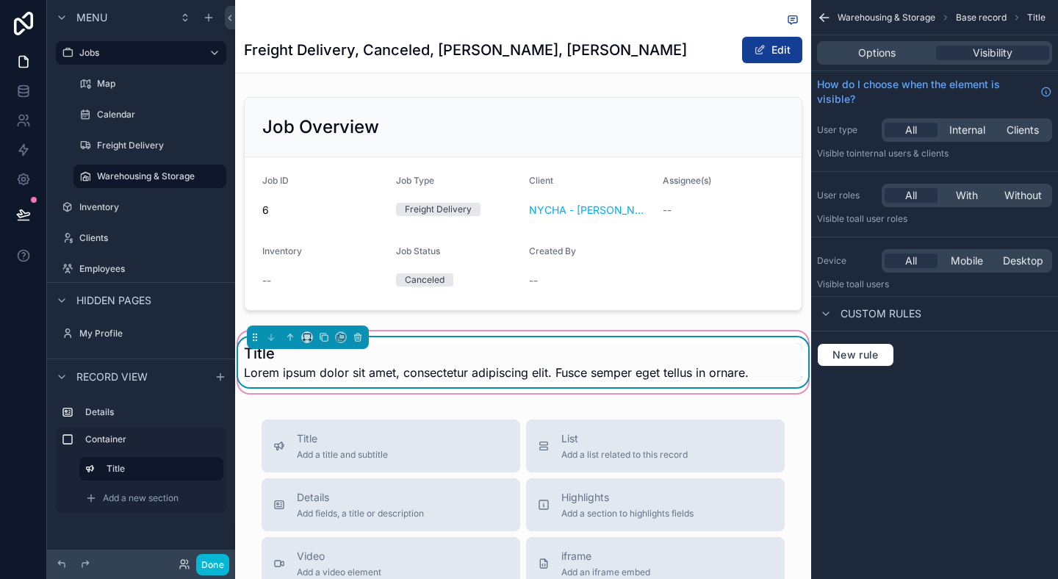
click at [361, 383] on div "Title Lorem ipsum dolor sit amet, consectetur adipiscing elit. Fusce semper ege…" at bounding box center [523, 362] width 576 height 50
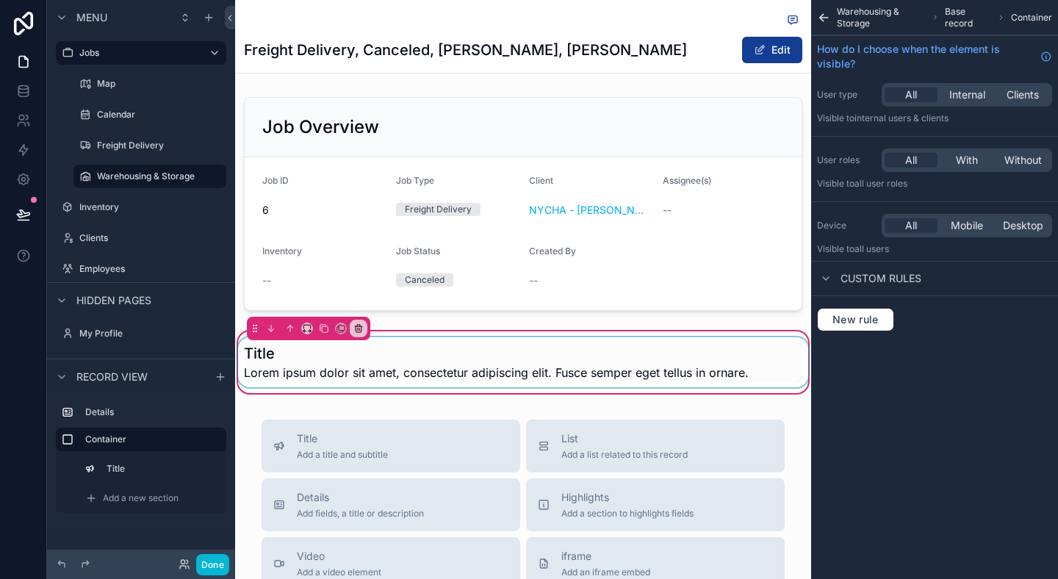
click at [378, 356] on div "scrollable content" at bounding box center [523, 362] width 576 height 50
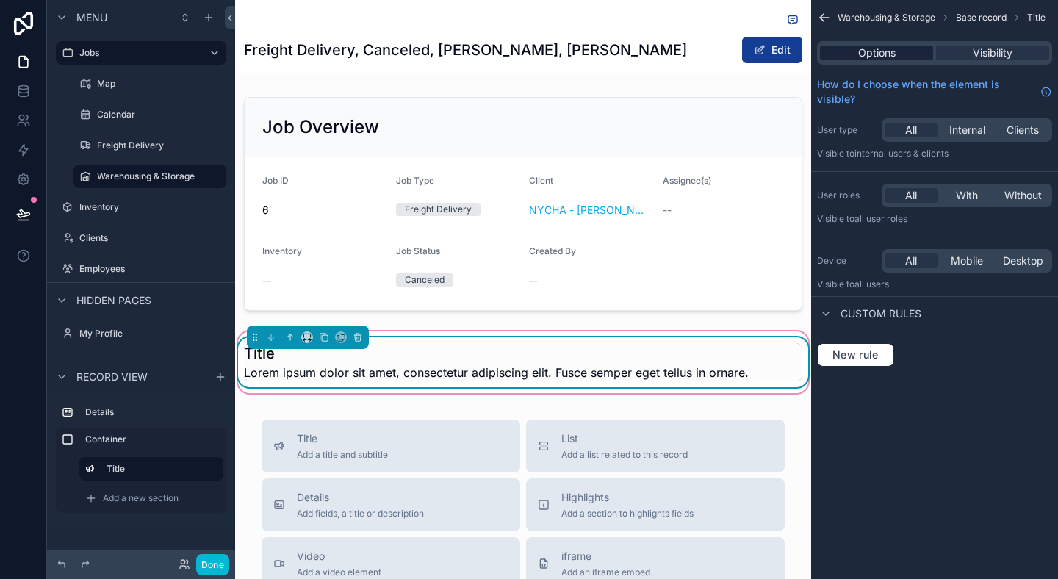
click at [876, 57] on span "Options" at bounding box center [876, 53] width 37 height 15
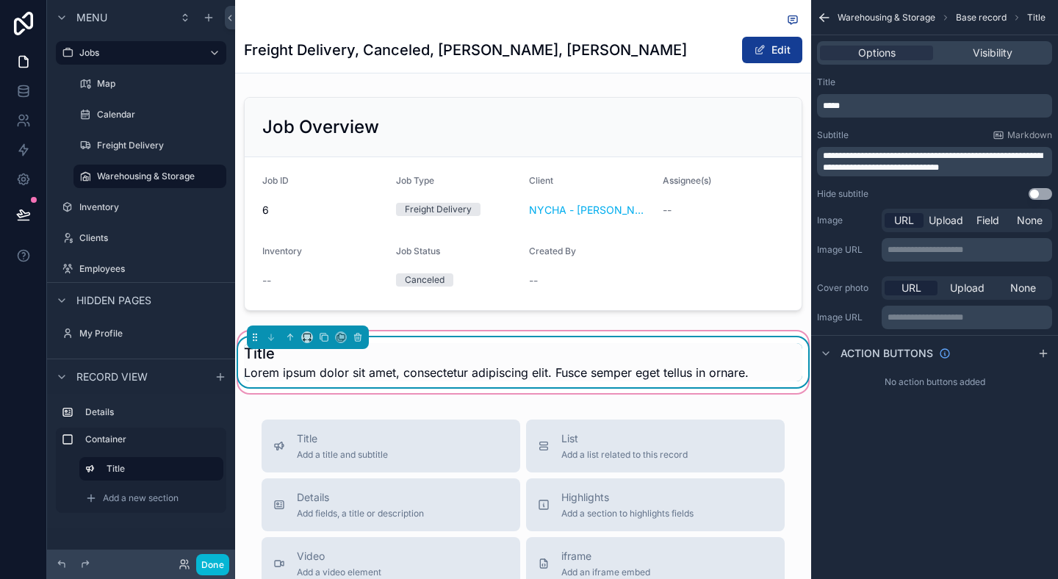
click at [862, 106] on p "*****" at bounding box center [936, 106] width 226 height 12
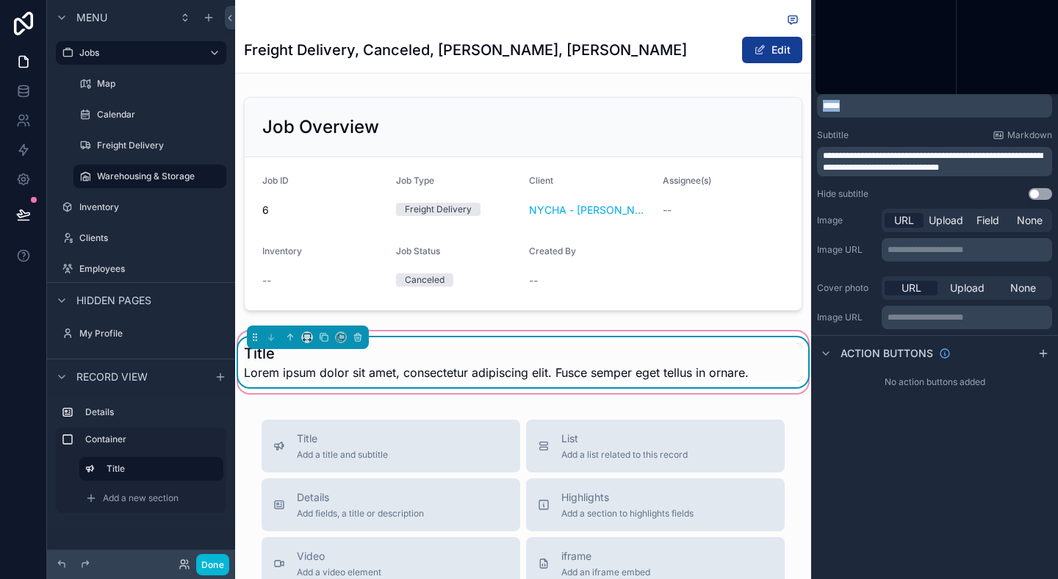
click at [862, 106] on p "*****" at bounding box center [936, 106] width 226 height 12
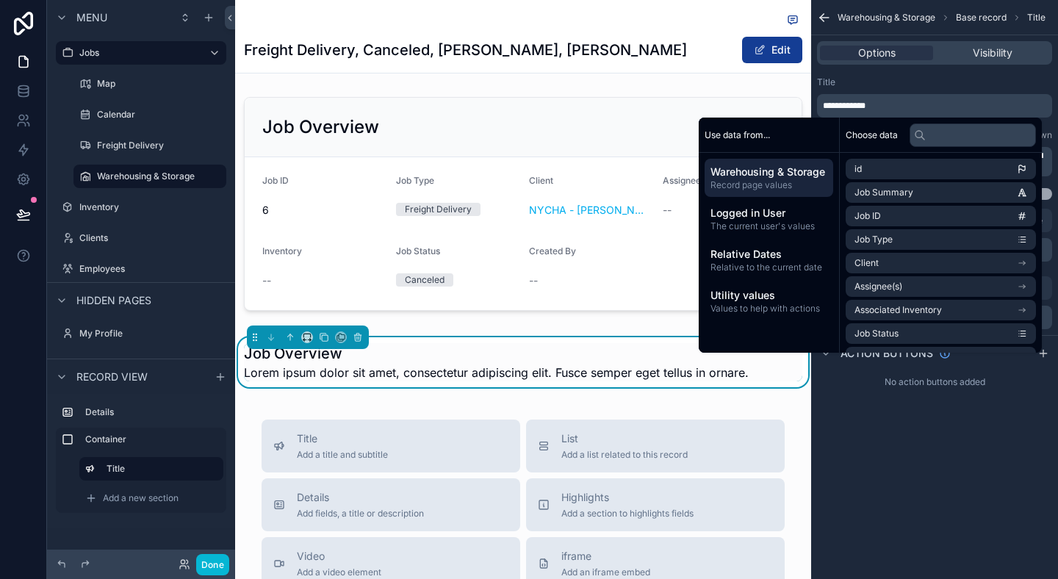
click at [907, 75] on div "**********" at bounding box center [934, 138] width 247 height 135
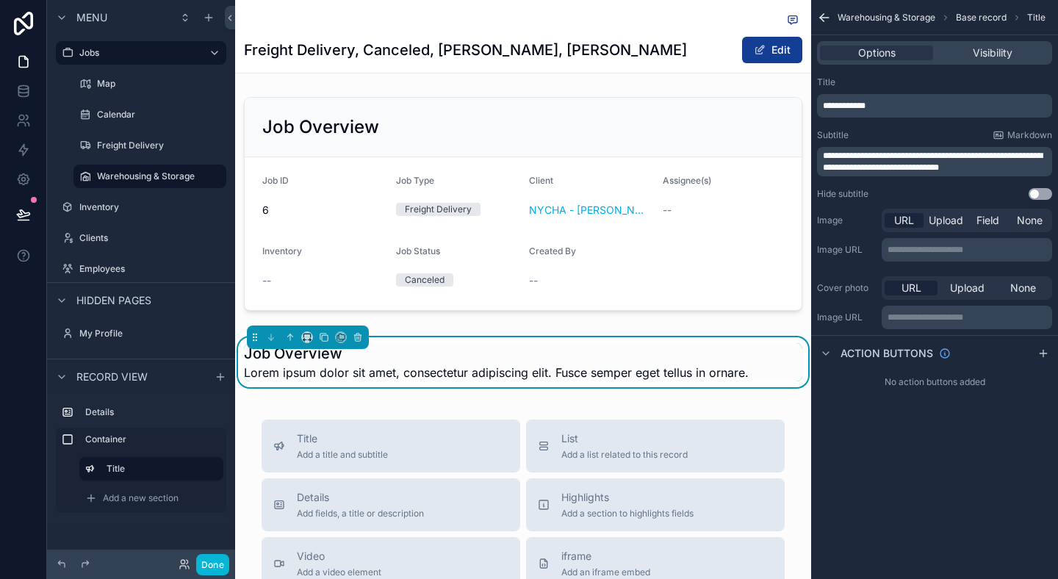
click at [891, 156] on span "**********" at bounding box center [933, 161] width 220 height 21
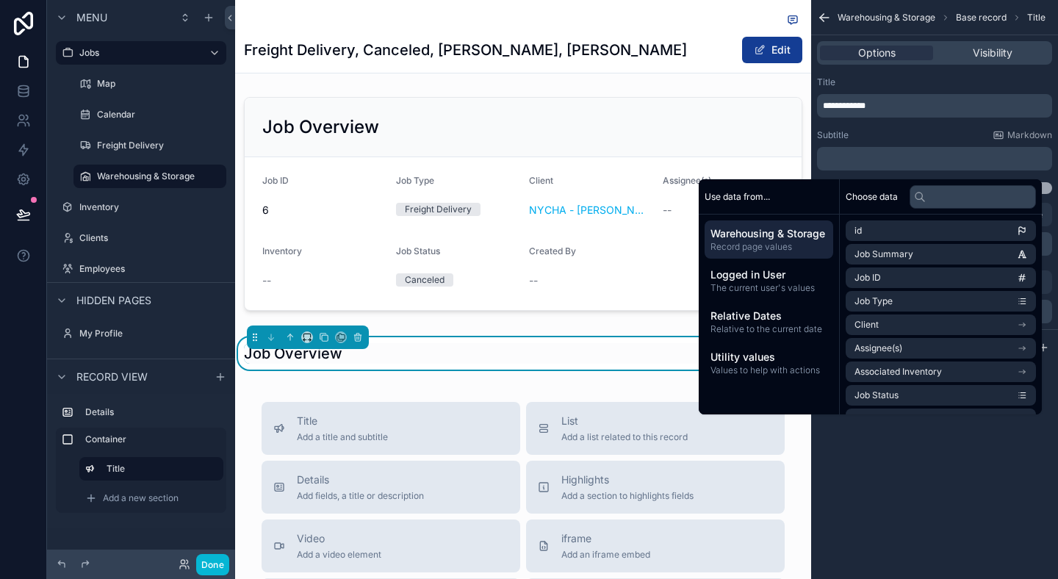
click at [874, 141] on div "Subtitle Markdown ﻿" at bounding box center [934, 149] width 235 height 41
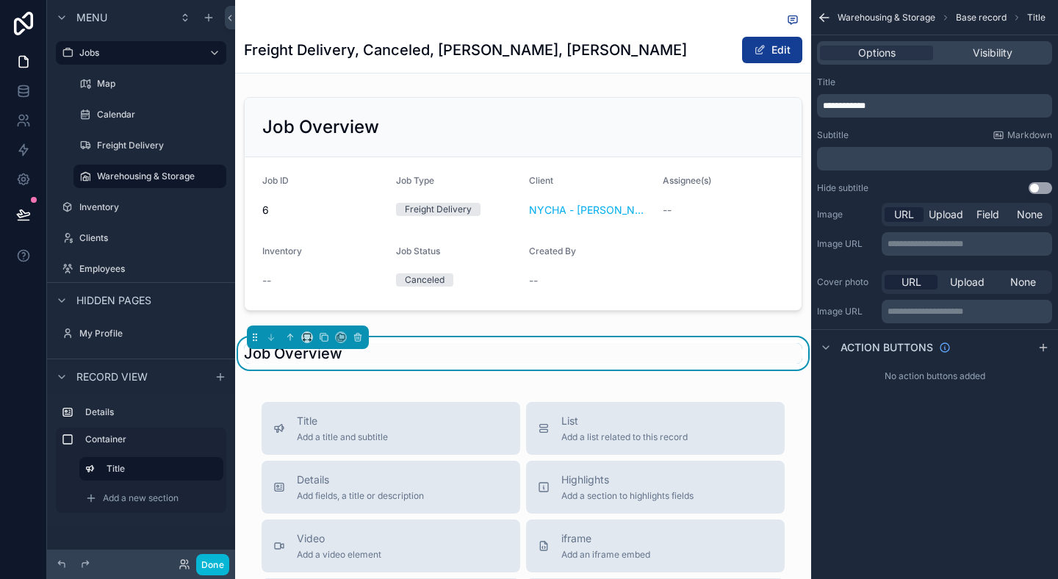
click at [975, 462] on div "**********" at bounding box center [934, 289] width 247 height 579
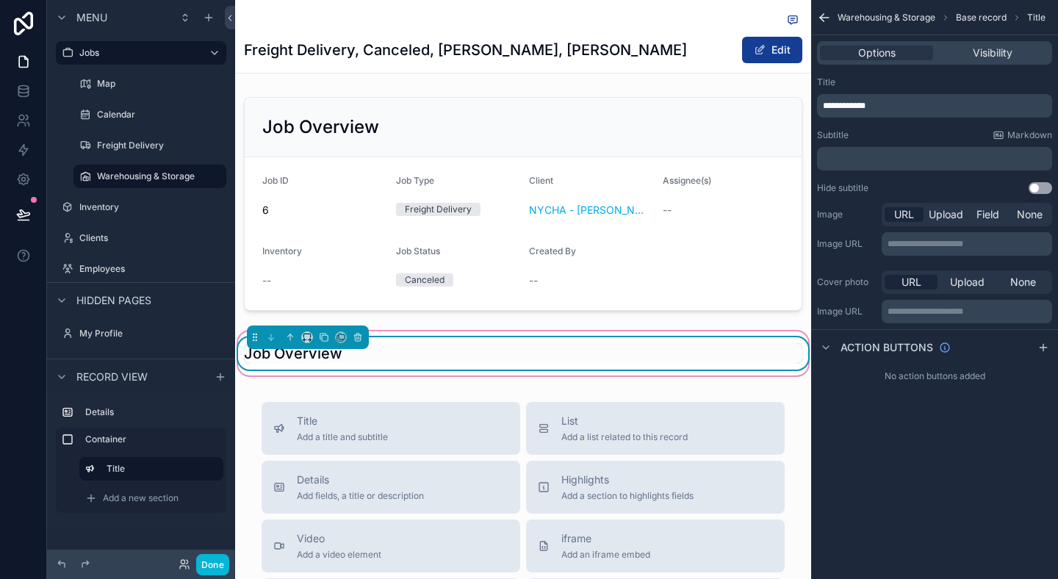
click at [614, 361] on div "Job Overview" at bounding box center [523, 353] width 558 height 21
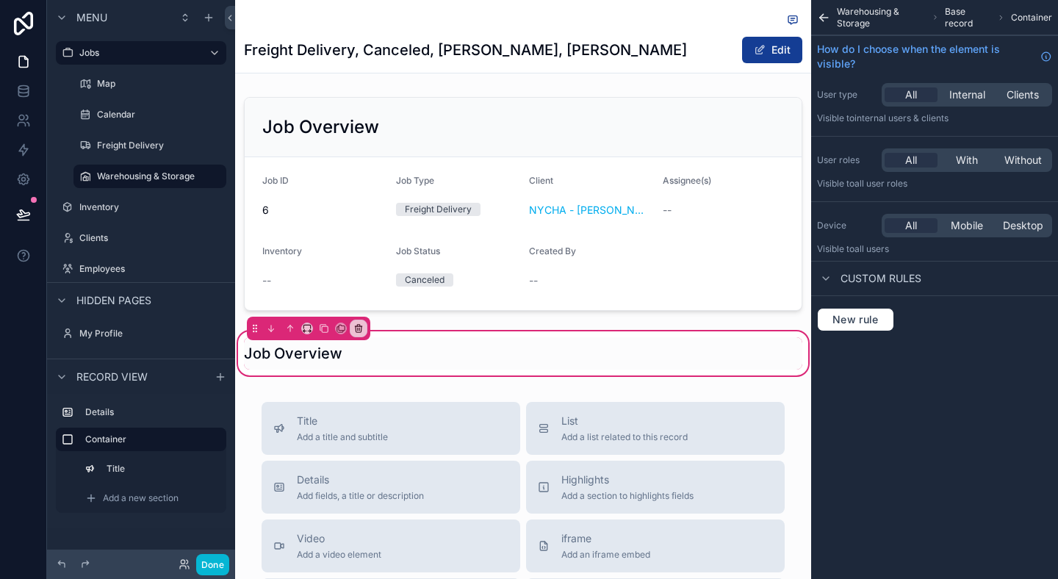
click at [692, 317] on div "Job Overview Job ID 6 Job Type Freight Delivery Client NYCHA - Antoinette Brown…" at bounding box center [523, 234] width 576 height 287
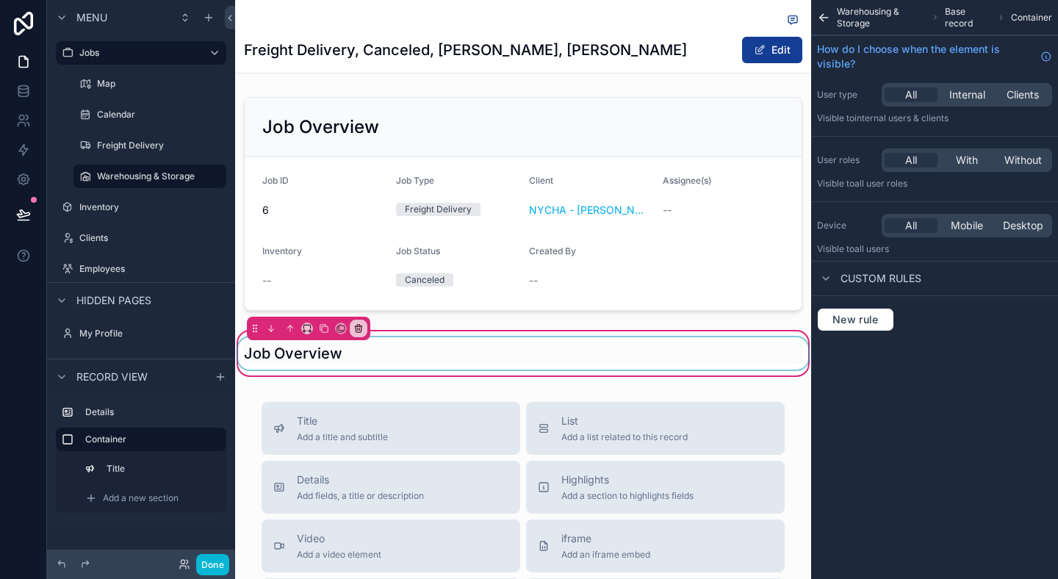
click at [678, 357] on div "scrollable content" at bounding box center [523, 353] width 576 height 32
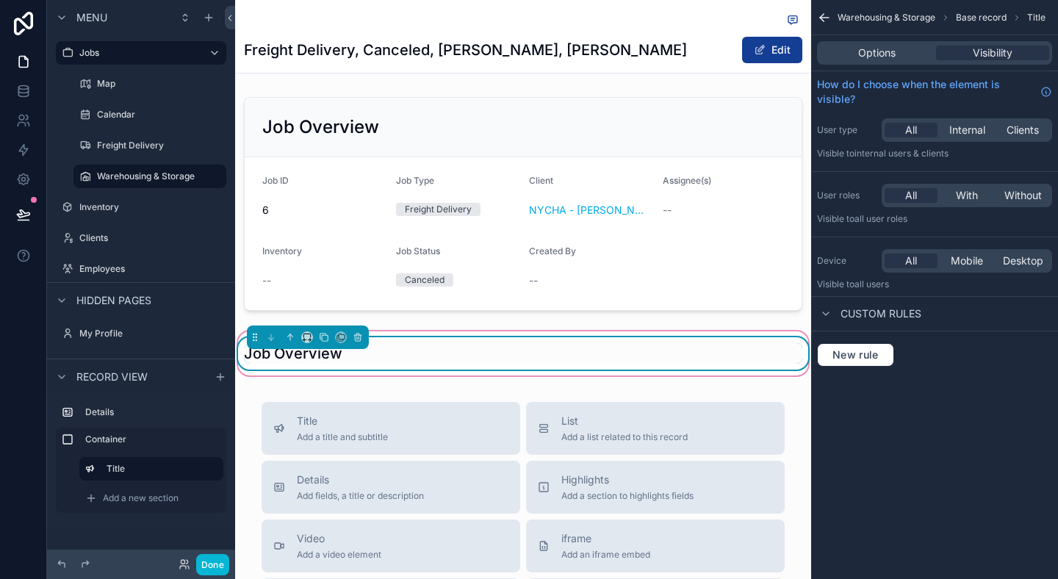
click at [922, 406] on div "Warehousing & Storage Base record Title Options Visibility How do I choose when…" at bounding box center [934, 289] width 247 height 579
click at [918, 408] on div "Warehousing & Storage Base record Title Options Visibility How do I choose when…" at bounding box center [934, 289] width 247 height 579
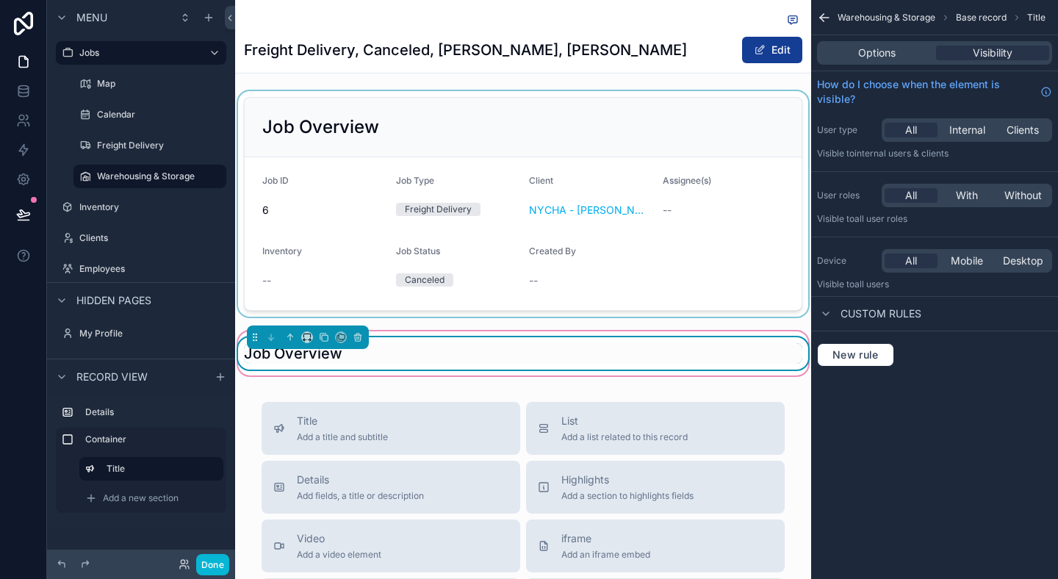
click at [788, 310] on div "scrollable content" at bounding box center [523, 204] width 576 height 226
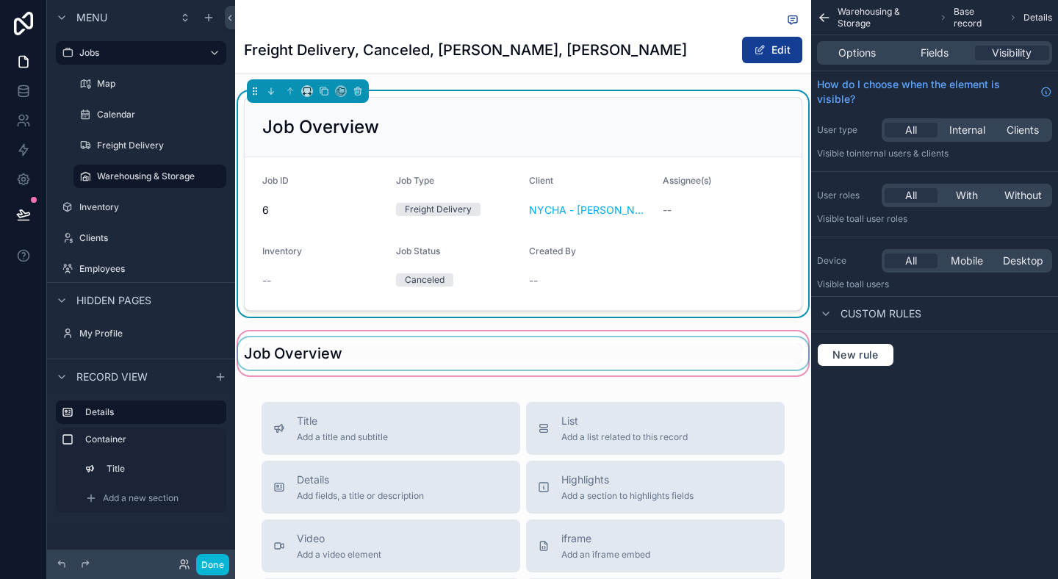
click at [741, 352] on div "scrollable content" at bounding box center [523, 353] width 576 height 50
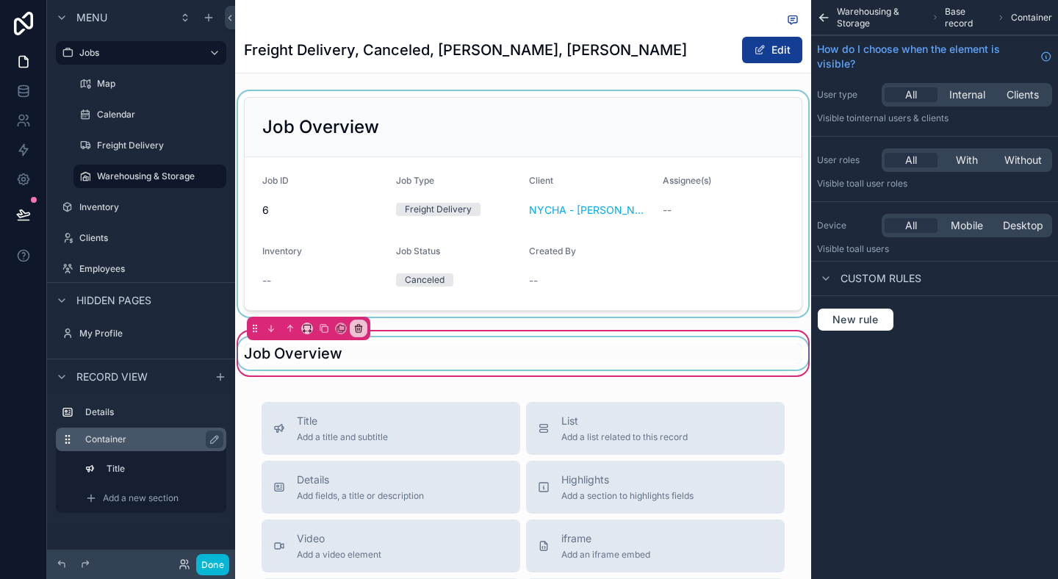
click at [132, 444] on label "Container" at bounding box center [149, 439] width 129 height 12
click at [345, 364] on div "scrollable content" at bounding box center [523, 353] width 576 height 32
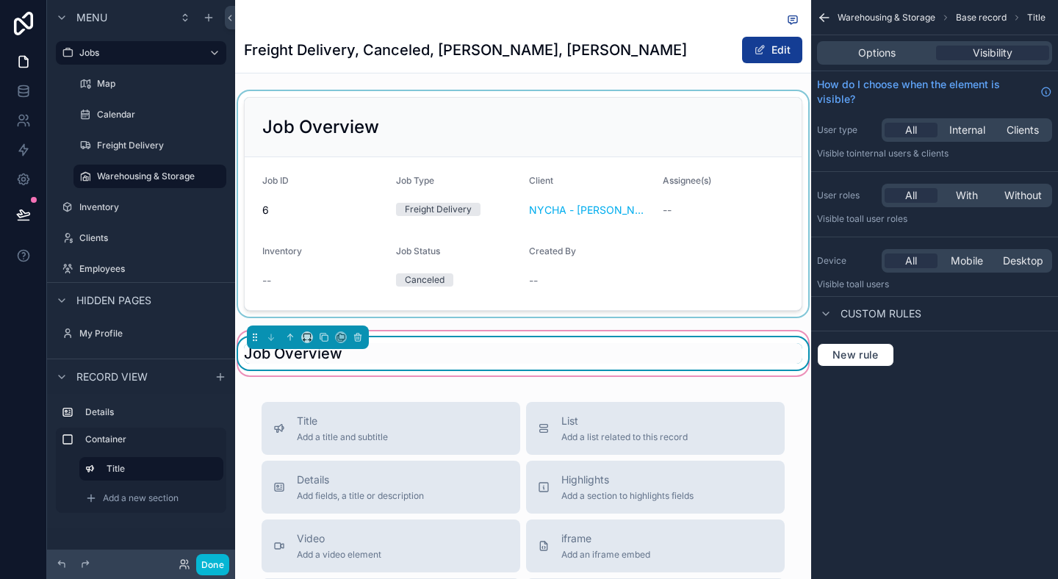
click at [347, 370] on div "Job Overview" at bounding box center [523, 353] width 576 height 50
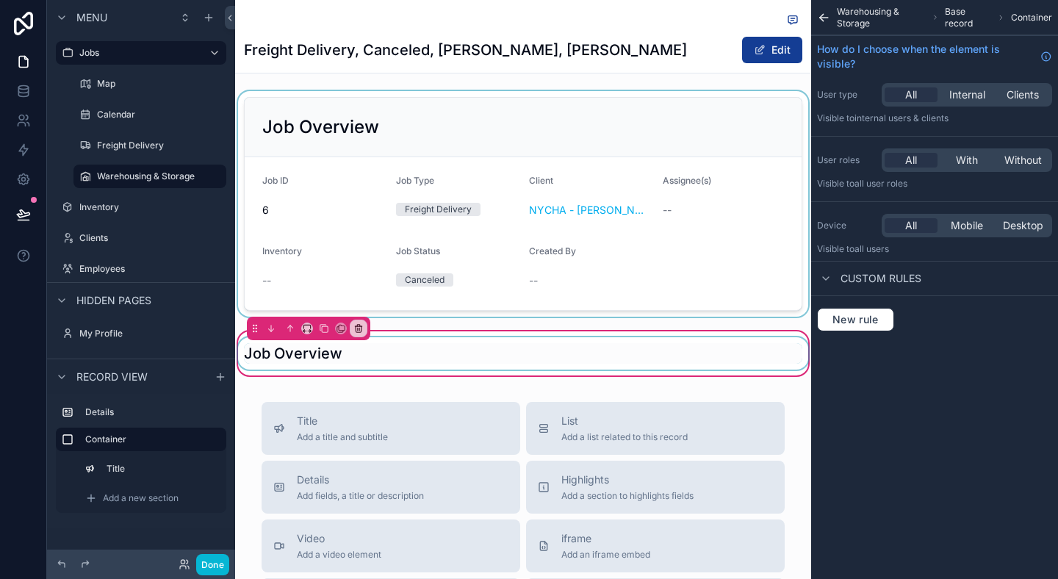
click at [361, 368] on div "scrollable content" at bounding box center [523, 353] width 576 height 32
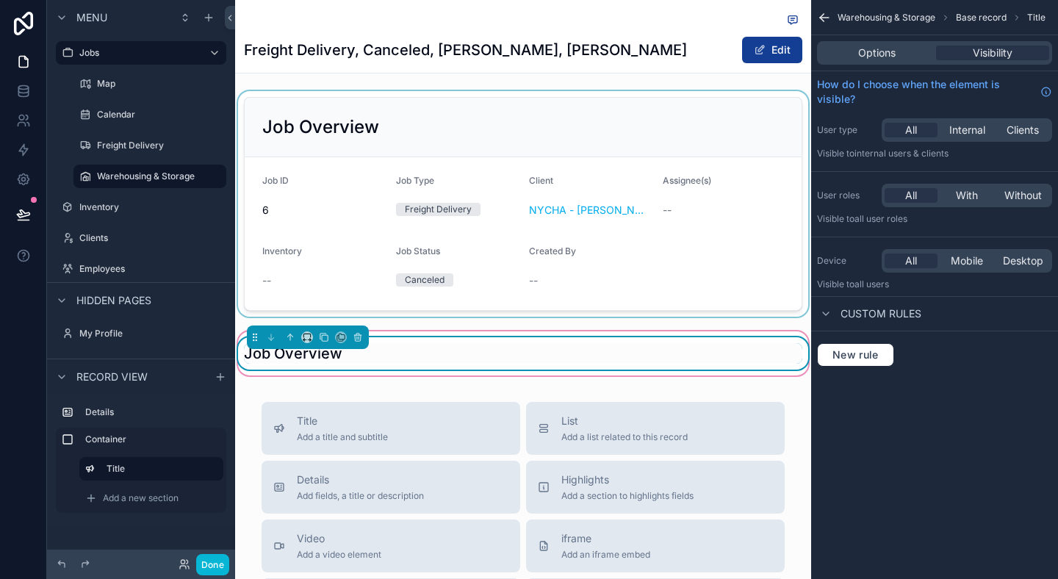
click at [368, 373] on div "Job Overview" at bounding box center [523, 353] width 576 height 50
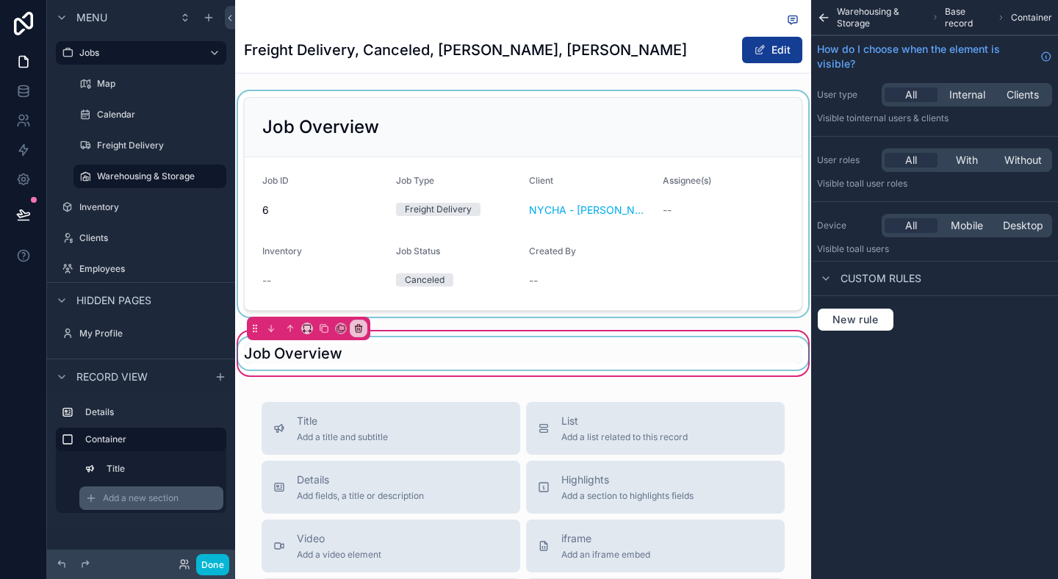
click at [138, 502] on span "Add a new section" at bounding box center [141, 498] width 76 height 12
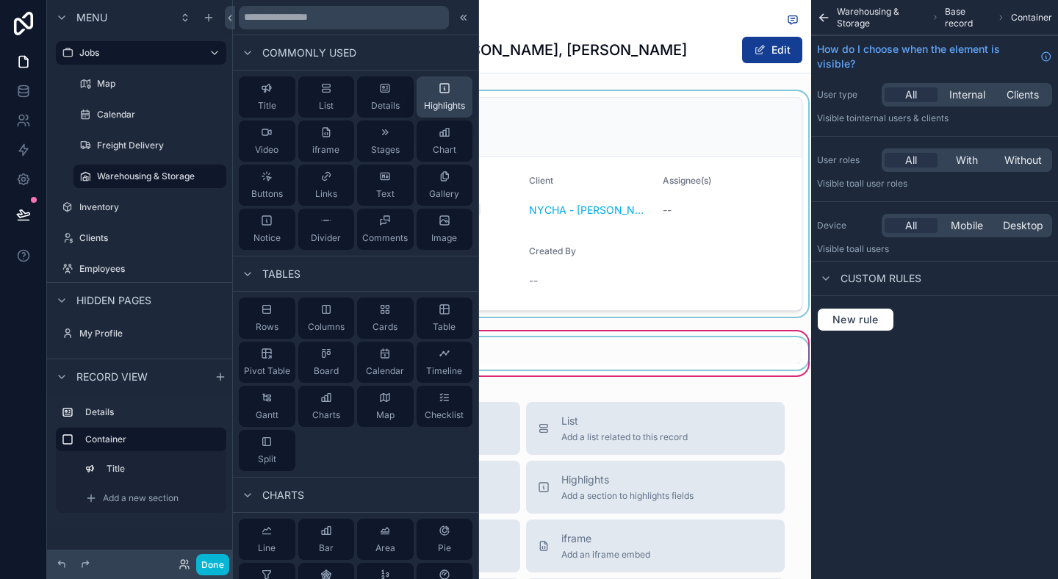
click at [433, 90] on div "Highlights" at bounding box center [444, 96] width 41 height 29
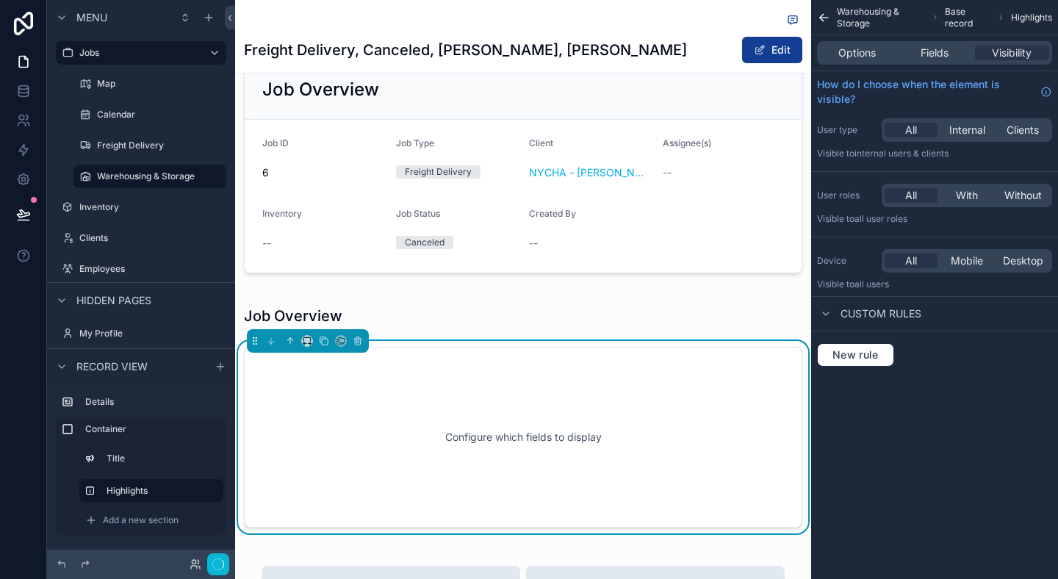
scroll to position [185, 0]
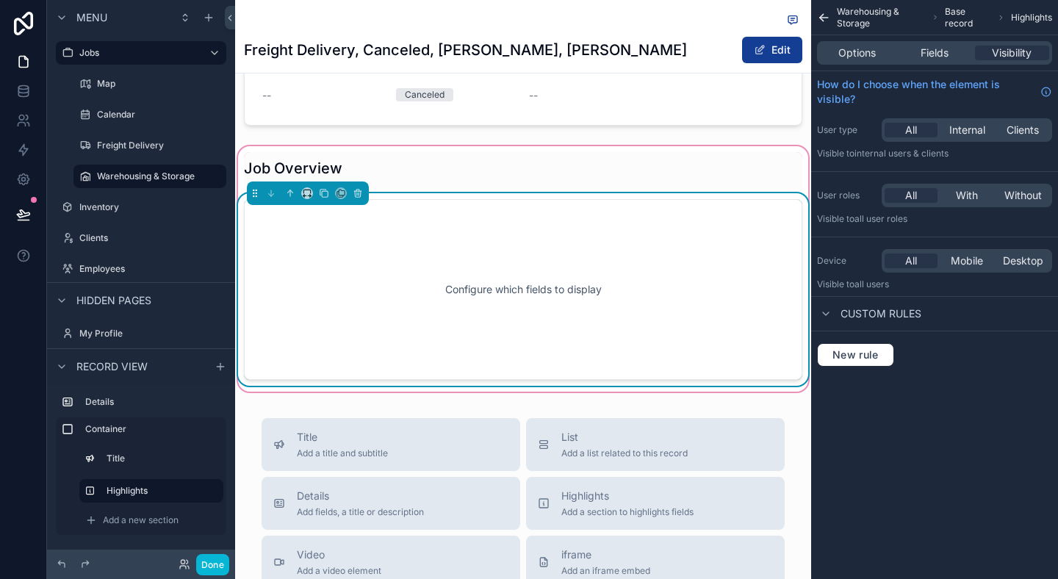
click at [442, 258] on div "Configure which fields to display" at bounding box center [523, 289] width 510 height 132
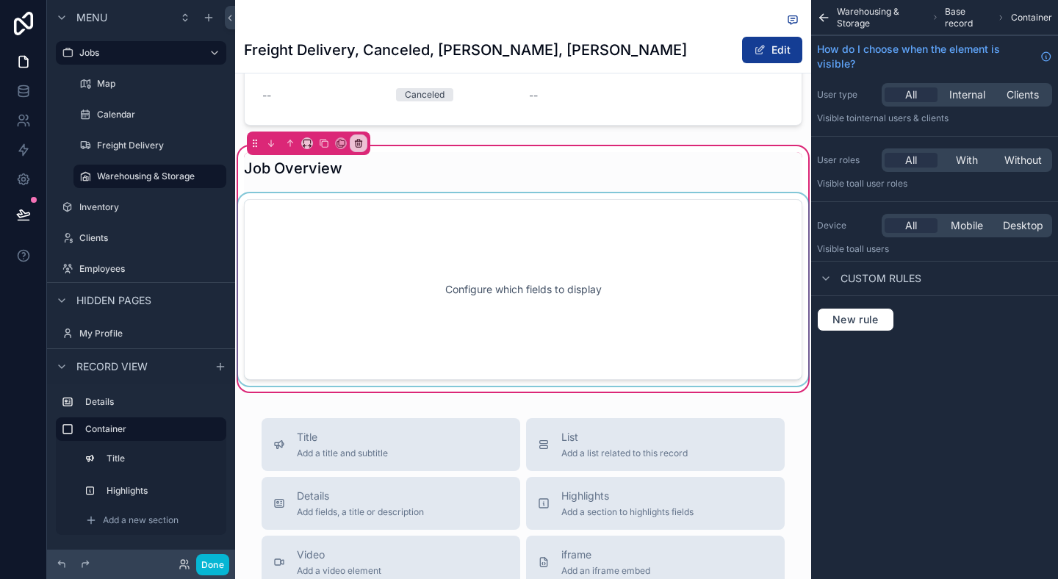
click at [630, 244] on div "scrollable content" at bounding box center [523, 289] width 576 height 192
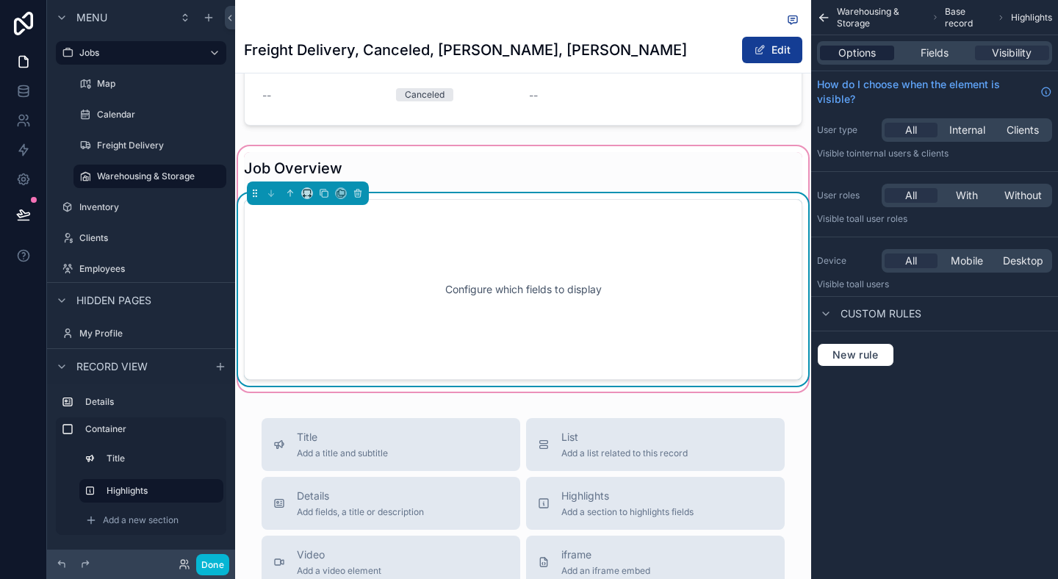
click at [872, 48] on span "Options" at bounding box center [856, 53] width 37 height 15
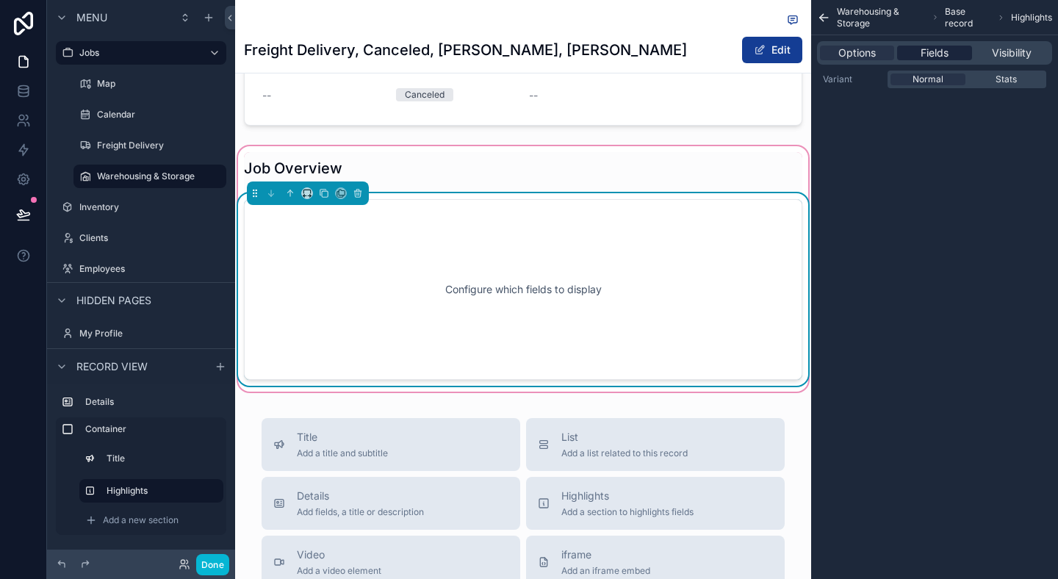
click at [940, 47] on span "Fields" at bounding box center [934, 53] width 28 height 15
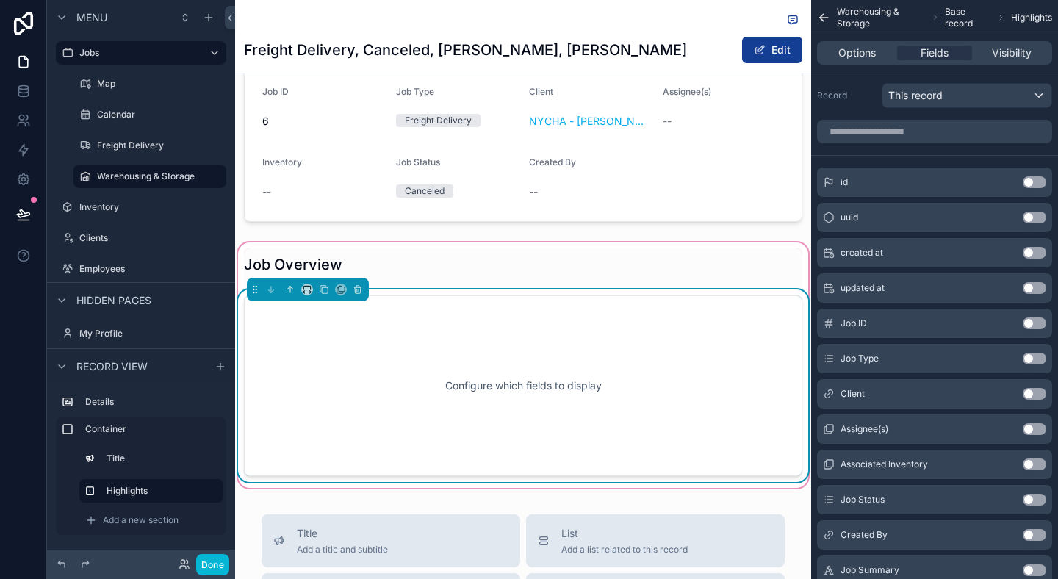
scroll to position [87, 0]
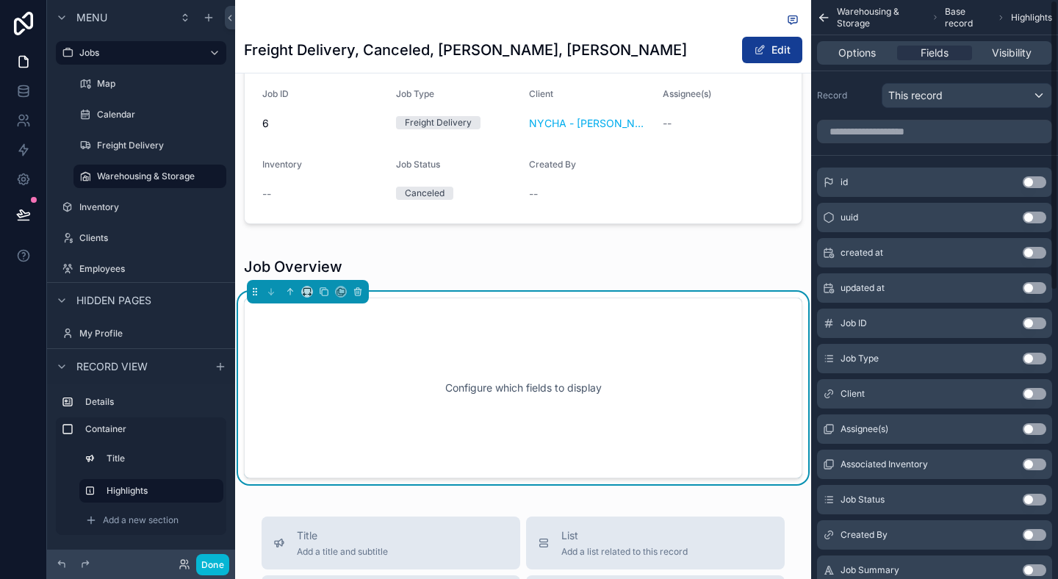
click at [1028, 326] on button "Use setting" at bounding box center [1035, 323] width 24 height 12
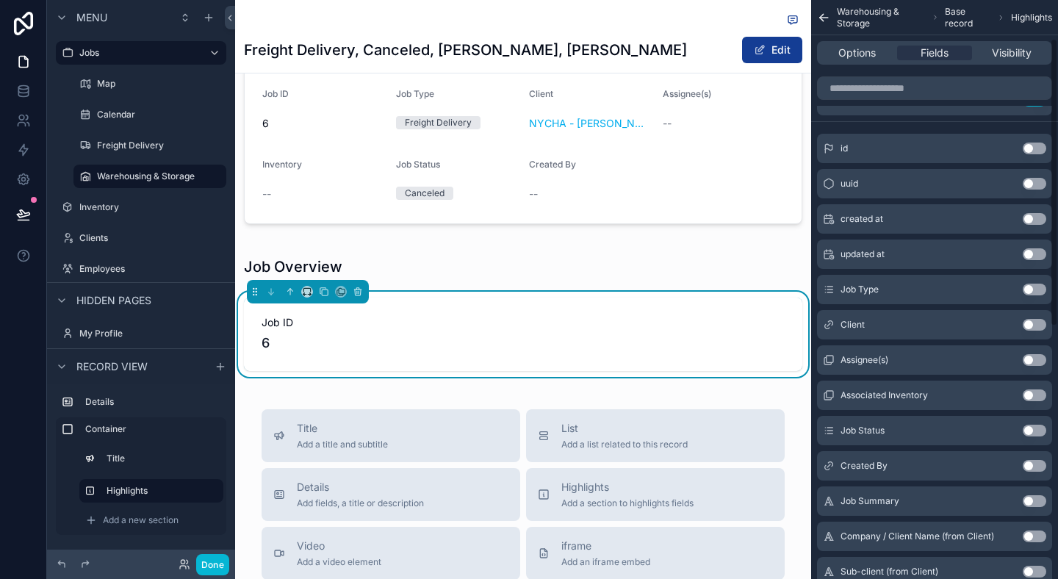
scroll to position [77, 0]
click at [1032, 430] on button "Use setting" at bounding box center [1035, 429] width 24 height 12
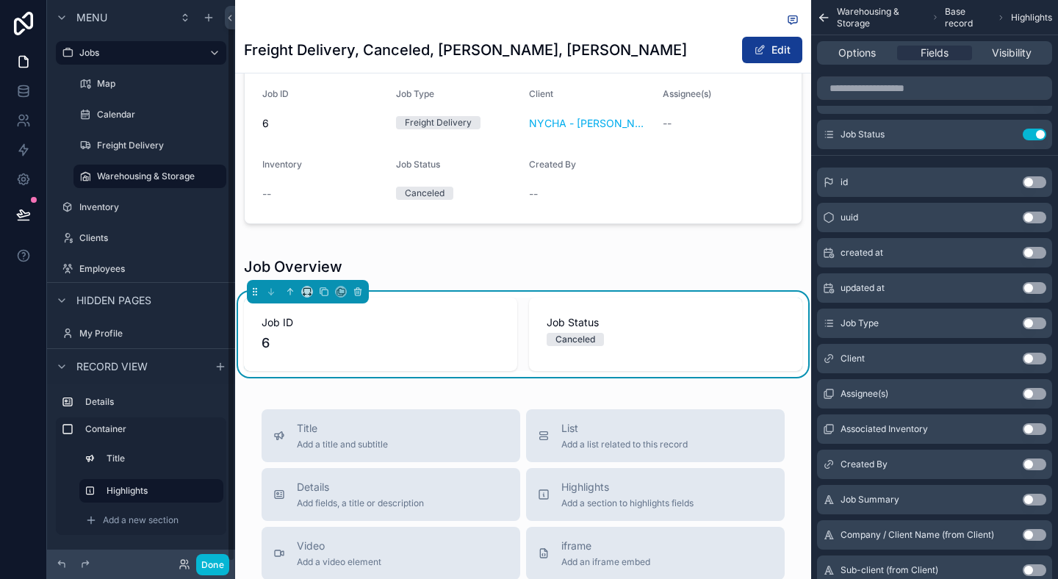
scroll to position [10, 0]
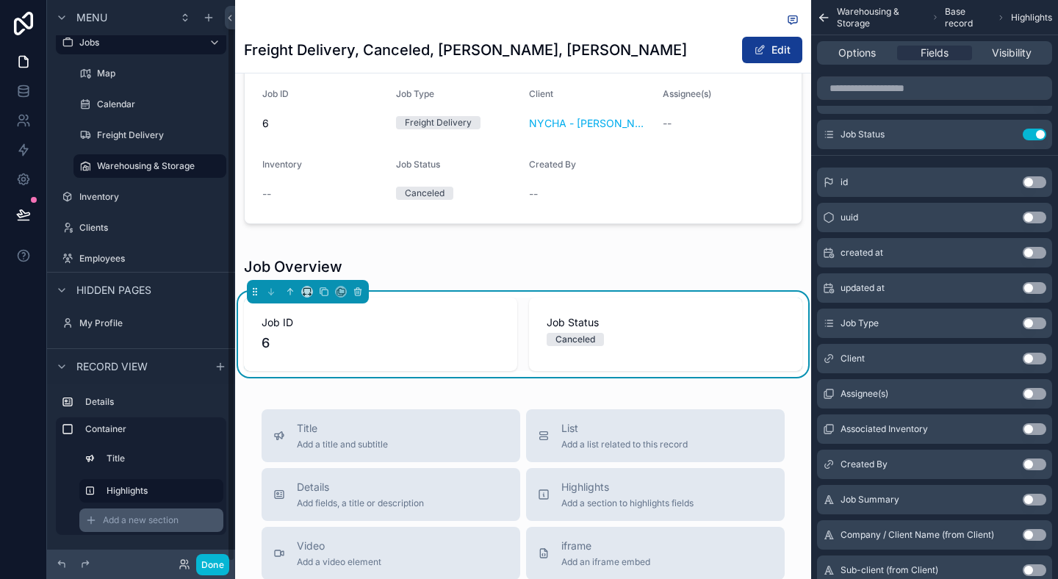
click at [130, 512] on div "Add a new section" at bounding box center [151, 520] width 144 height 24
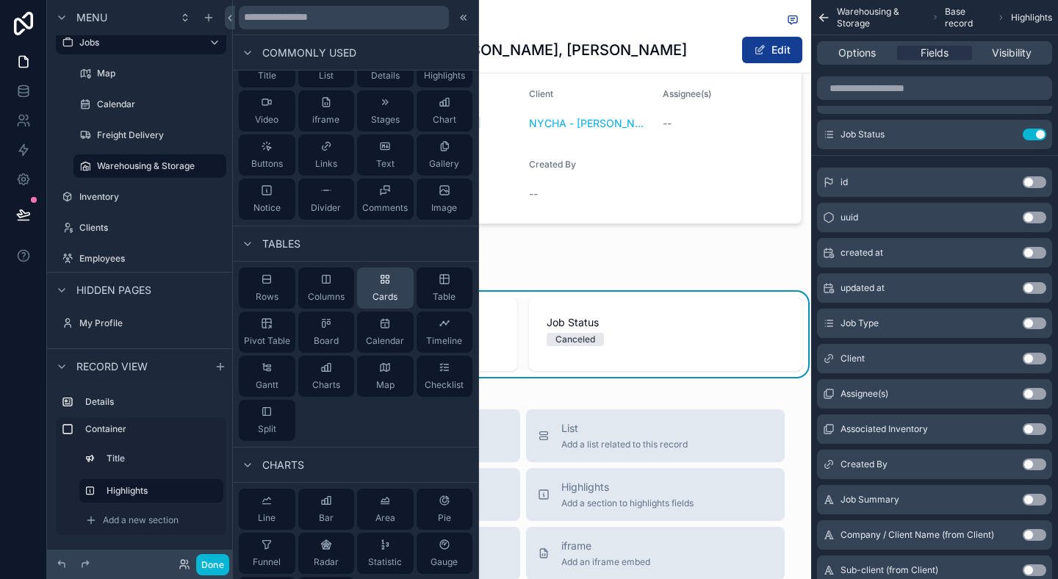
scroll to position [0, 0]
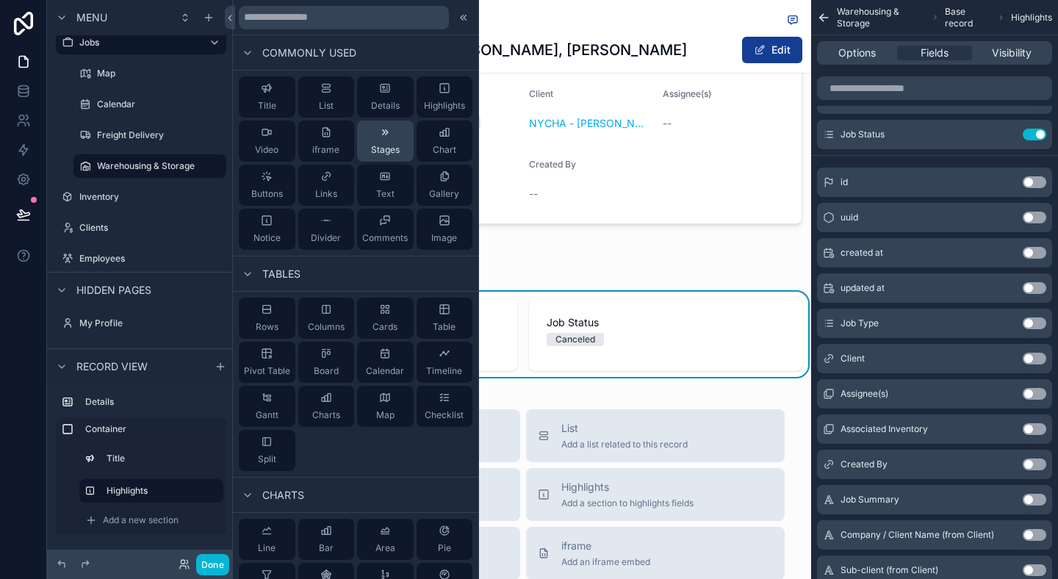
click at [378, 151] on span "Stages" at bounding box center [385, 150] width 29 height 12
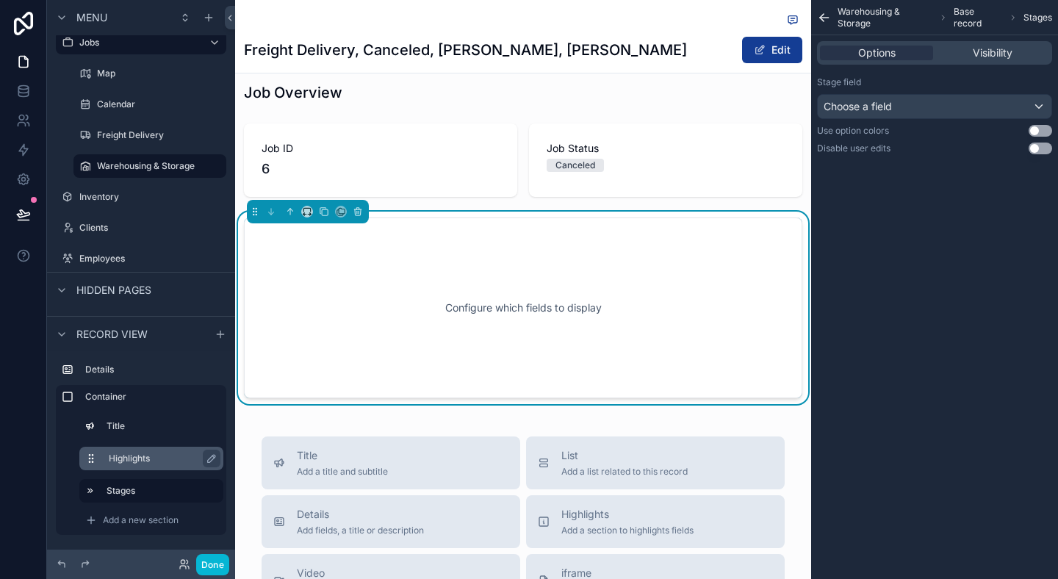
scroll to position [279, 0]
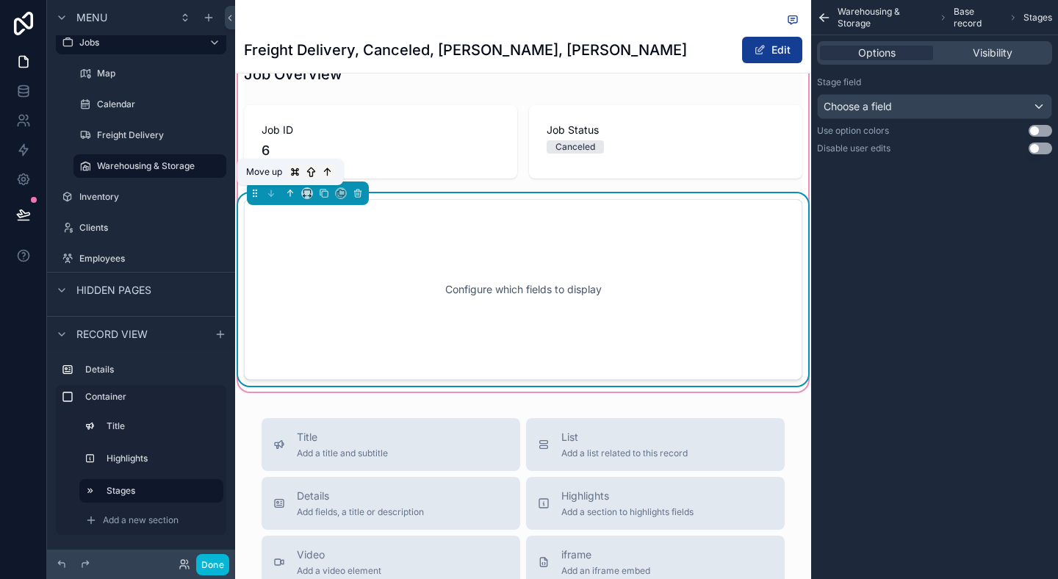
click at [291, 192] on icon "scrollable content" at bounding box center [290, 193] width 10 height 10
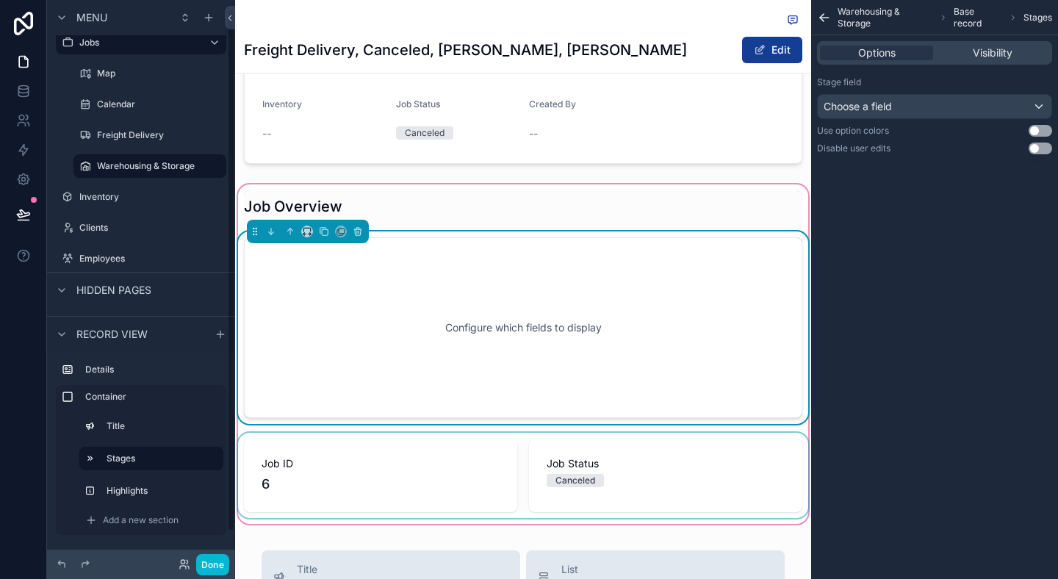
scroll to position [120, 0]
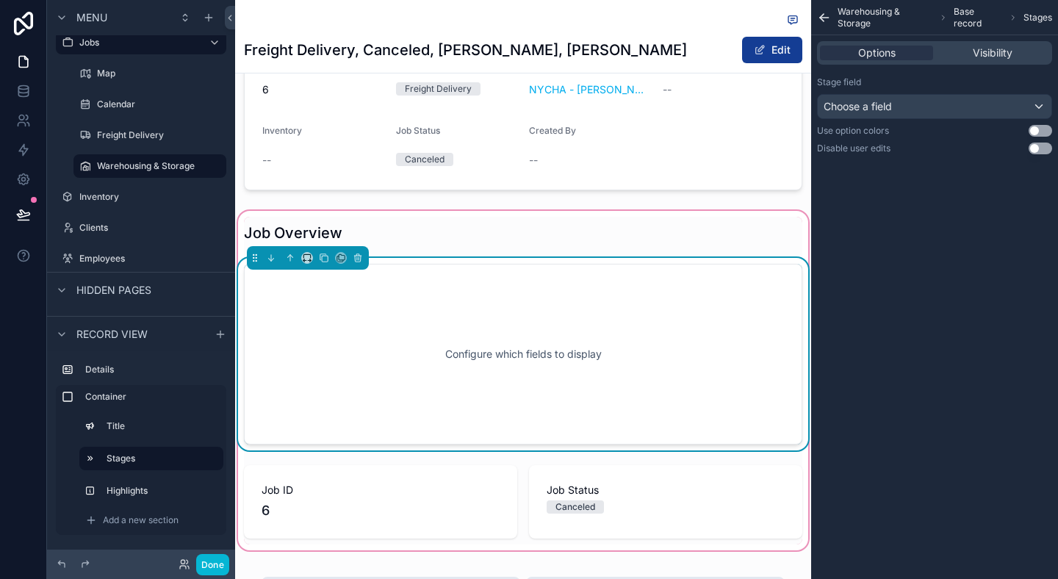
click at [420, 367] on div "Configure which fields to display" at bounding box center [523, 354] width 510 height 132
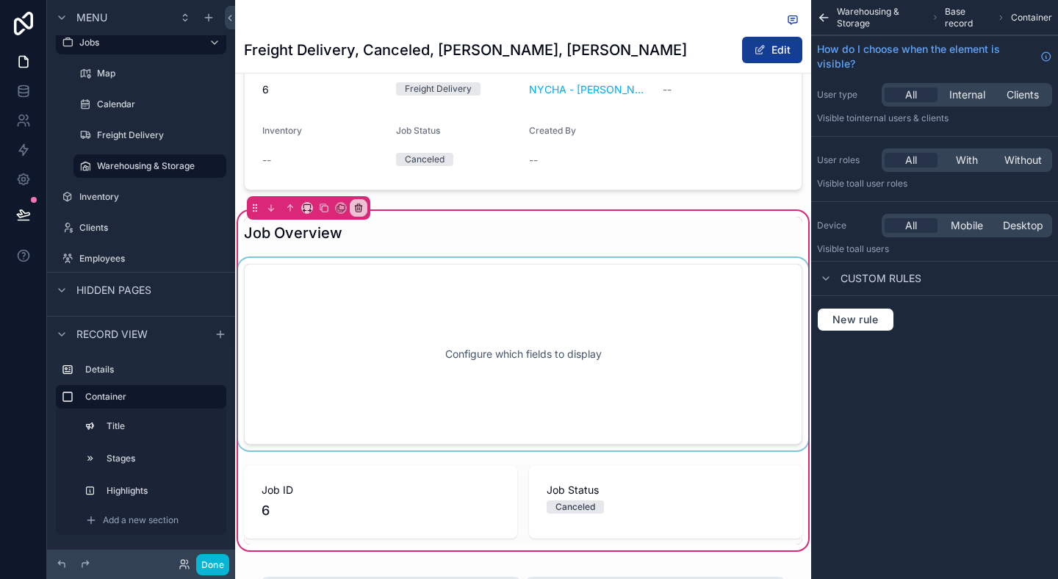
click at [658, 361] on div "scrollable content" at bounding box center [523, 354] width 576 height 192
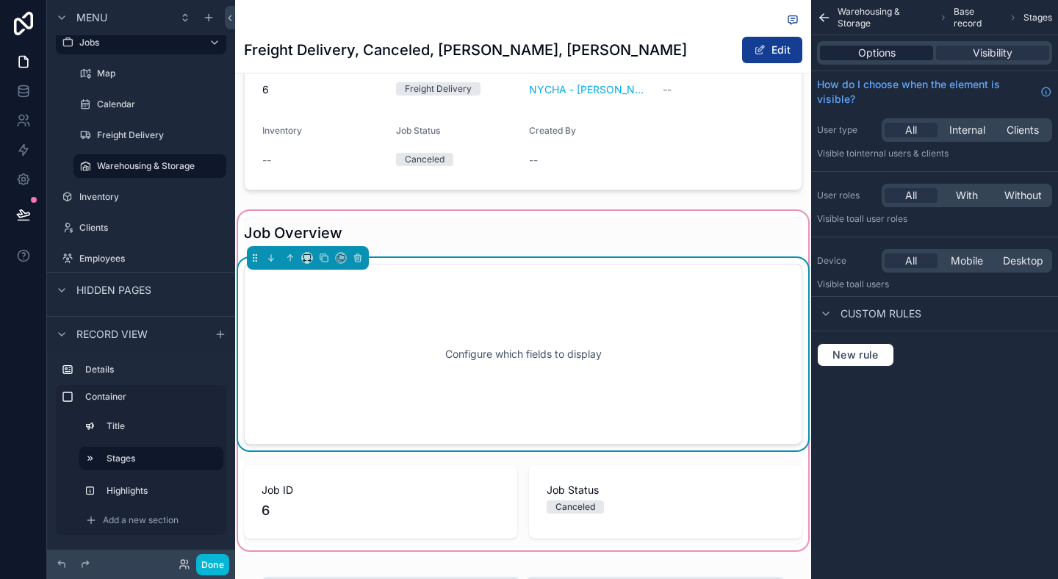
click at [879, 56] on span "Options" at bounding box center [876, 53] width 37 height 15
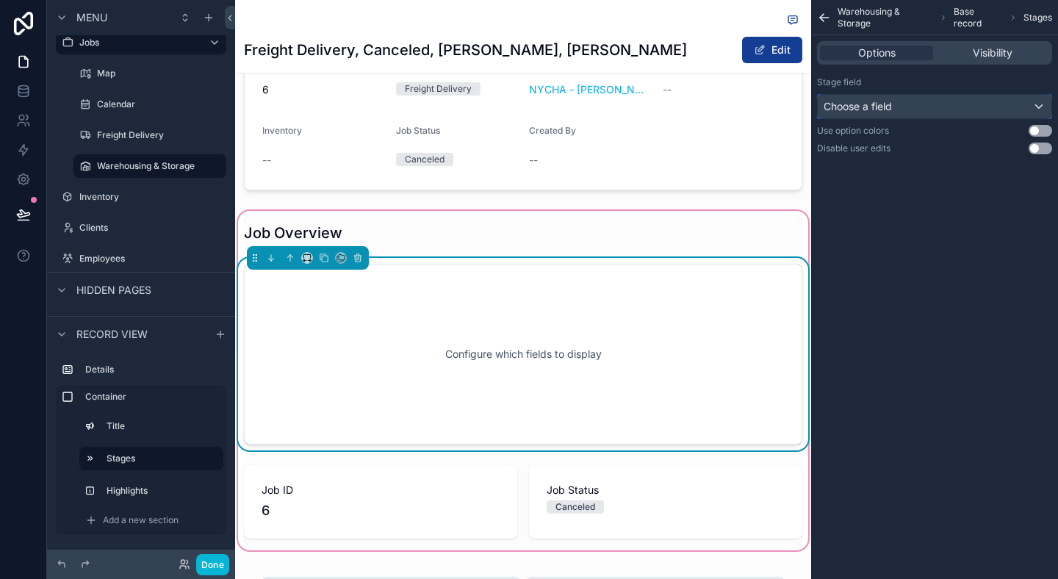
click at [961, 108] on div "Choose a field" at bounding box center [935, 107] width 234 height 24
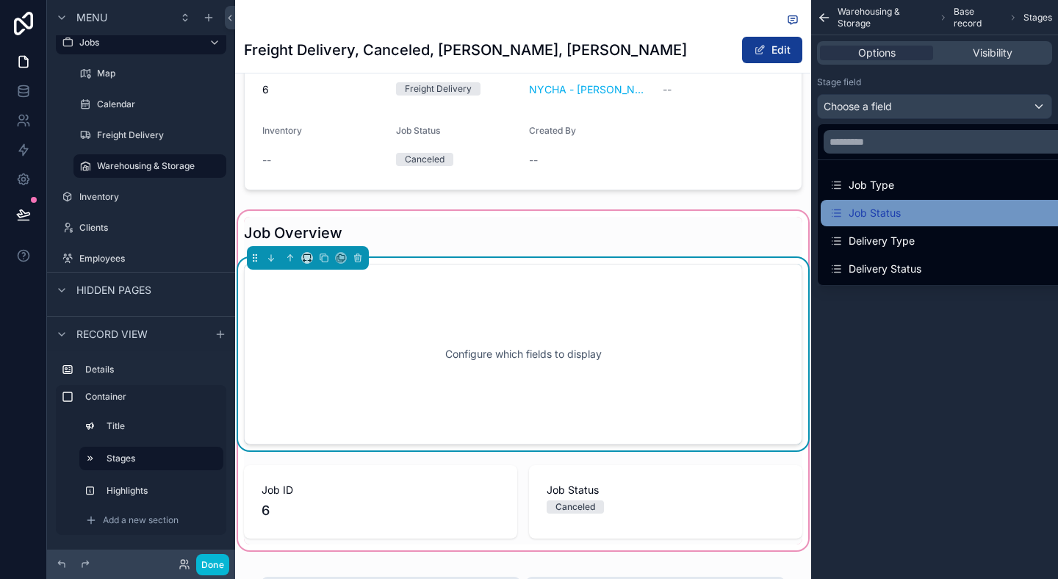
click at [964, 219] on div "Job Status" at bounding box center [951, 213] width 244 height 18
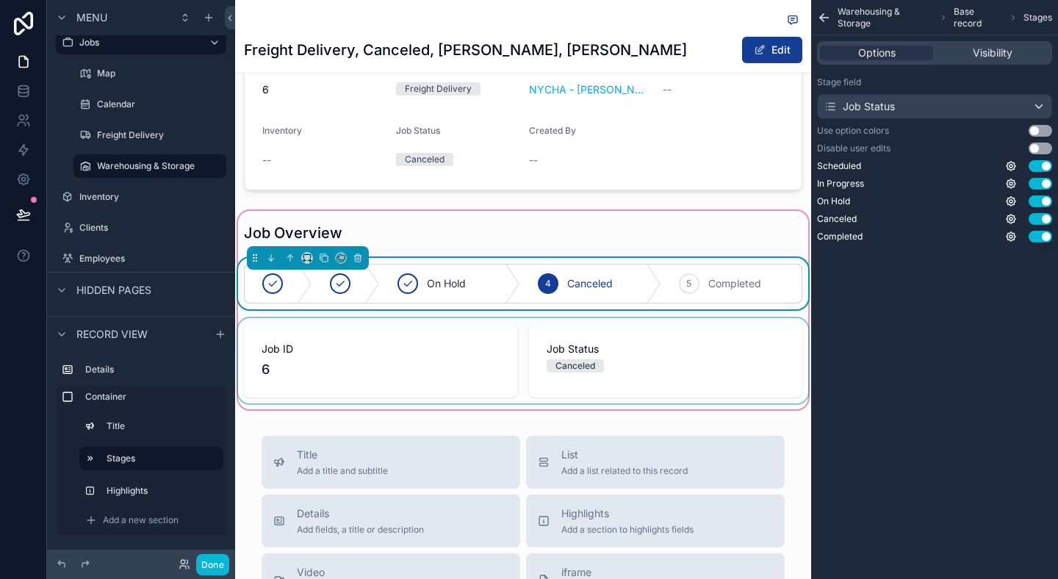
click at [716, 391] on div "scrollable content" at bounding box center [523, 360] width 576 height 85
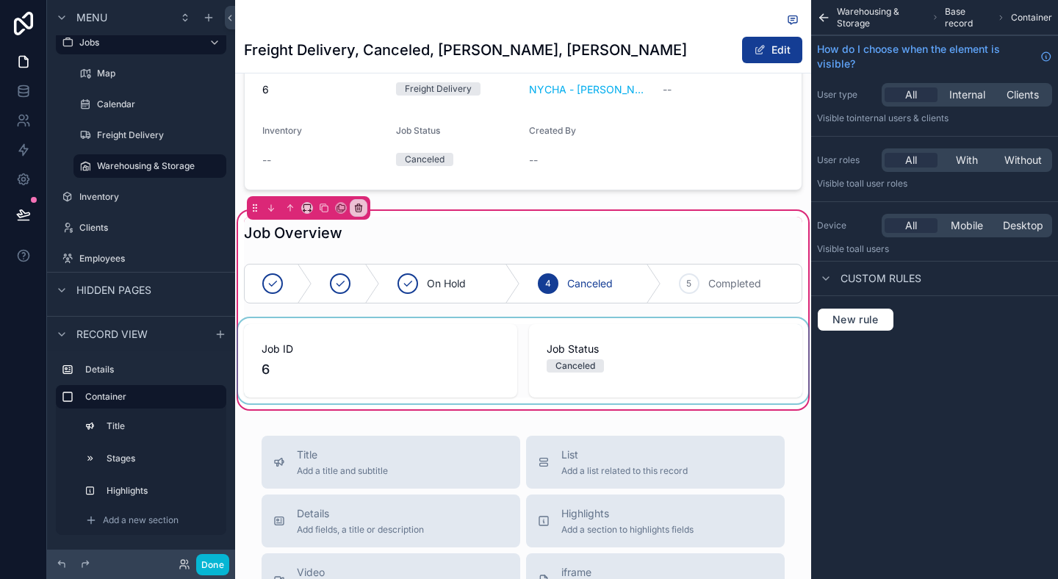
click at [721, 334] on div "scrollable content" at bounding box center [523, 360] width 576 height 85
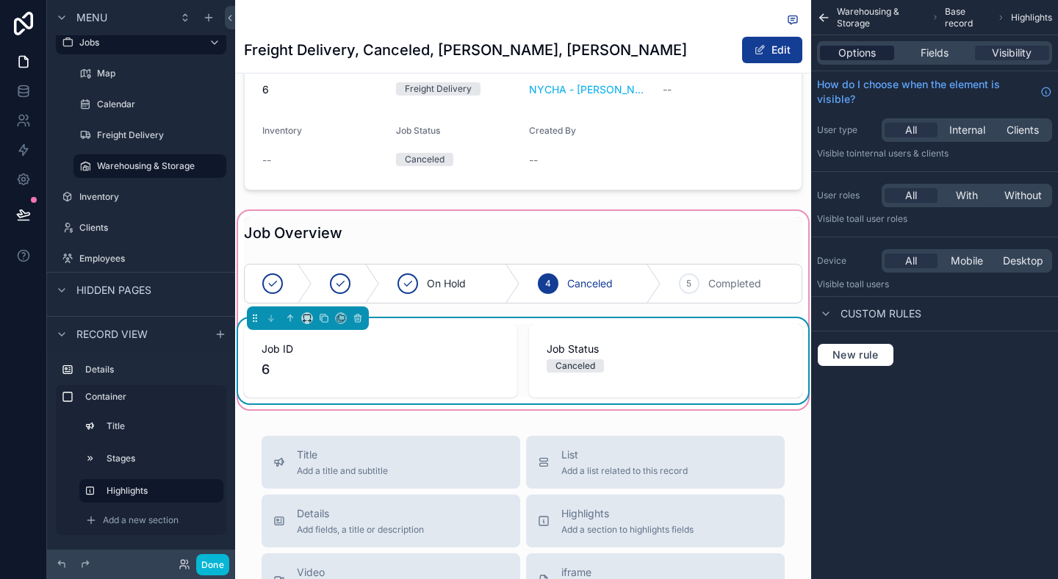
click at [868, 57] on span "Options" at bounding box center [856, 53] width 37 height 15
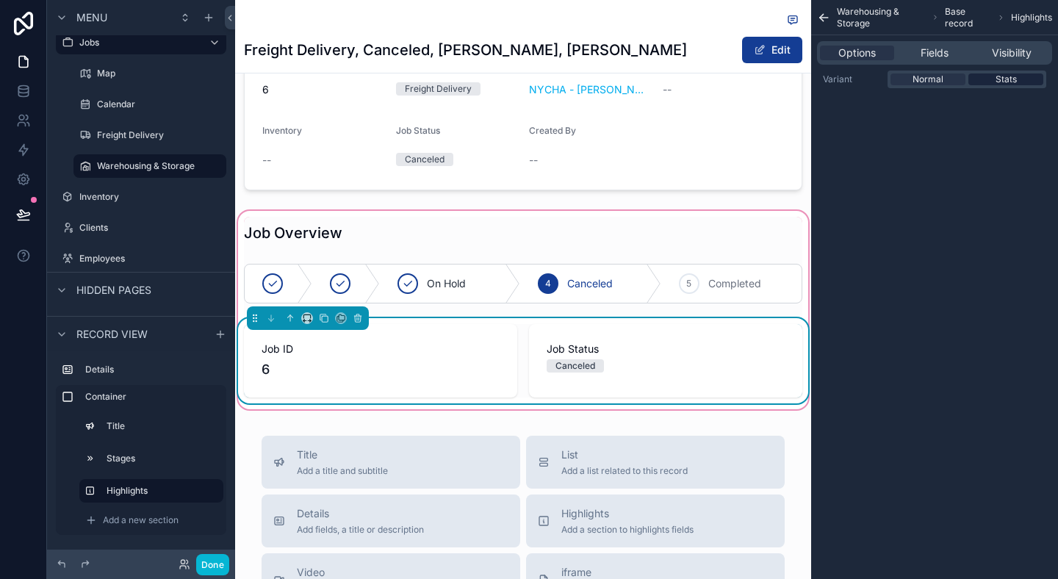
click at [1007, 81] on span "Stats" at bounding box center [1005, 79] width 21 height 12
click at [682, 394] on div "Job Status Canceled" at bounding box center [663, 361] width 278 height 73
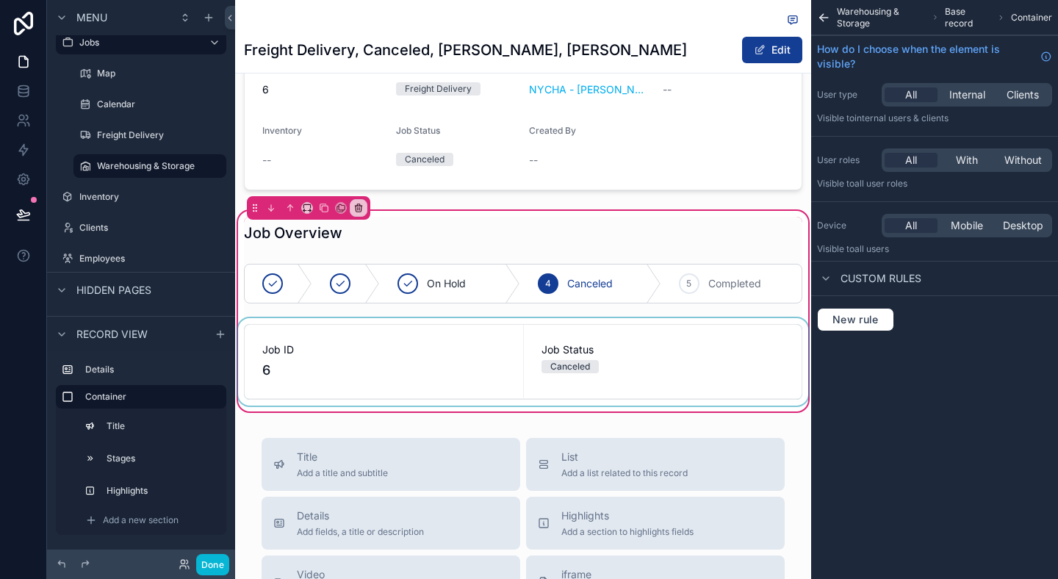
click at [700, 392] on div "scrollable content" at bounding box center [523, 361] width 576 height 87
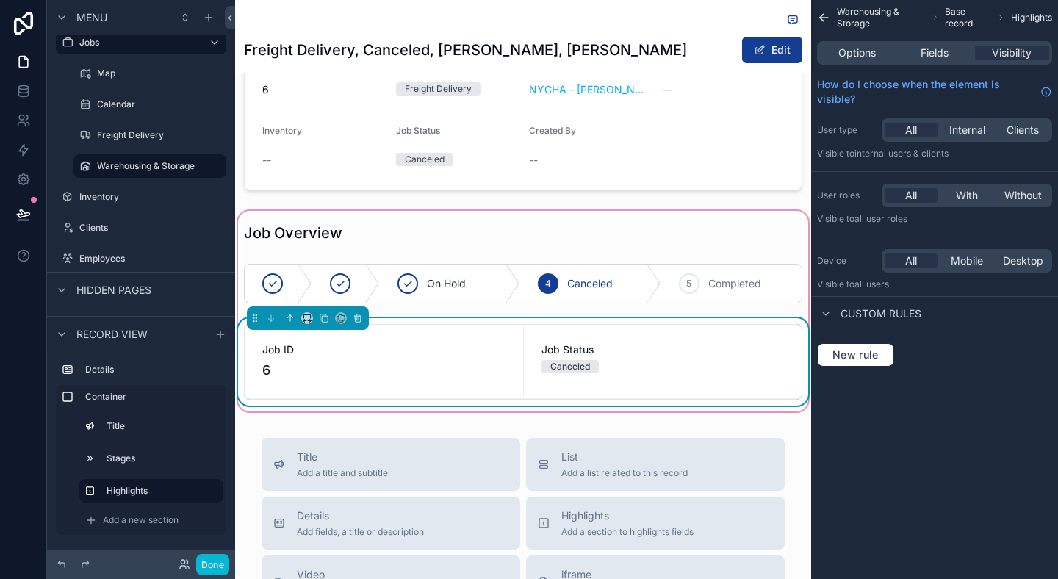
click at [871, 38] on div "Options Fields Visibility" at bounding box center [934, 52] width 247 height 35
click at [871, 46] on span "Options" at bounding box center [856, 53] width 37 height 15
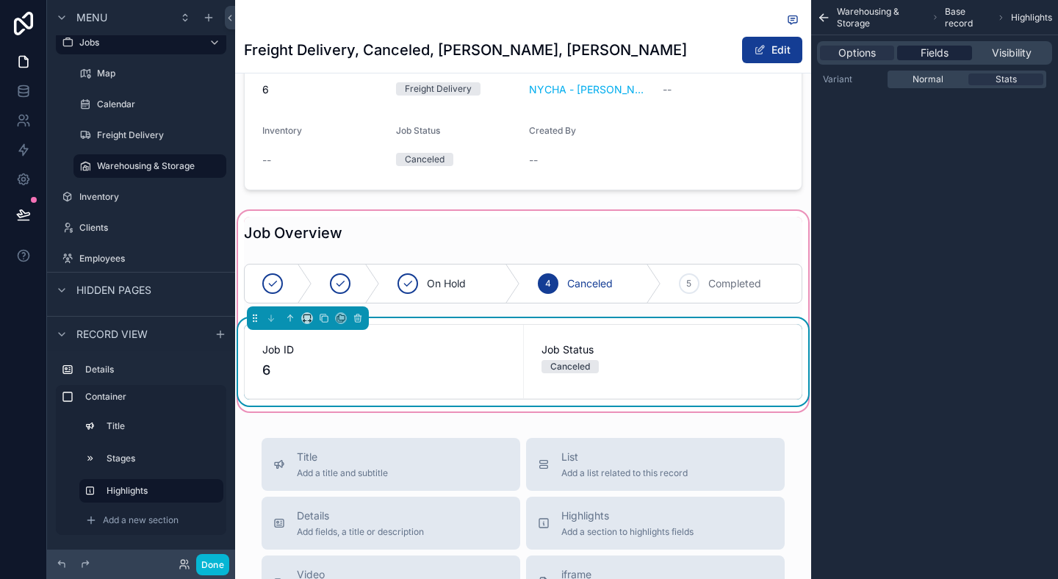
click at [926, 46] on span "Fields" at bounding box center [934, 53] width 28 height 15
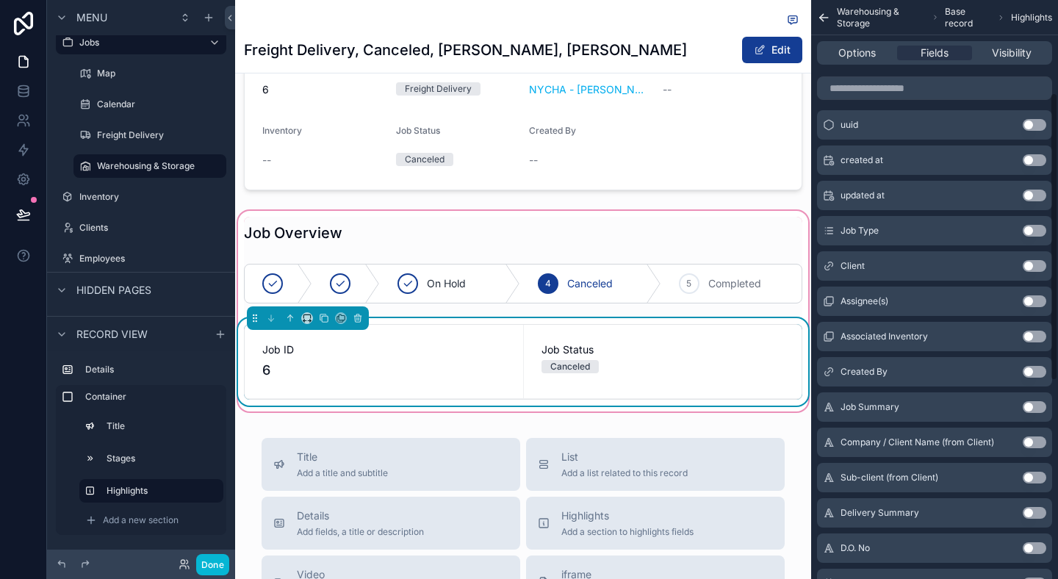
scroll to position [192, 0]
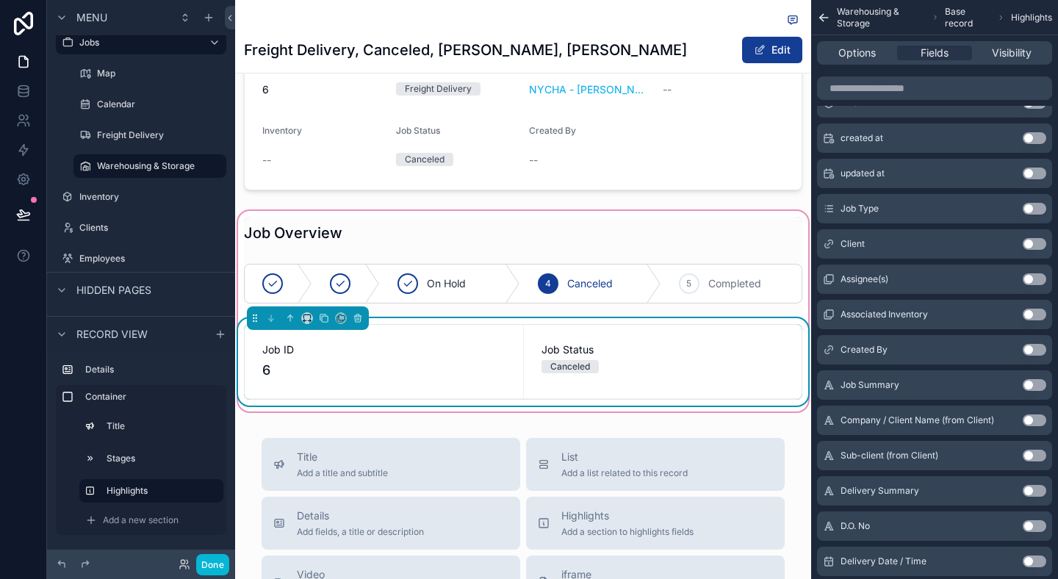
click at [559, 378] on div "Job Status Canceled" at bounding box center [663, 361] width 278 height 73
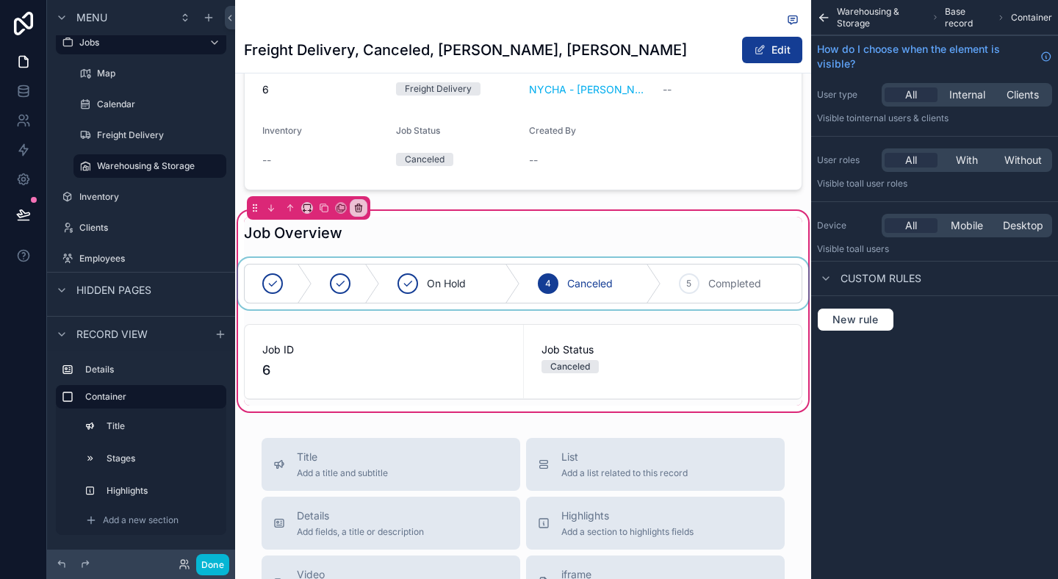
scroll to position [107, 0]
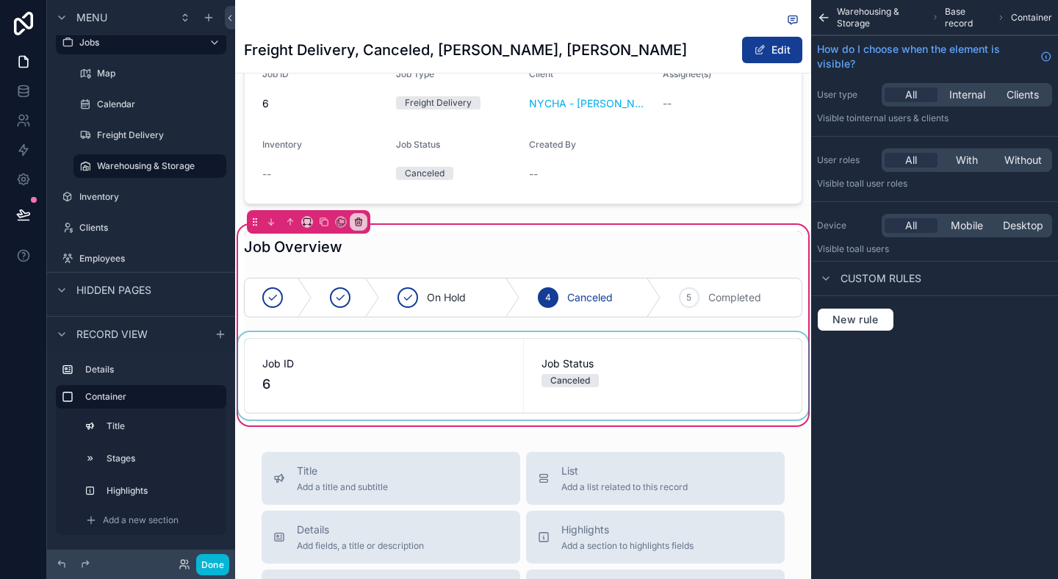
click at [610, 364] on div "scrollable content" at bounding box center [523, 375] width 576 height 87
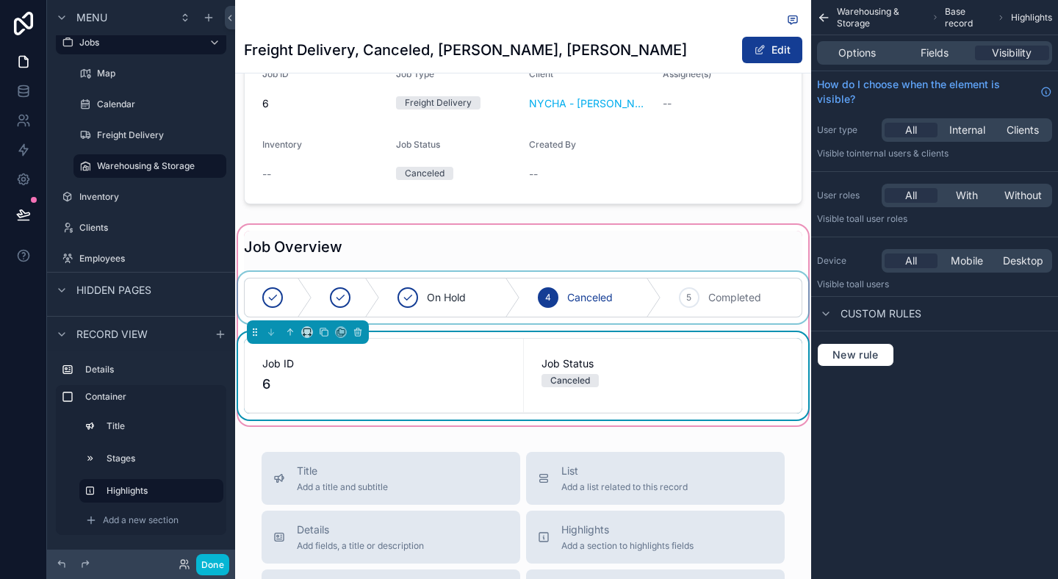
click at [548, 292] on div "scrollable content" at bounding box center [523, 297] width 576 height 51
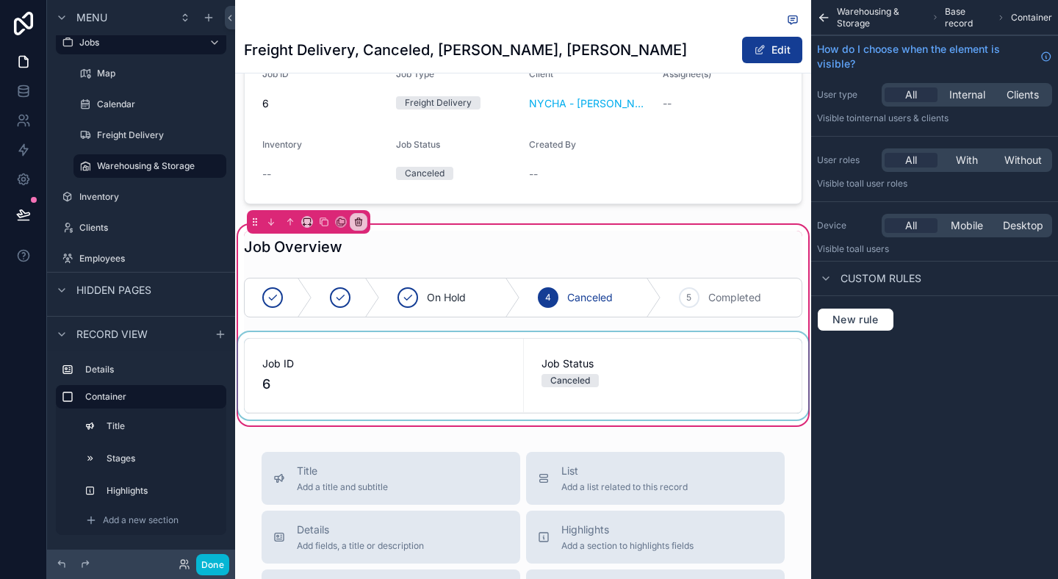
click at [543, 361] on div "scrollable content" at bounding box center [523, 375] width 576 height 87
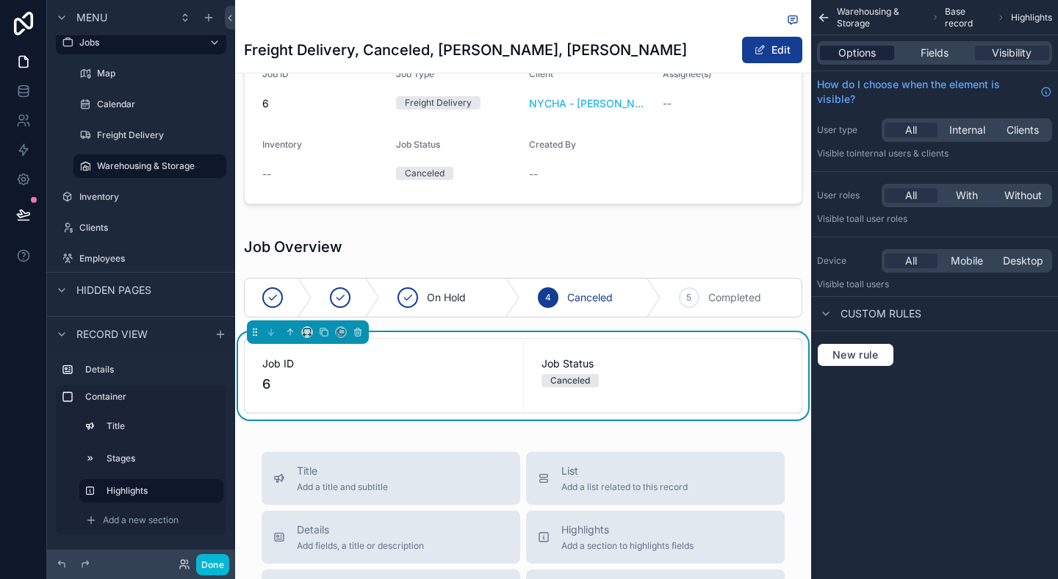
click at [876, 47] on div "Options" at bounding box center [857, 53] width 74 height 15
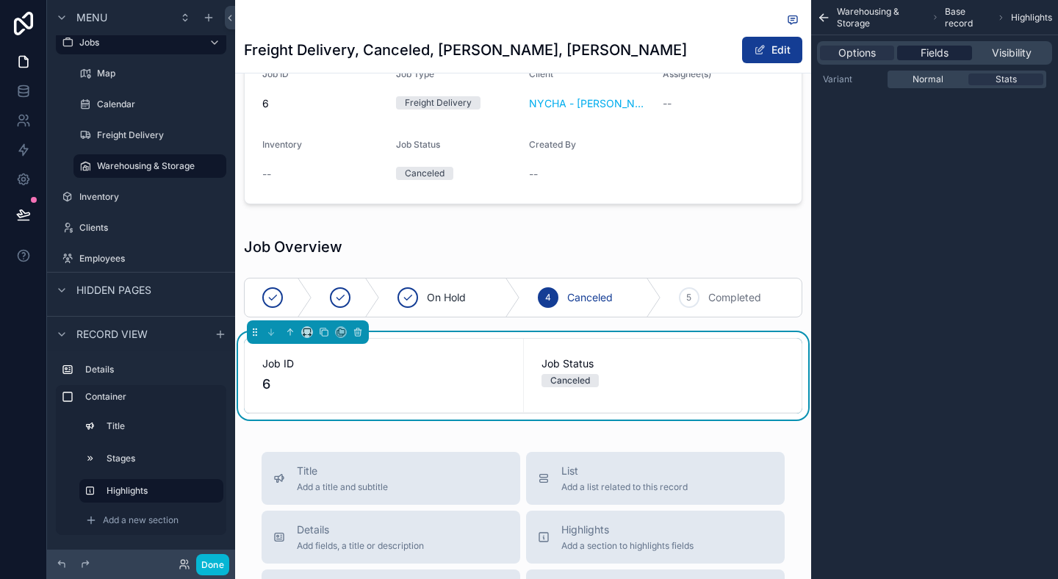
click at [940, 54] on span "Fields" at bounding box center [934, 53] width 28 height 15
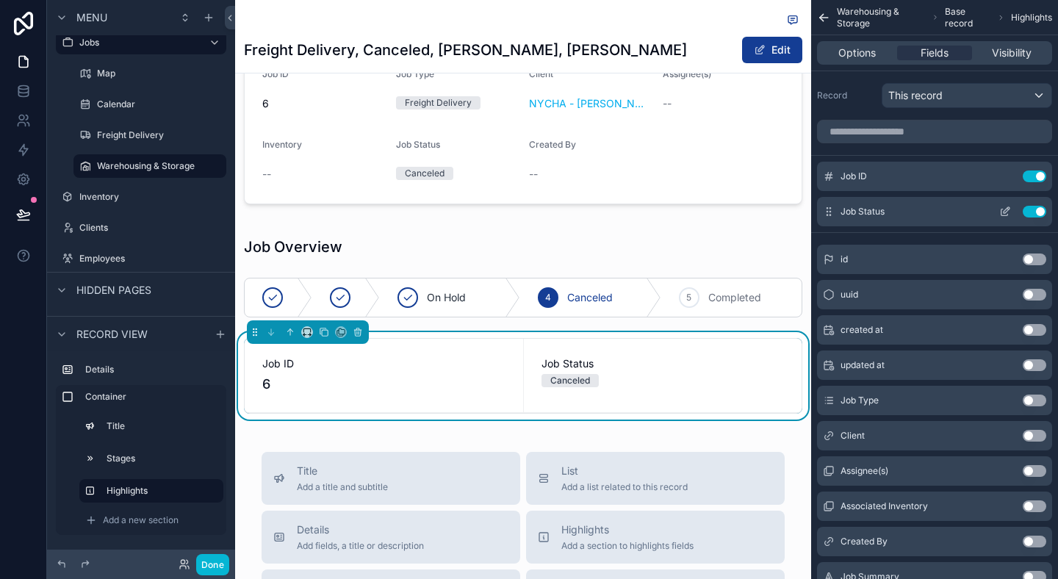
click at [1031, 215] on button "Use setting" at bounding box center [1035, 212] width 24 height 12
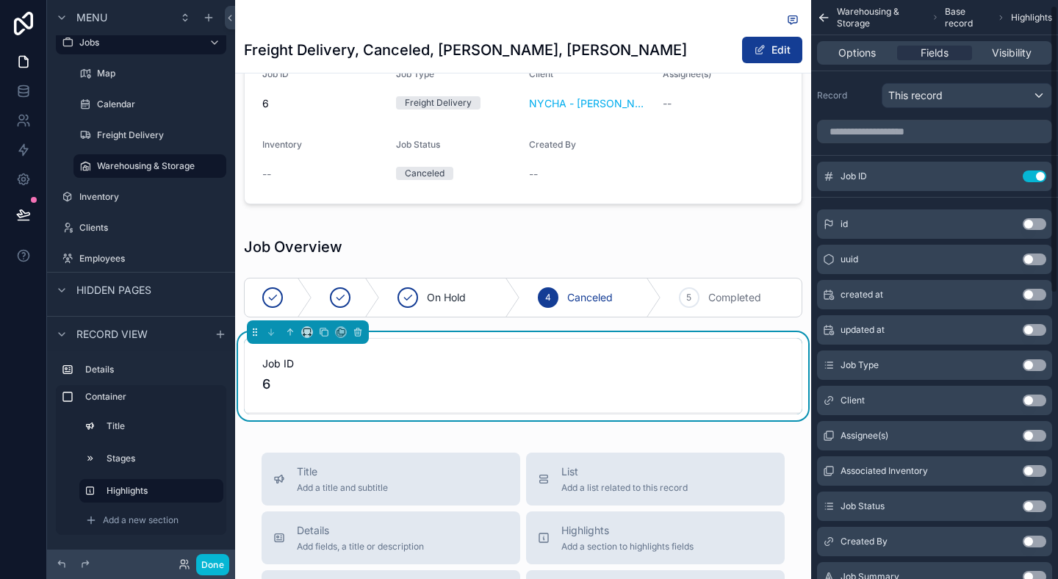
scroll to position [35, 0]
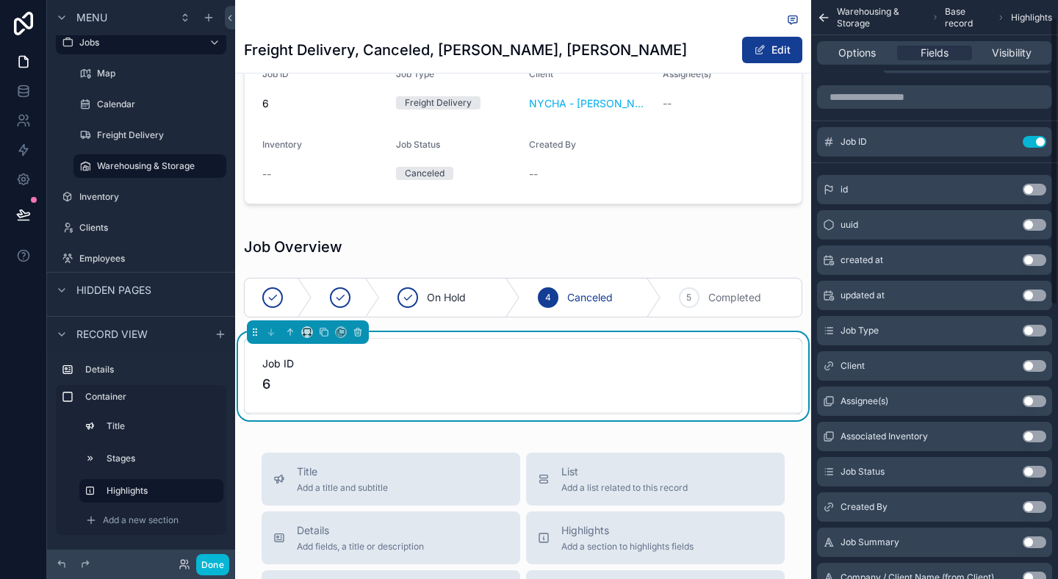
click at [1028, 362] on button "Use setting" at bounding box center [1035, 366] width 24 height 12
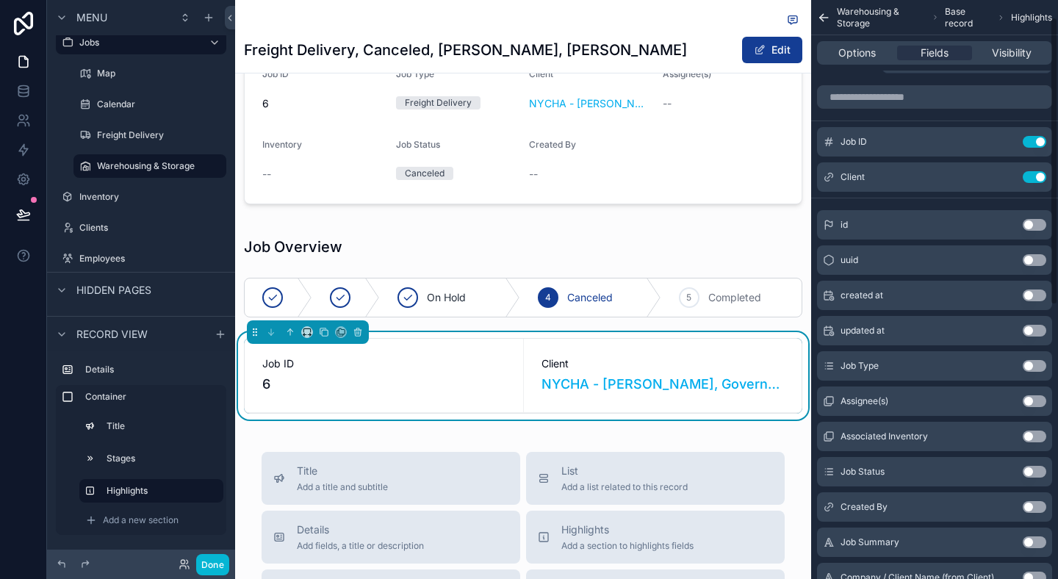
click at [1034, 401] on button "Use setting" at bounding box center [1035, 401] width 24 height 12
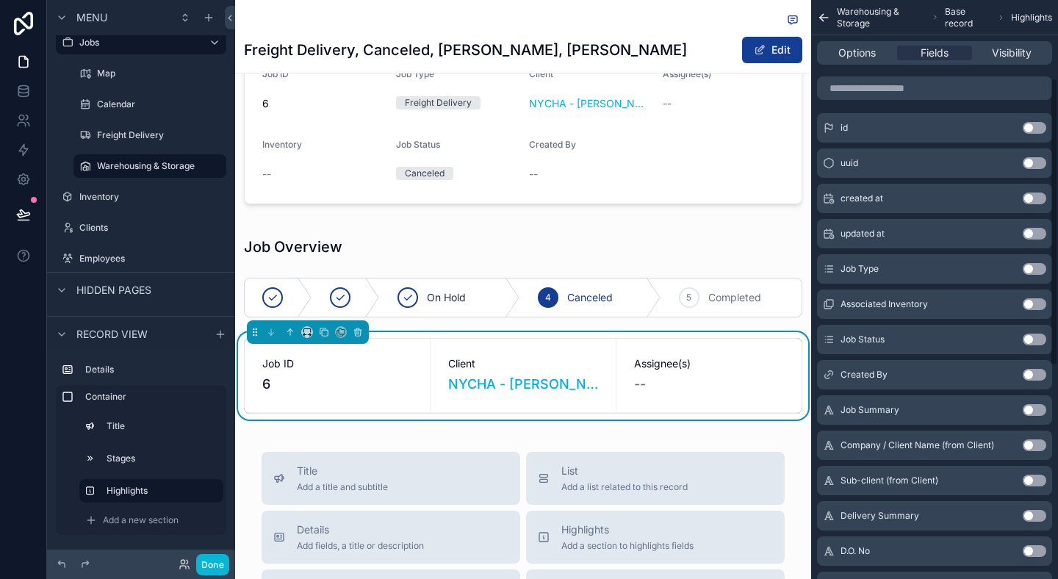
scroll to position [168, 0]
click at [1028, 372] on button "Use setting" at bounding box center [1035, 373] width 24 height 12
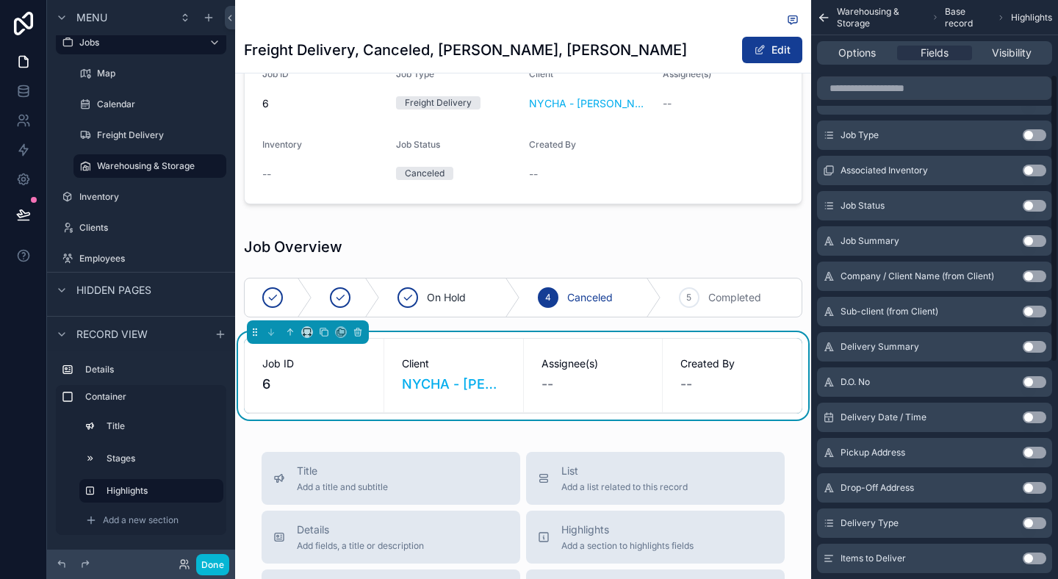
scroll to position [33, 0]
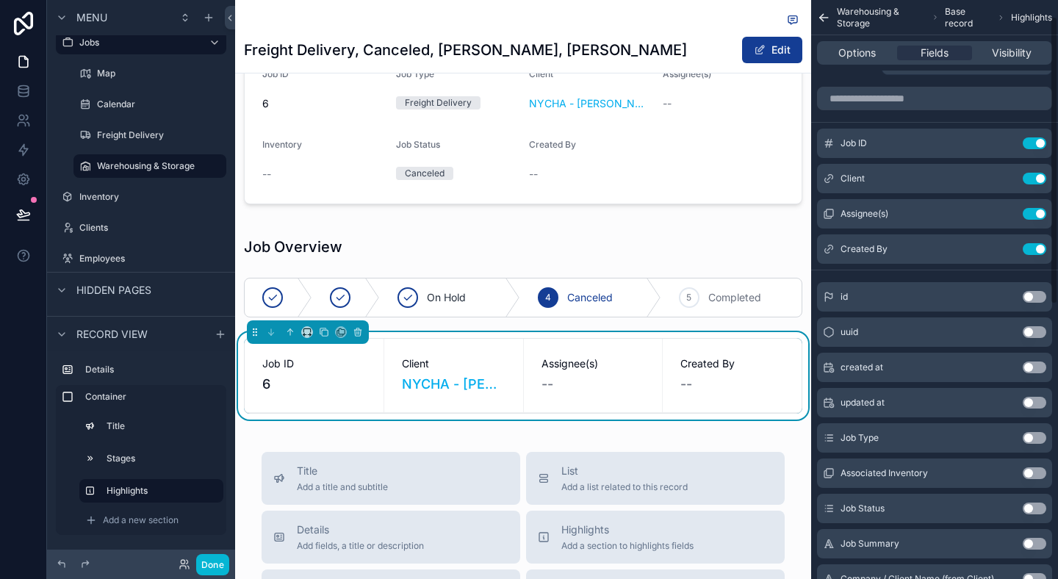
click at [1032, 370] on button "Use setting" at bounding box center [1035, 367] width 24 height 12
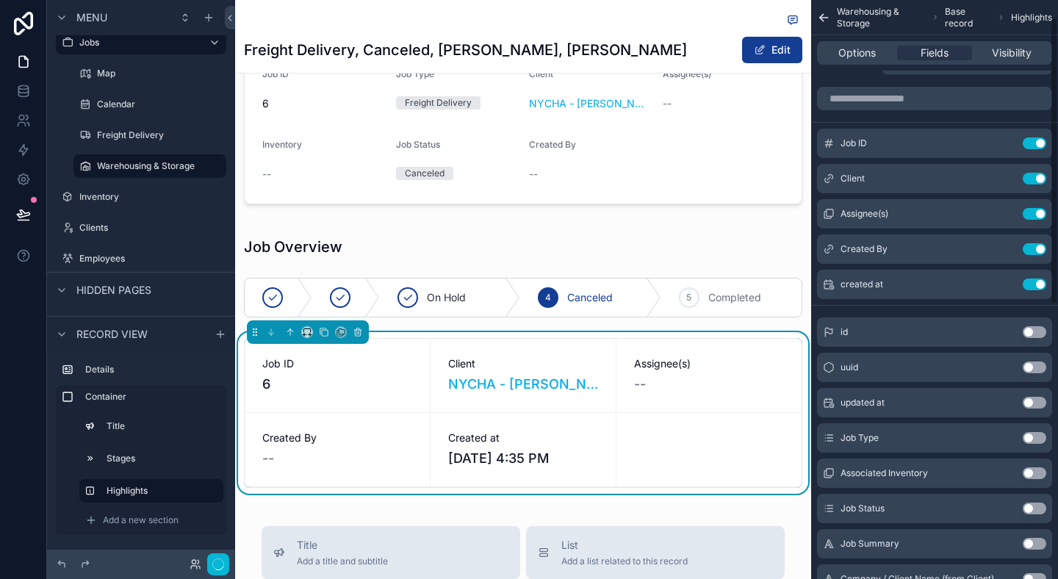
click at [1027, 400] on button "Use setting" at bounding box center [1035, 403] width 24 height 12
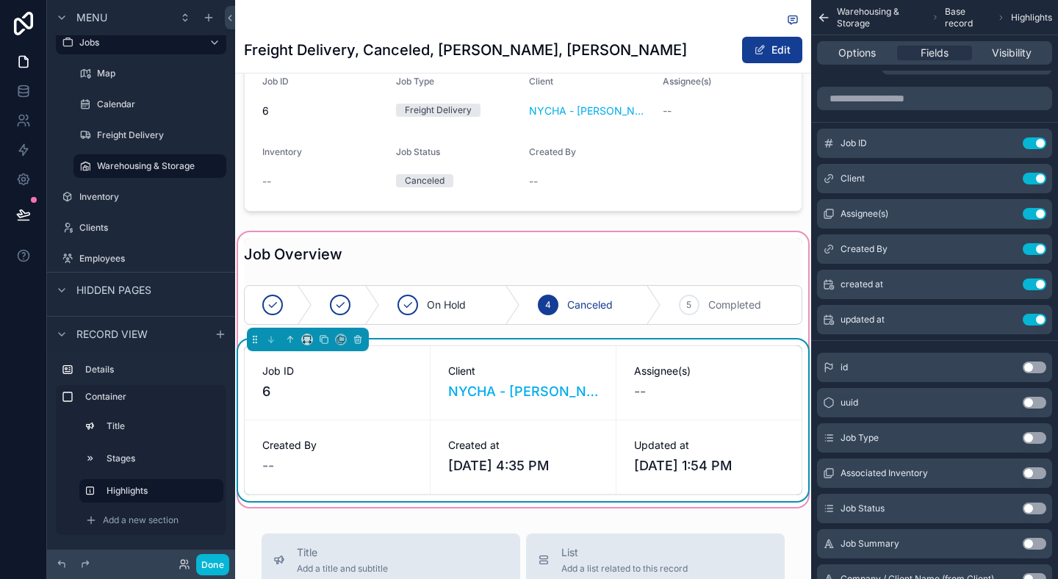
scroll to position [98, 0]
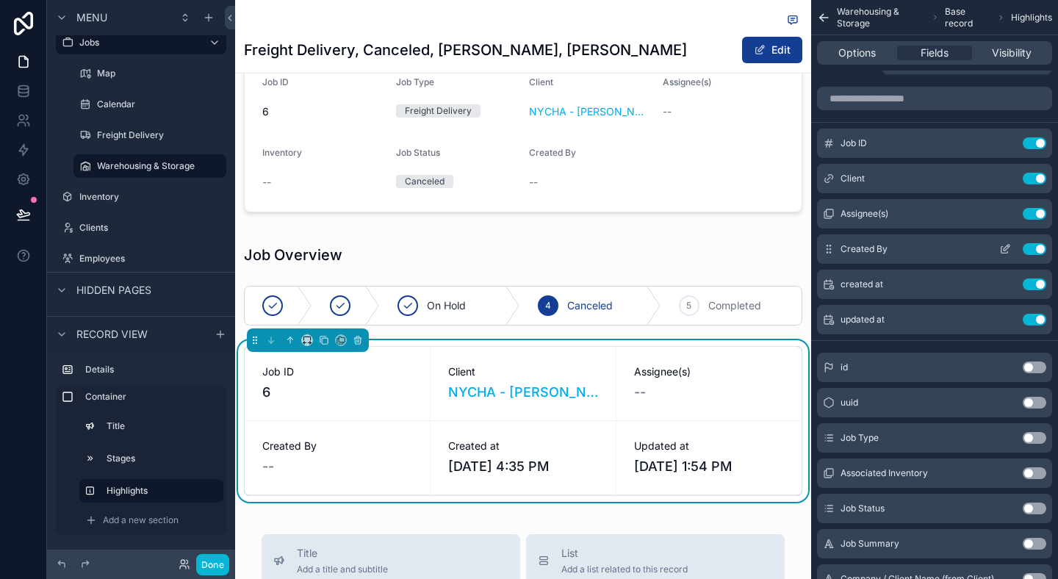
click at [1005, 253] on icon "scrollable content" at bounding box center [1004, 250] width 7 height 7
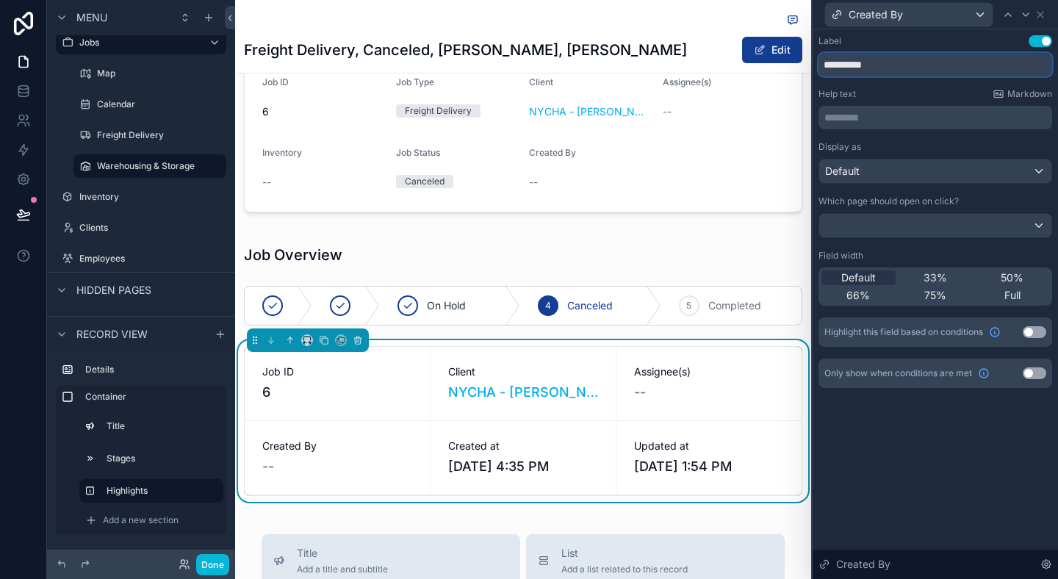
click at [871, 62] on input "**********" at bounding box center [935, 65] width 234 height 24
type input "**********"
click at [894, 46] on div "Label Use setting" at bounding box center [935, 41] width 234 height 12
click at [1042, 15] on icon at bounding box center [1040, 15] width 12 height 12
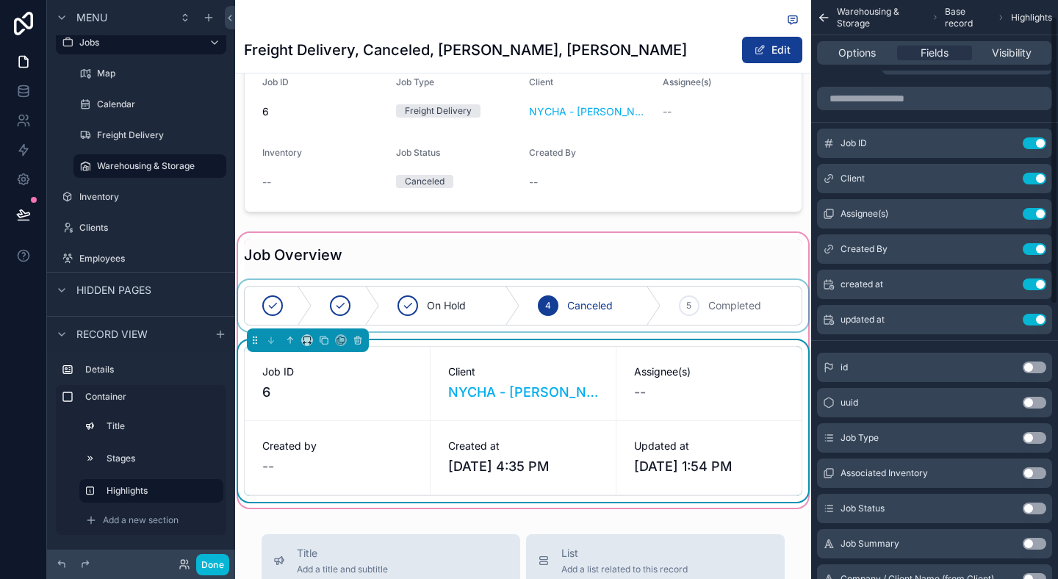
scroll to position [94, 0]
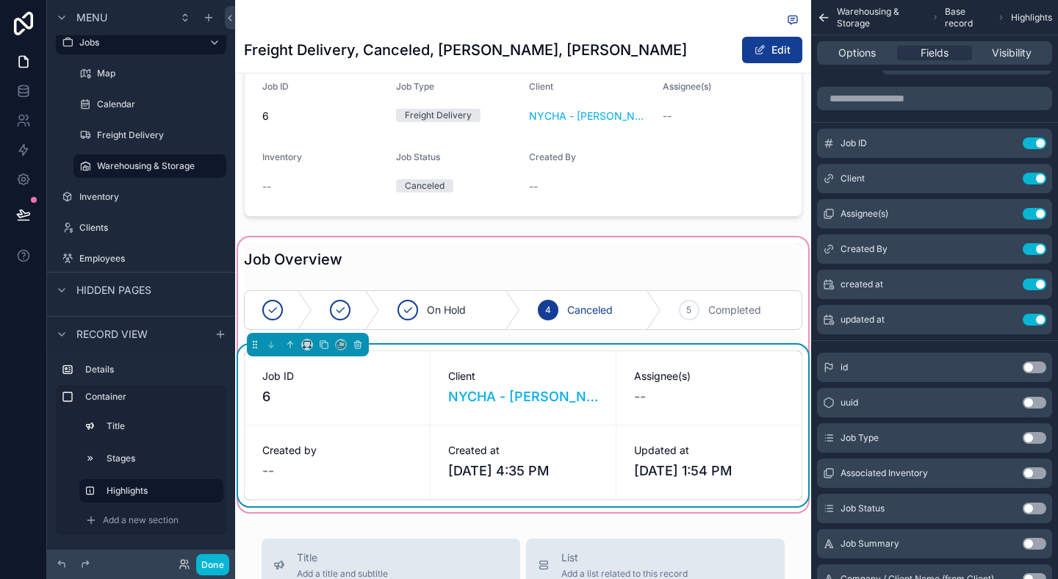
click at [617, 436] on div "Updated at 9/10/2025 1:54 PM" at bounding box center [708, 461] width 185 height 73
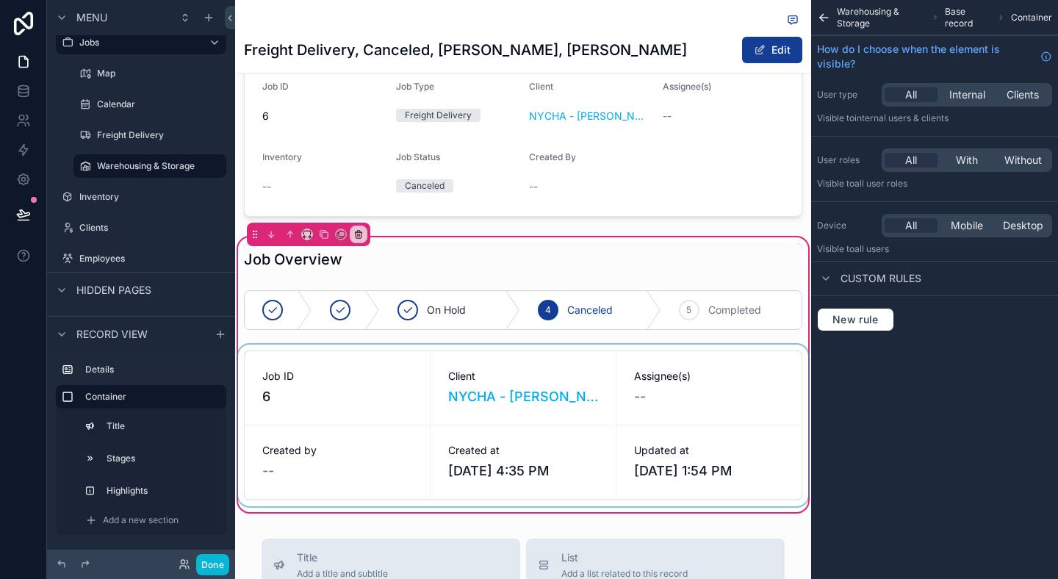
scroll to position [0, 0]
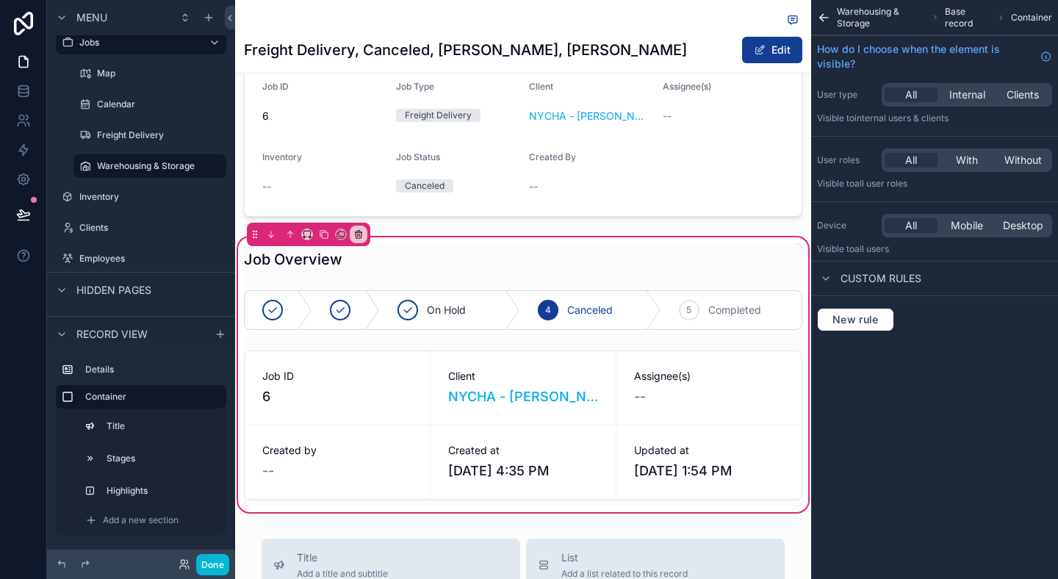
click at [1017, 402] on div "Warehousing & Storage Base record Container How do I choose when the element is…" at bounding box center [934, 289] width 247 height 579
click at [704, 223] on div "Job Overview Job ID 6 Job Type Freight Delivery Client NYCHA - Antoinette Brown…" at bounding box center [523, 256] width 576 height 518
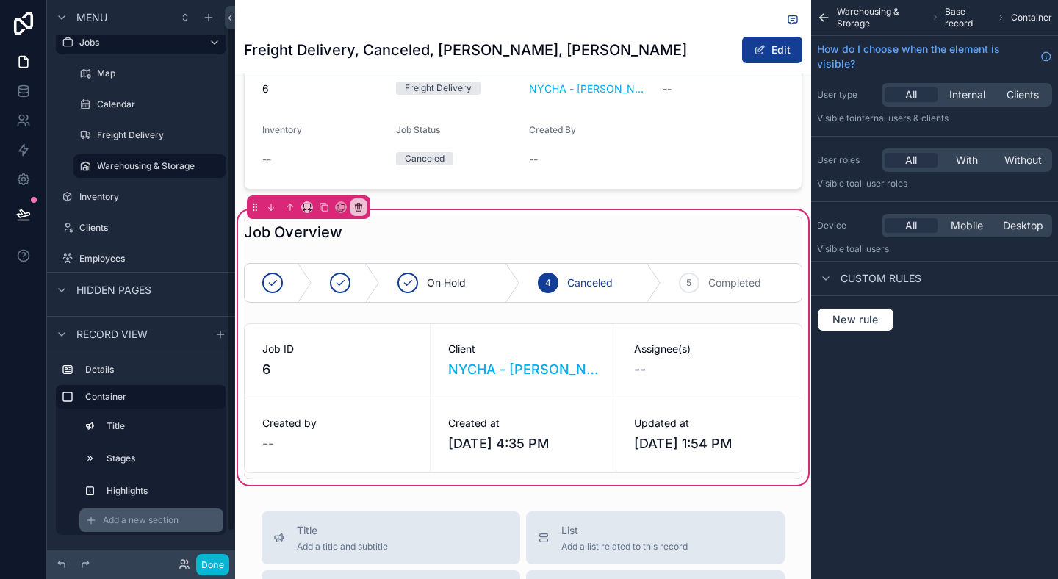
scroll to position [43, 0]
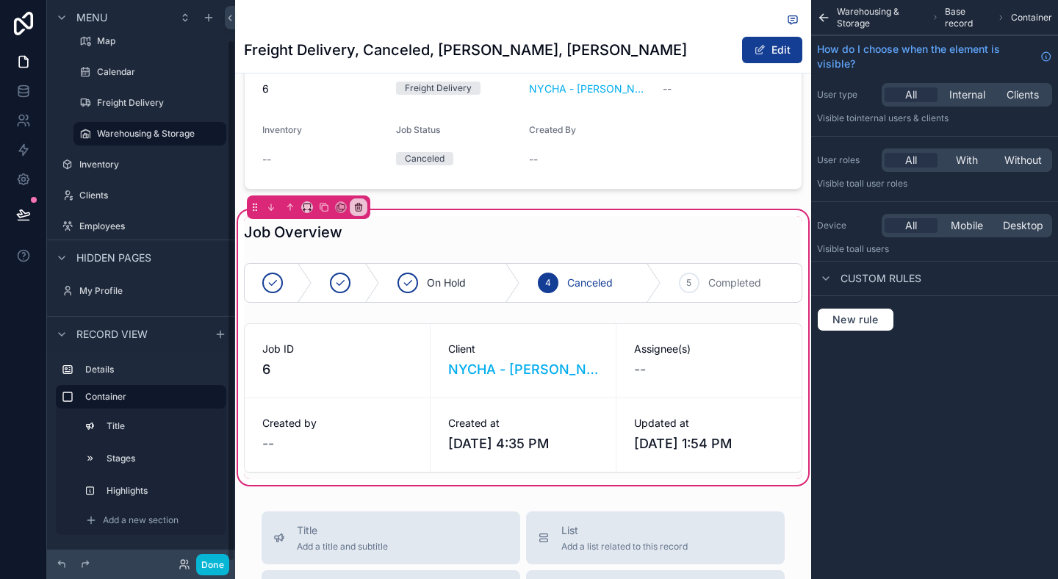
click at [102, 541] on div "Details Container Title Stages Highlights Add a new section" at bounding box center [141, 450] width 188 height 198
click at [137, 378] on icon "scrollable content" at bounding box center [140, 381] width 13 height 13
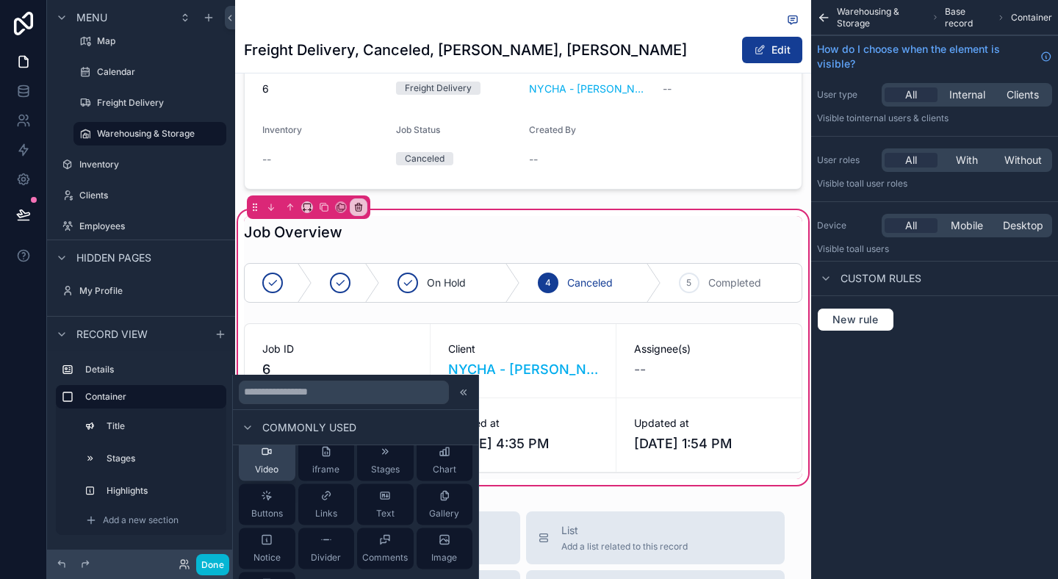
scroll to position [56, 0]
click at [334, 546] on div "Divider" at bounding box center [326, 547] width 30 height 29
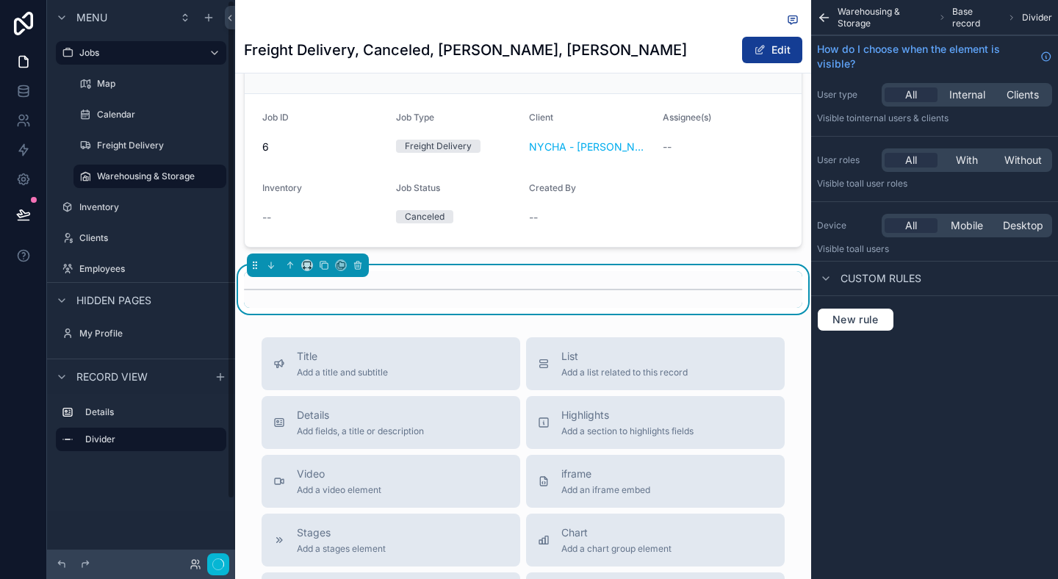
scroll to position [0, 0]
click at [95, 417] on label "Details" at bounding box center [149, 412] width 129 height 12
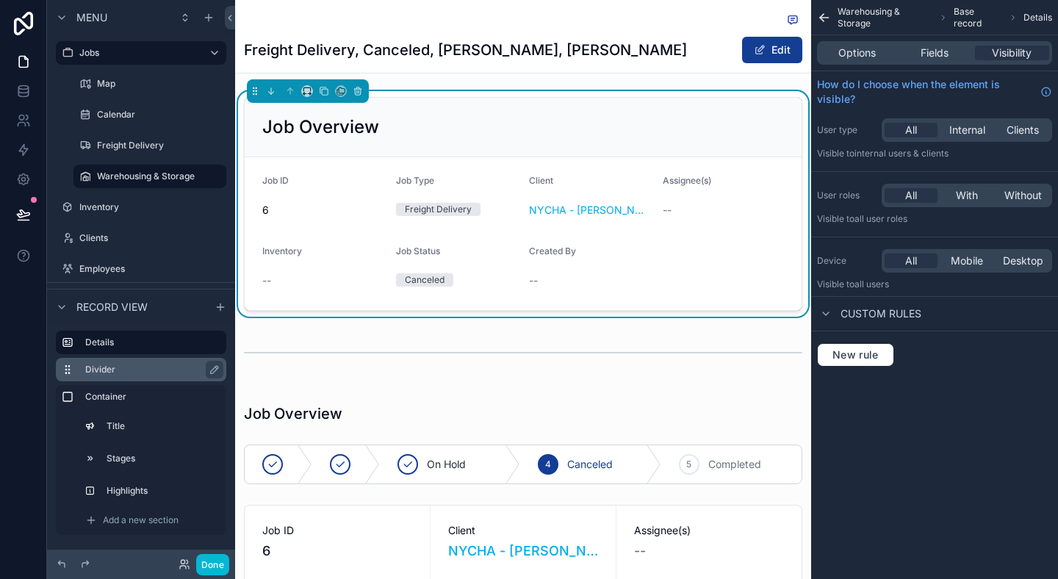
click at [123, 371] on label "Divider" at bounding box center [149, 370] width 129 height 12
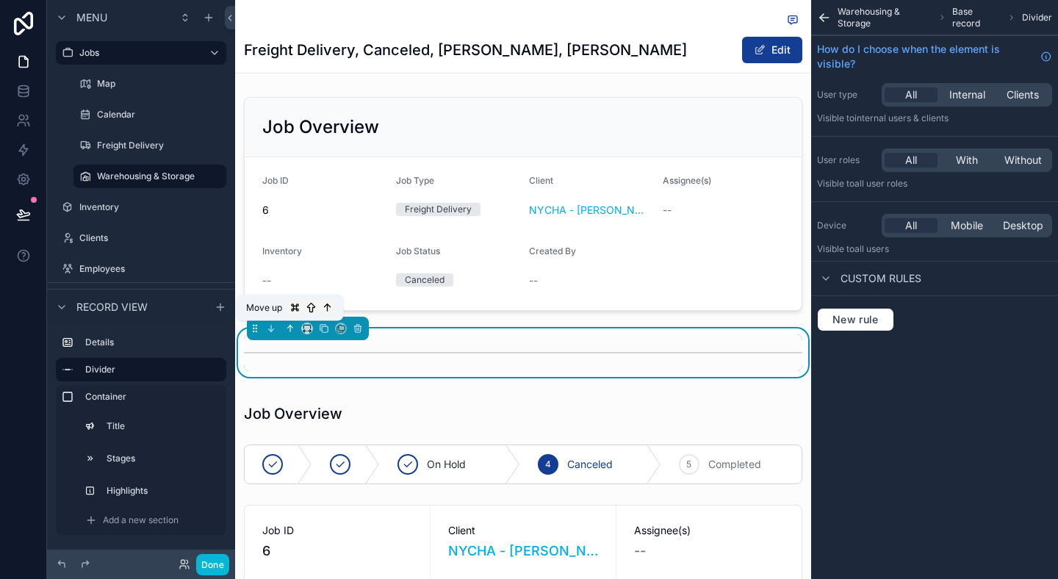
click at [292, 325] on icon "scrollable content" at bounding box center [290, 328] width 10 height 10
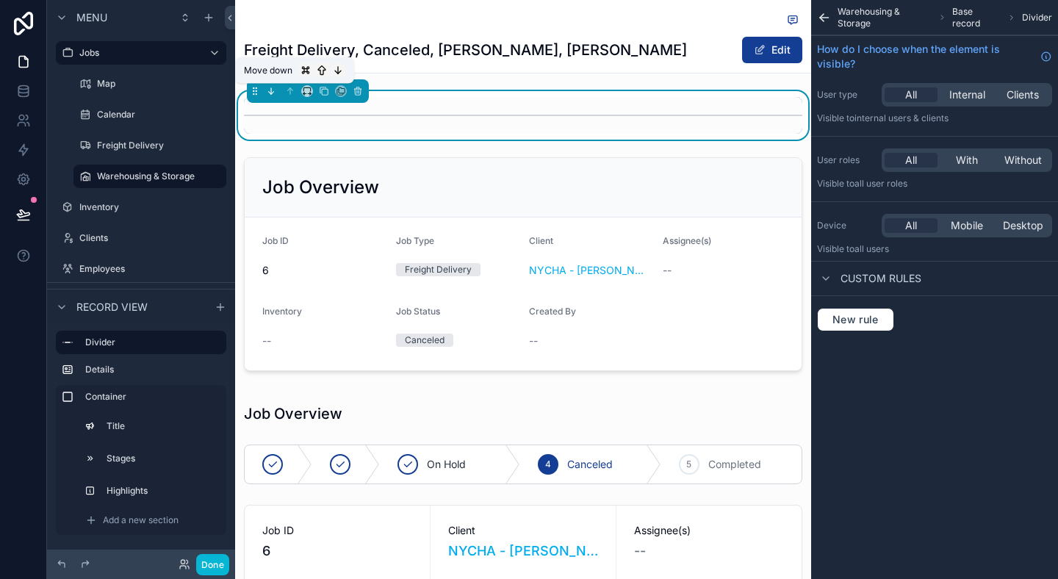
click at [269, 90] on icon "scrollable content" at bounding box center [271, 91] width 10 height 10
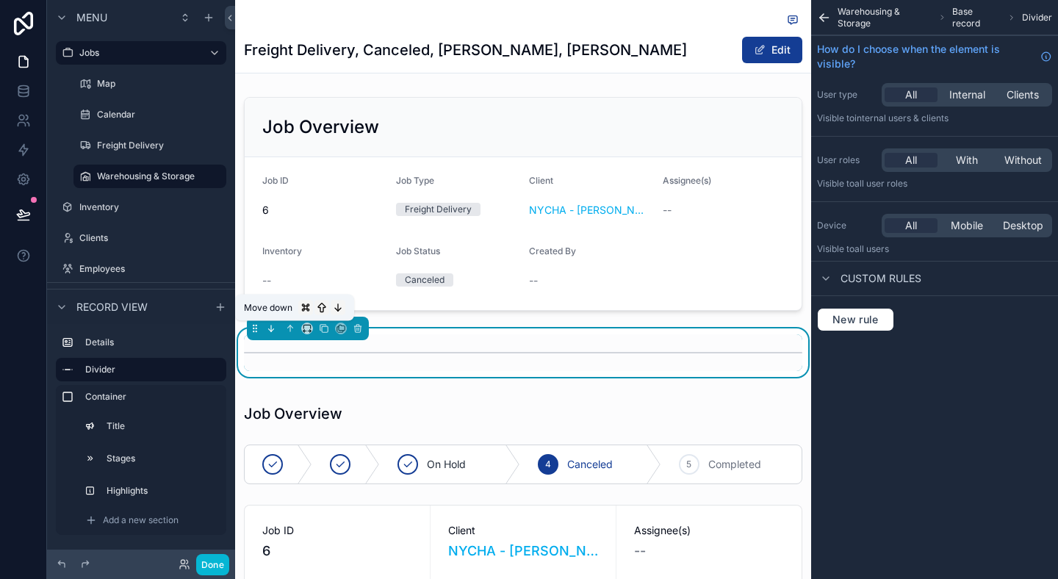
click at [273, 328] on icon "scrollable content" at bounding box center [271, 328] width 10 height 10
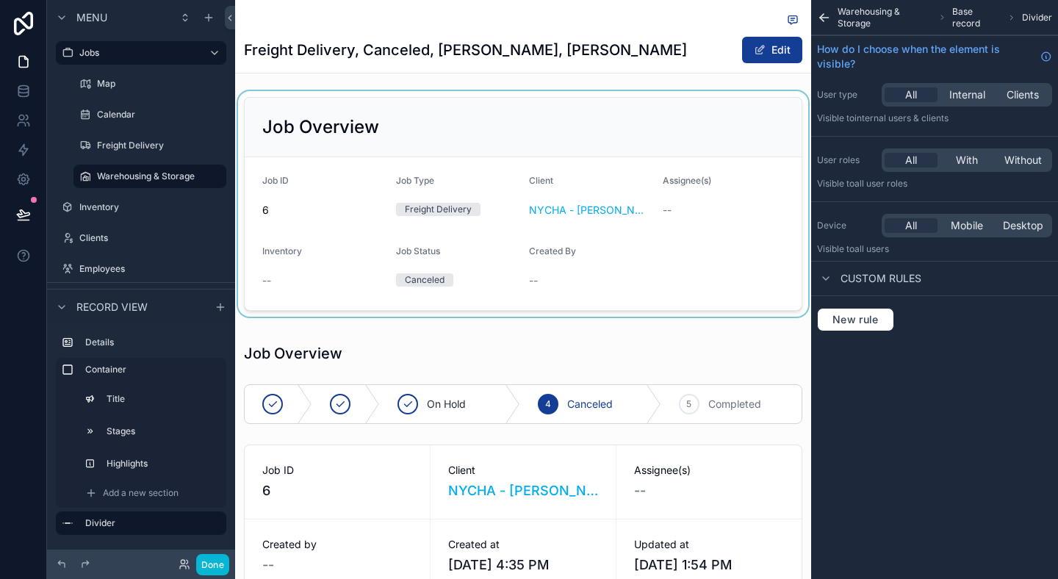
click at [447, 207] on div "scrollable content" at bounding box center [523, 204] width 576 height 226
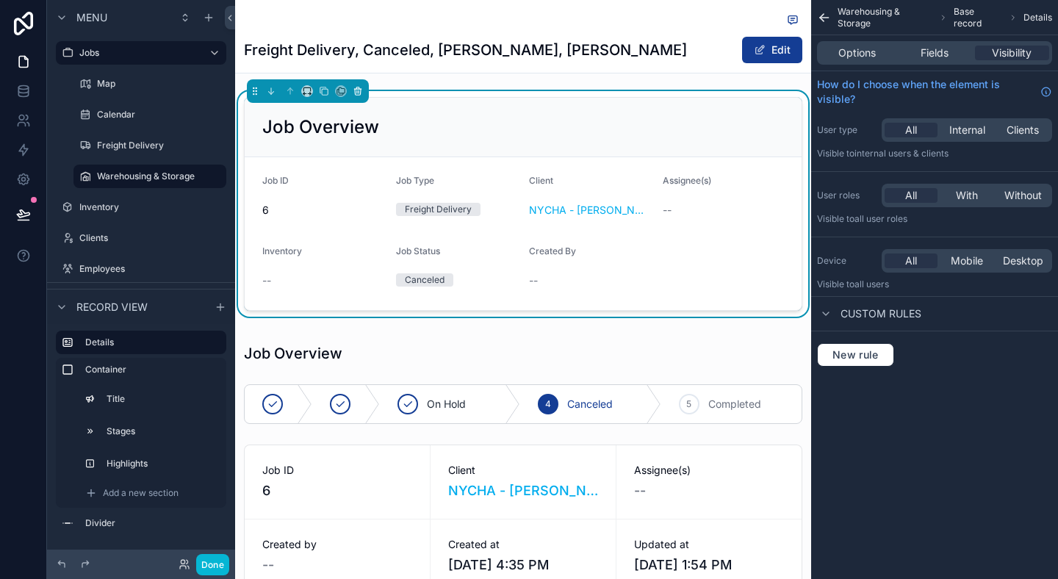
click at [360, 84] on button "scrollable content" at bounding box center [358, 91] width 16 height 16
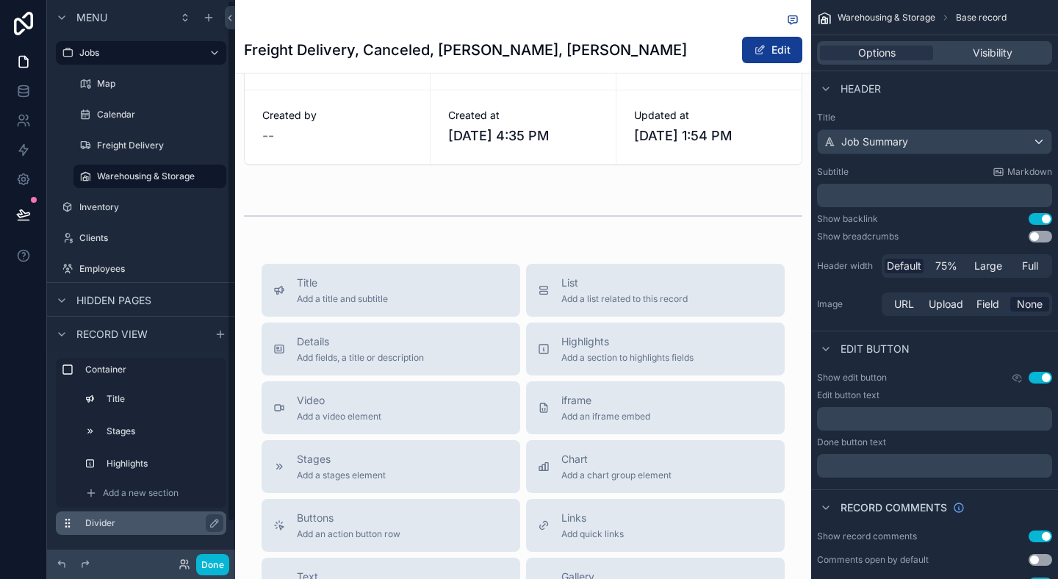
scroll to position [43, 0]
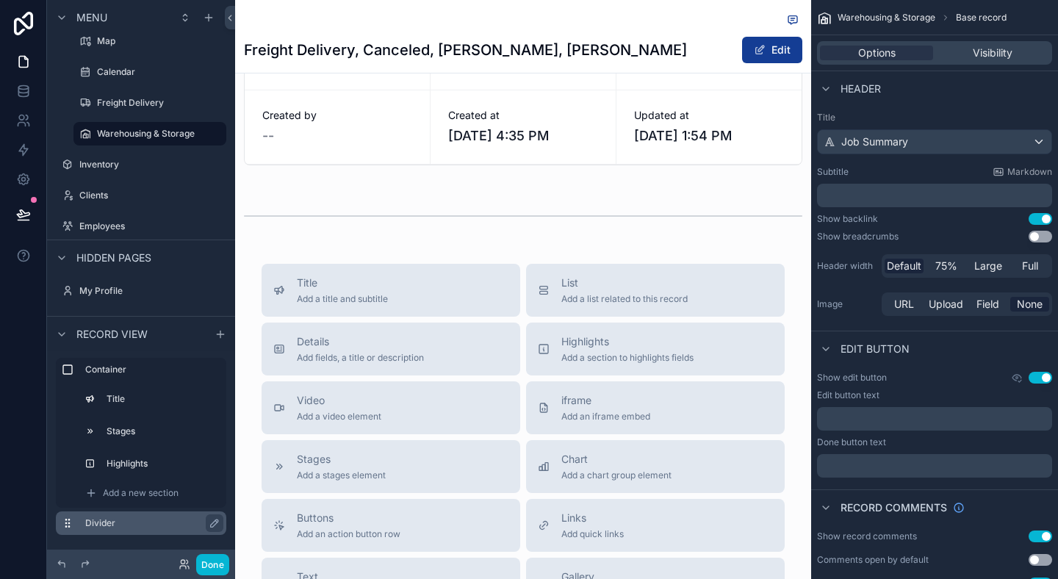
click at [140, 522] on label "Divider" at bounding box center [149, 523] width 129 height 12
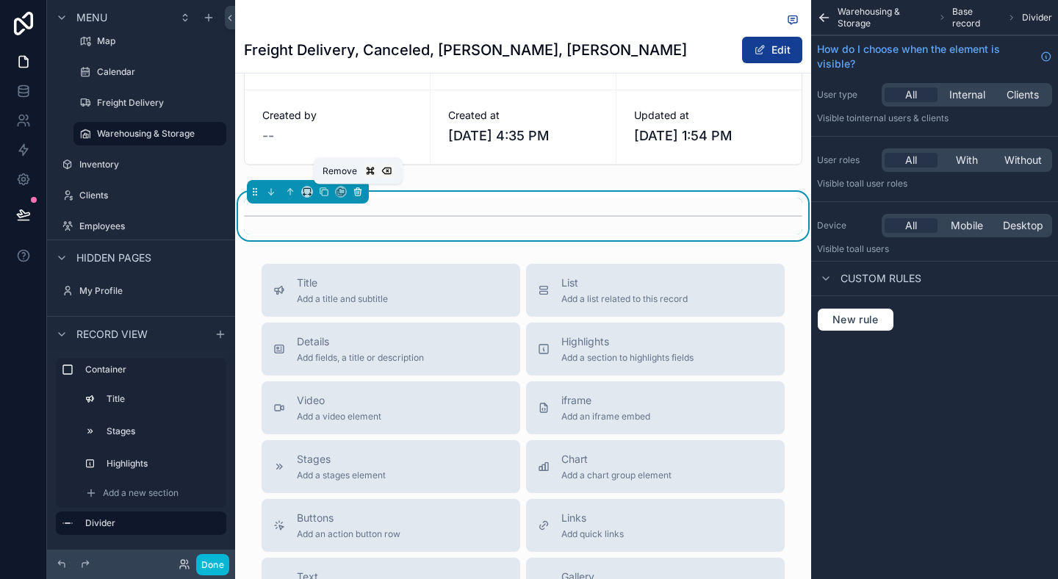
click at [357, 193] on icon "scrollable content" at bounding box center [357, 192] width 0 height 3
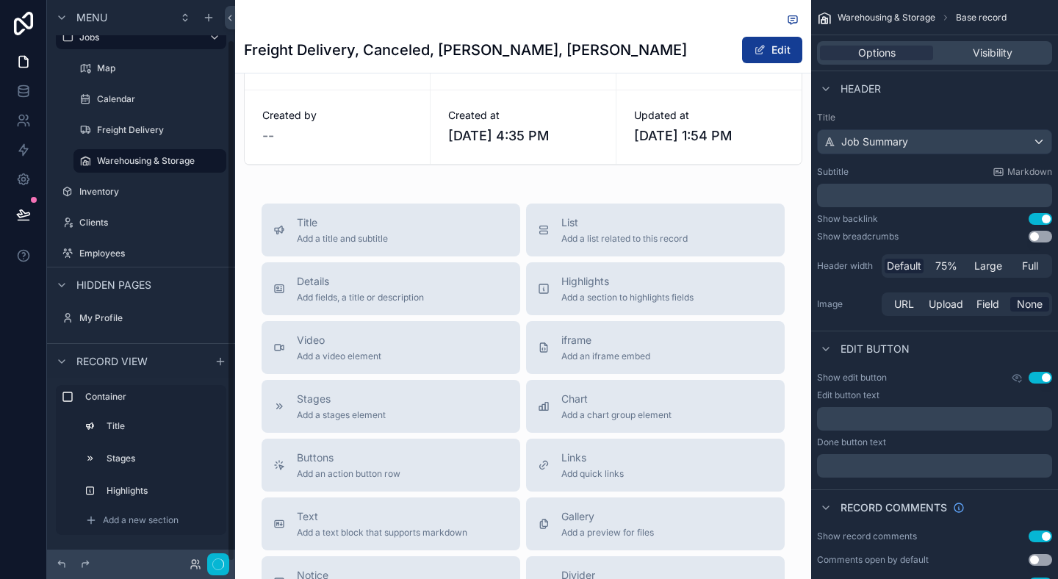
scroll to position [15, 0]
click at [406, 182] on div "Freight Delivery, Canceled, NYCHA, Antoinette Brown Edit Job Overview On Hold 4…" at bounding box center [523, 326] width 576 height 1036
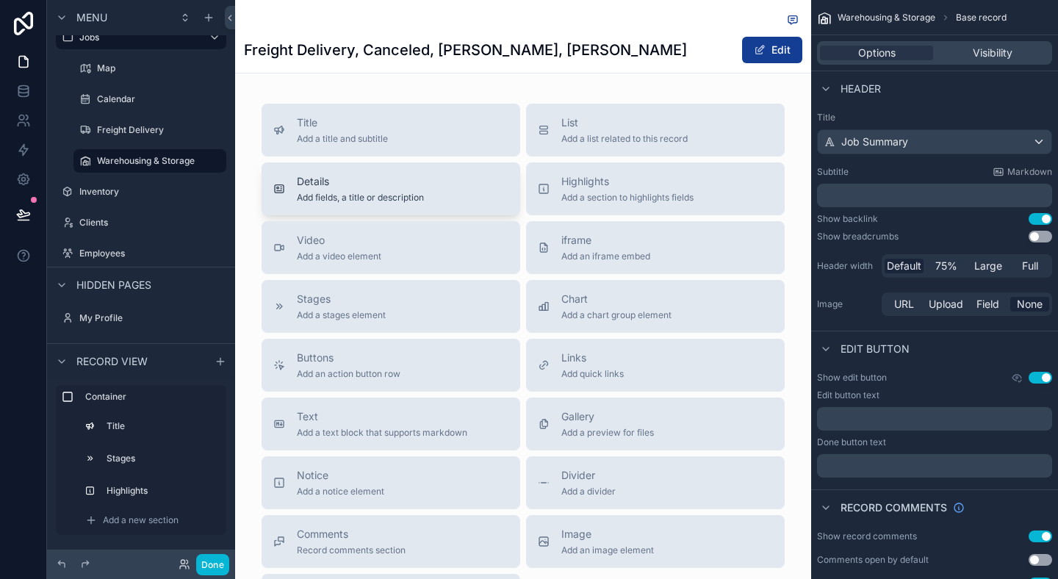
scroll to position [457, 0]
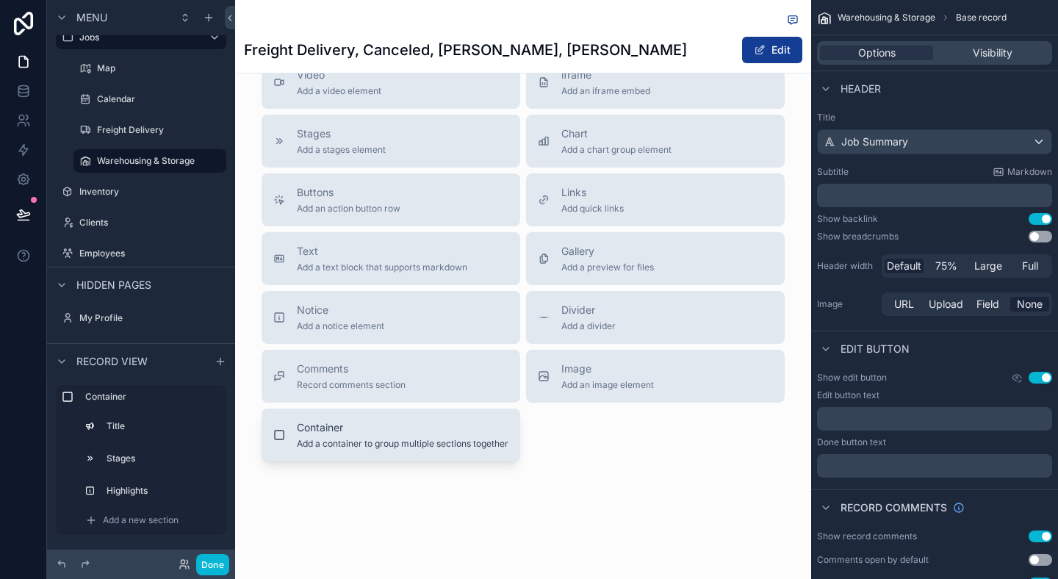
click at [330, 439] on span "Add a container to group multiple sections together" at bounding box center [403, 444] width 212 height 12
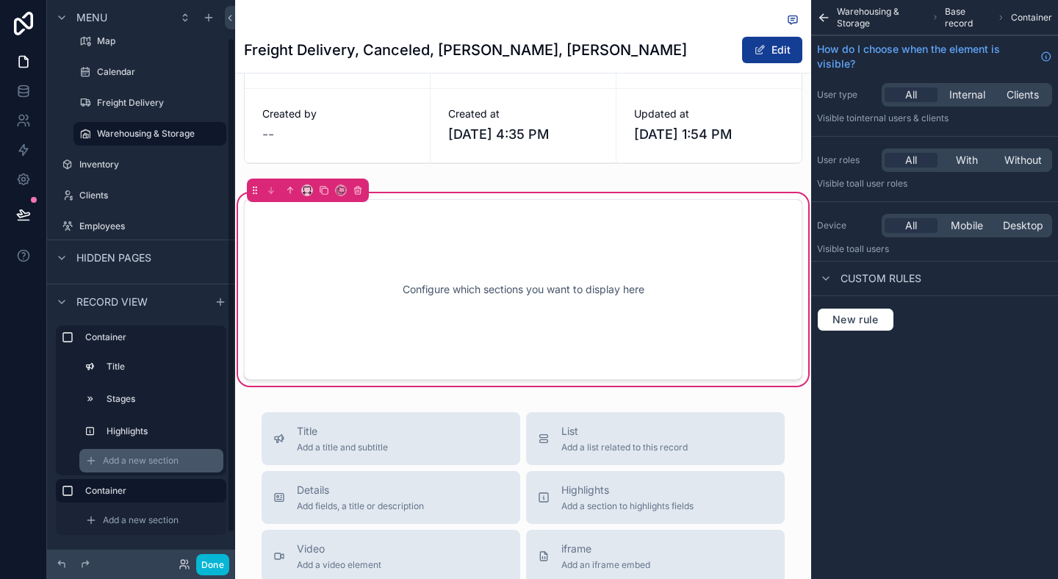
scroll to position [48, 0]
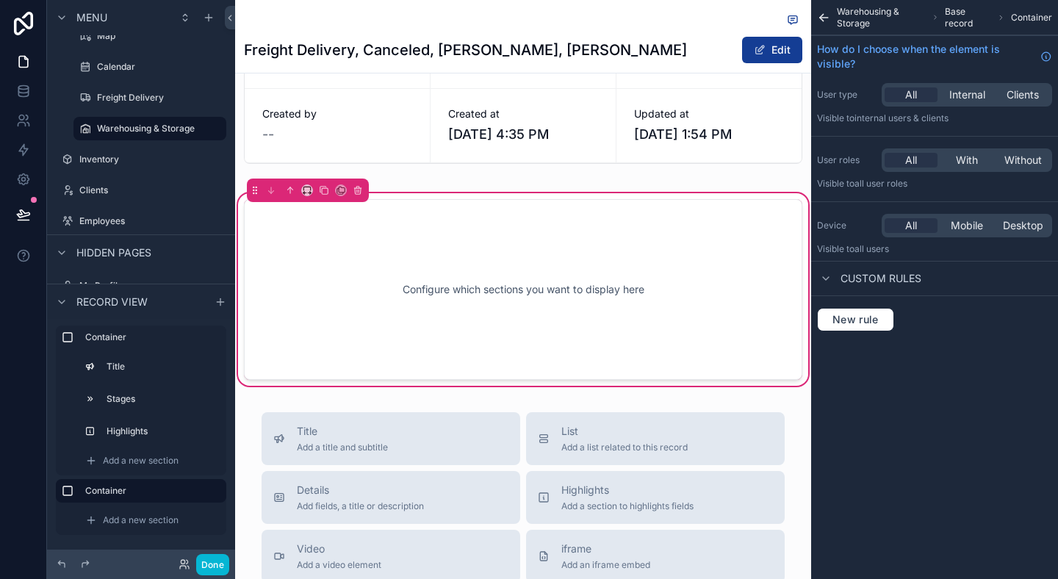
click at [423, 179] on div "Job Overview On Hold 4 Canceled 5 Completed Job ID 6 Client NYCHA - Antoinette …" at bounding box center [523, 143] width 576 height 491
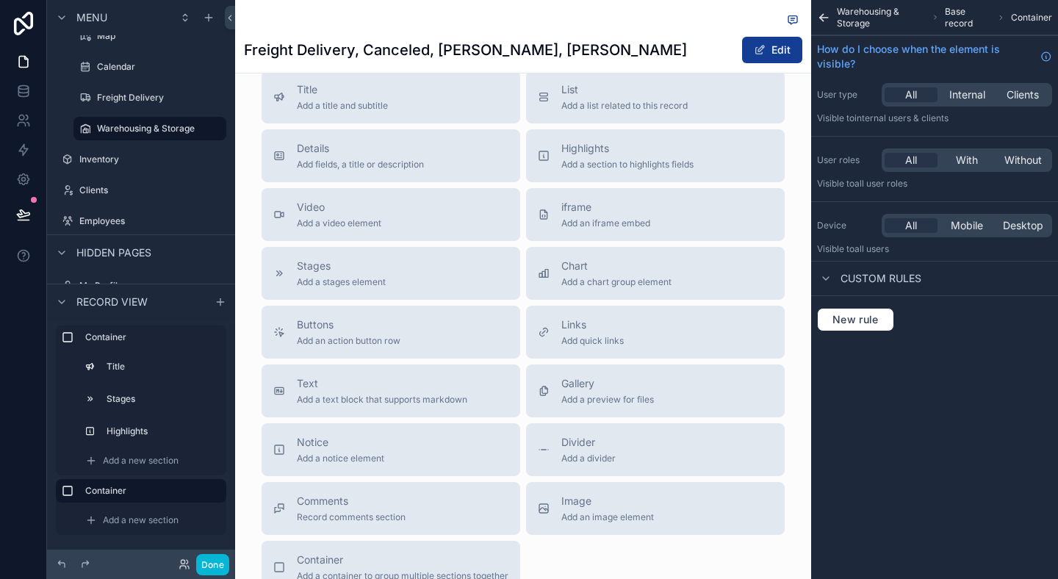
click at [593, 456] on span "Add a divider" at bounding box center [588, 459] width 54 height 12
click at [898, 480] on div "Warehousing & Storage Base record Container How do I choose when the element is…" at bounding box center [934, 289] width 247 height 579
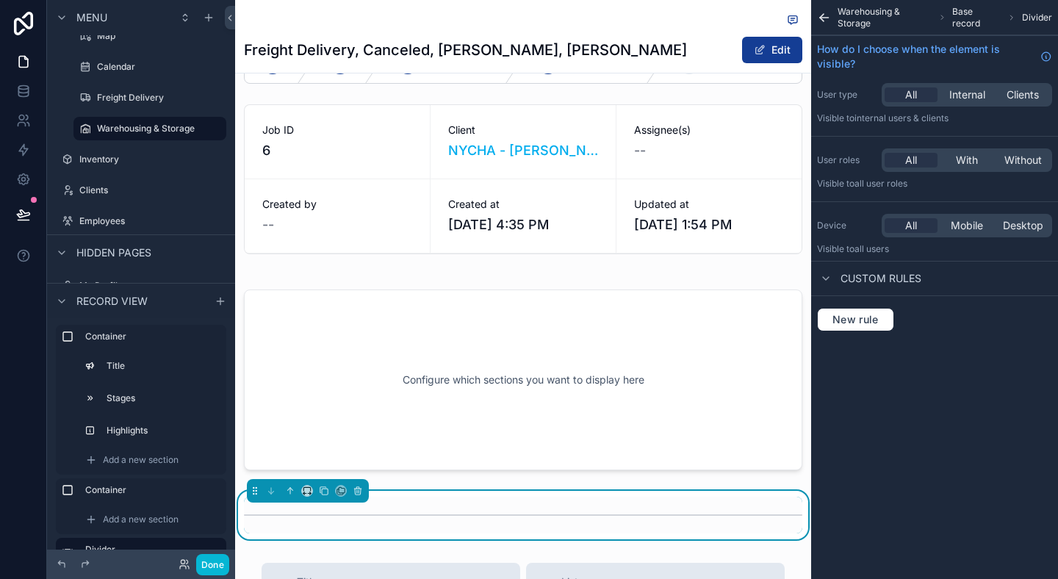
scroll to position [83, 0]
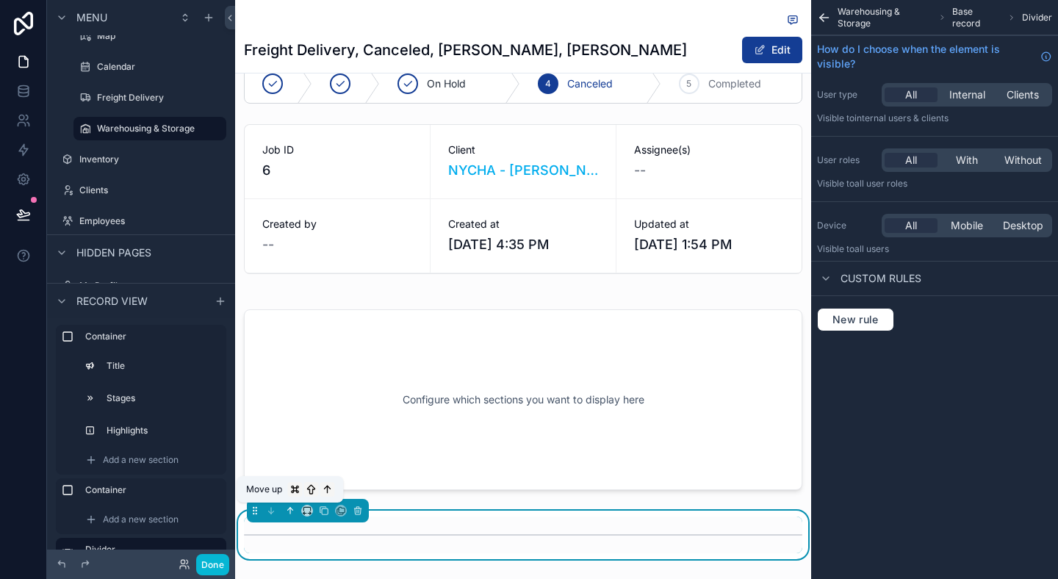
click at [292, 513] on icon "scrollable content" at bounding box center [290, 510] width 10 height 10
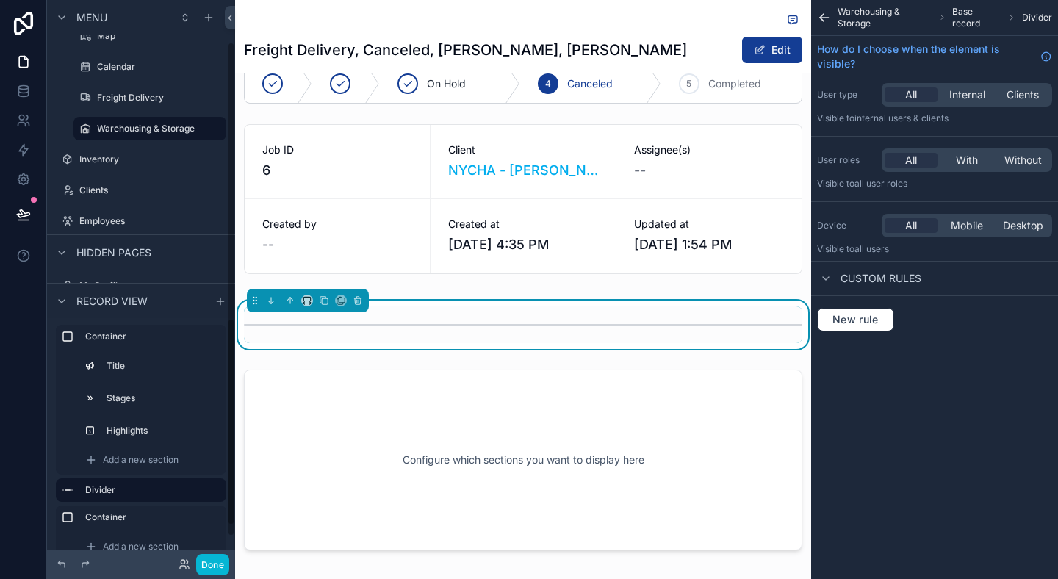
click at [48, 464] on div "Container Title Stages Highlights Add a new section Divider Container Add a new…" at bounding box center [141, 447] width 188 height 258
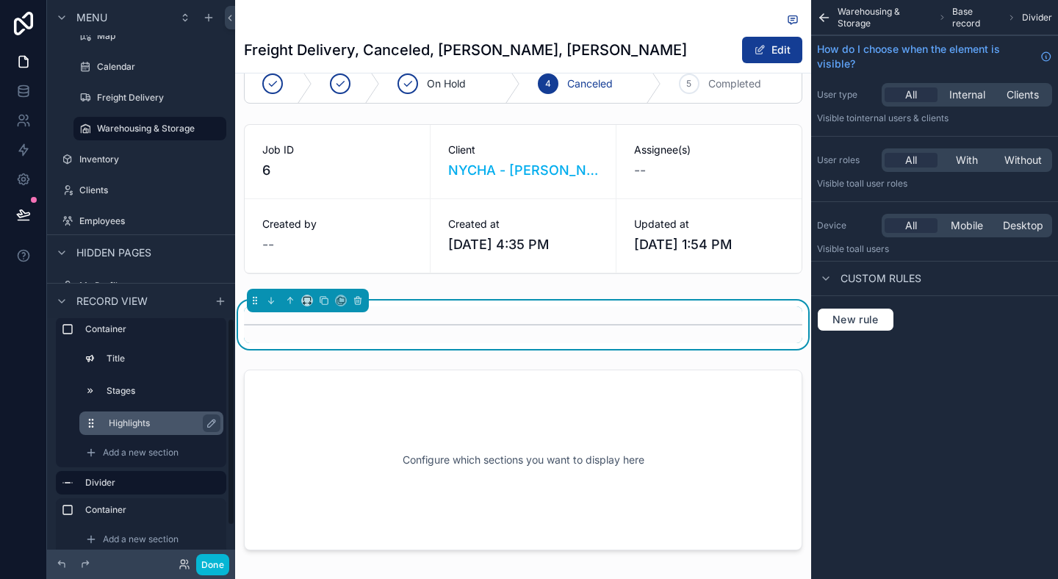
scroll to position [0, 0]
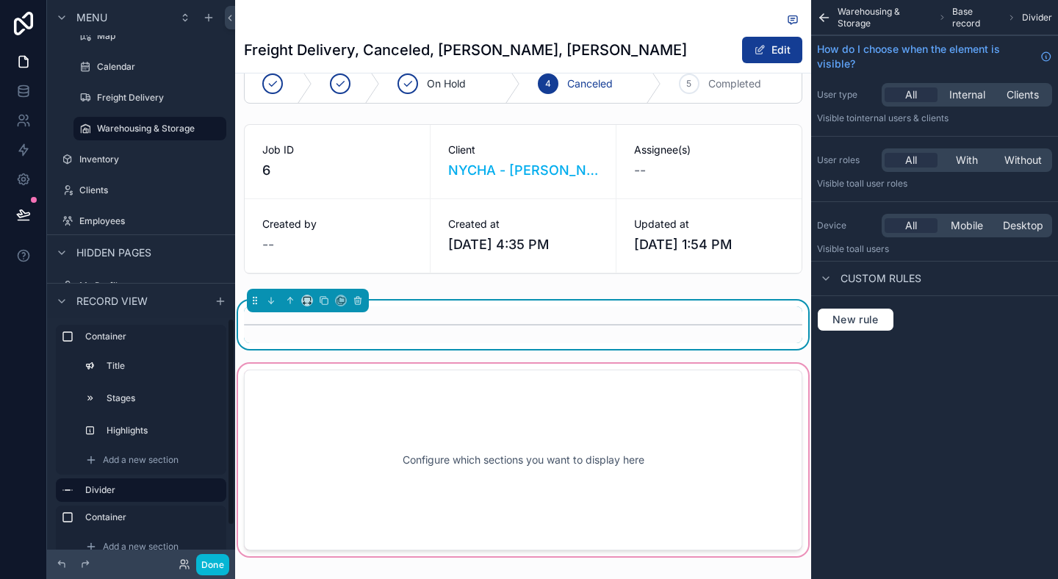
click at [489, 397] on div "scrollable content" at bounding box center [523, 460] width 576 height 198
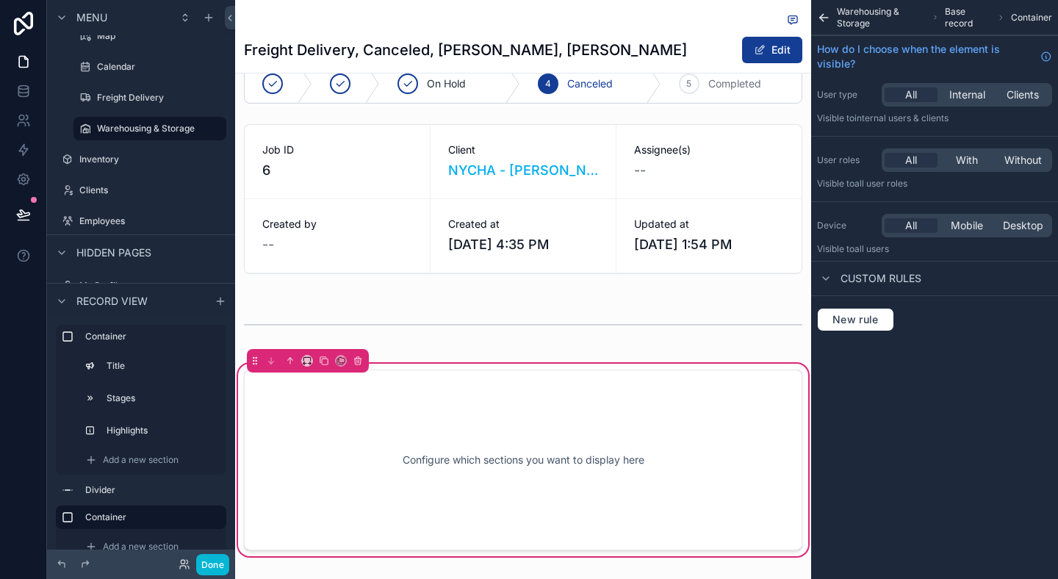
click at [955, 428] on div "Warehousing & Storage Base record Container How do I choose when the element is…" at bounding box center [934, 289] width 247 height 579
click at [564, 256] on div "scrollable content" at bounding box center [523, 148] width 576 height 281
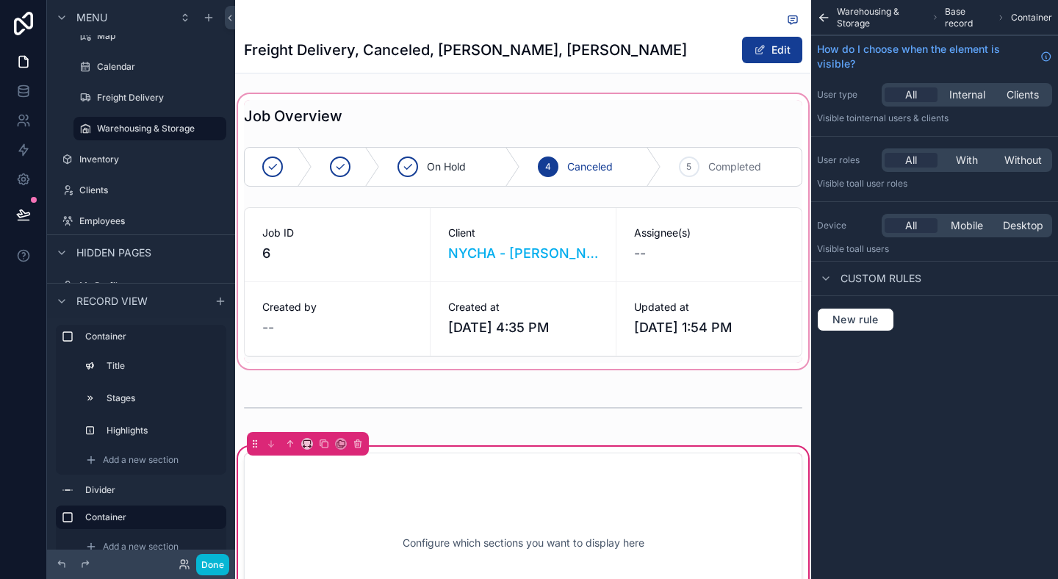
click at [519, 245] on div "scrollable content" at bounding box center [523, 231] width 576 height 281
click at [326, 277] on div "scrollable content" at bounding box center [523, 231] width 576 height 281
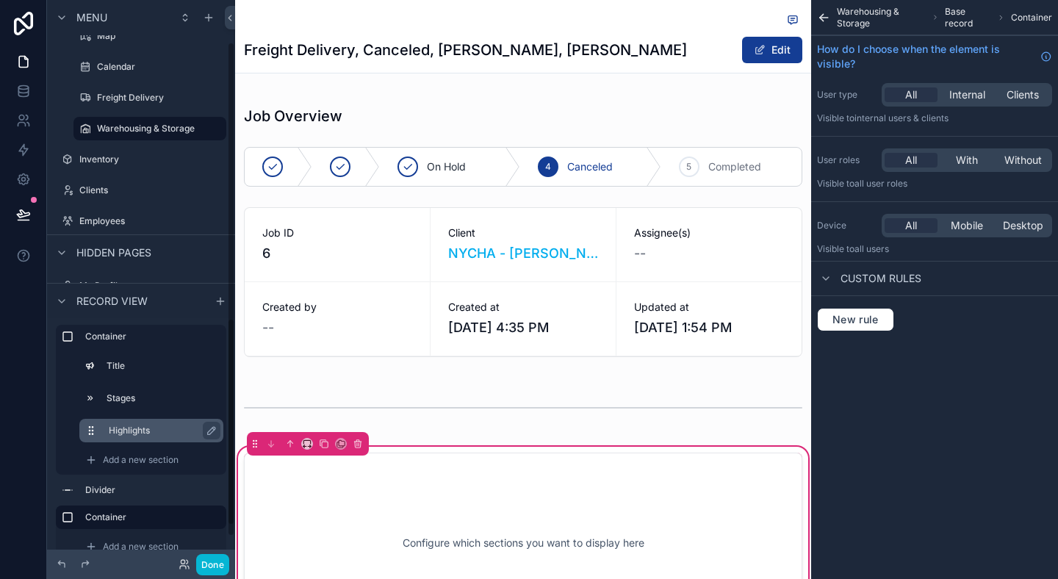
click at [136, 423] on div "Highlights" at bounding box center [163, 431] width 109 height 18
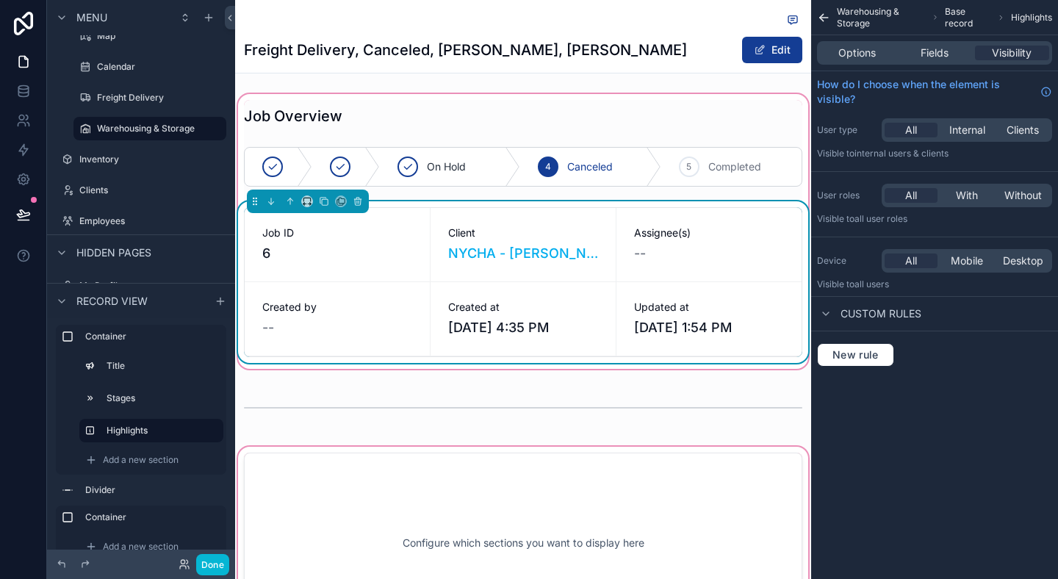
scroll to position [94, 0]
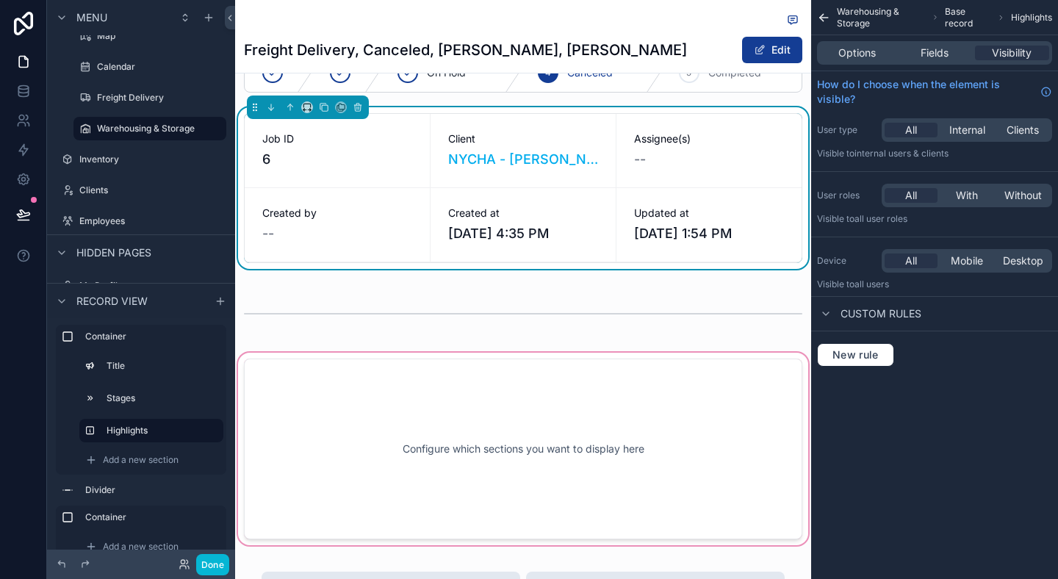
click at [447, 389] on div "scrollable content" at bounding box center [523, 449] width 576 height 198
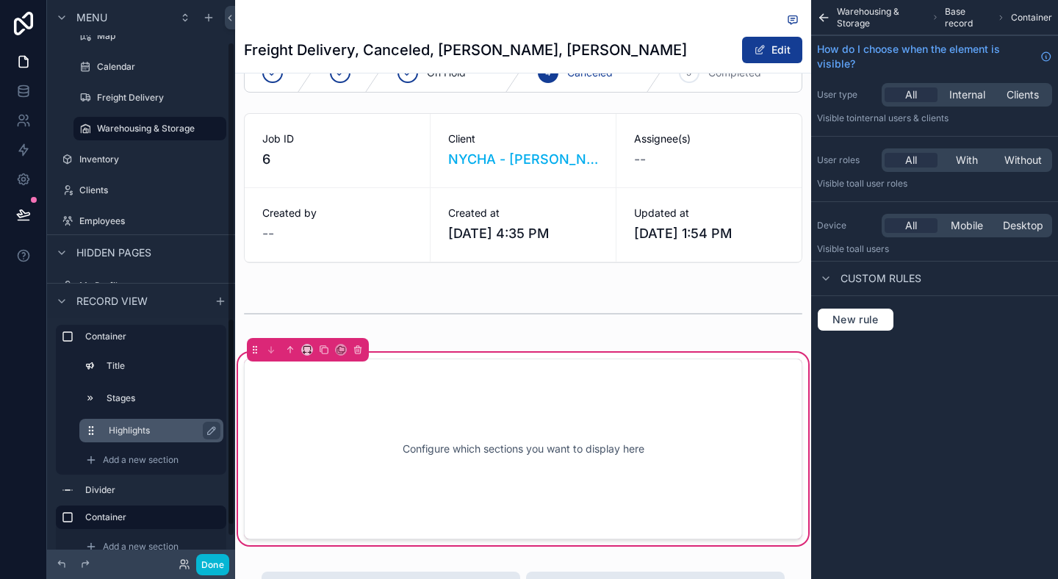
scroll to position [26, 0]
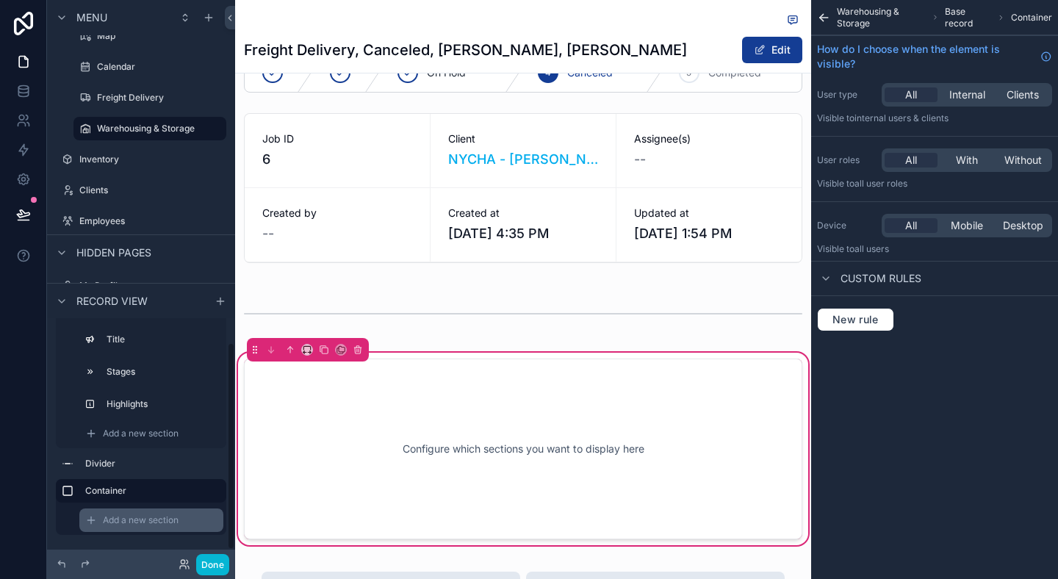
click at [139, 516] on span "Add a new section" at bounding box center [141, 520] width 76 height 12
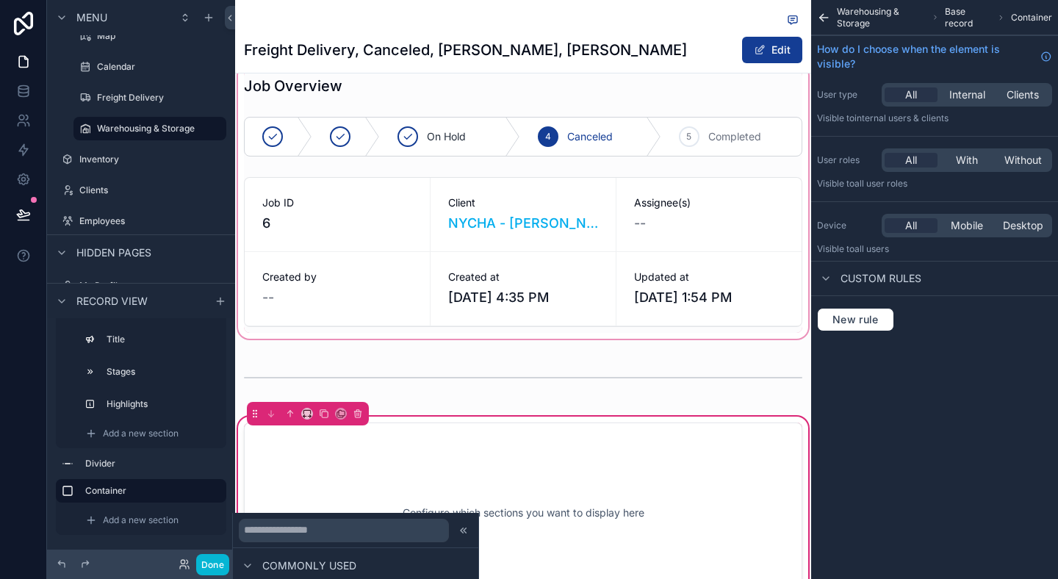
scroll to position [7, 0]
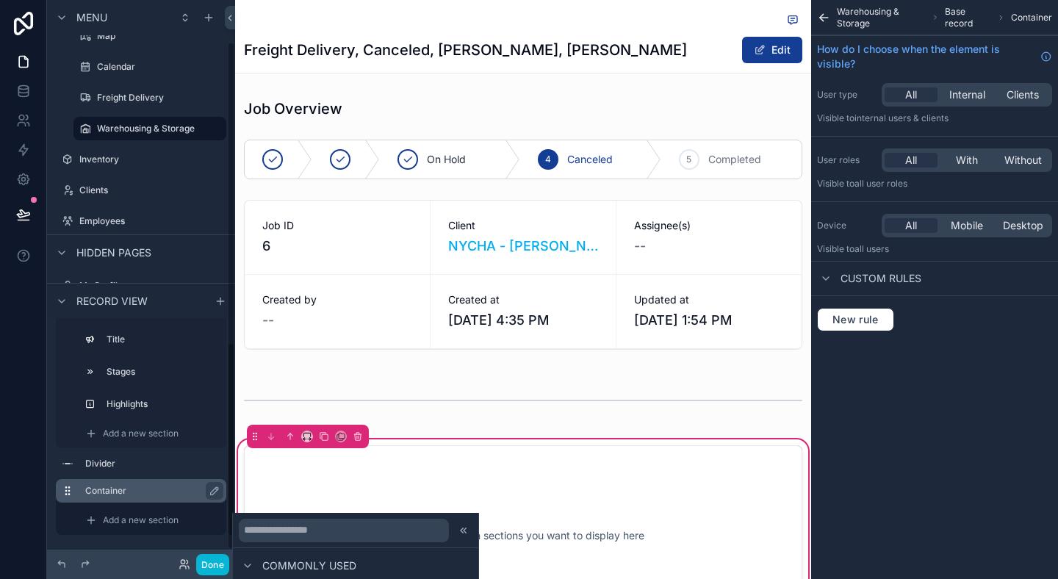
click at [143, 488] on label "Container" at bounding box center [149, 491] width 129 height 12
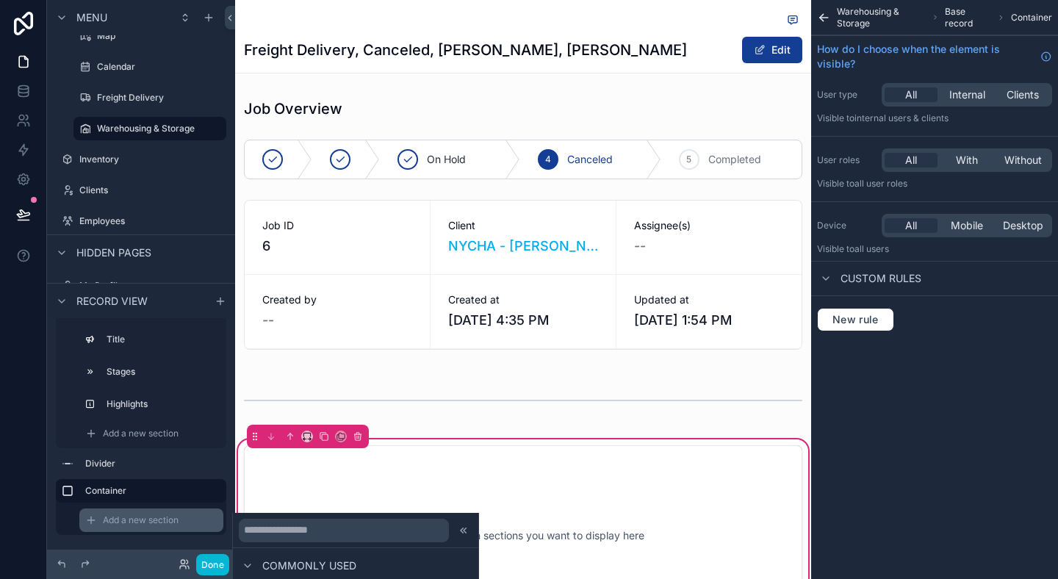
click at [117, 519] on span "Add a new section" at bounding box center [141, 520] width 76 height 12
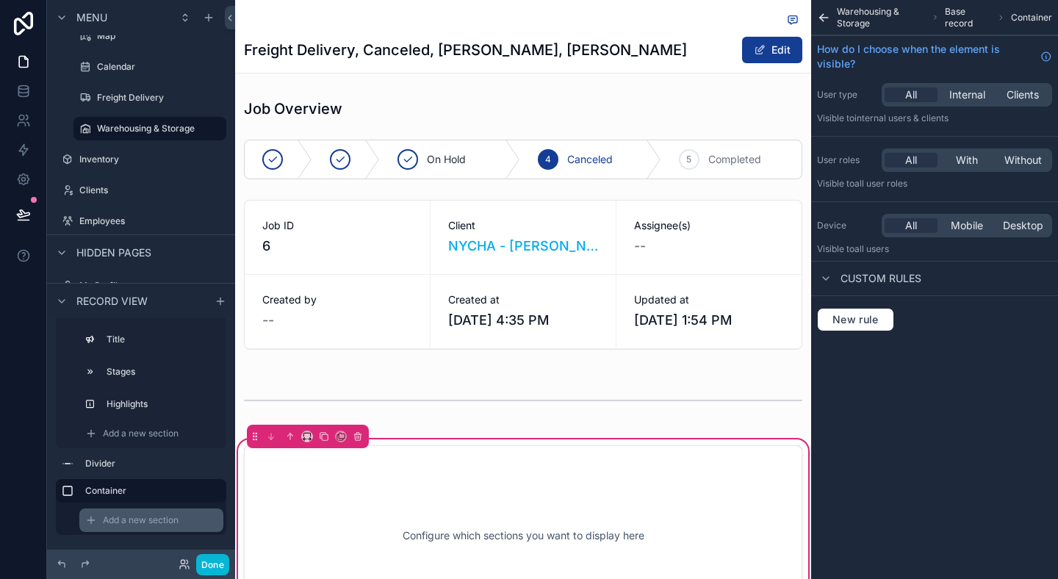
click at [143, 513] on div "Add a new section" at bounding box center [151, 520] width 144 height 24
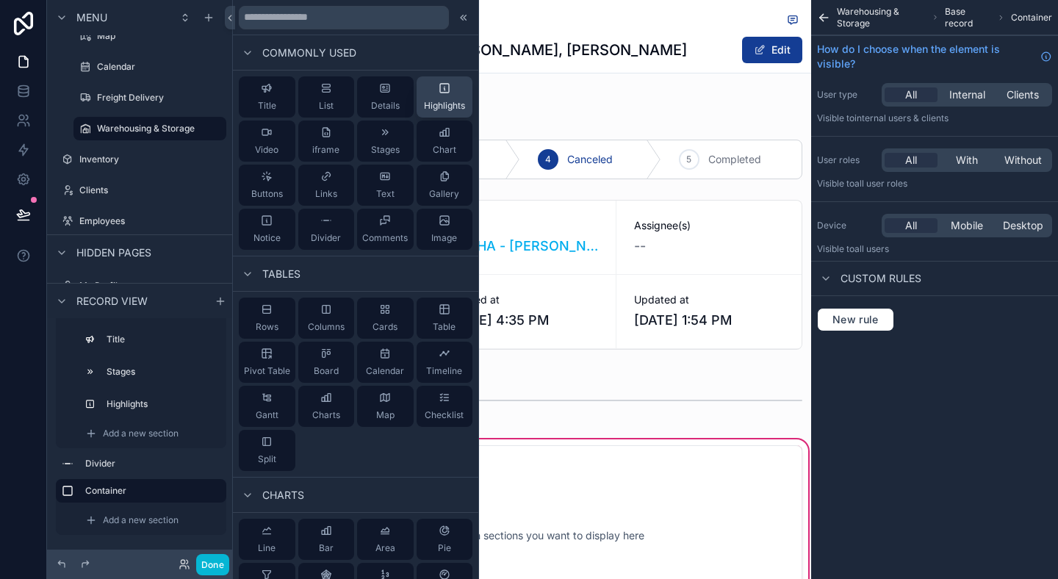
click at [446, 109] on span "Highlights" at bounding box center [444, 106] width 41 height 12
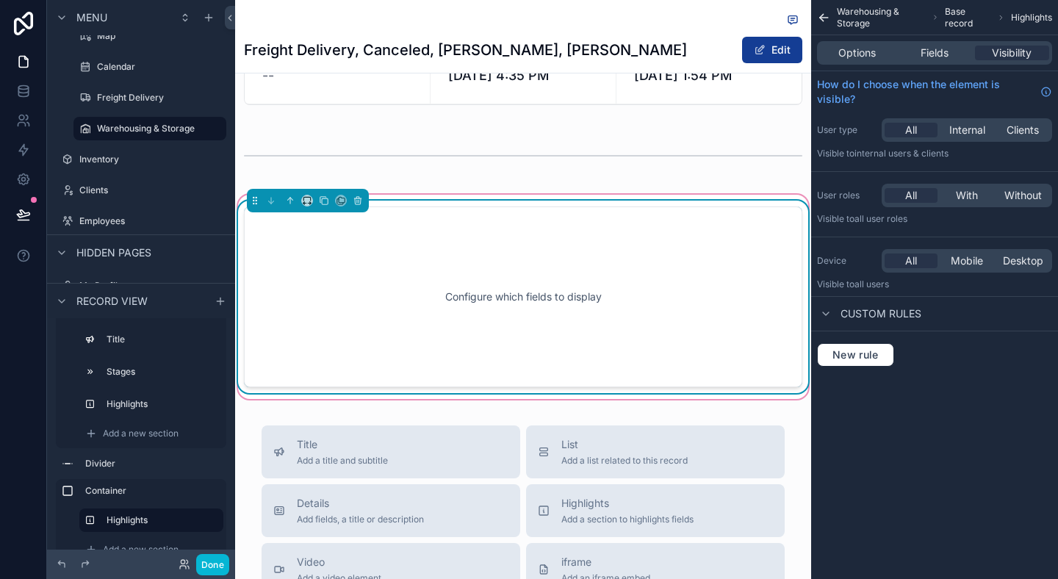
scroll to position [259, 0]
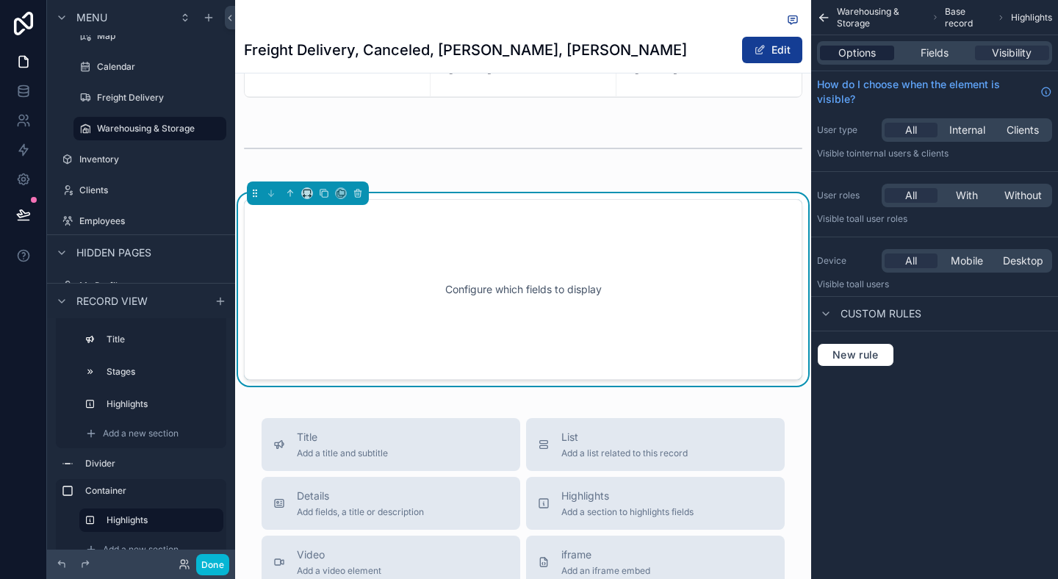
click at [863, 46] on span "Options" at bounding box center [856, 53] width 37 height 15
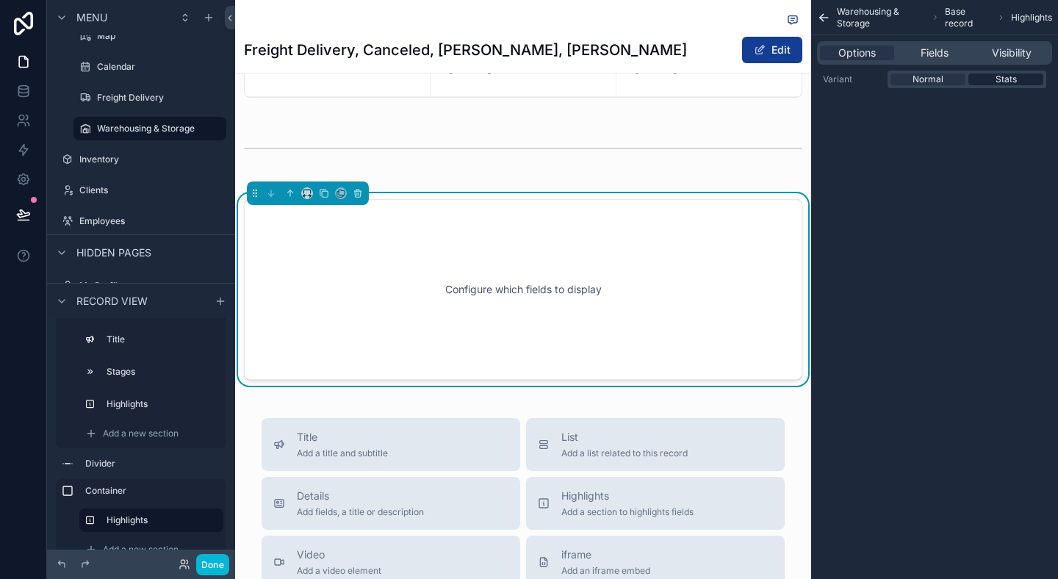
click at [1006, 78] on span "Stats" at bounding box center [1005, 79] width 21 height 12
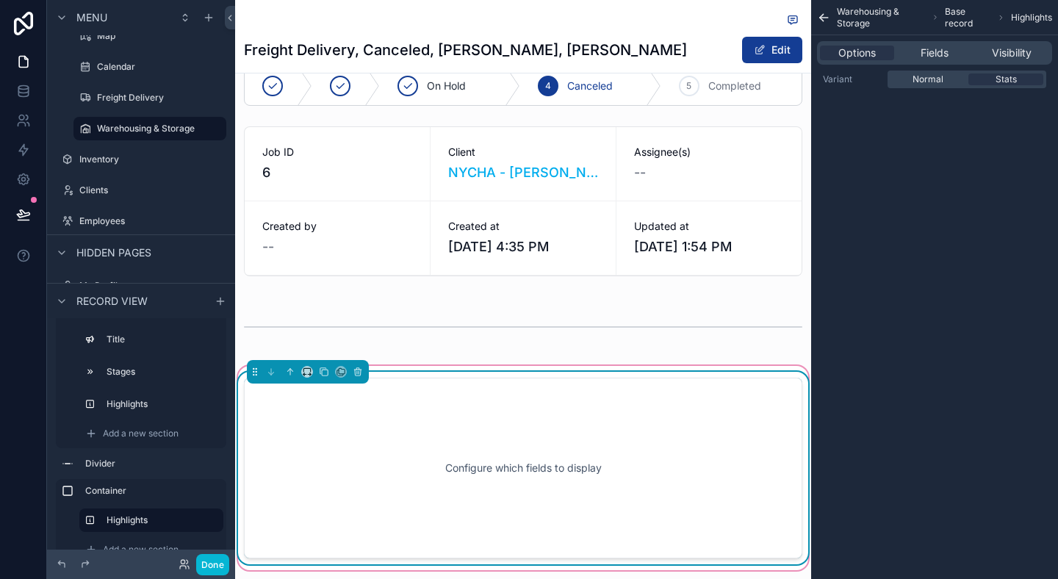
scroll to position [88, 0]
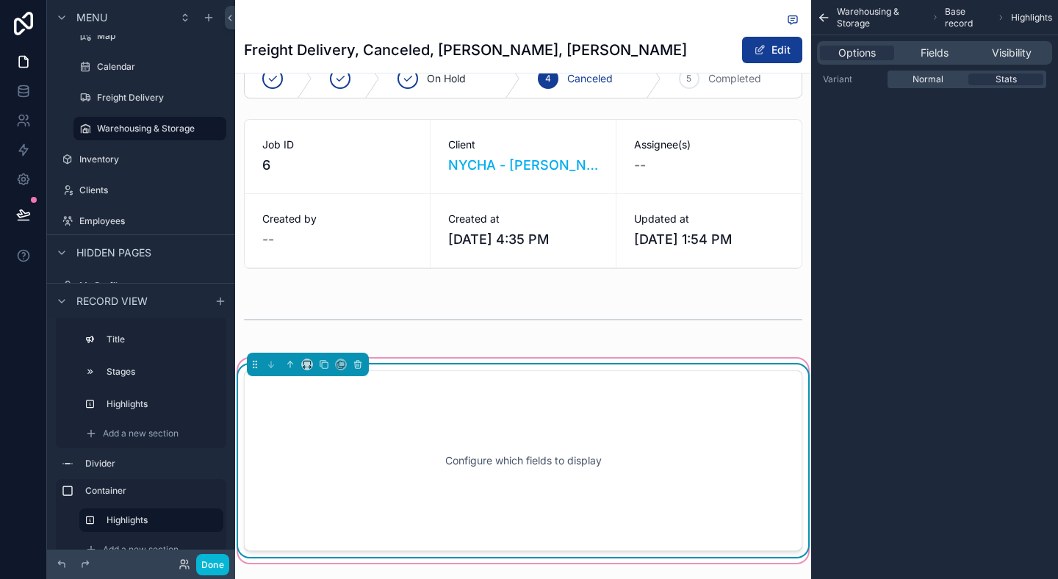
click at [565, 450] on div "Configure which fields to display" at bounding box center [523, 460] width 510 height 132
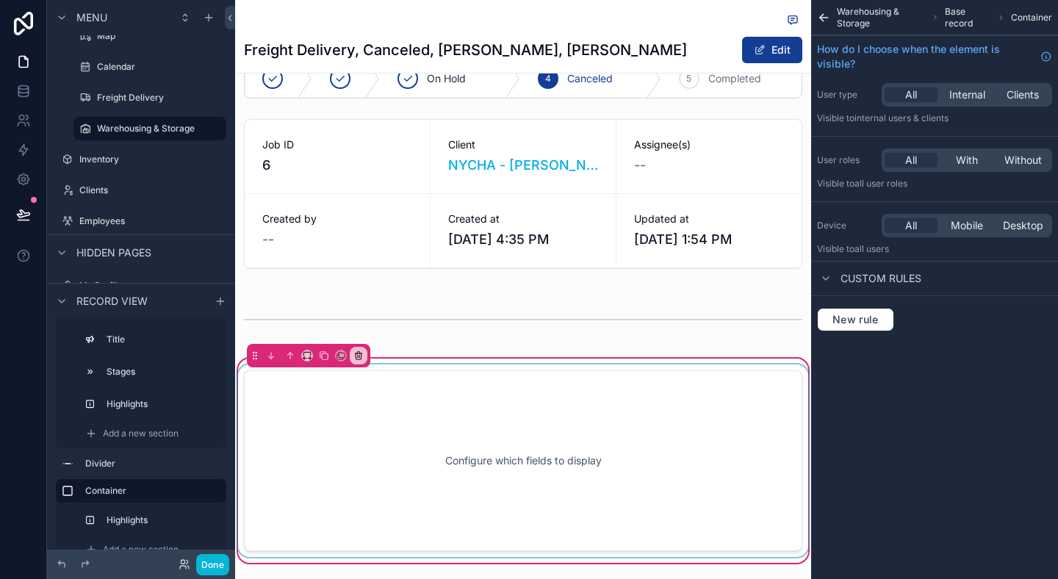
click at [582, 475] on div "scrollable content" at bounding box center [523, 460] width 576 height 192
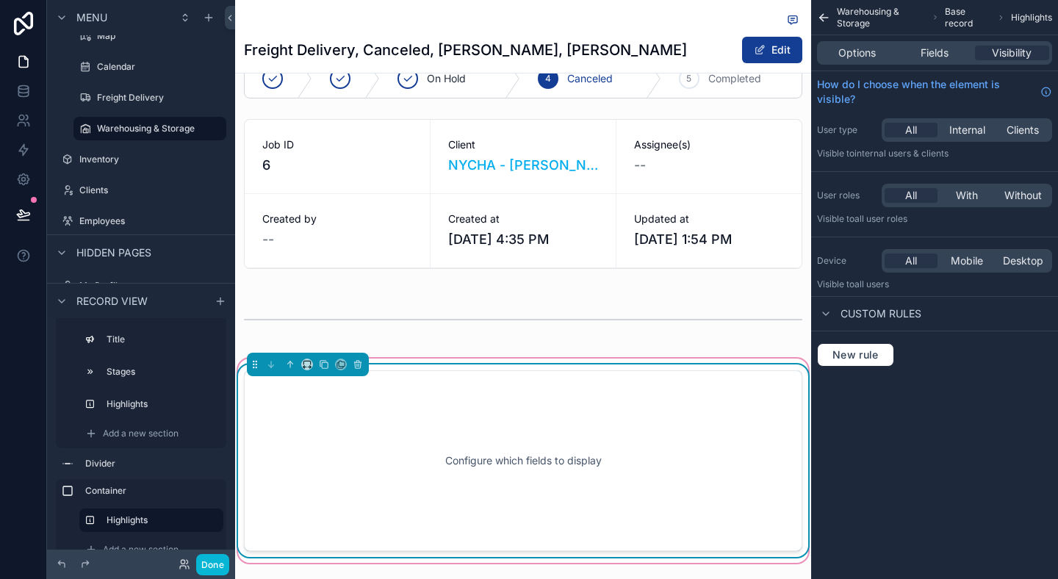
click at [586, 447] on div "Configure which fields to display" at bounding box center [523, 460] width 510 height 132
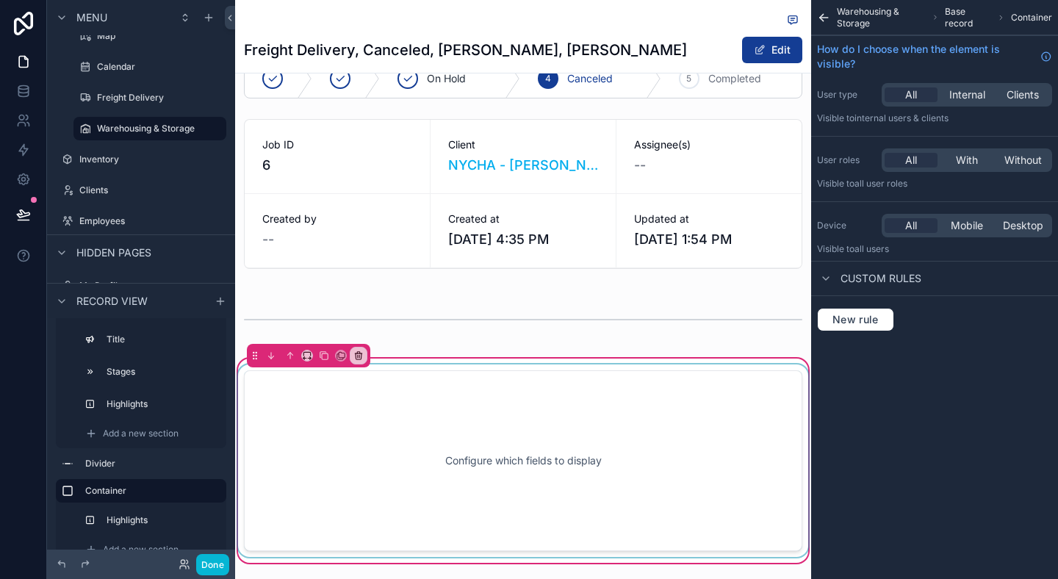
click at [464, 489] on div "scrollable content" at bounding box center [523, 460] width 576 height 192
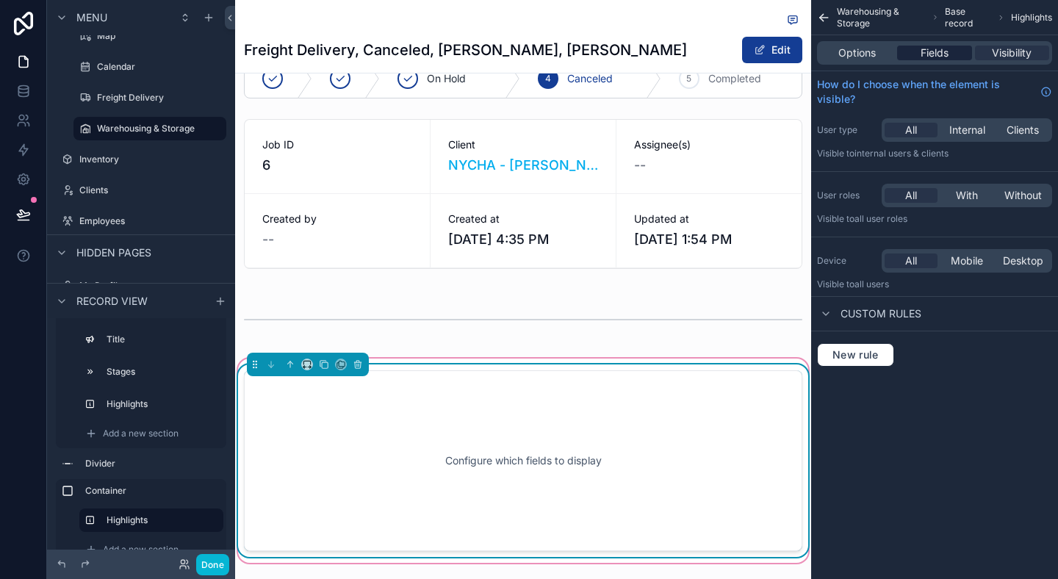
click at [934, 54] on span "Fields" at bounding box center [934, 53] width 28 height 15
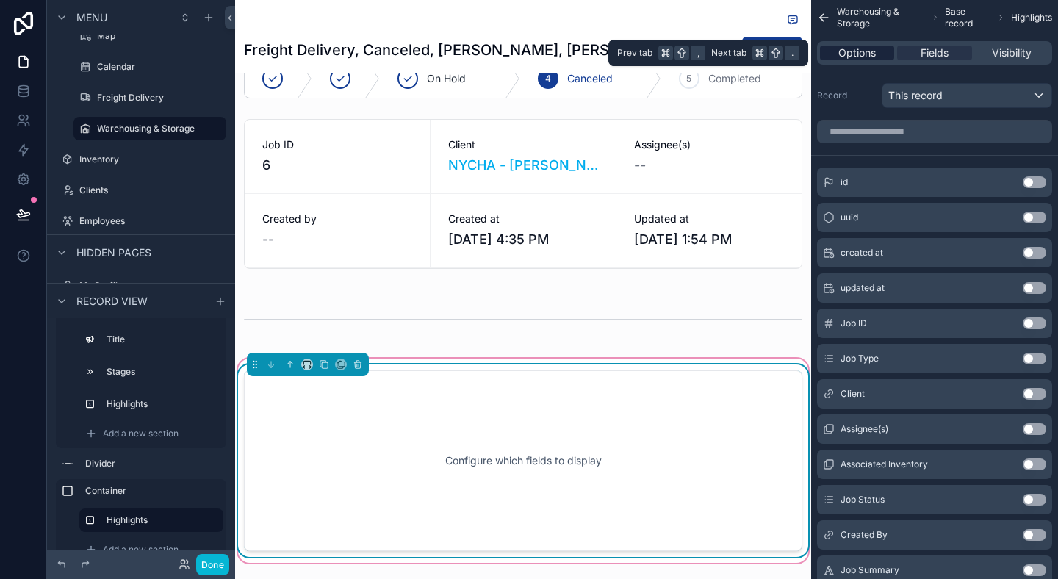
click at [863, 55] on span "Options" at bounding box center [856, 53] width 37 height 15
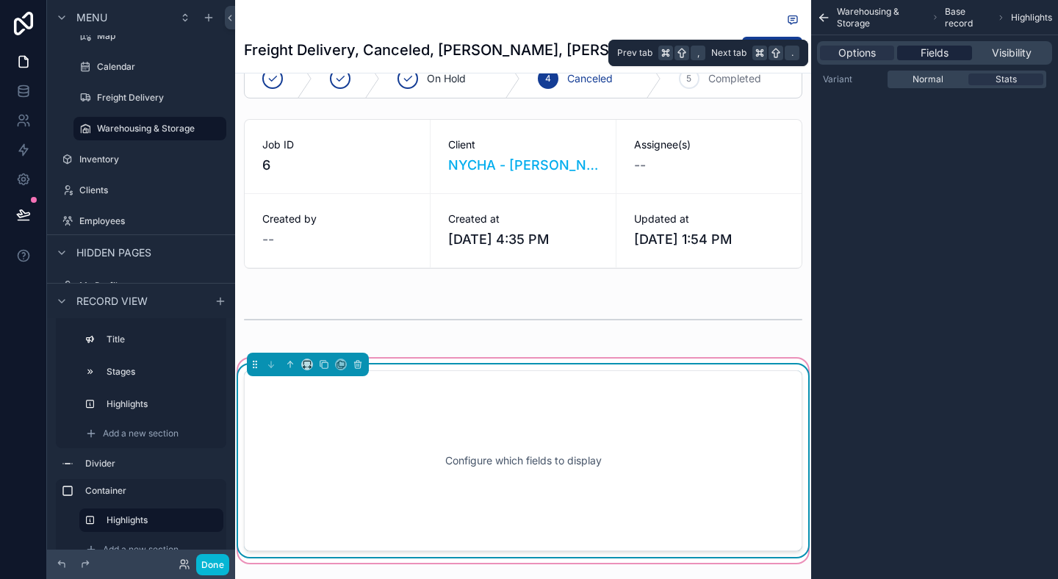
click at [917, 53] on div "Fields" at bounding box center [934, 53] width 74 height 15
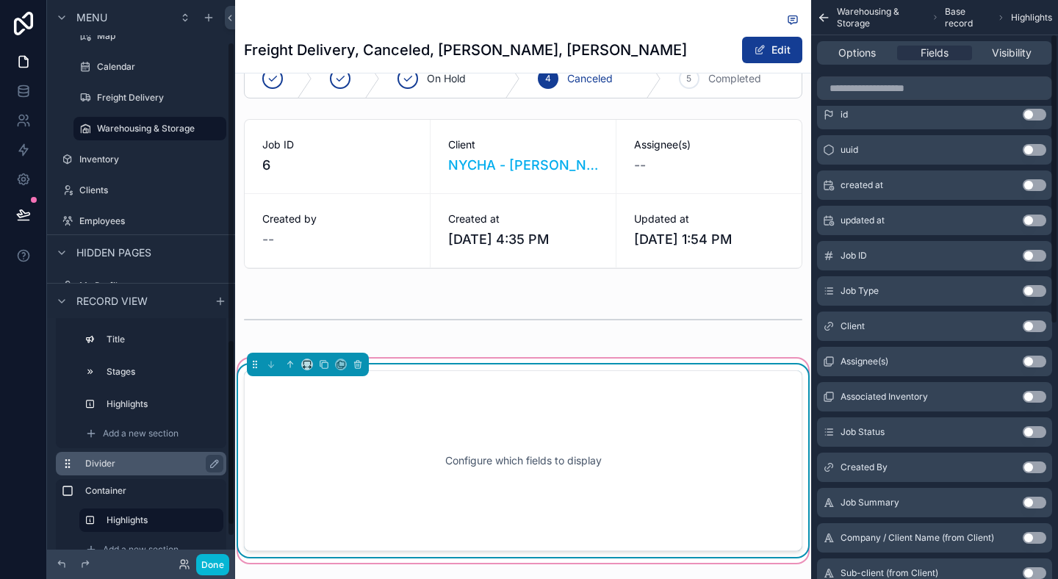
scroll to position [56, 0]
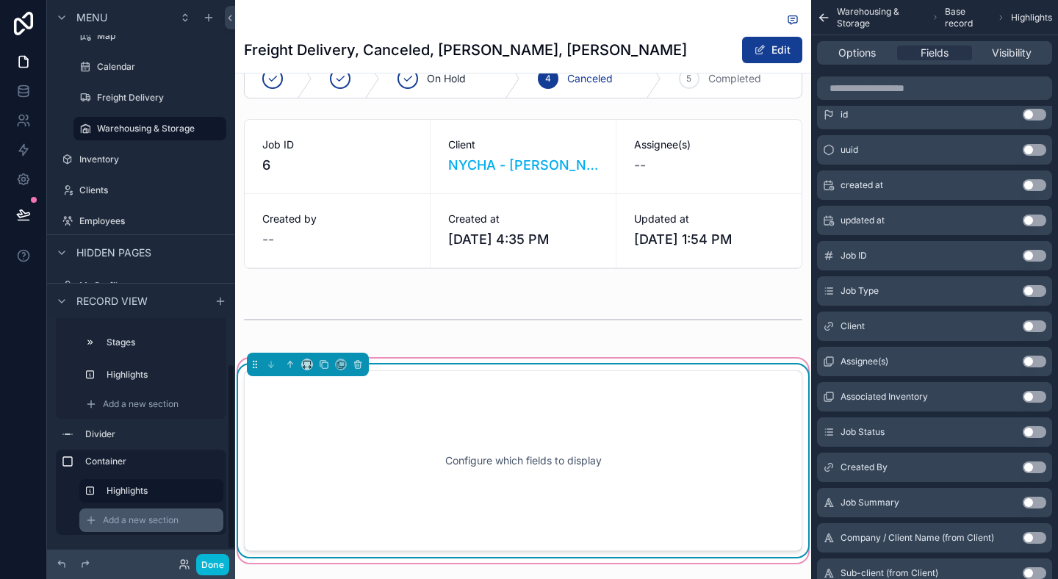
click at [162, 527] on div "Add a new section" at bounding box center [151, 520] width 144 height 24
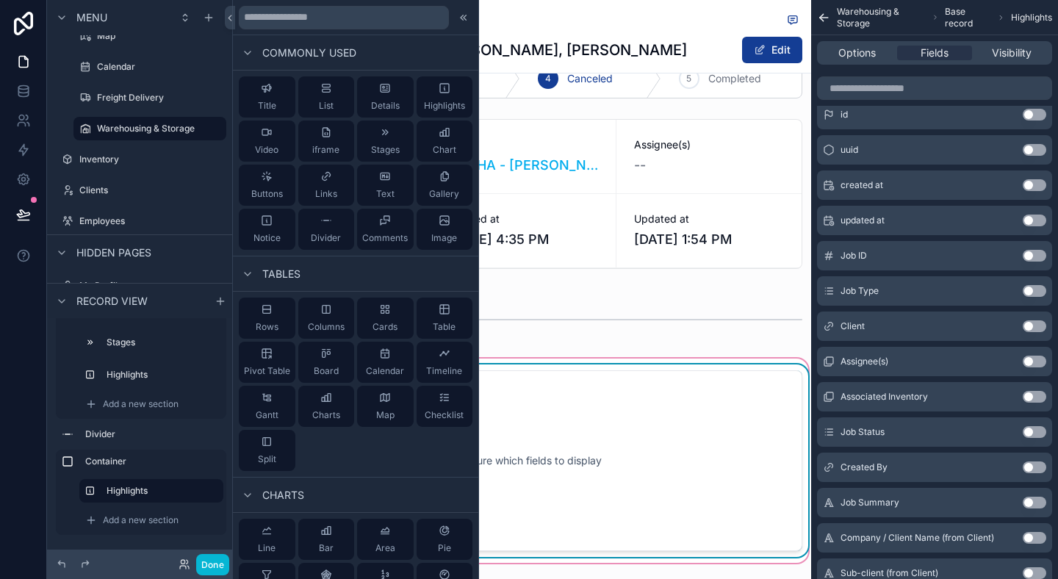
click at [679, 5] on div "Freight Delivery, Canceled, NYCHA, Antoinette Brown Edit" at bounding box center [523, 36] width 558 height 73
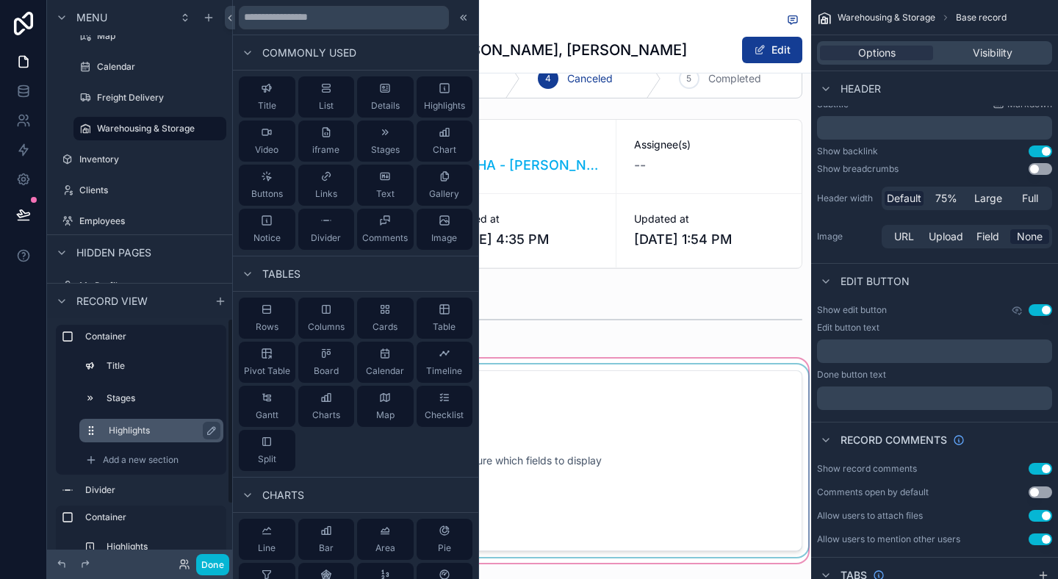
scroll to position [0, 0]
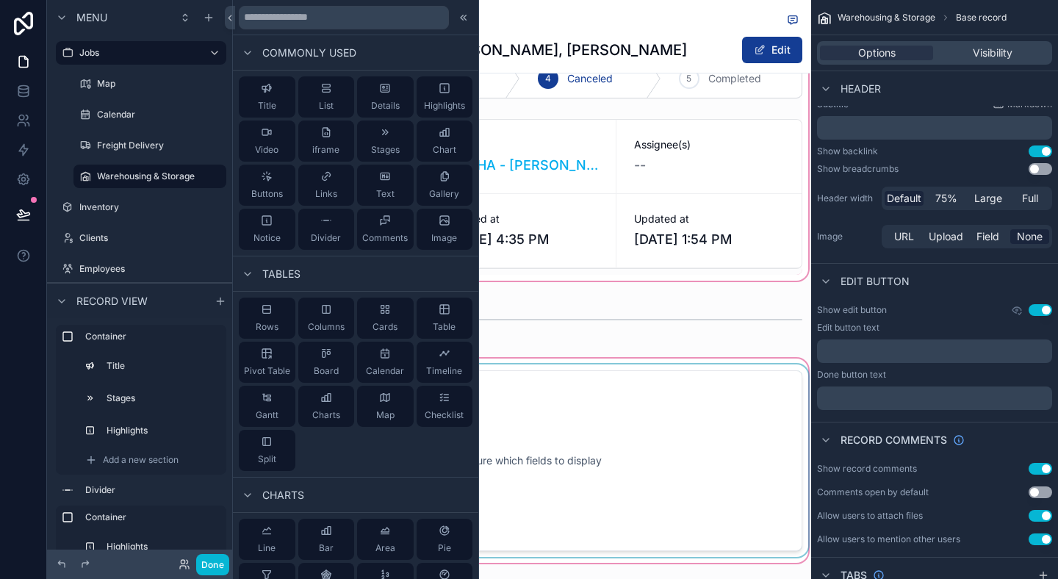
click at [650, 118] on div "scrollable content" at bounding box center [523, 143] width 576 height 281
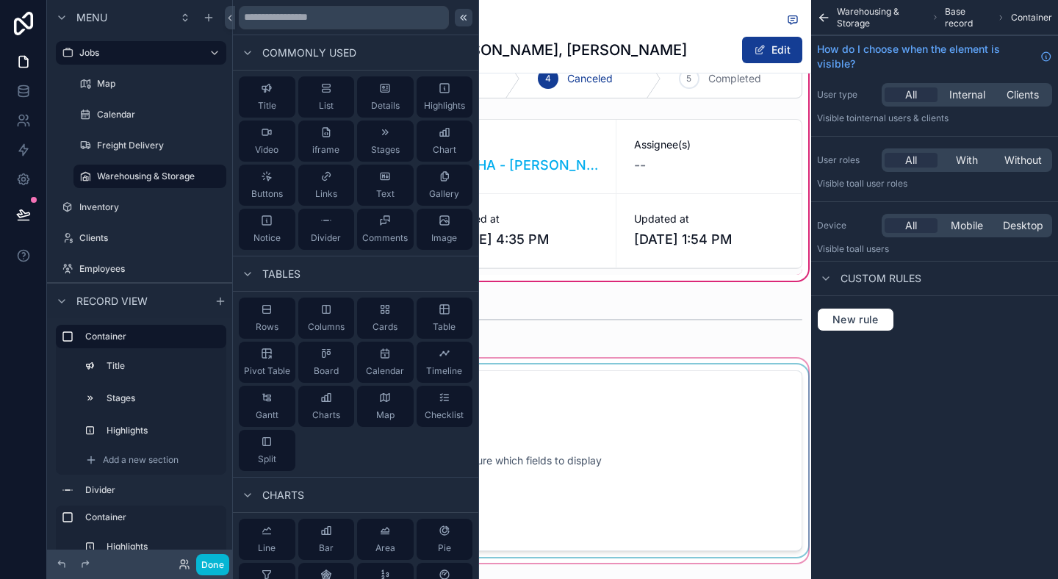
click at [464, 17] on icon at bounding box center [465, 17] width 2 height 5
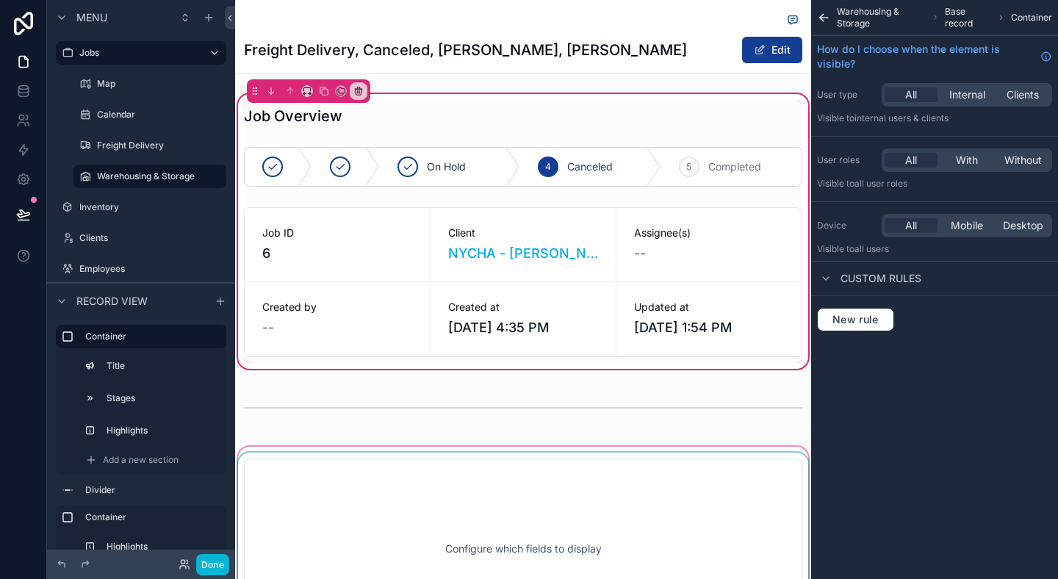
click at [367, 461] on div "scrollable content" at bounding box center [523, 549] width 576 height 210
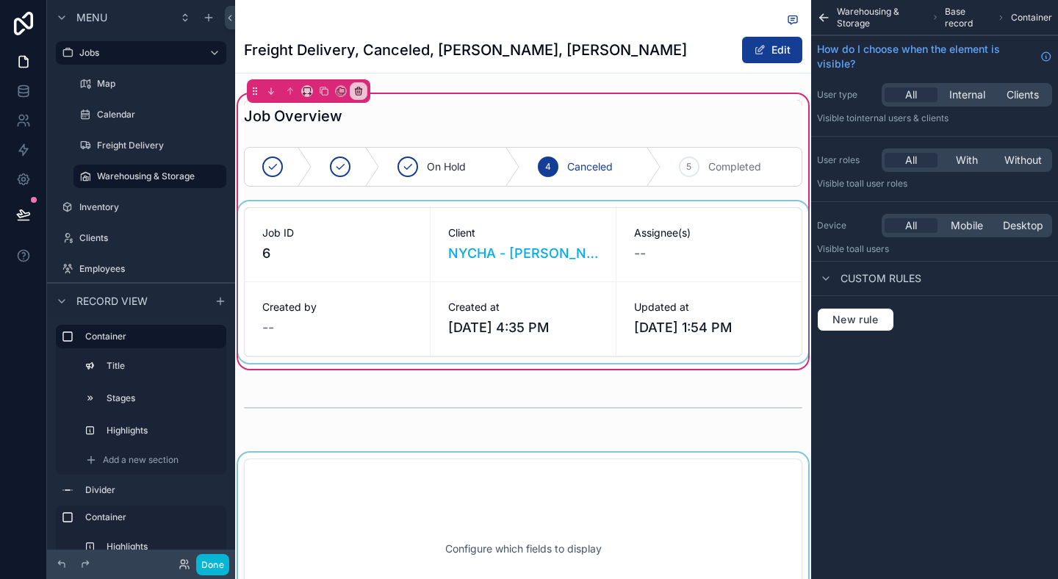
scroll to position [260, 0]
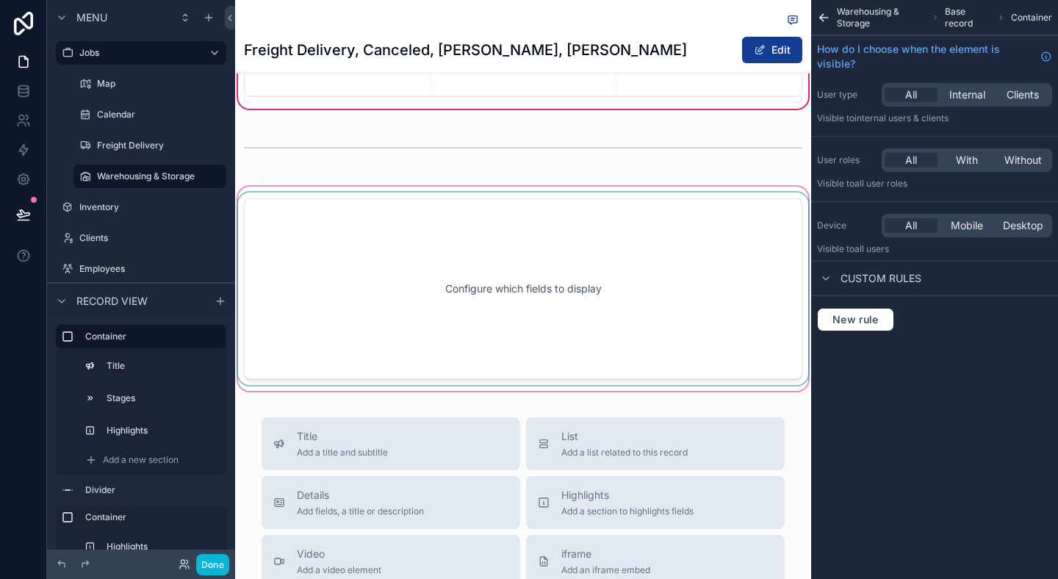
click at [602, 368] on div "scrollable content" at bounding box center [523, 289] width 576 height 210
click at [595, 256] on div "scrollable content" at bounding box center [523, 289] width 576 height 210
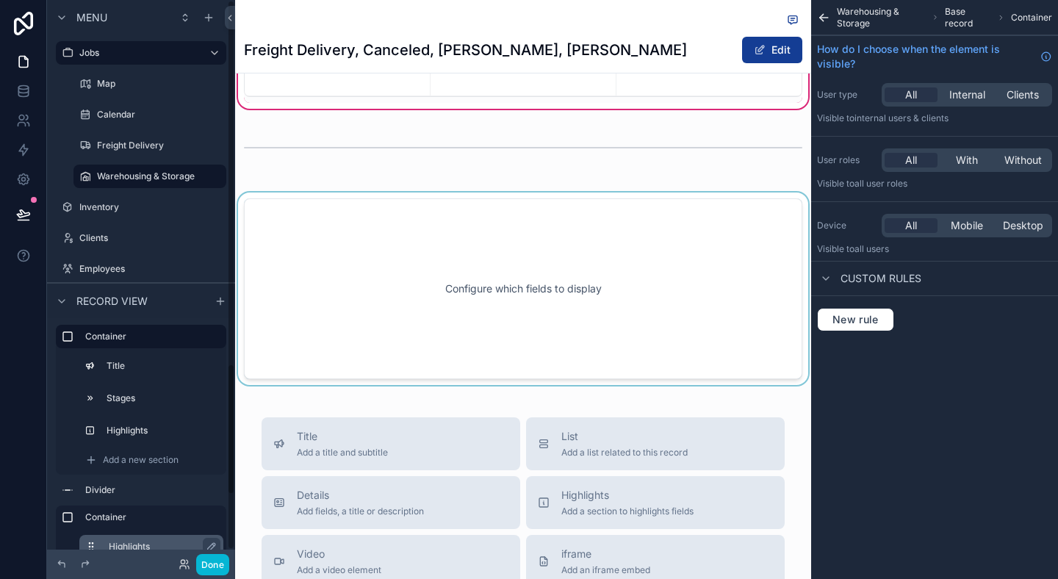
scroll to position [37, 0]
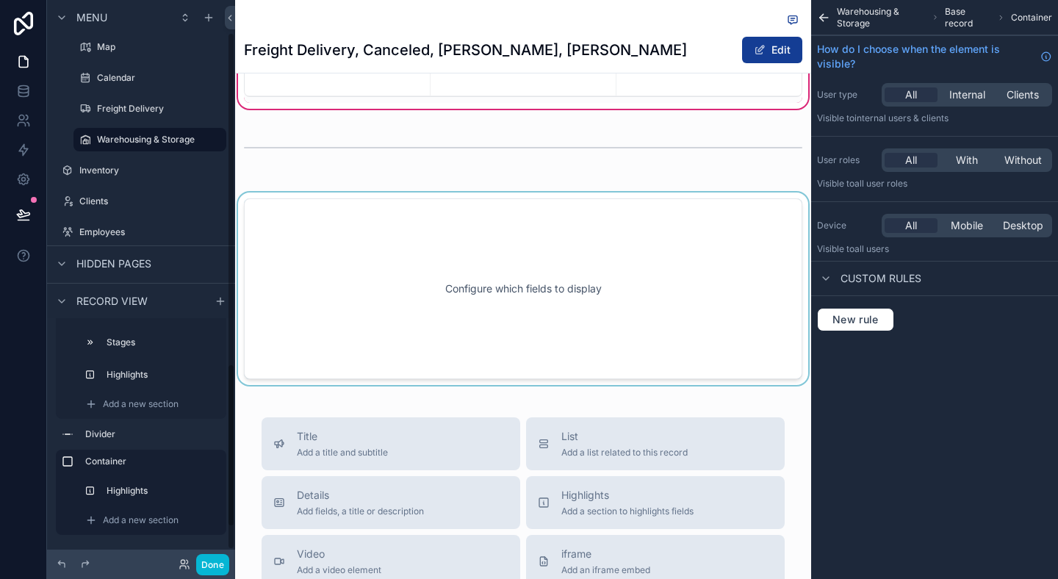
click at [143, 478] on div "Container Highlights Add a new section" at bounding box center [141, 492] width 170 height 85
click at [145, 480] on div "Highlights" at bounding box center [151, 491] width 144 height 24
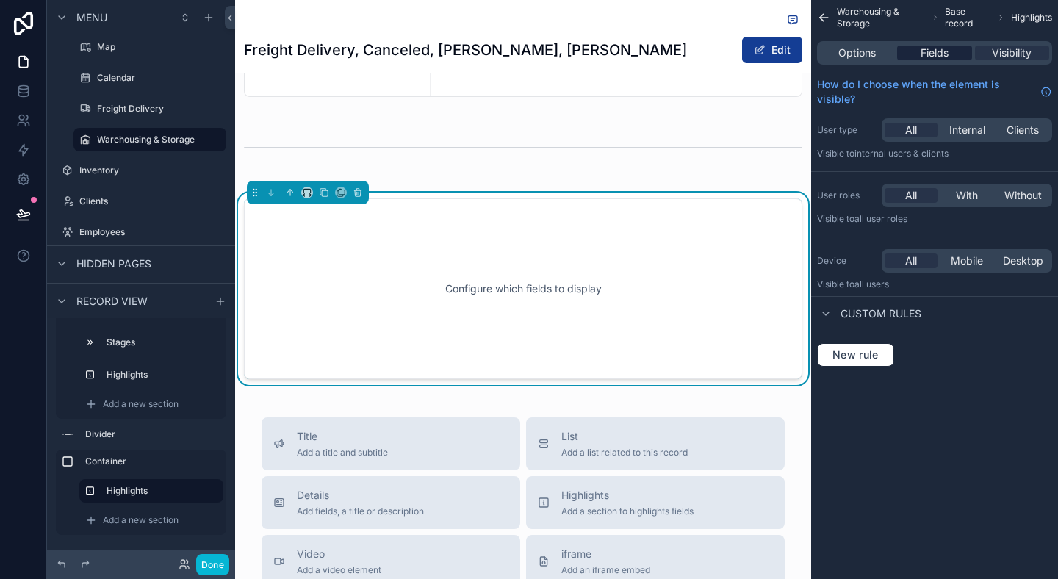
click at [926, 50] on span "Fields" at bounding box center [934, 53] width 28 height 15
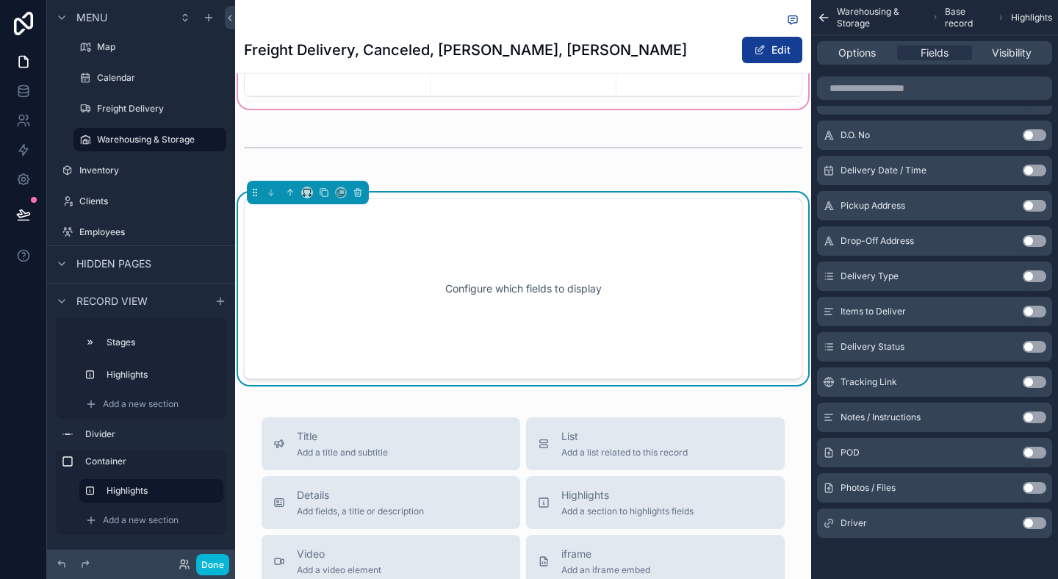
scroll to position [0, 0]
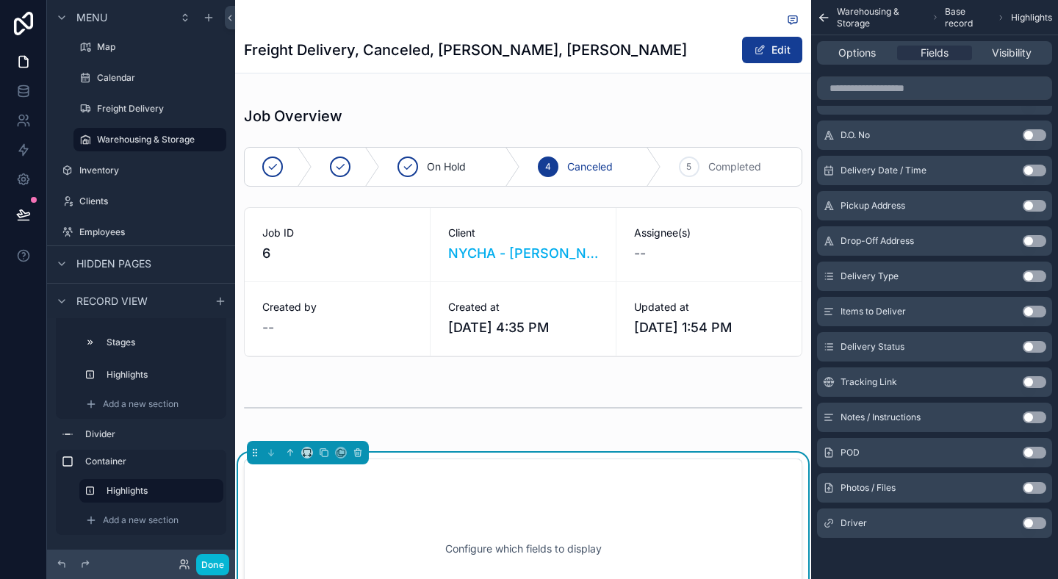
click at [419, 54] on h1 "Freight Delivery, Canceled, NYCHA, Antoinette Brown" at bounding box center [465, 50] width 443 height 21
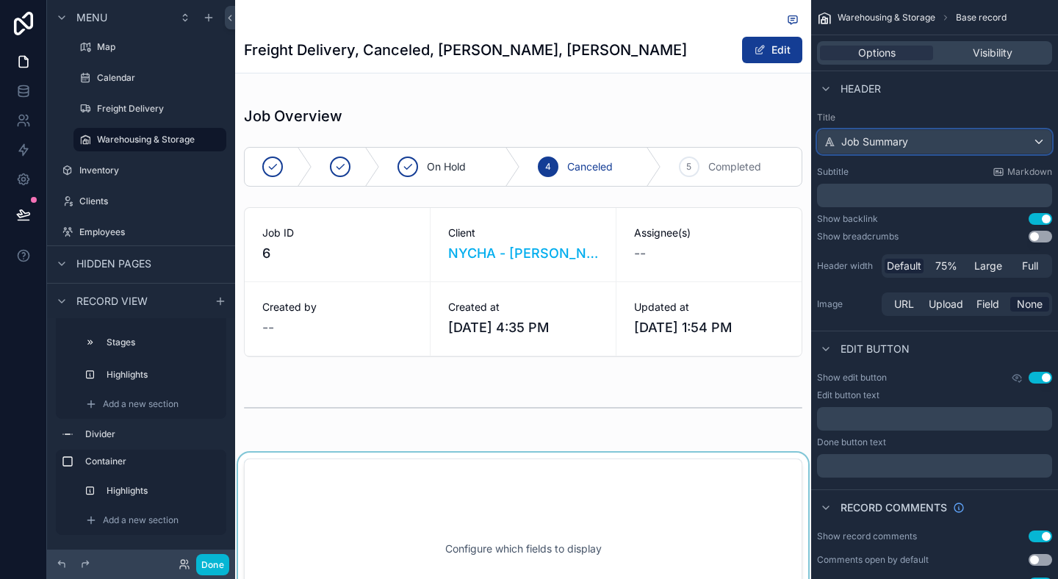
click at [989, 137] on div "Job Summary" at bounding box center [935, 142] width 234 height 24
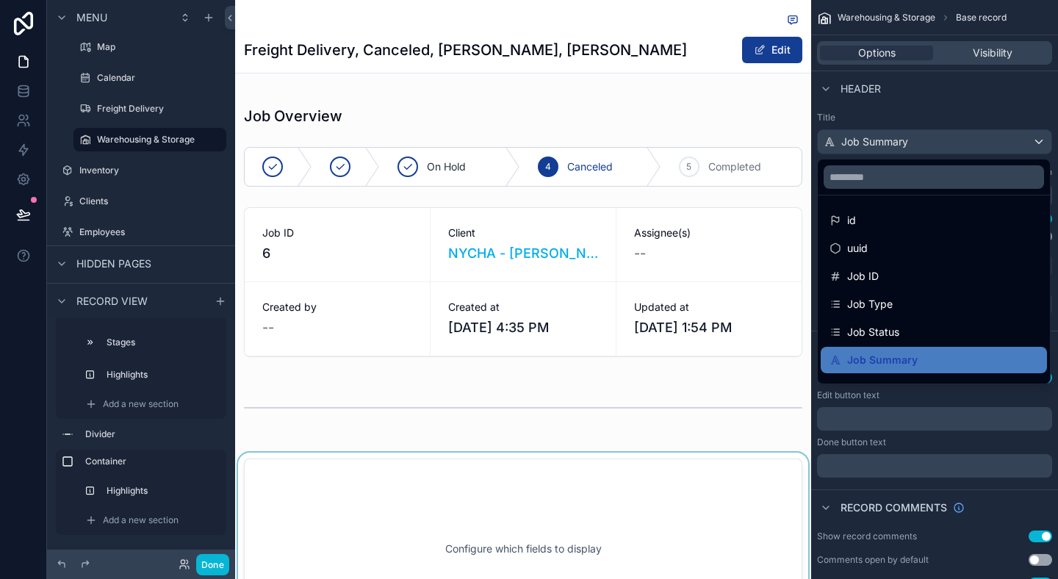
click at [951, 92] on div "scrollable content" at bounding box center [529, 289] width 1058 height 579
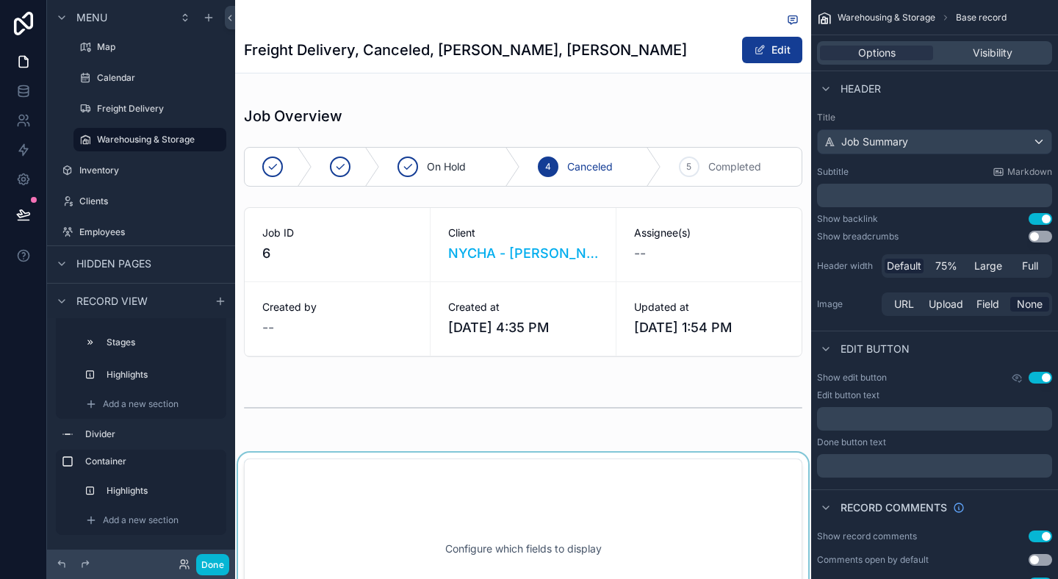
click at [583, 53] on h1 "Freight Delivery, Canceled, NYCHA, Antoinette Brown" at bounding box center [465, 50] width 443 height 21
click at [423, 55] on h1 "Freight Delivery, Canceled, NYCHA, Antoinette Brown" at bounding box center [465, 50] width 443 height 21
click at [853, 136] on span "Job Summary" at bounding box center [874, 141] width 67 height 15
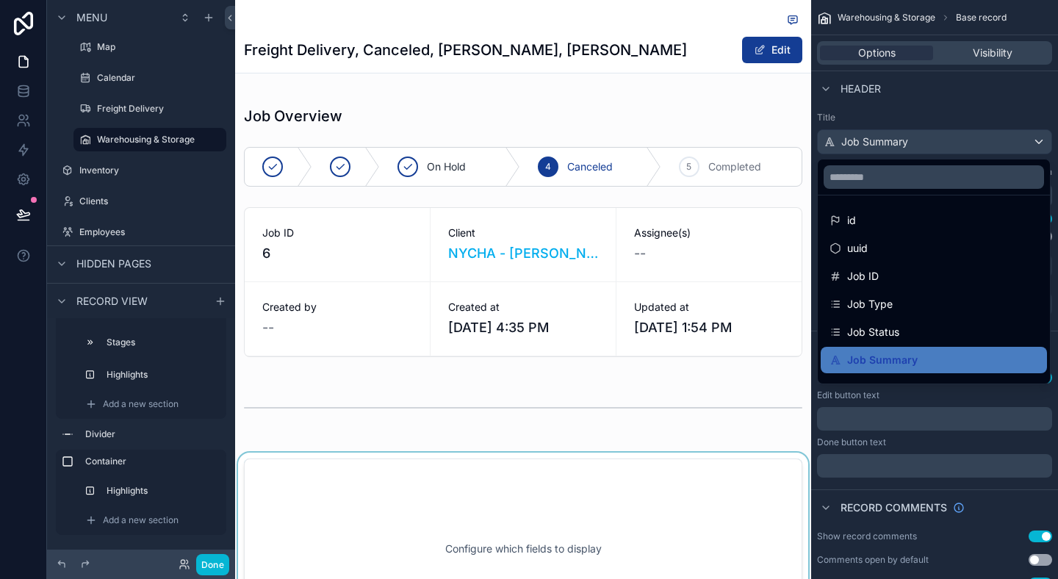
click at [853, 136] on div "scrollable content" at bounding box center [529, 289] width 1058 height 579
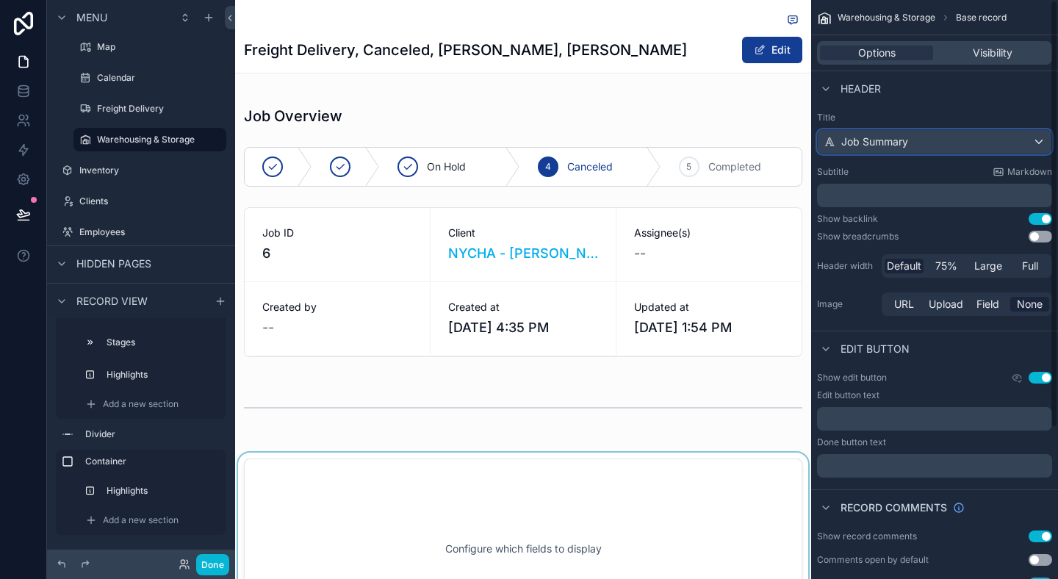
click at [853, 136] on span "Job Summary" at bounding box center [874, 141] width 67 height 15
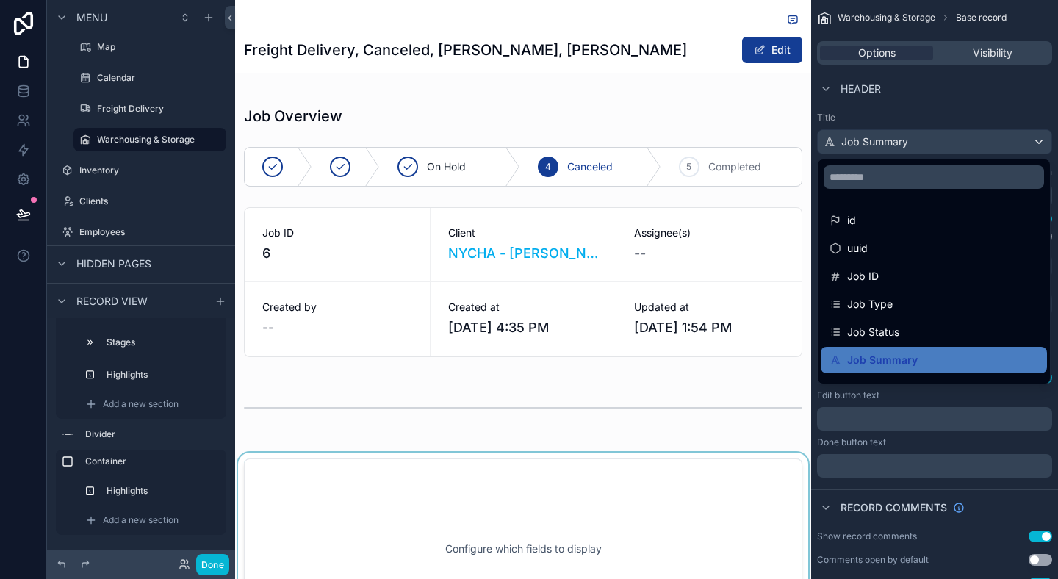
click at [920, 123] on div "scrollable content" at bounding box center [529, 289] width 1058 height 579
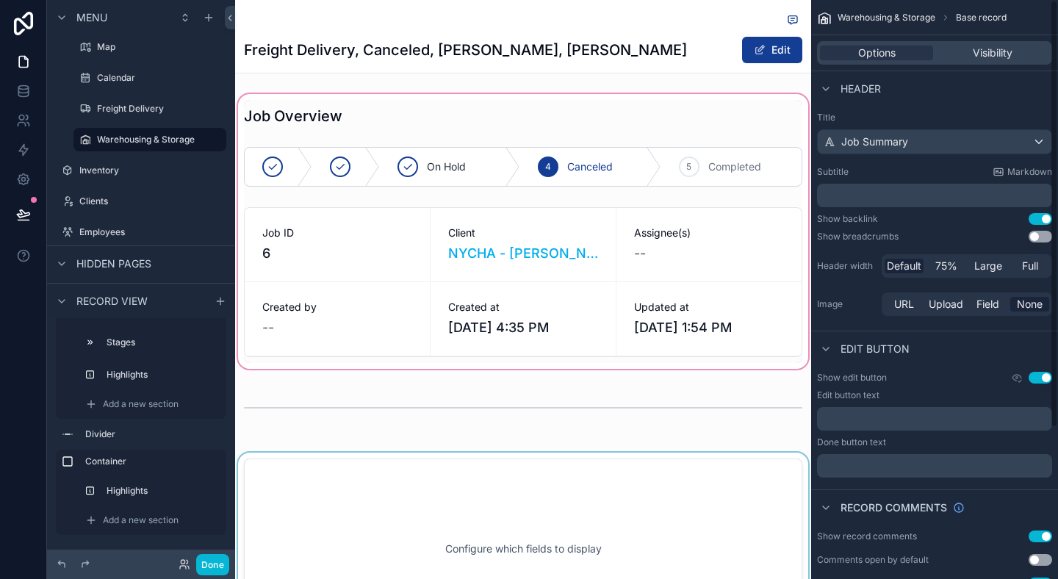
click at [692, 213] on div "scrollable content" at bounding box center [523, 231] width 576 height 281
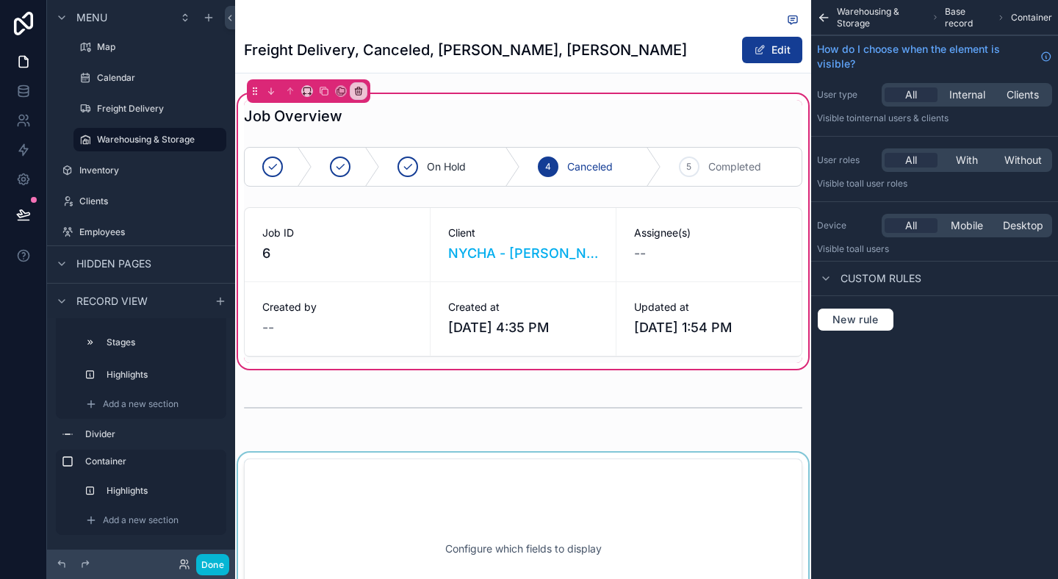
click at [660, 38] on div "Freight Delivery, Canceled, NYCHA, Antoinette Brown Edit" at bounding box center [523, 50] width 558 height 28
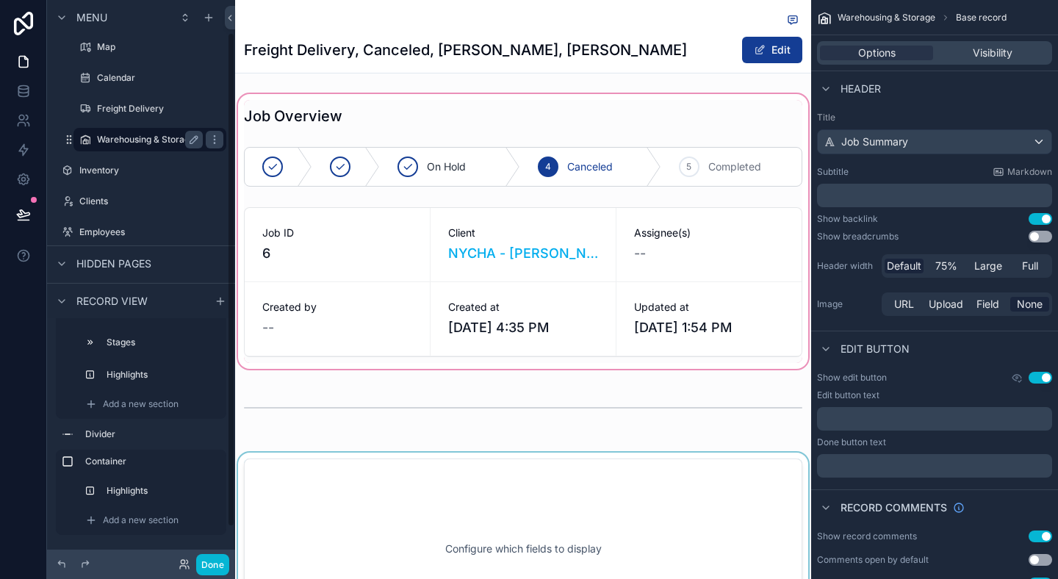
click at [125, 145] on label "Warehousing & Storage" at bounding box center [147, 140] width 100 height 12
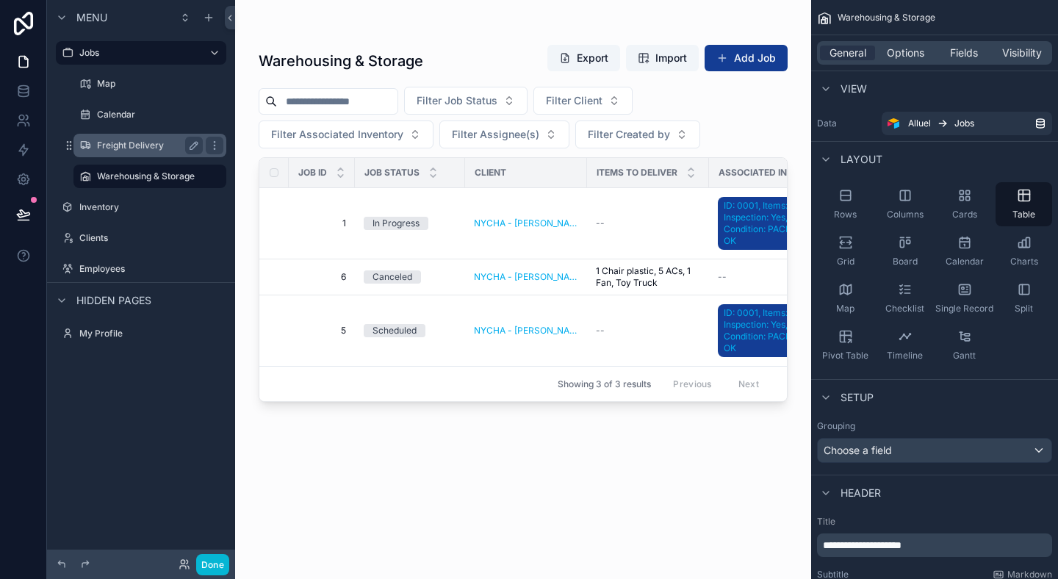
click at [192, 136] on div "Freight Delivery" at bounding box center [149, 146] width 147 height 24
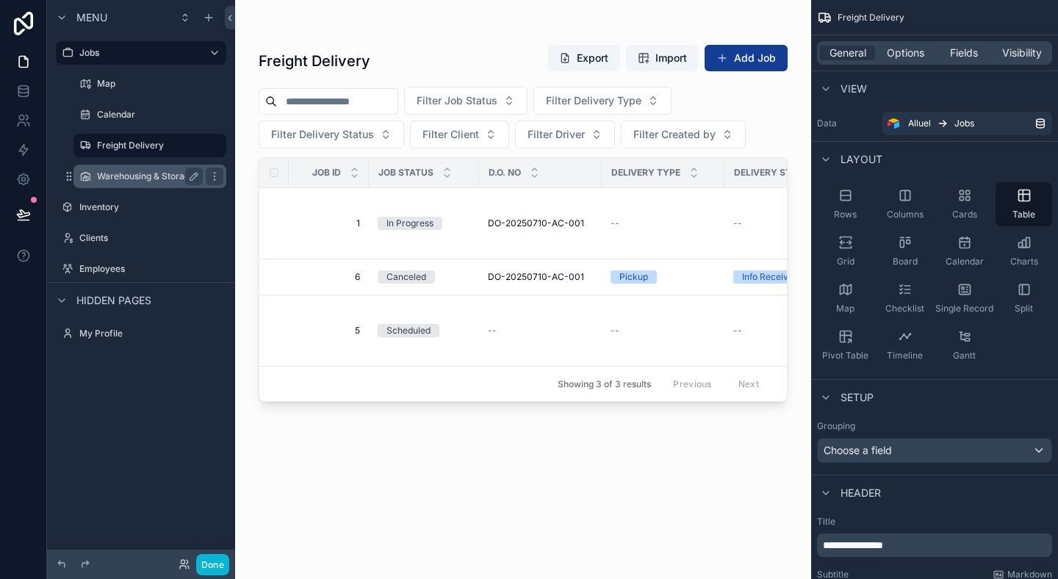
click at [141, 166] on div "Warehousing & Storage" at bounding box center [149, 177] width 147 height 24
click at [141, 168] on div "Warehousing & Storage" at bounding box center [150, 176] width 106 height 18
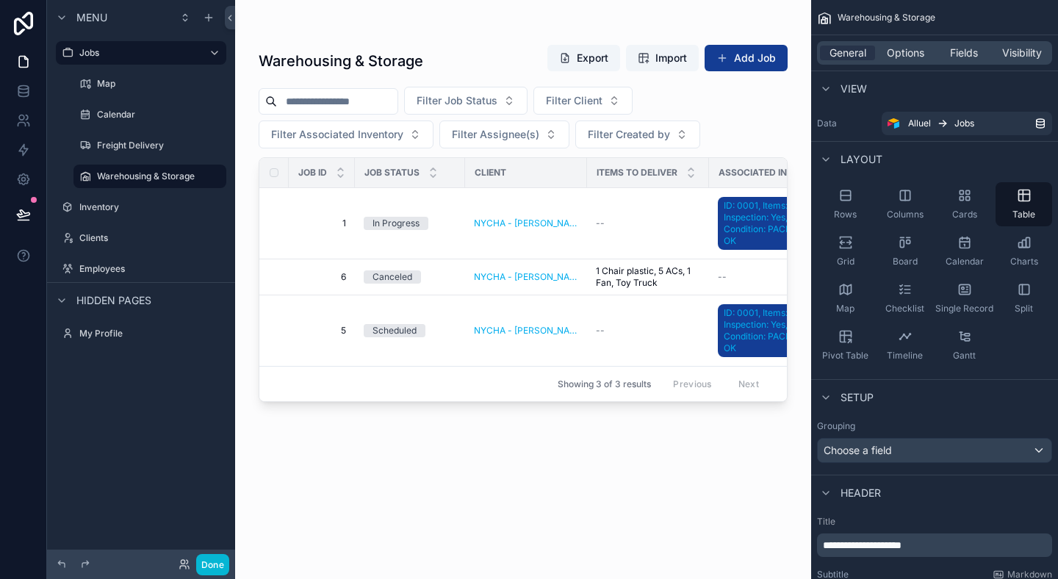
click at [745, 163] on div "Associated Inventory" at bounding box center [774, 173] width 129 height 24
click at [910, 47] on span "Options" at bounding box center [905, 53] width 37 height 15
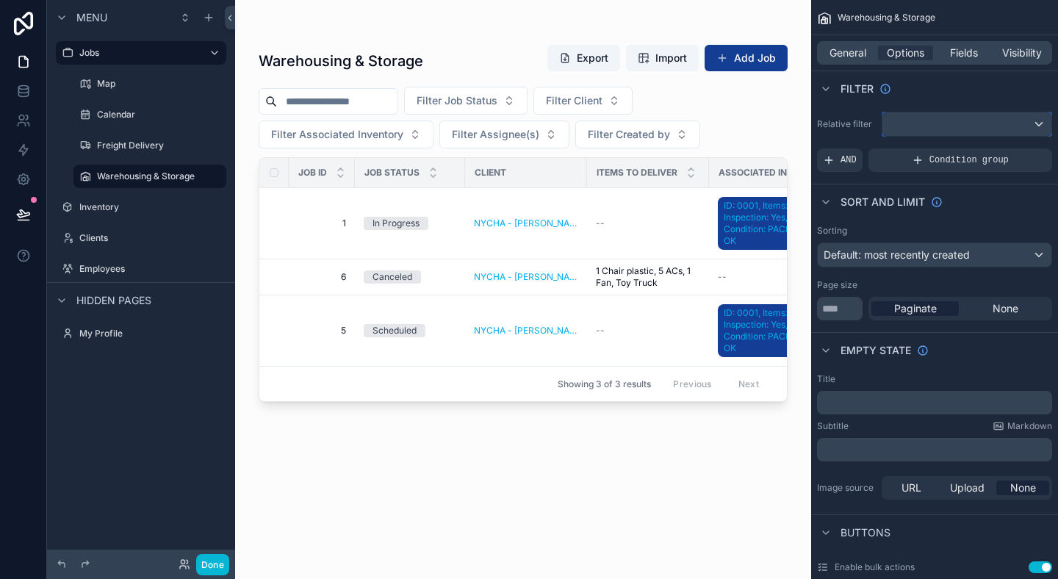
click at [956, 121] on div "scrollable content" at bounding box center [966, 124] width 169 height 24
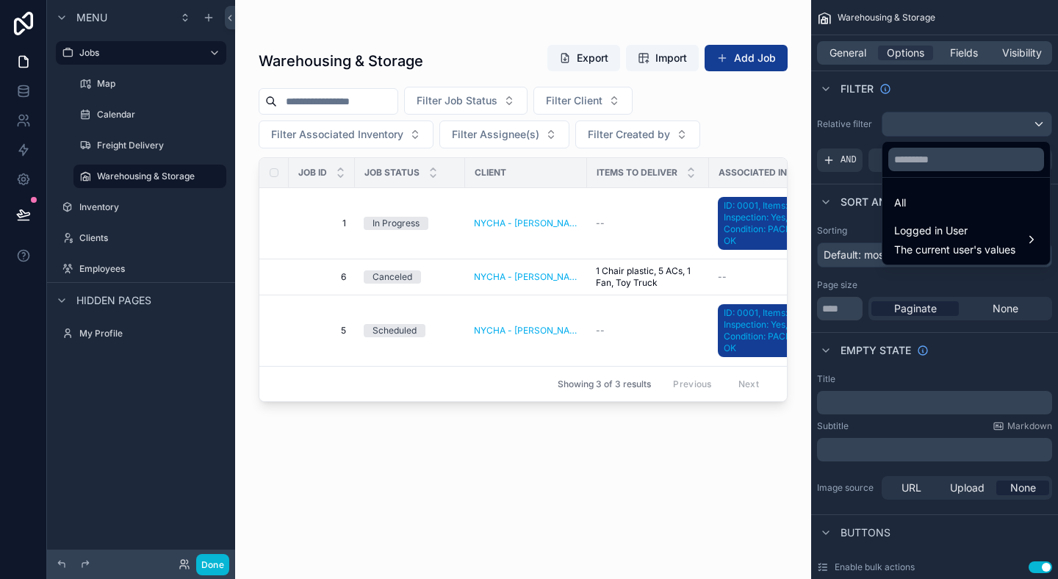
click at [956, 121] on div "scrollable content" at bounding box center [529, 289] width 1058 height 579
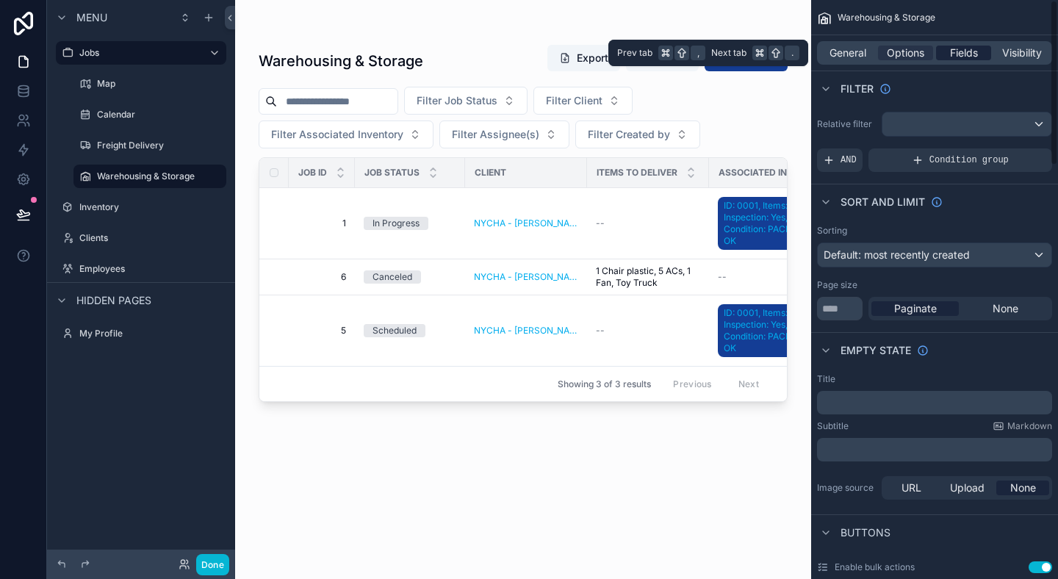
click at [952, 47] on span "Fields" at bounding box center [964, 53] width 28 height 15
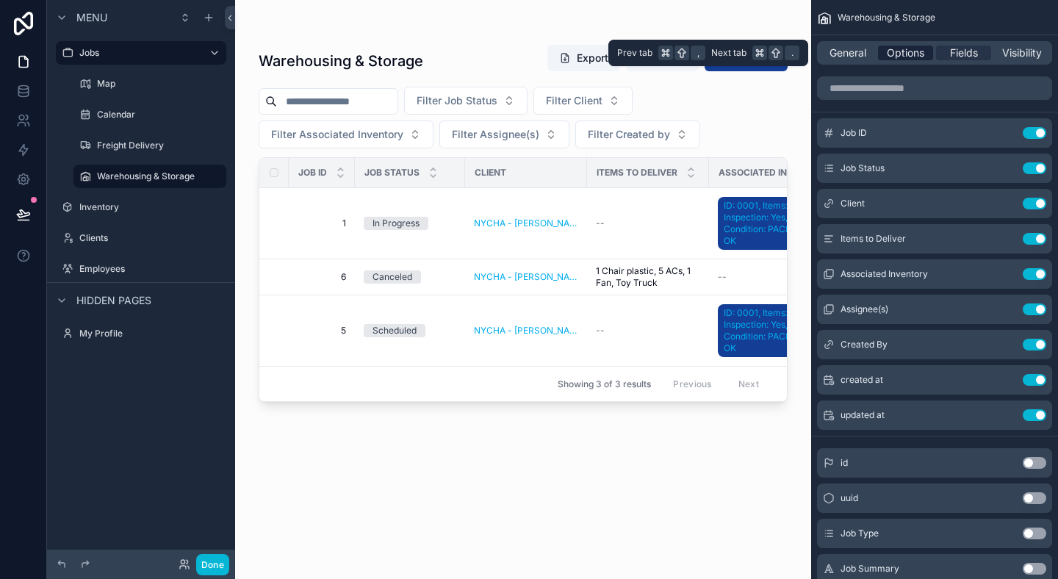
click at [912, 47] on span "Options" at bounding box center [905, 53] width 37 height 15
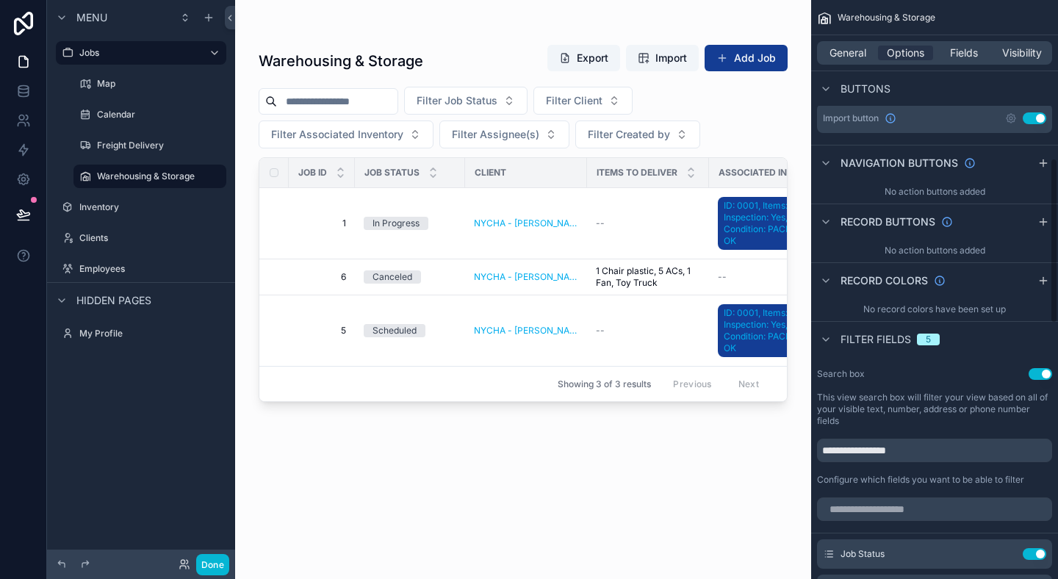
scroll to position [551, 0]
click at [920, 450] on input "**********" at bounding box center [934, 451] width 235 height 24
click at [929, 425] on label "This view search box will filter your view based on all of your visible text, n…" at bounding box center [934, 409] width 235 height 35
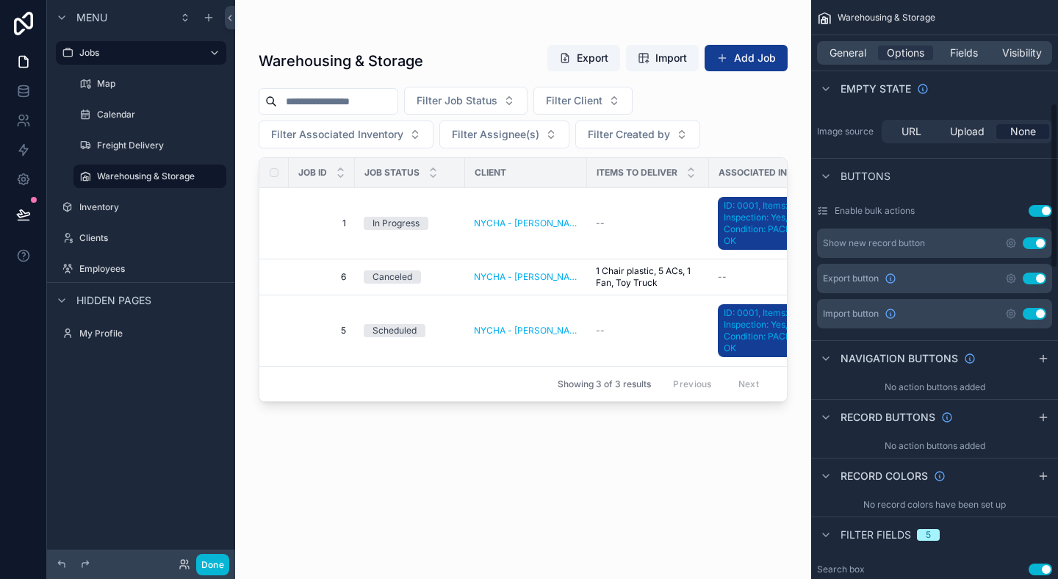
scroll to position [355, 0]
click at [956, 192] on div "Buttons" at bounding box center [934, 176] width 247 height 35
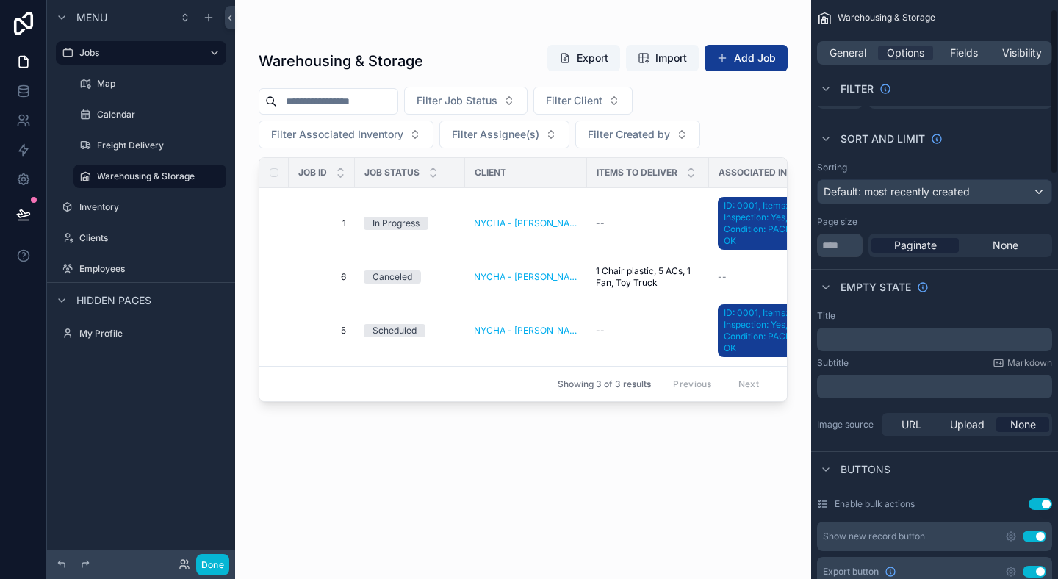
scroll to position [0, 0]
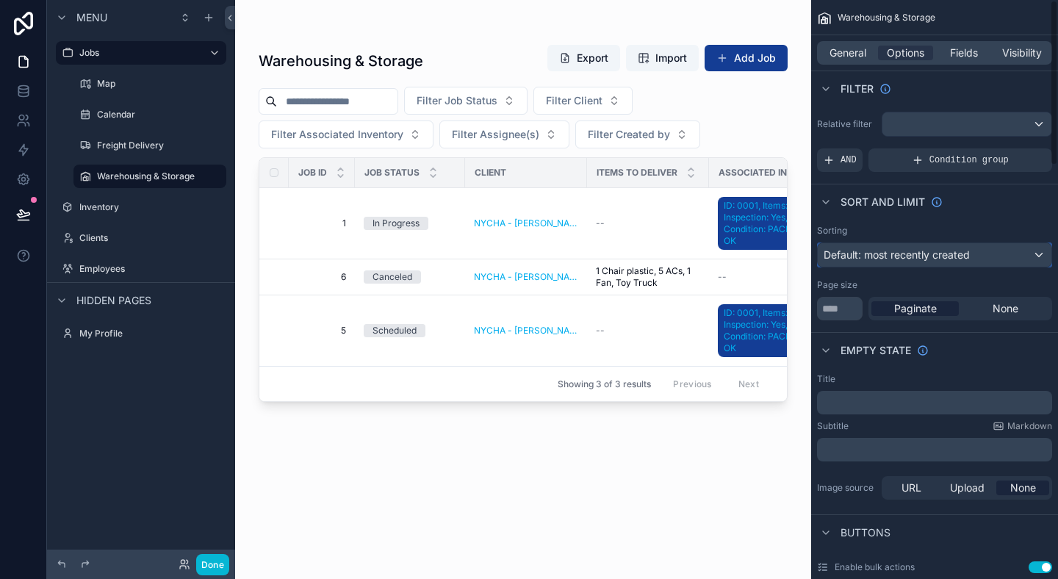
click at [943, 254] on span "Default: most recently created" at bounding box center [897, 254] width 146 height 12
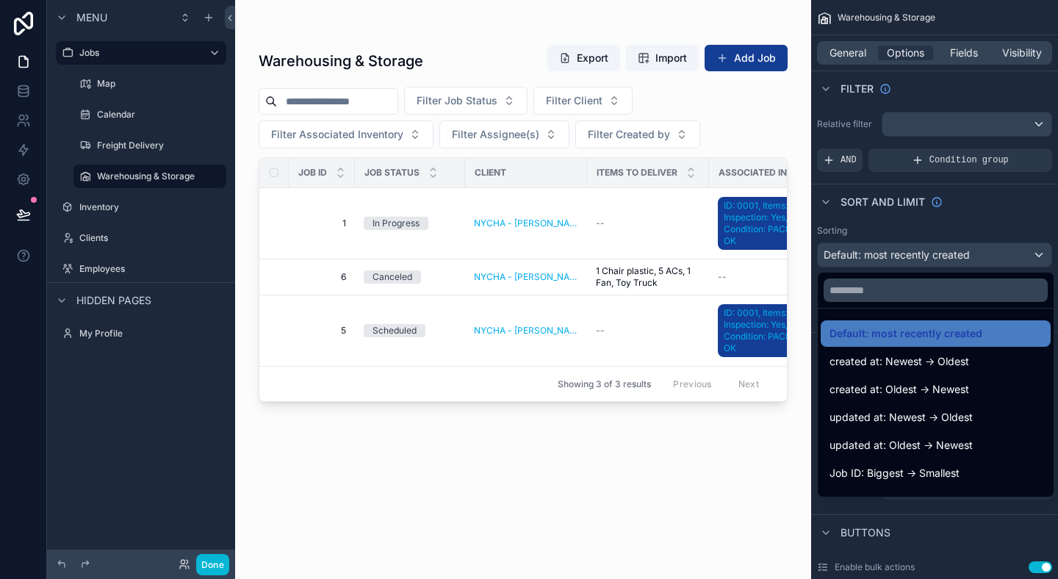
click at [1026, 170] on div "scrollable content" at bounding box center [529, 289] width 1058 height 579
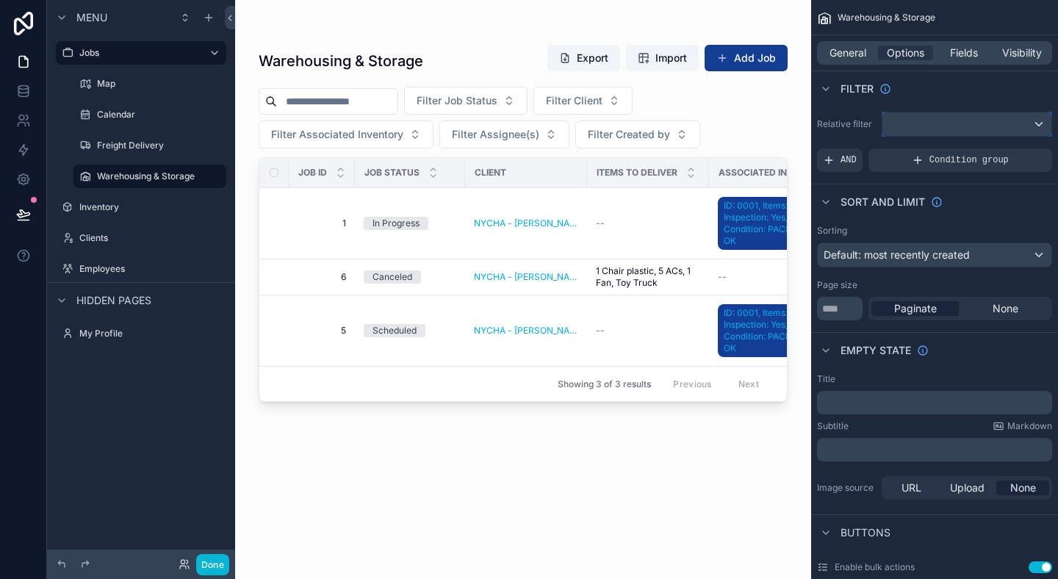
click at [941, 122] on div "scrollable content" at bounding box center [966, 124] width 169 height 24
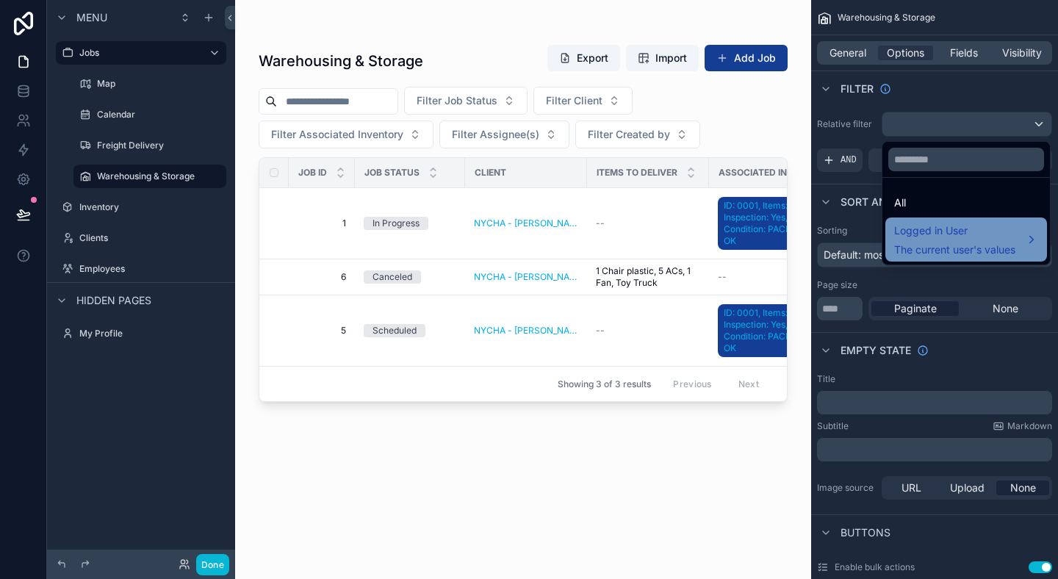
click at [948, 231] on span "Logged in User" at bounding box center [954, 231] width 121 height 18
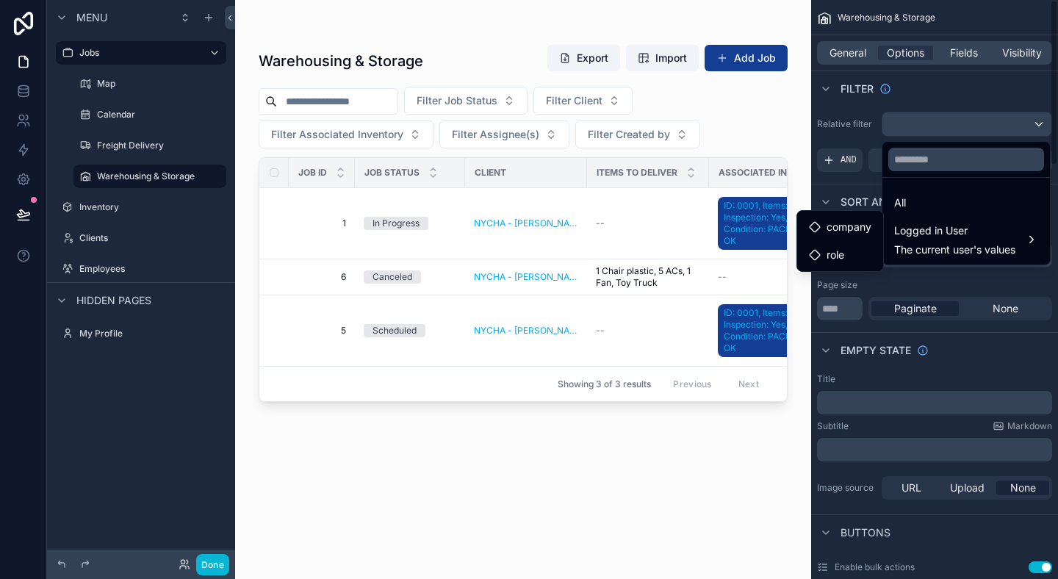
click at [943, 93] on div "scrollable content" at bounding box center [529, 289] width 1058 height 579
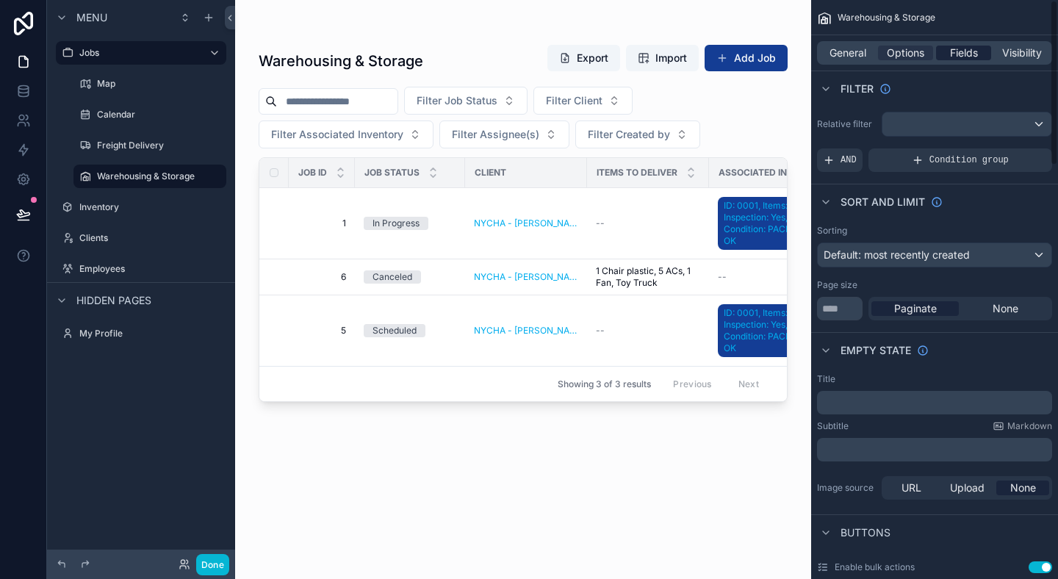
click at [968, 49] on span "Fields" at bounding box center [964, 53] width 28 height 15
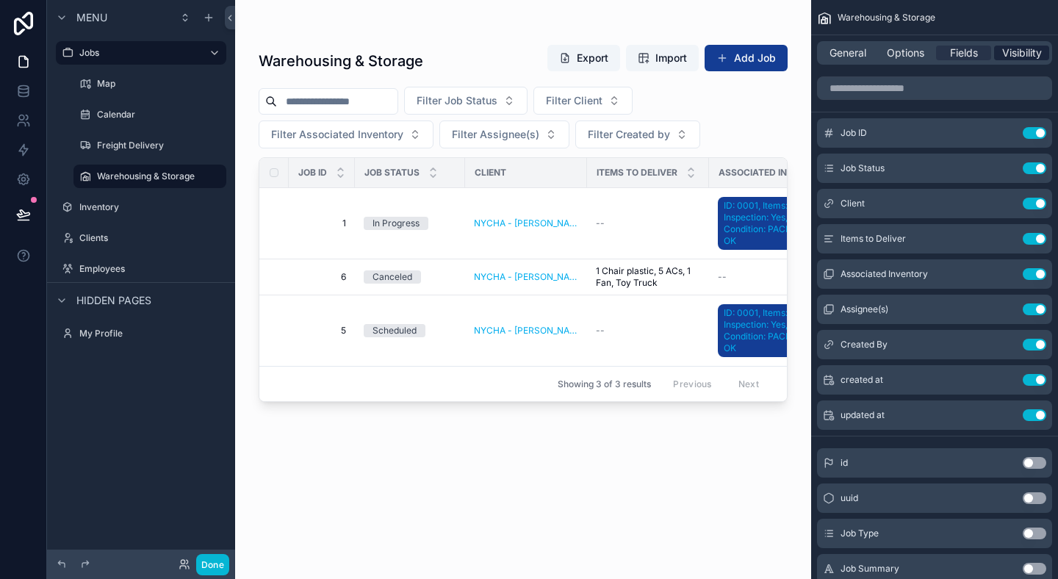
click at [1007, 51] on span "Visibility" at bounding box center [1022, 53] width 40 height 15
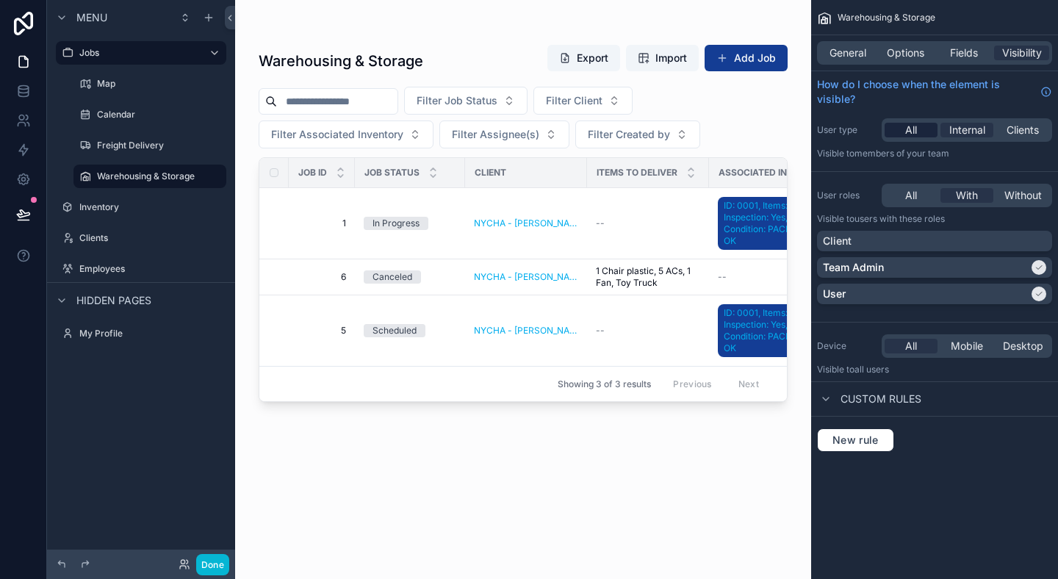
click at [906, 133] on span "All" at bounding box center [911, 130] width 12 height 15
click at [906, 190] on span "All" at bounding box center [911, 195] width 12 height 15
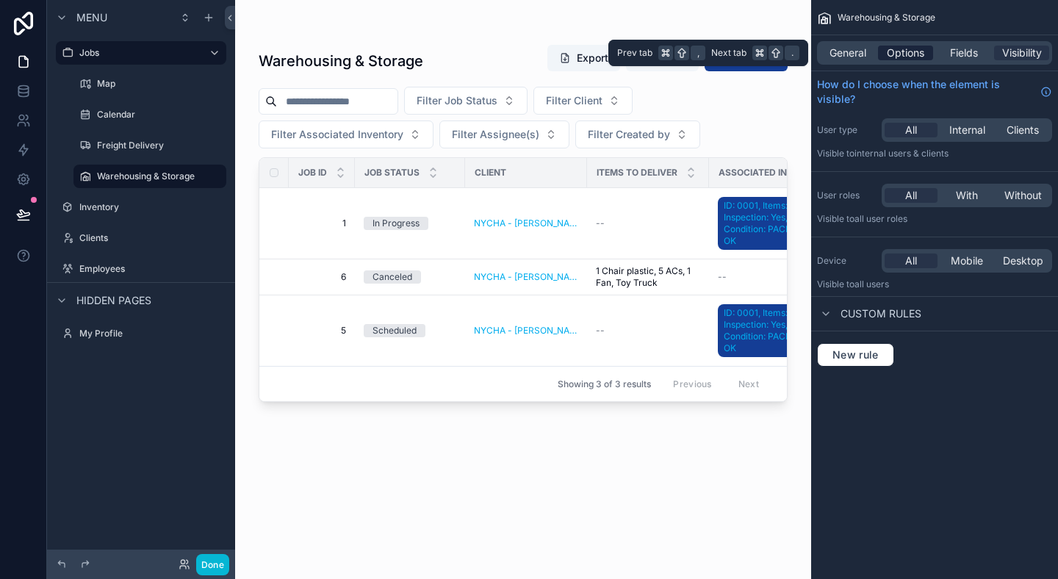
click at [910, 46] on span "Options" at bounding box center [905, 53] width 37 height 15
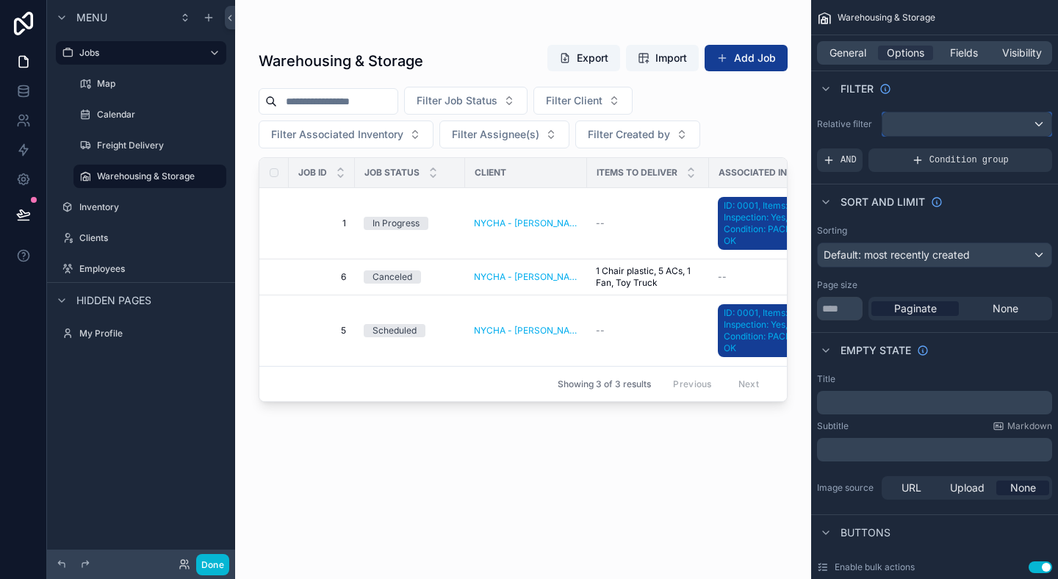
click at [923, 125] on div "scrollable content" at bounding box center [966, 124] width 169 height 24
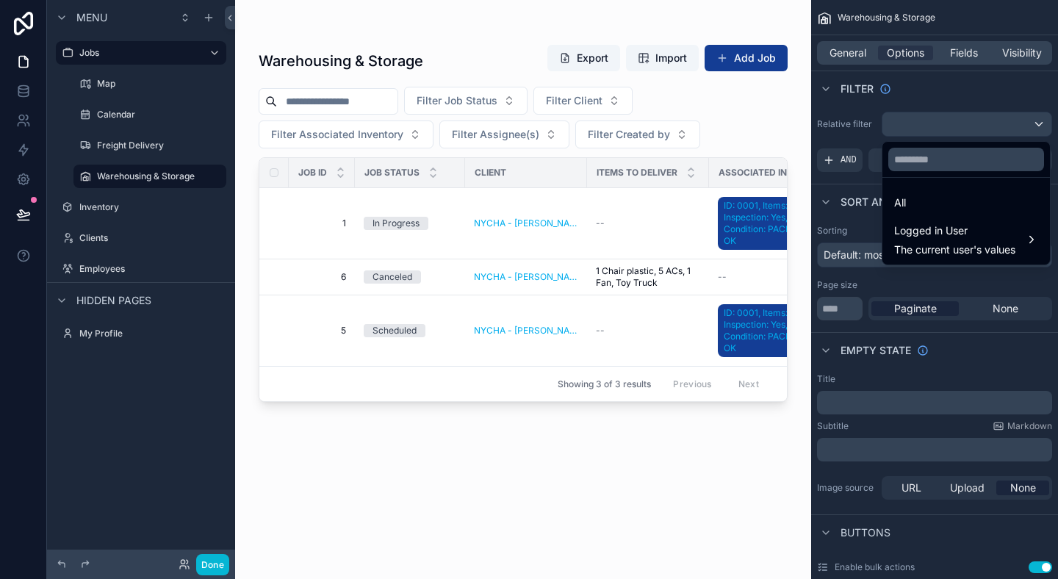
click at [923, 125] on div "scrollable content" at bounding box center [529, 289] width 1058 height 579
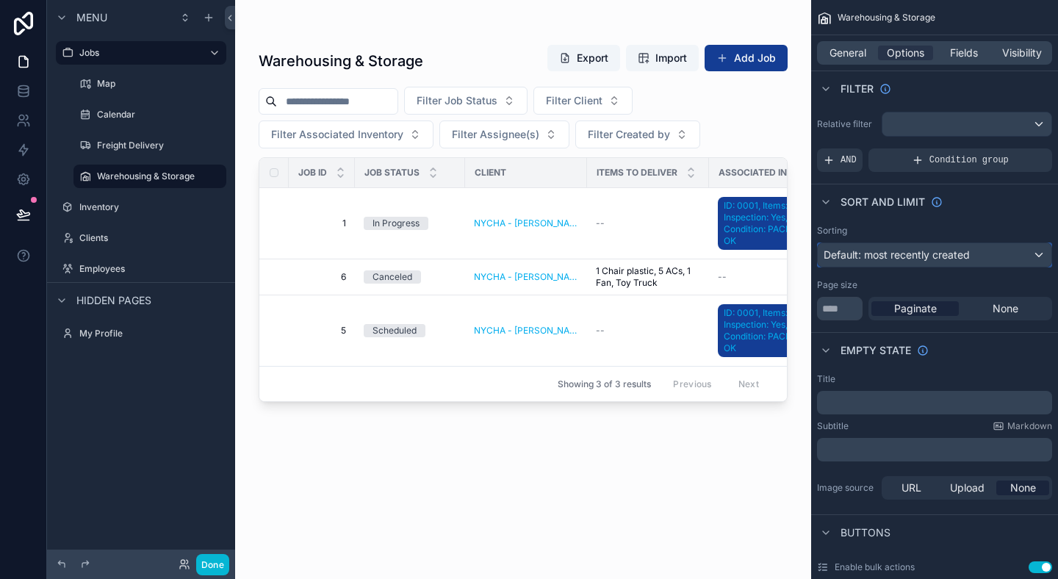
click at [945, 256] on span "Default: most recently created" at bounding box center [897, 254] width 146 height 12
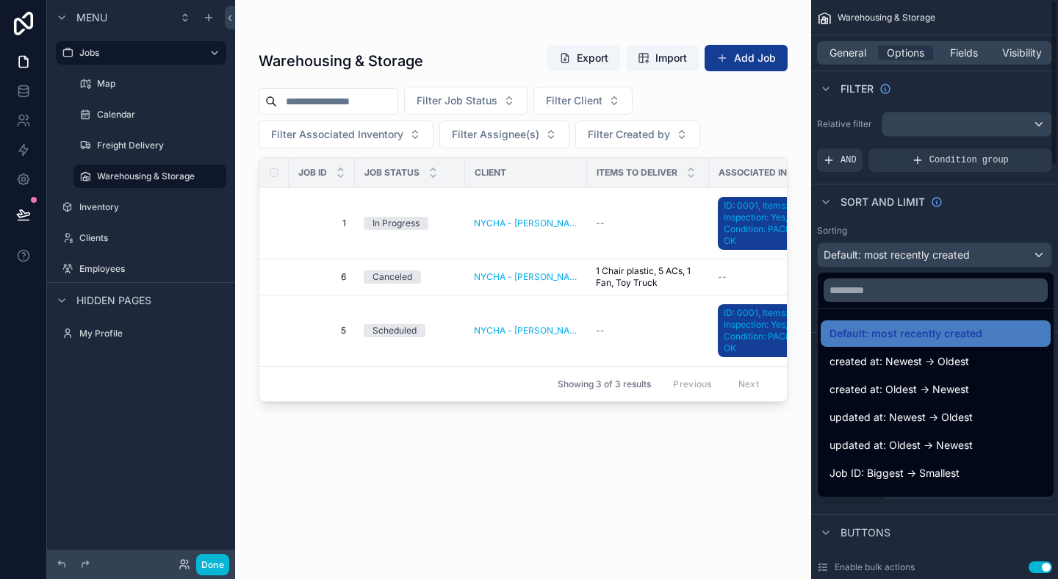
click at [973, 223] on div "scrollable content" at bounding box center [529, 289] width 1058 height 579
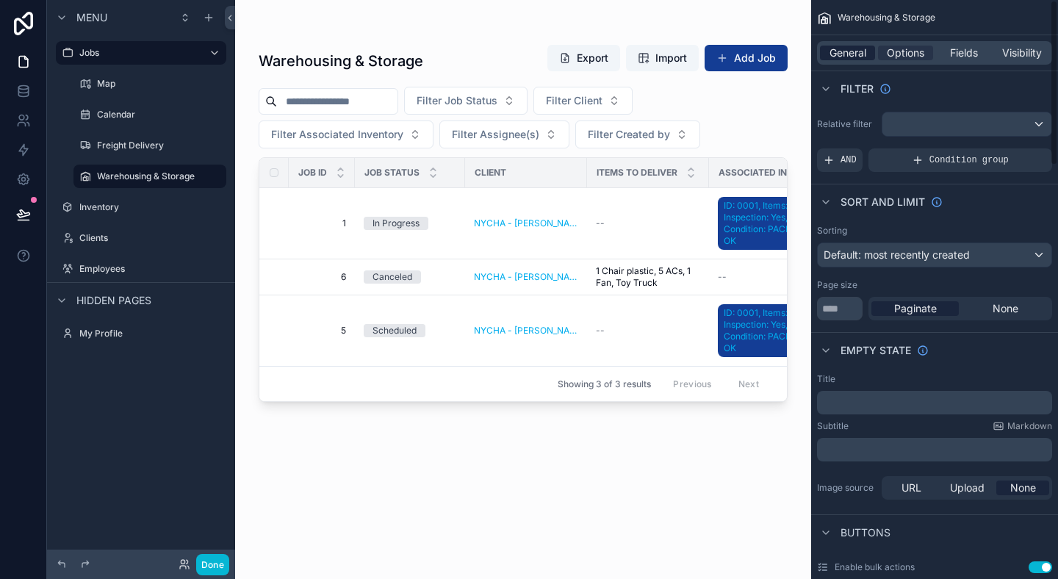
click at [845, 59] on span "General" at bounding box center [847, 53] width 37 height 15
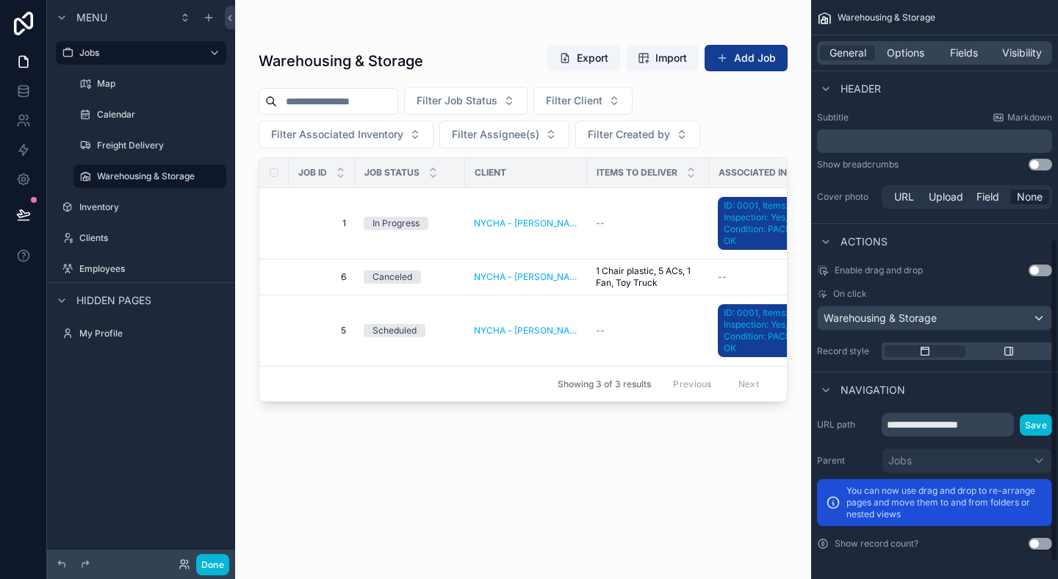
scroll to position [109, 0]
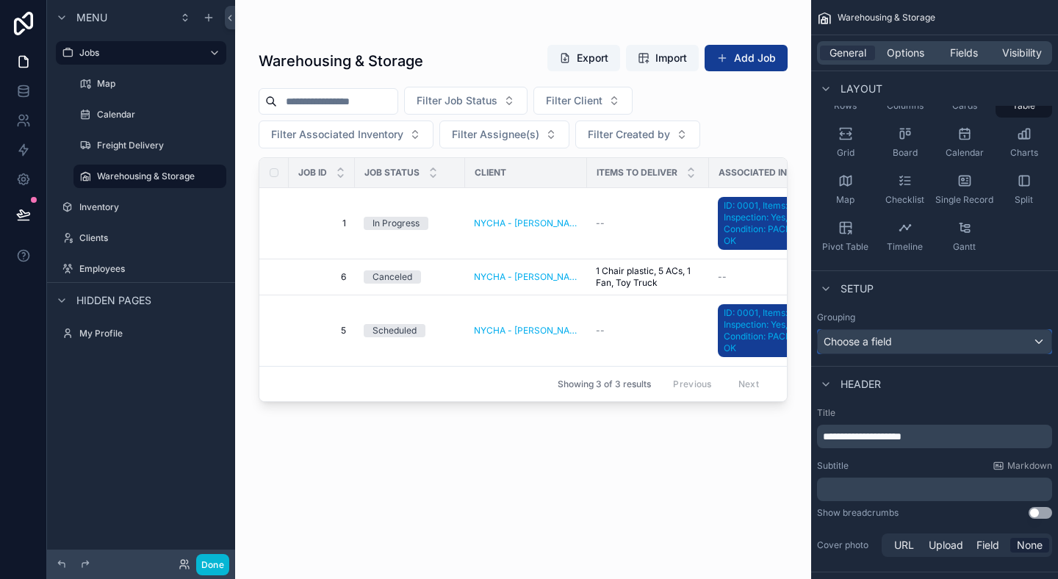
click at [965, 345] on div "Choose a field" at bounding box center [935, 342] width 234 height 24
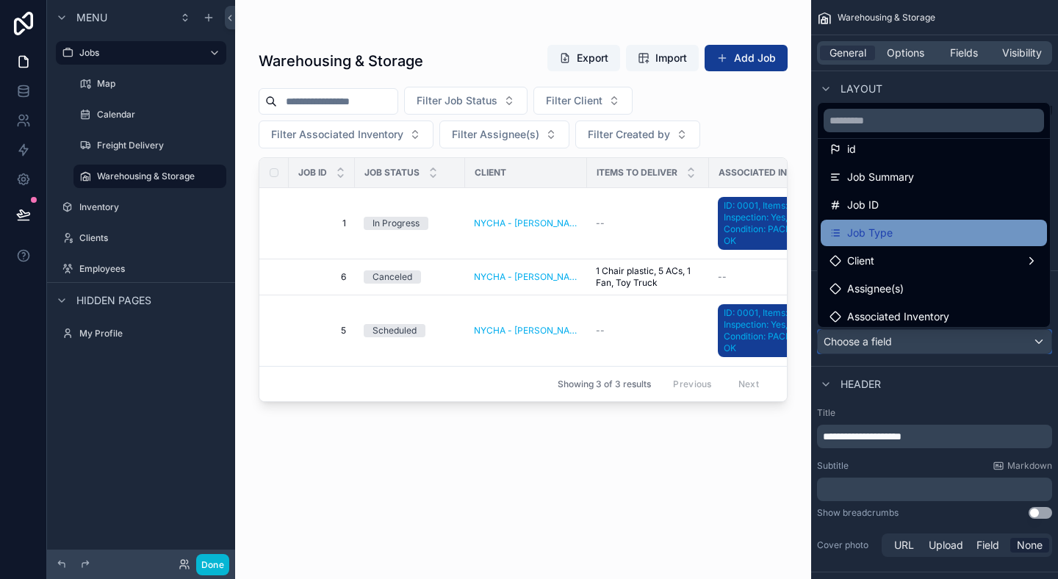
scroll to position [93, 0]
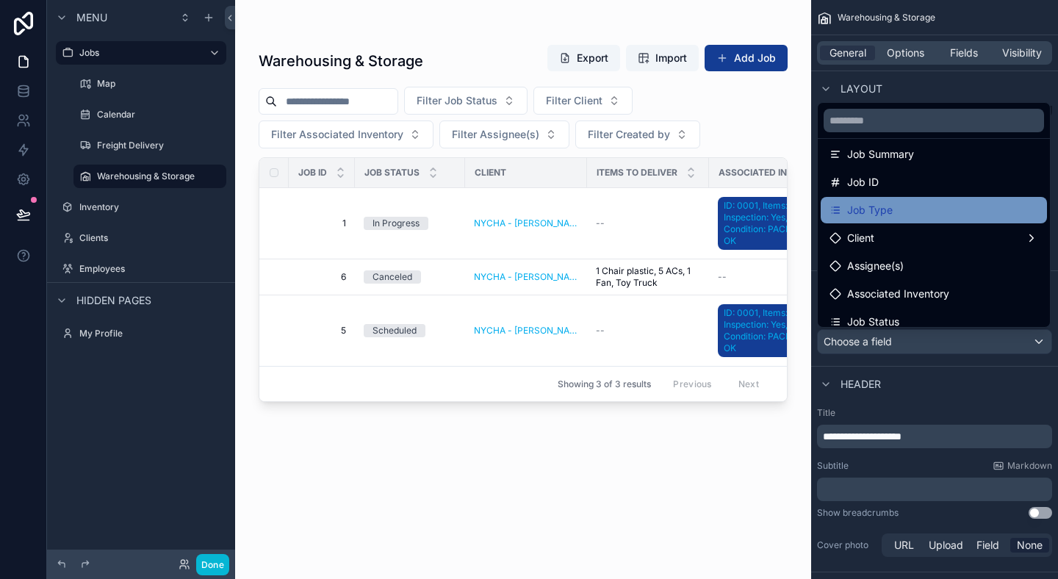
click at [907, 212] on div "Job Type" at bounding box center [933, 210] width 209 height 18
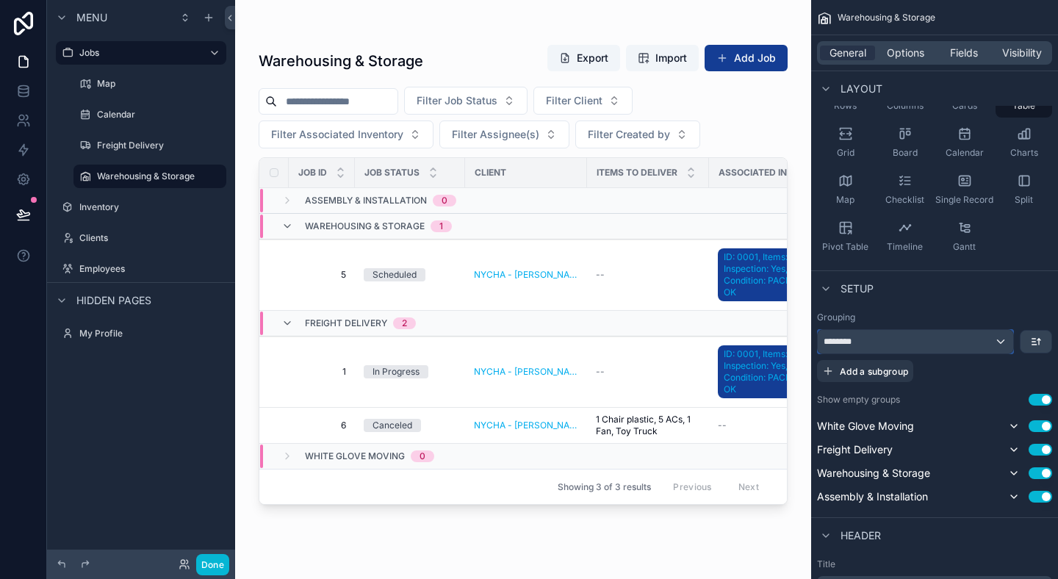
click at [881, 344] on div "********" at bounding box center [915, 342] width 195 height 24
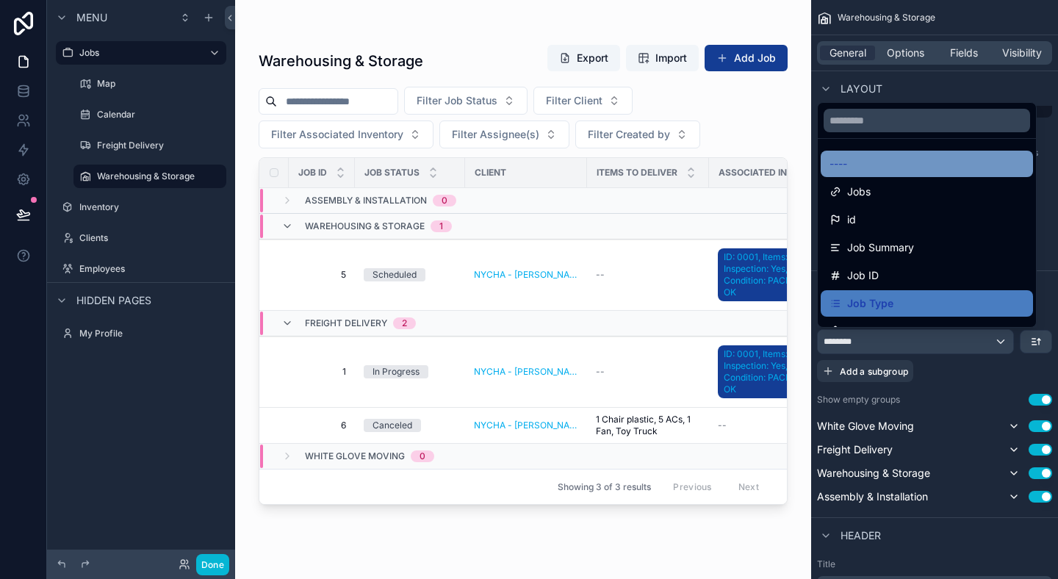
click at [864, 168] on div "----" at bounding box center [926, 164] width 195 height 18
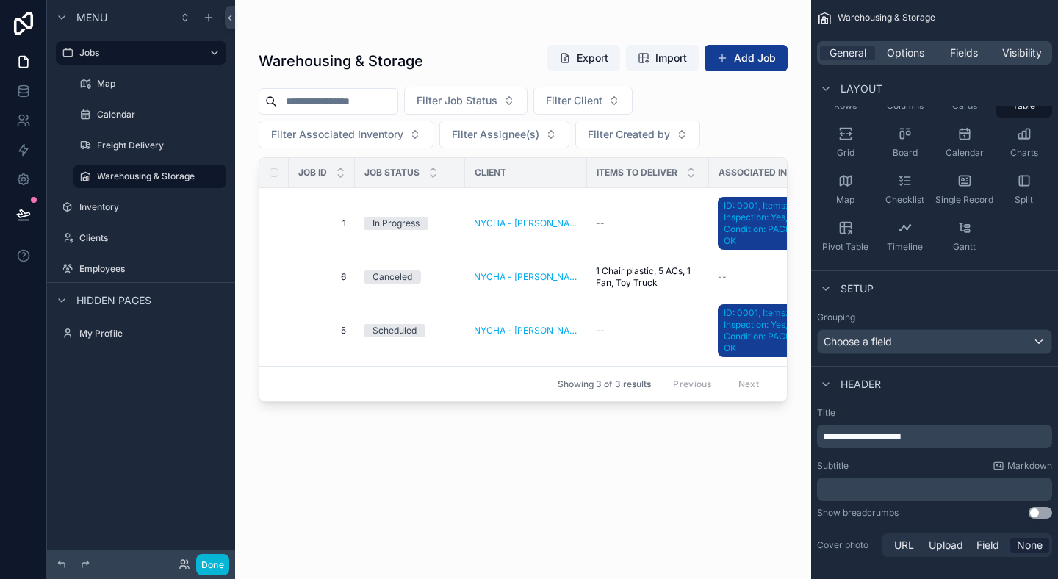
scroll to position [0, 0]
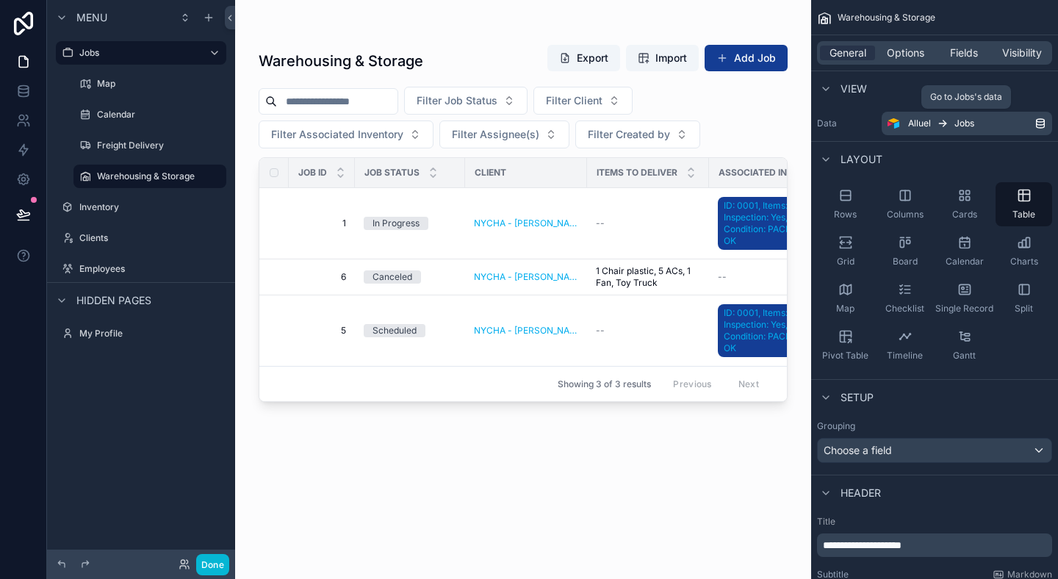
click at [1001, 120] on div "Alluel Jobs" at bounding box center [971, 124] width 126 height 12
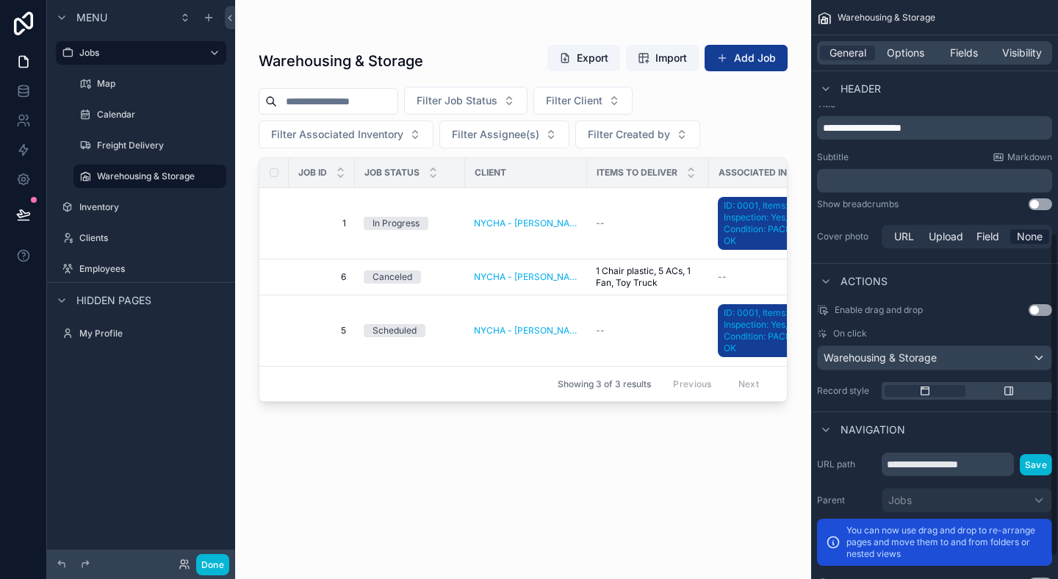
scroll to position [457, 0]
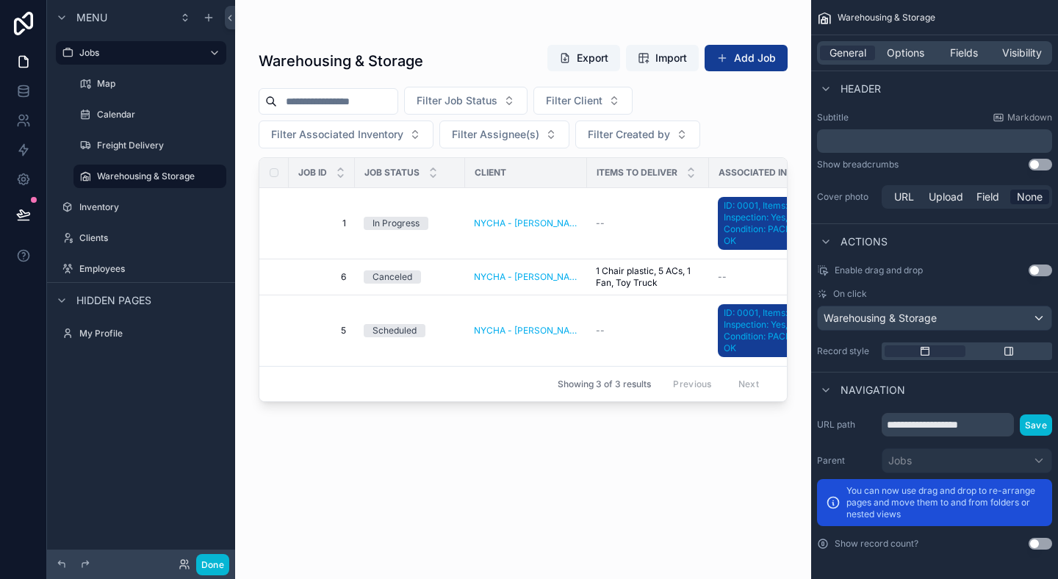
click at [646, 93] on div "Filter Job Status Filter Client Filter Associated Inventory Filter Assignee(s) …" at bounding box center [523, 118] width 529 height 62
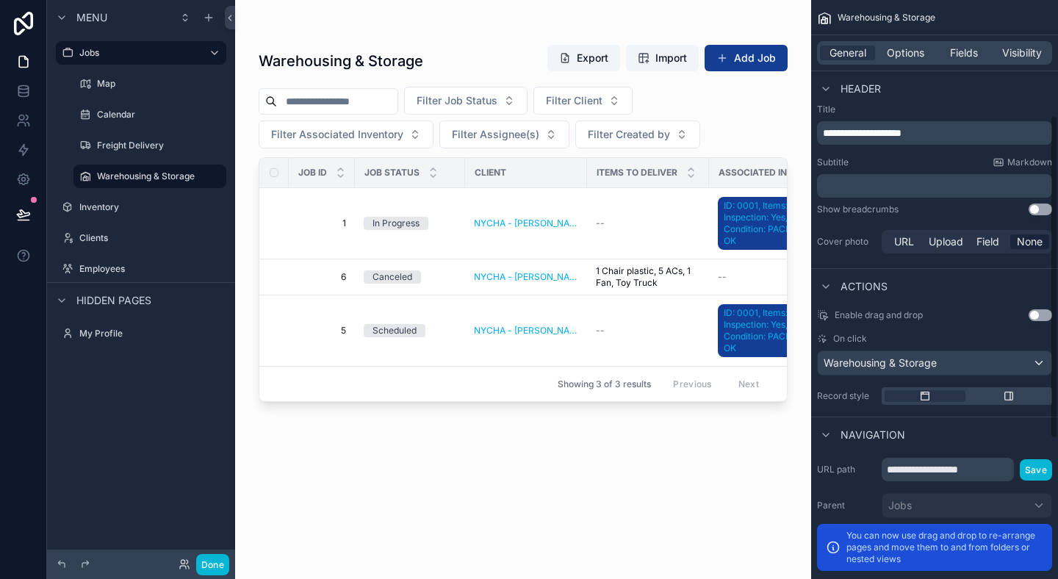
scroll to position [0, 0]
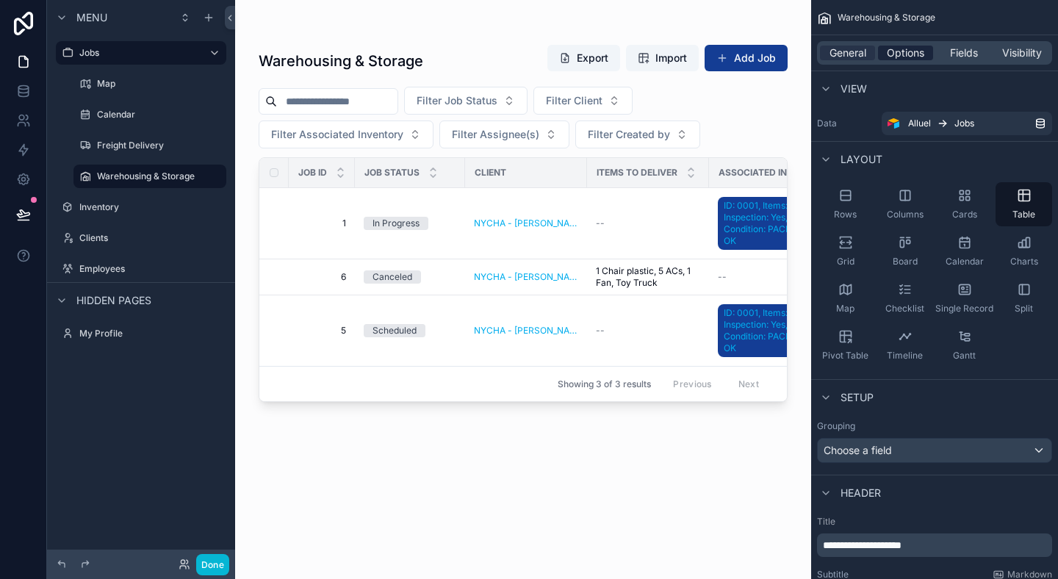
click at [906, 51] on span "Options" at bounding box center [905, 53] width 37 height 15
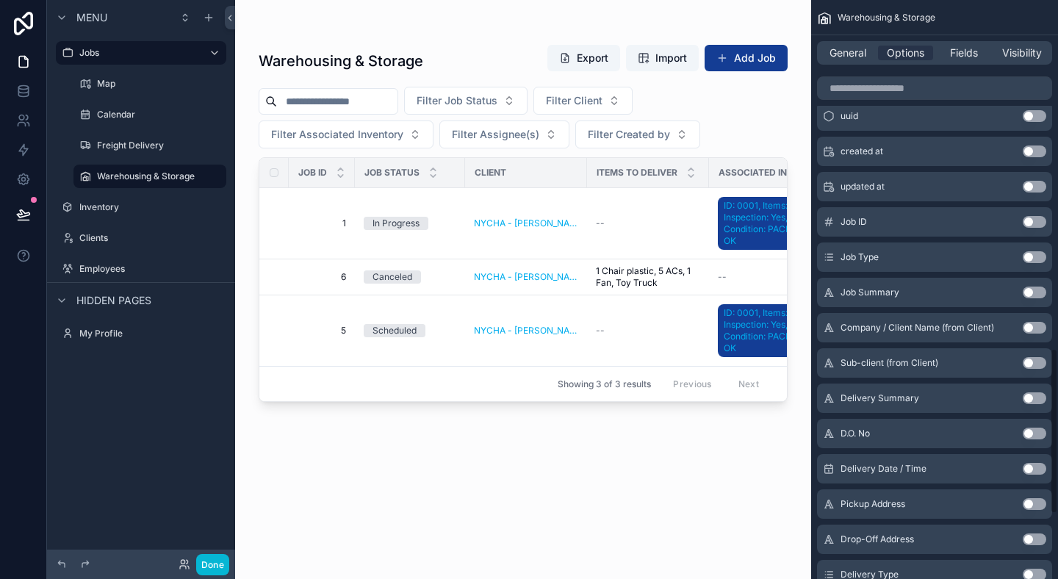
scroll to position [1096, 0]
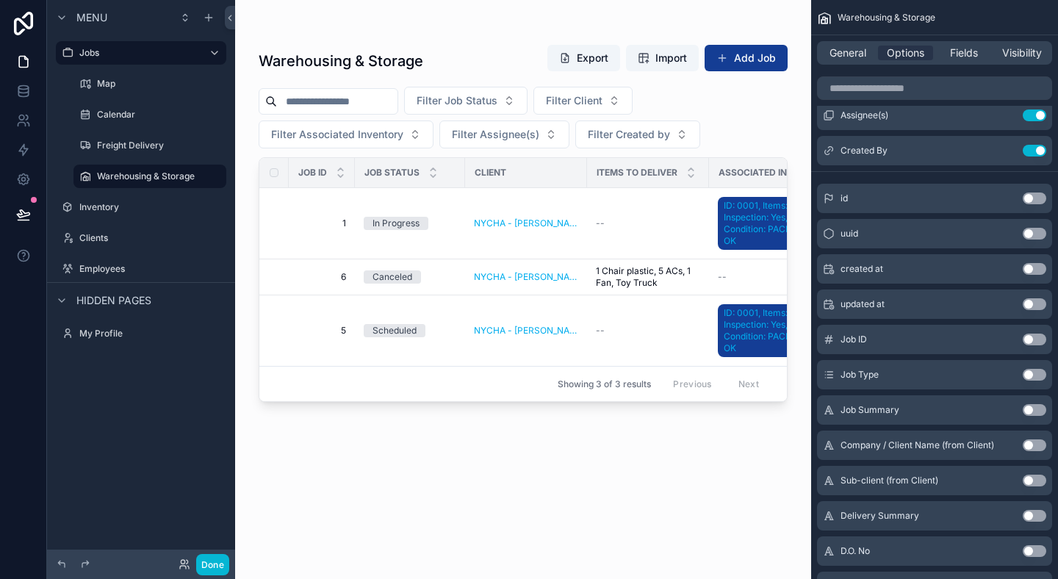
click at [992, 377] on div "Job Type Use setting" at bounding box center [934, 374] width 235 height 29
click at [1033, 372] on button "Use setting" at bounding box center [1035, 375] width 24 height 12
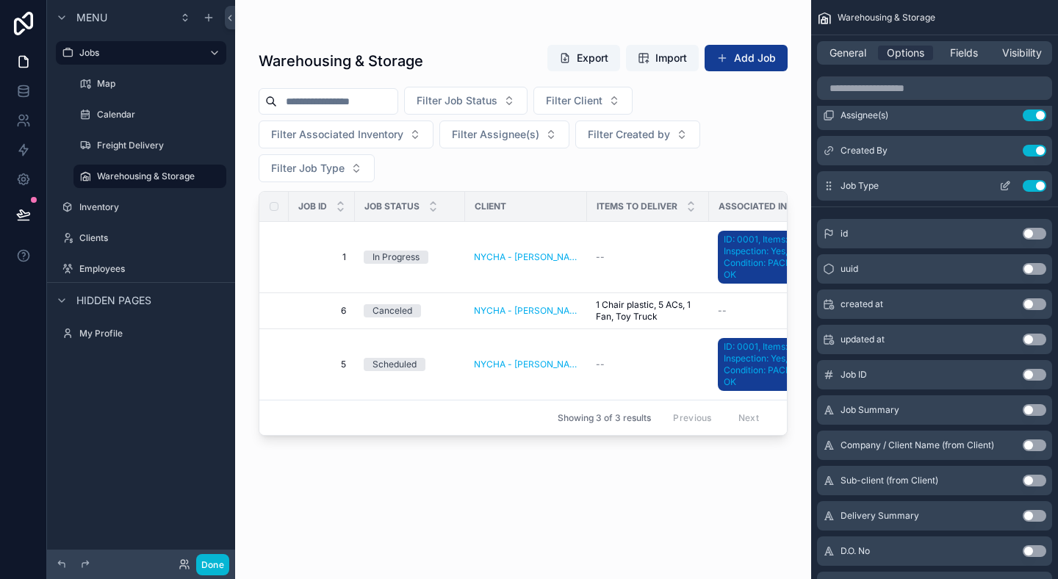
click at [1006, 188] on icon "scrollable content" at bounding box center [1005, 186] width 12 height 12
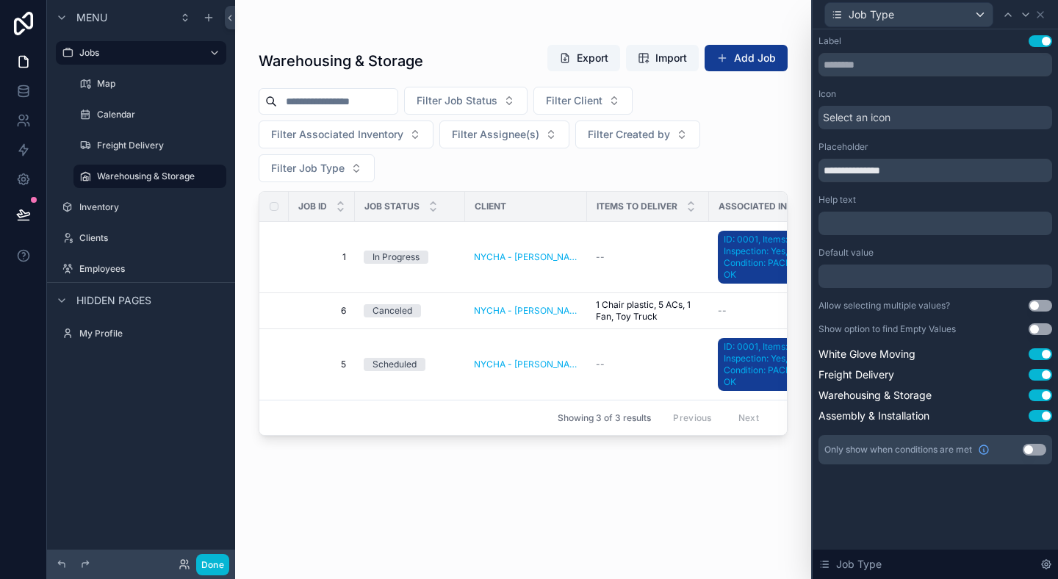
click at [1042, 36] on button "Use setting" at bounding box center [1040, 41] width 24 height 12
click at [1042, 38] on button "Use setting" at bounding box center [1040, 41] width 24 height 12
click at [1039, 16] on icon at bounding box center [1040, 15] width 12 height 12
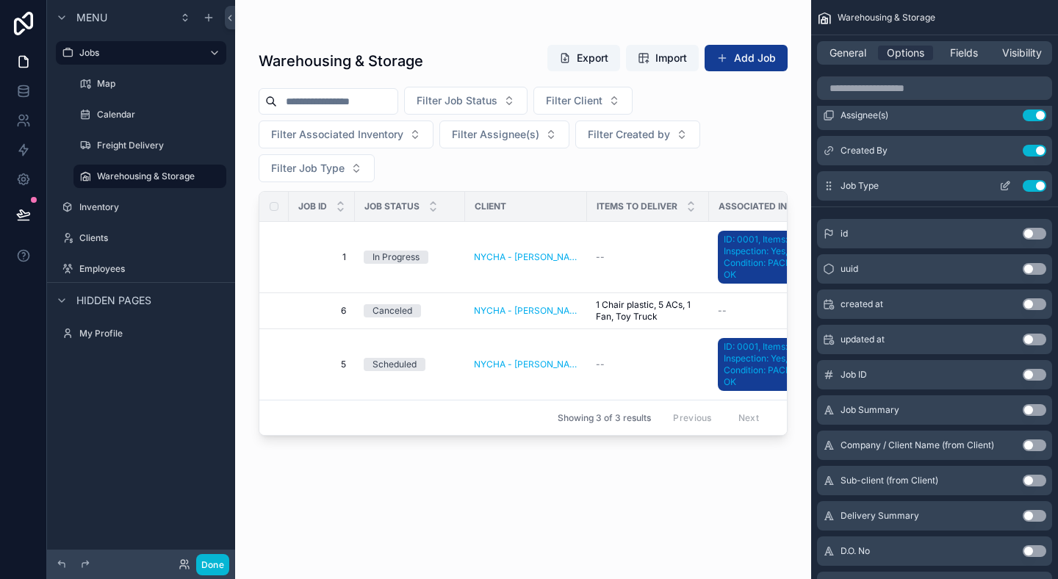
click at [1034, 188] on button "Use setting" at bounding box center [1035, 186] width 24 height 12
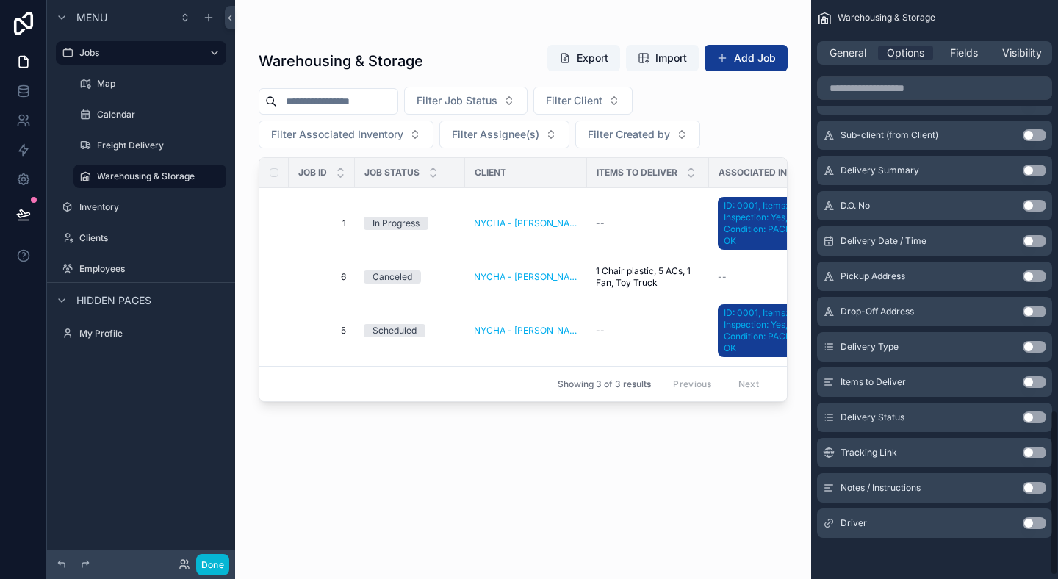
scroll to position [1408, 0]
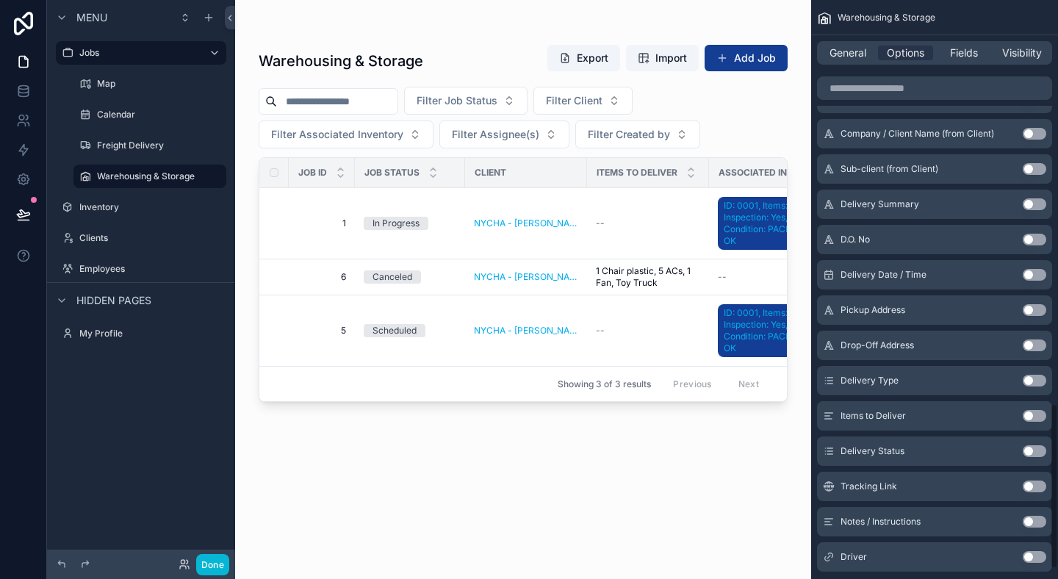
click at [956, 44] on div "General Options Fields Visibility" at bounding box center [934, 53] width 235 height 24
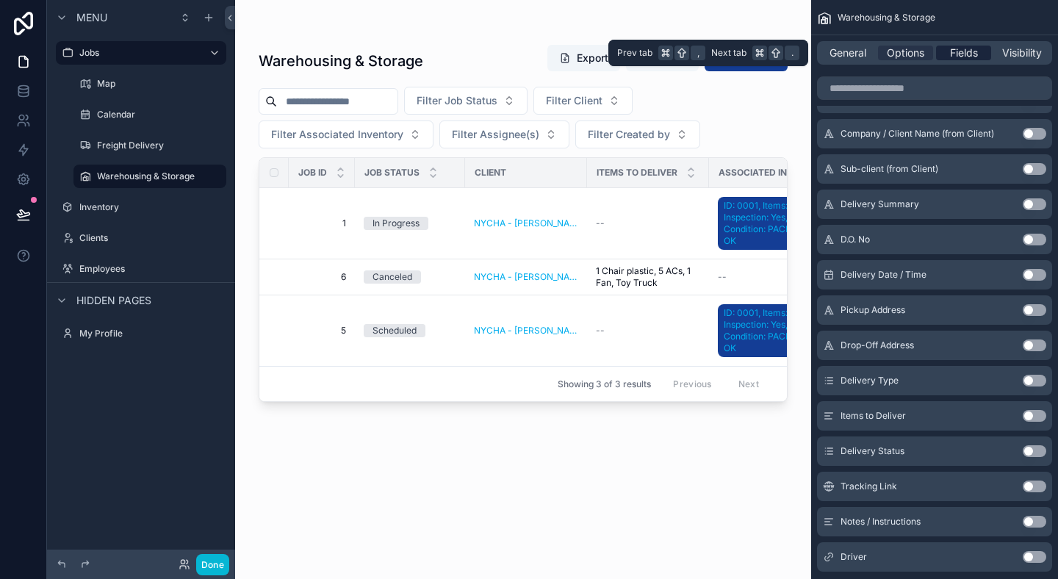
click at [956, 51] on span "Fields" at bounding box center [964, 53] width 28 height 15
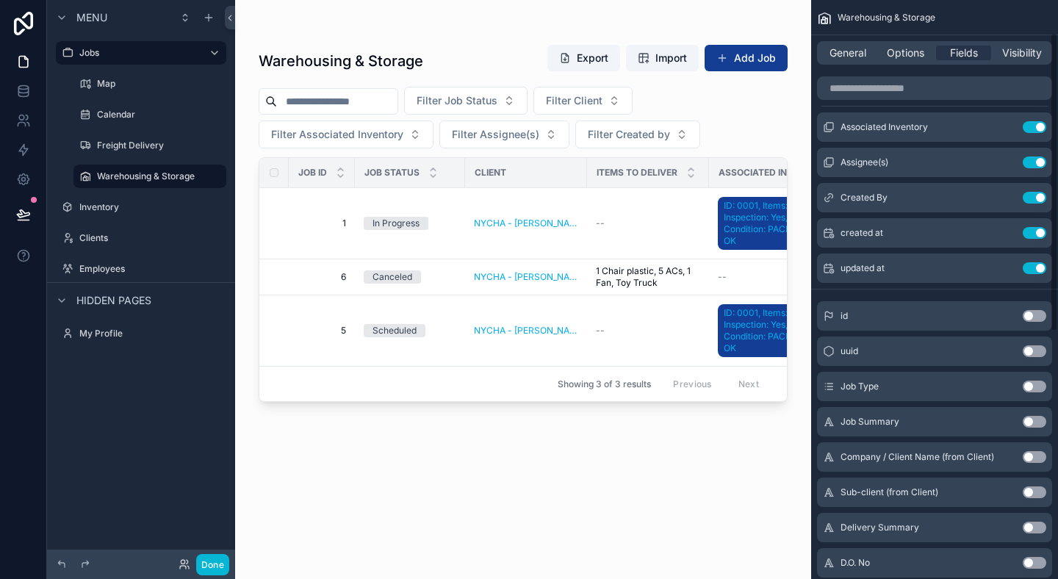
scroll to position [0, 0]
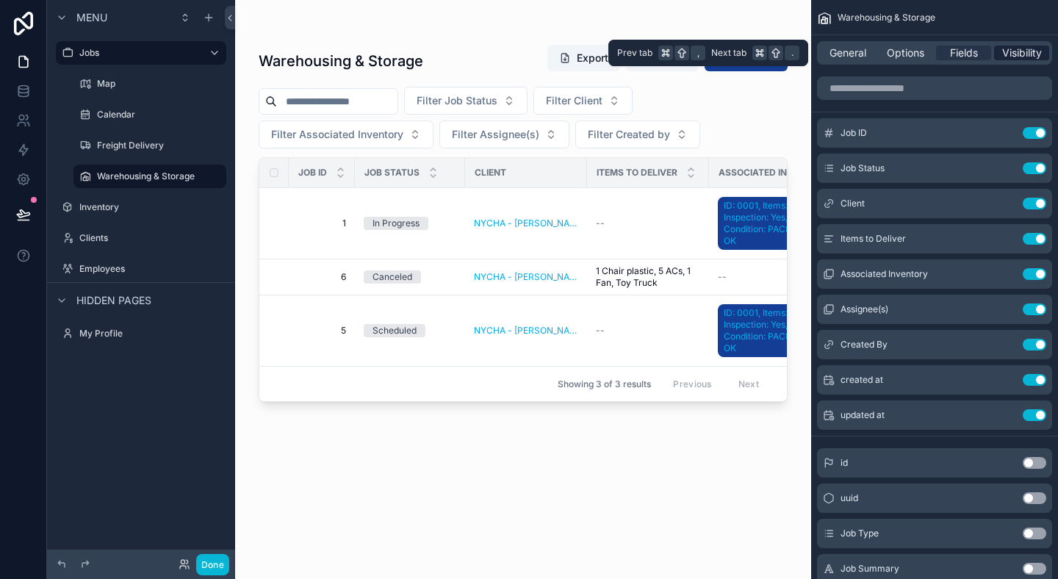
click at [998, 51] on div "Visibility" at bounding box center [1021, 53] width 55 height 15
click at [1008, 51] on span "Visibility" at bounding box center [1022, 53] width 40 height 15
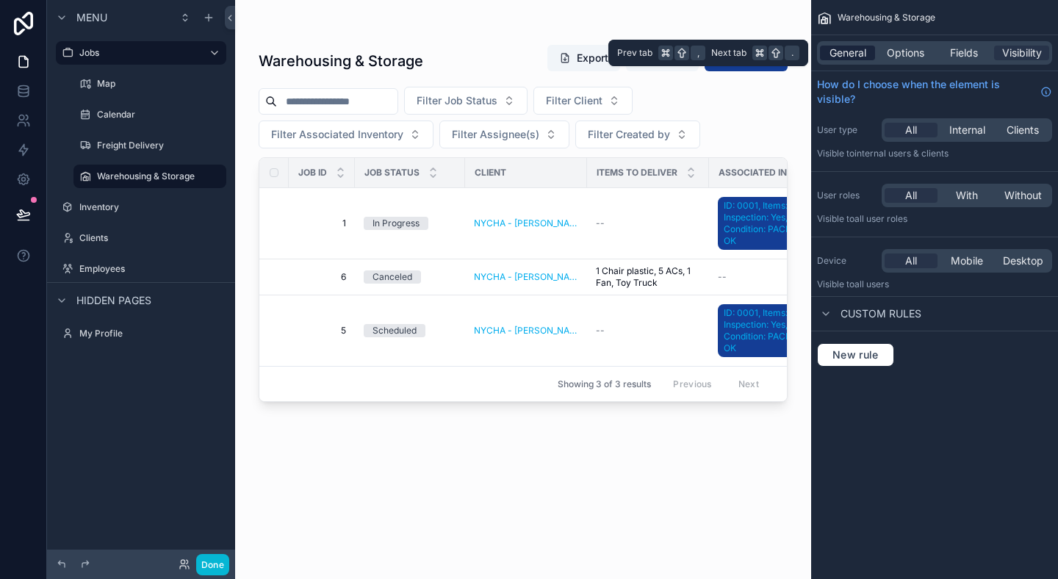
click at [838, 52] on span "General" at bounding box center [847, 53] width 37 height 15
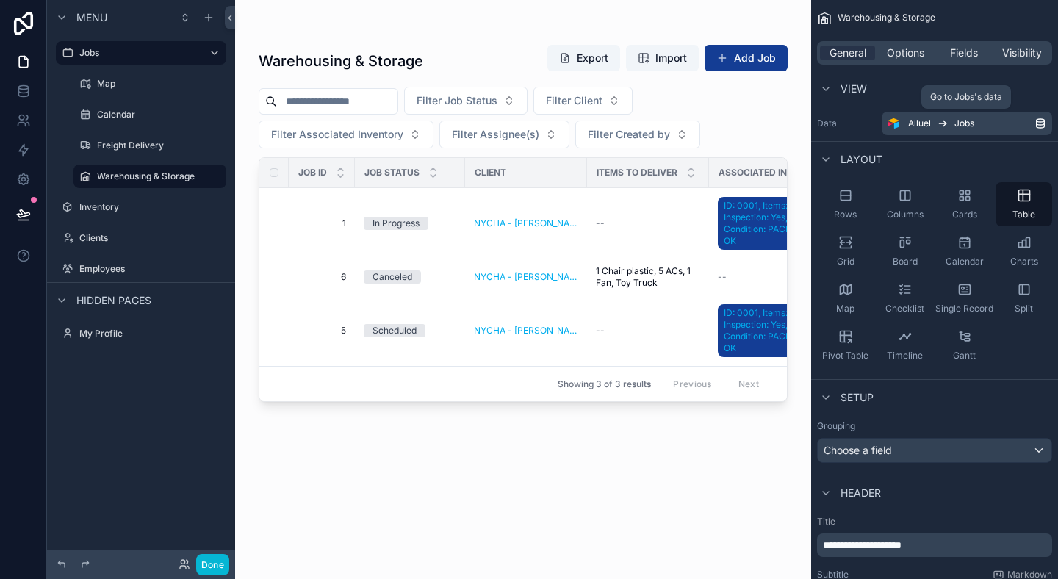
click at [976, 128] on div "Alluel Jobs" at bounding box center [971, 124] width 126 height 12
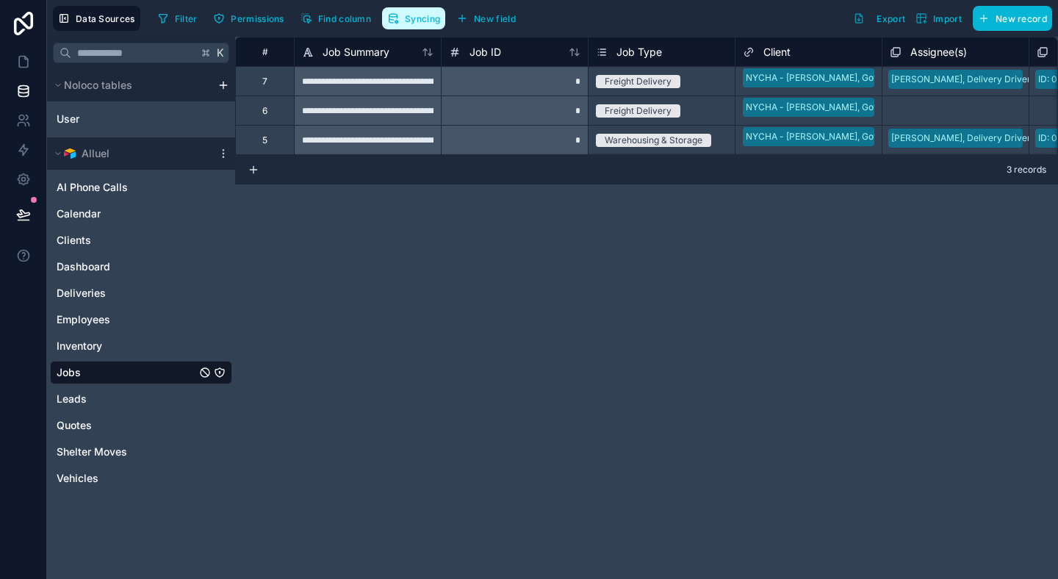
click at [412, 16] on span "Syncing" at bounding box center [422, 18] width 35 height 11
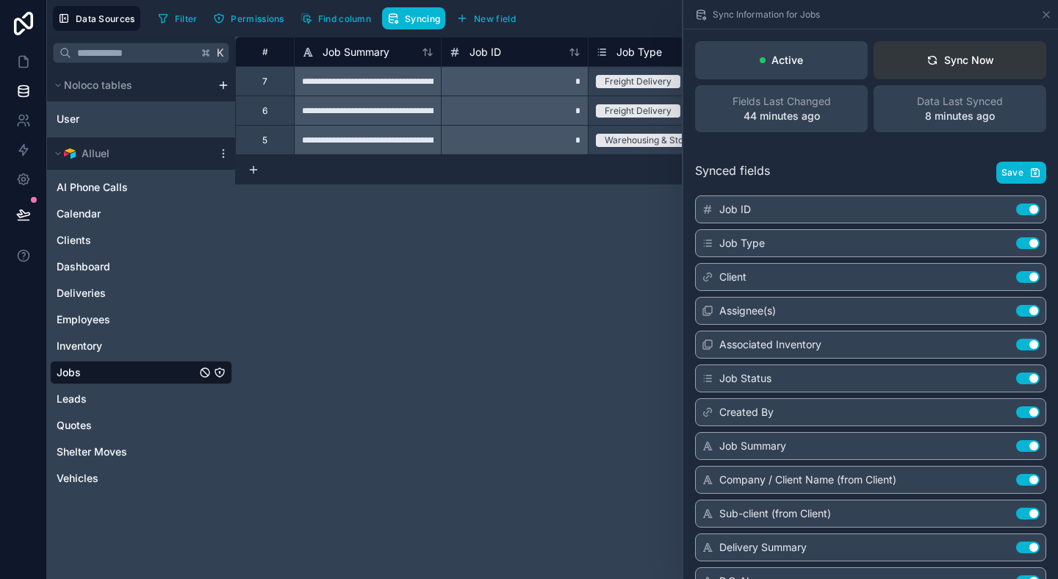
click at [934, 71] on button "Sync Now" at bounding box center [959, 60] width 173 height 38
click at [1042, 9] on icon at bounding box center [1046, 15] width 12 height 12
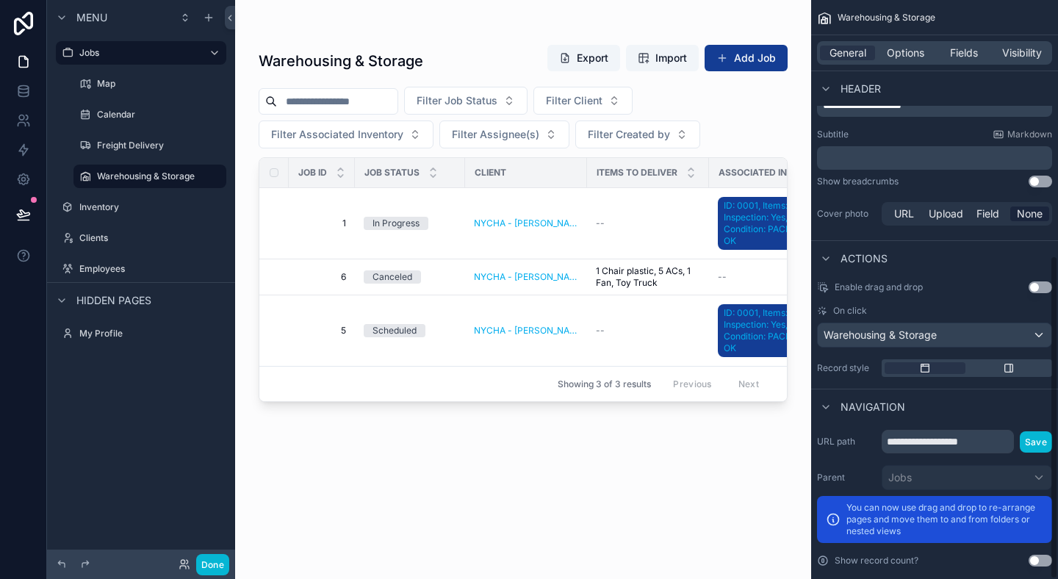
scroll to position [457, 0]
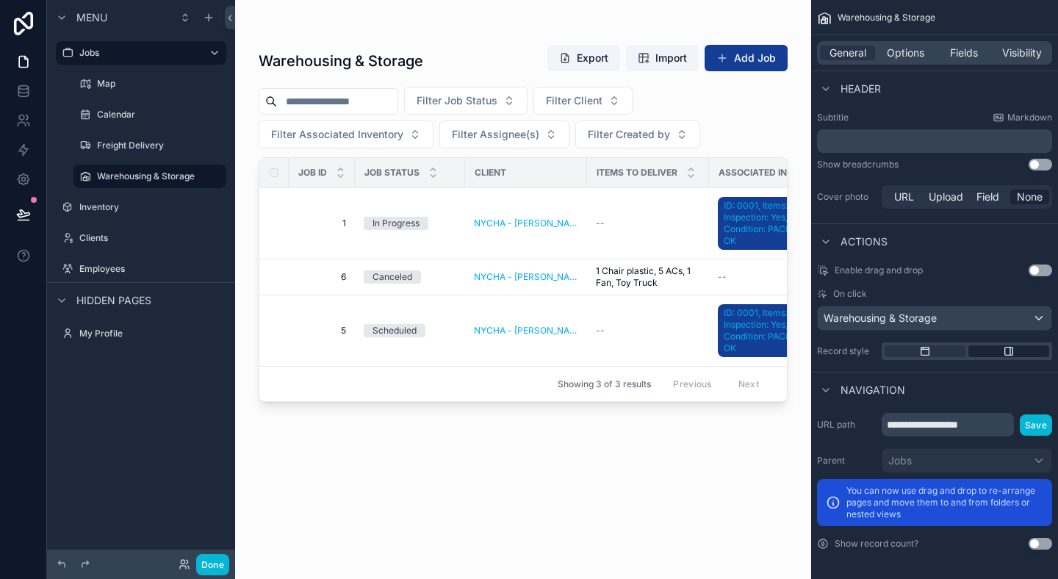
click at [1031, 353] on div "scrollable content" at bounding box center [1008, 351] width 81 height 12
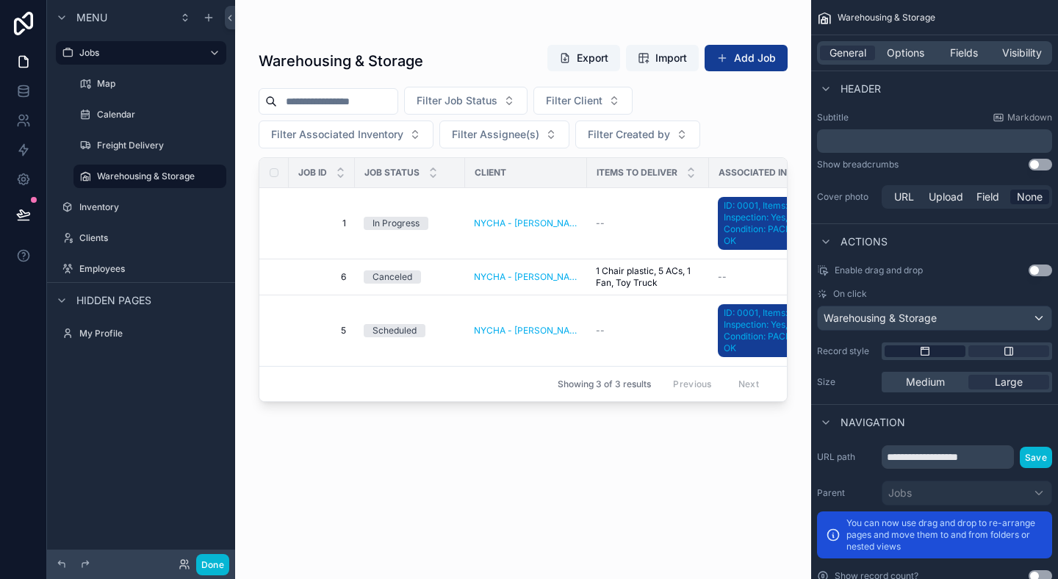
click at [933, 352] on div "scrollable content" at bounding box center [924, 351] width 81 height 12
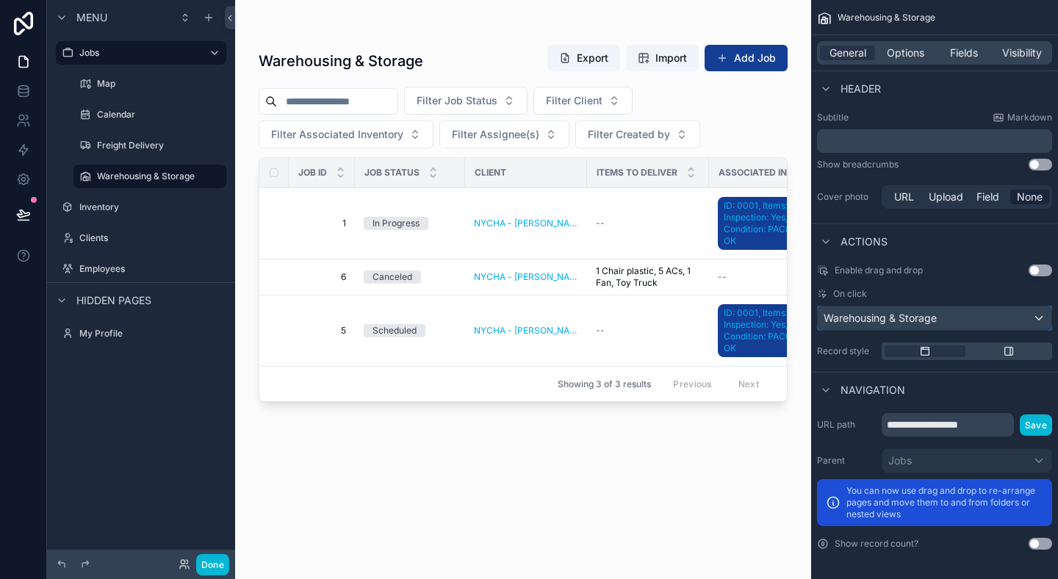
click at [956, 326] on div "Warehousing & Storage" at bounding box center [935, 318] width 234 height 24
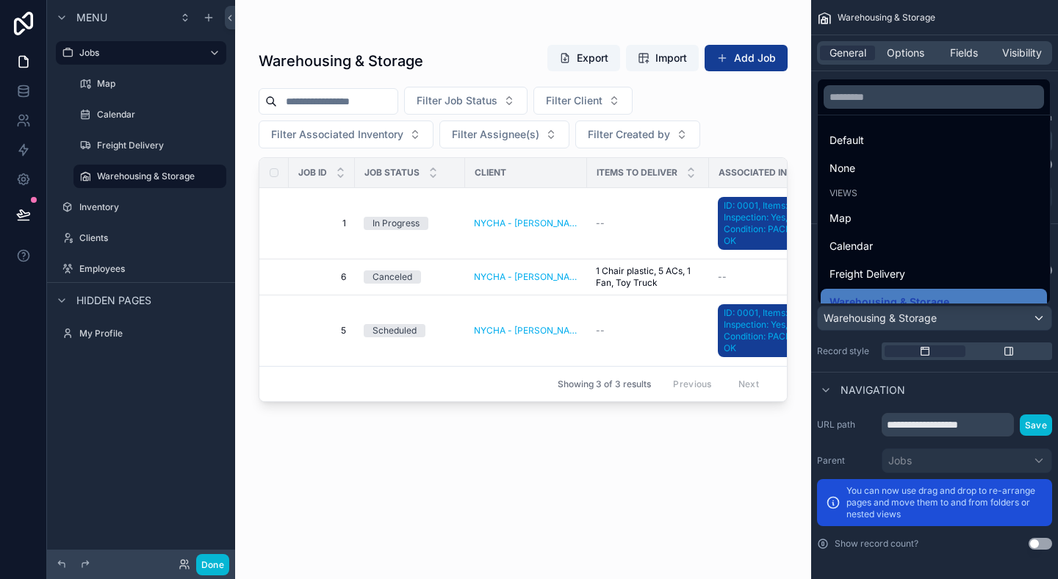
click at [956, 325] on div "scrollable content" at bounding box center [529, 289] width 1058 height 579
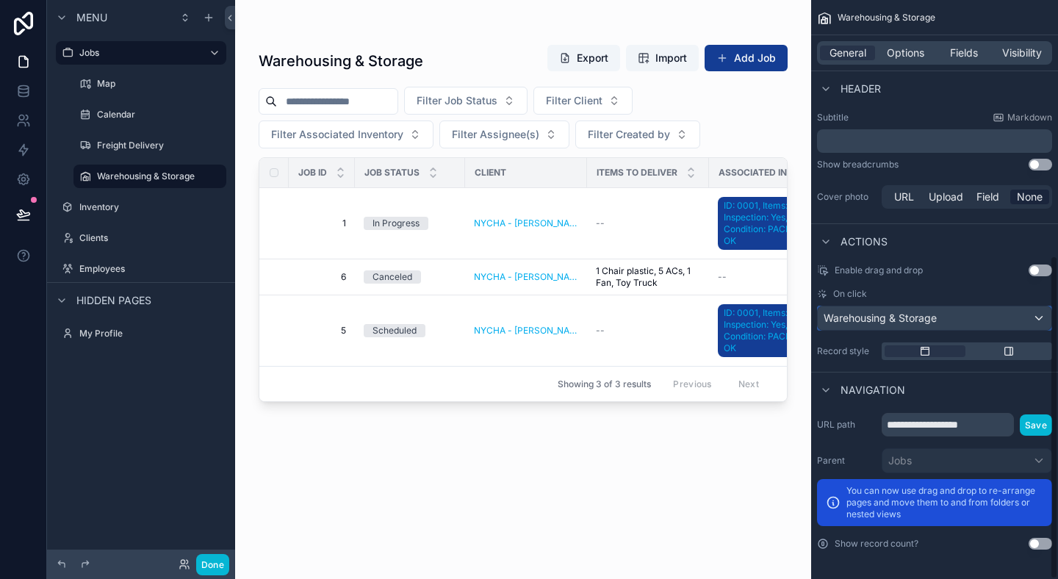
click at [956, 325] on div "Warehousing & Storage" at bounding box center [935, 318] width 234 height 24
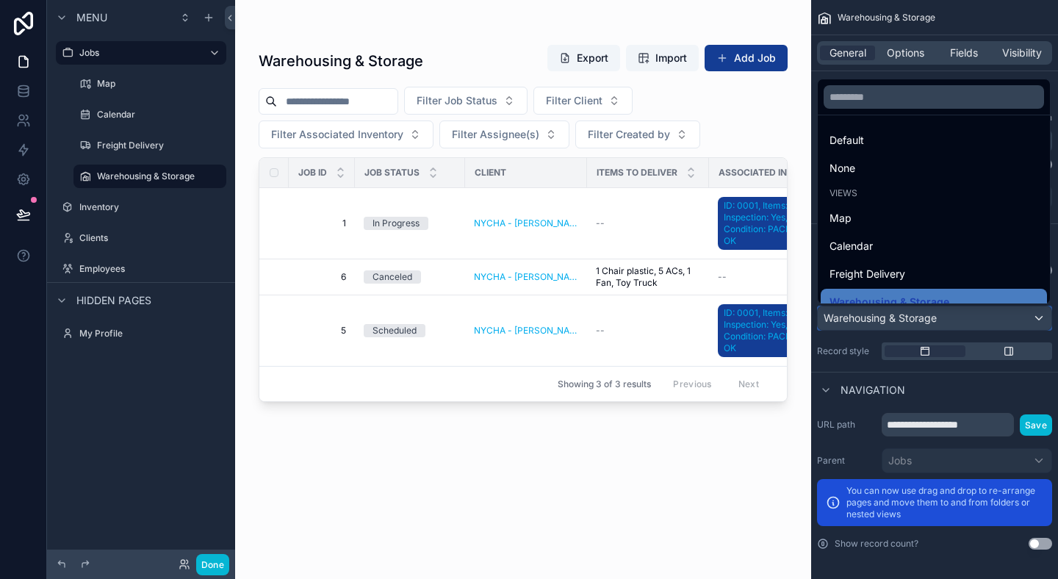
scroll to position [15, 0]
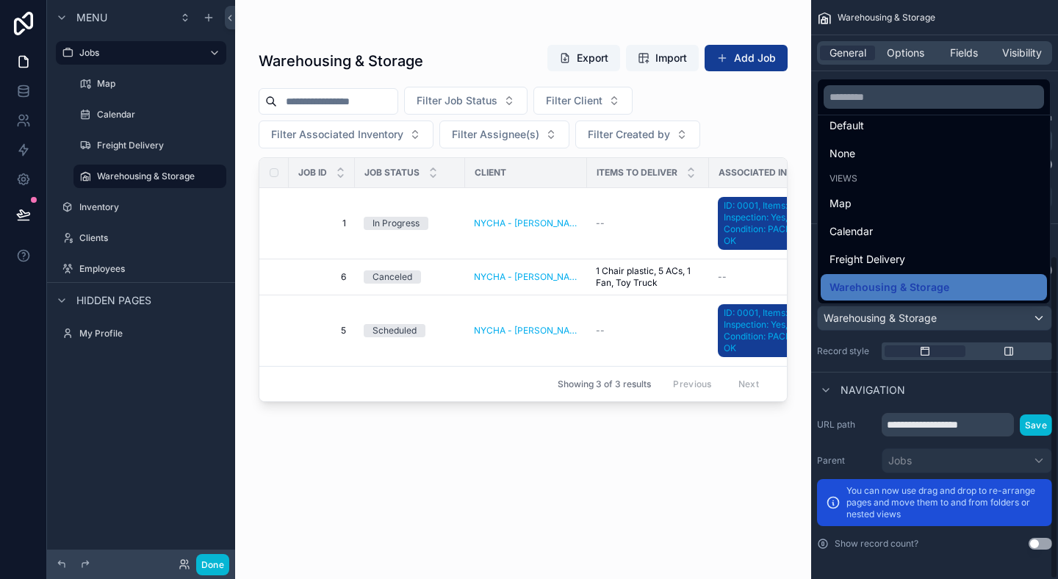
click at [135, 147] on div "scrollable content" at bounding box center [529, 289] width 1058 height 579
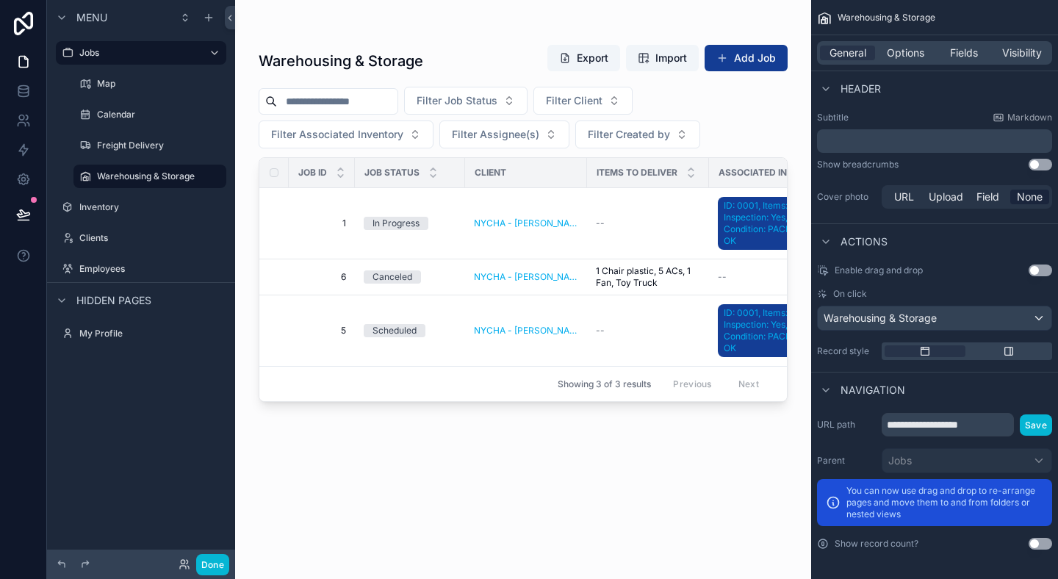
click at [135, 147] on label "Freight Delivery" at bounding box center [160, 146] width 126 height 12
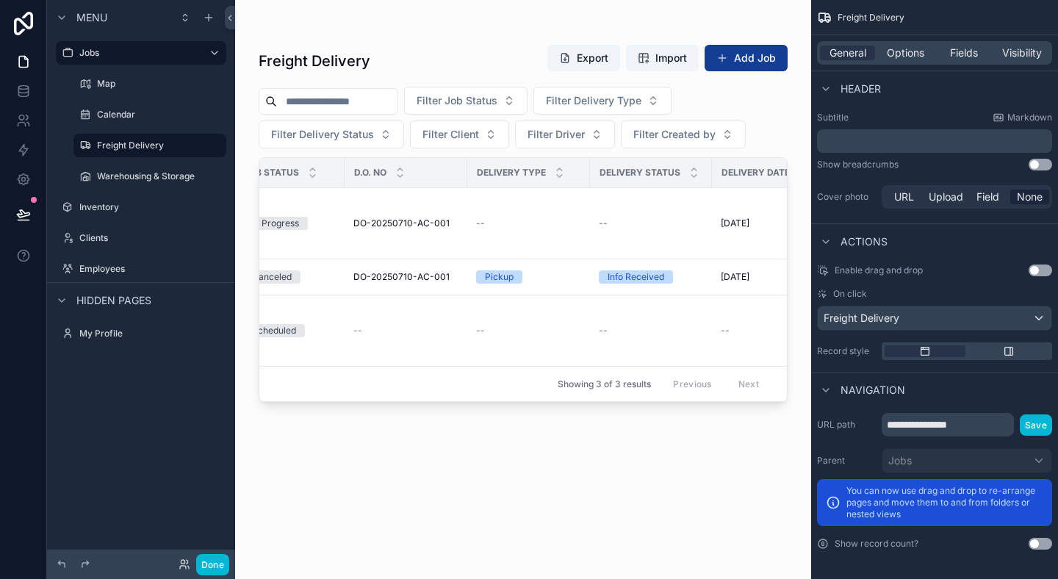
scroll to position [0, 145]
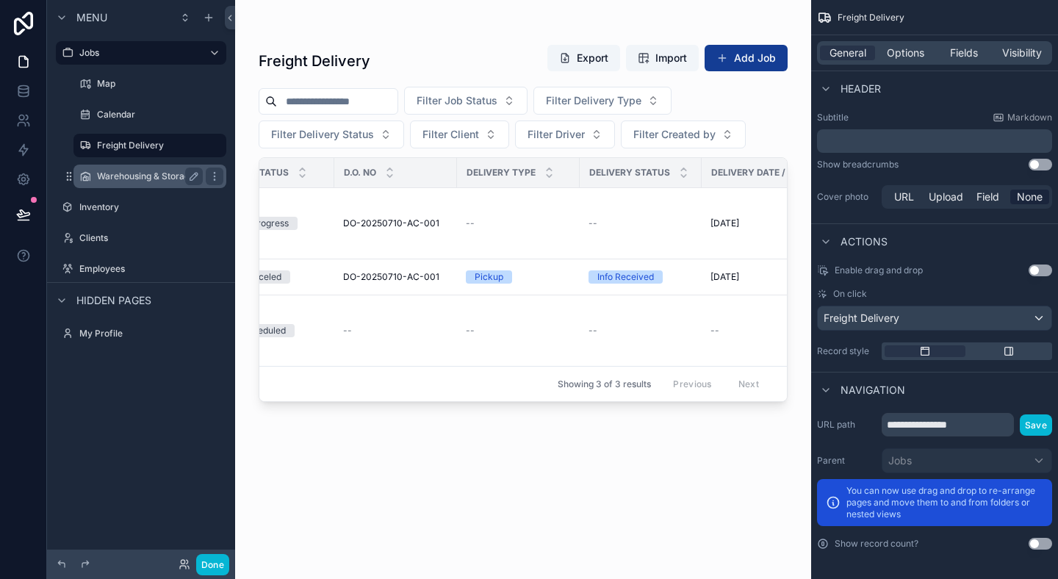
click at [158, 179] on label "Warehousing & Storage" at bounding box center [147, 176] width 100 height 12
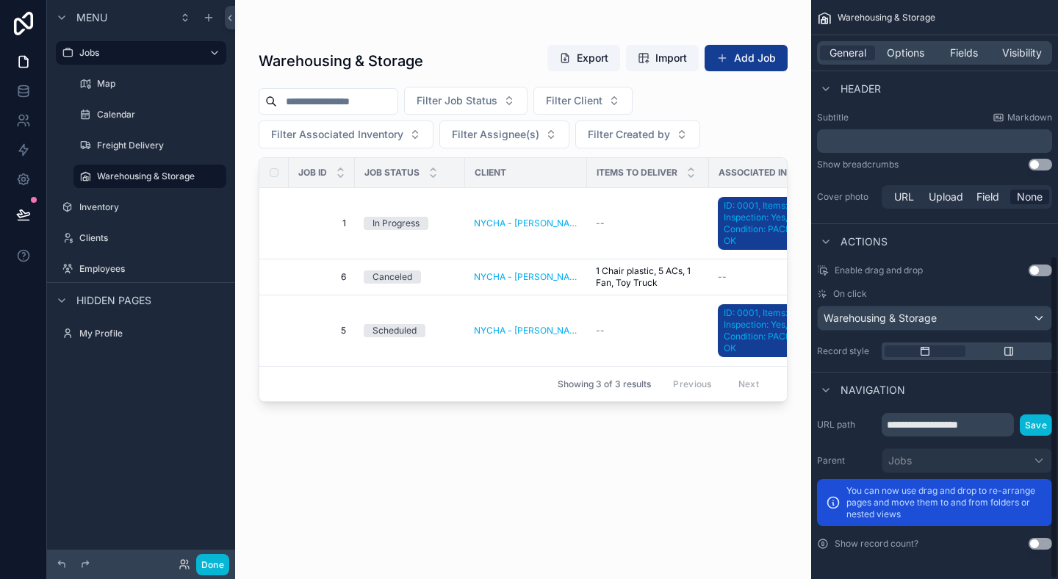
click at [706, 520] on div "Warehousing & Storage Export Import Add Job Filter Job Status Filter Client Fil…" at bounding box center [523, 298] width 529 height 526
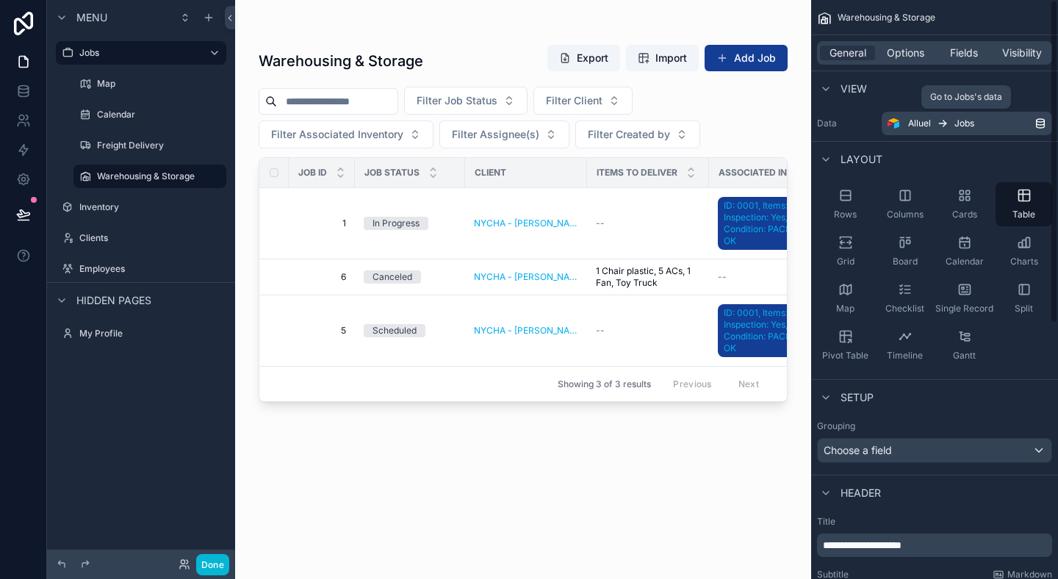
click at [981, 122] on div "Alluel Jobs" at bounding box center [971, 124] width 126 height 12
click at [919, 126] on span "Alluel" at bounding box center [919, 124] width 23 height 12
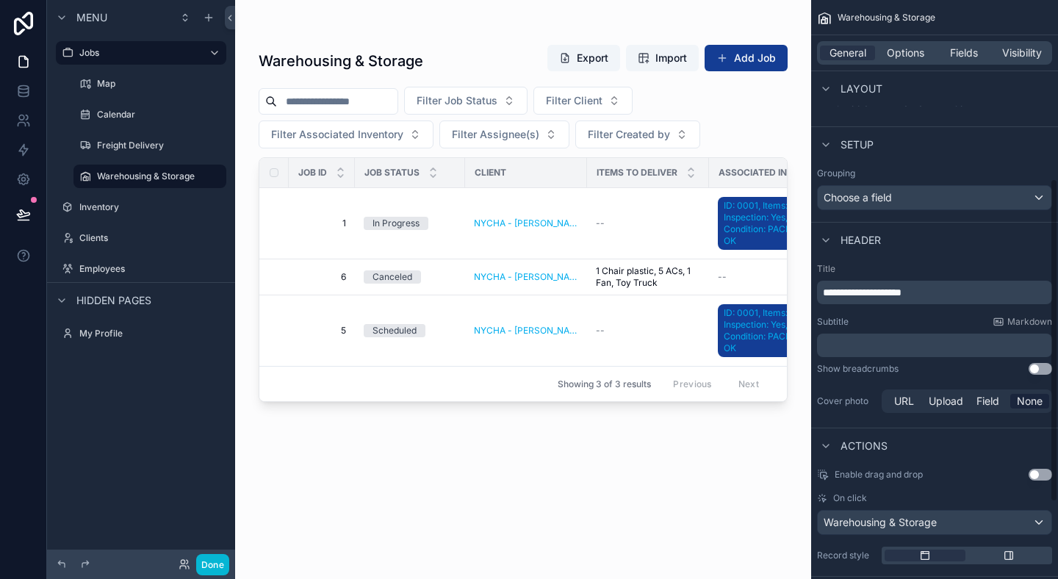
scroll to position [386, 0]
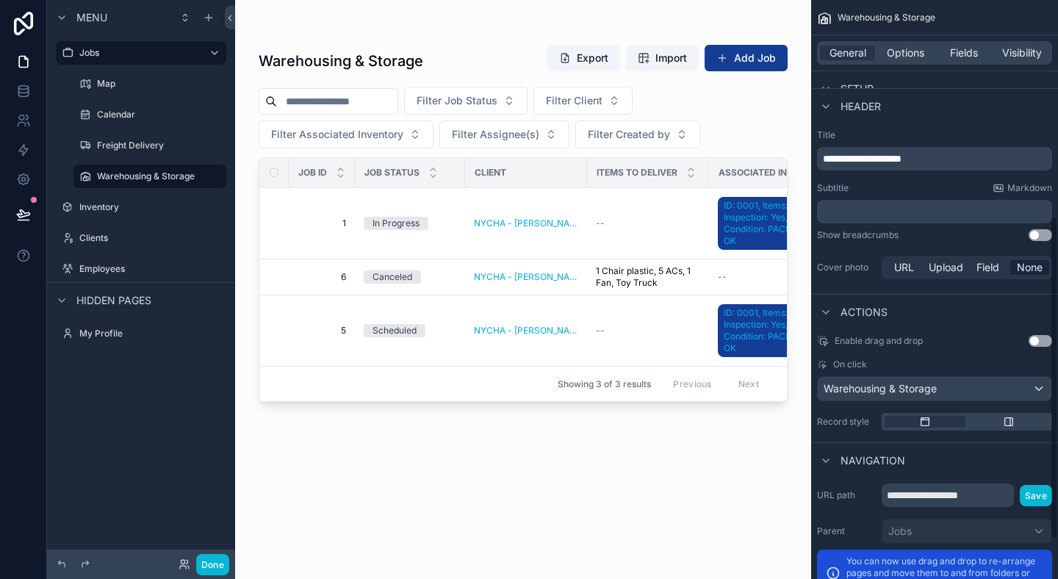
click at [896, 159] on span "**********" at bounding box center [862, 159] width 79 height 10
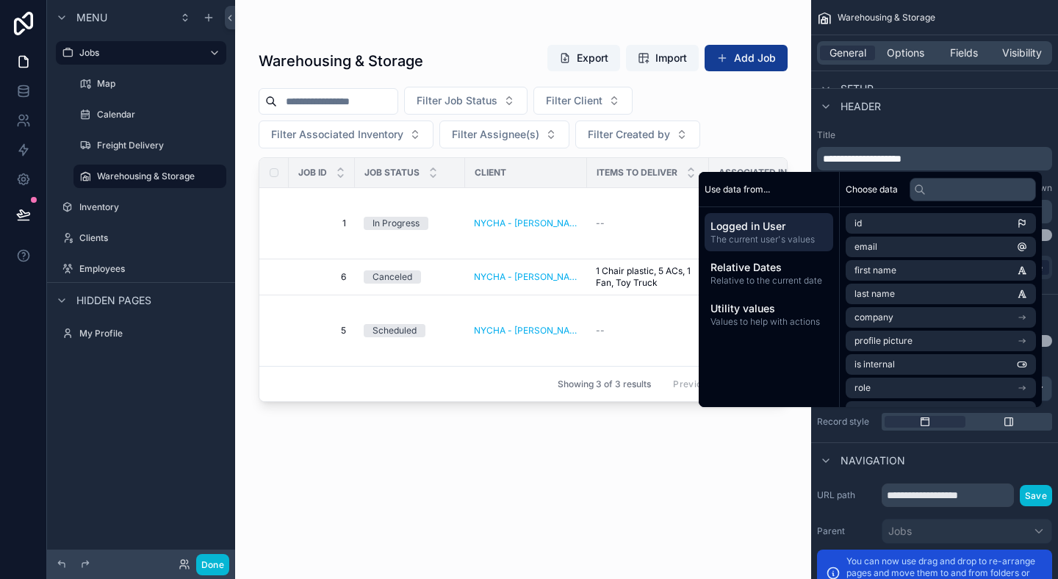
click at [961, 126] on div "**********" at bounding box center [934, 205] width 247 height 165
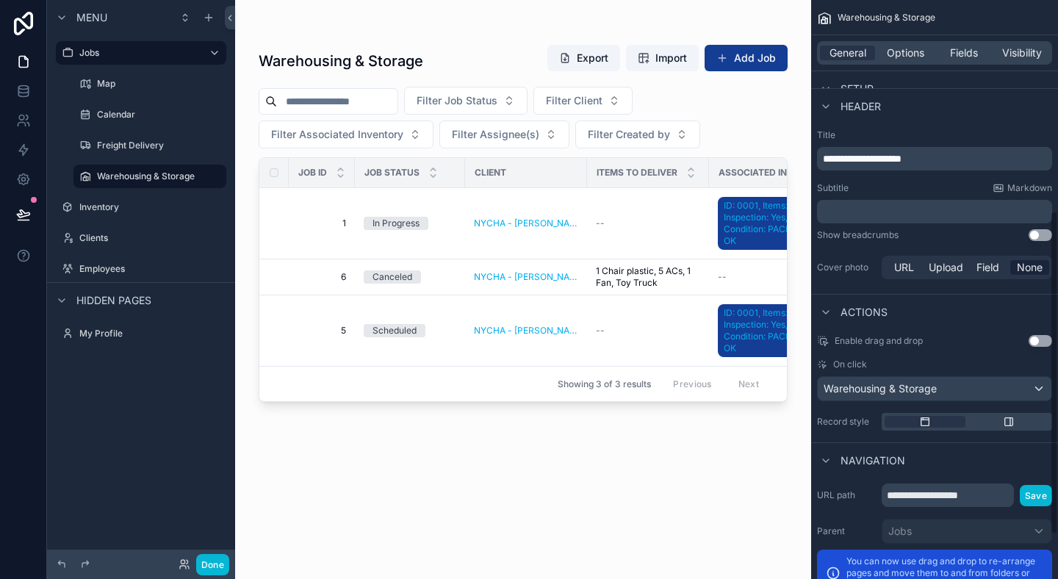
scroll to position [224, 0]
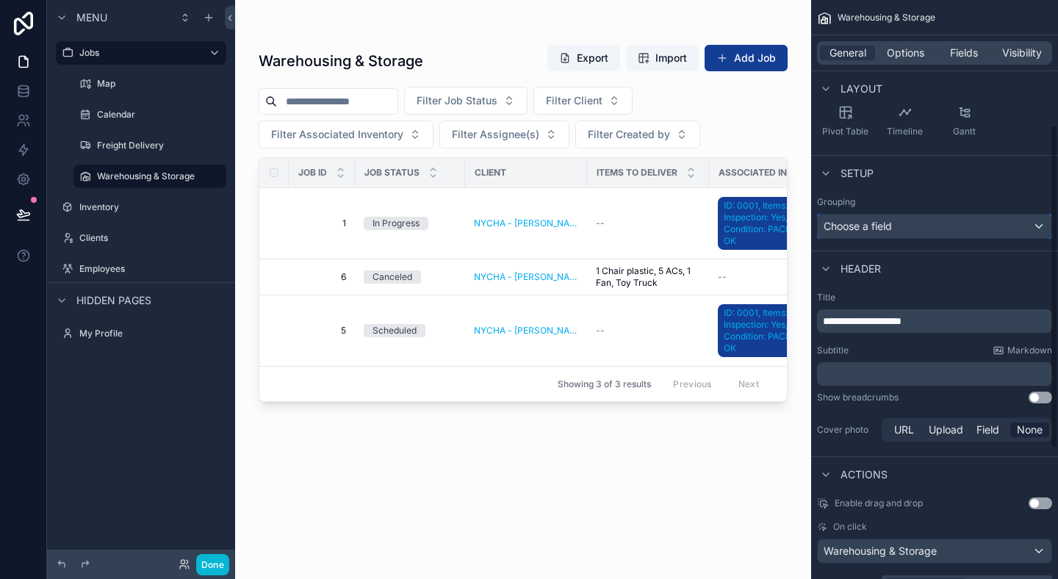
click at [866, 222] on div "Choose a field" at bounding box center [935, 227] width 234 height 24
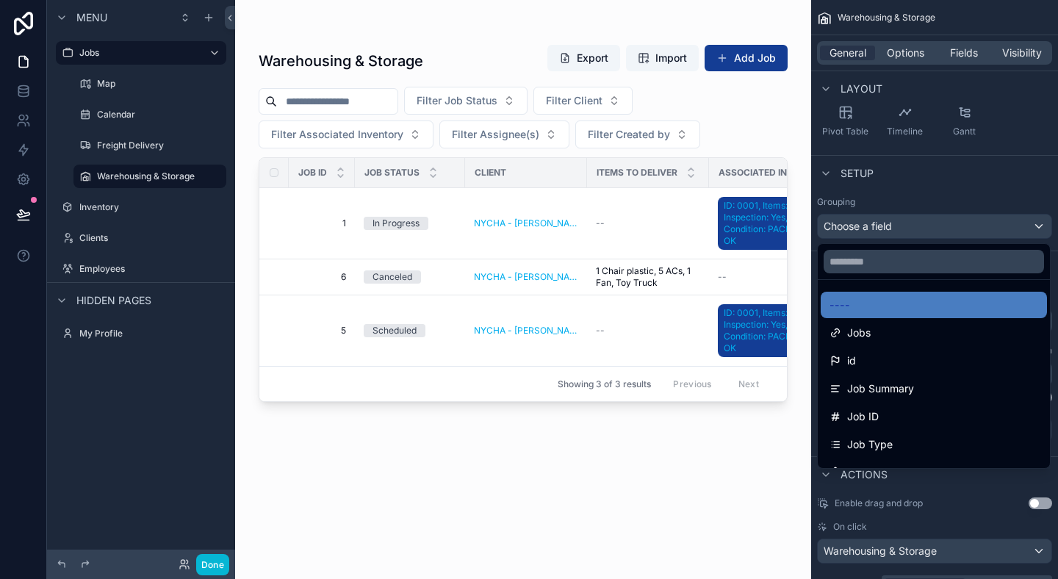
click at [951, 192] on div "scrollable content" at bounding box center [529, 289] width 1058 height 579
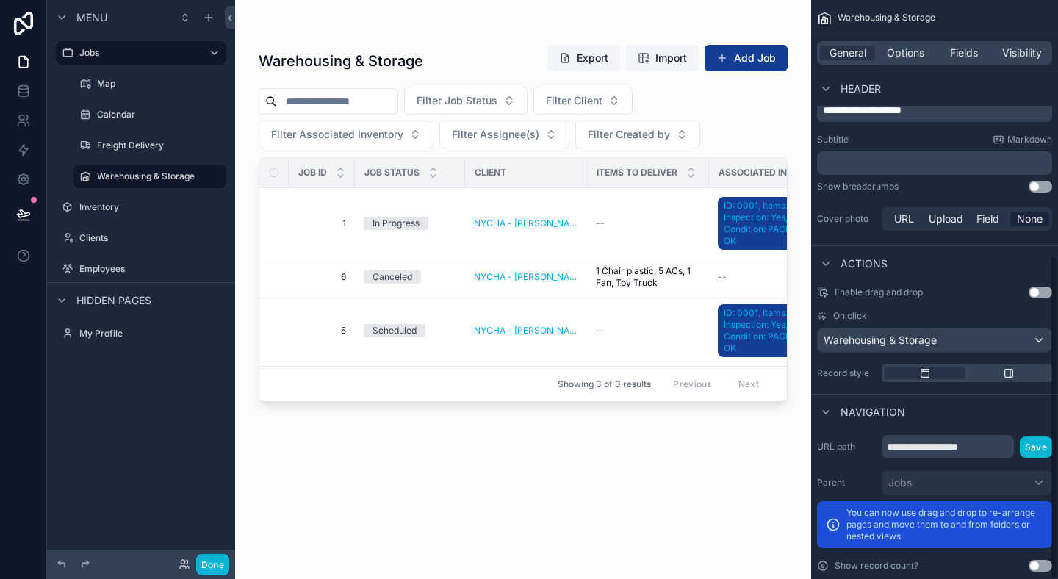
scroll to position [457, 0]
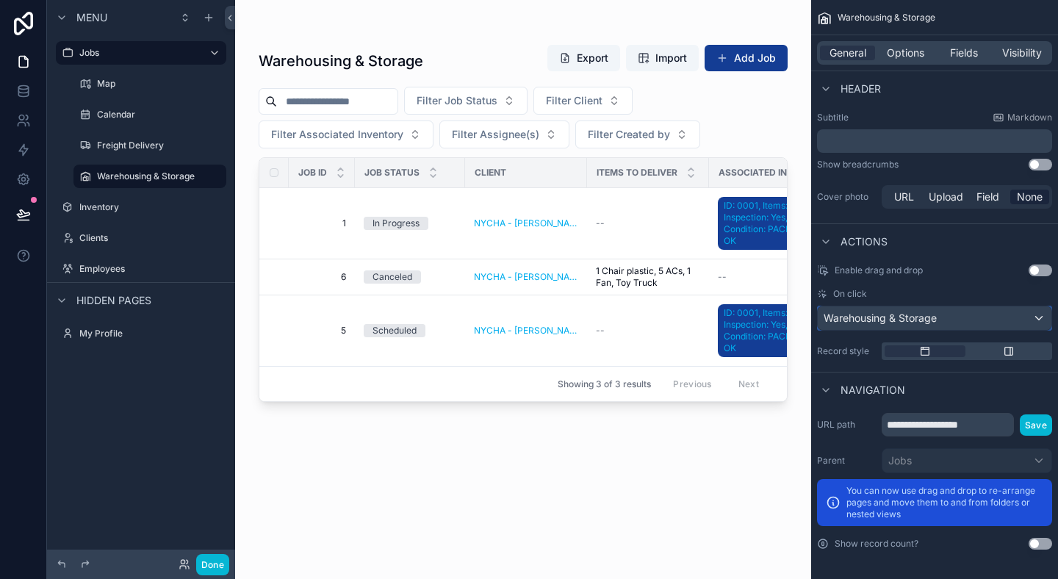
click at [925, 317] on span "Warehousing & Storage" at bounding box center [880, 318] width 113 height 15
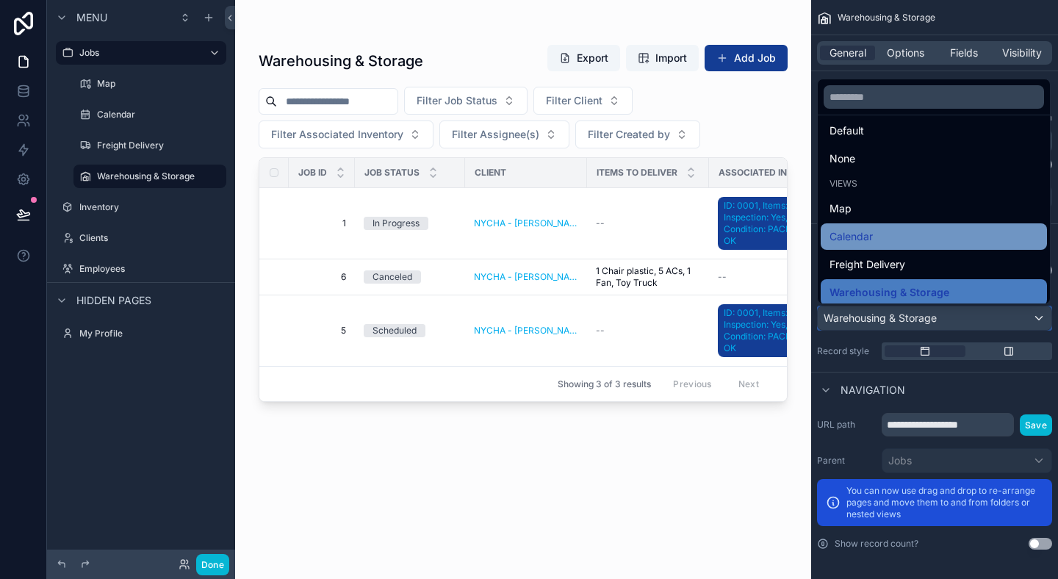
scroll to position [15, 0]
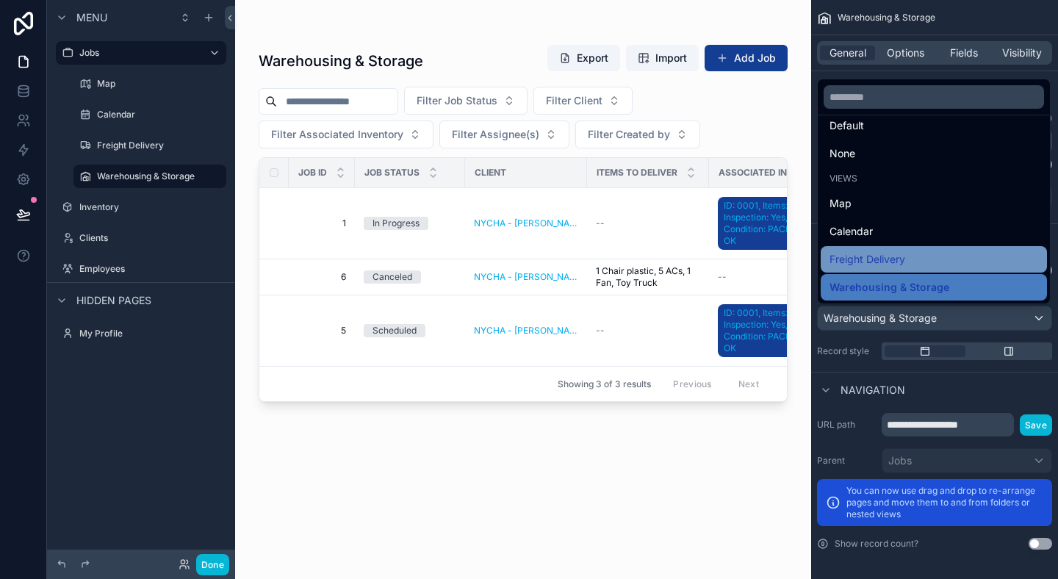
click at [937, 262] on div "Freight Delivery" at bounding box center [933, 260] width 209 height 18
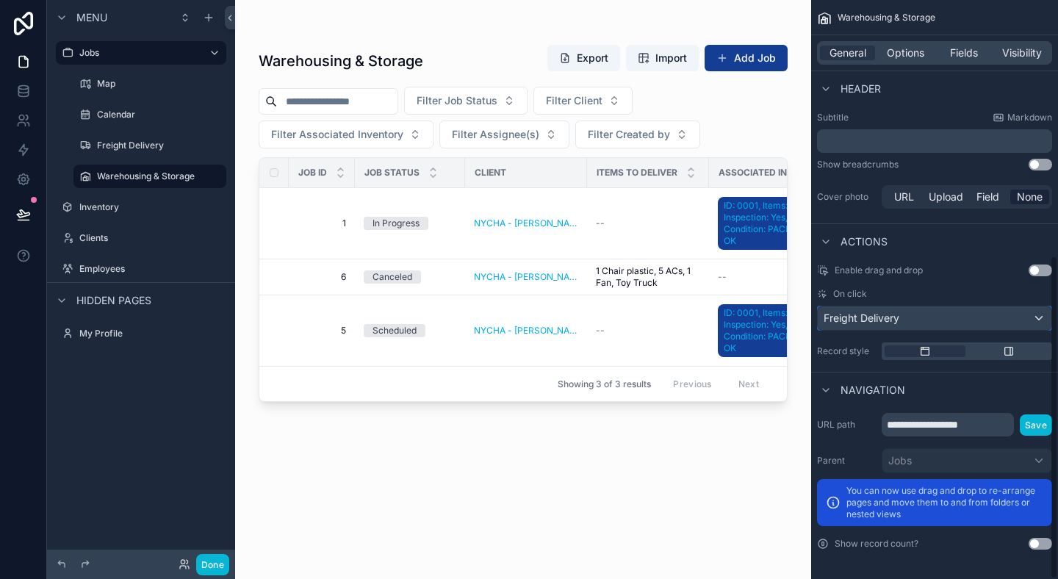
click at [910, 309] on div "Freight Delivery" at bounding box center [935, 318] width 234 height 24
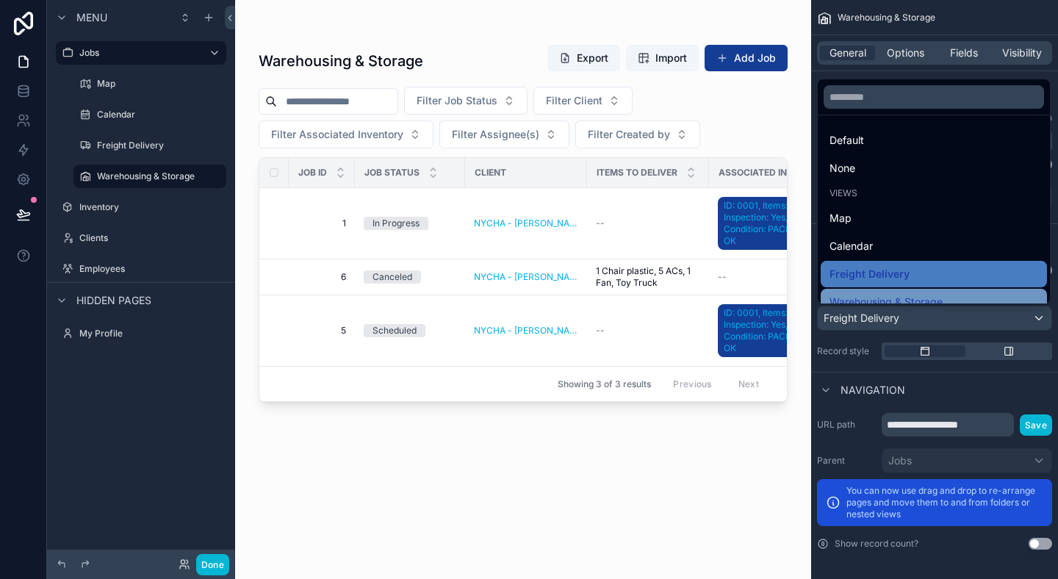
click at [907, 295] on span "Warehousing & Storage" at bounding box center [885, 302] width 113 height 18
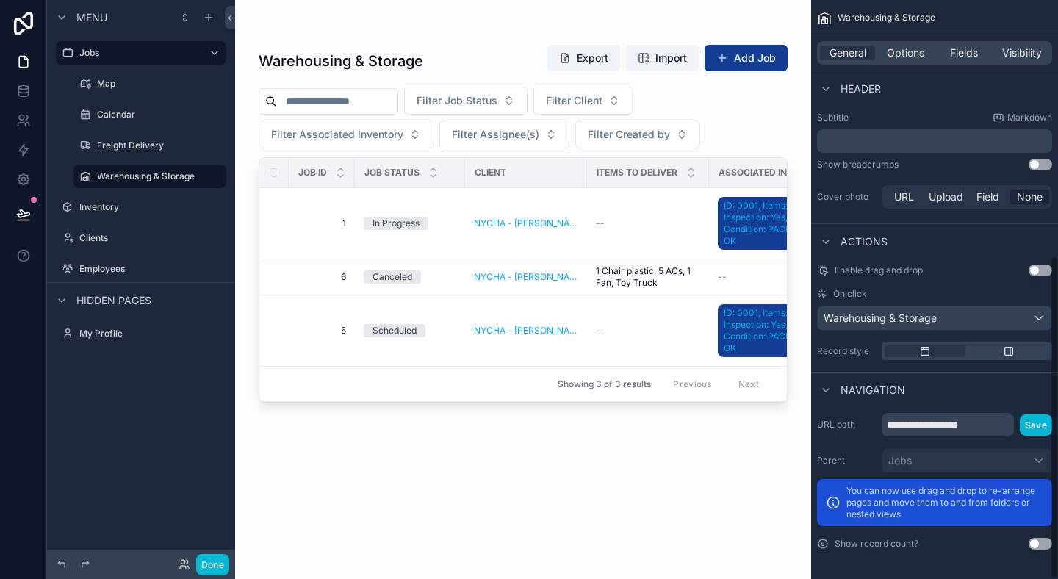
click at [707, 474] on div "Warehousing & Storage Export Import Add Job Filter Job Status Filter Client Fil…" at bounding box center [523, 298] width 529 height 526
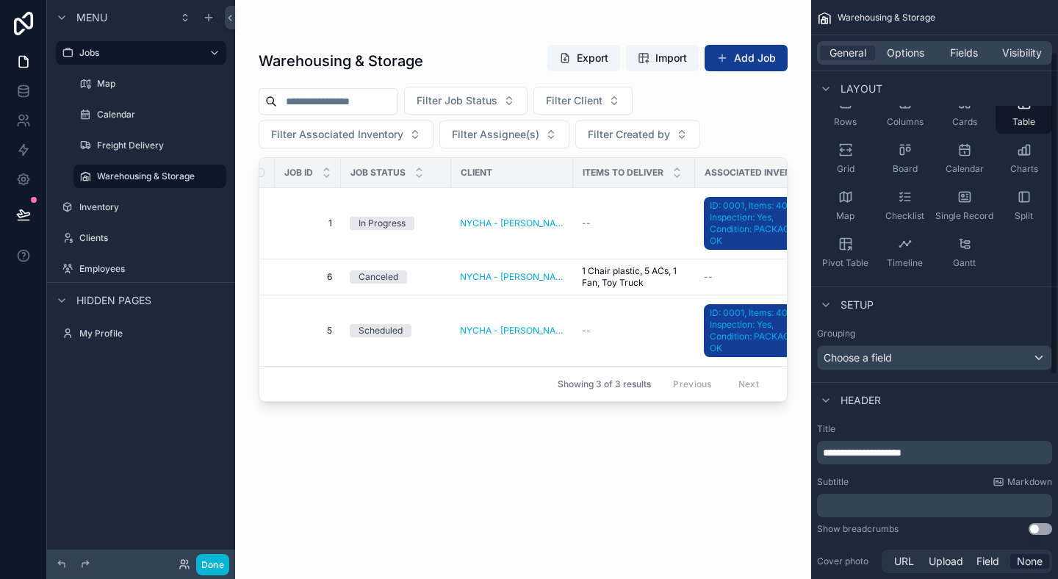
scroll to position [0, 0]
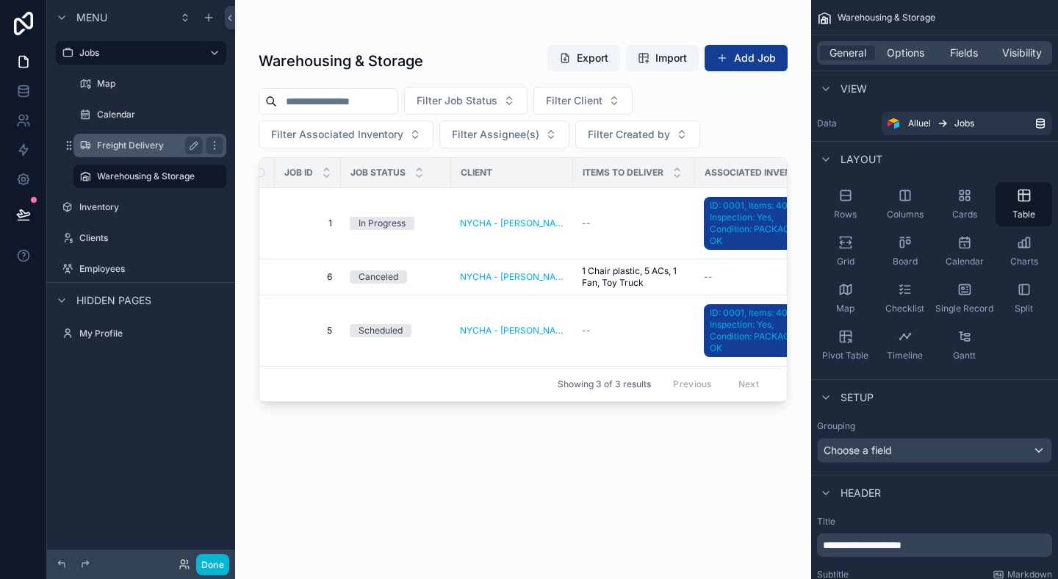
click at [118, 137] on div "Freight Delivery" at bounding box center [150, 146] width 106 height 18
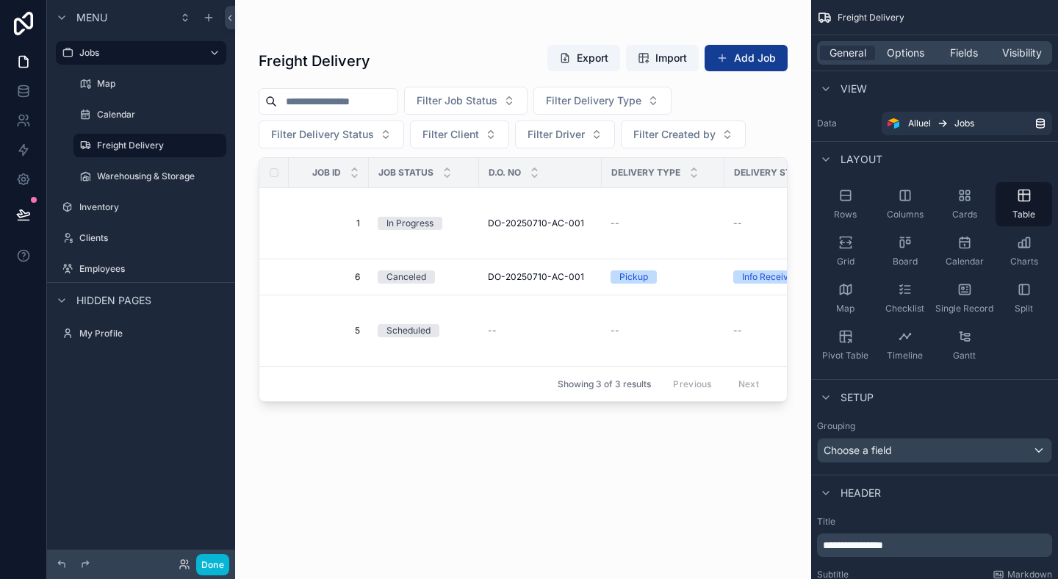
click at [479, 181] on th "D.O. No" at bounding box center [540, 173] width 123 height 30
click at [536, 223] on span "DO-20250710-AC-001" at bounding box center [536, 223] width 96 height 12
click at [798, 105] on div "Freight Delivery Export Import Add Job Filter Job Status Filter Delivery Type F…" at bounding box center [523, 280] width 576 height 561
click at [1041, 115] on link "Alluel Jobs" at bounding box center [967, 124] width 170 height 24
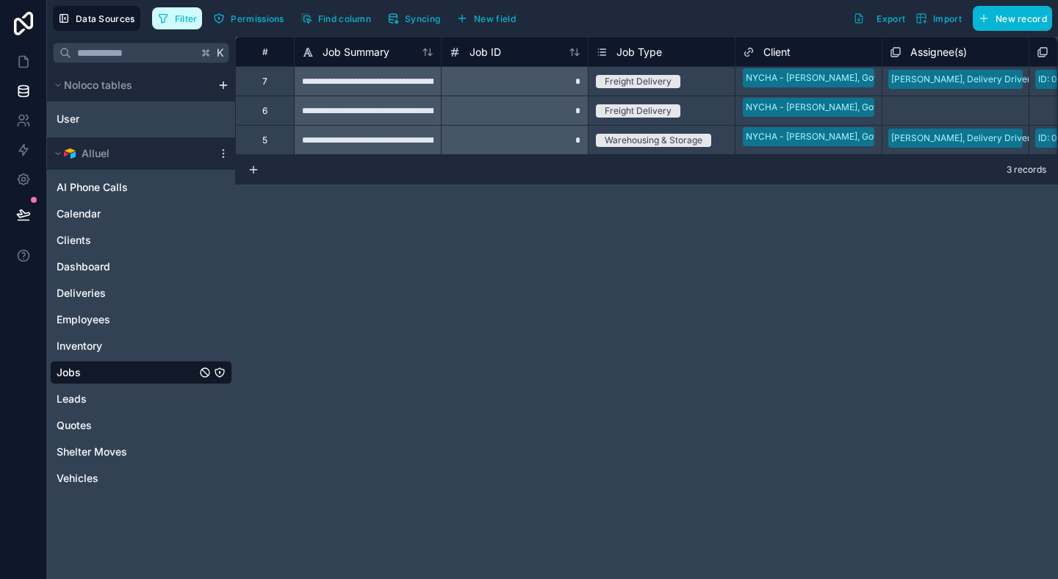
click at [186, 10] on button "Filter" at bounding box center [177, 18] width 51 height 22
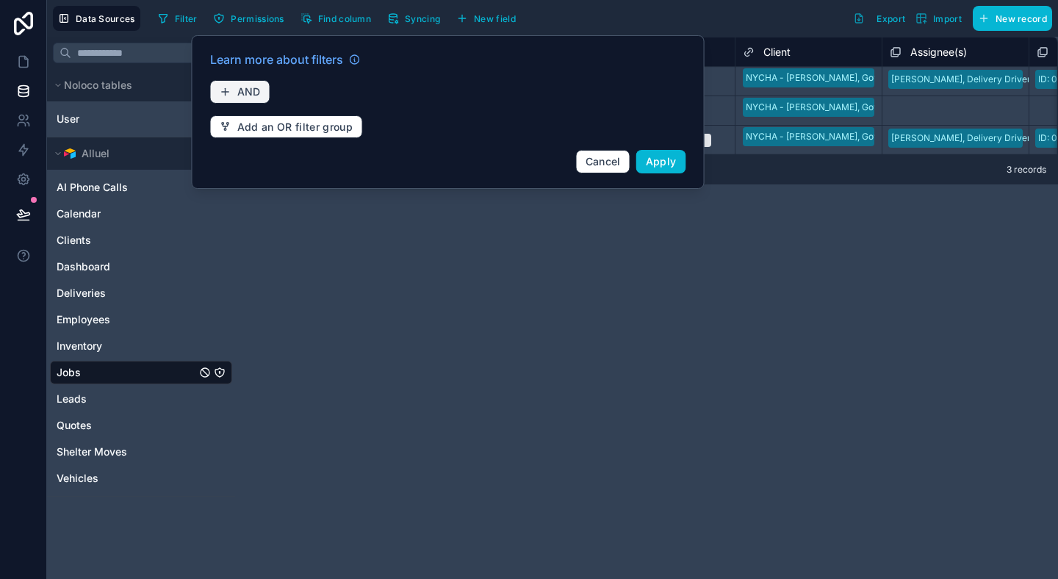
click at [238, 86] on span "AND" at bounding box center [249, 91] width 24 height 13
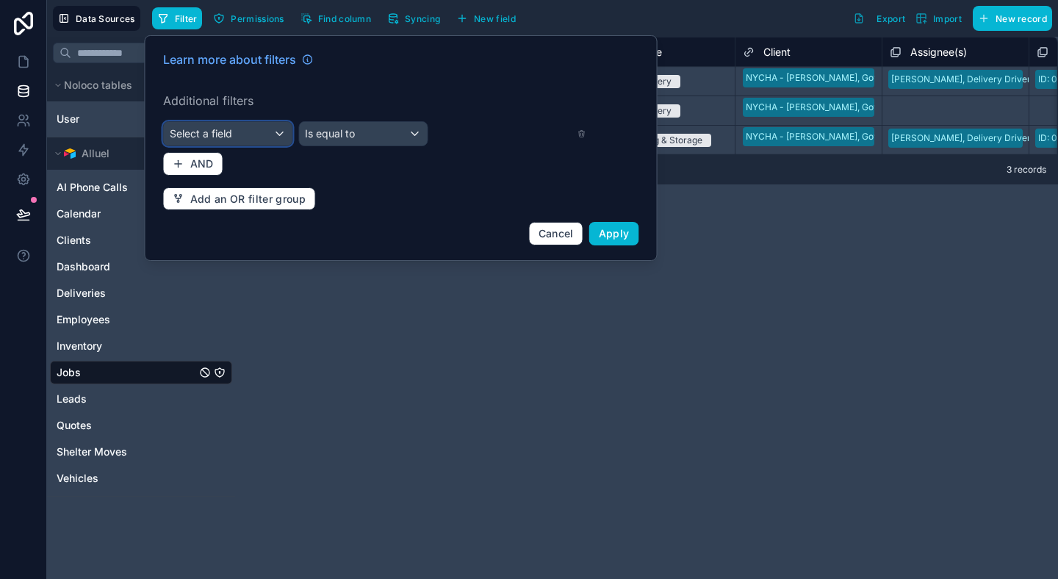
click at [237, 125] on div "Select a field" at bounding box center [228, 134] width 129 height 24
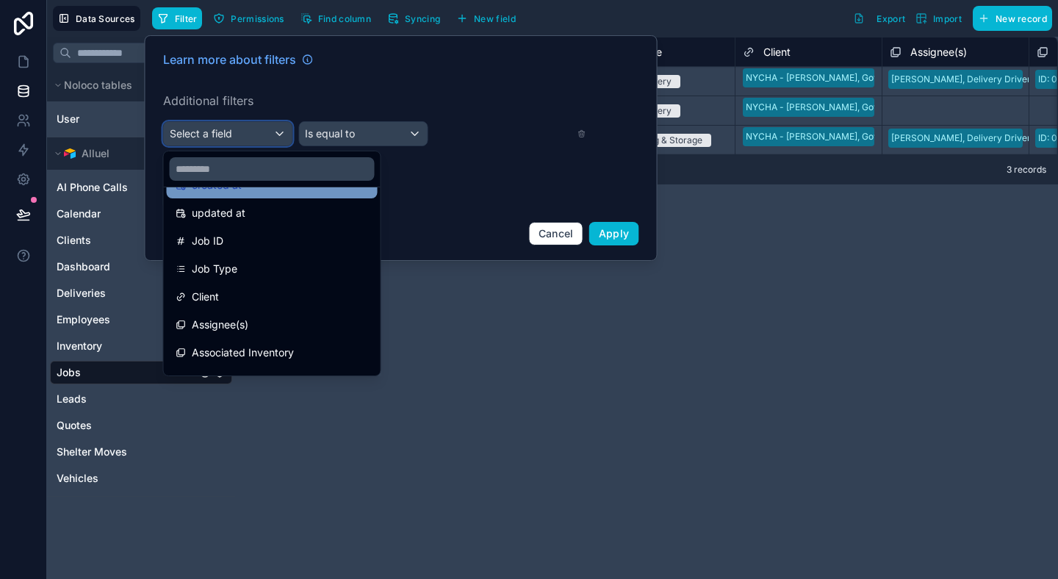
scroll to position [89, 0]
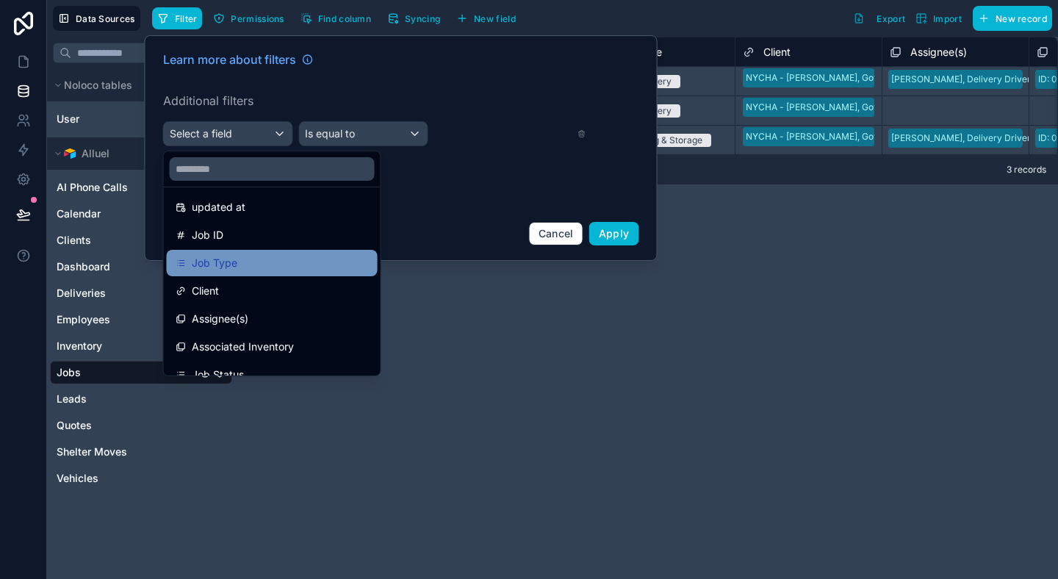
click at [244, 270] on div "Job Type" at bounding box center [272, 263] width 193 height 18
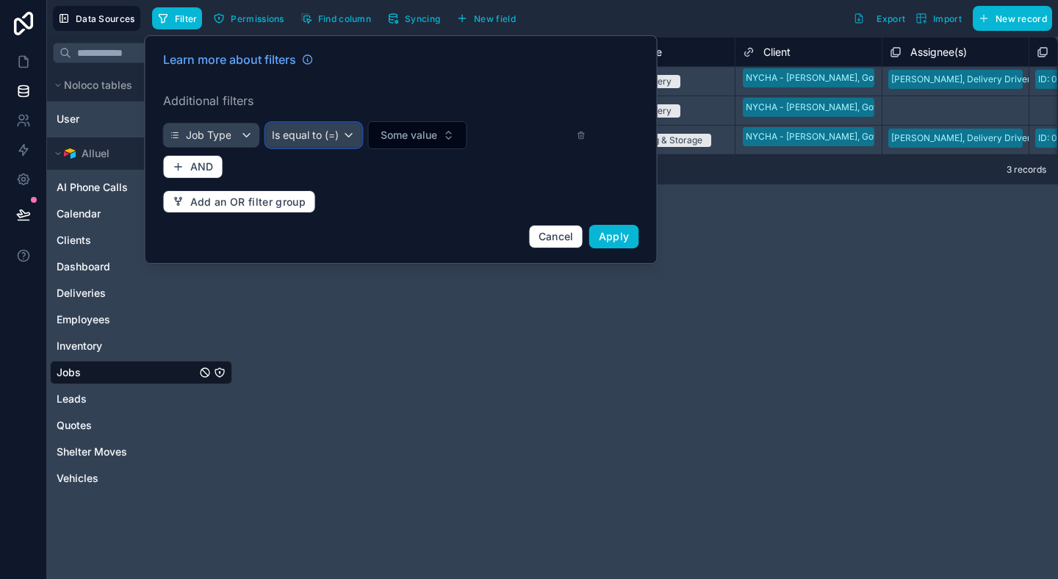
click at [350, 135] on div "Is equal to (=)" at bounding box center [314, 135] width 96 height 24
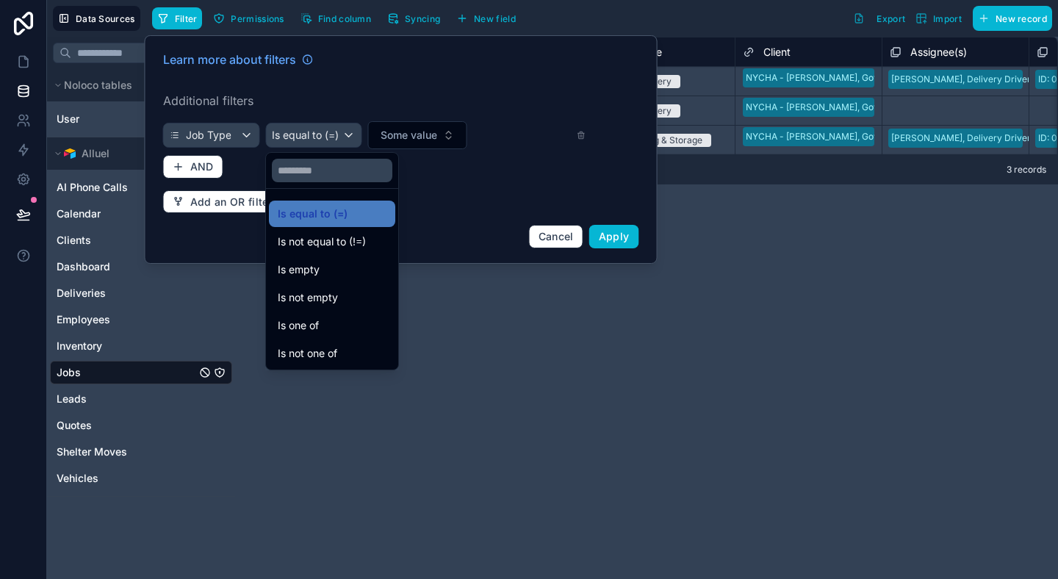
click at [425, 145] on div at bounding box center [401, 149] width 513 height 228
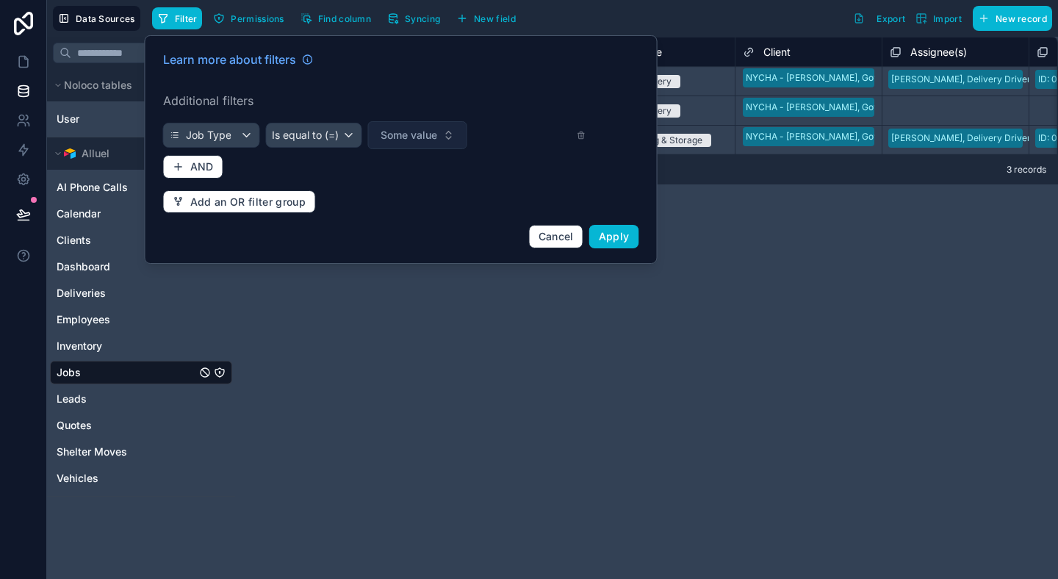
click at [432, 140] on span "Some value" at bounding box center [409, 135] width 57 height 15
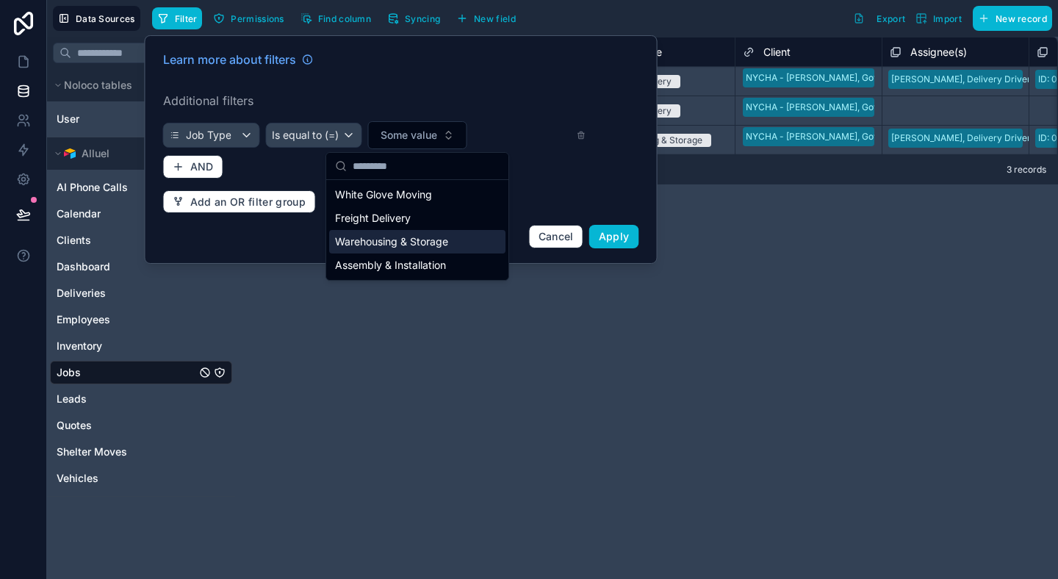
click at [414, 244] on div "Warehousing & Storage" at bounding box center [417, 242] width 176 height 24
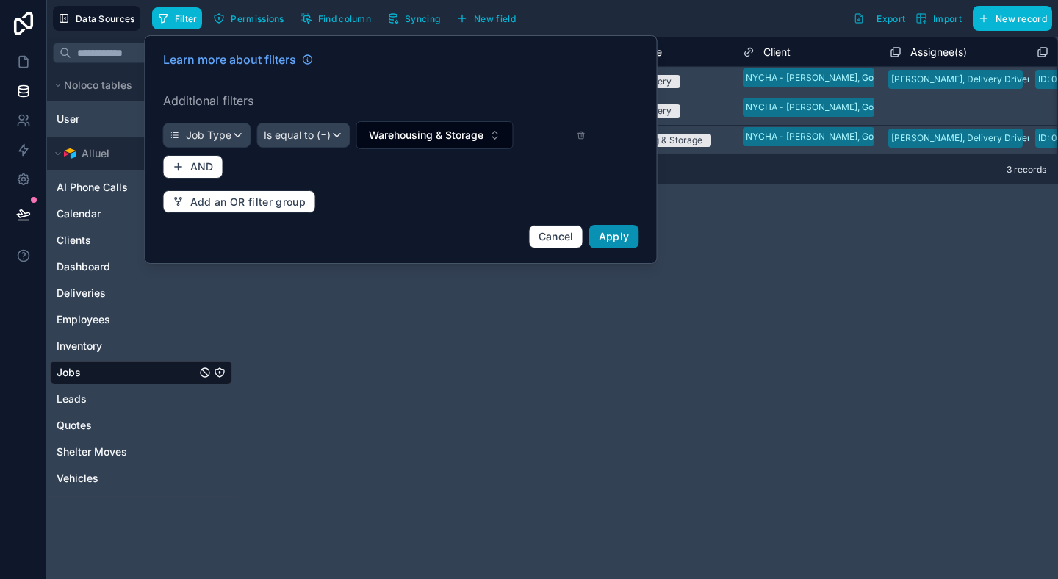
click at [617, 237] on span "Apply" at bounding box center [614, 236] width 31 height 12
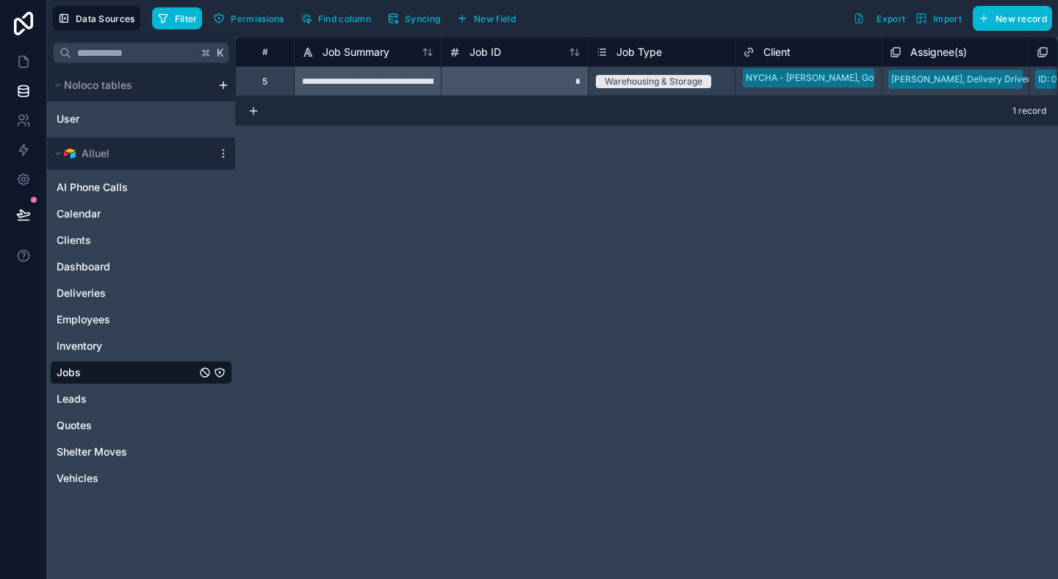
click at [434, 212] on div "**********" at bounding box center [646, 308] width 823 height 542
click at [18, 86] on icon at bounding box center [23, 88] width 10 height 4
click at [23, 71] on link at bounding box center [23, 61] width 46 height 29
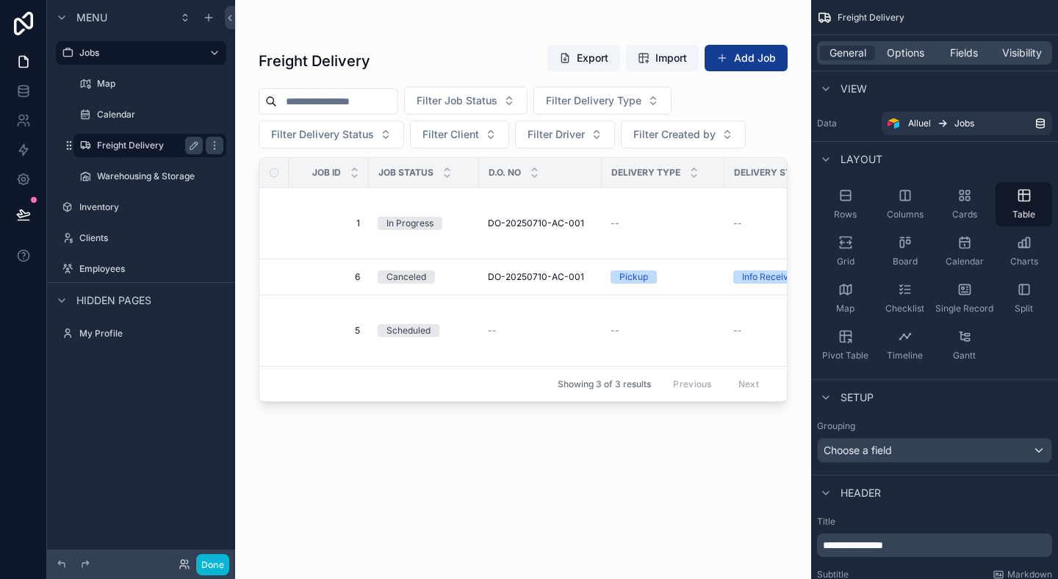
click at [137, 145] on label "Freight Delivery" at bounding box center [147, 146] width 100 height 12
click at [216, 144] on icon "scrollable content" at bounding box center [215, 146] width 12 height 12
click at [786, 119] on div "Filter Job Status Filter Delivery Type Filter Delivery Status Filter Client Fil…" at bounding box center [523, 118] width 529 height 62
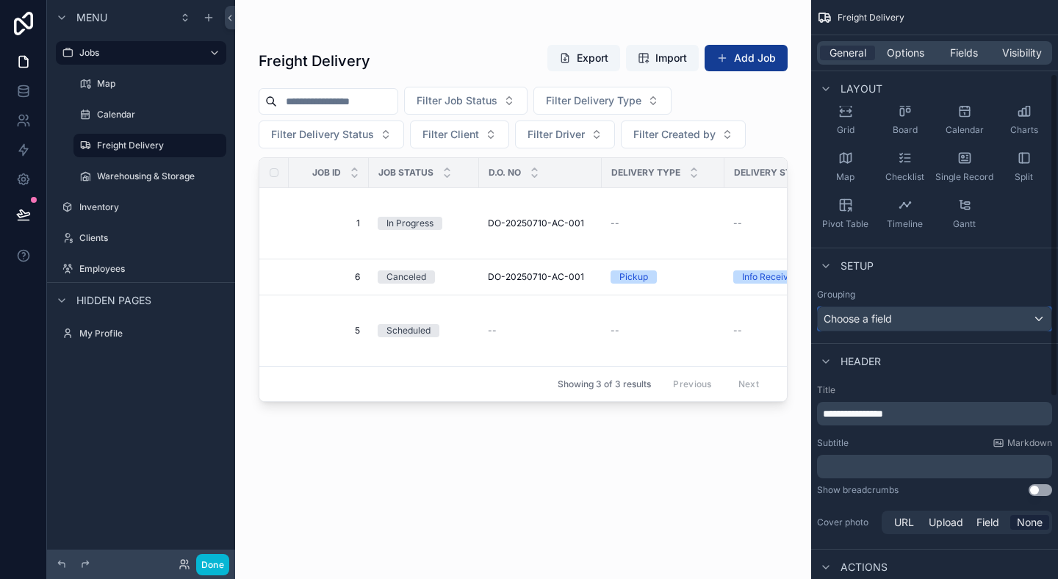
click at [857, 318] on div "Choose a field" at bounding box center [935, 319] width 234 height 24
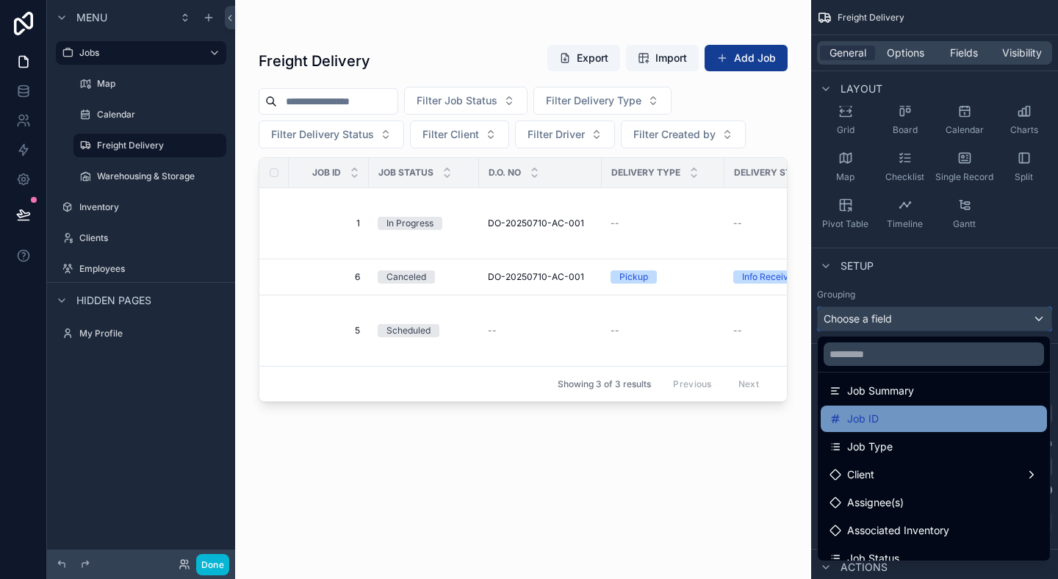
scroll to position [96, 0]
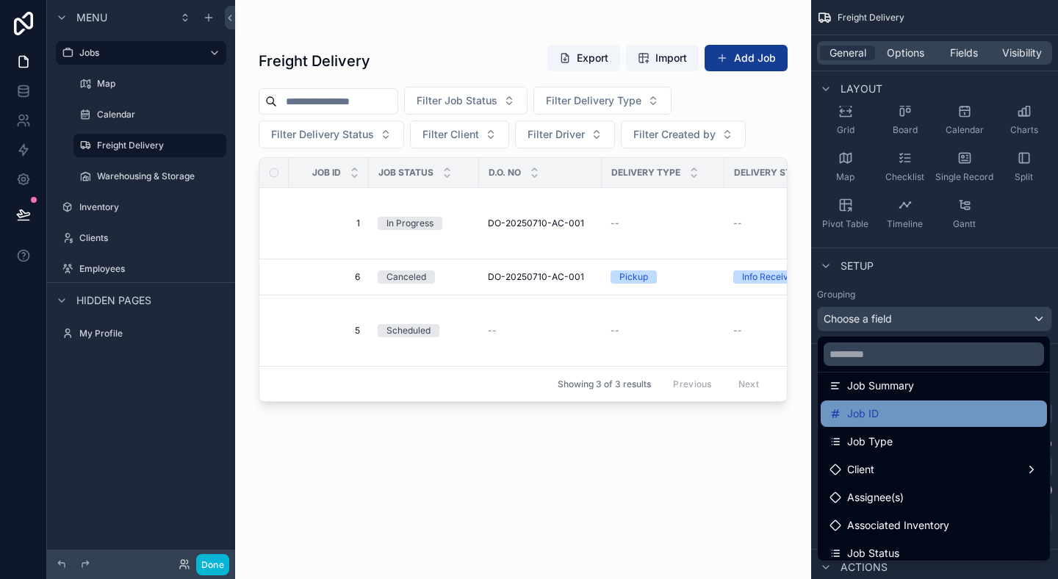
click at [931, 438] on div "Job Type" at bounding box center [933, 442] width 209 height 18
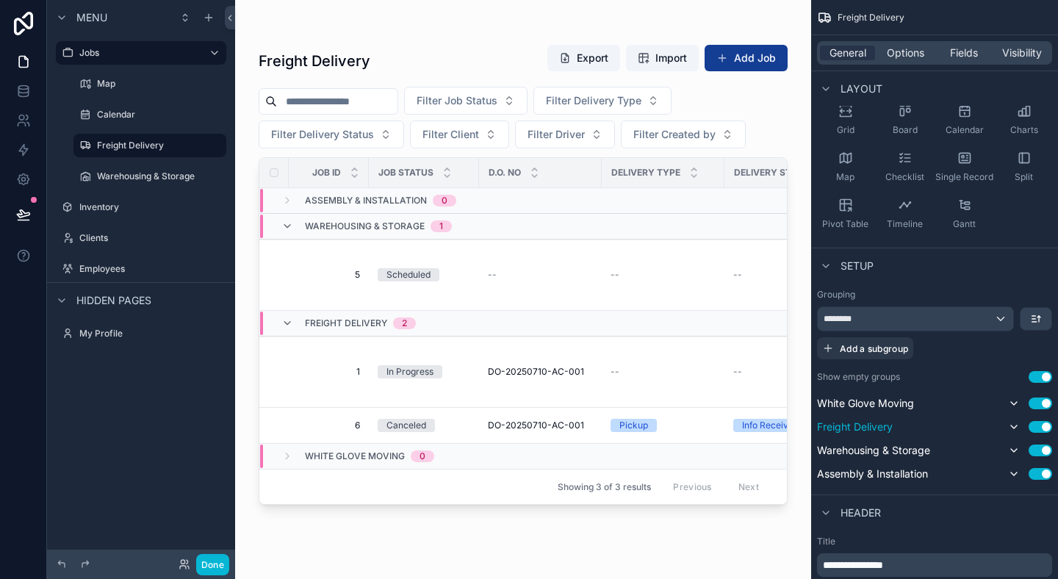
scroll to position [156, 0]
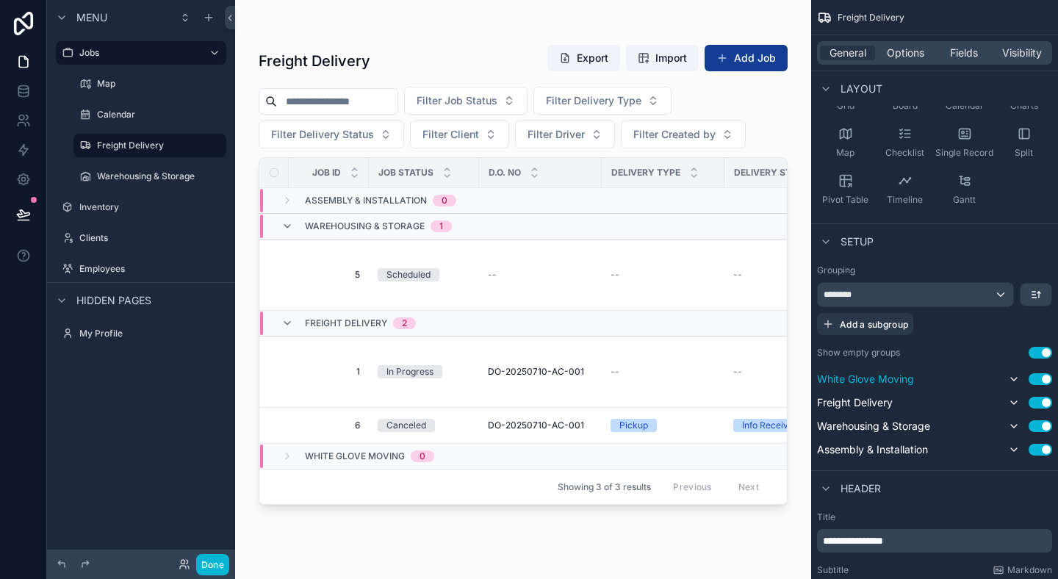
click at [1040, 372] on div "Use setting" at bounding box center [1028, 379] width 47 height 18
click at [1041, 383] on button "Use setting" at bounding box center [1040, 379] width 24 height 12
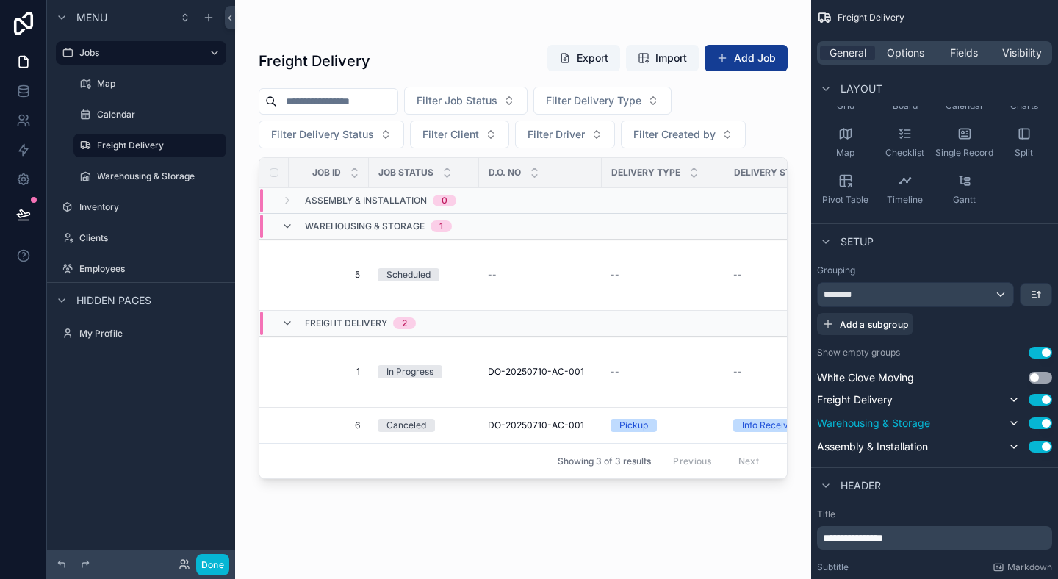
click at [1040, 423] on button "Use setting" at bounding box center [1040, 423] width 24 height 12
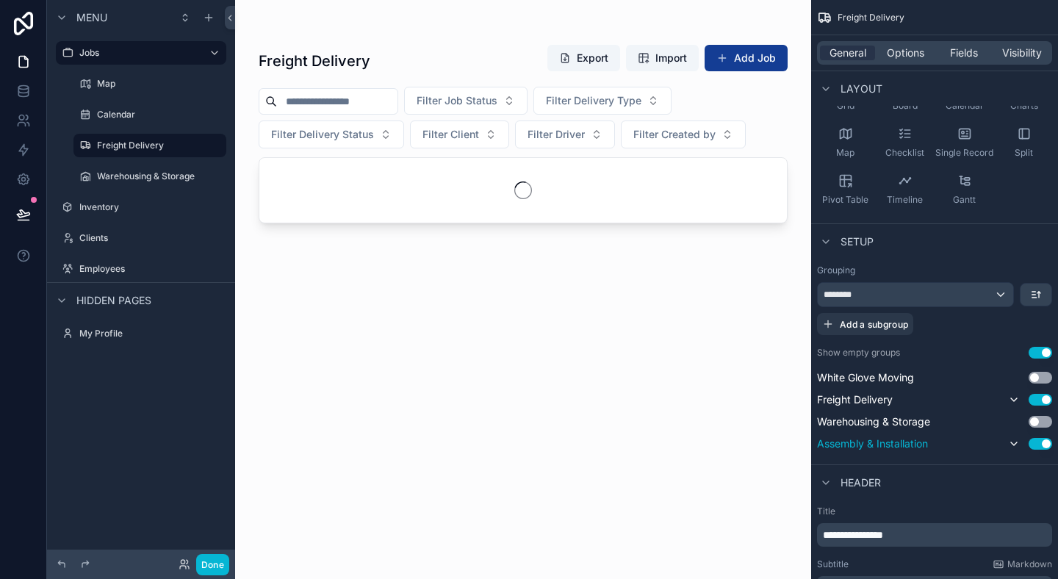
click at [1040, 447] on button "Use setting" at bounding box center [1040, 444] width 24 height 12
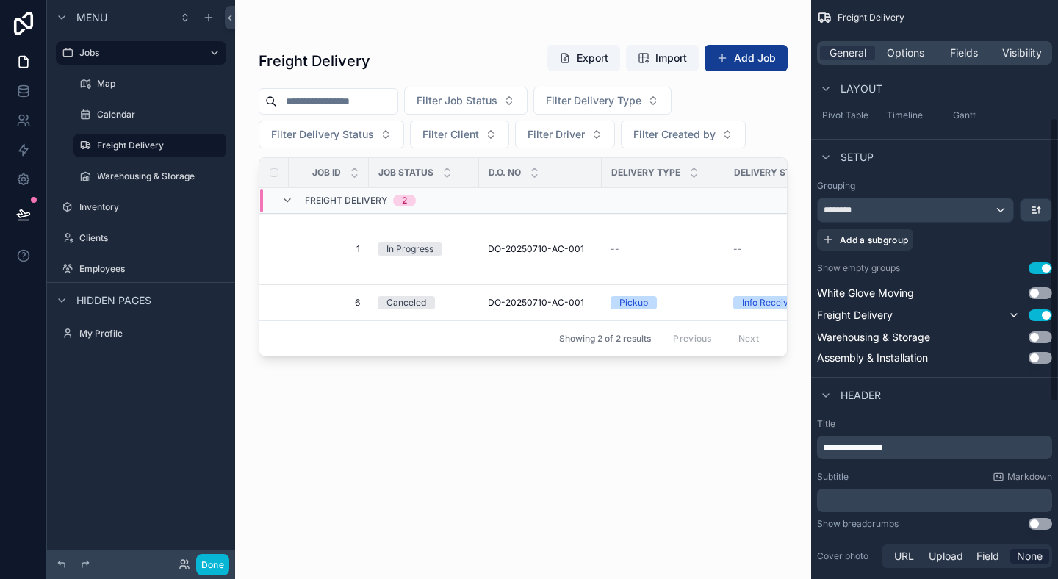
scroll to position [241, 0]
click at [287, 198] on icon "scrollable content" at bounding box center [287, 201] width 12 height 12
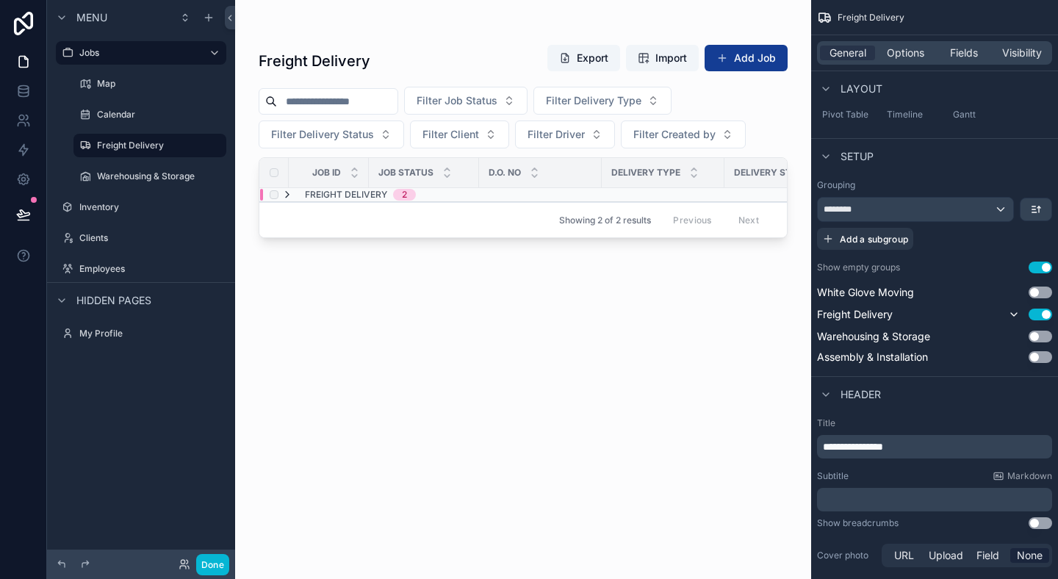
click at [287, 195] on icon "scrollable content" at bounding box center [287, 195] width 12 height 12
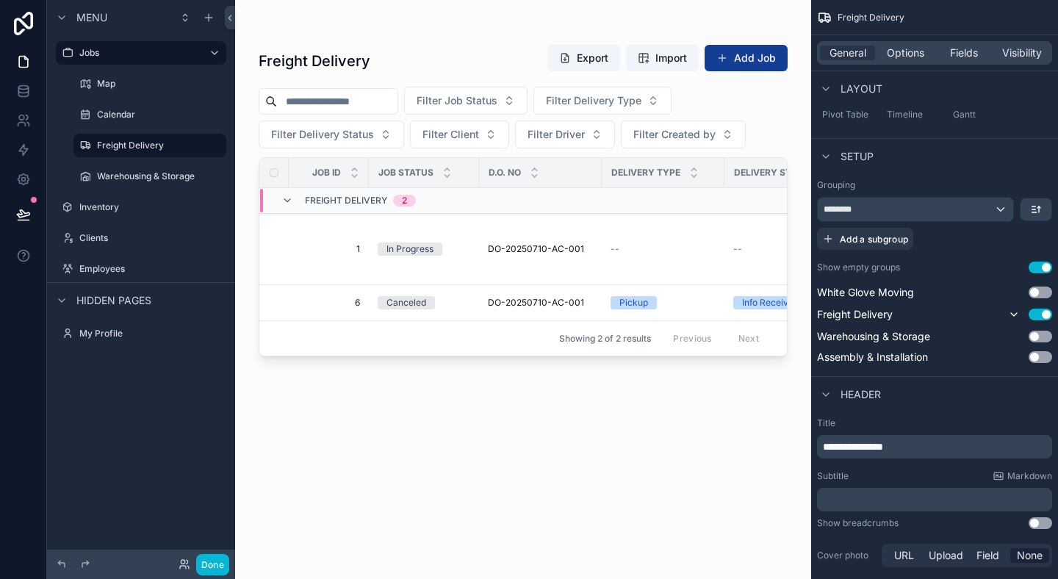
click at [425, 414] on div "Freight Delivery Export Import Add Job Filter Job Status Filter Delivery Type F…" at bounding box center [523, 298] width 529 height 526
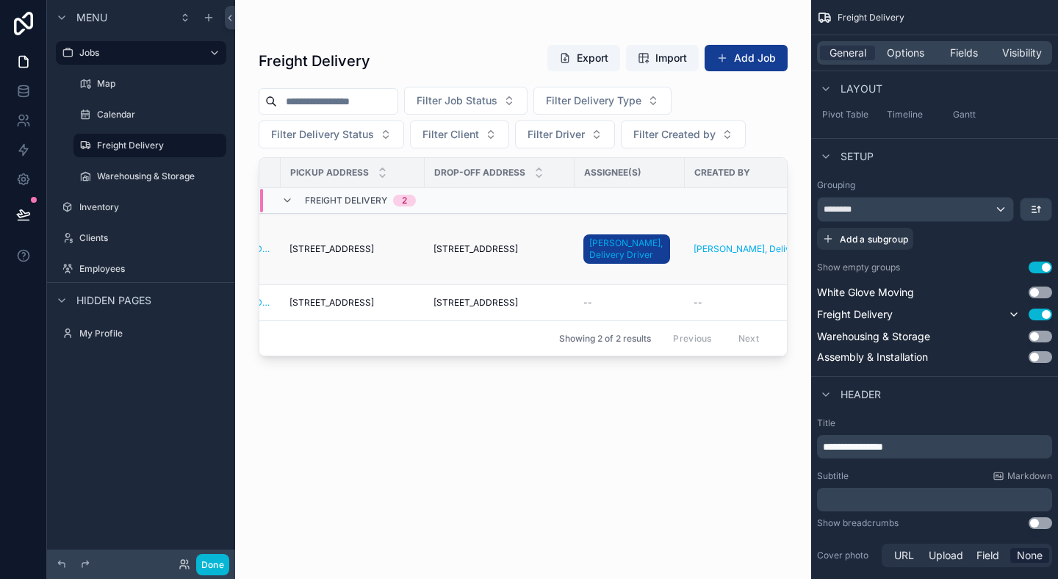
scroll to position [0, 0]
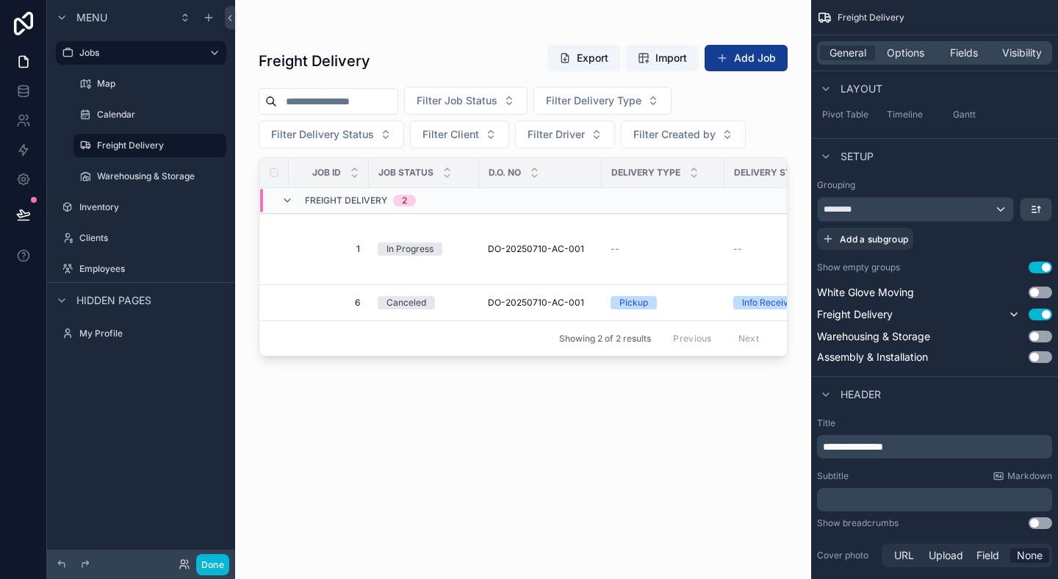
click at [1042, 268] on button "Use setting" at bounding box center [1040, 268] width 24 height 12
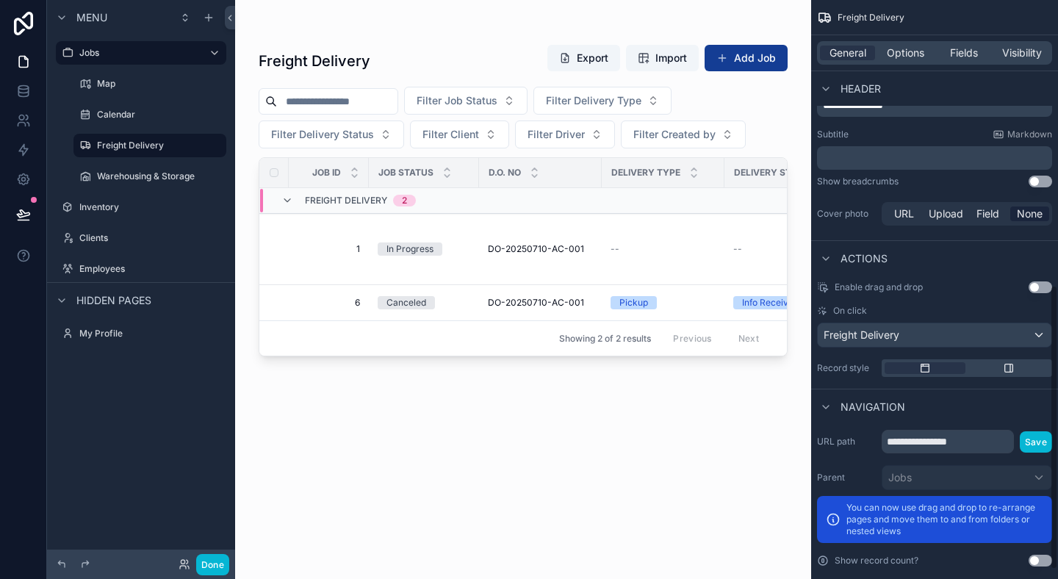
scroll to position [581, 0]
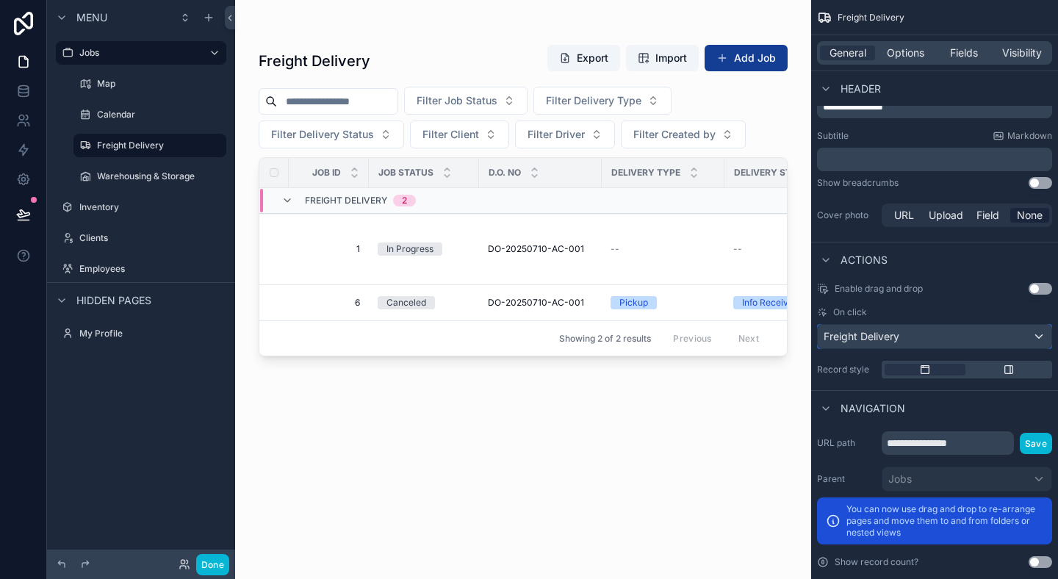
click at [962, 337] on div "Freight Delivery" at bounding box center [935, 337] width 234 height 24
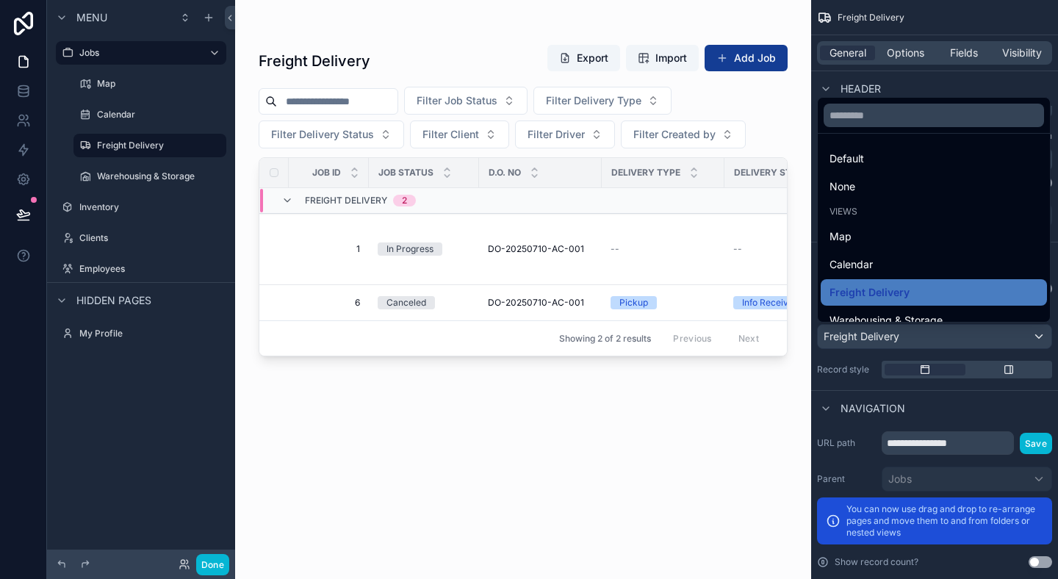
click at [962, 337] on div "scrollable content" at bounding box center [529, 289] width 1058 height 579
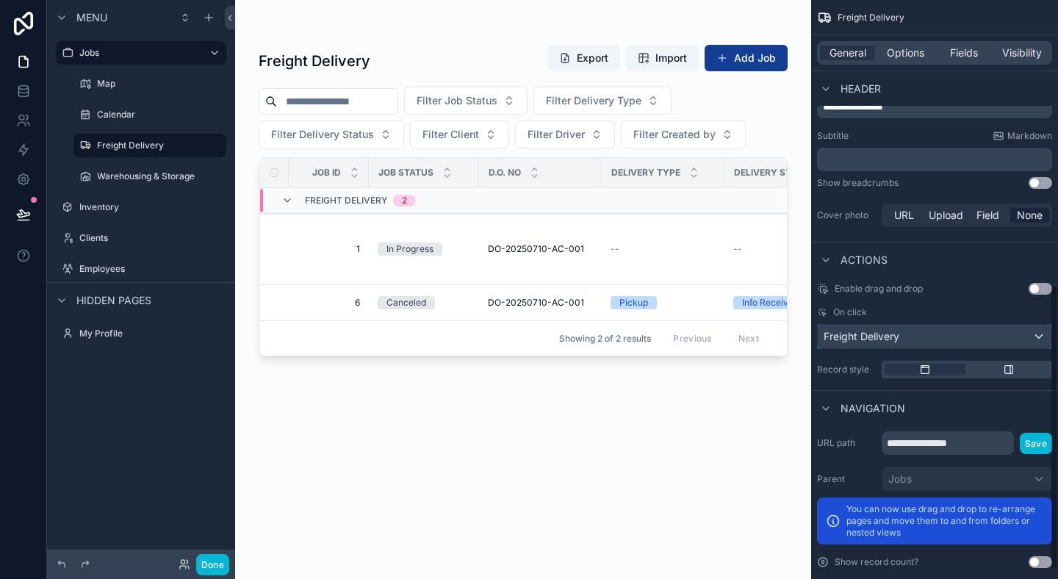
click at [962, 337] on div "Freight Delivery" at bounding box center [935, 337] width 234 height 24
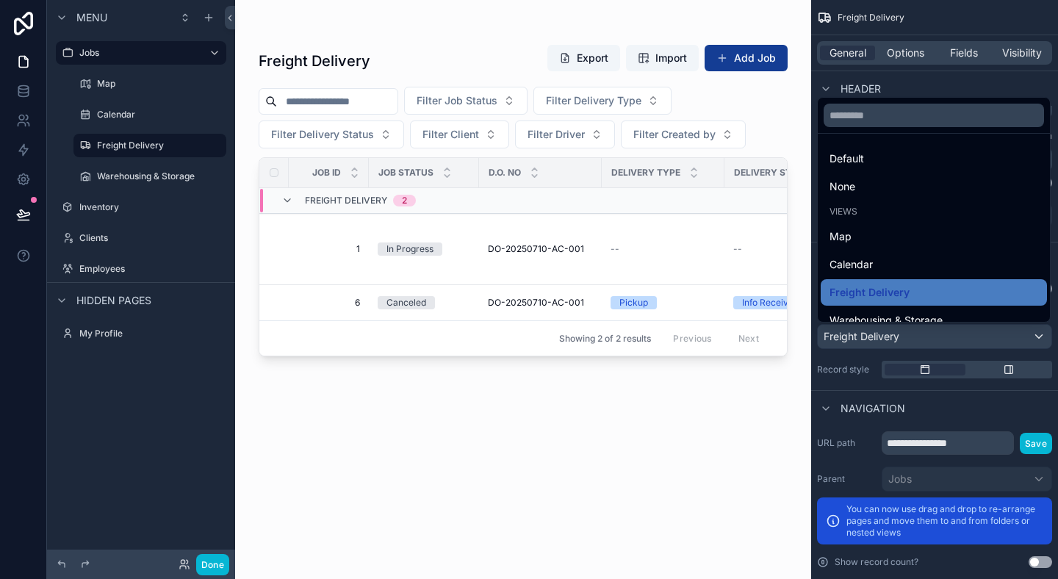
click at [962, 337] on div "scrollable content" at bounding box center [529, 289] width 1058 height 579
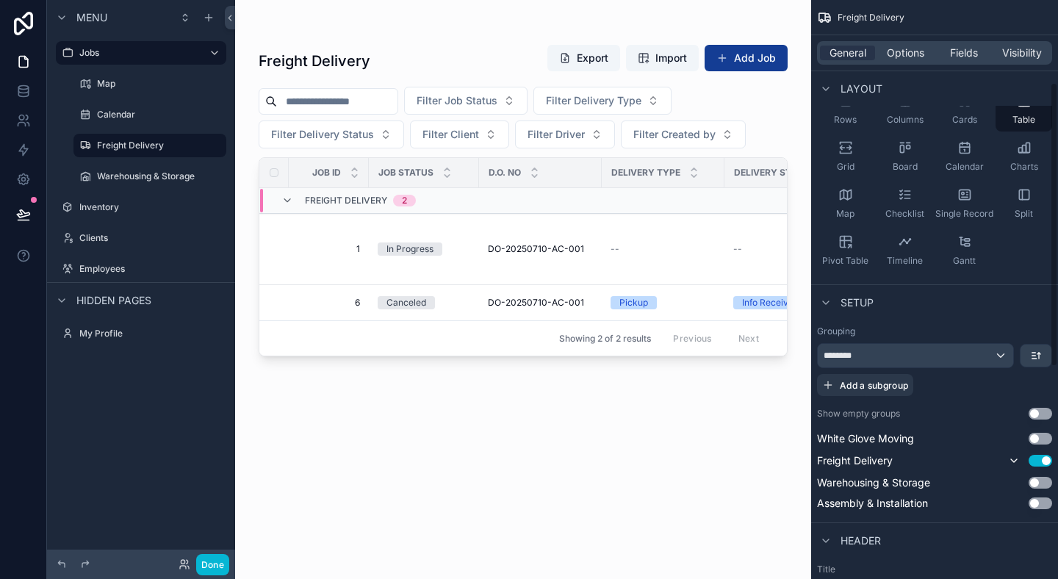
scroll to position [168, 0]
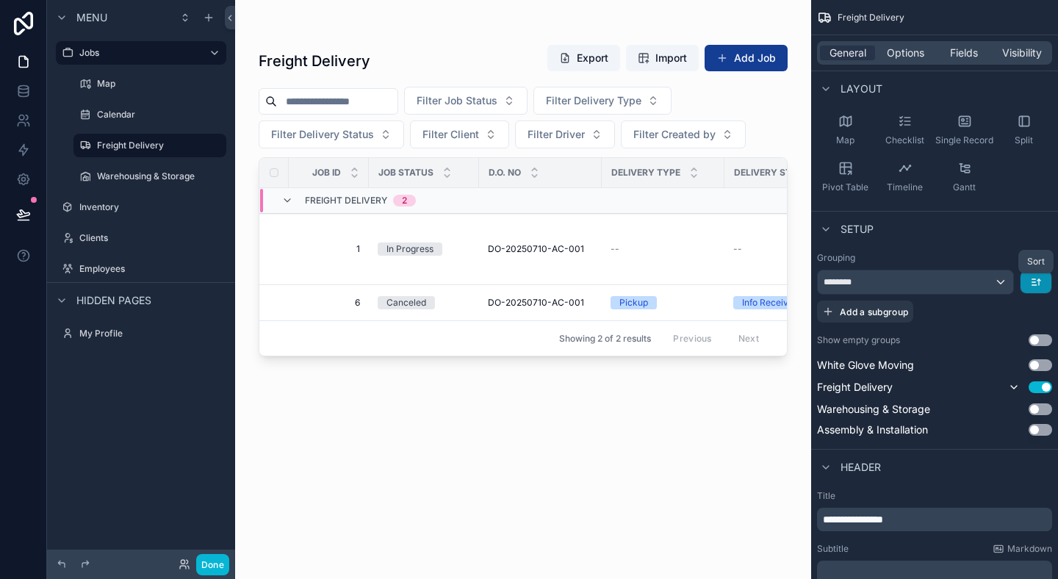
click at [1034, 282] on icon "scrollable content" at bounding box center [1034, 282] width 4 height 0
click at [1034, 282] on div "scrollable content" at bounding box center [529, 289] width 1058 height 579
click at [1034, 282] on icon "scrollable content" at bounding box center [1034, 282] width 4 height 0
click at [1017, 342] on span "Last -> First" at bounding box center [1008, 343] width 57 height 18
click at [959, 242] on div "Setup" at bounding box center [934, 228] width 247 height 35
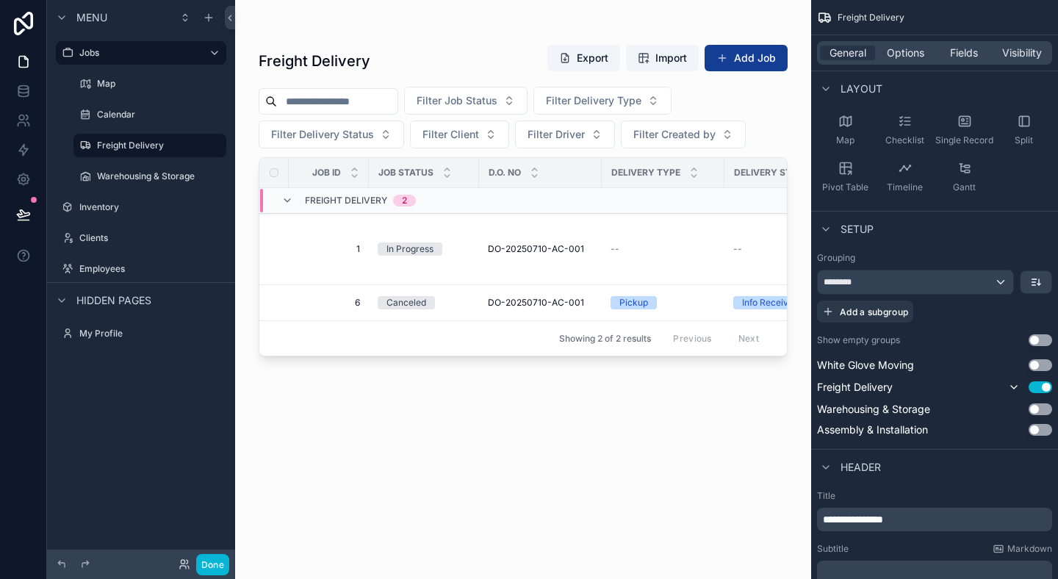
click at [538, 385] on div "Freight Delivery Export Import Add Job Filter Job Status Filter Delivery Type F…" at bounding box center [523, 298] width 529 height 526
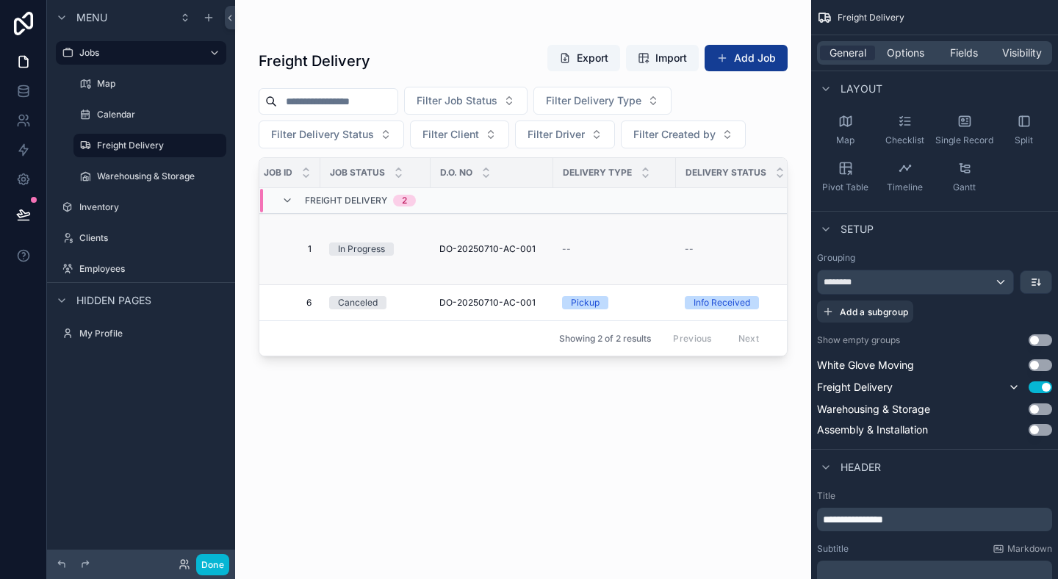
scroll to position [0, 0]
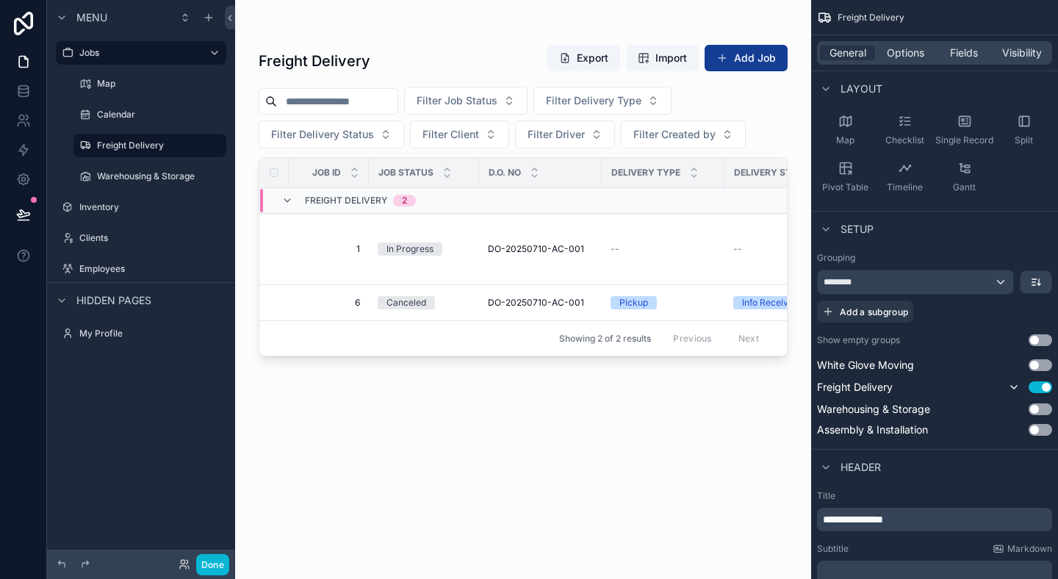
click at [597, 447] on div "Freight Delivery Export Import Add Job Filter Job Status Filter Delivery Type F…" at bounding box center [523, 298] width 529 height 526
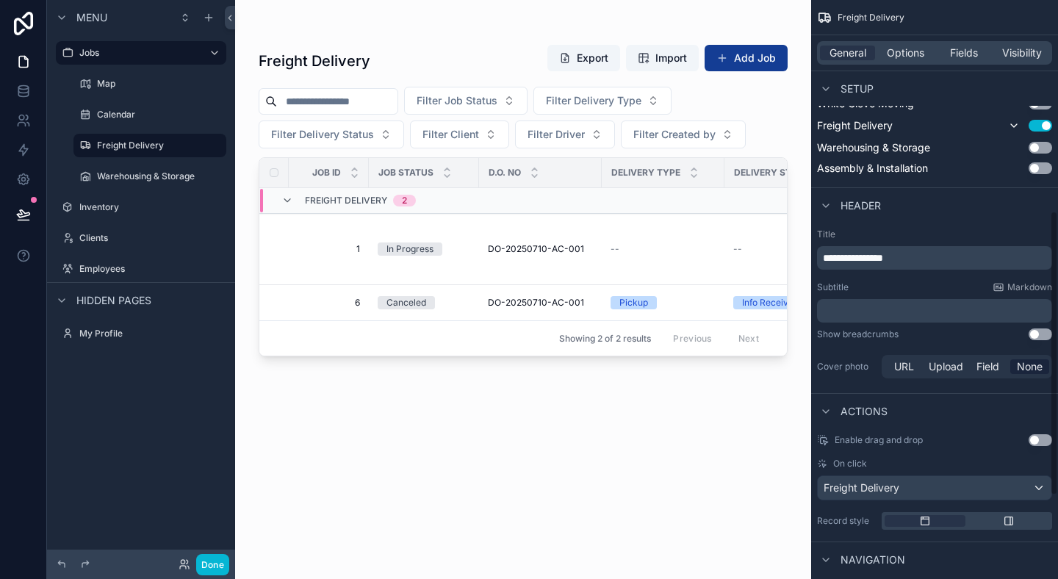
scroll to position [429, 0]
click at [998, 331] on div "Show breadcrumbs Use setting" at bounding box center [934, 335] width 235 height 12
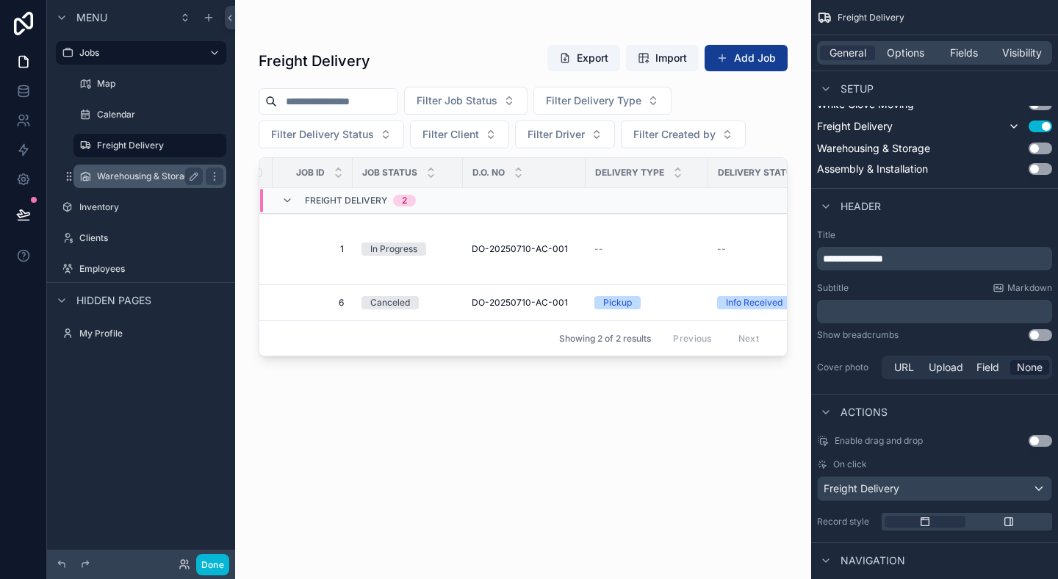
click at [146, 181] on label "Warehousing & Storage" at bounding box center [147, 176] width 100 height 12
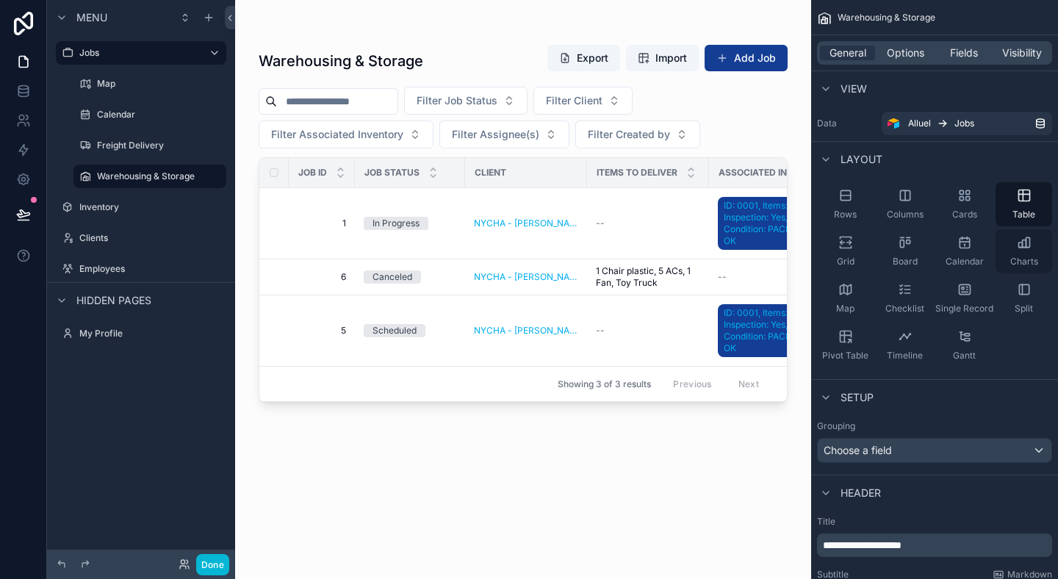
scroll to position [256, 0]
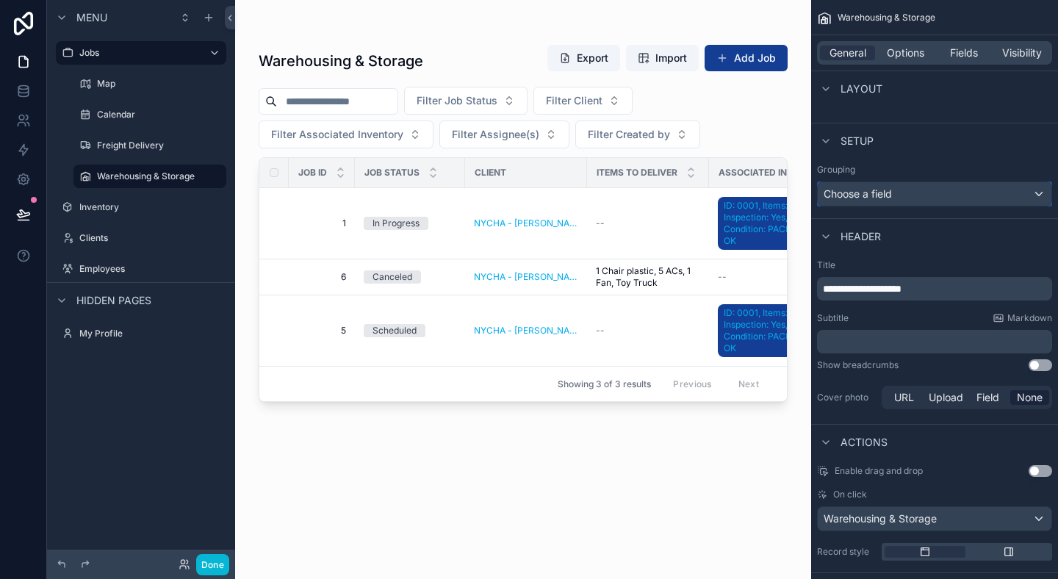
click at [872, 200] on div "Choose a field" at bounding box center [935, 194] width 234 height 24
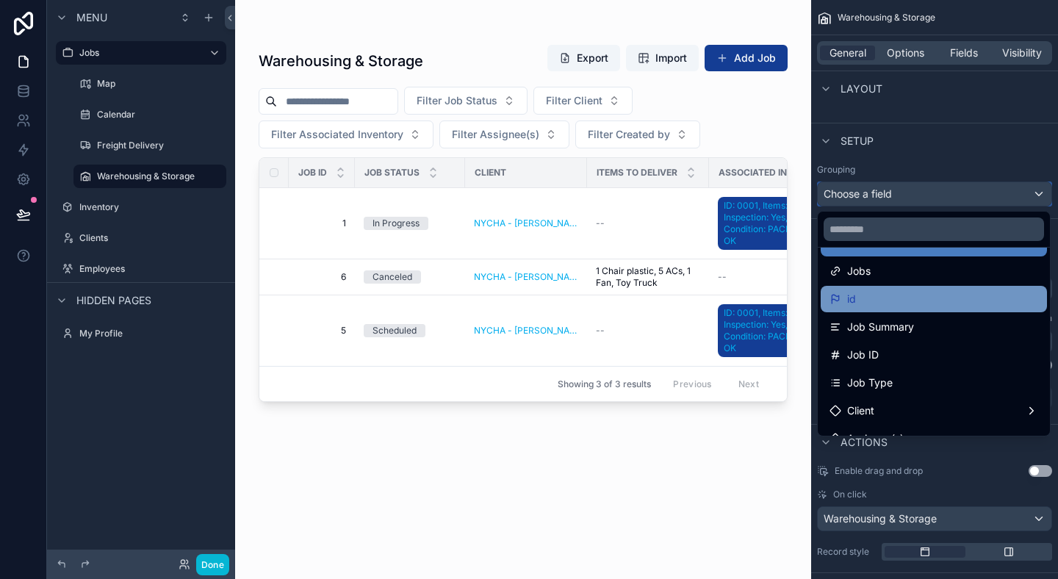
scroll to position [62, 0]
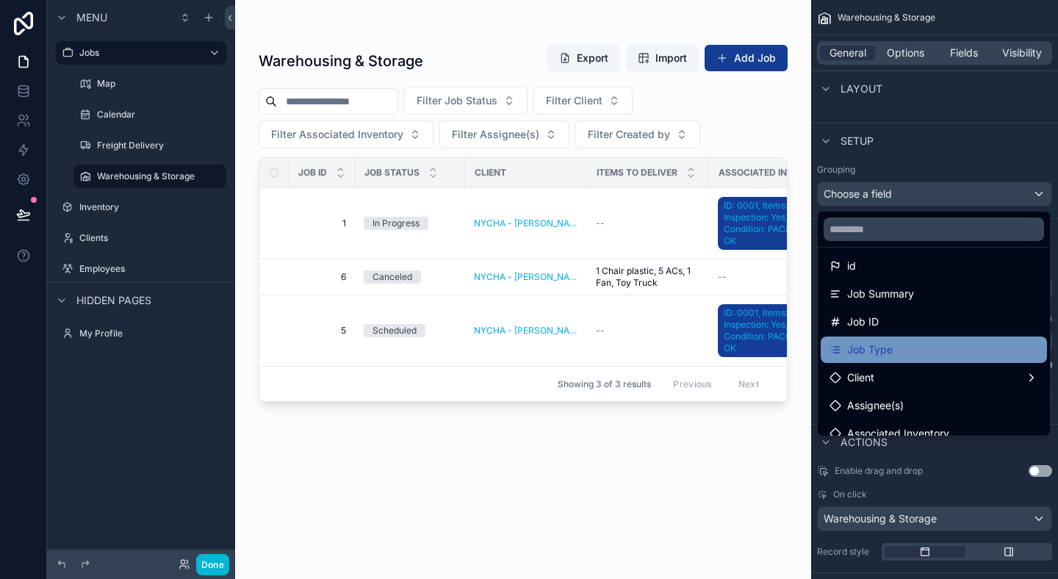
click at [876, 342] on span "Job Type" at bounding box center [870, 350] width 46 height 18
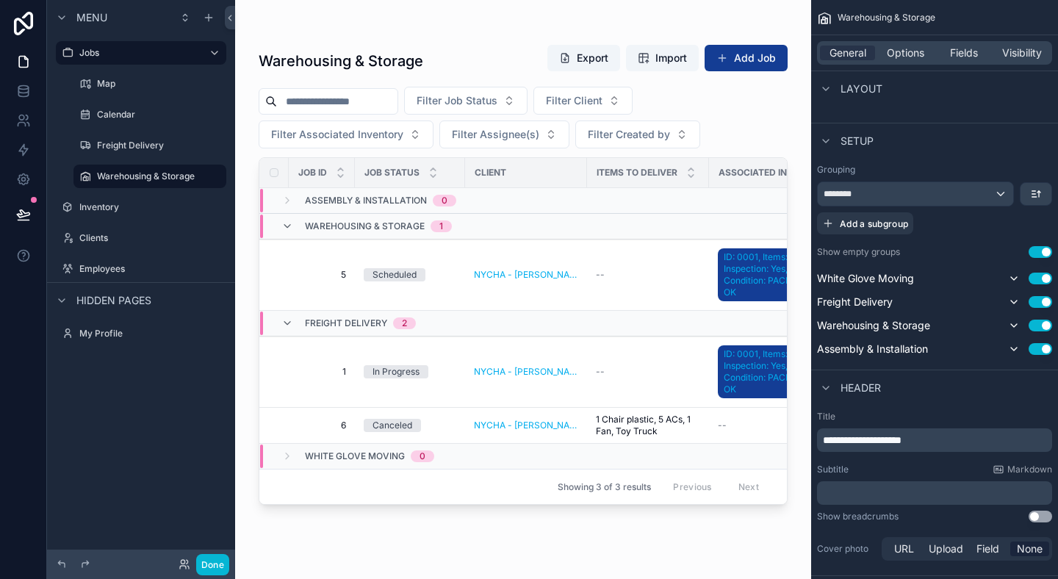
click at [1041, 254] on button "Use setting" at bounding box center [1040, 252] width 24 height 12
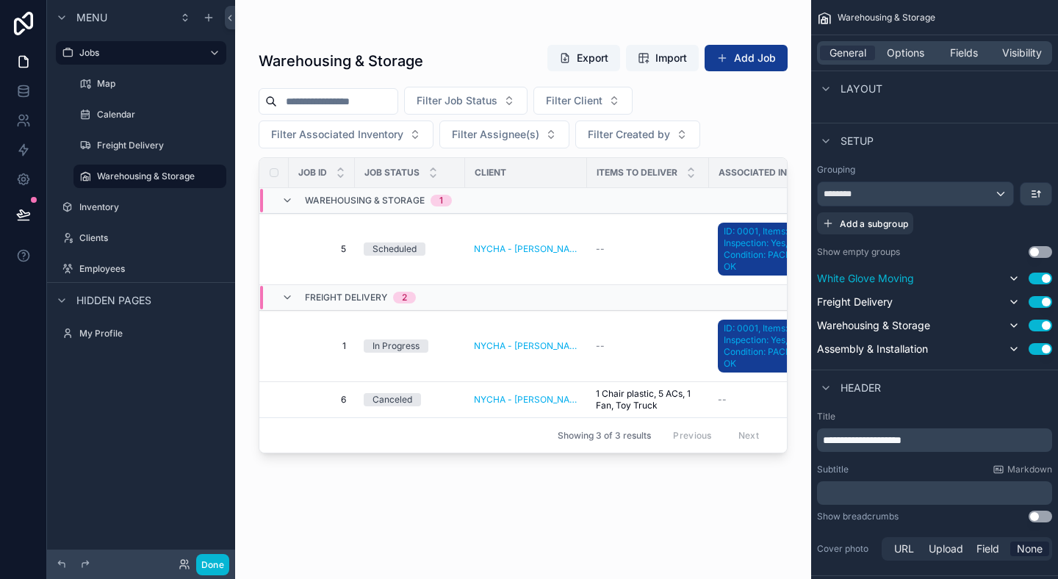
click at [1042, 279] on button "Use setting" at bounding box center [1040, 279] width 24 height 12
click at [1029, 386] on div "Header" at bounding box center [934, 387] width 247 height 35
click at [1035, 278] on button "Use setting" at bounding box center [1040, 279] width 24 height 12
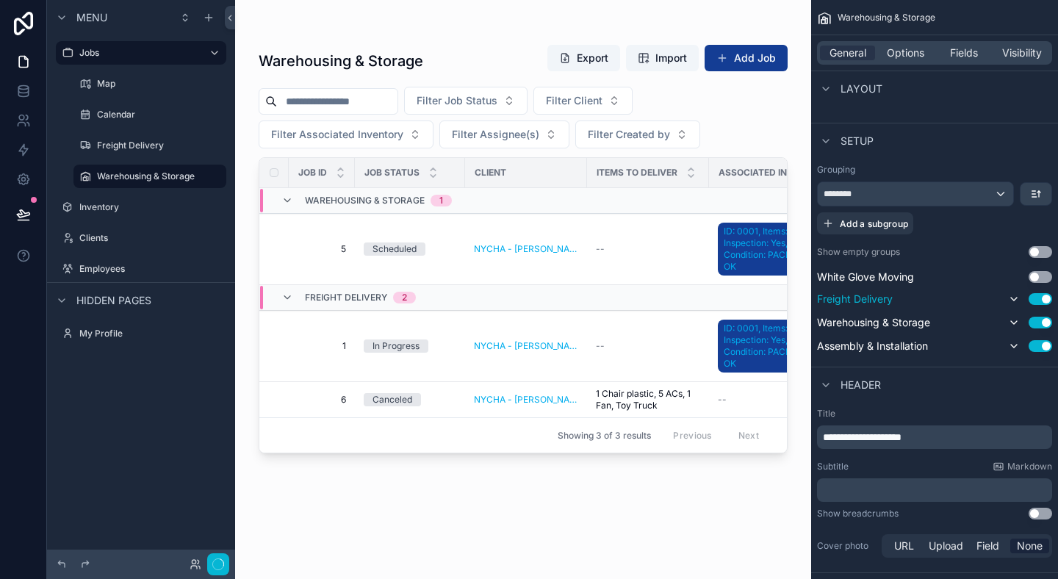
click at [1038, 300] on button "Use setting" at bounding box center [1040, 299] width 24 height 12
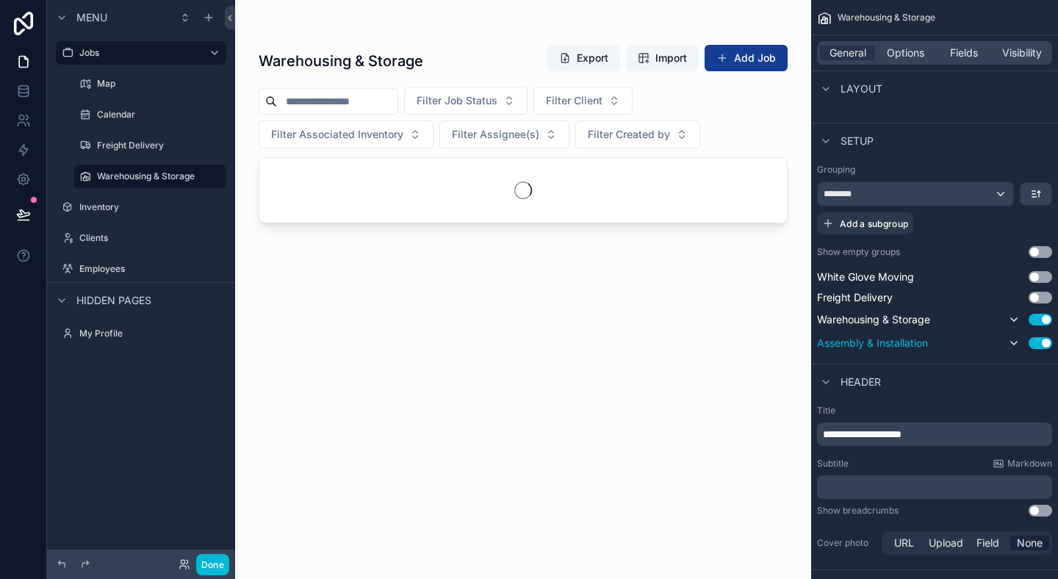
click at [1040, 347] on button "Use setting" at bounding box center [1040, 343] width 24 height 12
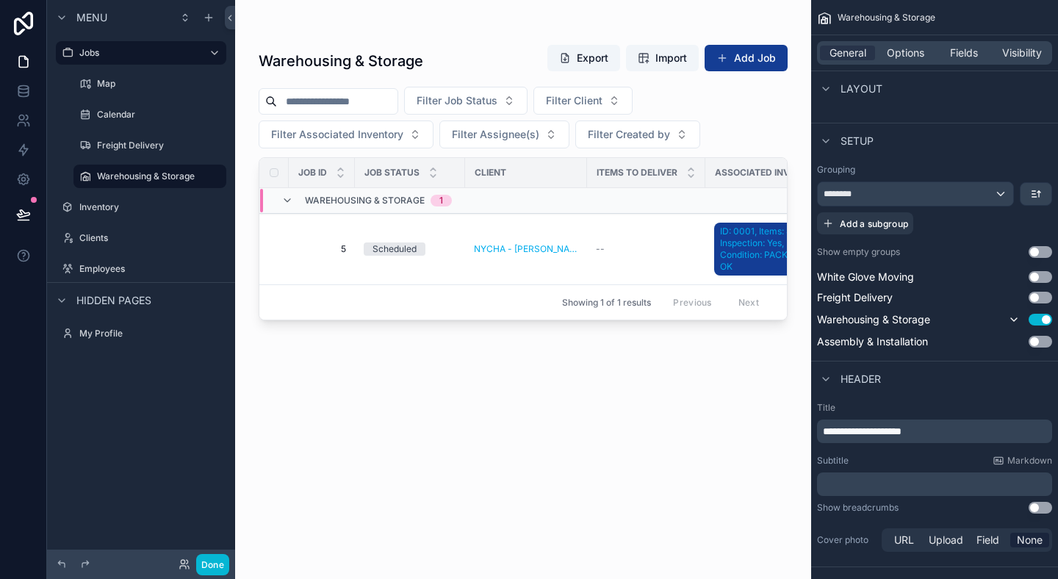
click at [1026, 374] on div "Header" at bounding box center [934, 378] width 247 height 35
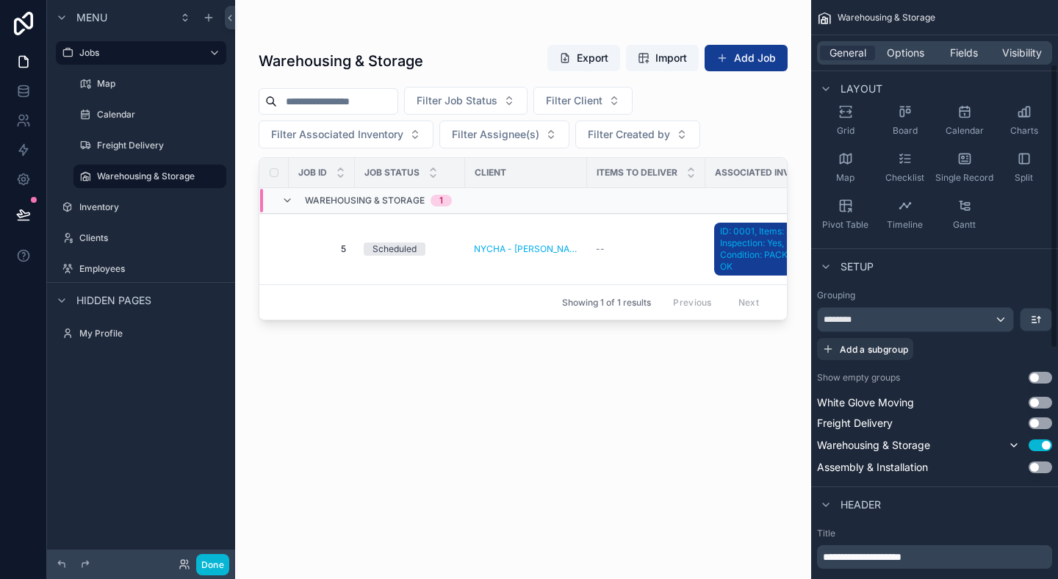
scroll to position [0, 0]
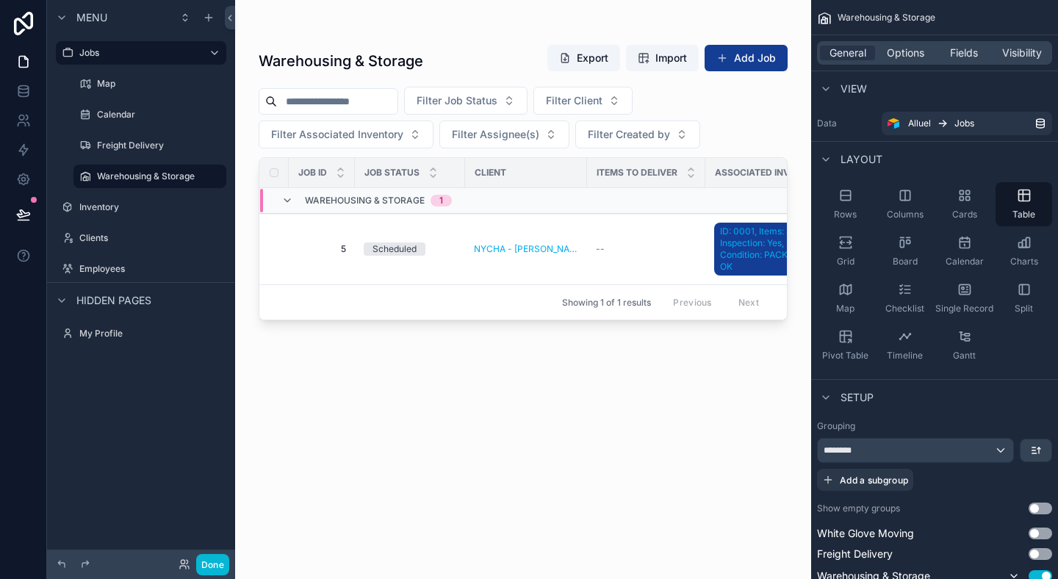
click at [519, 419] on div "scrollable content" at bounding box center [523, 280] width 576 height 561
click at [280, 200] on div "scrollable content" at bounding box center [273, 201] width 18 height 24
click at [291, 201] on icon "scrollable content" at bounding box center [287, 201] width 12 height 12
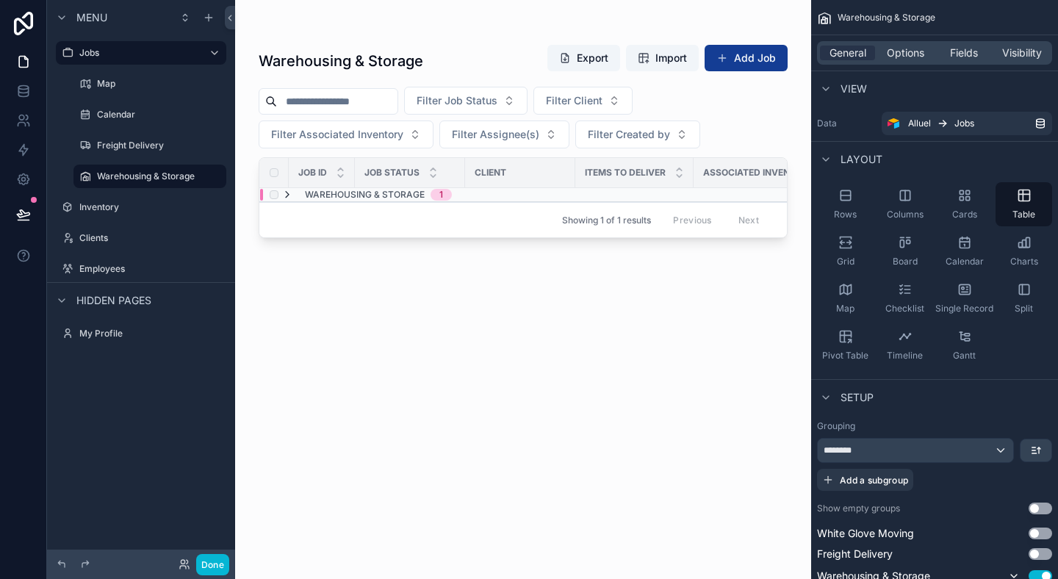
click at [289, 194] on icon "scrollable content" at bounding box center [287, 195] width 12 height 12
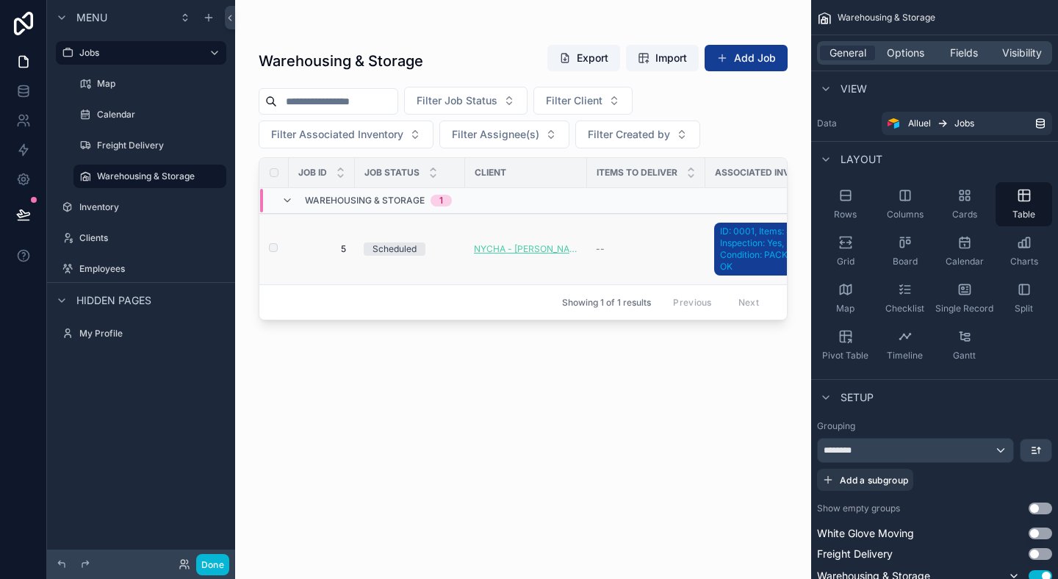
click at [485, 245] on span "NYCHA - [PERSON_NAME], Government, Active" at bounding box center [526, 249] width 104 height 12
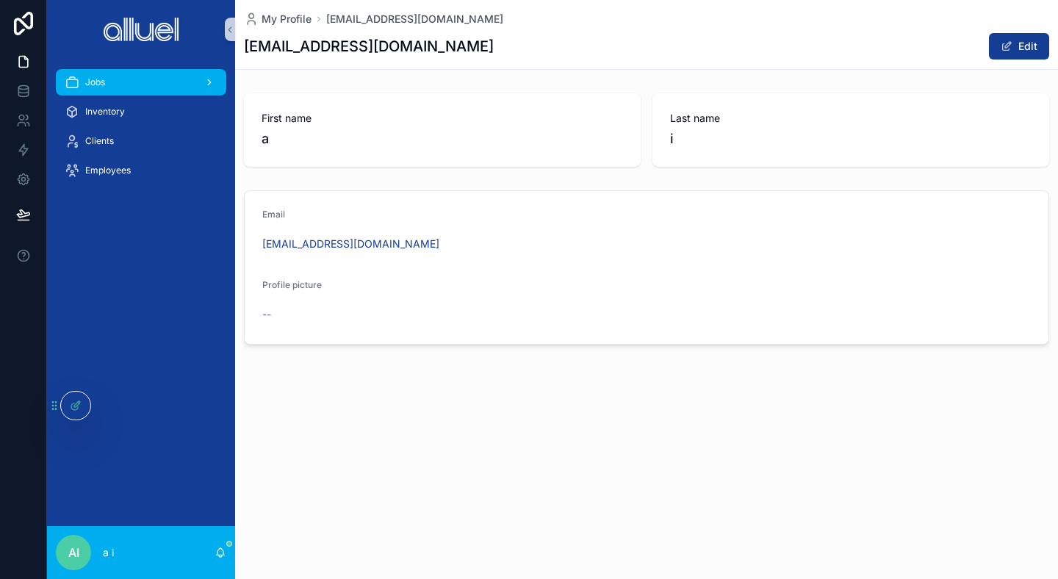
click at [118, 93] on div "Jobs" at bounding box center [141, 83] width 153 height 24
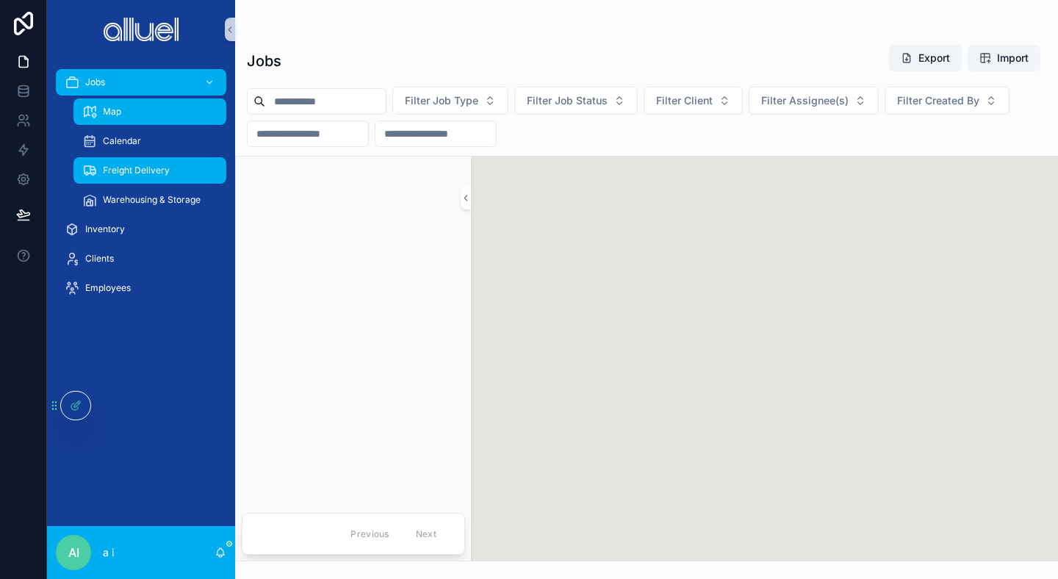
click at [126, 179] on div "Freight Delivery" at bounding box center [149, 171] width 135 height 24
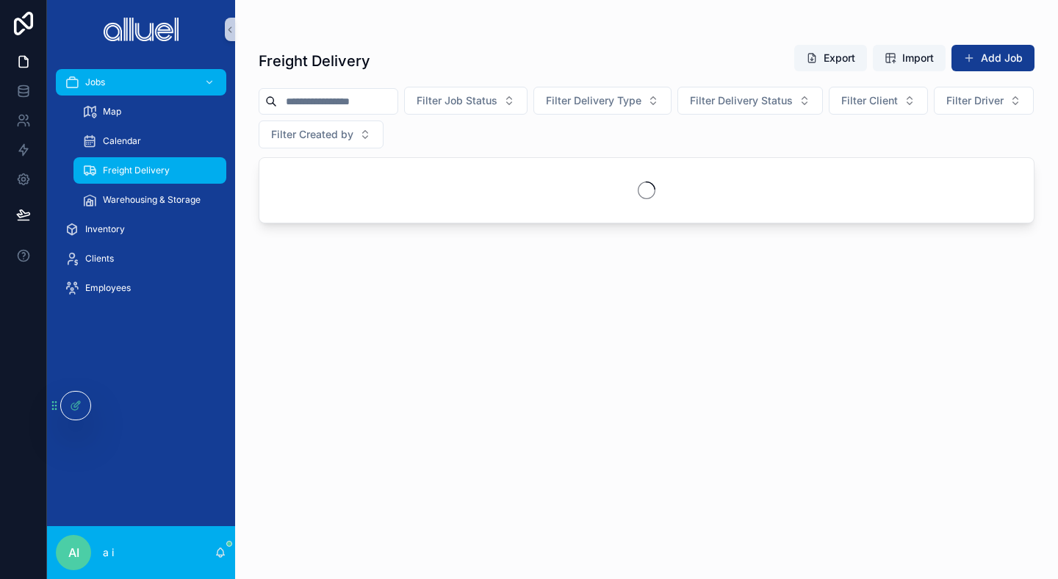
click at [126, 325] on div "Jobs Map Calendar Freight Delivery Warehousing & Storage Inventory Clients Empl…" at bounding box center [141, 292] width 188 height 467
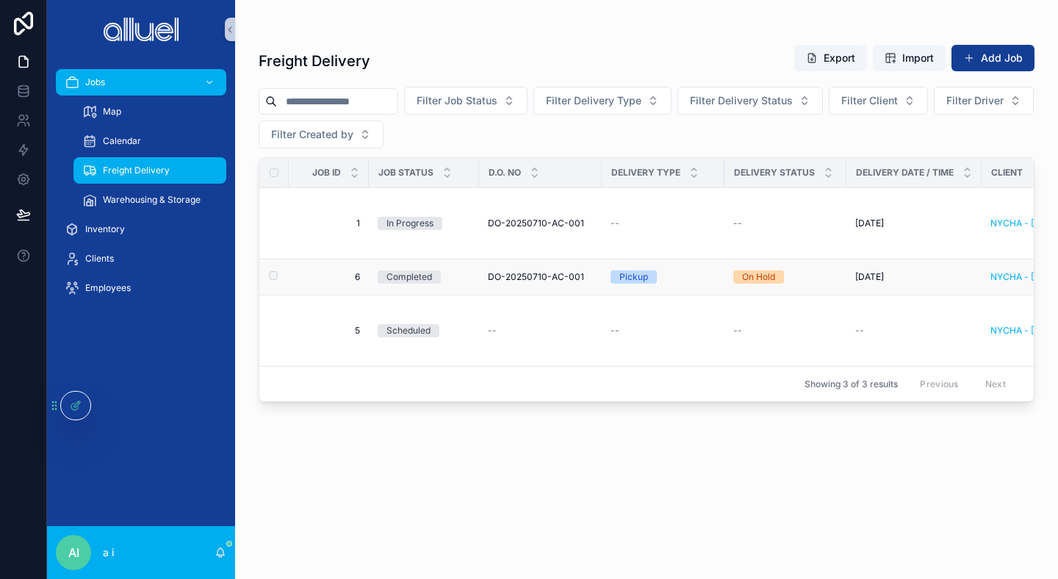
click at [417, 270] on td "Completed" at bounding box center [424, 277] width 110 height 36
click at [416, 275] on div "Completed" at bounding box center [409, 276] width 46 height 13
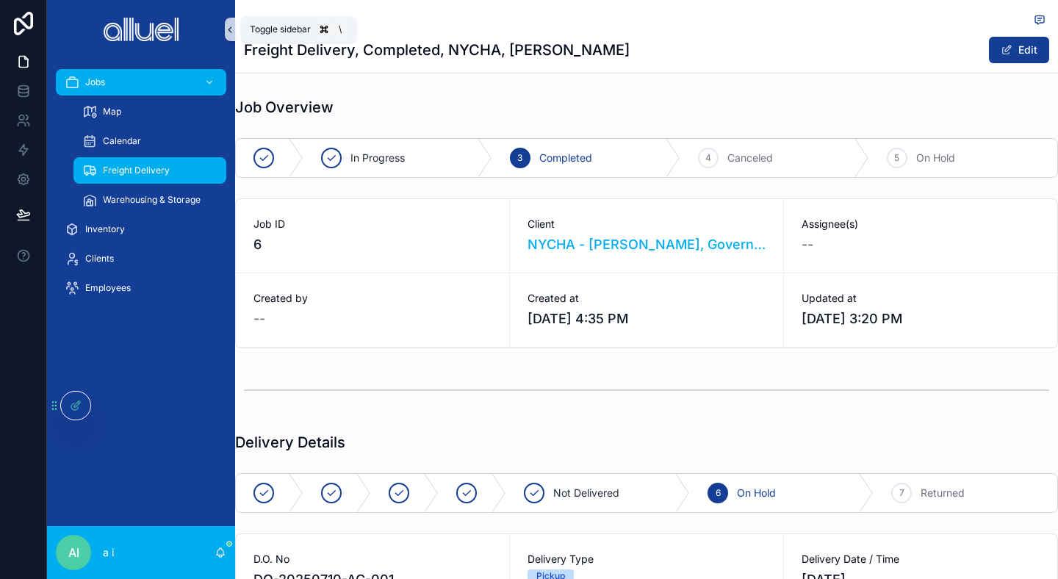
click at [231, 22] on button "scrollable content" at bounding box center [230, 30] width 10 height 24
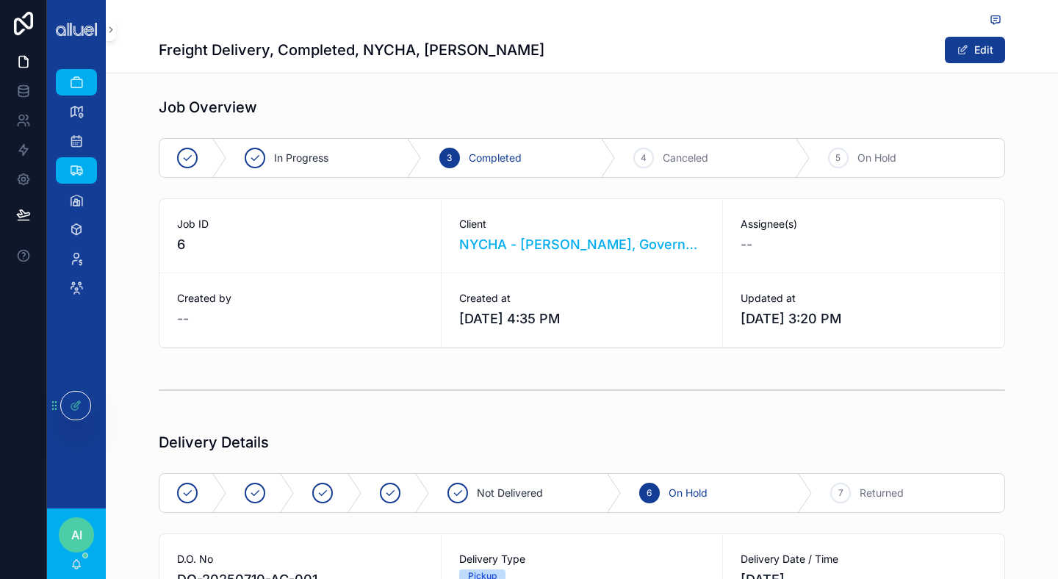
click at [145, 159] on div "Job Overview In Progress 3 Completed 4 Canceled 5 On Hold Job ID 6 Client NYCHA…" at bounding box center [582, 222] width 952 height 263
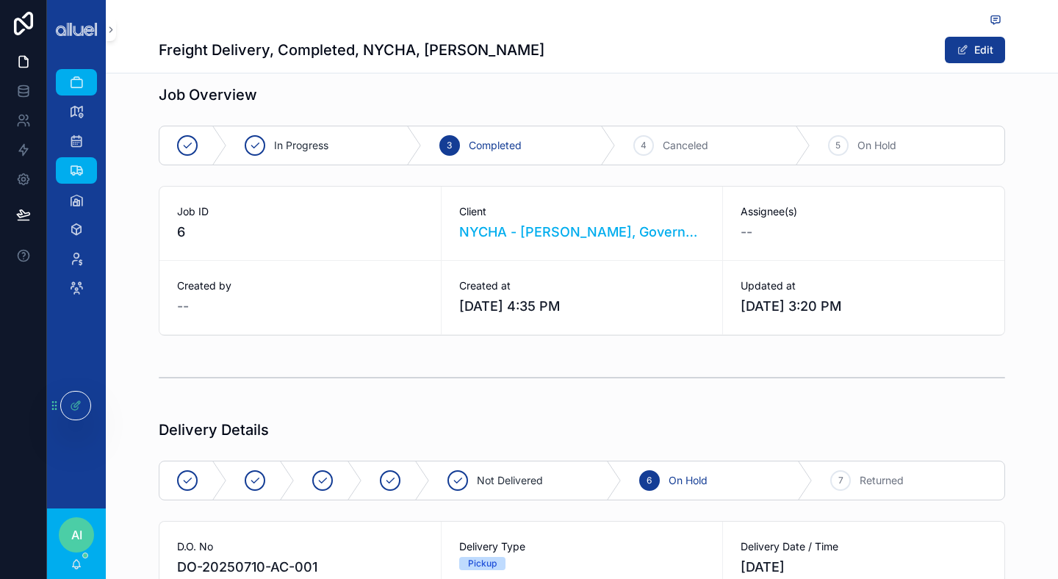
scroll to position [13, 0]
click at [923, 159] on div "5 On Hold" at bounding box center [907, 145] width 195 height 38
click at [566, 144] on div "Canceled" at bounding box center [522, 145] width 321 height 38
click at [479, 145] on div "Completed" at bounding box center [413, 145] width 237 height 38
click at [355, 148] on div "In Progress" at bounding box center [324, 145] width 195 height 38
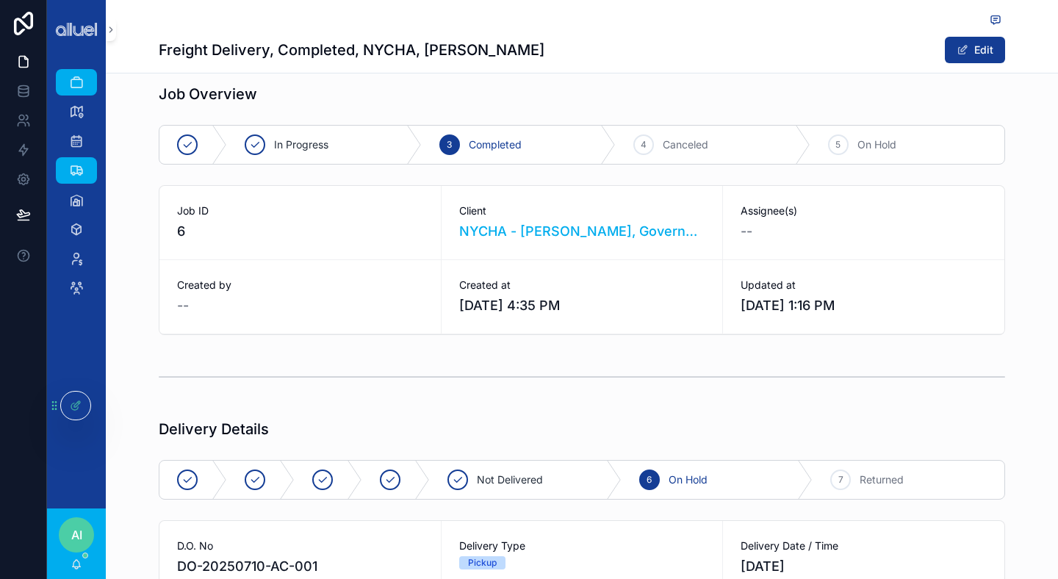
click at [509, 141] on span "Completed" at bounding box center [495, 144] width 53 height 15
click at [76, 394] on div at bounding box center [75, 406] width 29 height 28
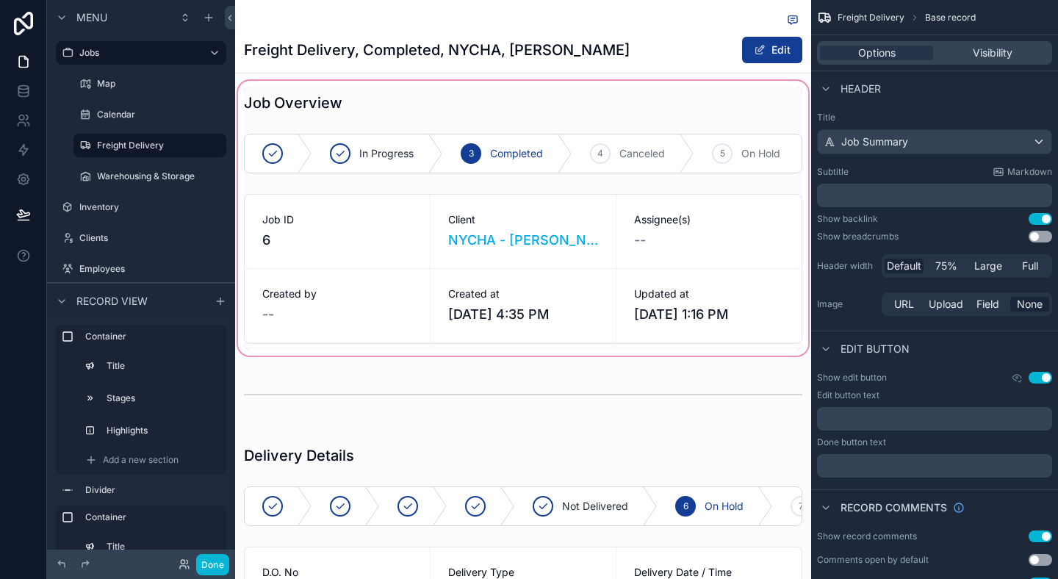
click at [574, 127] on div "scrollable content" at bounding box center [523, 218] width 576 height 281
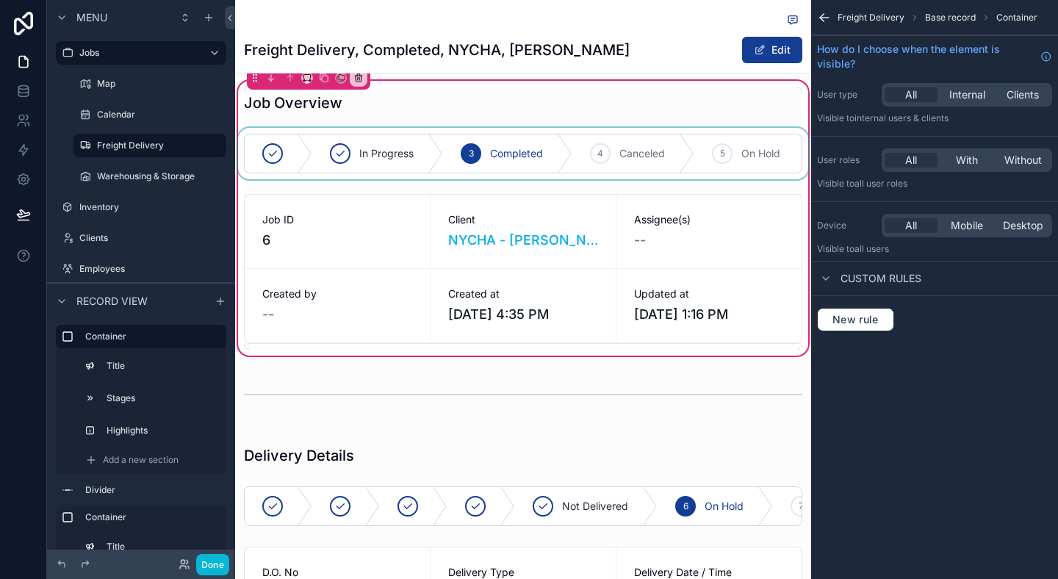
click at [595, 144] on div "scrollable content" at bounding box center [523, 153] width 576 height 51
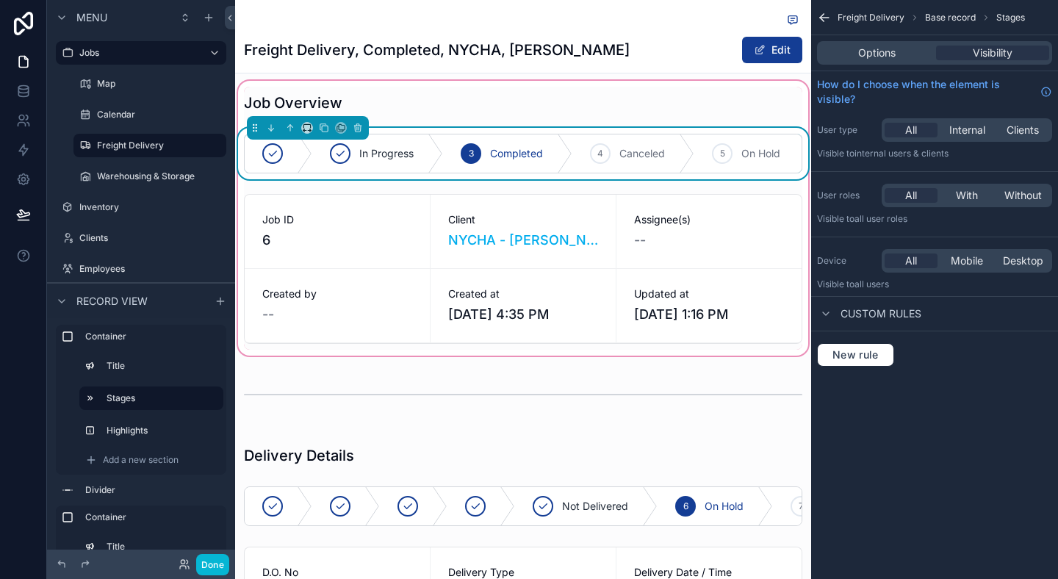
click at [889, 60] on div "Options Visibility" at bounding box center [934, 53] width 235 height 24
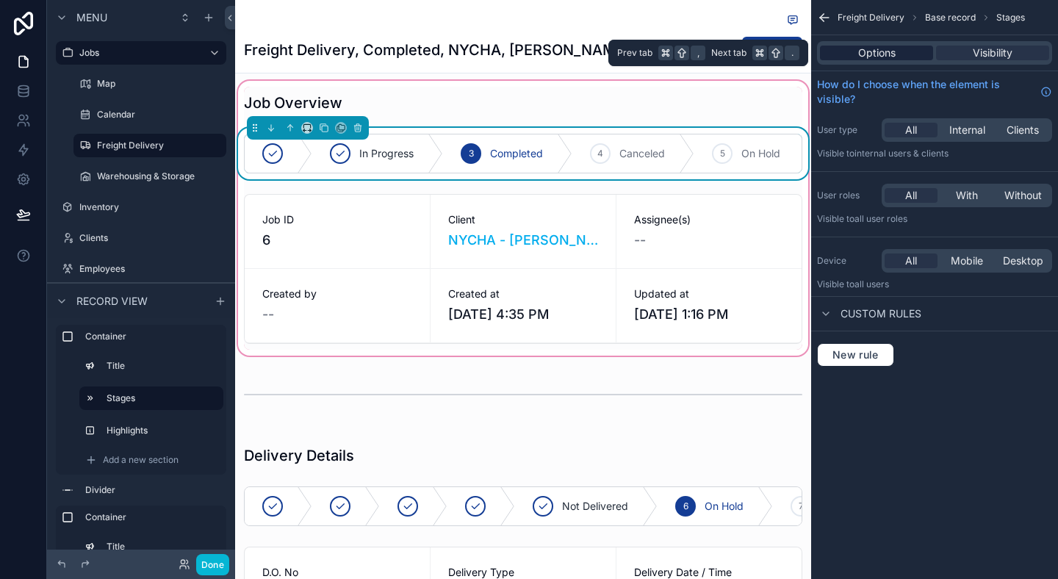
click at [898, 57] on div "Options" at bounding box center [876, 53] width 113 height 15
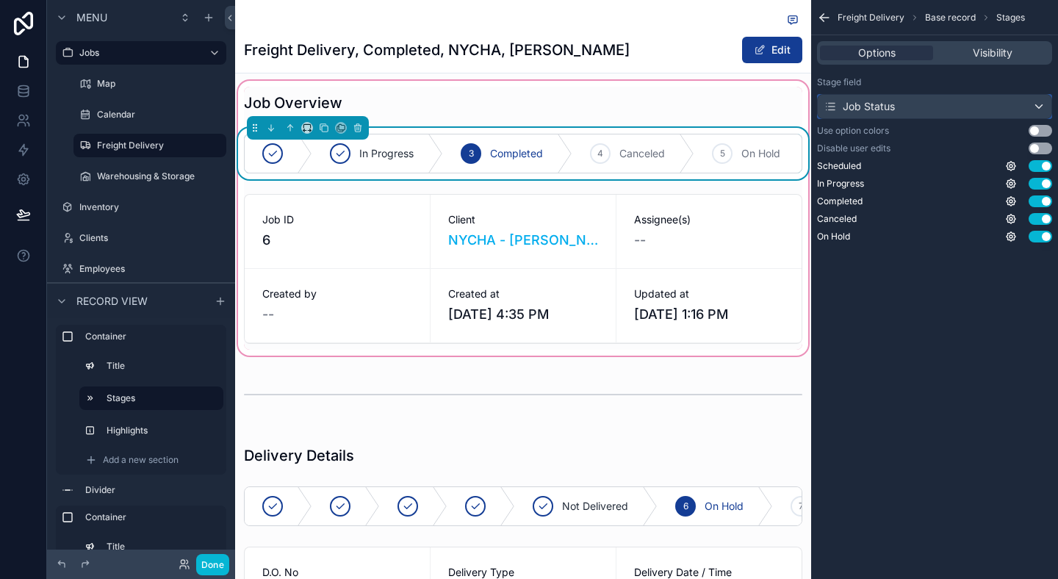
click at [912, 96] on div "Job Status" at bounding box center [935, 107] width 234 height 24
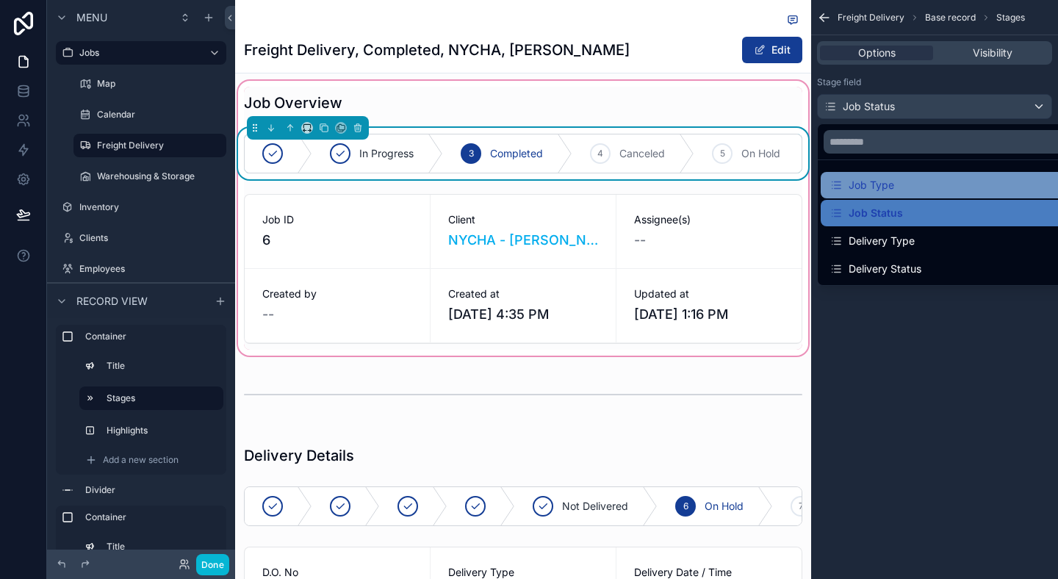
click at [891, 179] on div "Job Type" at bounding box center [861, 185] width 65 height 18
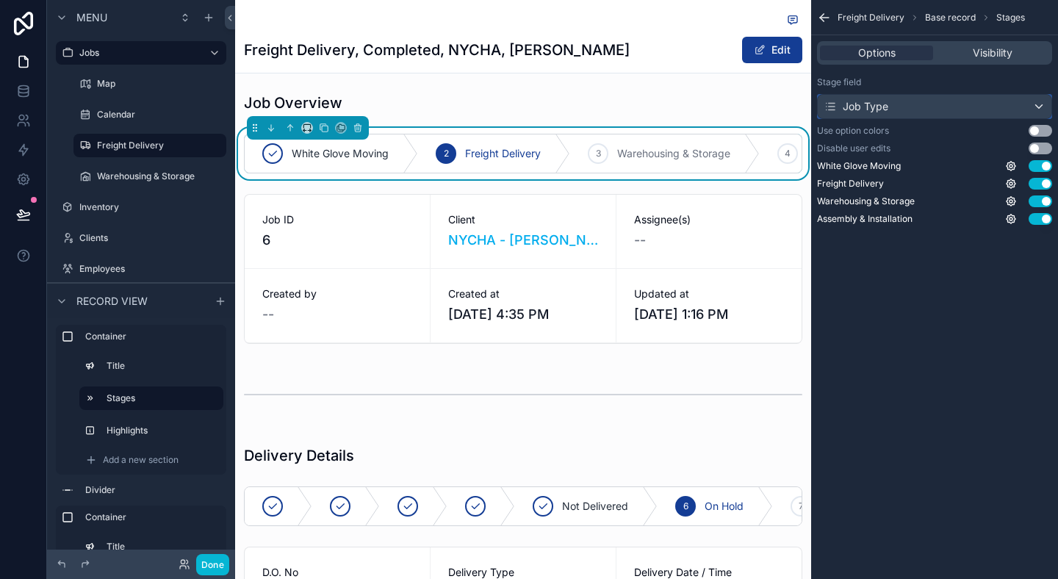
click at [955, 109] on div "Job Type" at bounding box center [935, 107] width 234 height 24
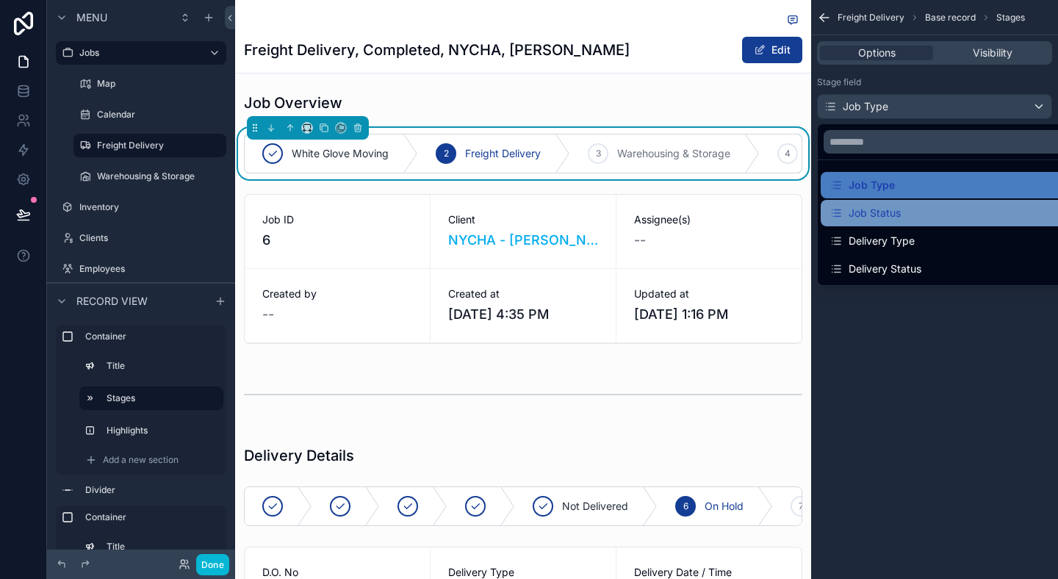
click at [911, 211] on div "Job Status" at bounding box center [951, 213] width 244 height 18
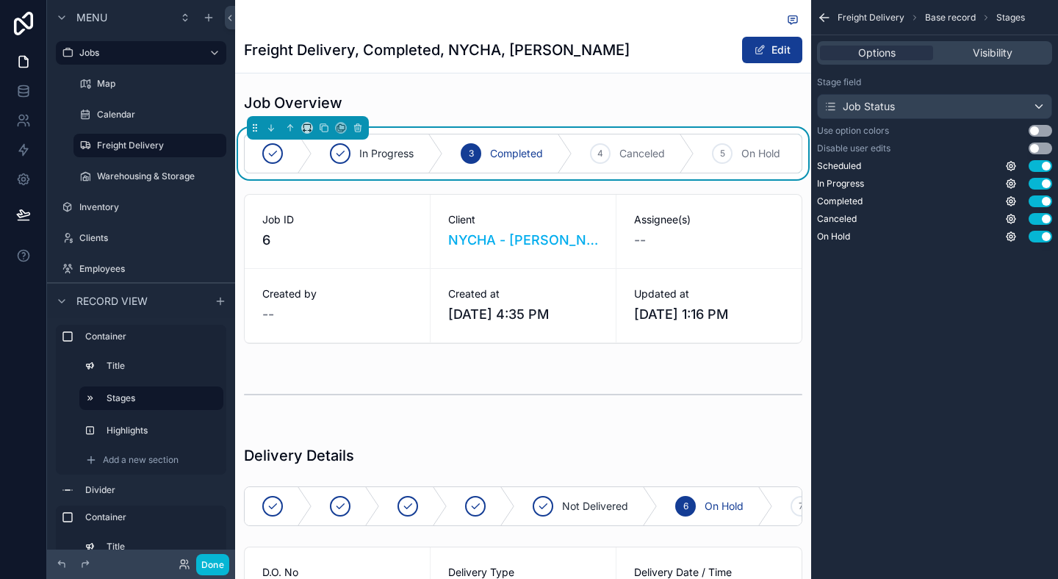
click at [884, 377] on div "Freight Delivery Base record Stages Options Visibility Stage field Job Status U…" at bounding box center [934, 289] width 247 height 579
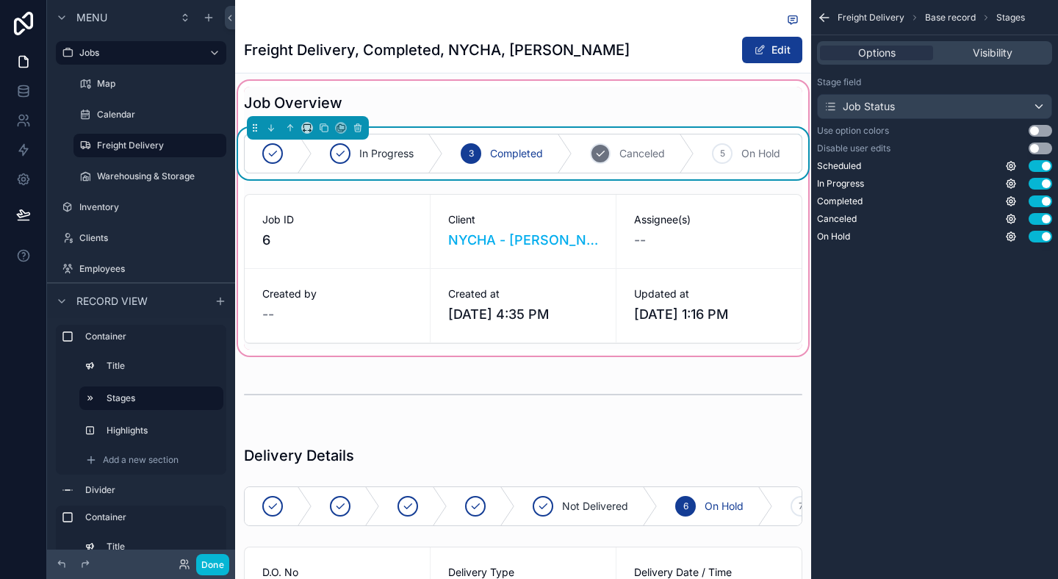
click at [676, 161] on div "4 Canceled" at bounding box center [633, 153] width 122 height 38
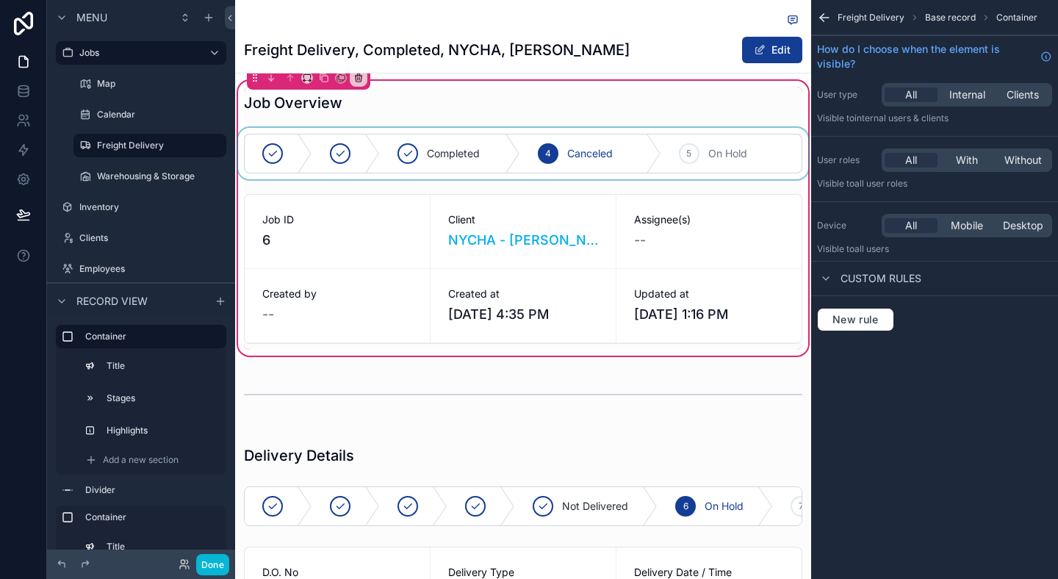
click at [728, 147] on div "scrollable content" at bounding box center [523, 153] width 576 height 51
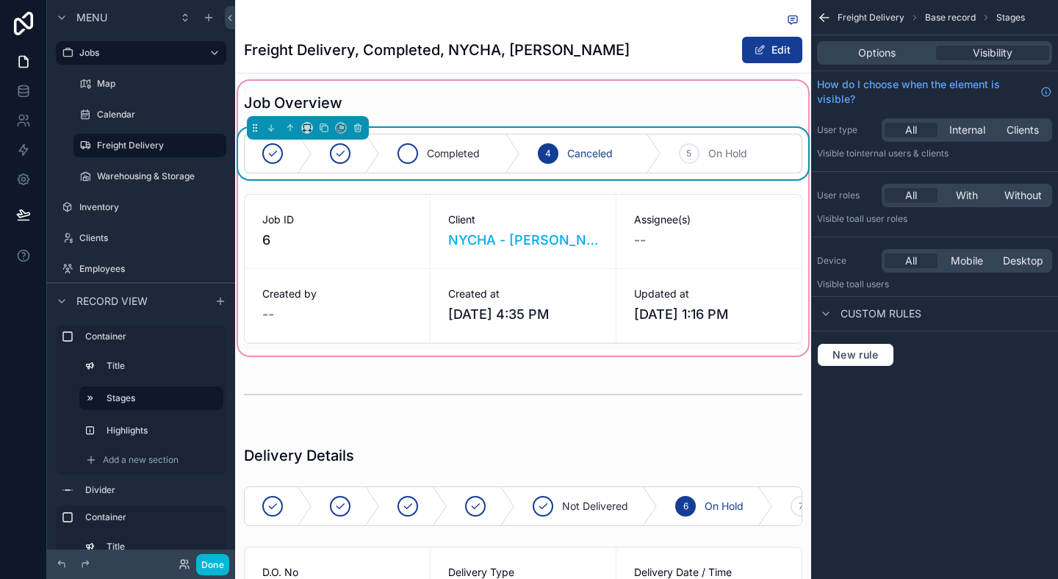
click at [474, 151] on span "Completed" at bounding box center [453, 153] width 53 height 15
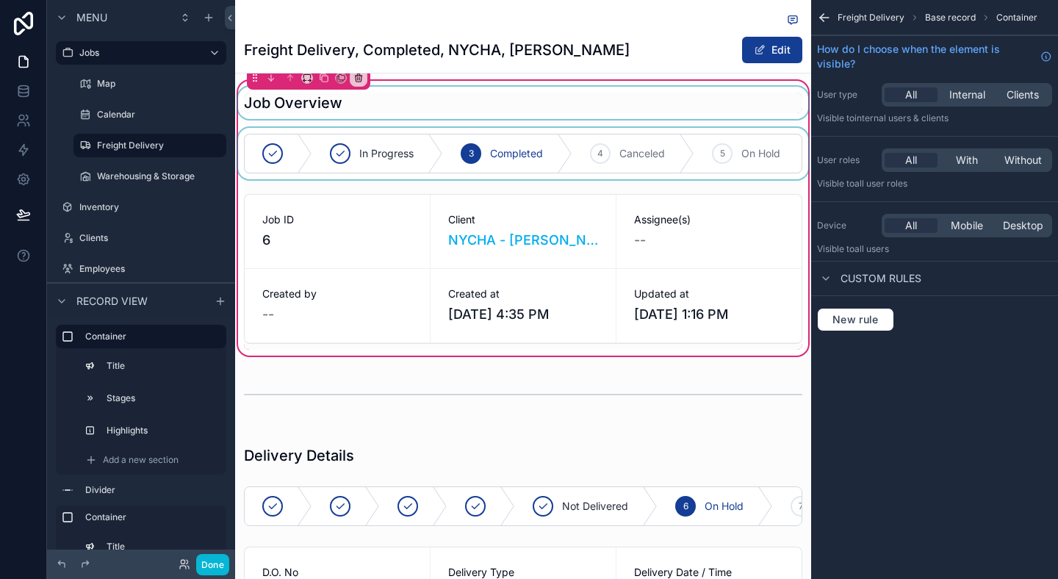
click at [545, 90] on div "scrollable content" at bounding box center [523, 103] width 576 height 32
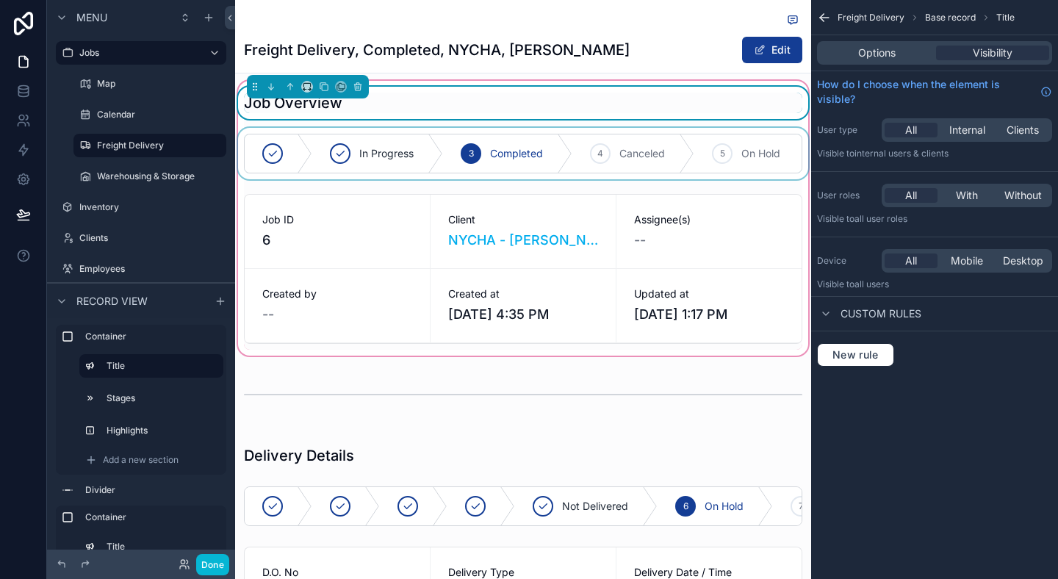
click at [667, 20] on div "scrollable content" at bounding box center [523, 21] width 558 height 18
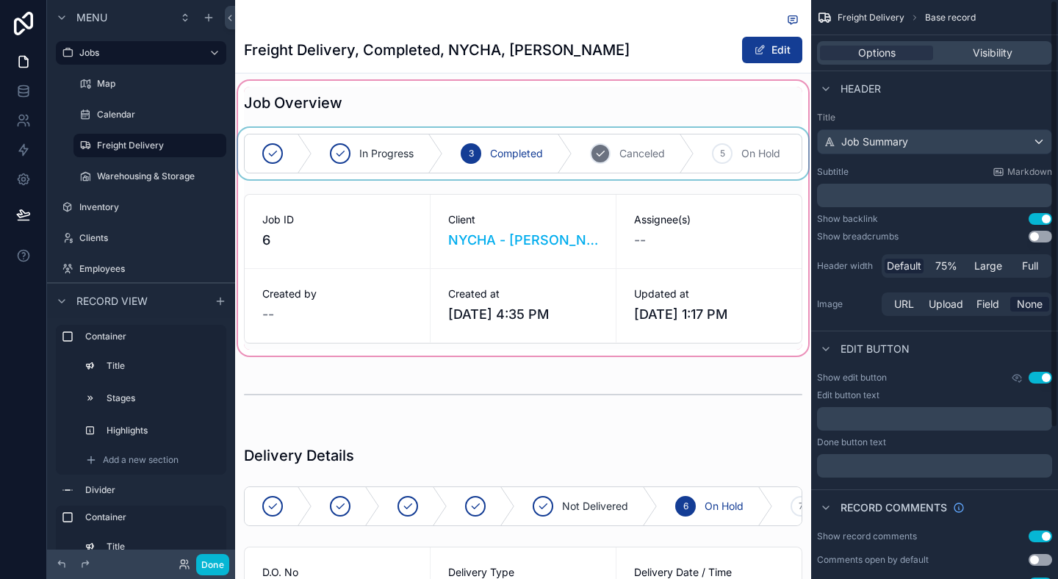
click at [524, 155] on div "scrollable content" at bounding box center [523, 218] width 576 height 281
click at [569, 154] on div "scrollable content" at bounding box center [523, 153] width 576 height 51
click at [624, 136] on div "4 Canceled" at bounding box center [633, 153] width 122 height 38
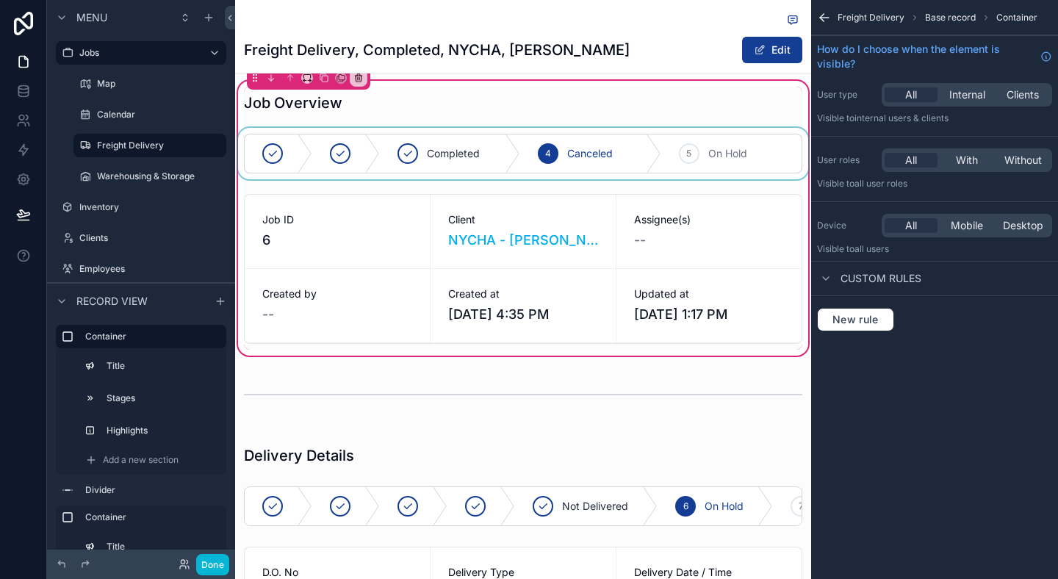
click at [572, 154] on div "scrollable content" at bounding box center [523, 153] width 576 height 51
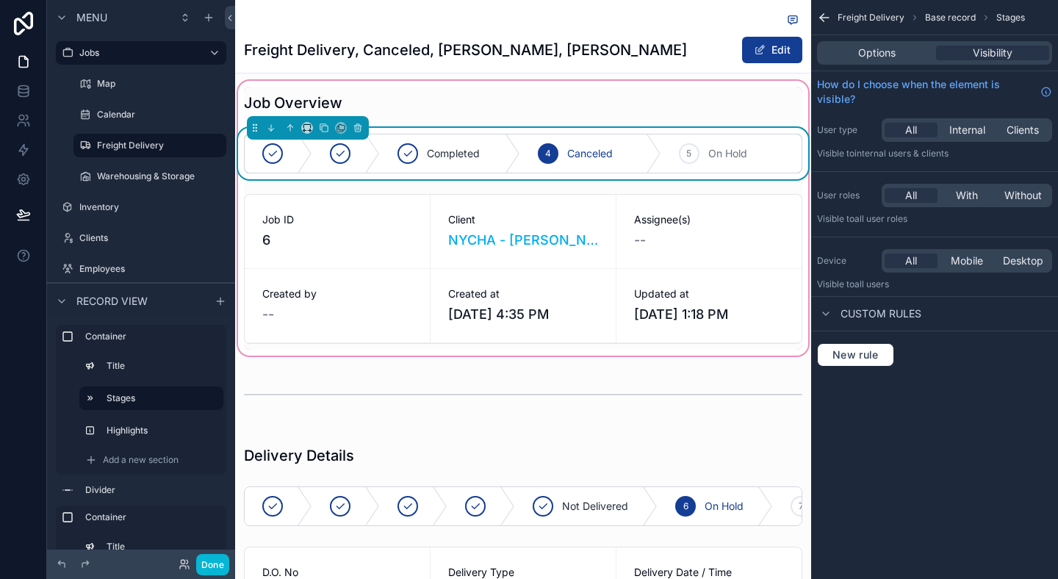
click at [865, 45] on div "Options Visibility" at bounding box center [934, 53] width 235 height 24
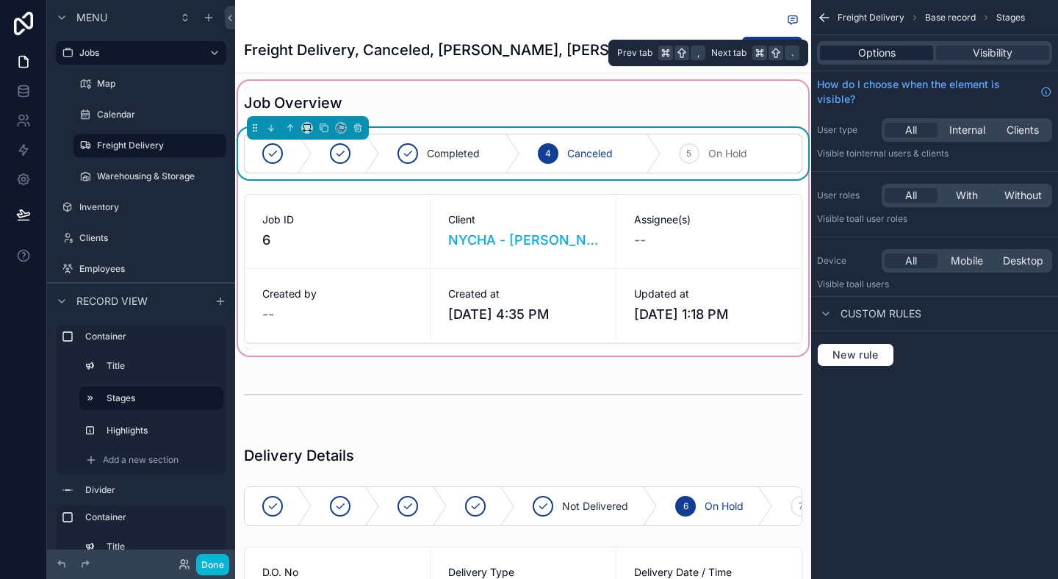
click at [860, 50] on span "Options" at bounding box center [876, 53] width 37 height 15
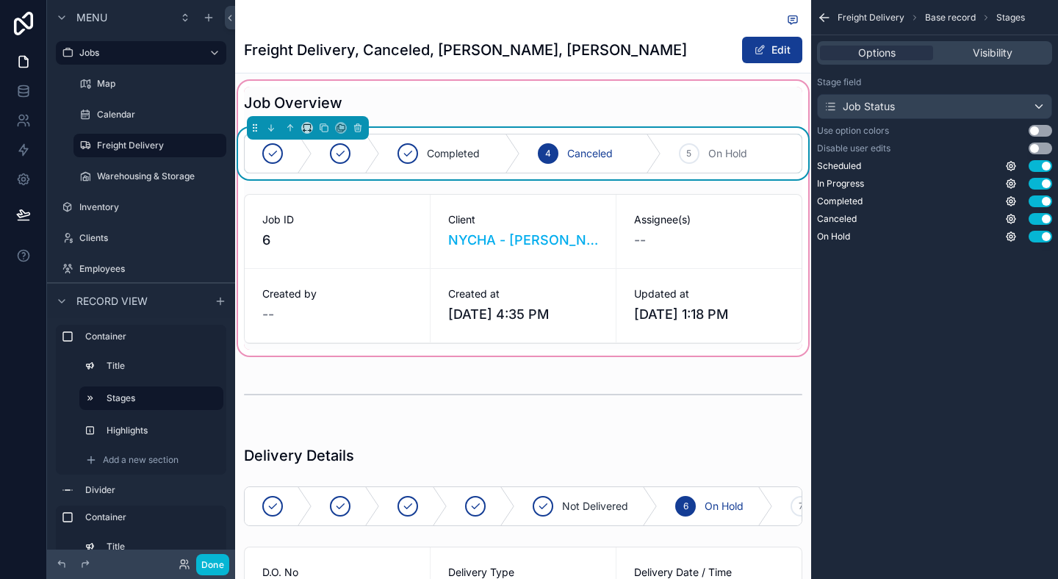
click at [1041, 130] on button "Use setting" at bounding box center [1040, 131] width 24 height 12
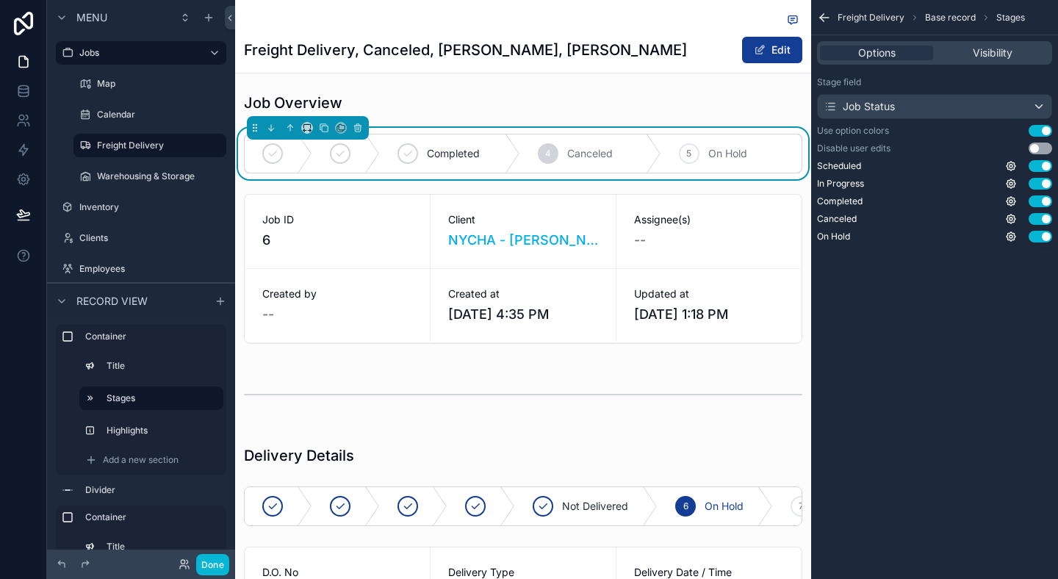
click at [1041, 129] on button "Use setting" at bounding box center [1040, 131] width 24 height 12
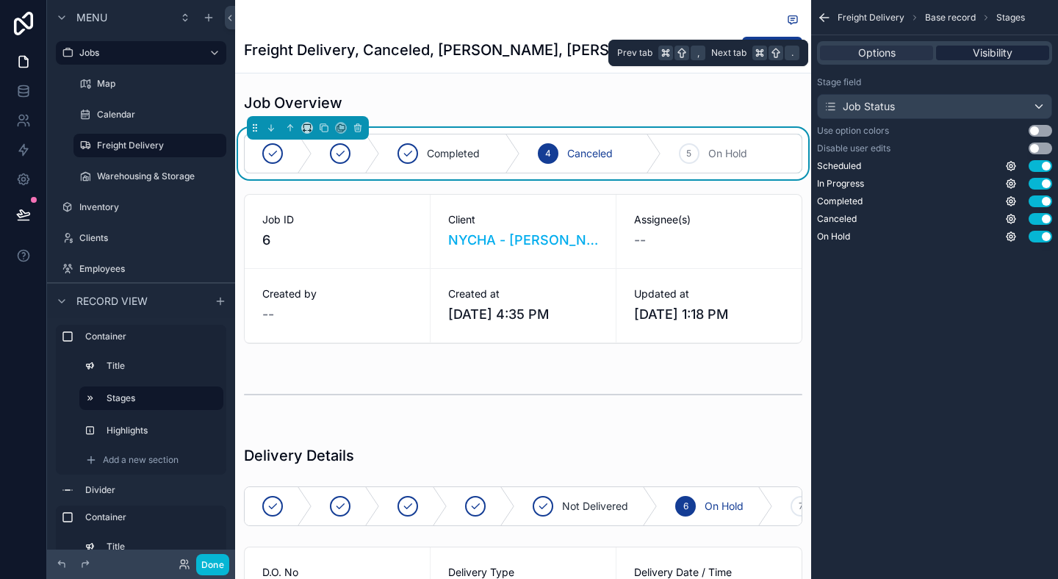
click at [997, 49] on span "Visibility" at bounding box center [993, 53] width 40 height 15
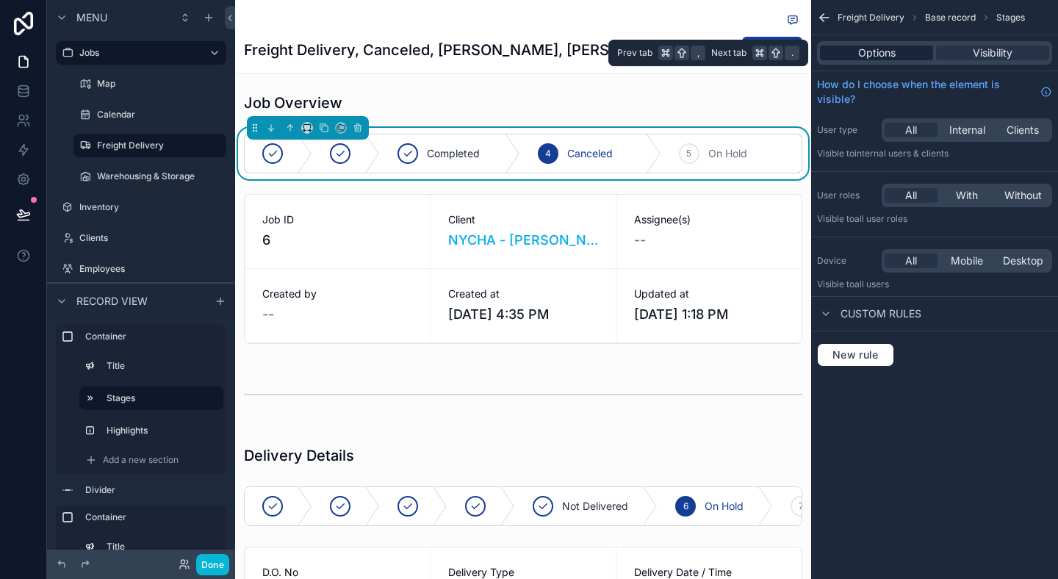
click at [867, 59] on span "Options" at bounding box center [876, 53] width 37 height 15
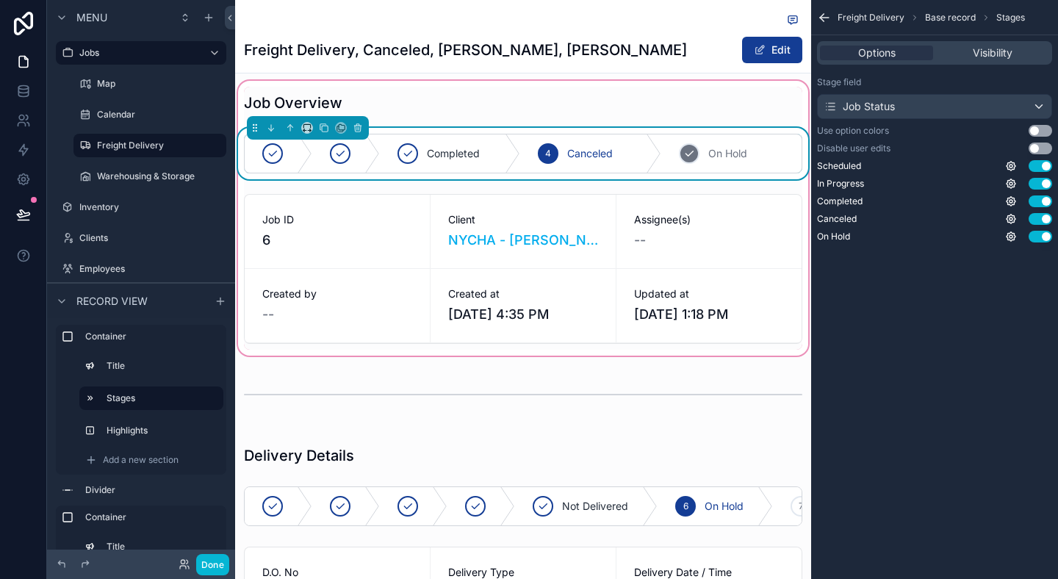
click at [682, 156] on div "5" at bounding box center [689, 153] width 21 height 21
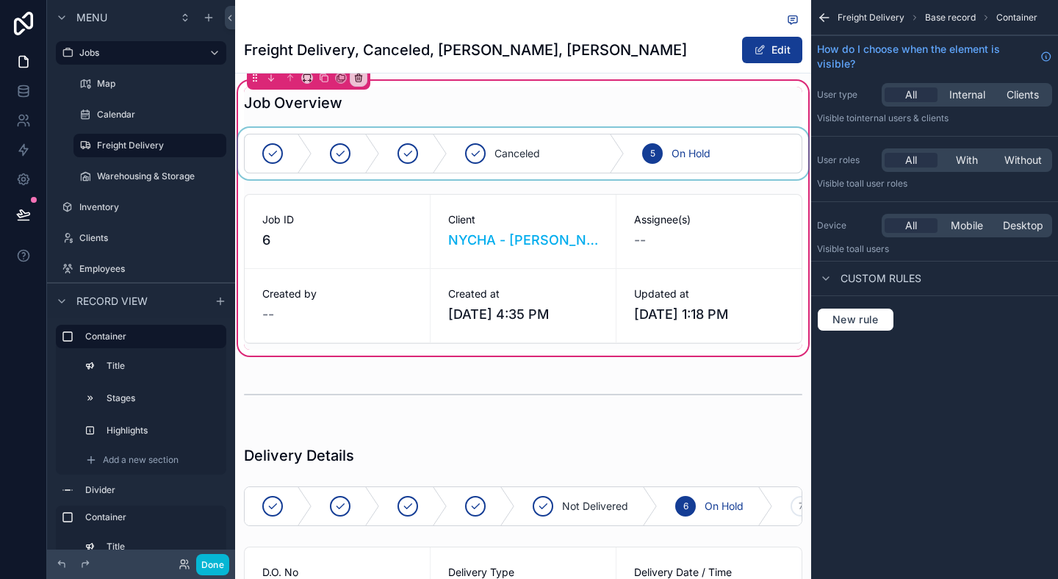
click at [556, 156] on div "scrollable content" at bounding box center [523, 153] width 576 height 51
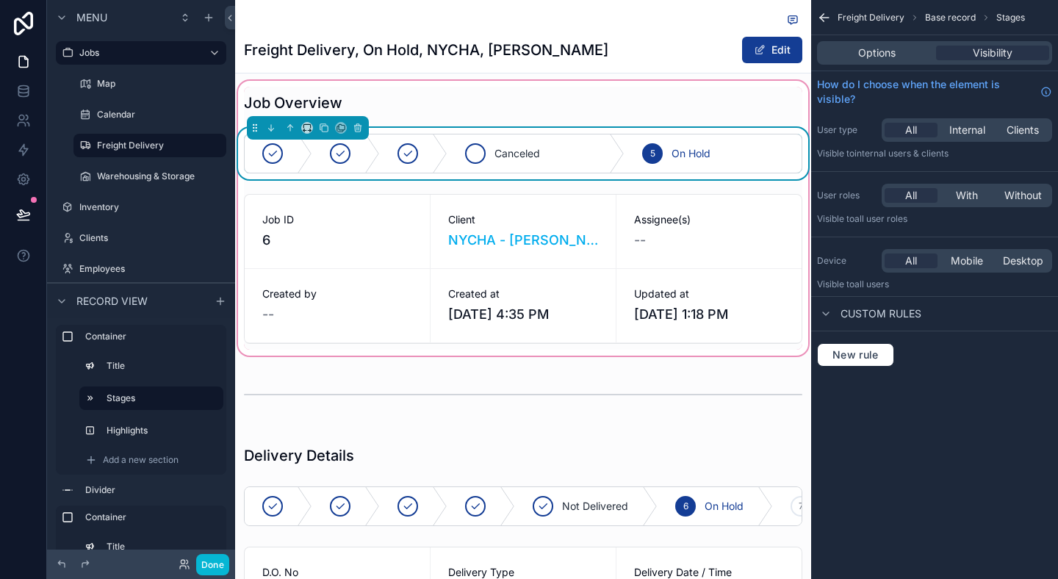
click at [515, 154] on span "Canceled" at bounding box center [517, 153] width 46 height 15
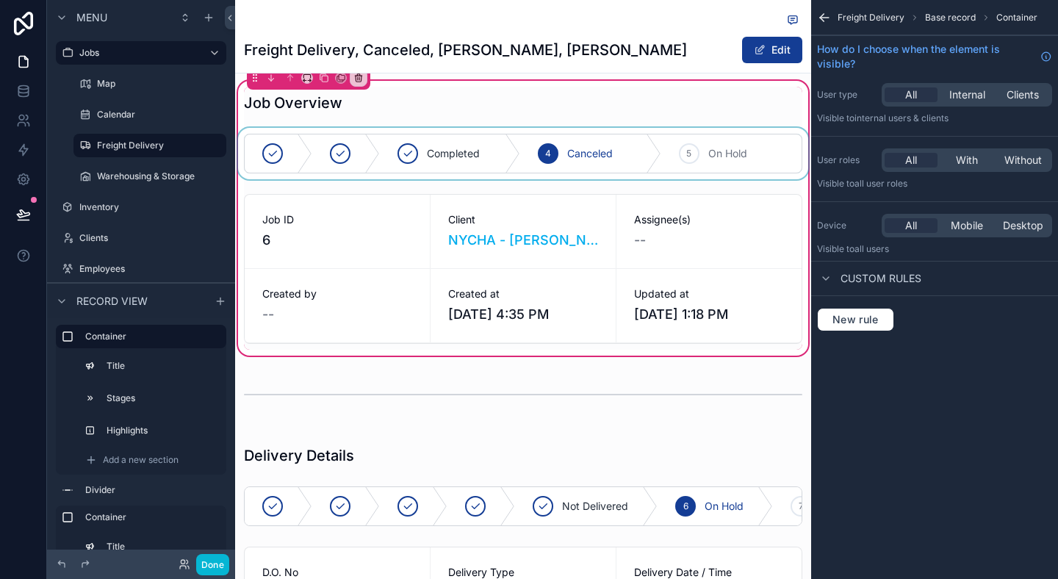
click at [871, 473] on div "Freight Delivery Base record Container How do I choose when the element is visi…" at bounding box center [934, 289] width 247 height 579
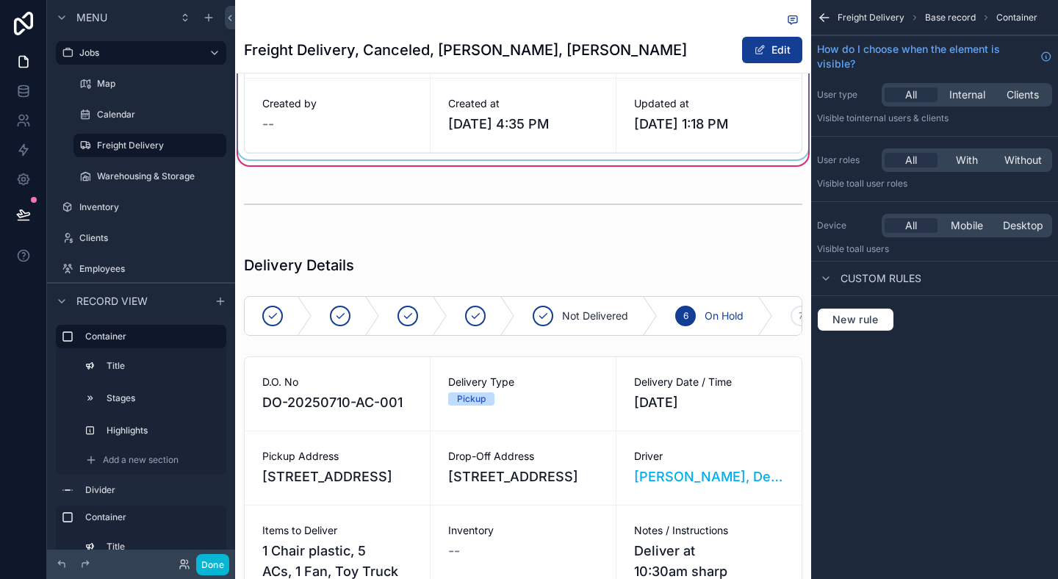
scroll to position [466, 0]
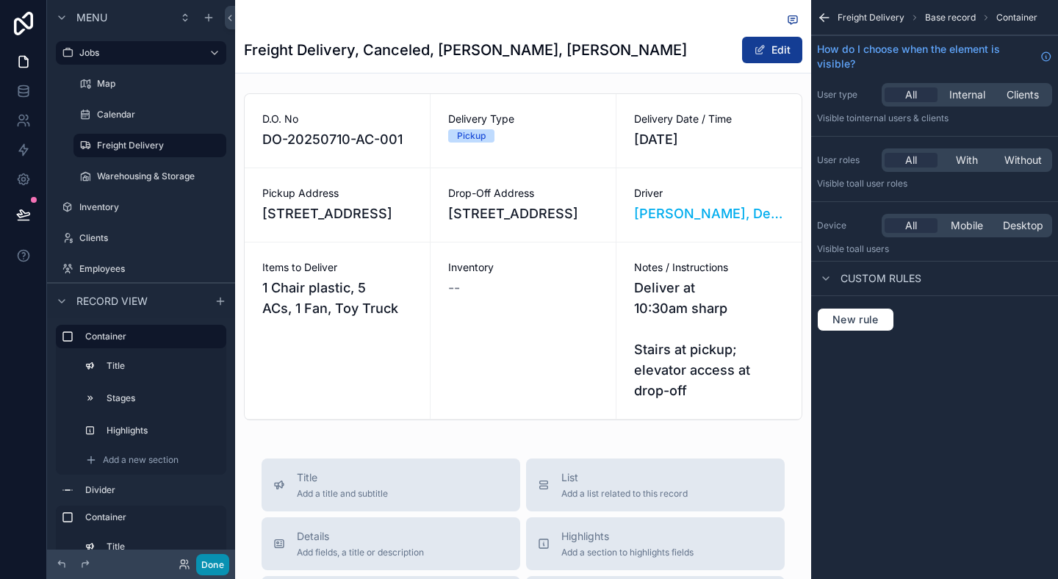
click at [214, 571] on button "Done" at bounding box center [212, 564] width 33 height 21
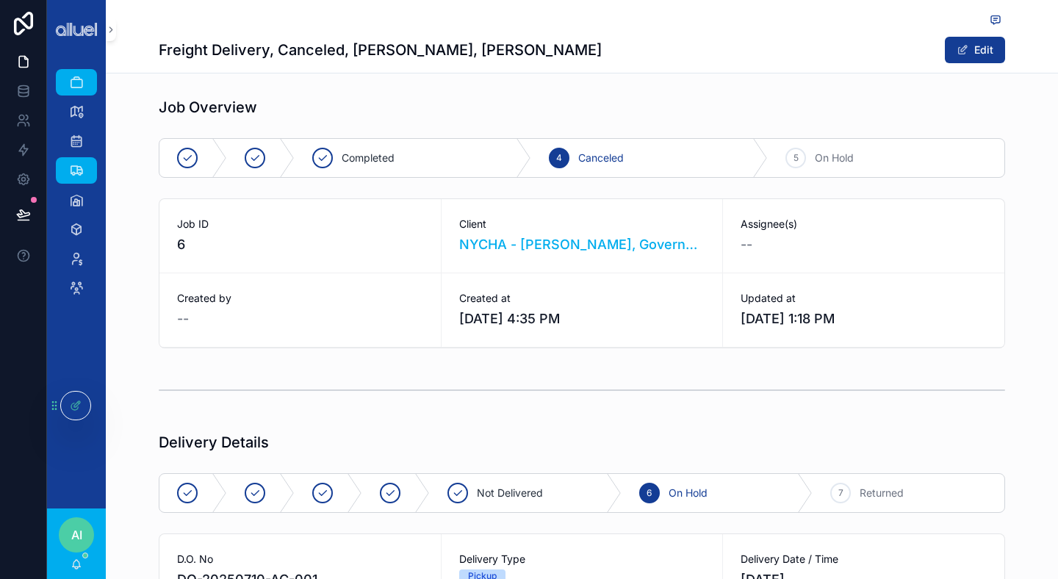
scroll to position [361, 0]
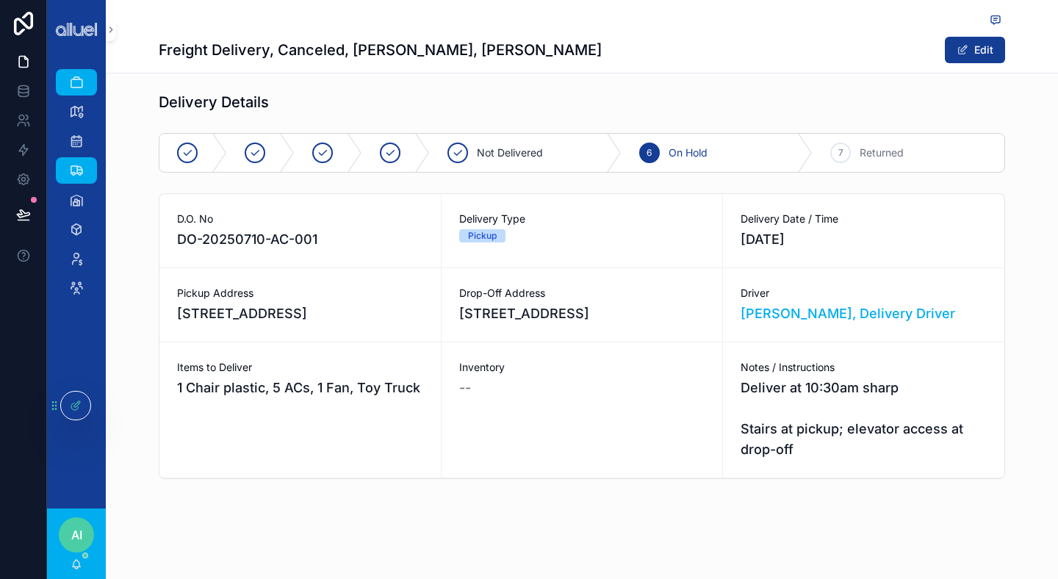
click at [1026, 248] on div "Delivery Details Not Delivered 6 On Hold 7 Returned D.O. No DO-20250710-AC-001 …" at bounding box center [582, 285] width 952 height 399
click at [85, 410] on div at bounding box center [75, 406] width 29 height 28
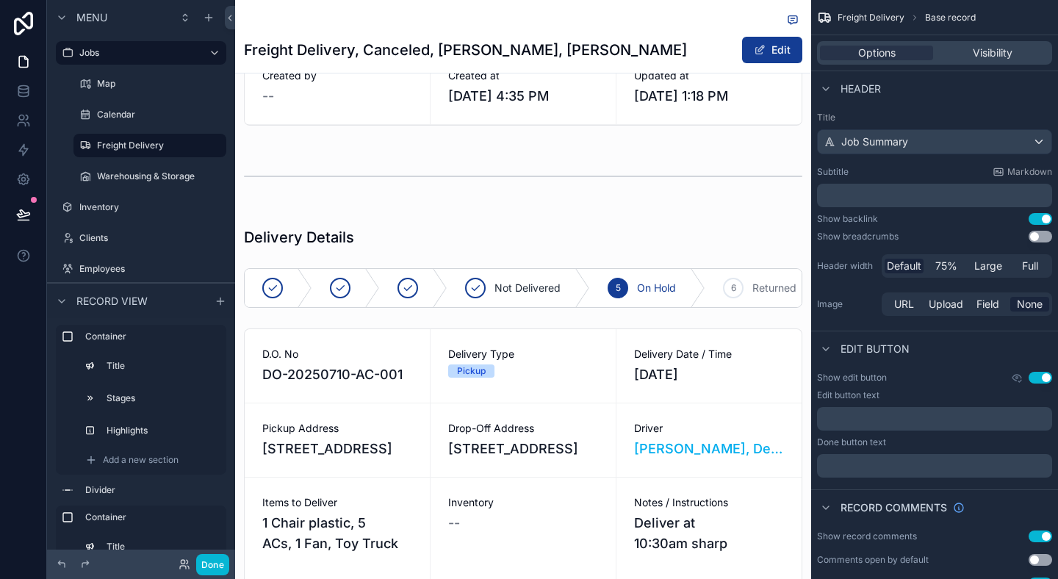
scroll to position [347, 0]
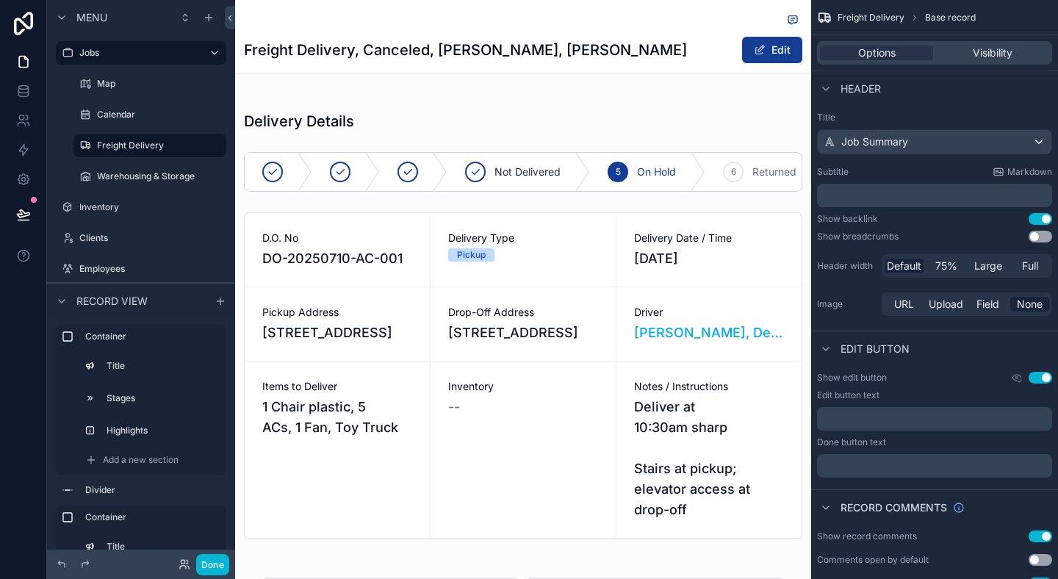
click at [644, 365] on div "scrollable content" at bounding box center [523, 325] width 576 height 458
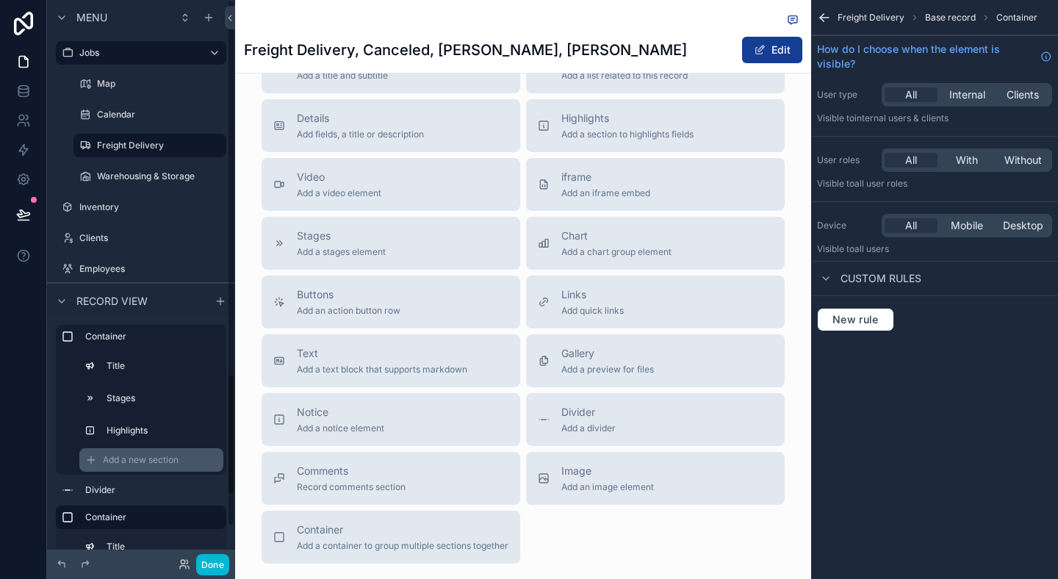
scroll to position [120, 0]
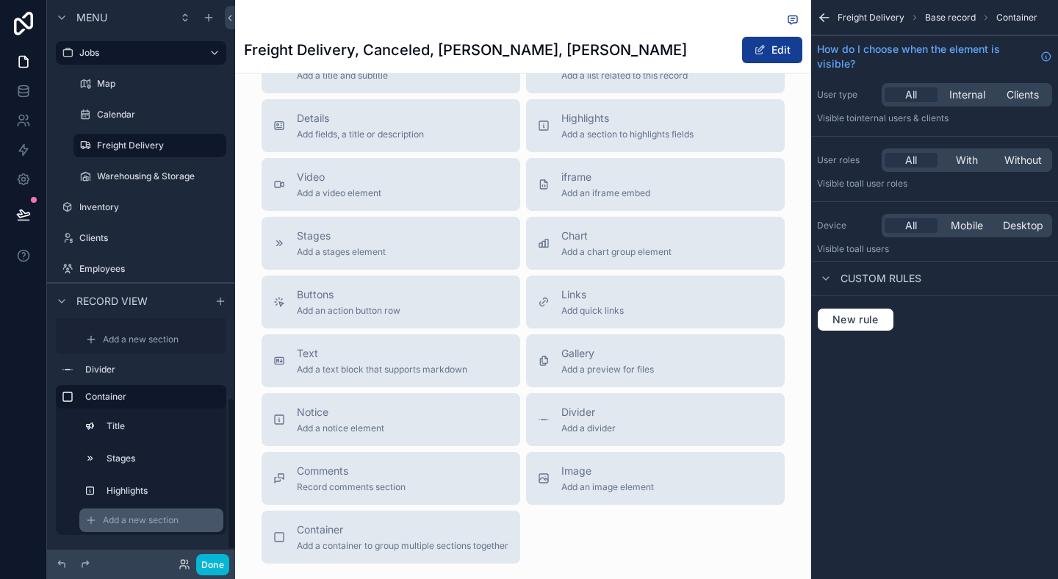
click at [125, 517] on span "Add a new section" at bounding box center [141, 520] width 76 height 12
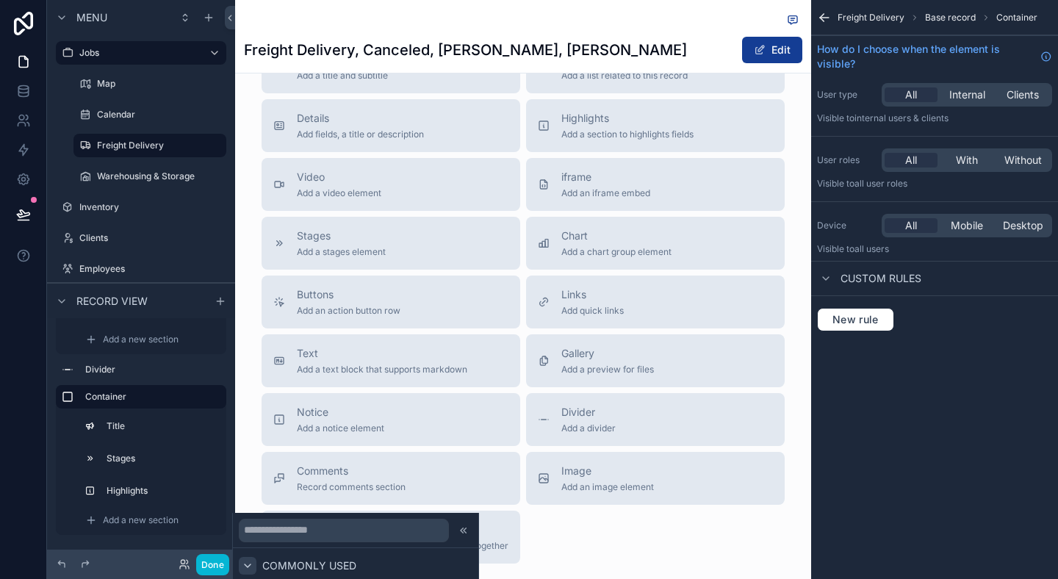
scroll to position [191, 0]
click at [150, 526] on div "Add a new section" at bounding box center [151, 520] width 144 height 24
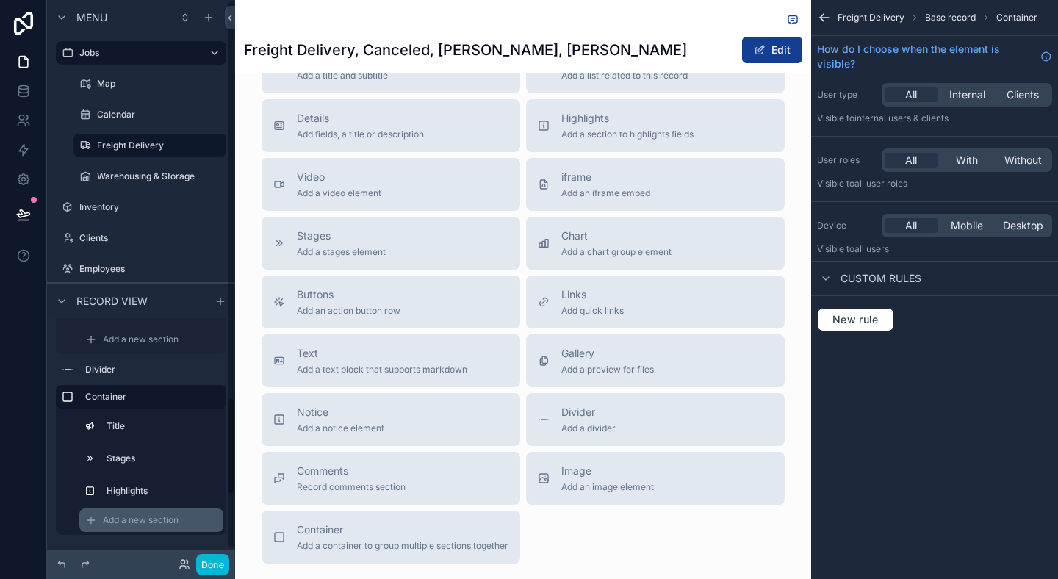
click at [150, 526] on div "Add a new section" at bounding box center [151, 520] width 144 height 24
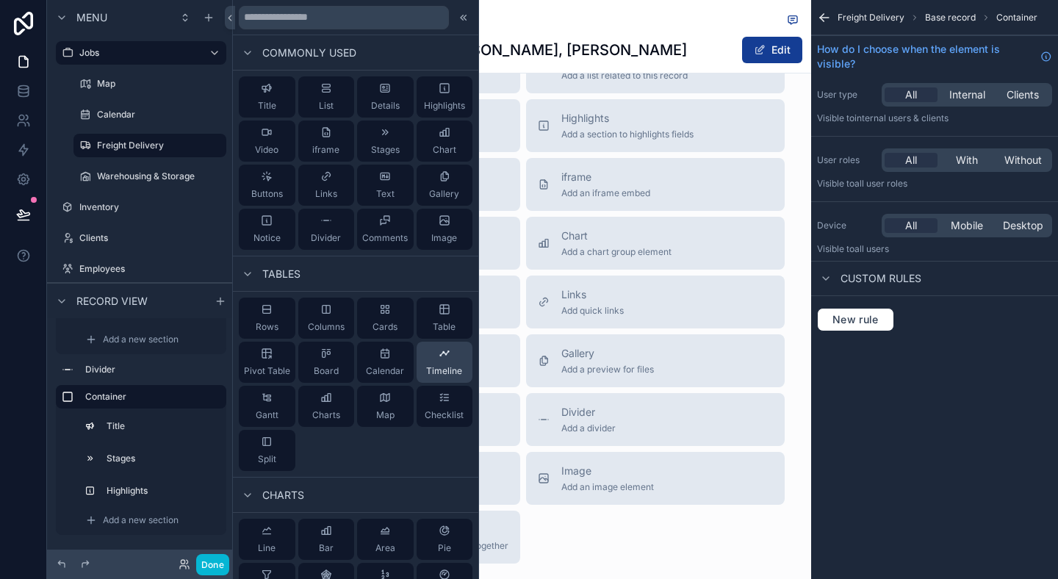
scroll to position [54, 0]
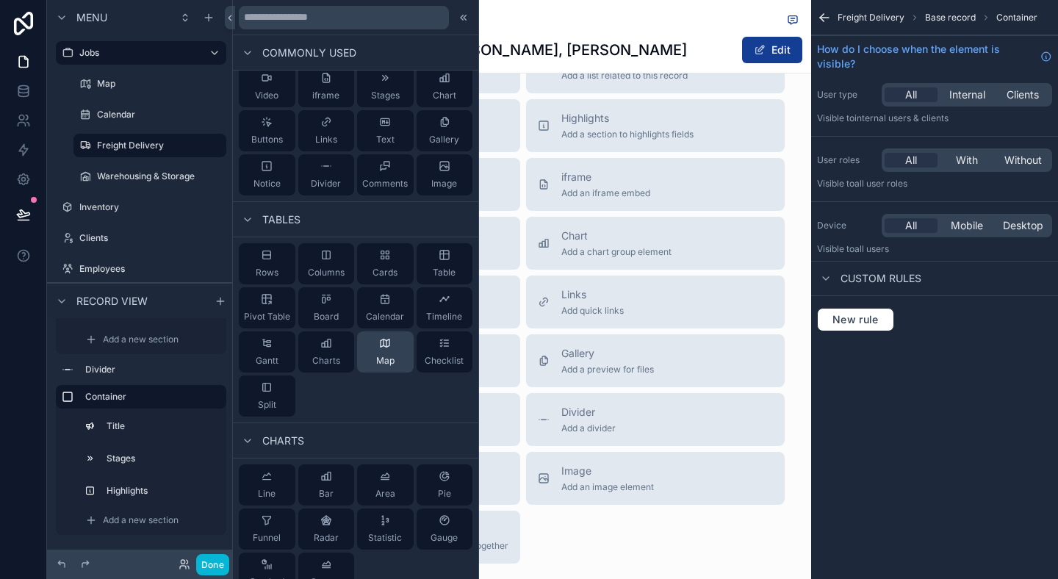
click at [398, 352] on div "Map" at bounding box center [385, 351] width 57 height 41
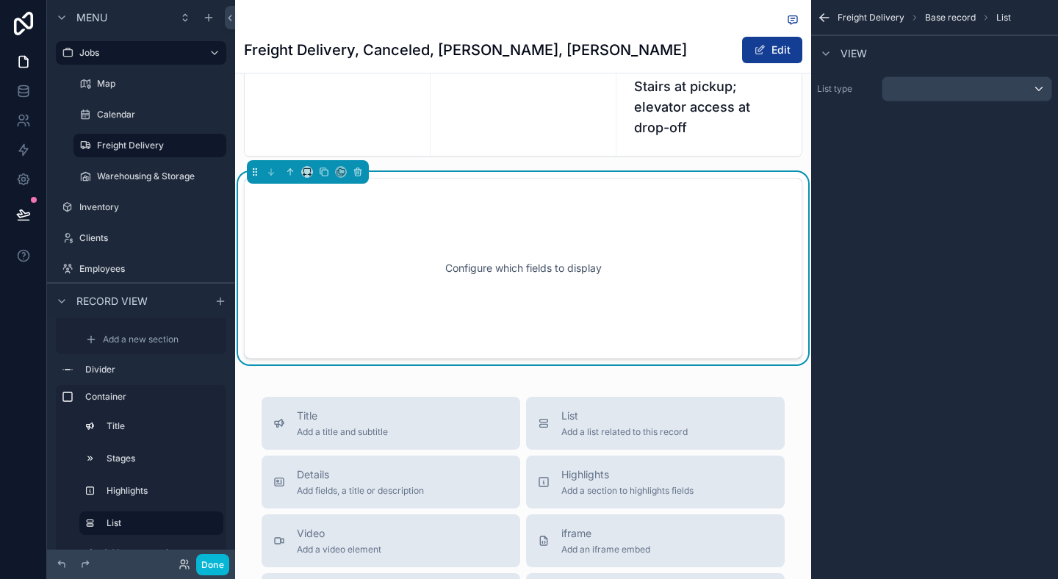
scroll to position [729, 0]
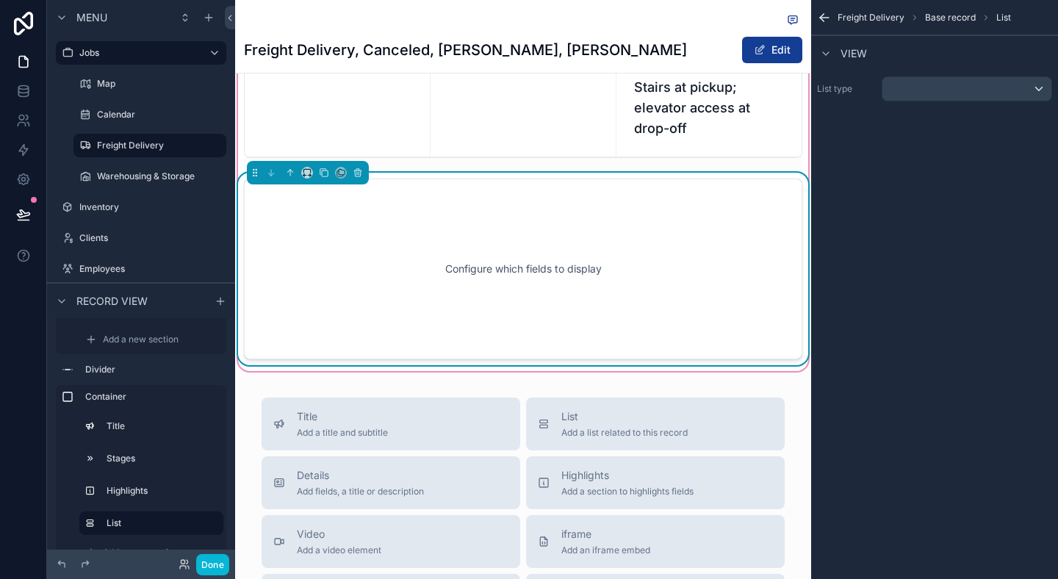
click at [566, 335] on div "Configure which fields to display" at bounding box center [523, 269] width 510 height 132
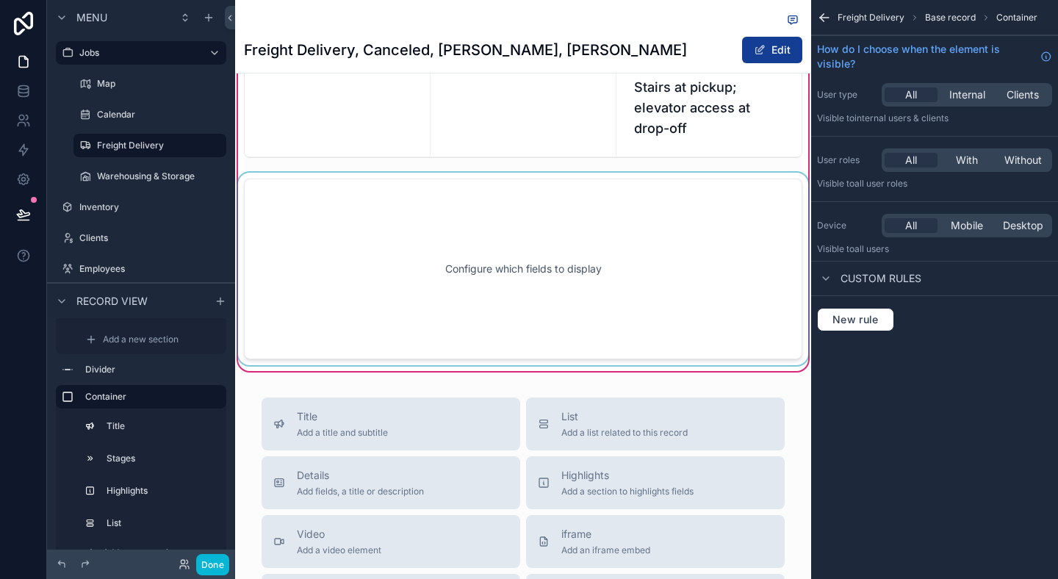
click at [635, 256] on div "scrollable content" at bounding box center [523, 269] width 576 height 192
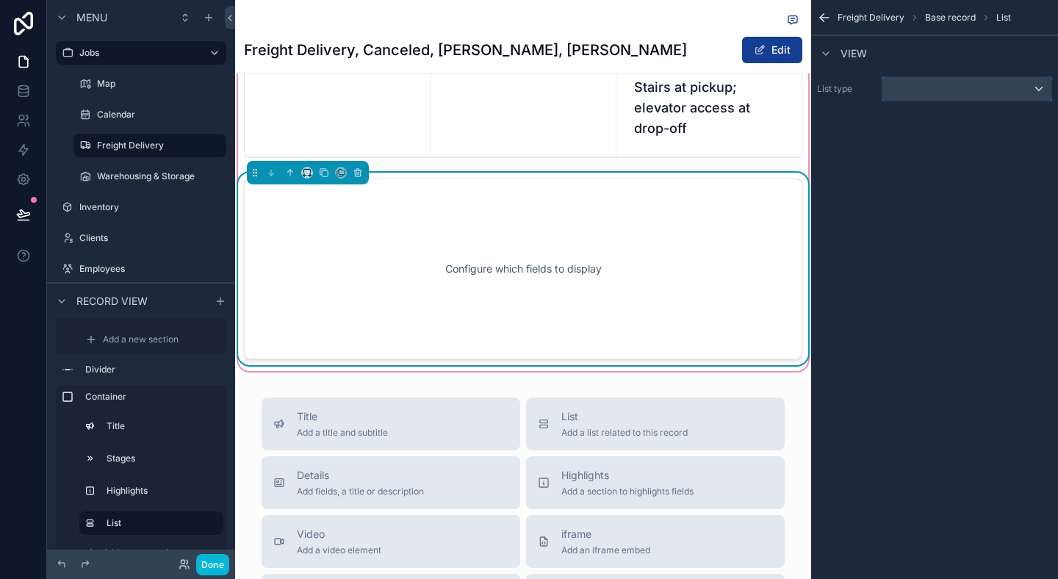
click at [961, 93] on div "scrollable content" at bounding box center [966, 89] width 169 height 24
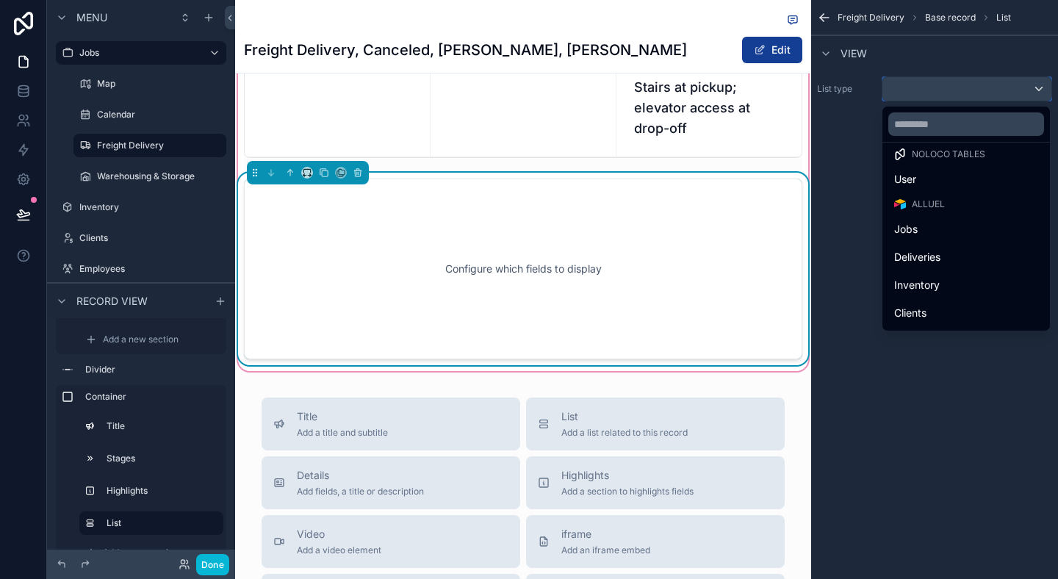
scroll to position [0, 0]
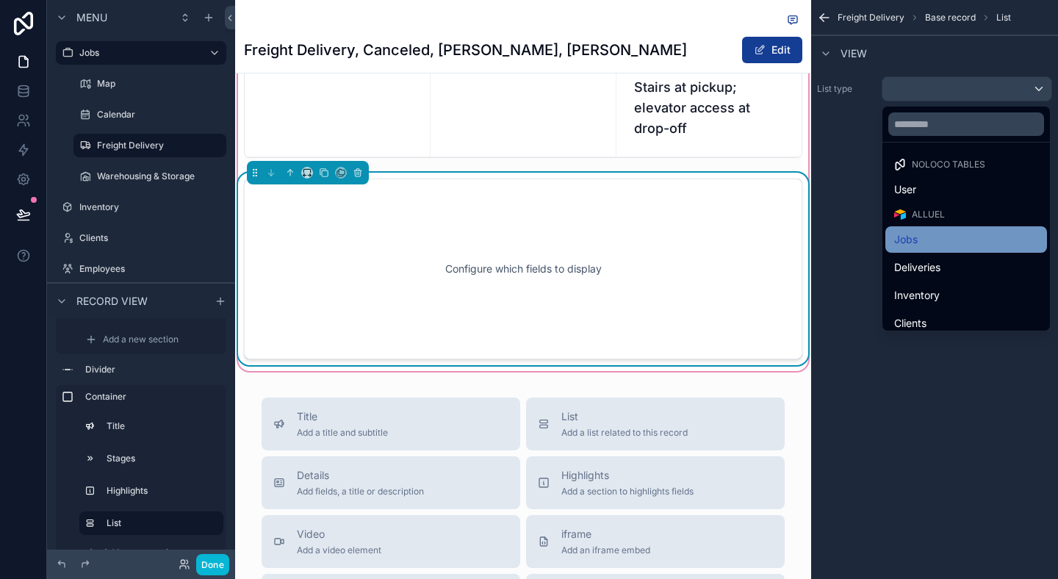
click at [917, 234] on span "Jobs" at bounding box center [906, 240] width 24 height 18
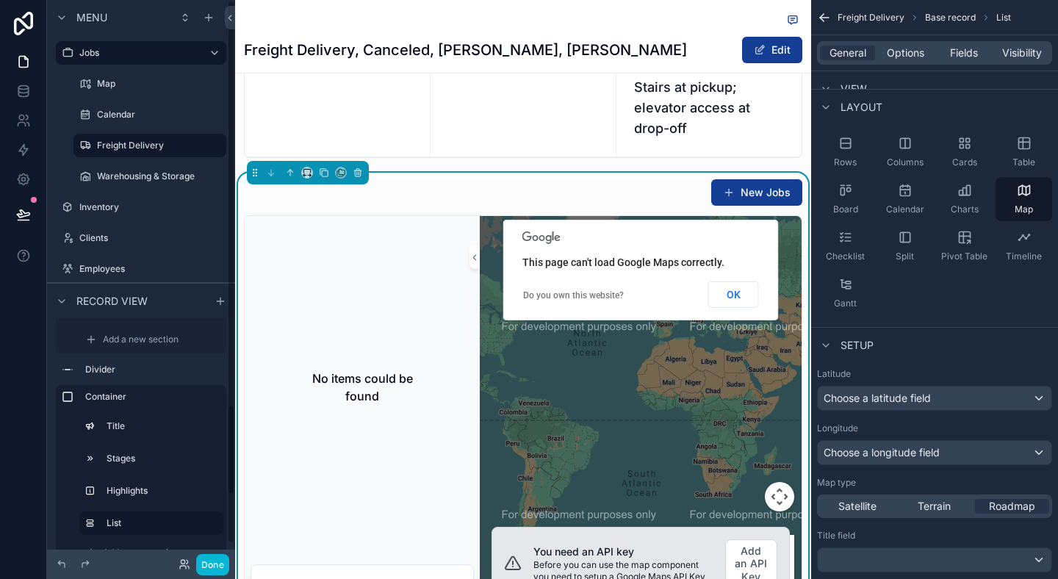
scroll to position [153, 0]
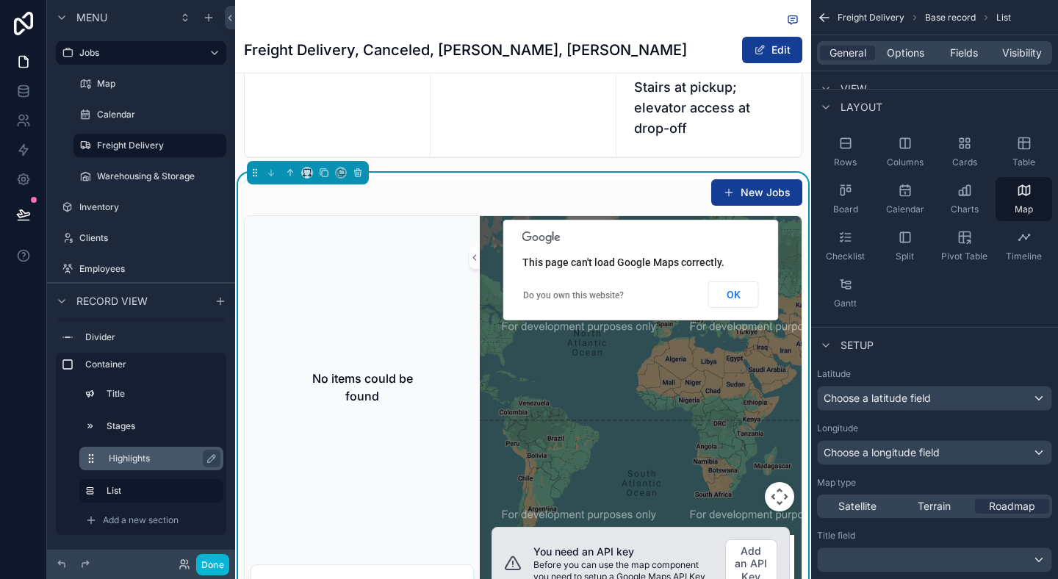
click at [120, 468] on div "Highlights" at bounding box center [151, 459] width 144 height 24
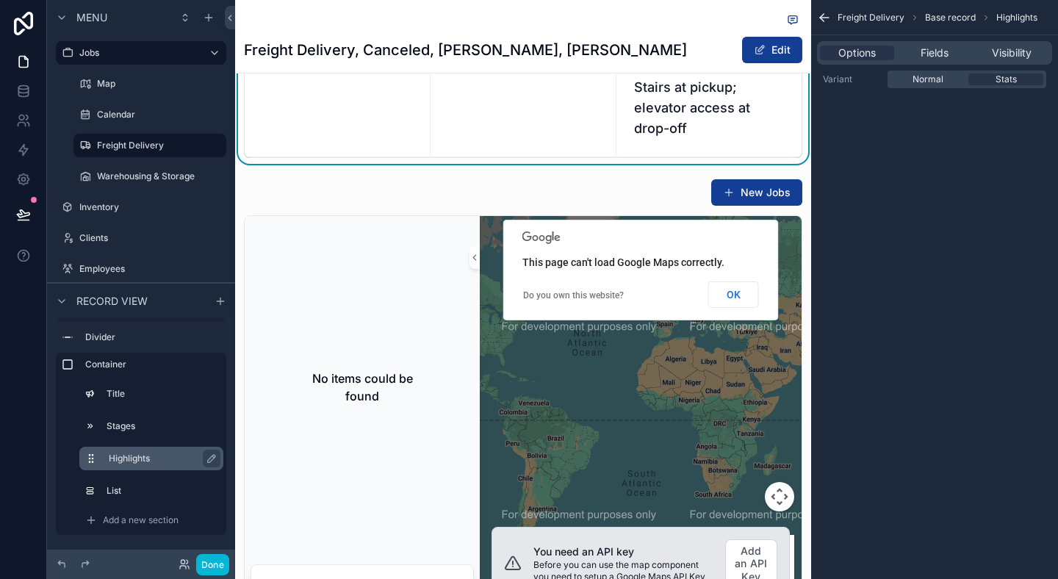
scroll to position [0, 0]
click at [125, 481] on div "List" at bounding box center [151, 491] width 144 height 24
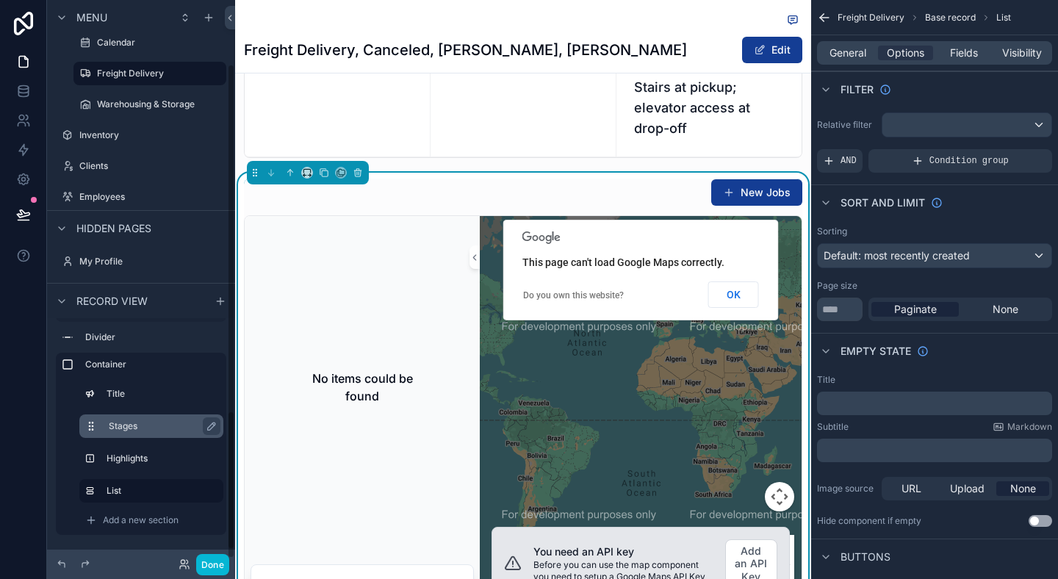
scroll to position [76, 0]
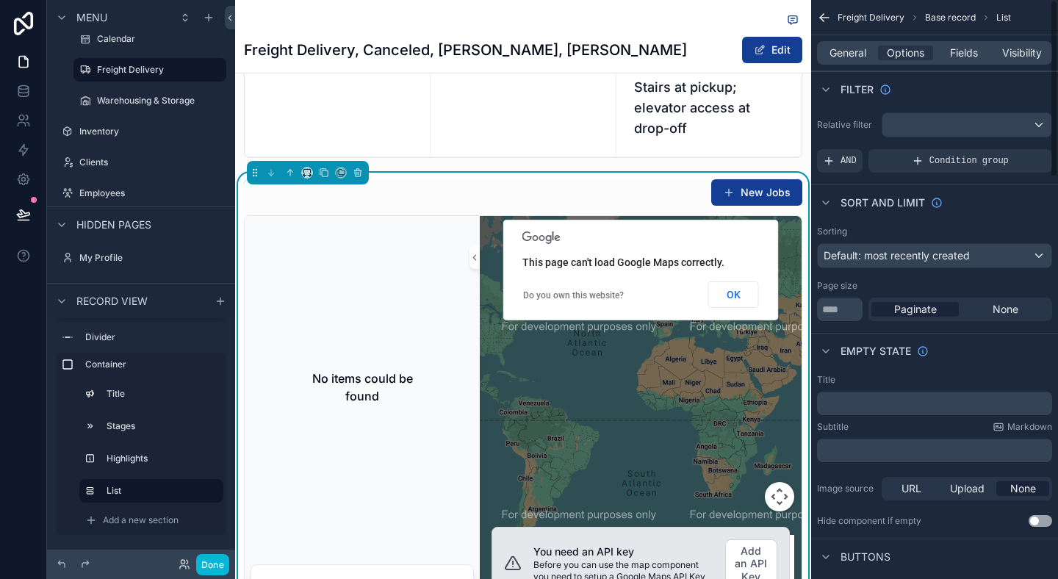
click at [835, 37] on div "General Options Fields Visibility" at bounding box center [934, 52] width 247 height 35
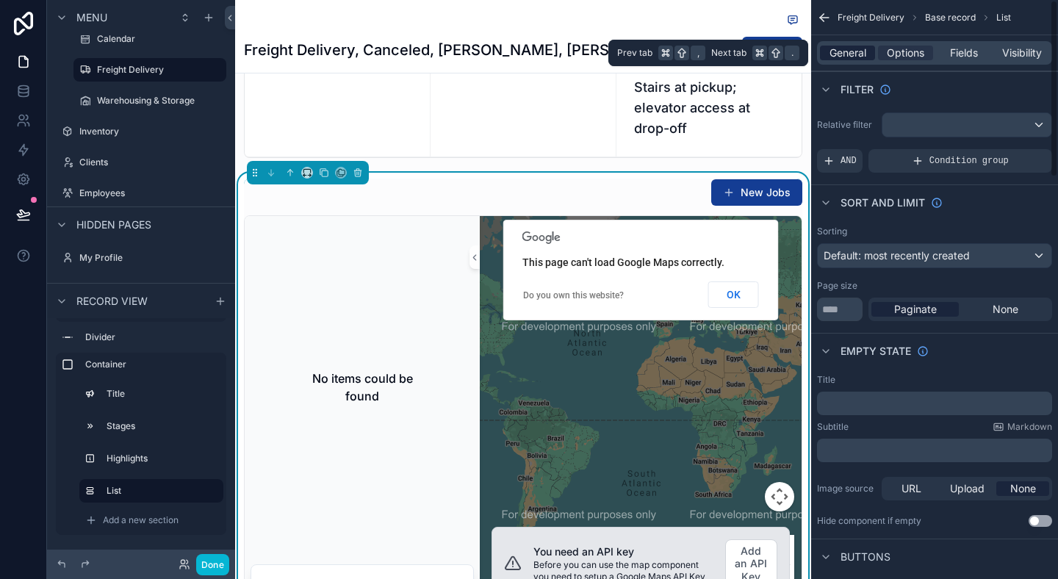
click at [839, 48] on span "General" at bounding box center [847, 53] width 37 height 15
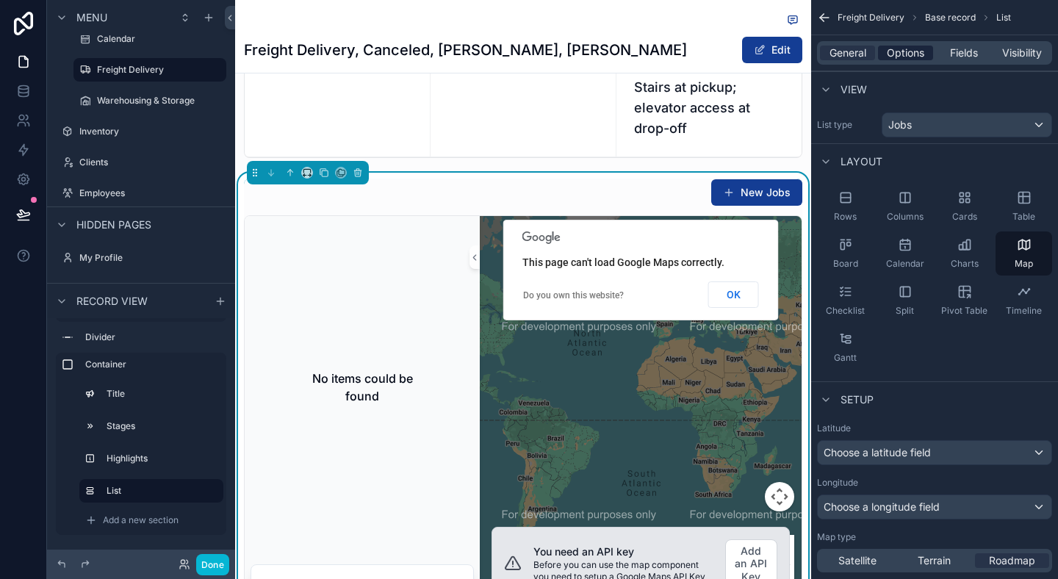
click at [909, 52] on span "Options" at bounding box center [905, 53] width 37 height 15
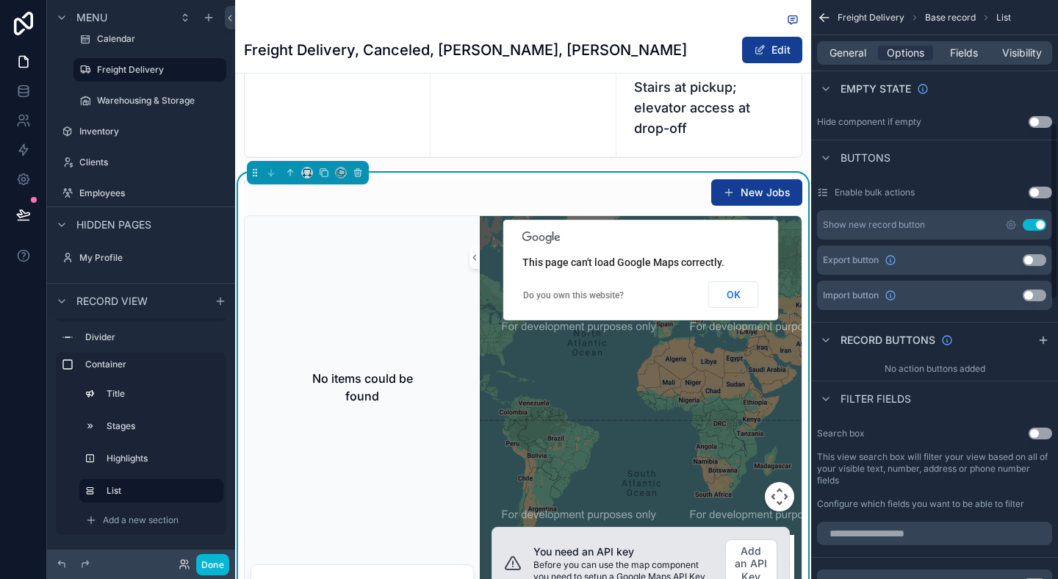
scroll to position [400, 0]
click at [1030, 219] on button "Use setting" at bounding box center [1035, 223] width 24 height 12
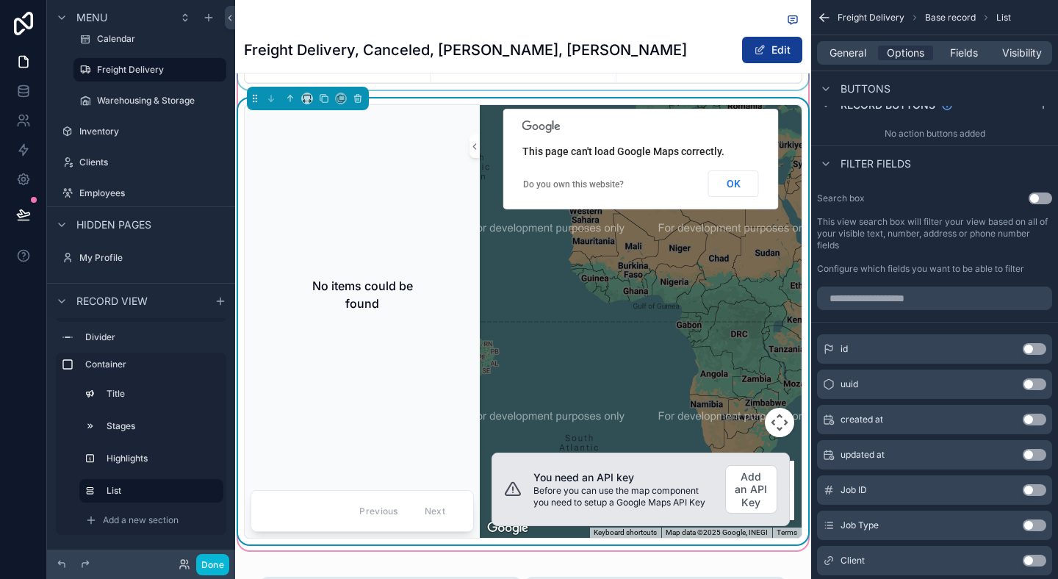
scroll to position [819, 0]
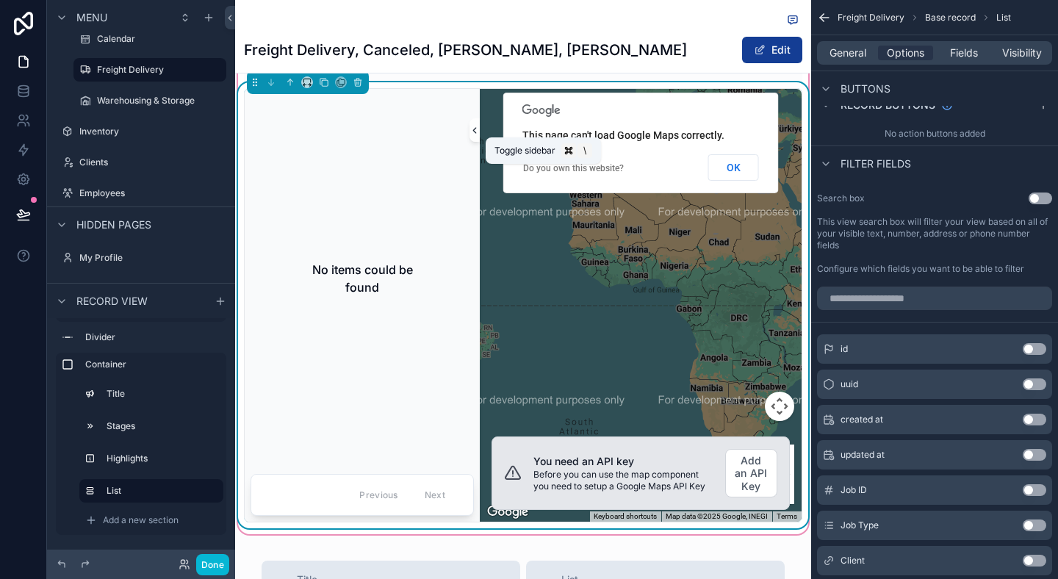
click at [469, 136] on icon "scrollable content" at bounding box center [474, 130] width 10 height 11
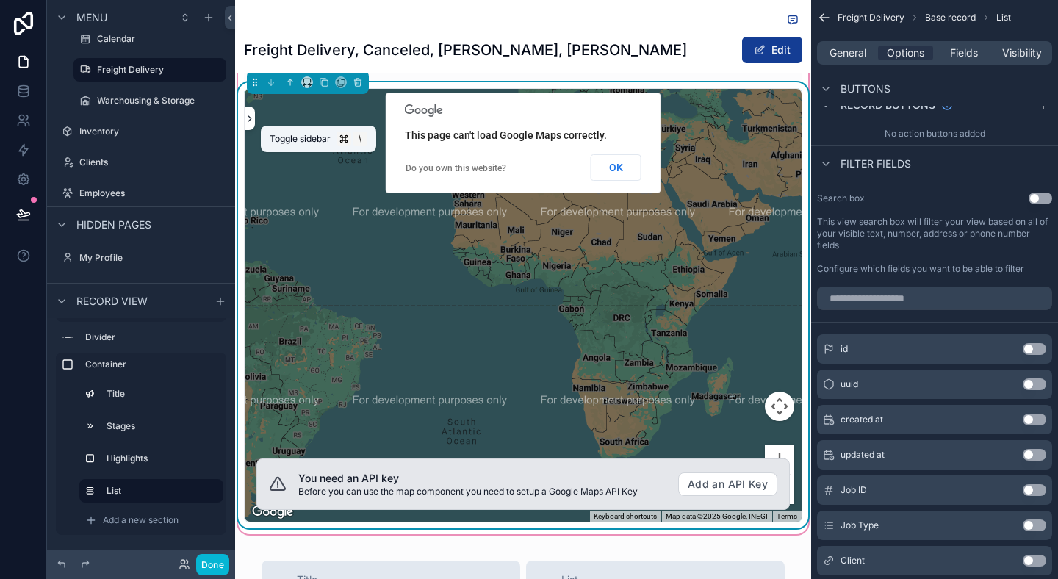
click at [250, 121] on icon "scrollable content" at bounding box center [249, 118] width 3 height 5
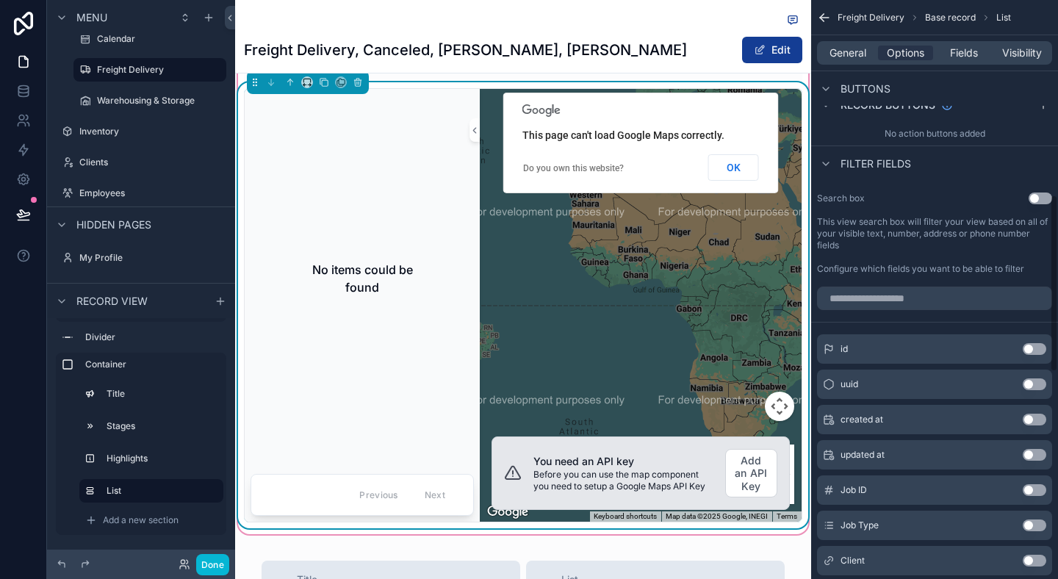
scroll to position [664, 0]
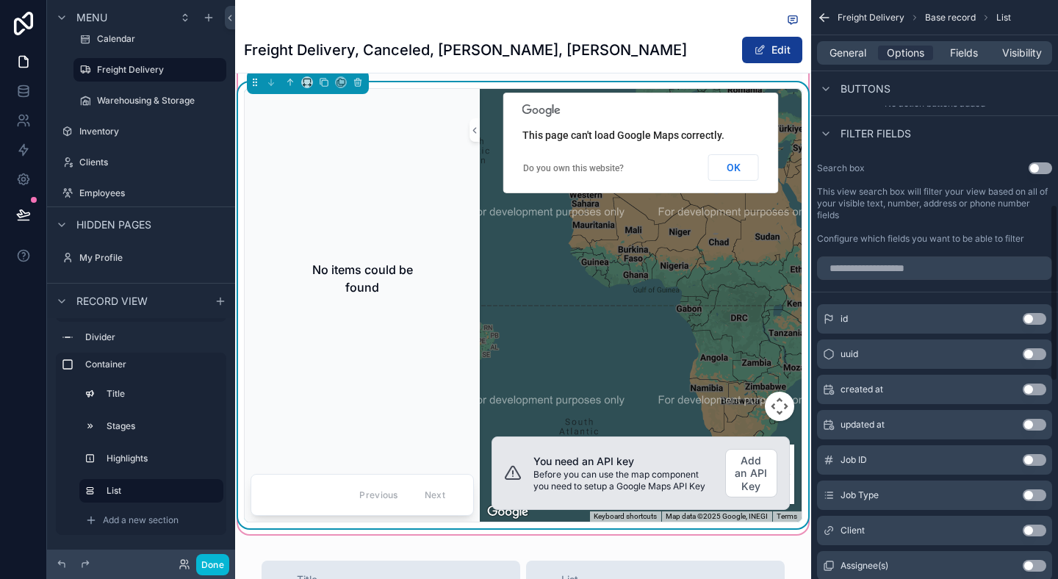
click at [1039, 458] on button "Use setting" at bounding box center [1035, 460] width 24 height 12
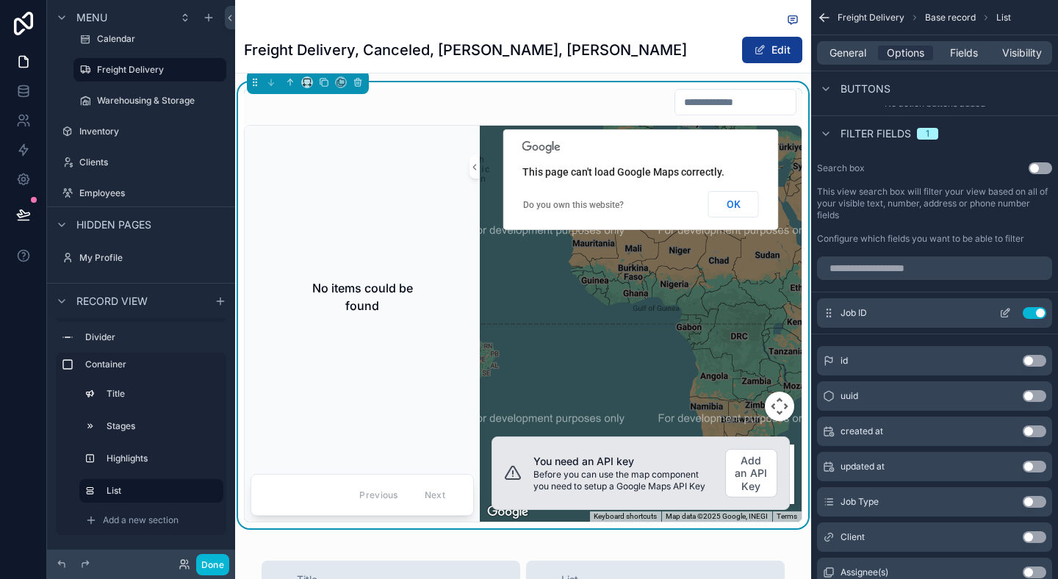
click at [1039, 314] on button "Use setting" at bounding box center [1035, 313] width 24 height 12
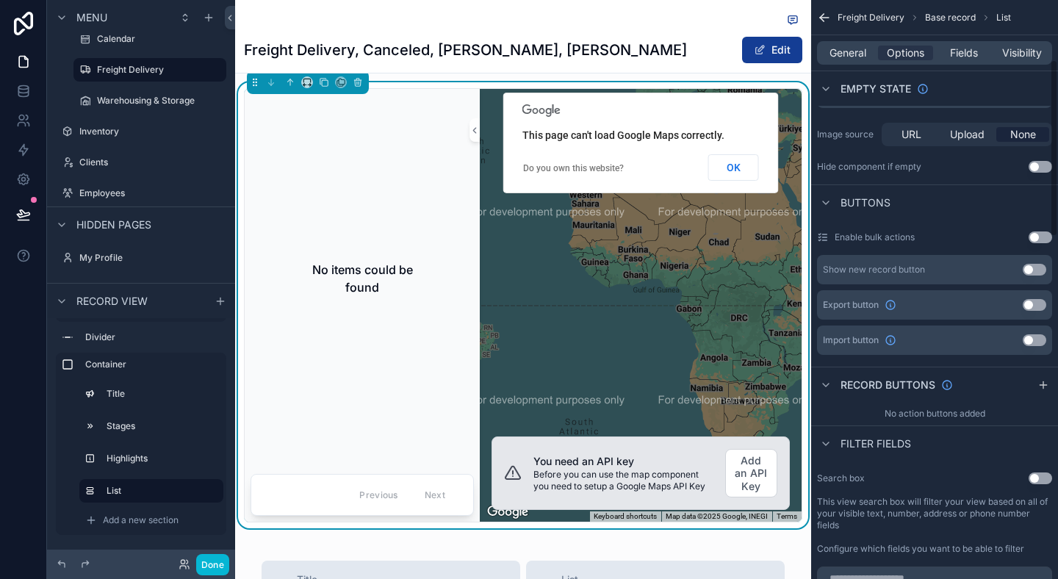
scroll to position [194, 0]
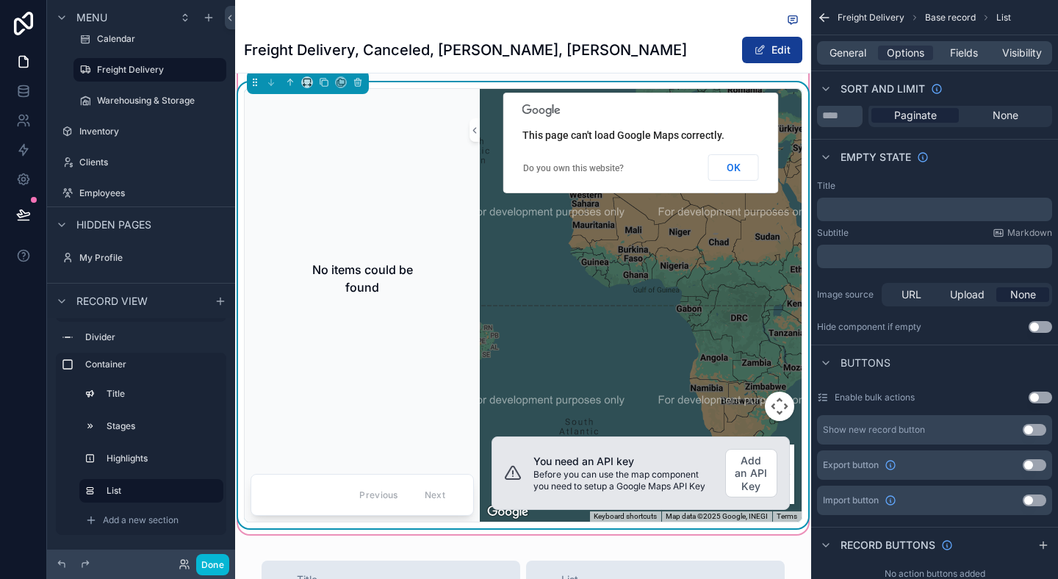
click at [481, 234] on div "scrollable content" at bounding box center [641, 305] width 322 height 433
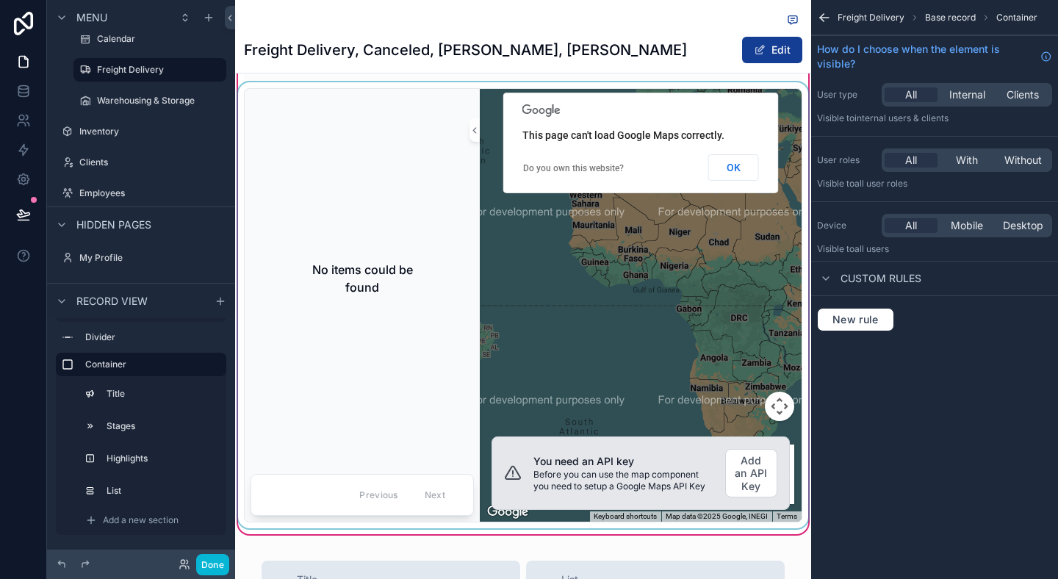
scroll to position [807, 0]
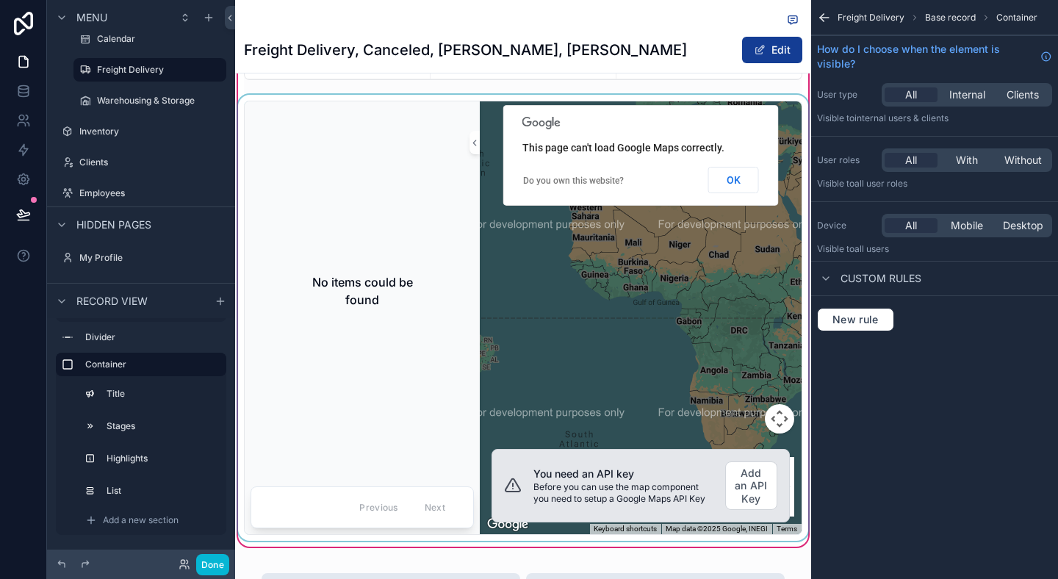
click at [745, 494] on div "scrollable content" at bounding box center [523, 318] width 576 height 446
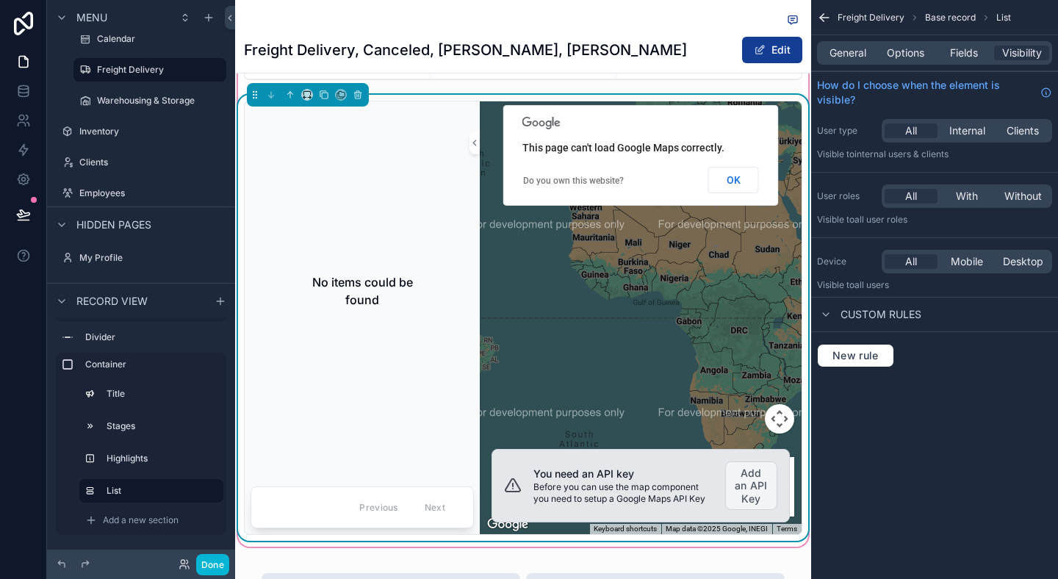
click at [766, 500] on button "Add an API Key" at bounding box center [751, 485] width 52 height 49
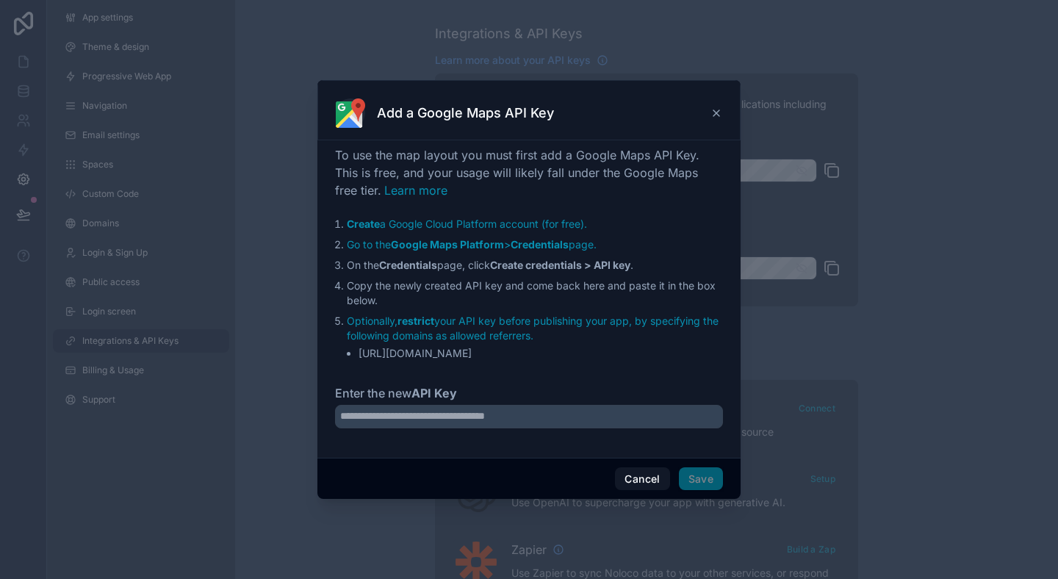
click at [639, 261] on li "On the Credentials page, click Create credentials > API key ." at bounding box center [535, 265] width 376 height 15
click at [535, 422] on input "Enter the new API Key" at bounding box center [529, 417] width 388 height 24
paste input "**********"
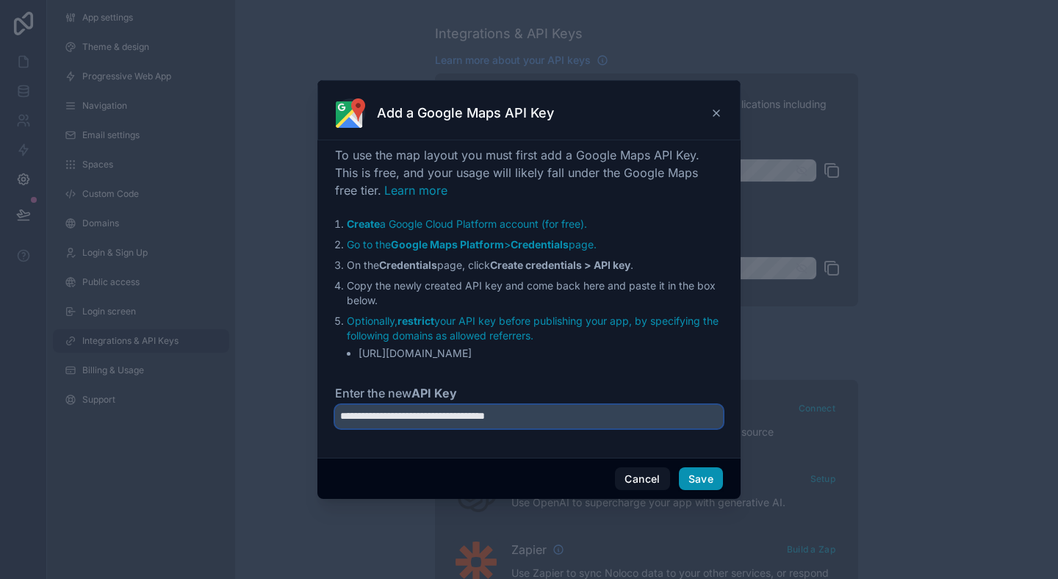
type input "**********"
click at [685, 473] on button "Save" at bounding box center [701, 479] width 44 height 24
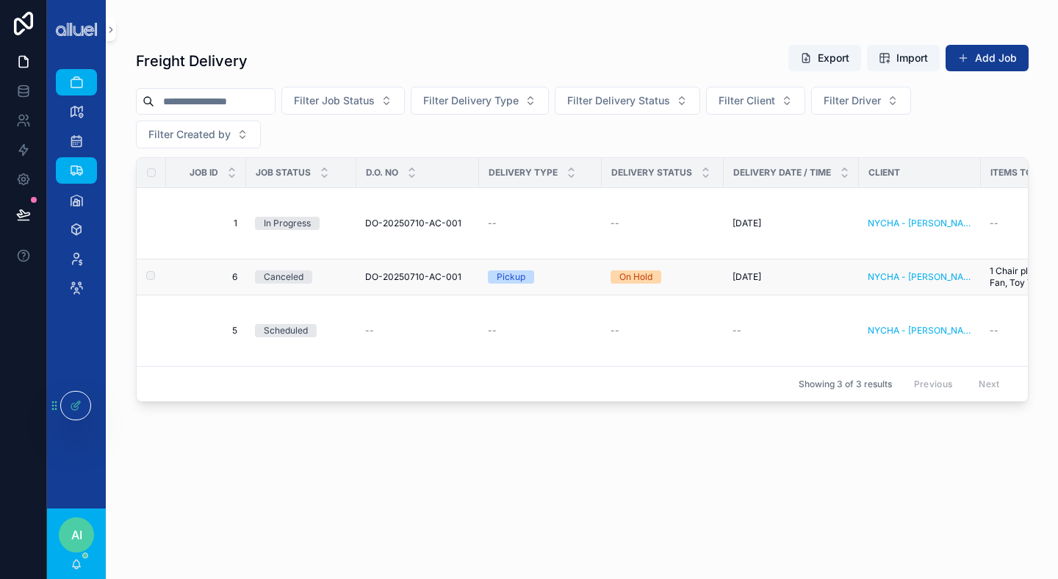
click at [408, 278] on span "DO-20250710-AC-001" at bounding box center [413, 277] width 96 height 12
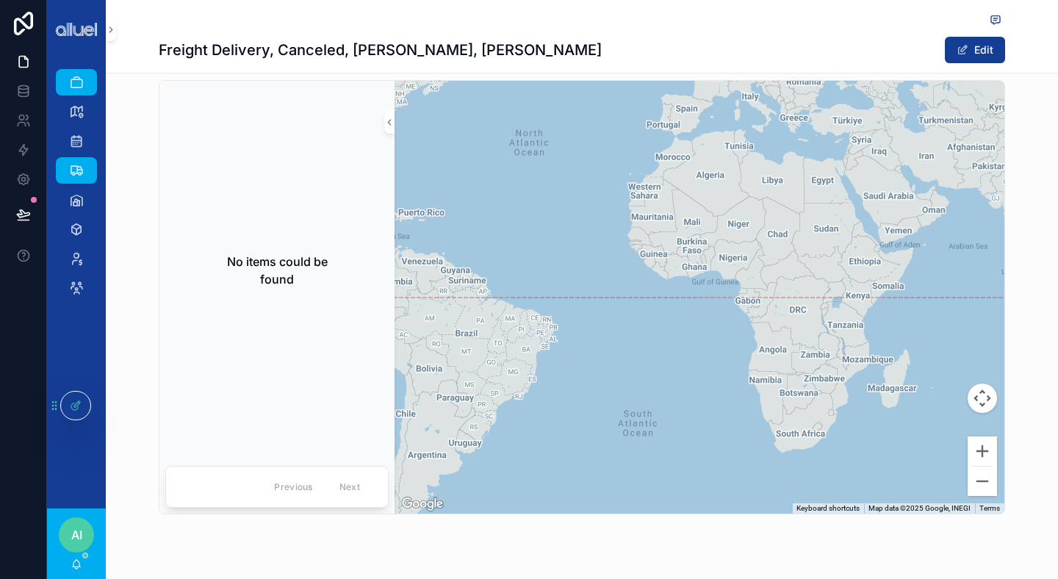
scroll to position [758, 0]
click at [136, 167] on div "Delivery Details Not Delivered 5 On Hold 6 Returned 7 Delivered D.O. No DO-2025…" at bounding box center [582, 95] width 952 height 854
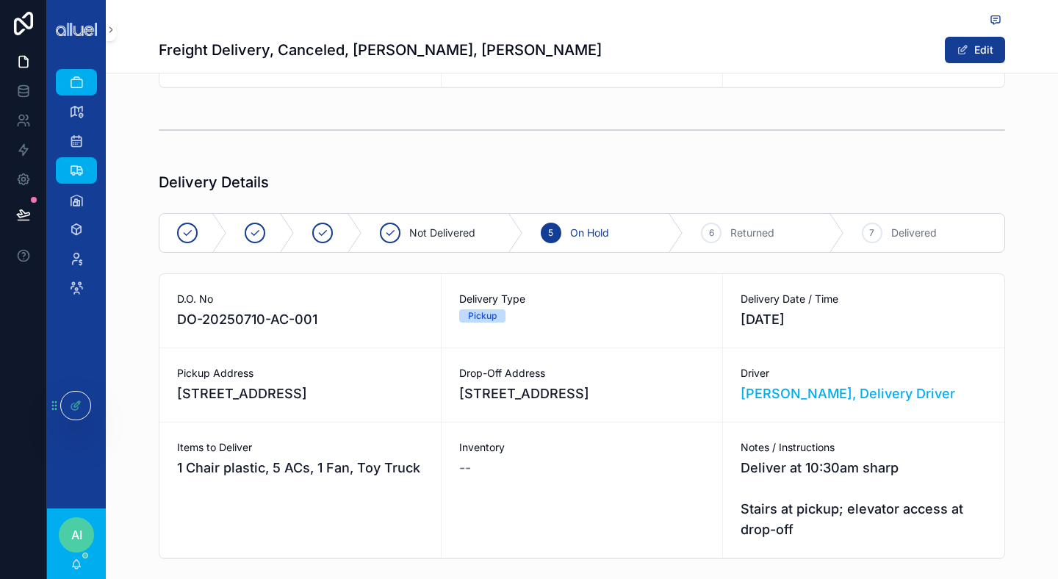
scroll to position [271, 0]
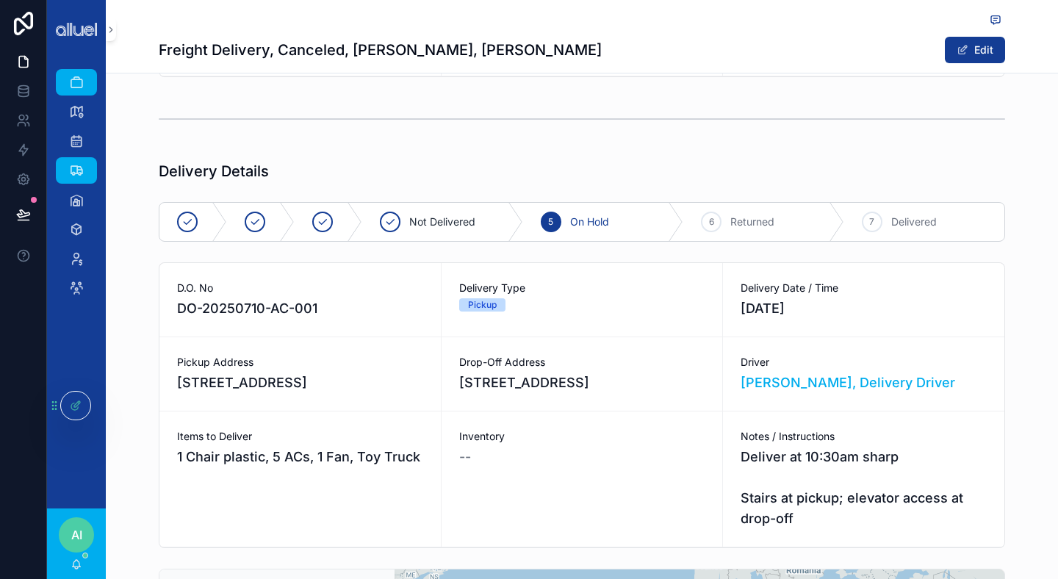
click at [136, 167] on div "Delivery Details Not Delivered 5 On Hold 6 Returned 7 Delivered D.O. No DO-2025…" at bounding box center [582, 582] width 952 height 854
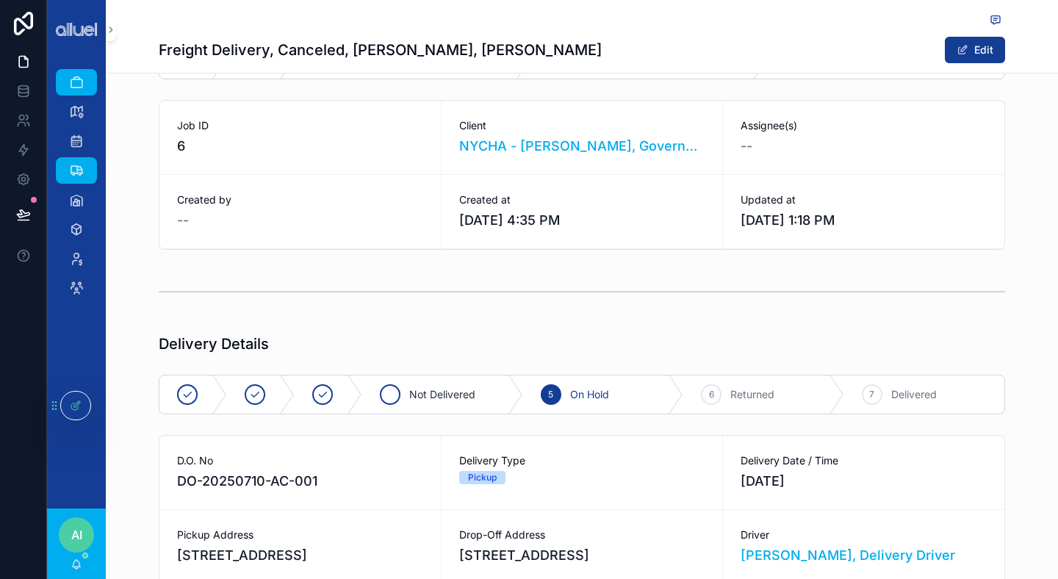
scroll to position [0, 0]
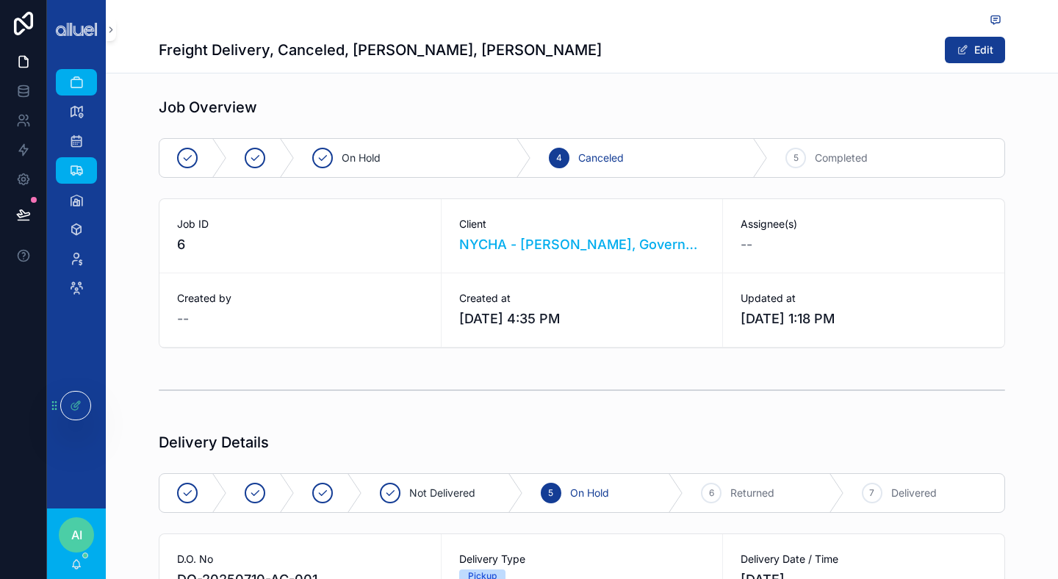
click at [551, 118] on div "Job Overview" at bounding box center [582, 107] width 846 height 21
click at [323, 501] on div "scrollable content" at bounding box center [322, 493] width 21 height 21
click at [308, 503] on div "In Progress" at bounding box center [292, 493] width 131 height 38
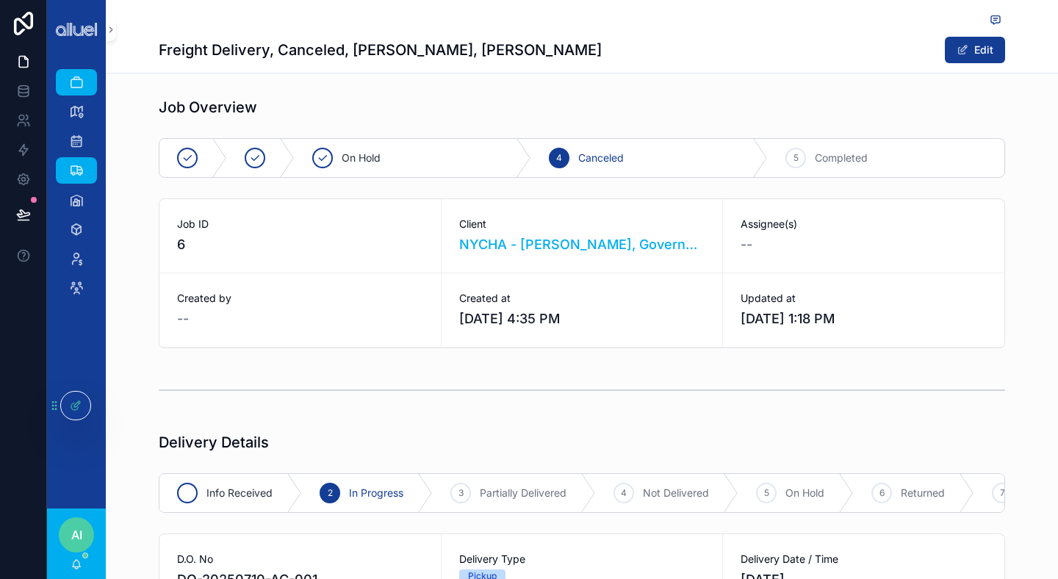
click at [268, 499] on span "Info Received" at bounding box center [239, 493] width 66 height 15
click at [370, 500] on span "In Progress" at bounding box center [376, 493] width 54 height 15
click at [483, 508] on div "3 Partially Delivered" at bounding box center [514, 493] width 163 height 38
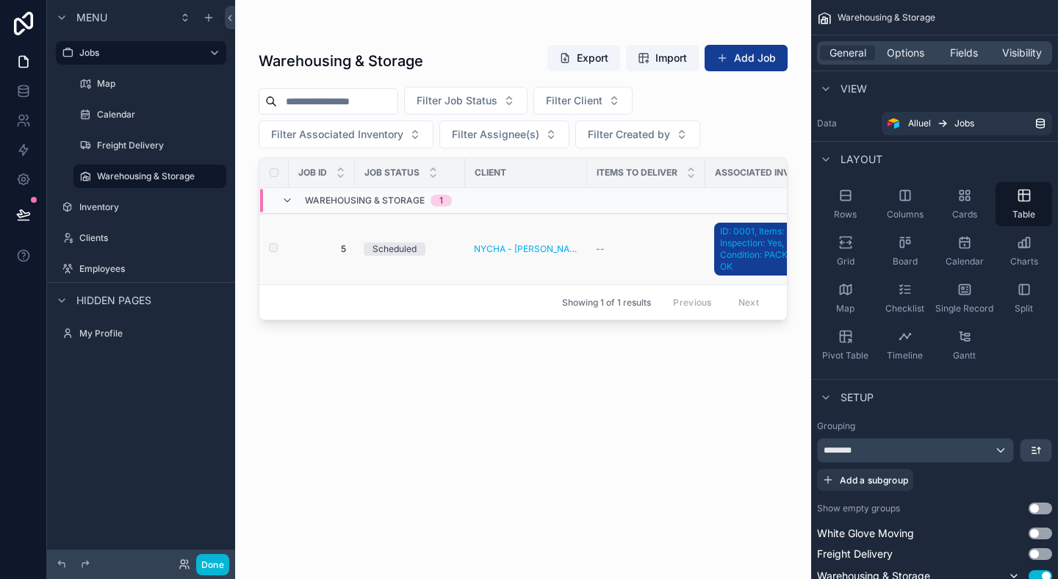
click at [387, 247] on div "Scheduled" at bounding box center [394, 248] width 44 height 13
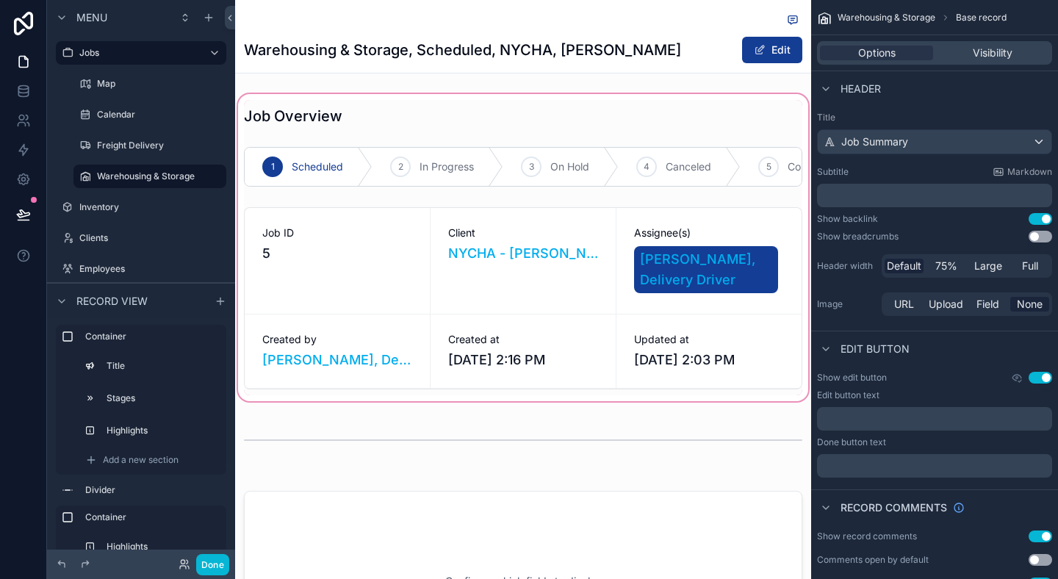
click at [646, 294] on div "scrollable content" at bounding box center [523, 247] width 576 height 313
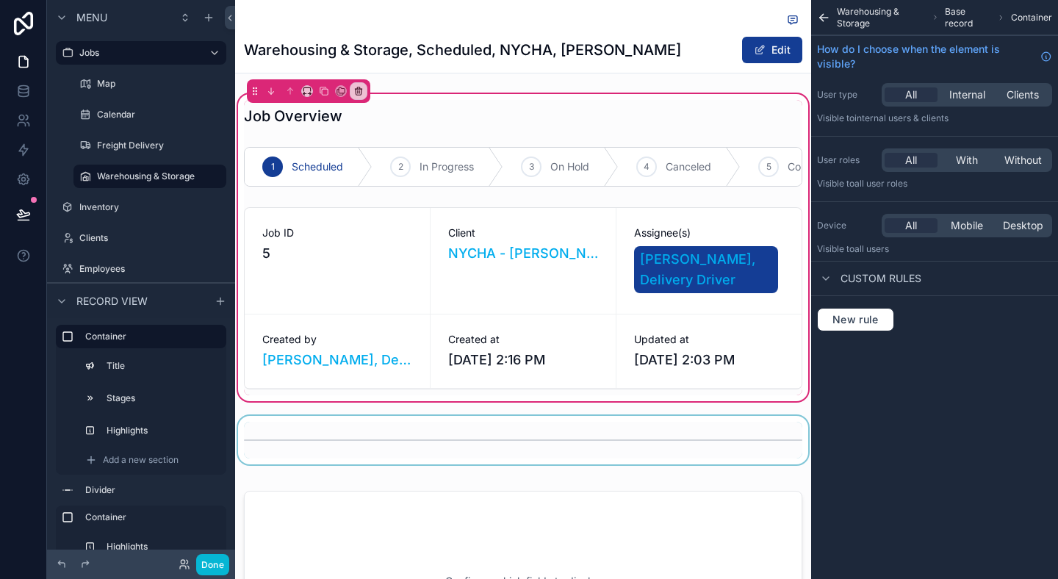
click at [668, 421] on div "scrollable content" at bounding box center [523, 440] width 576 height 48
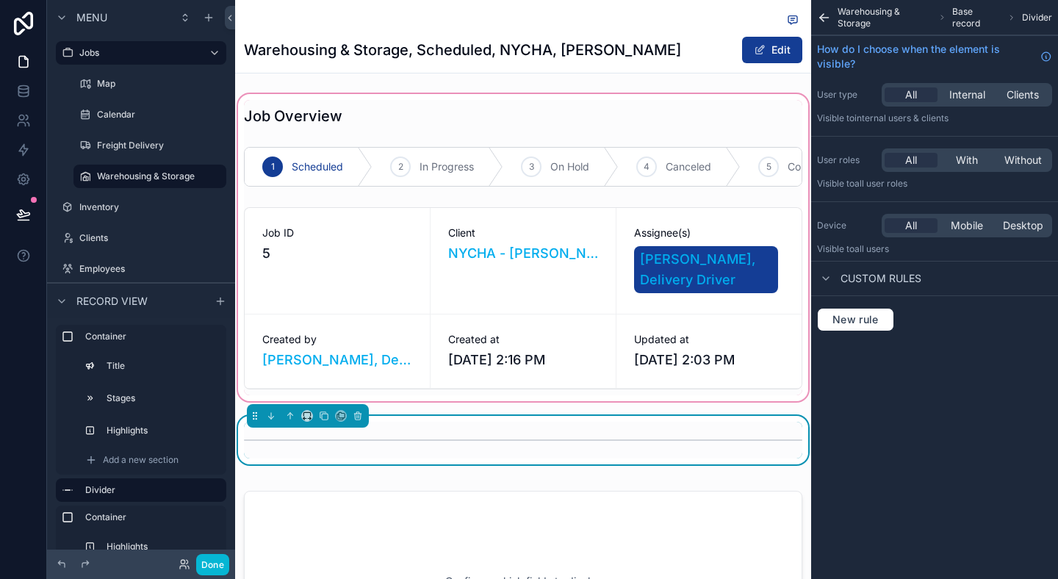
click at [834, 394] on div "Warehousing & Storage Base record Divider How do I choose when the element is v…" at bounding box center [934, 289] width 247 height 579
click at [799, 367] on div "scrollable content" at bounding box center [523, 247] width 576 height 313
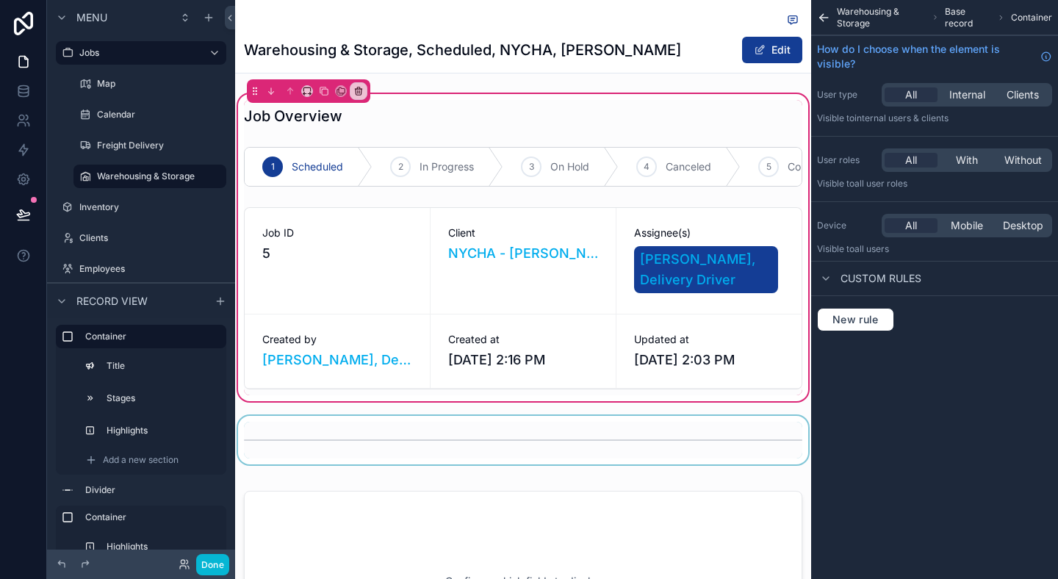
click at [824, 367] on div "Warehousing & Storage Base record Container How do I choose when the element is…" at bounding box center [934, 289] width 247 height 579
click at [880, 412] on div "Warehousing & Storage Base record Container How do I choose when the element is…" at bounding box center [934, 289] width 247 height 579
click at [210, 551] on div "Done" at bounding box center [141, 564] width 188 height 29
click at [213, 561] on button "Done" at bounding box center [212, 564] width 33 height 21
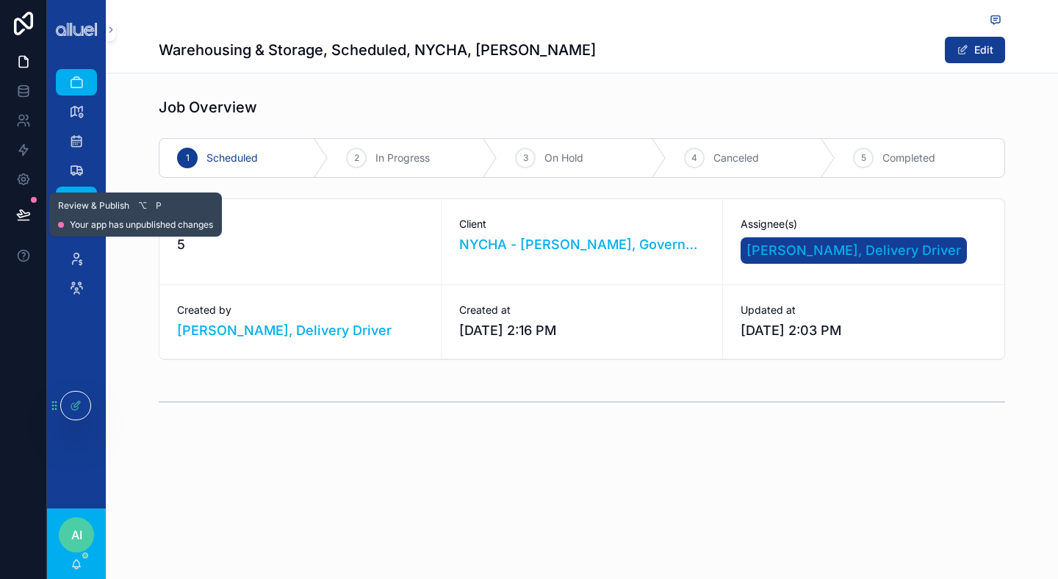
click at [24, 203] on button at bounding box center [23, 214] width 32 height 41
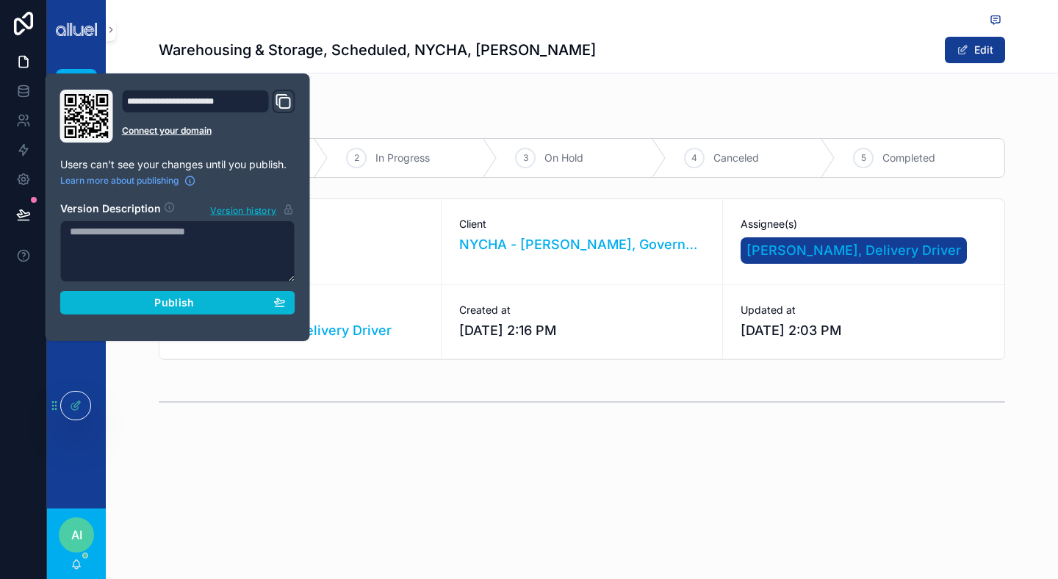
click at [188, 315] on div "**********" at bounding box center [177, 207] width 247 height 235
click at [195, 310] on button "Publish" at bounding box center [177, 303] width 235 height 24
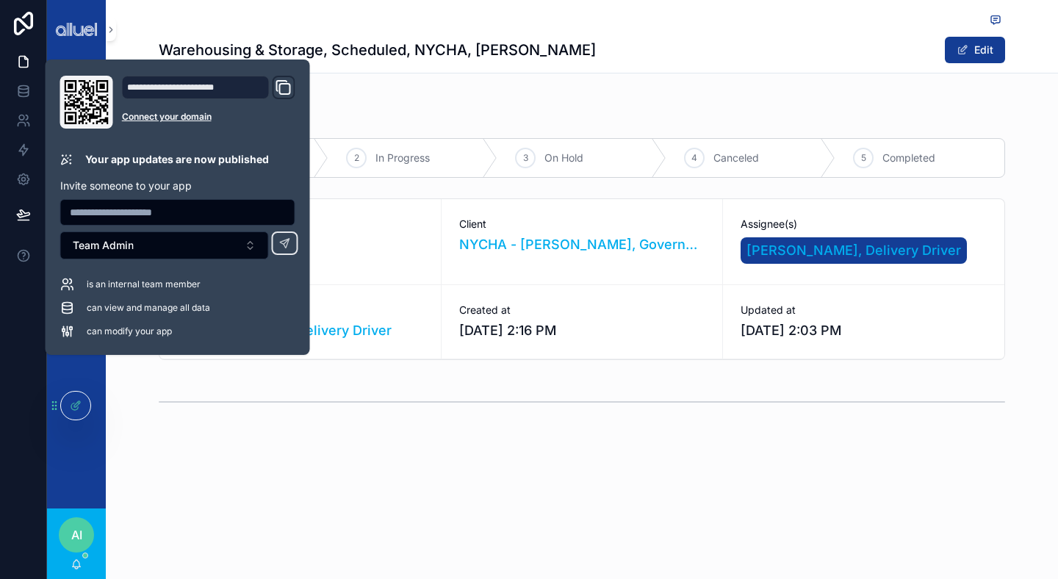
click at [801, 461] on div "Warehousing & Storage, Scheduled, NYCHA, [PERSON_NAME] Edit Job Overview 1 Sche…" at bounding box center [582, 272] width 952 height 544
